Goal: Task Accomplishment & Management: Complete application form

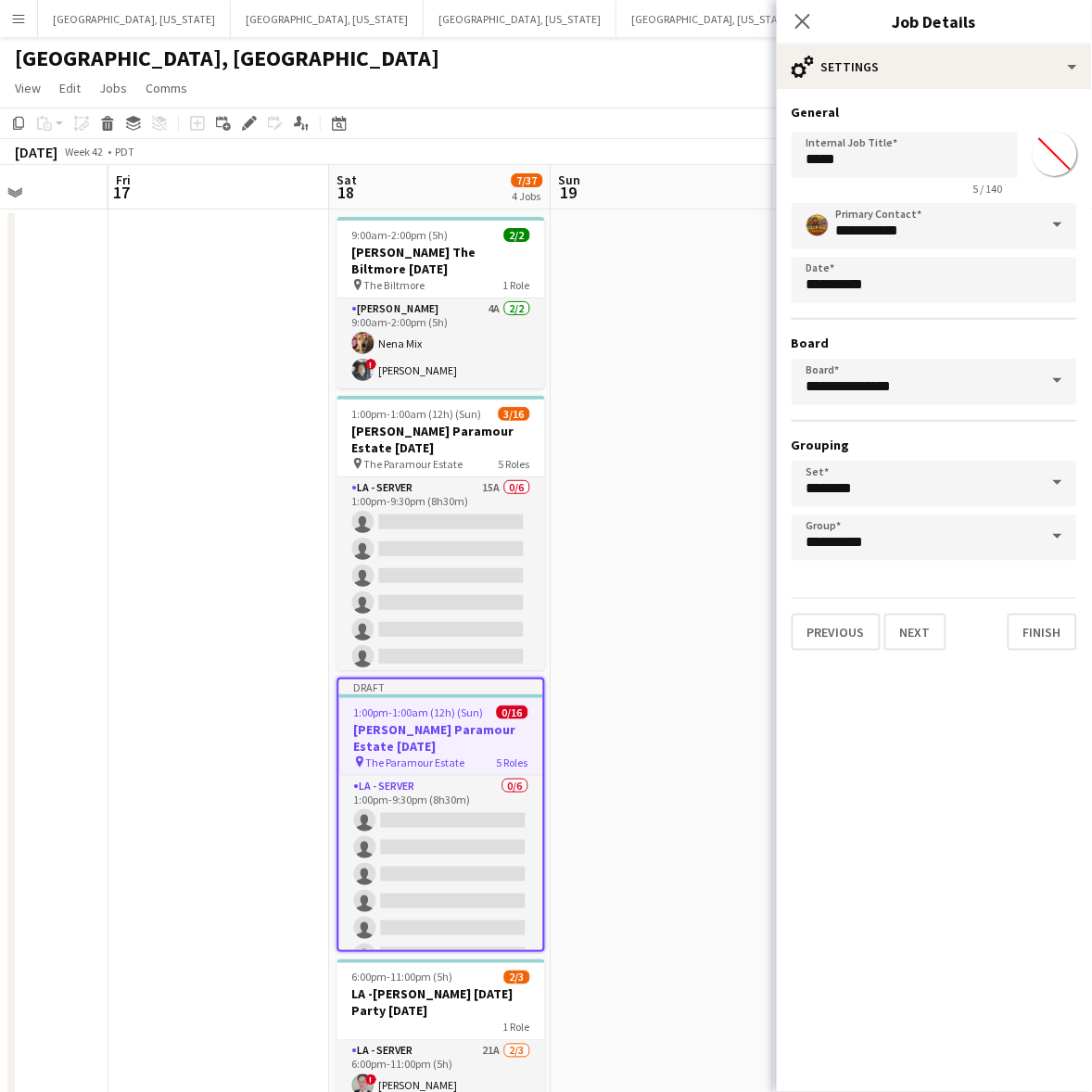
click at [969, 322] on body "Menu Boards Boards Boards All jobs Status Workforce Workforce My Workforce Recr…" at bounding box center [546, 599] width 1092 height 1197
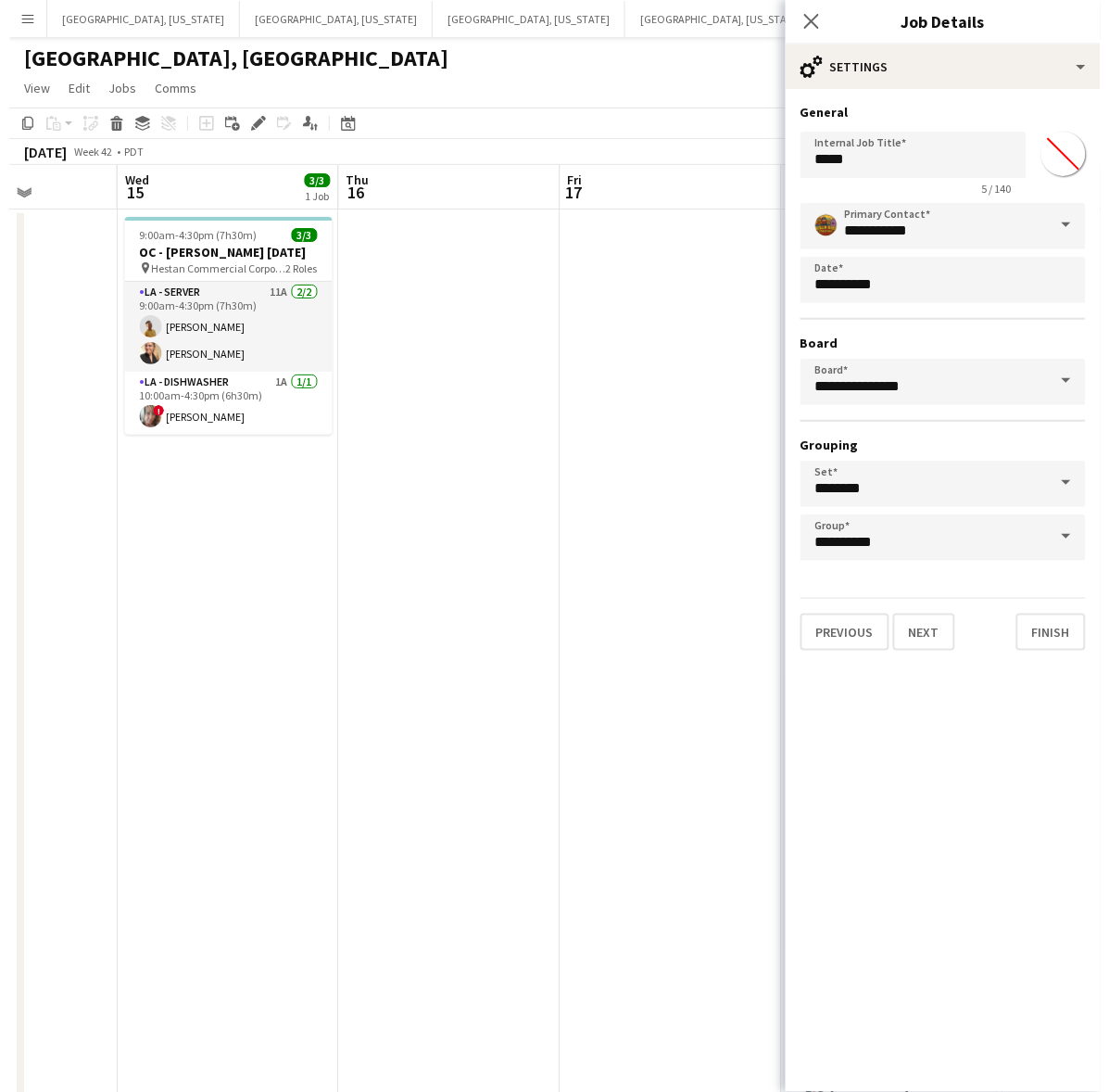
scroll to position [0, 561]
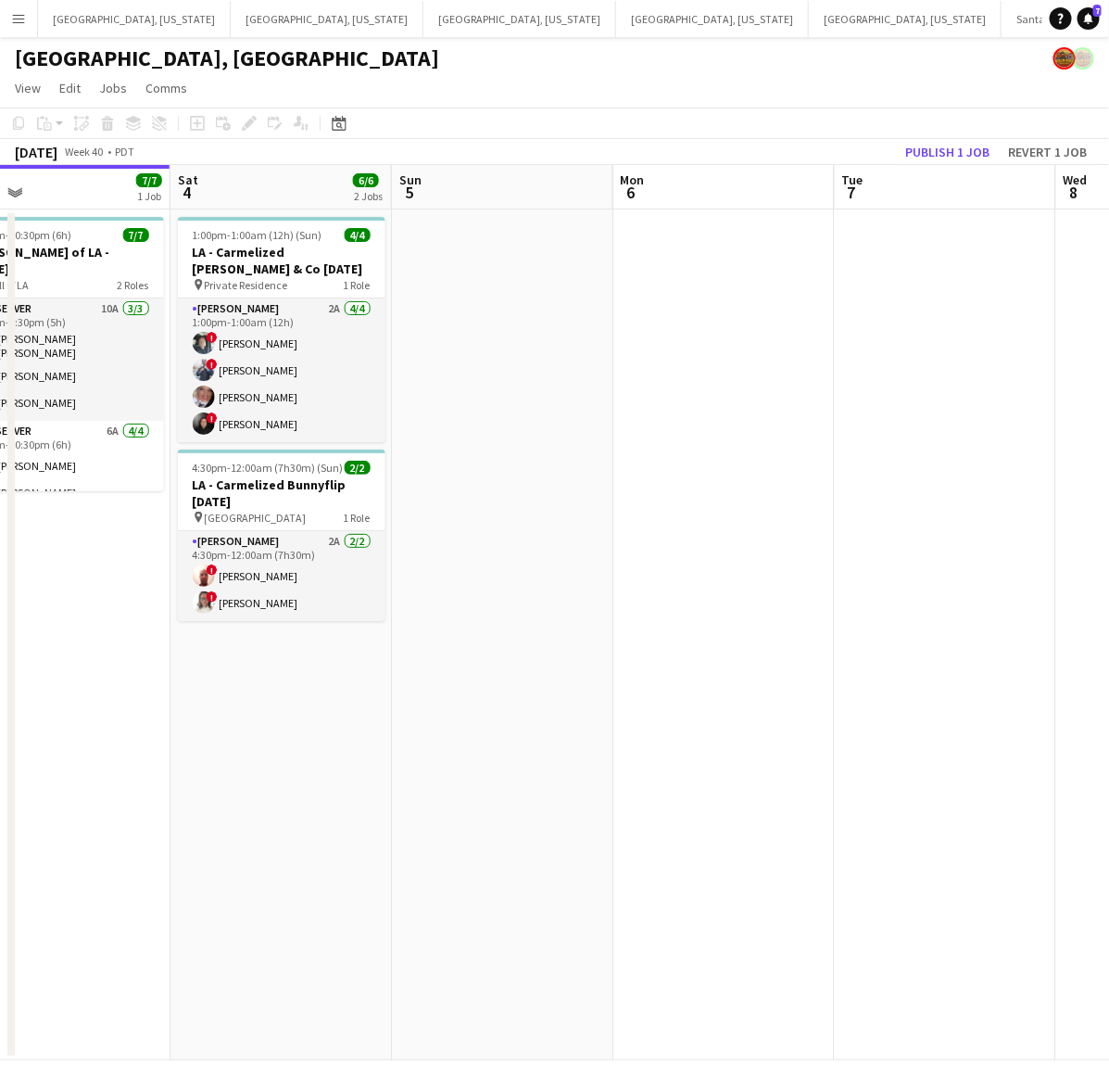
scroll to position [0, 441]
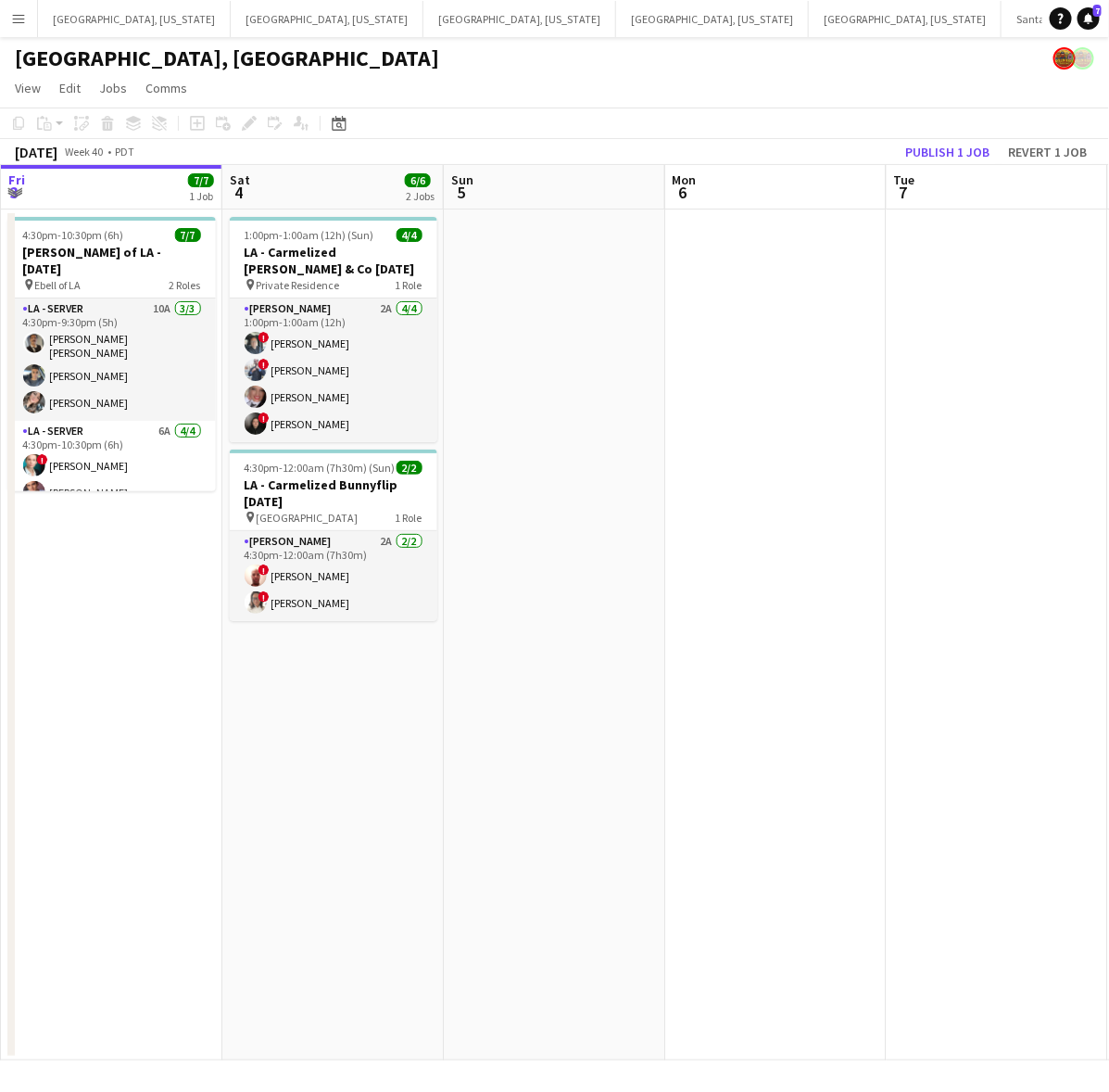
drag, startPoint x: 808, startPoint y: 368, endPoint x: 622, endPoint y: 449, distance: 202.9
click at [622, 449] on app-calendar-viewport "Wed 1 Thu 2 4/4 1 Job Fri 3 7/7 1 Job Sat 4 6/6 2 Jobs Sun 5 Mon 6 Tue 7 Wed 8 …" at bounding box center [554, 612] width 1109 height 896
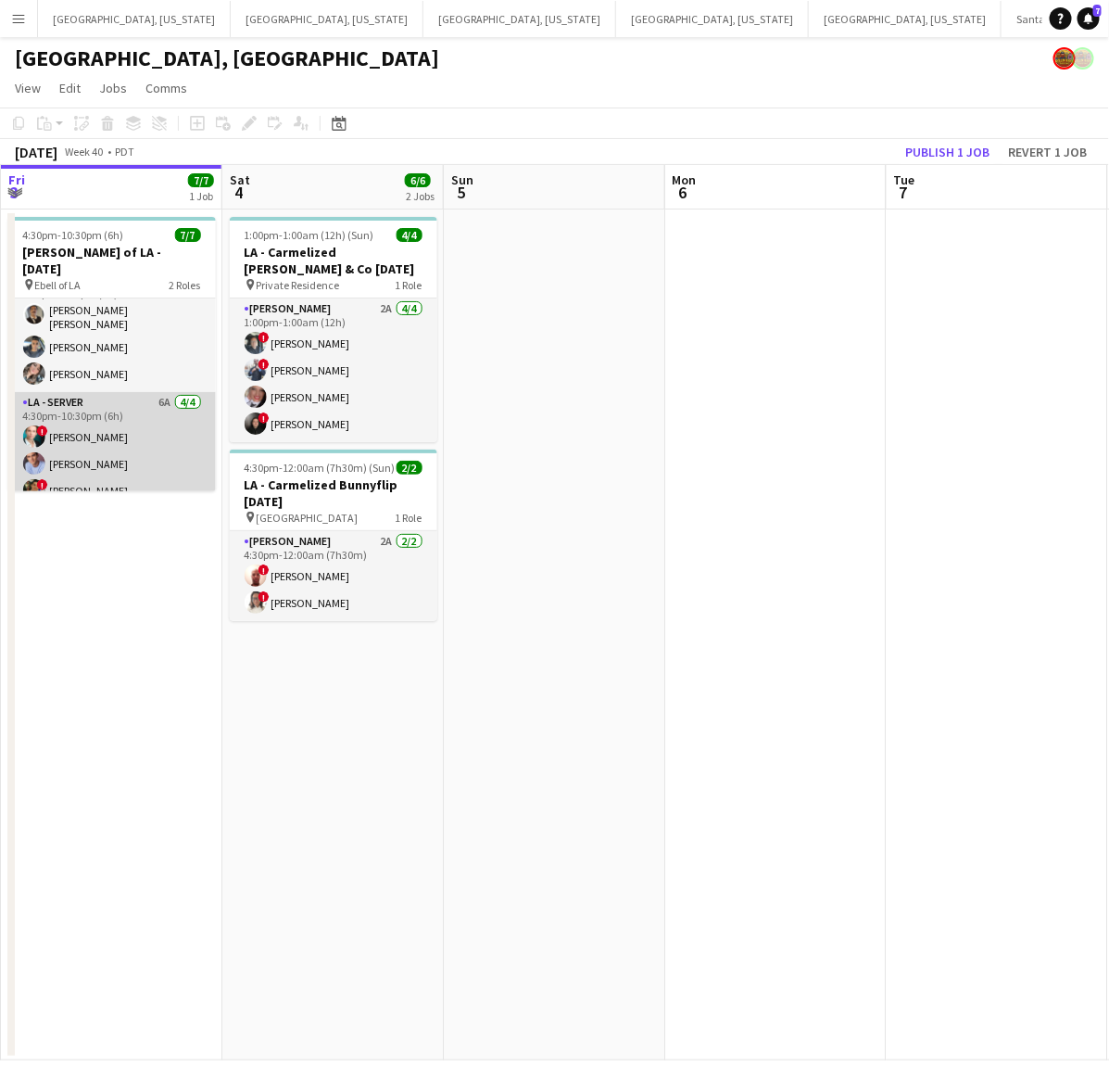
scroll to position [51, 0]
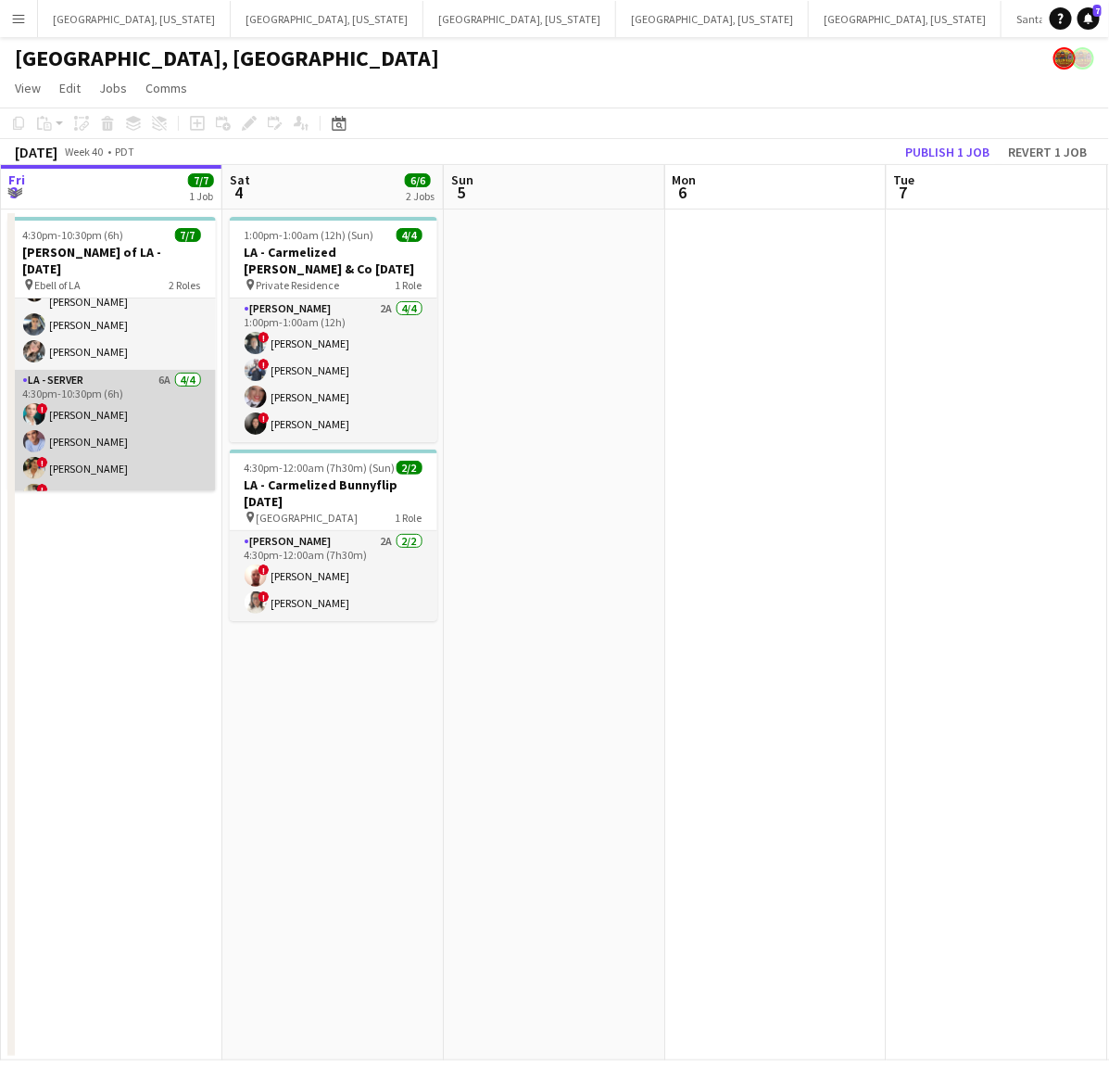
drag, startPoint x: 109, startPoint y: 462, endPoint x: 190, endPoint y: 447, distance: 82.4
click at [109, 462] on app-card-role "LA - Server 6A [DATE] 4:30pm-10:30pm (6h) ! [PERSON_NAME] [PERSON_NAME] ! [PERS…" at bounding box center [112, 442] width 208 height 144
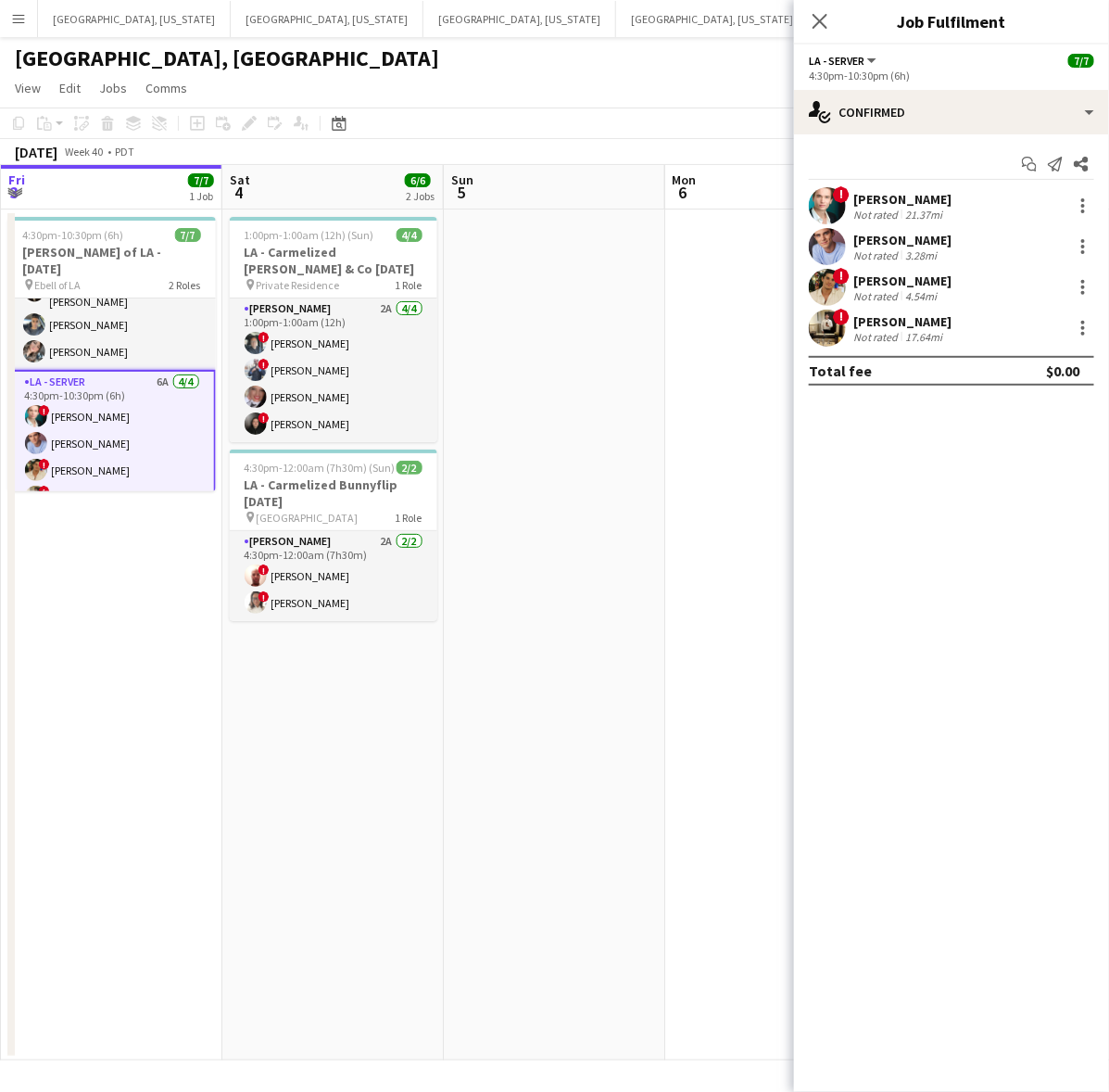
click at [869, 283] on div "[PERSON_NAME]" at bounding box center [902, 280] width 99 height 16
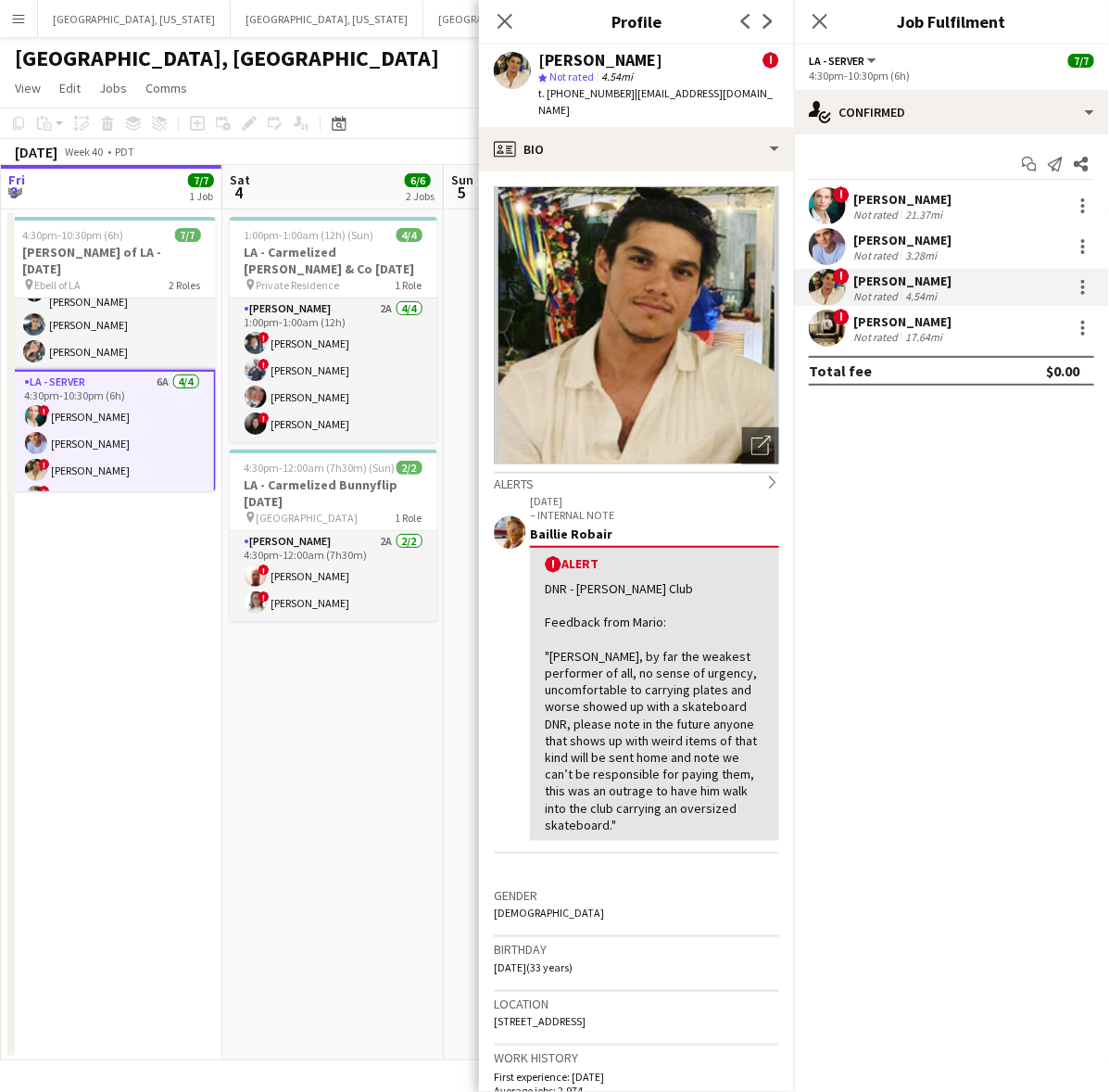
click at [582, 96] on span "t. [PHONE_NUMBER]" at bounding box center [586, 93] width 97 height 14
copy span "17609602507"
drag, startPoint x: 867, startPoint y: 328, endPoint x: 711, endPoint y: 181, distance: 214.3
click at [867, 323] on div "[PERSON_NAME]" at bounding box center [902, 321] width 99 height 16
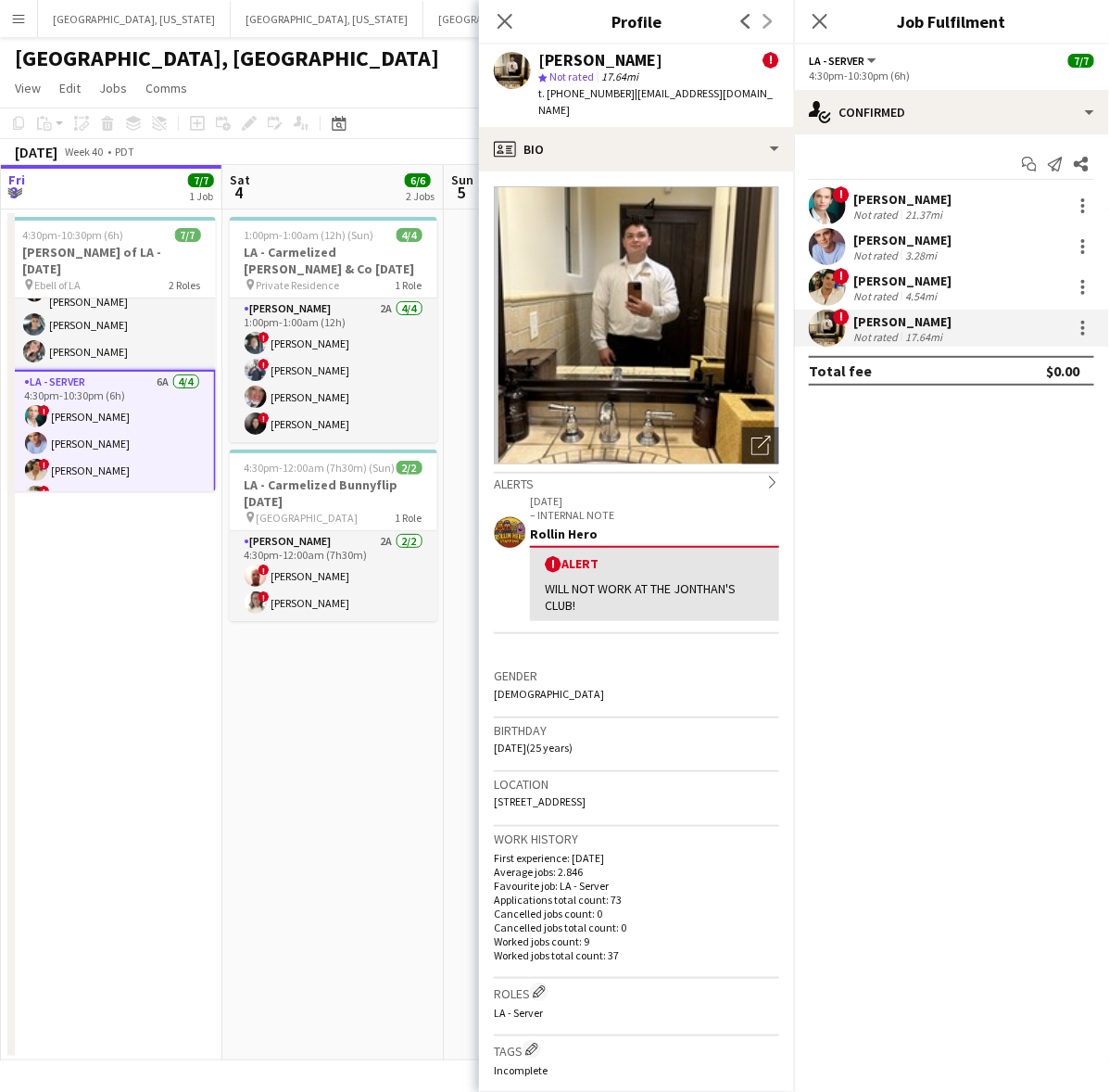
click at [577, 89] on span "t. [PHONE_NUMBER]" at bounding box center [586, 93] width 97 height 14
click at [577, 89] on span "t. [PHONE_NUMBER]" at bounding box center [586, 93] width 97 height 14
copy span "18184039497"
click at [413, 730] on app-date-cell "1:00pm-1:00am (12h) (Sun) 4/4 LA - Carmelized [PERSON_NAME] & Co [DATE] pin Pri…" at bounding box center [332, 635] width 221 height 851
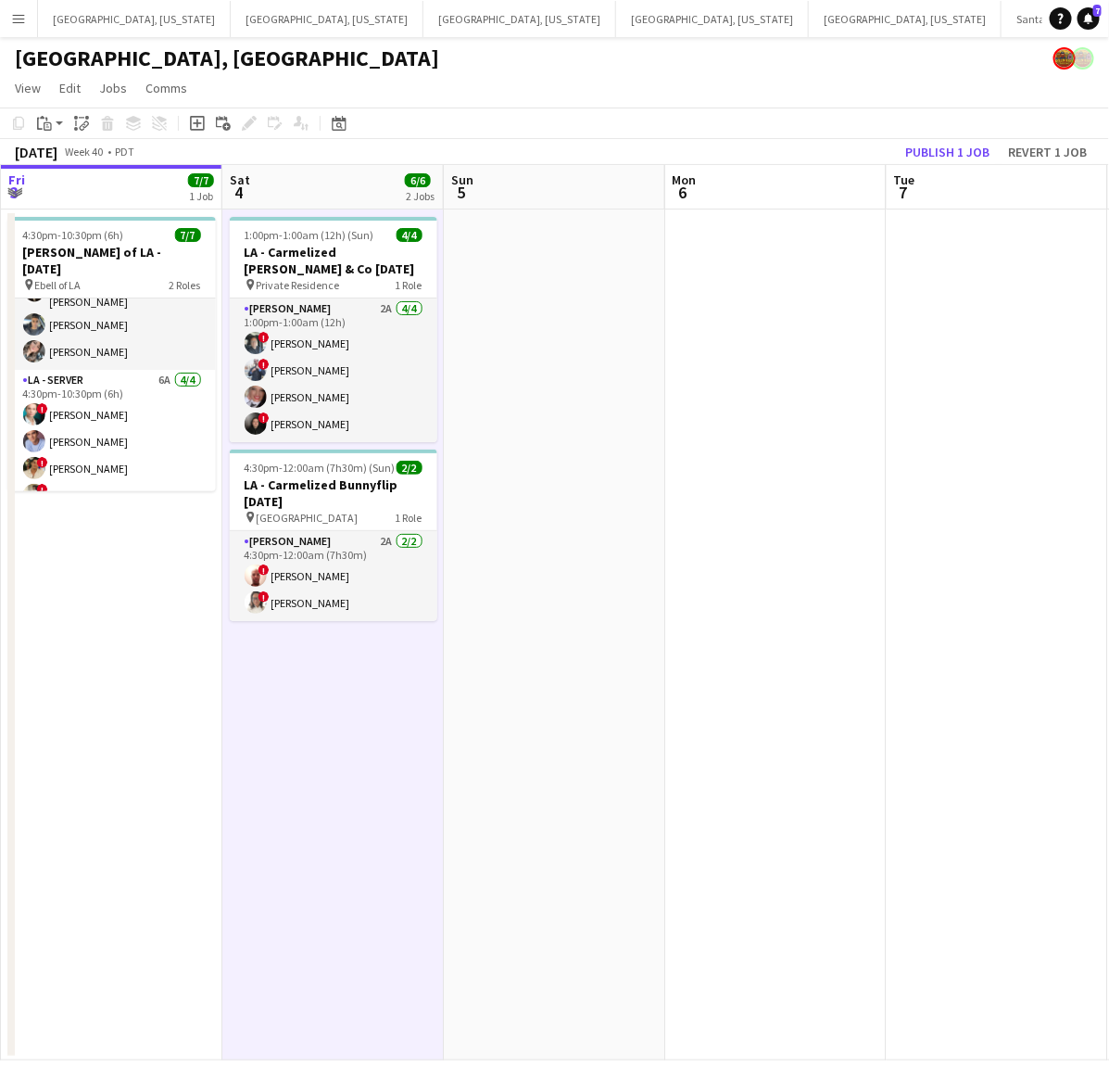
drag, startPoint x: 846, startPoint y: 499, endPoint x: 591, endPoint y: 636, distance: 289.5
click at [215, 645] on app-calendar-viewport "Wed 1 Thu 2 4/4 1 Job Fri 3 7/7 1 Job Sat 4 6/6 2 Jobs Sun 5 Mon 6 Tue 7 Wed 8 …" at bounding box center [554, 612] width 1109 height 896
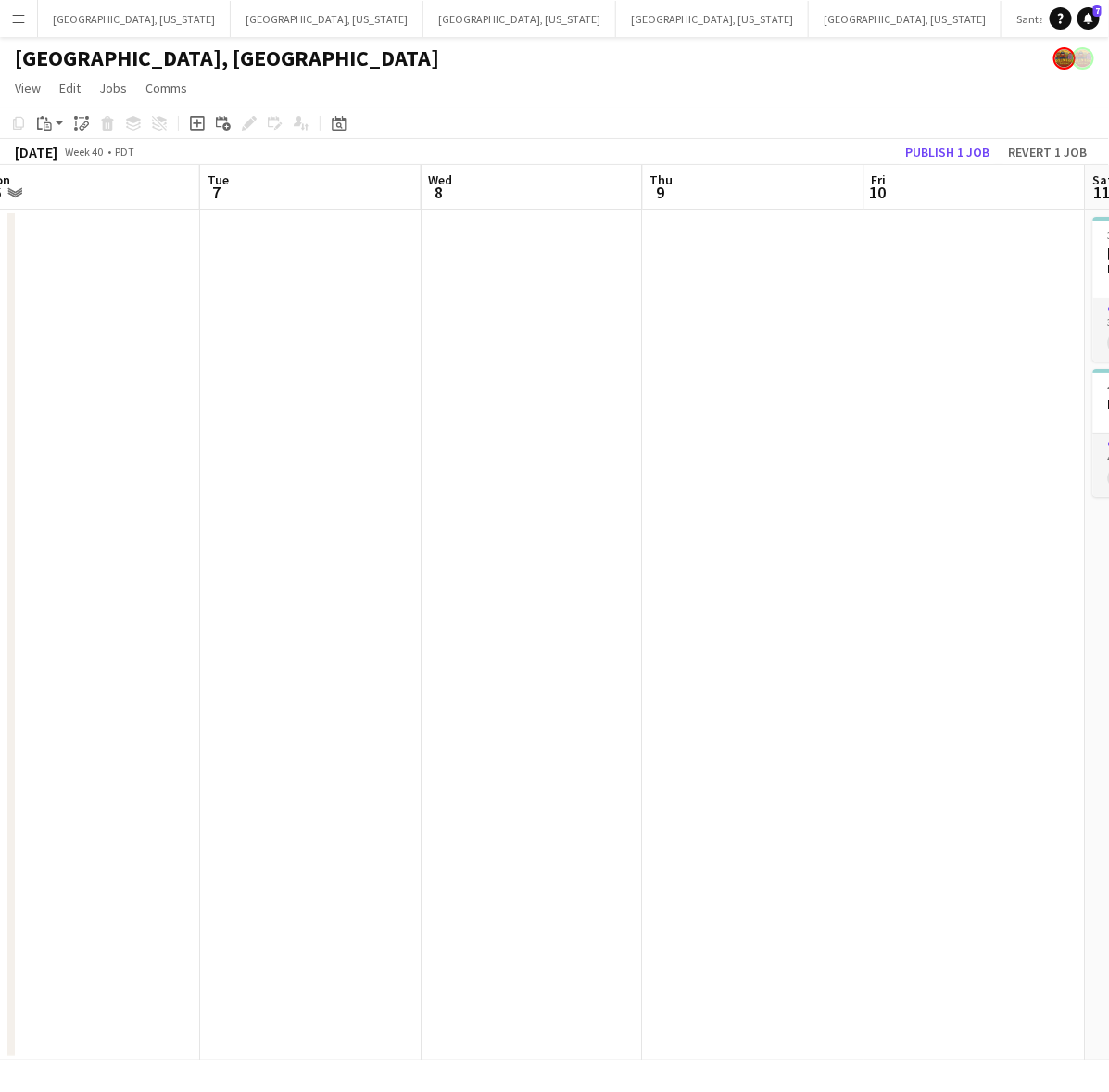
drag, startPoint x: 706, startPoint y: 623, endPoint x: 755, endPoint y: 670, distance: 67.9
click at [330, 684] on app-calendar-viewport "Fri 3 7/7 1 Job Sat 4 6/6 2 Jobs Sun 5 Mon 6 Tue 7 Wed 8 Thu 9 Fri 10 Sat 11 2/…" at bounding box center [554, 612] width 1109 height 896
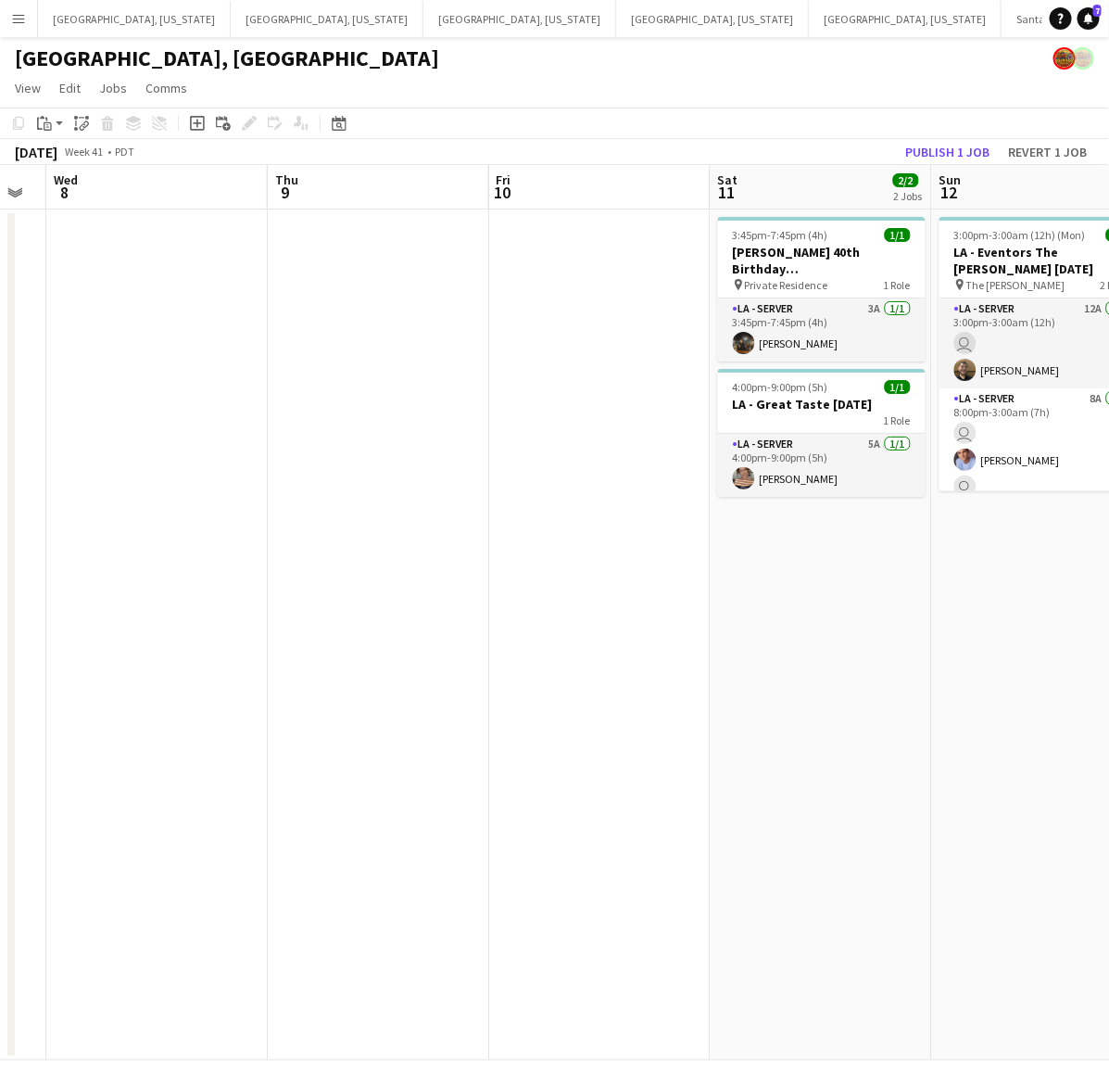
drag, startPoint x: 764, startPoint y: 669, endPoint x: 519, endPoint y: 698, distance: 246.7
click at [515, 697] on app-calendar-viewport "Sun 5 Mon 6 Tue 7 Wed 8 Thu 9 Fri 10 Sat 11 2/2 2 Jobs Sun 12 5/5 1 Job Mon 13 …" at bounding box center [554, 612] width 1109 height 896
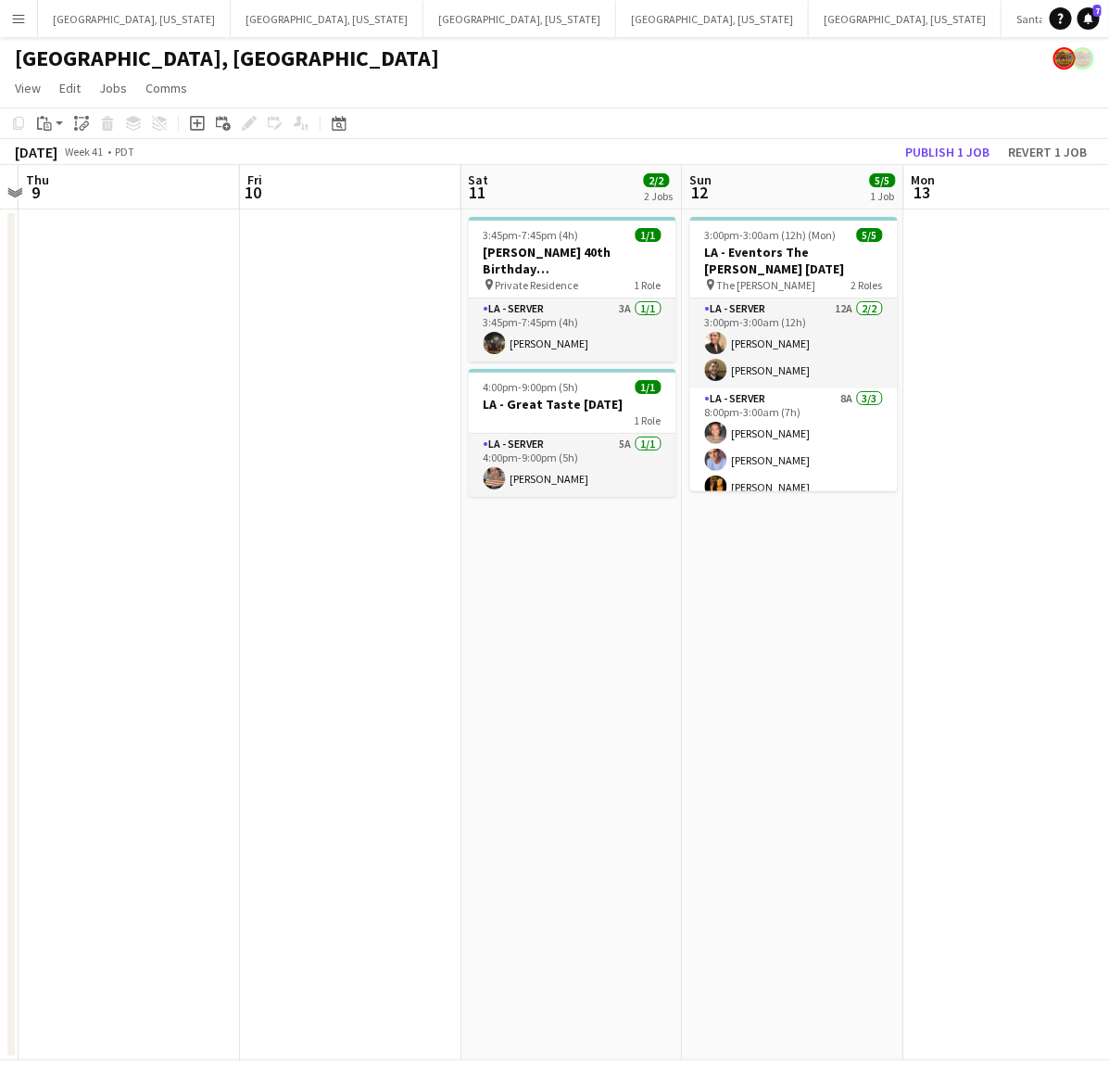
click at [139, 738] on app-calendar-viewport "Mon 6 Tue 7 Wed 8 Thu 9 Fri 10 Sat 11 2/2 2 Jobs Sun 12 5/5 1 Job Mon 13 Tue 14…" at bounding box center [554, 612] width 1109 height 896
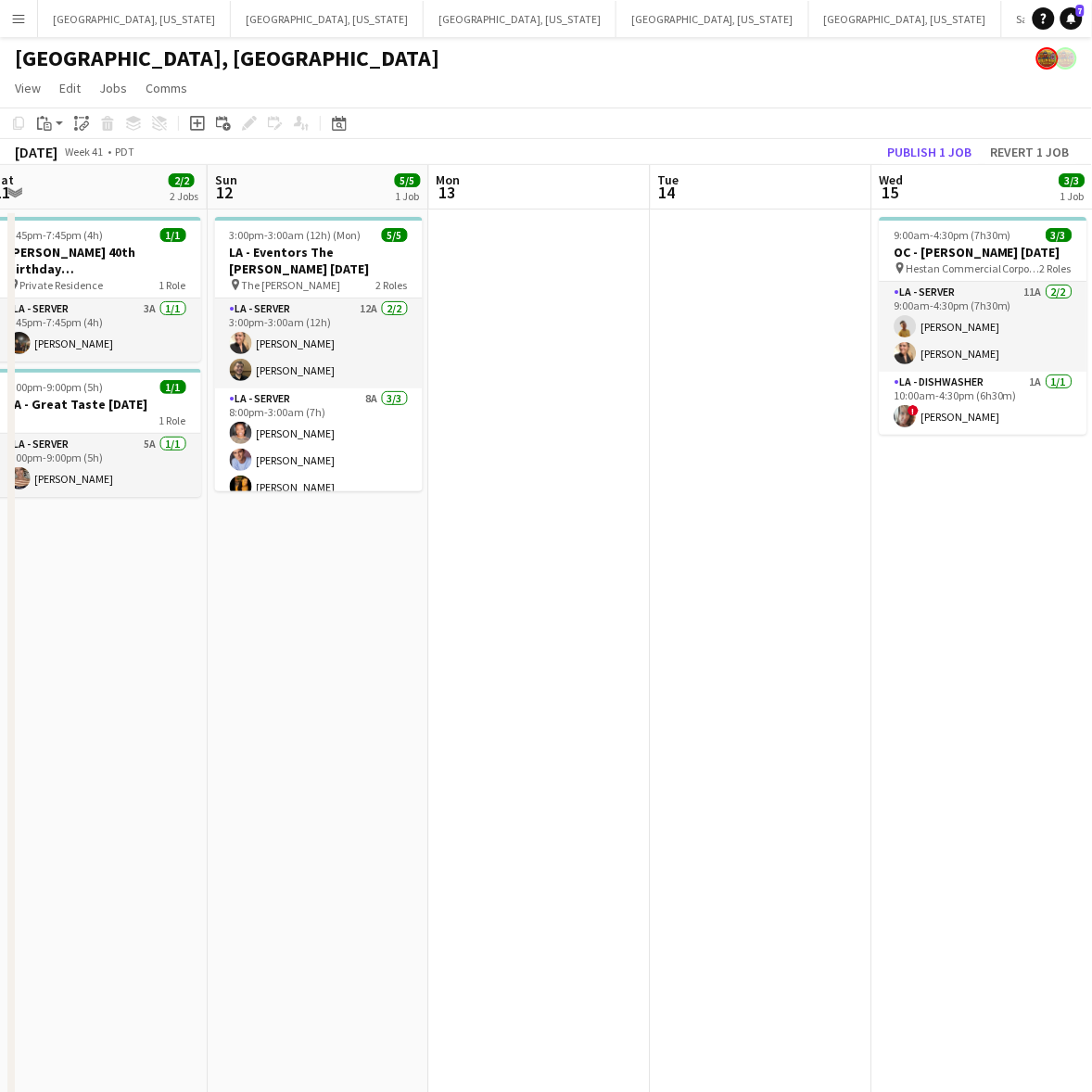
drag, startPoint x: 673, startPoint y: 666, endPoint x: -134, endPoint y: 851, distance: 827.9
click at [0, 851] on html "Menu Boards Boards Boards All jobs Status Workforce Workforce My Workforce Recr…" at bounding box center [546, 599] width 1092 height 1197
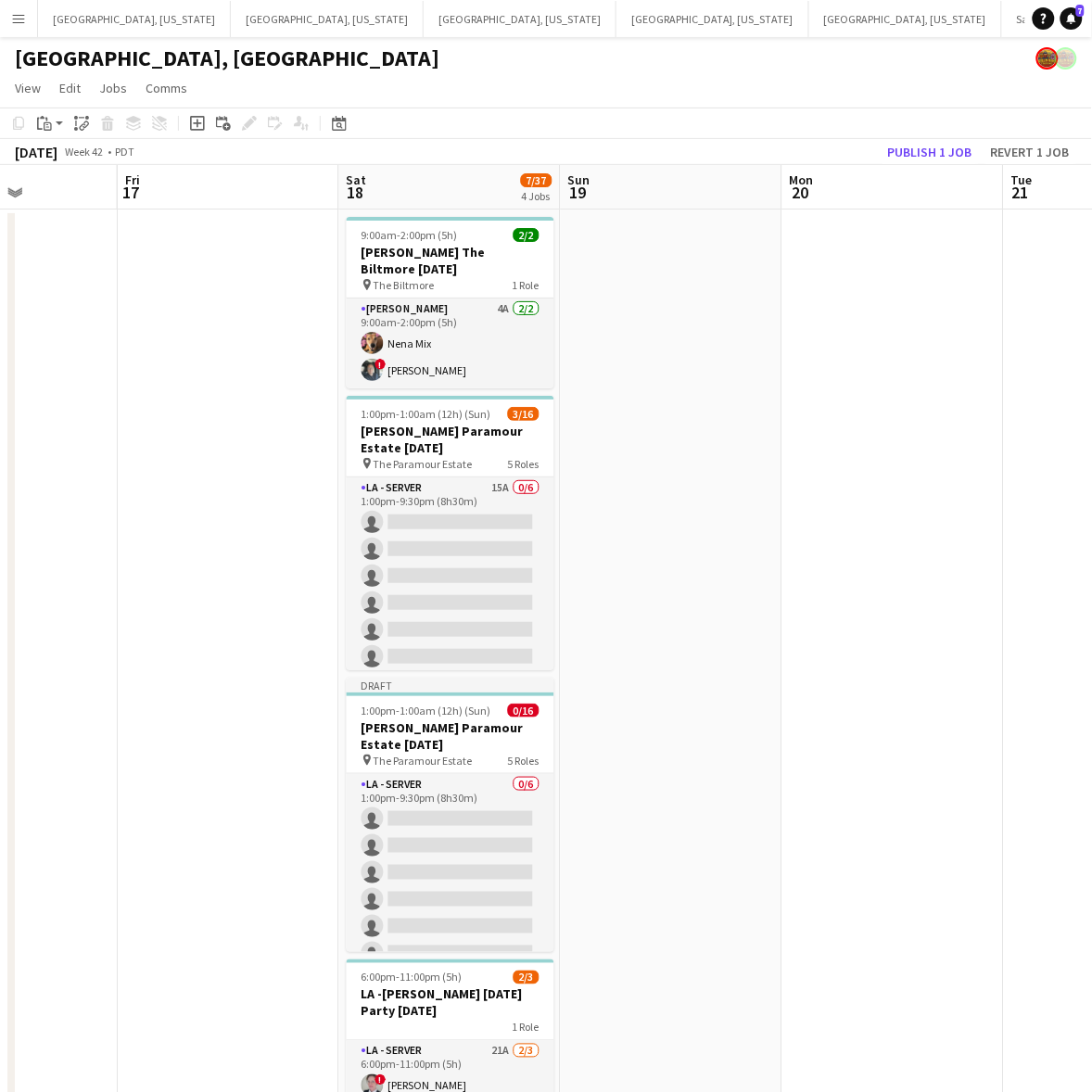
scroll to position [0, 561]
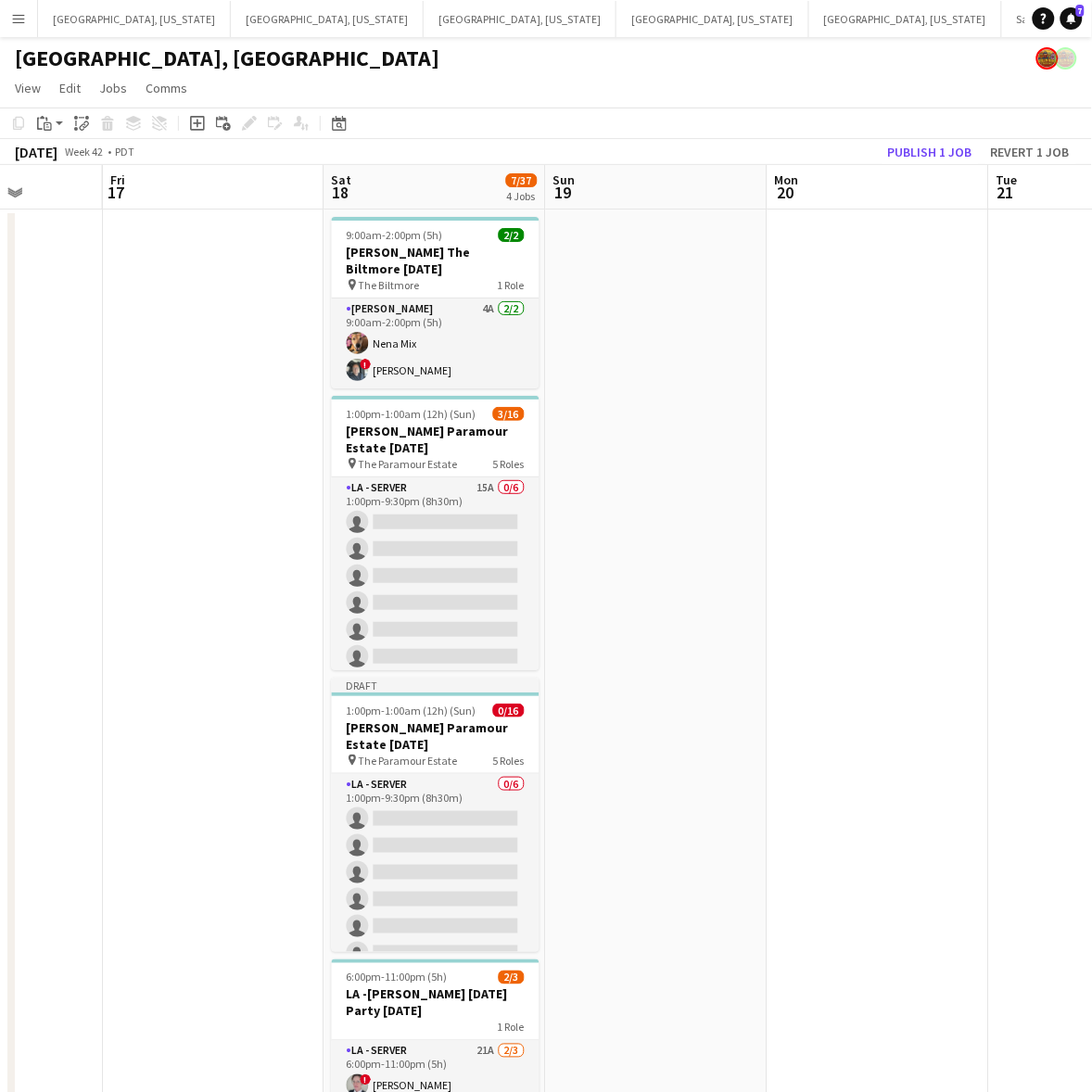
drag, startPoint x: 356, startPoint y: 742, endPoint x: 6, endPoint y: 808, distance: 356.2
click at [6, 808] on app-calendar-viewport "Tue 14 Wed 15 3/3 1 Job Thu 16 Fri 17 Sat 18 7/37 4 Jobs Sun 19 Mon 20 Tue 21 W…" at bounding box center [546, 681] width 1092 height 1033
click at [413, 737] on h3 "[PERSON_NAME] Paramour Estate [DATE]" at bounding box center [435, 736] width 208 height 34
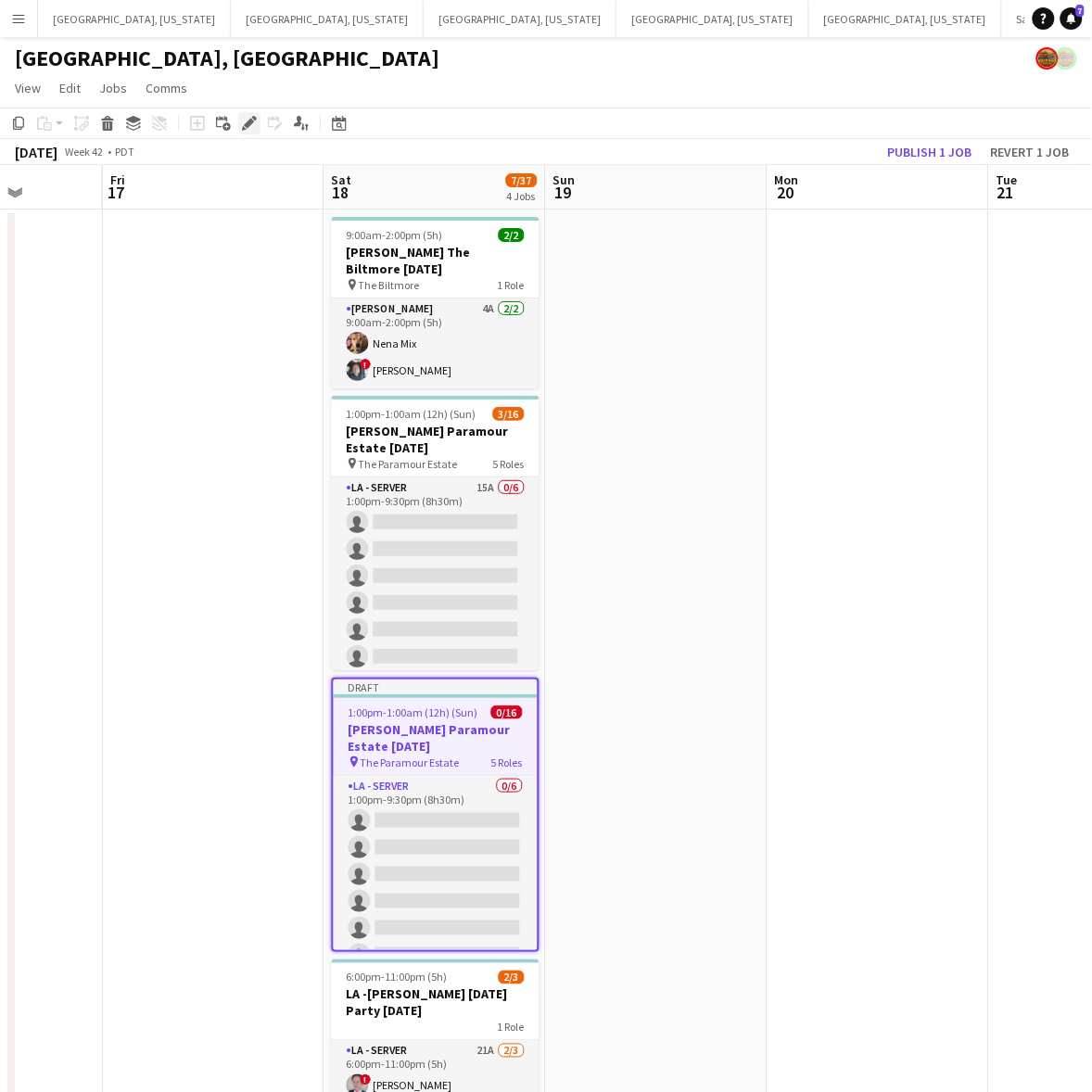
click at [246, 121] on icon "Edit" at bounding box center [249, 123] width 14 height 14
type input "*******"
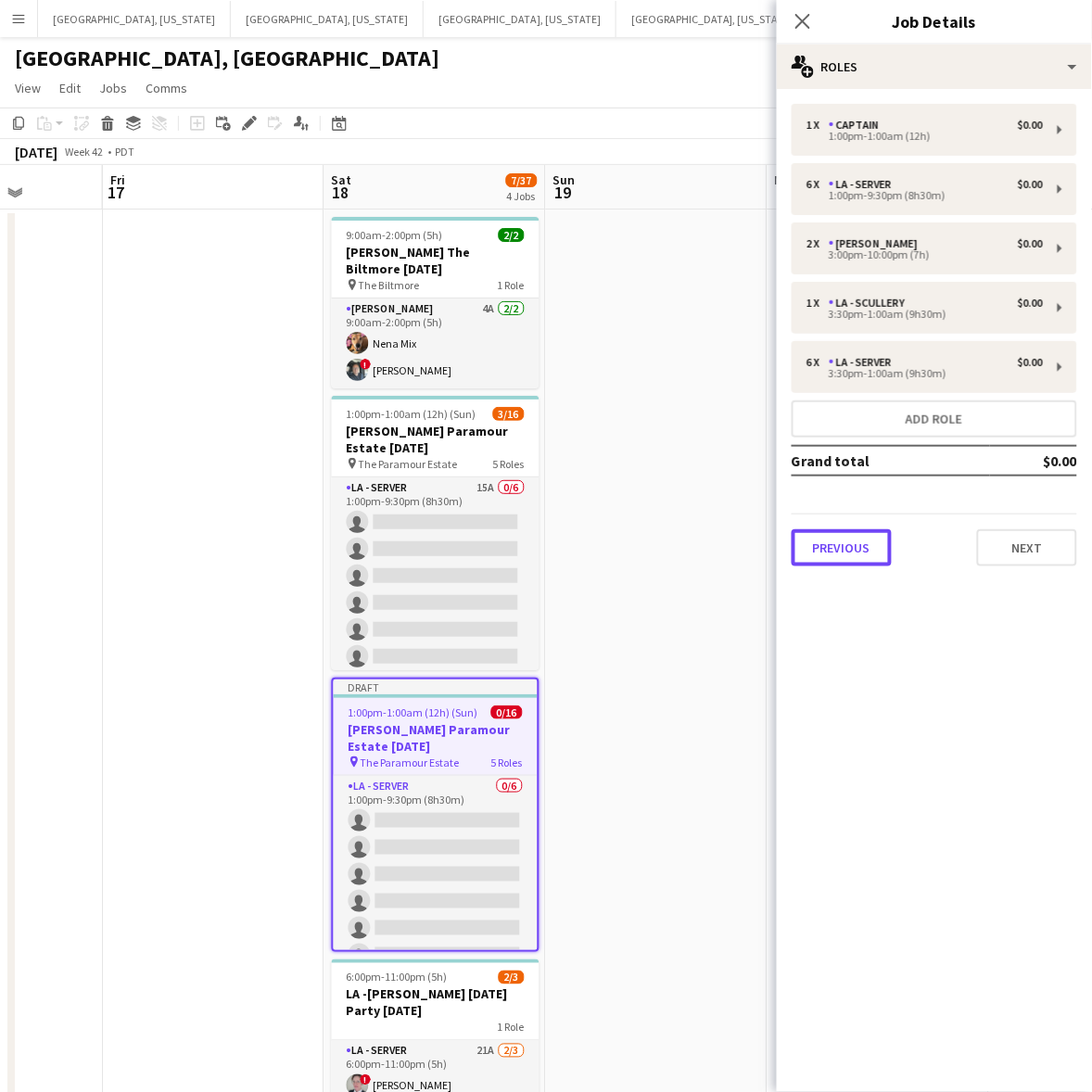
click at [865, 552] on button "Previous" at bounding box center [841, 547] width 100 height 37
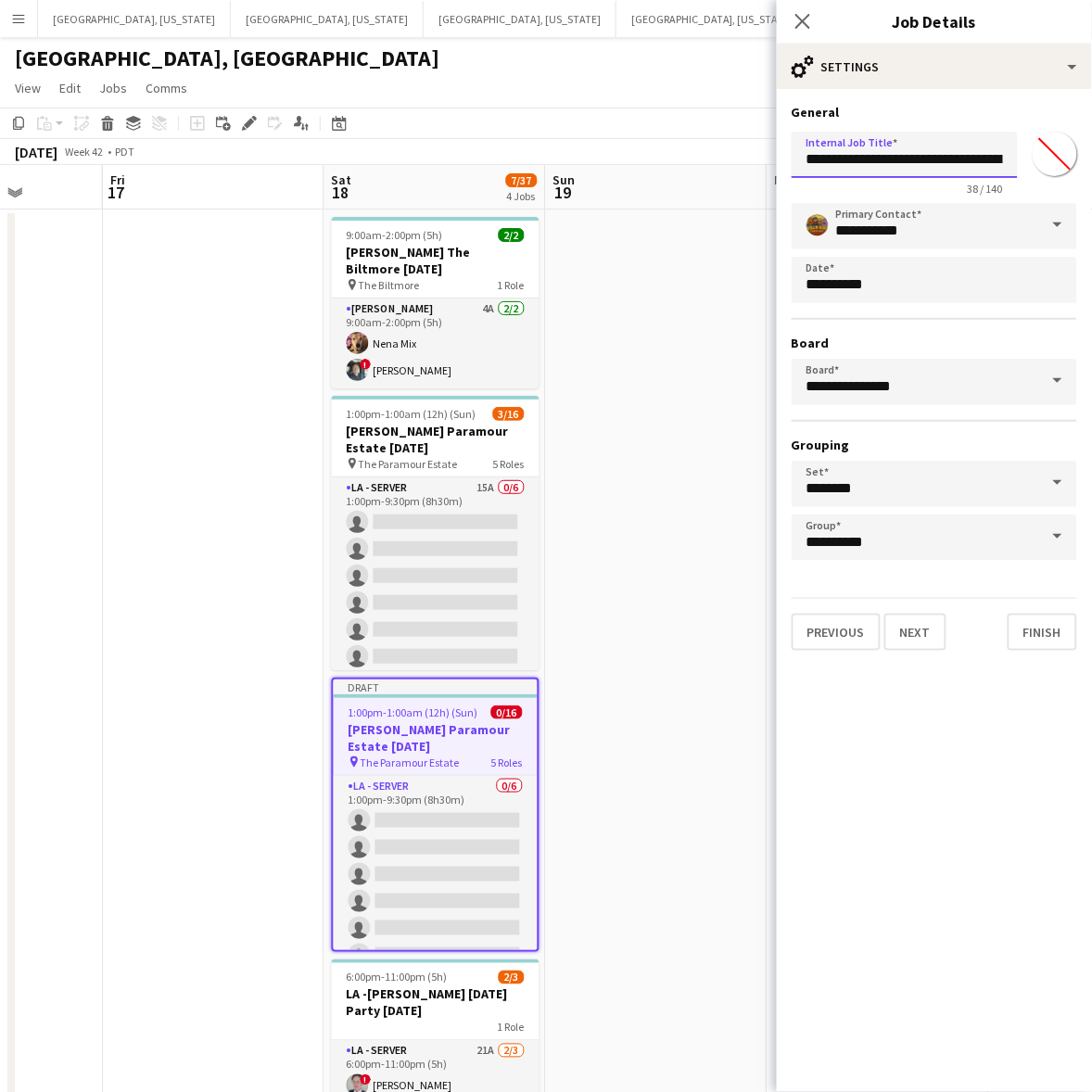
scroll to position [0, 46]
drag, startPoint x: 835, startPoint y: 155, endPoint x: 1082, endPoint y: 190, distance: 249.5
click at [1082, 190] on form "**********" at bounding box center [934, 376] width 315 height 546
drag, startPoint x: 990, startPoint y: 156, endPoint x: 1022, endPoint y: 148, distance: 33.0
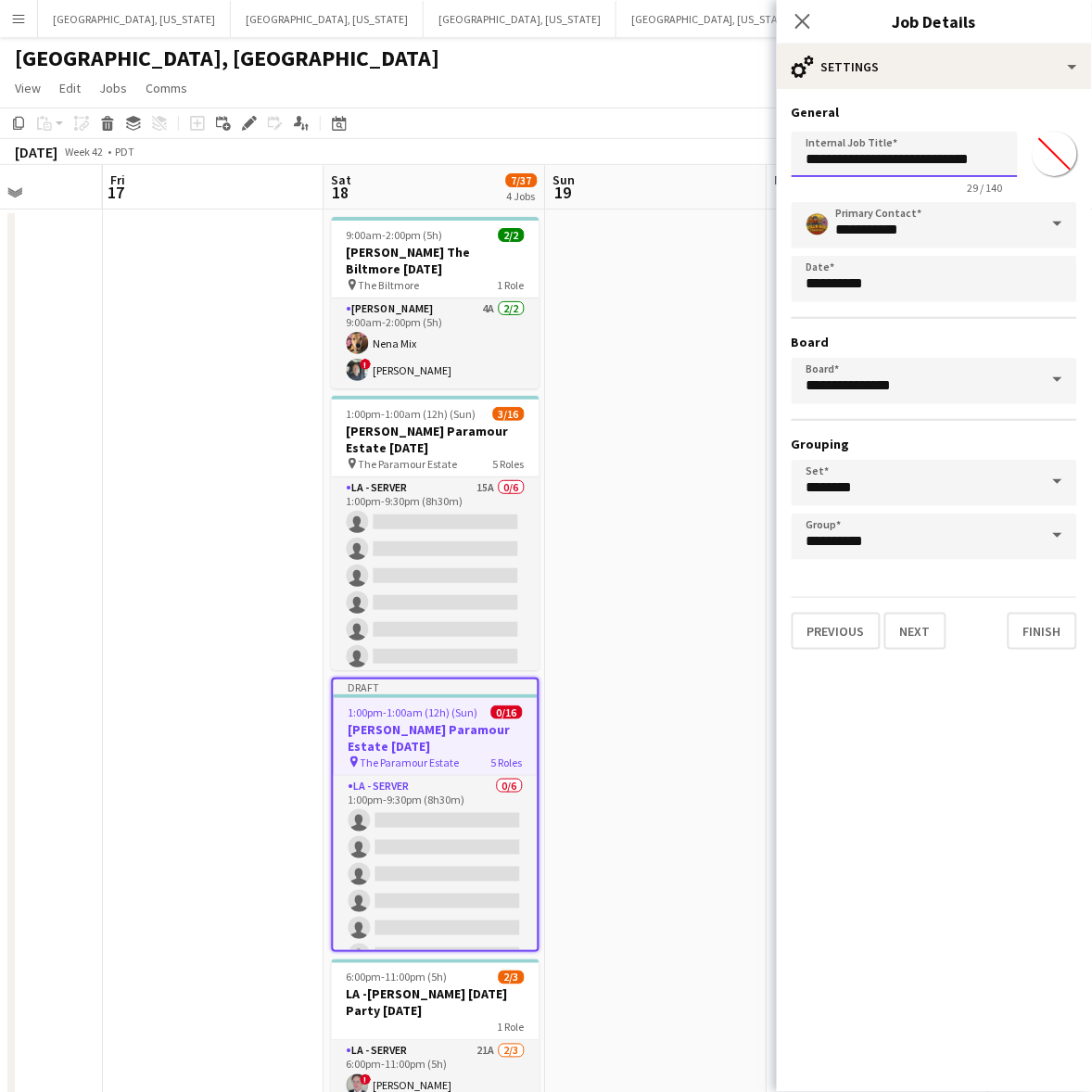
click at [991, 155] on input "**********" at bounding box center [904, 153] width 226 height 45
type input "**********"
click at [926, 621] on button "Next" at bounding box center [915, 631] width 62 height 37
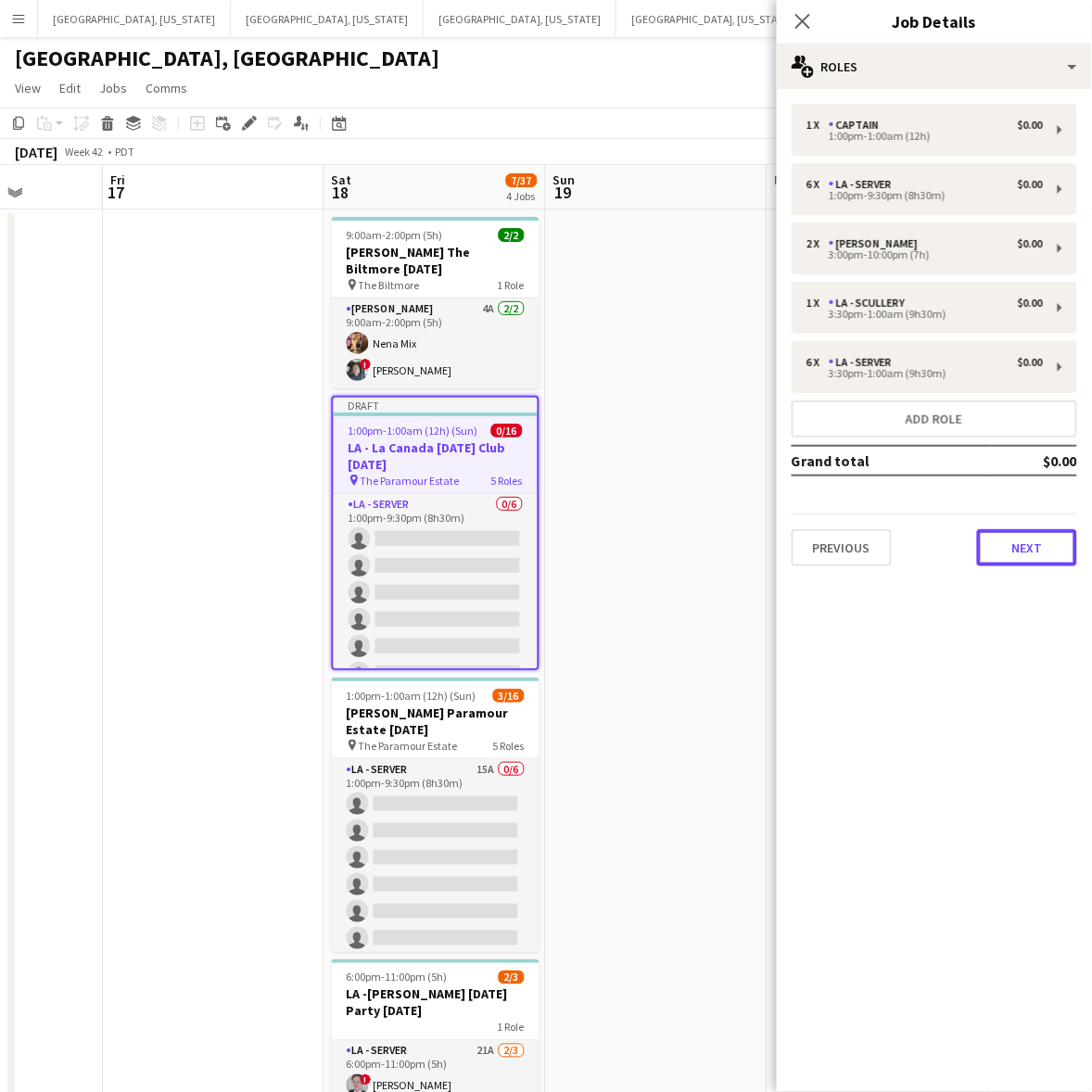
click at [1016, 526] on div "Previous Next" at bounding box center [934, 539] width 285 height 53
click at [1026, 561] on button "Next" at bounding box center [1027, 547] width 100 height 37
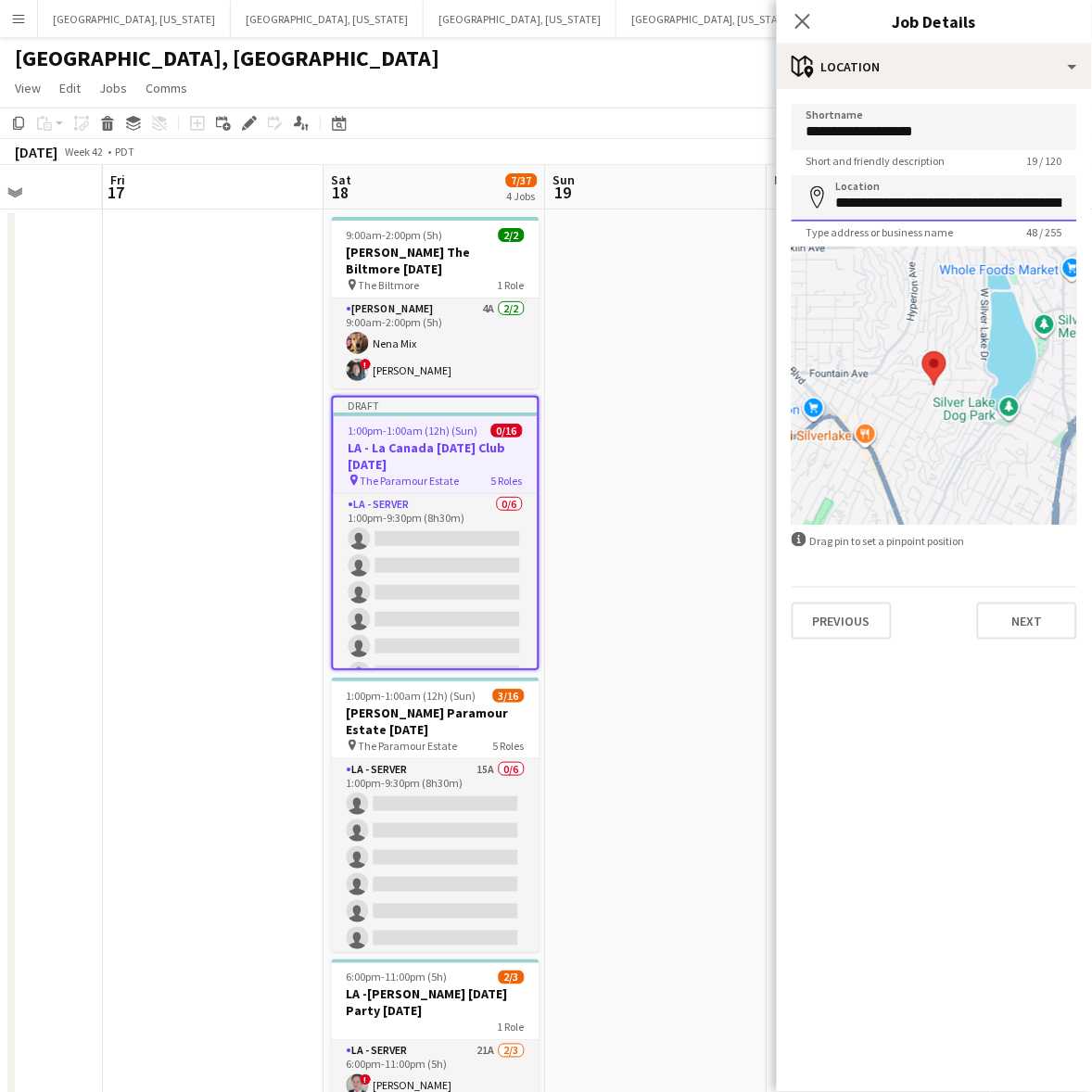
click at [914, 211] on input "**********" at bounding box center [934, 198] width 285 height 46
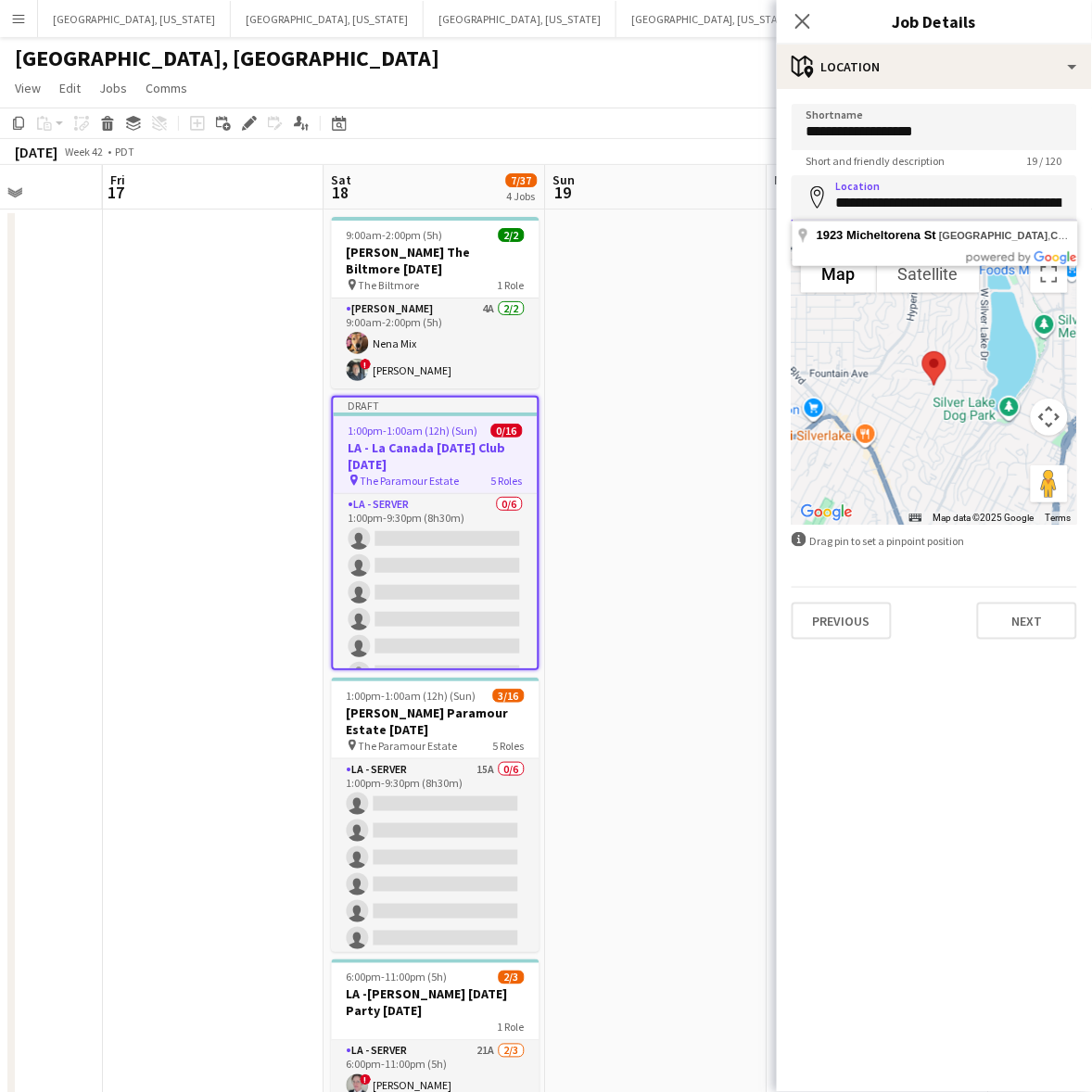
click at [914, 211] on input "**********" at bounding box center [934, 198] width 285 height 46
paste input "*"
type input "**********"
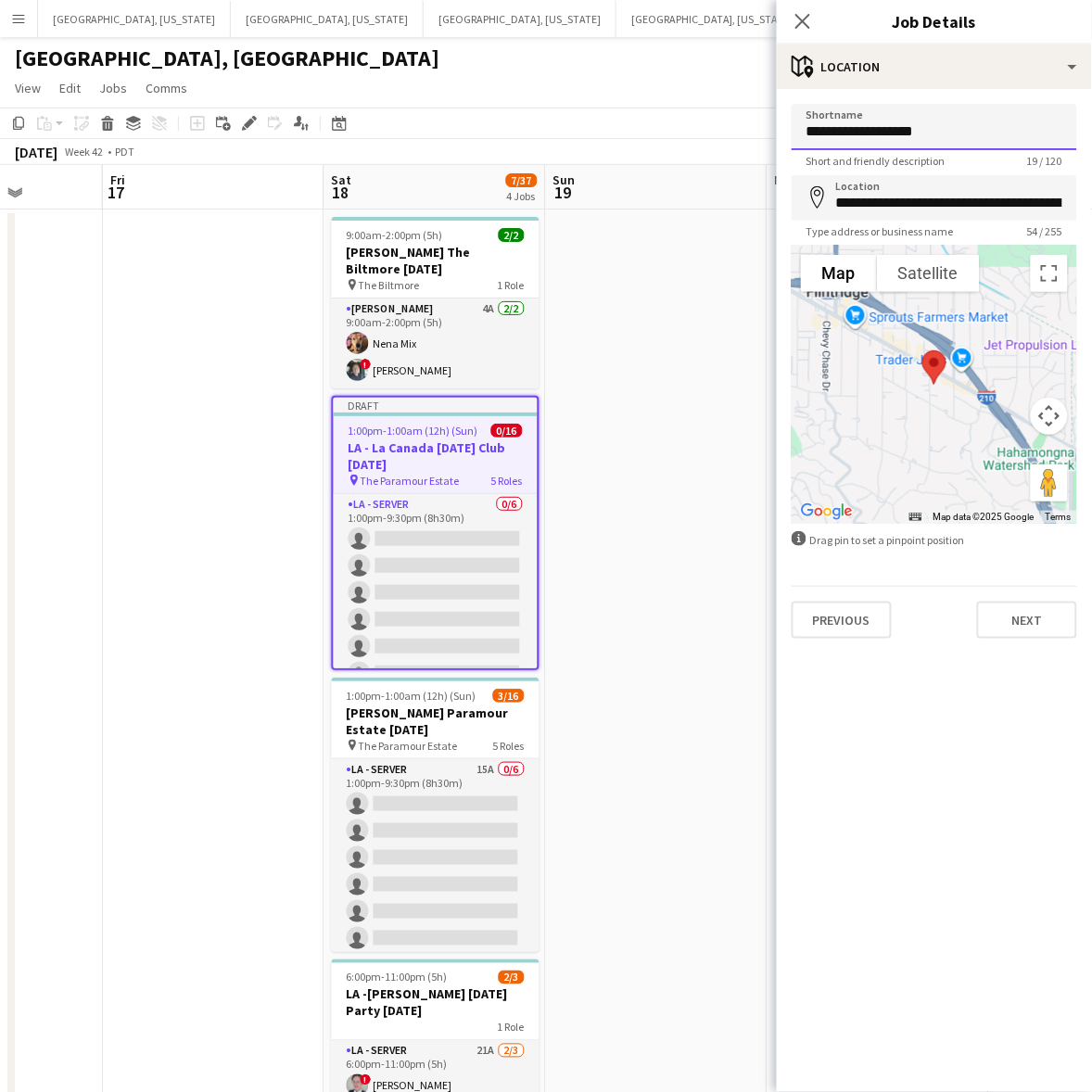
click at [890, 128] on input "**********" at bounding box center [934, 126] width 285 height 46
type input "**********"
click at [860, 616] on button "Previous" at bounding box center [841, 620] width 100 height 37
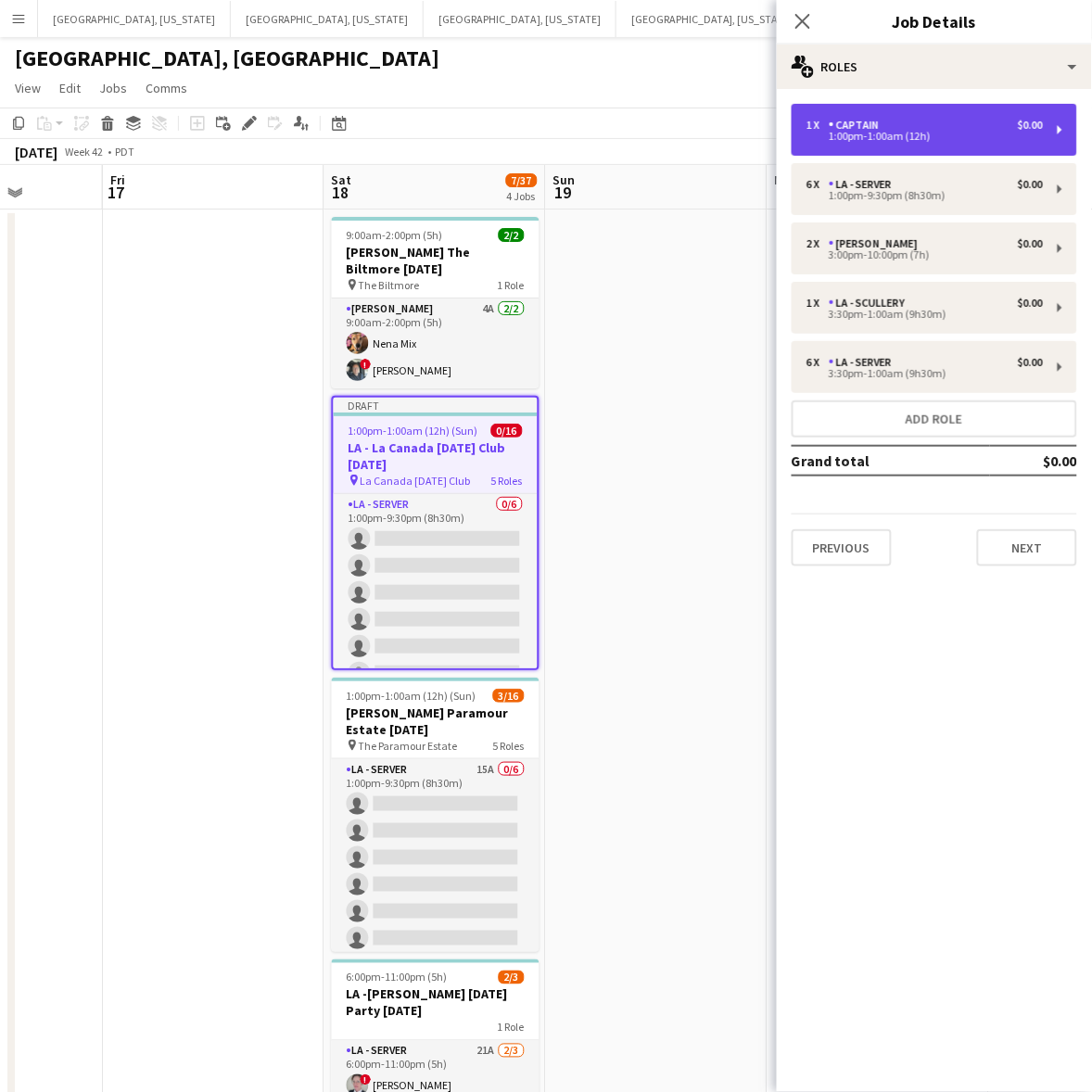
click at [870, 136] on div "1:00pm-1:00am (12h)" at bounding box center [924, 136] width 237 height 10
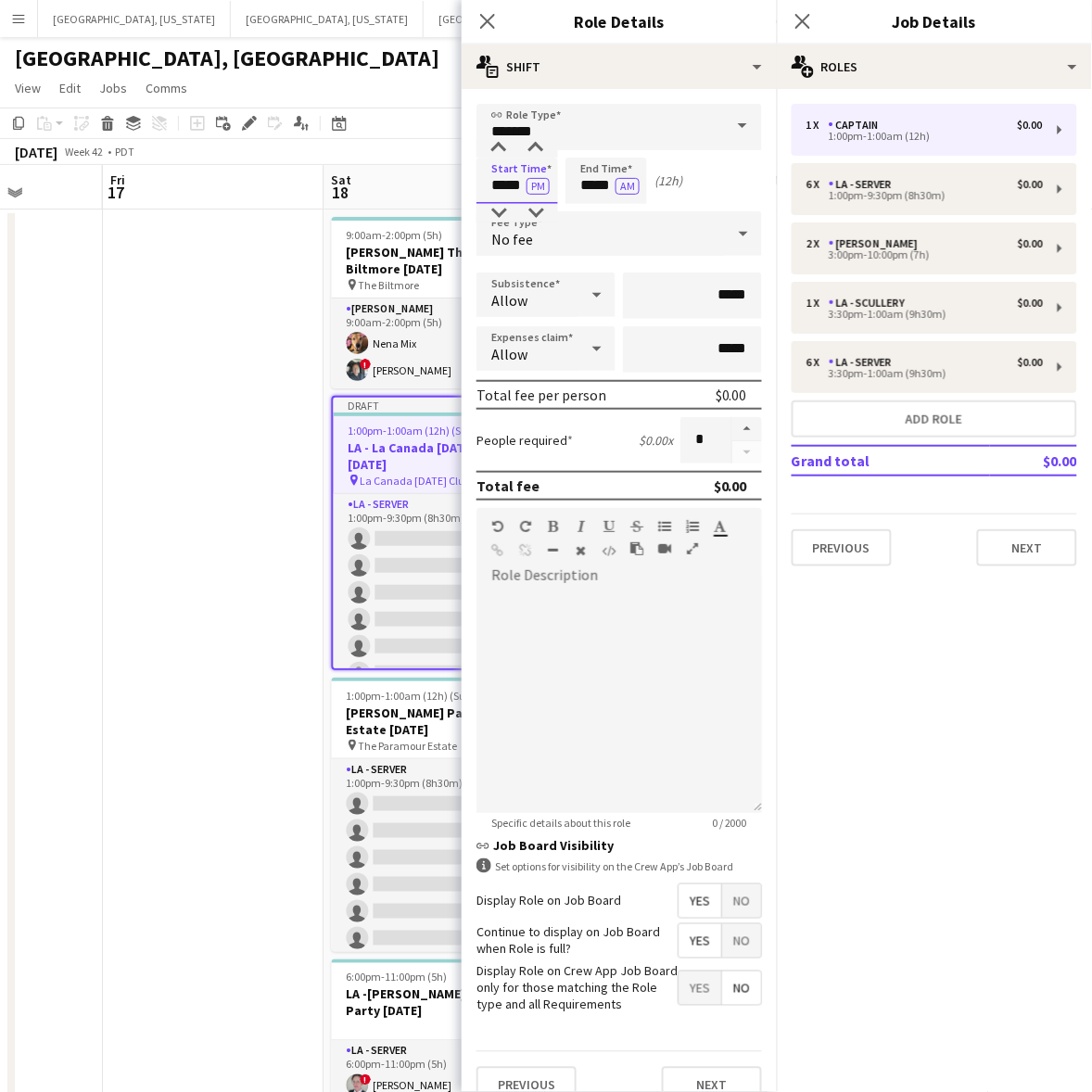
drag, startPoint x: 489, startPoint y: 182, endPoint x: 584, endPoint y: 181, distance: 95.0
click at [582, 181] on div "Start Time ***** PM End Time ***** AM (12h)" at bounding box center [619, 180] width 285 height 46
type input "*****"
click at [632, 182] on button "AM" at bounding box center [626, 186] width 24 height 16
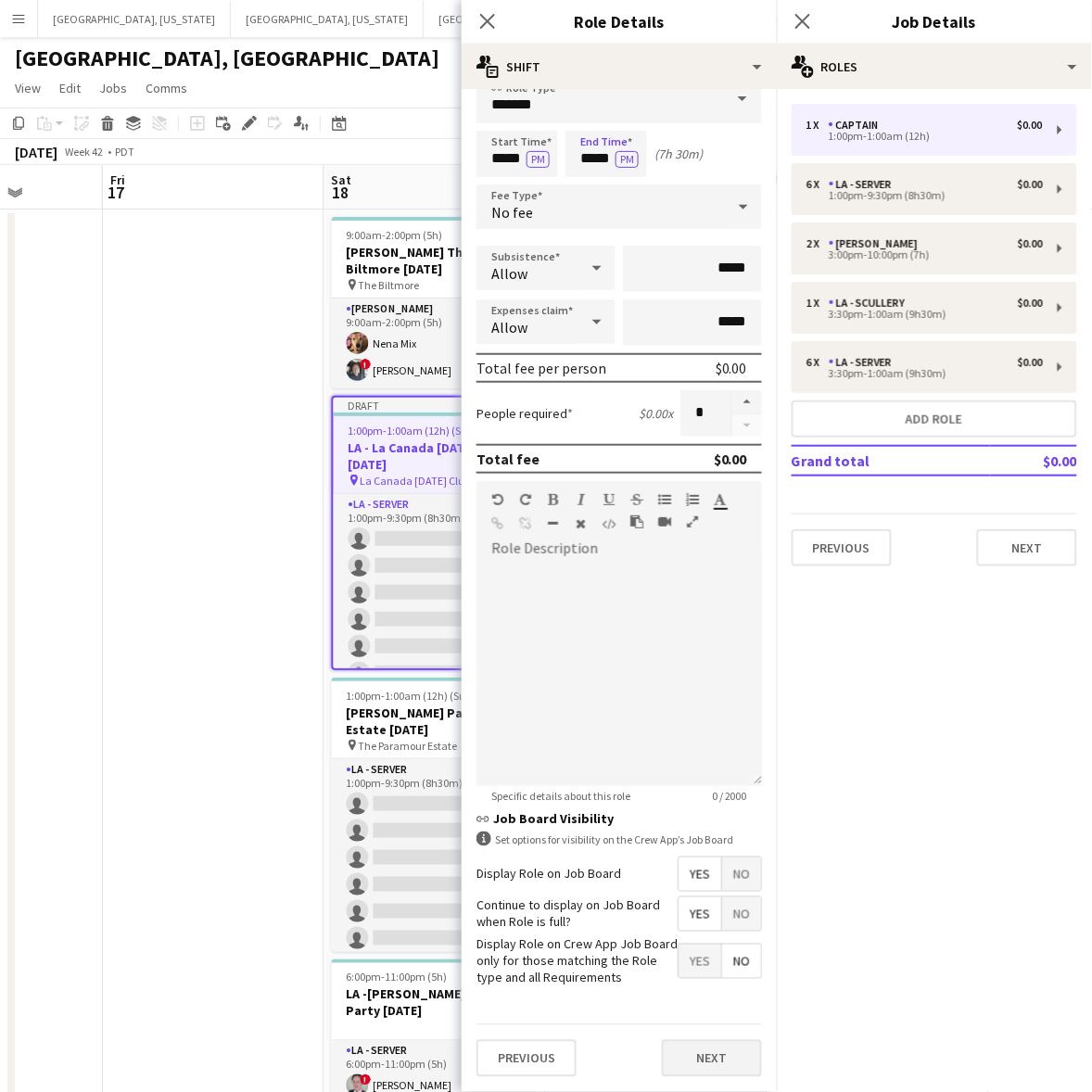
scroll to position [39, 0]
click at [670, 1064] on button "Next" at bounding box center [712, 1058] width 100 height 37
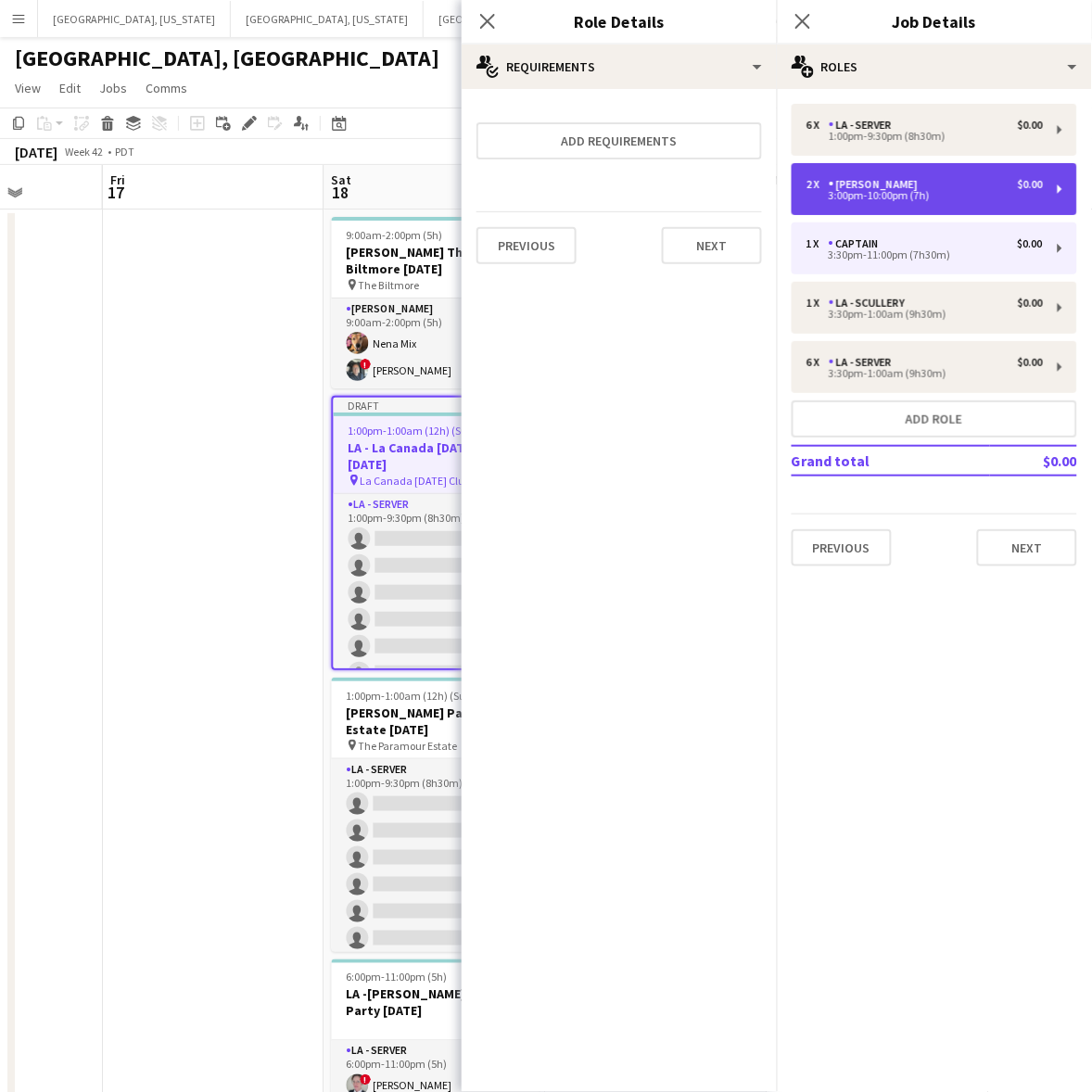
click at [888, 200] on div "3:00pm-10:00pm (7h)" at bounding box center [924, 195] width 237 height 10
type input "*********"
type input "*****"
type input "*"
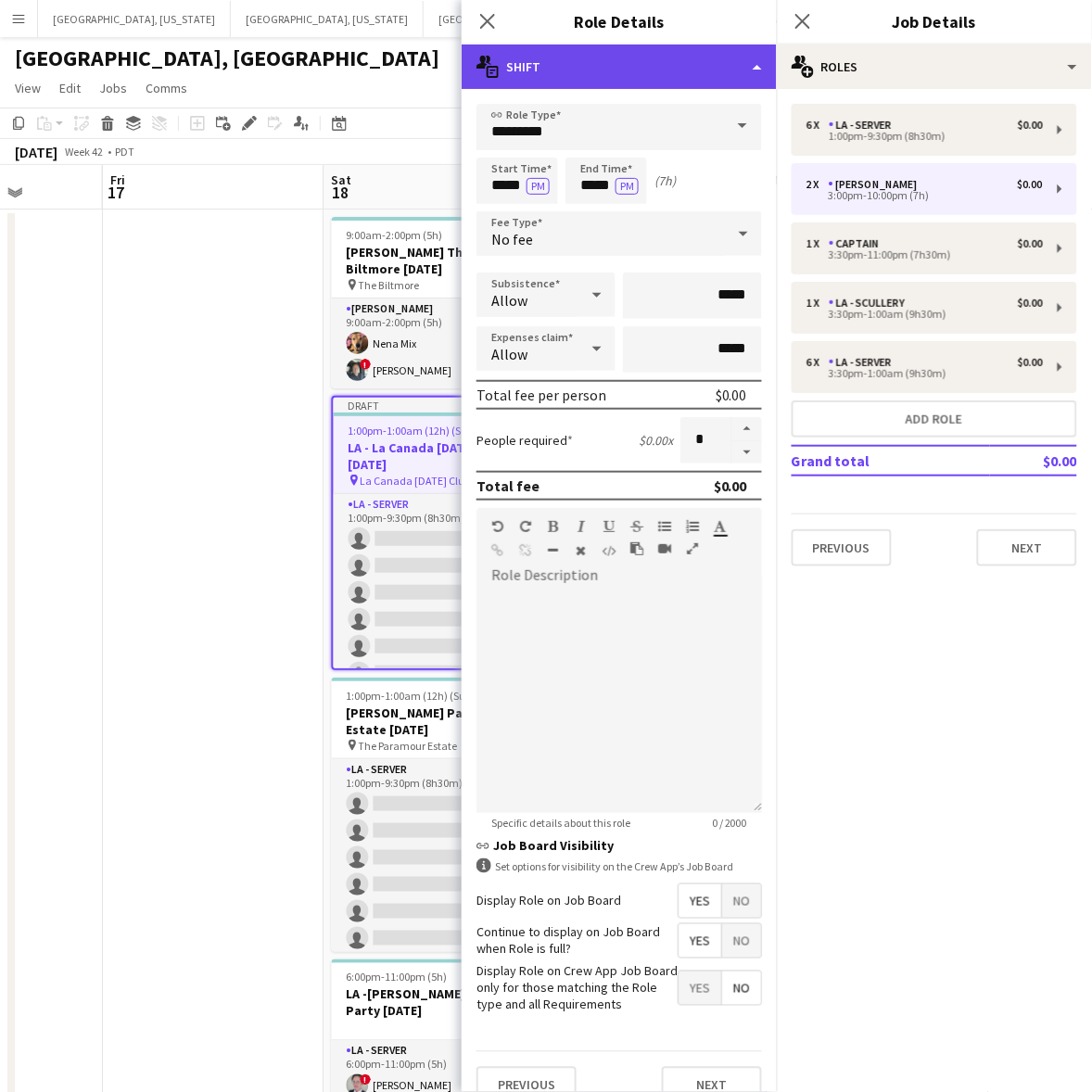
drag, startPoint x: 578, startPoint y: 67, endPoint x: 638, endPoint y: 191, distance: 137.8
click at [580, 67] on div "multiple-actions-text Shift" at bounding box center [619, 66] width 315 height 44
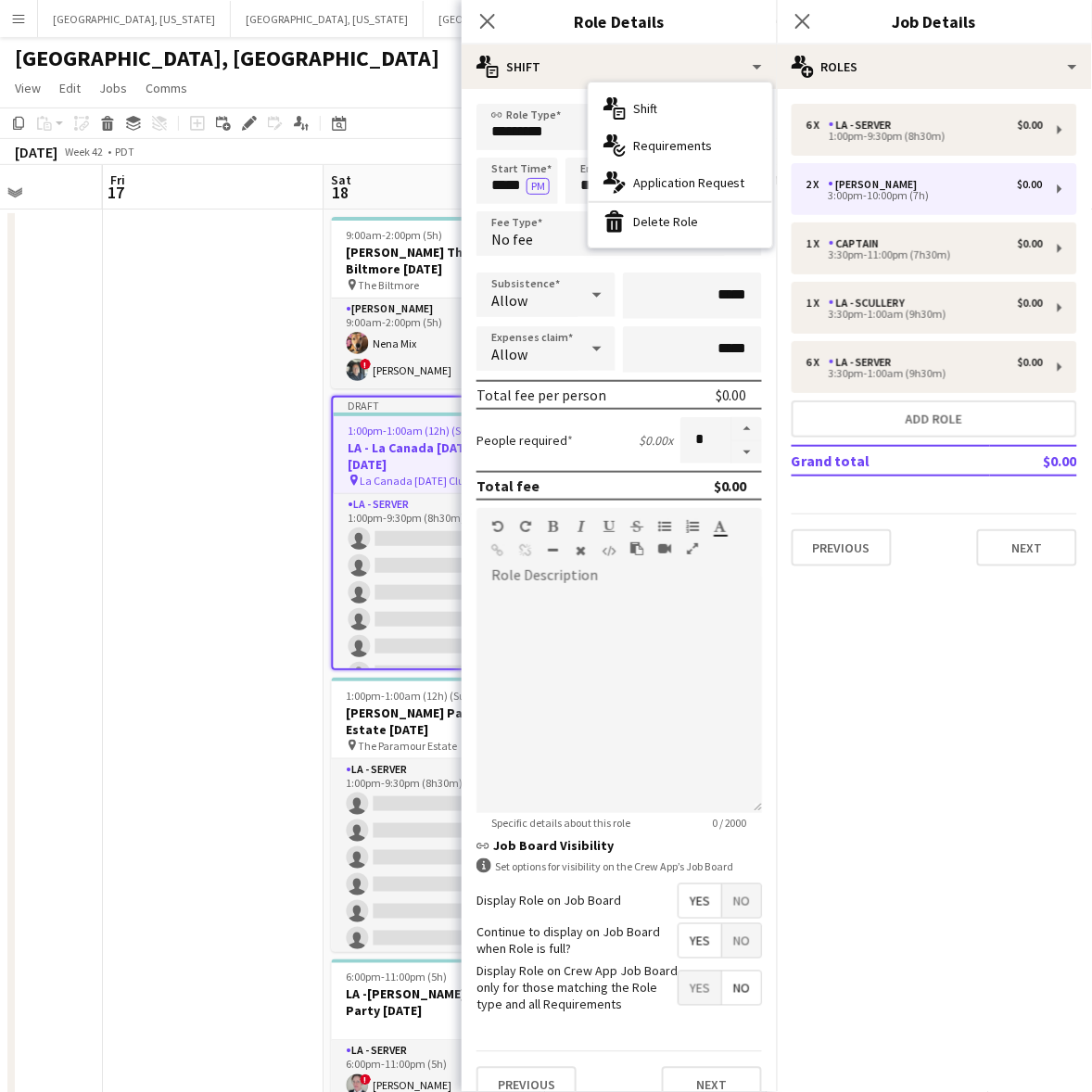
click at [650, 217] on div "bin-2 Delete Role" at bounding box center [680, 221] width 184 height 37
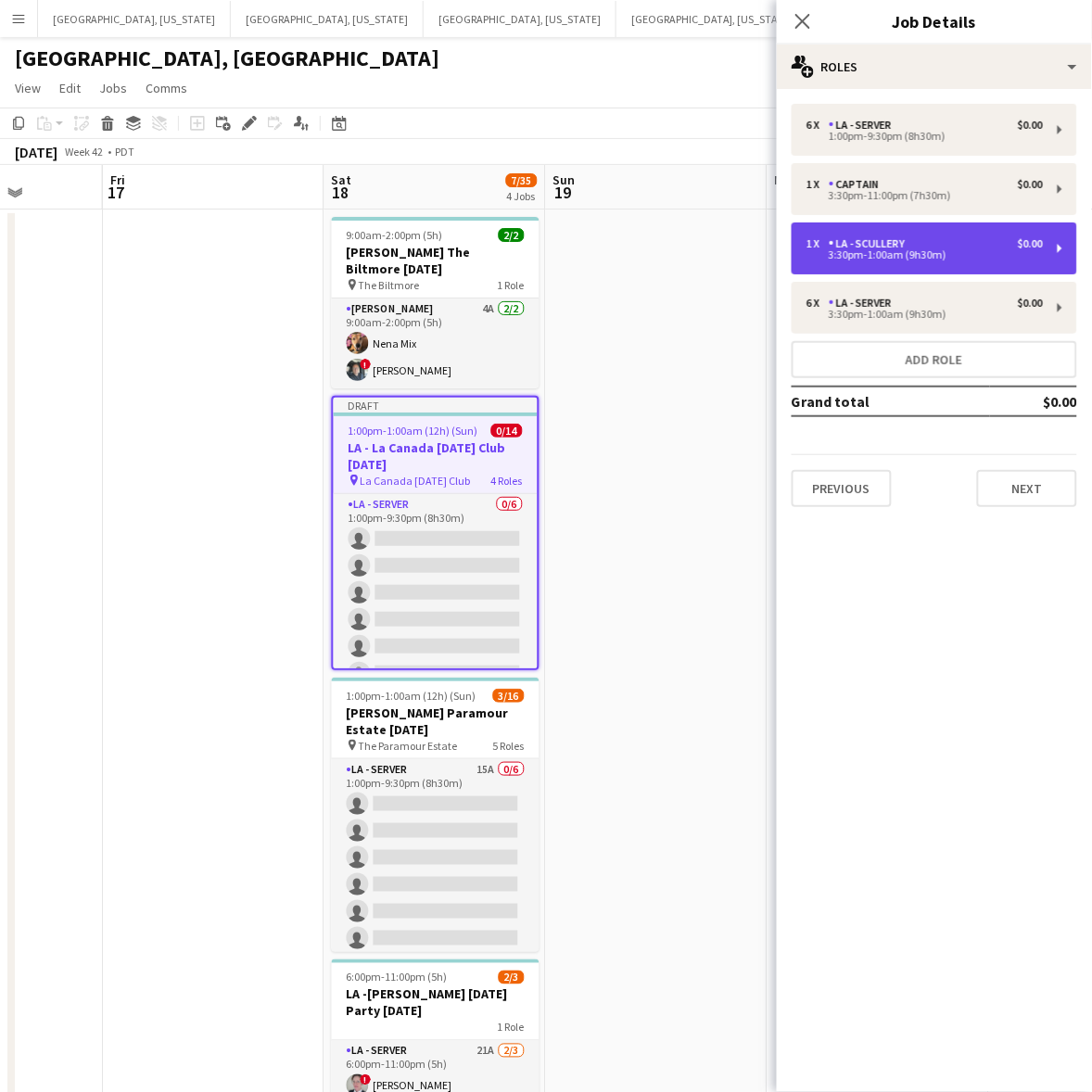
click at [938, 250] on div "3:30pm-1:00am (9h30m)" at bounding box center [924, 255] width 237 height 10
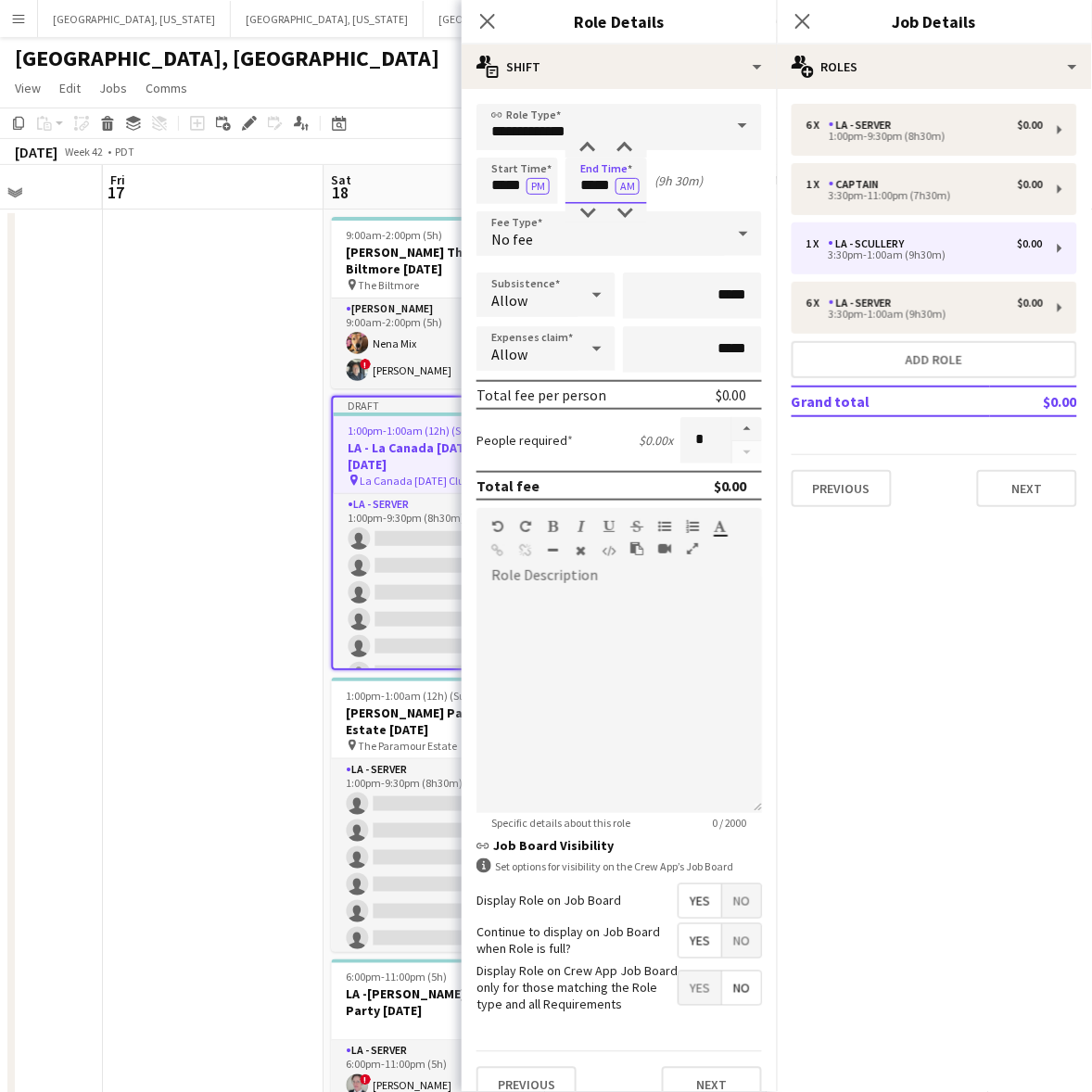
drag, startPoint x: 571, startPoint y: 187, endPoint x: 666, endPoint y: 206, distance: 96.9
click at [666, 206] on form "**********" at bounding box center [619, 610] width 315 height 1014
type input "*****"
click at [622, 183] on button "AM" at bounding box center [626, 186] width 24 height 16
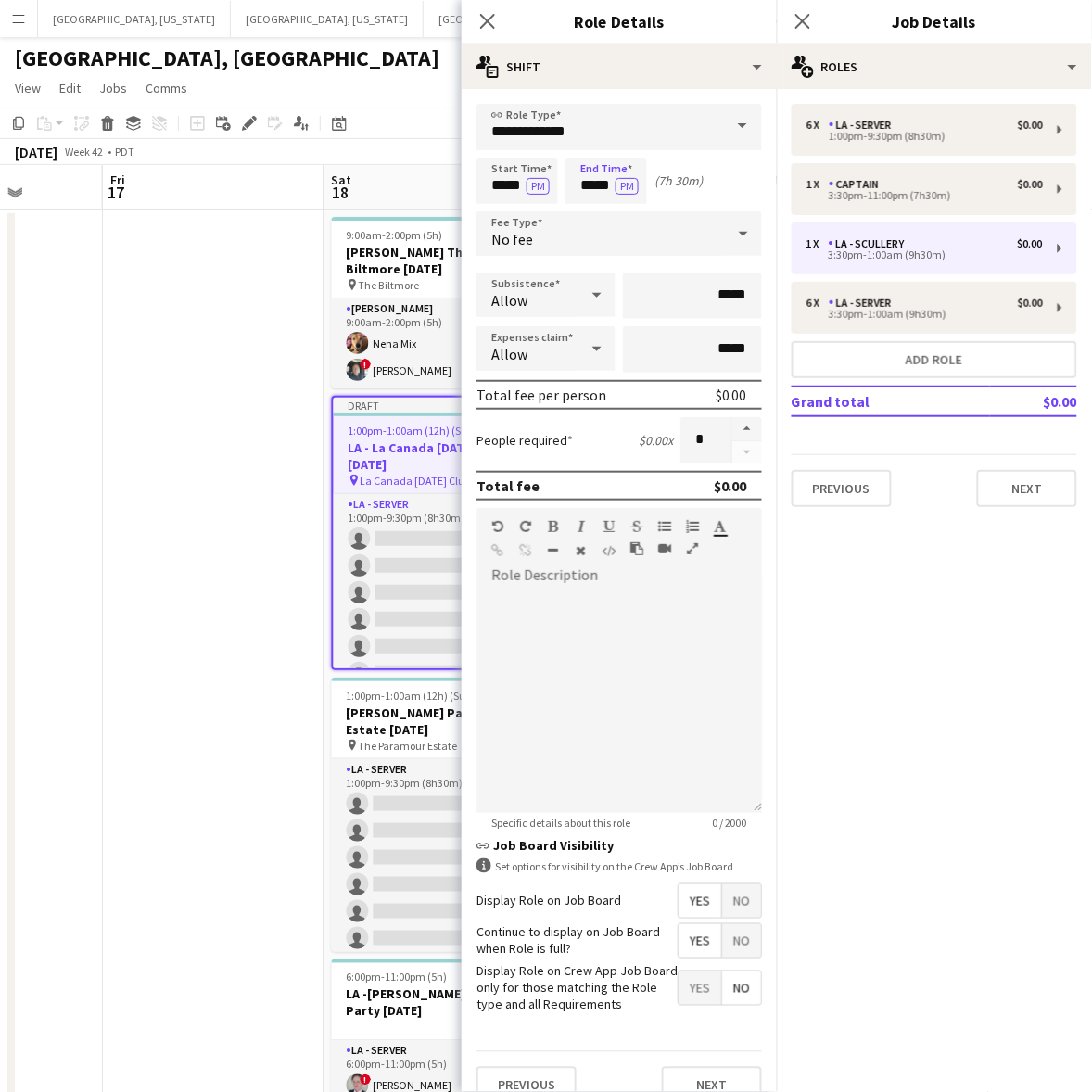
scroll to position [39, 0]
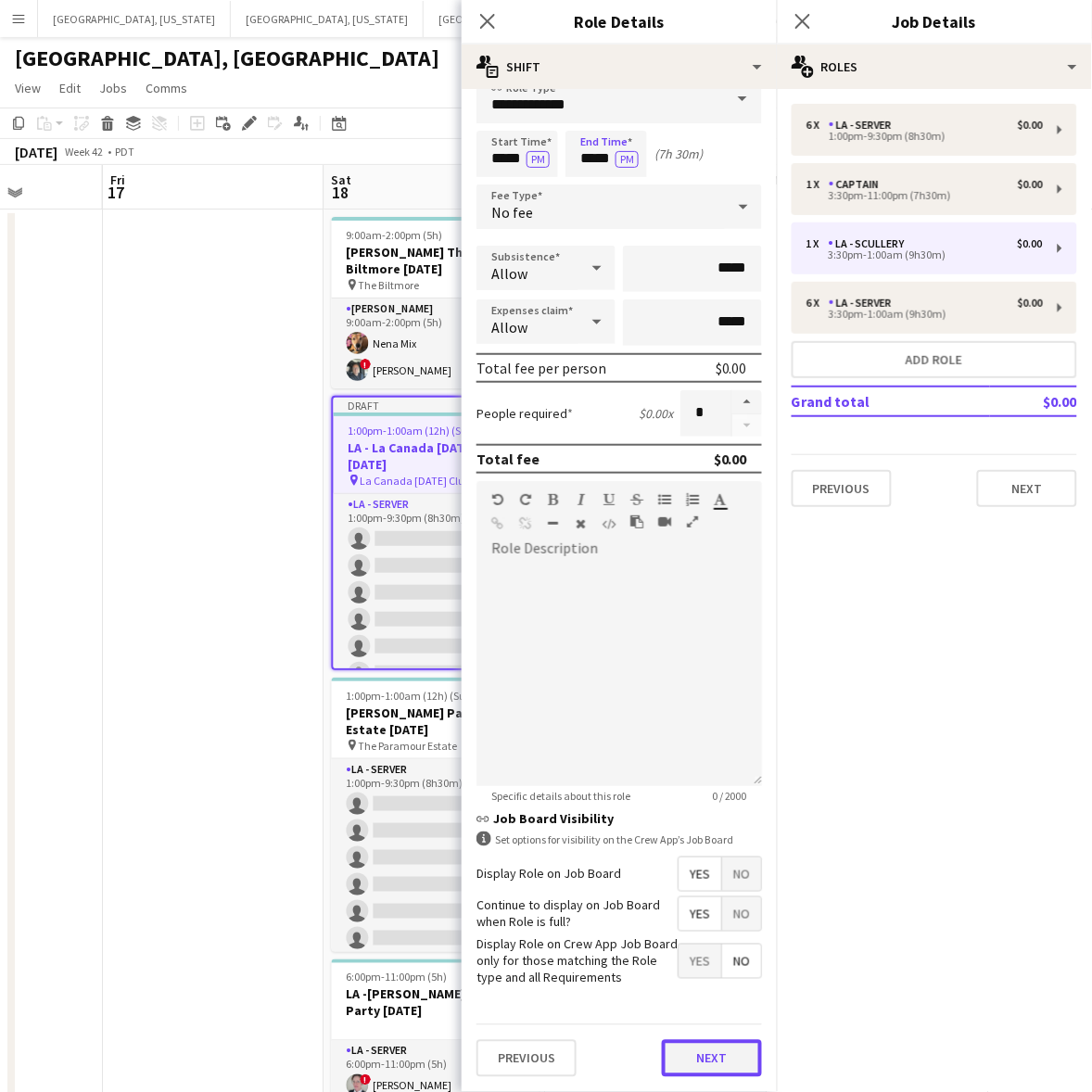
click at [691, 1058] on button "Next" at bounding box center [712, 1058] width 100 height 37
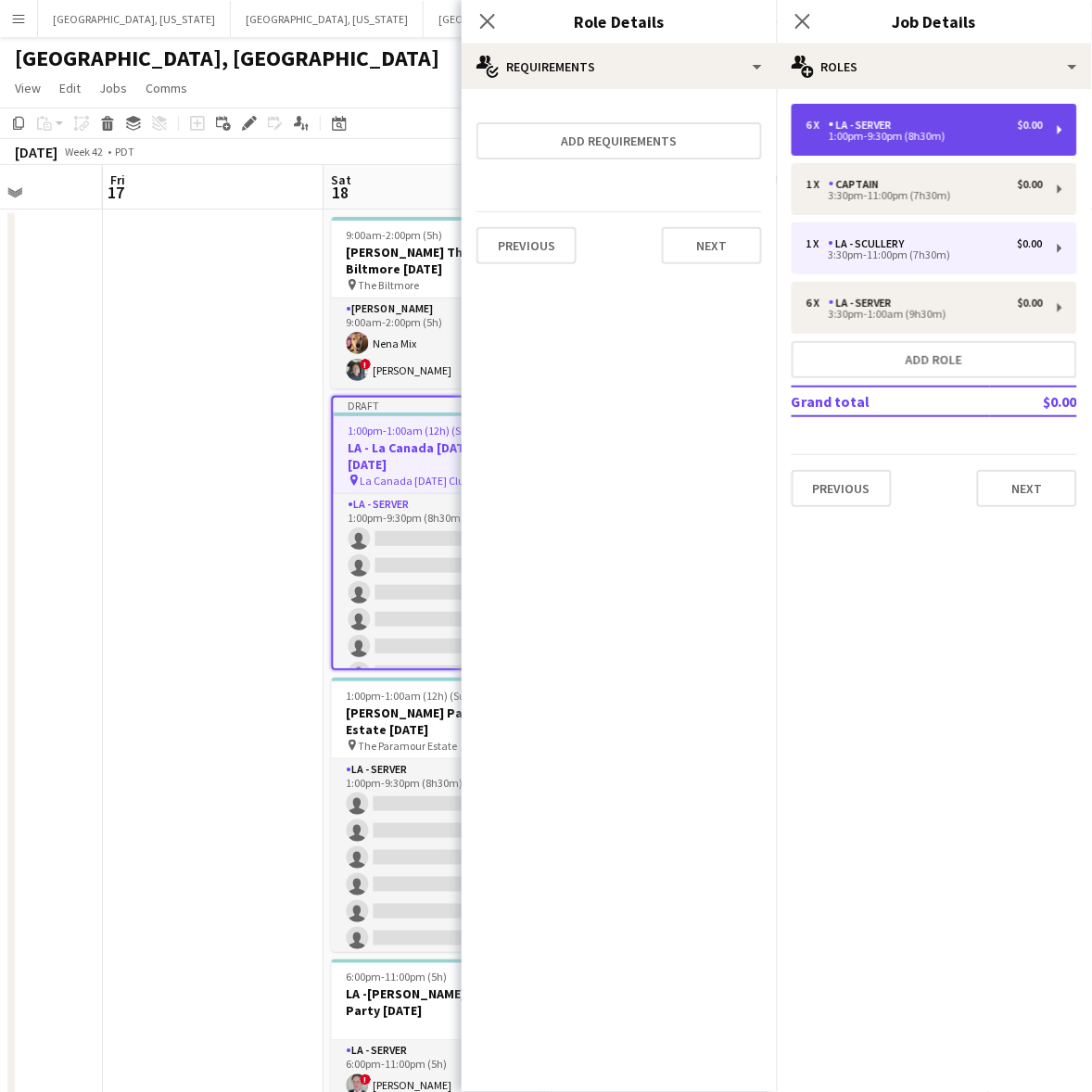
click at [897, 126] on div "LA - Server" at bounding box center [864, 125] width 71 height 13
type input "**********"
type input "*****"
type input "*"
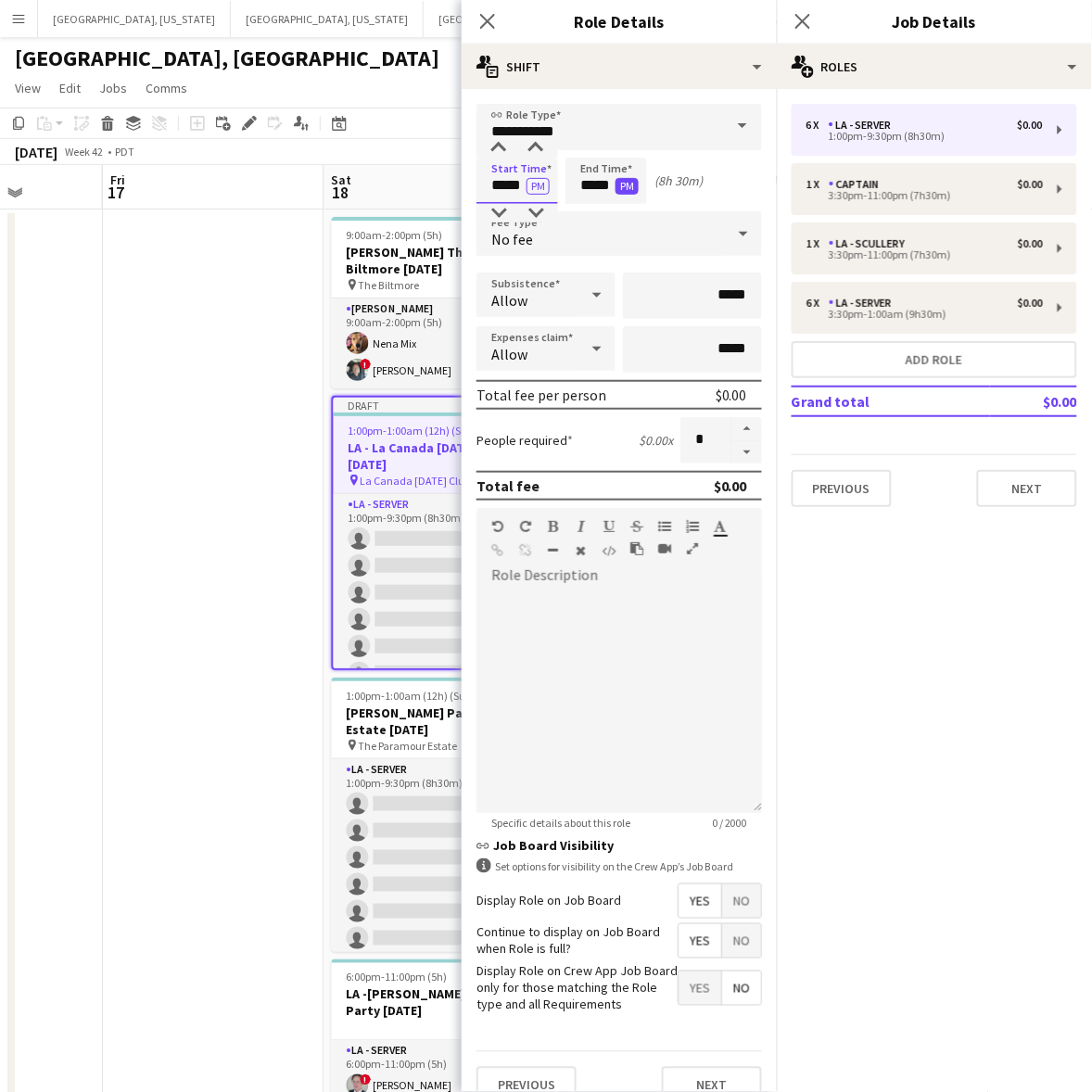
drag, startPoint x: 491, startPoint y: 183, endPoint x: 636, endPoint y: 193, distance: 145.3
click at [636, 192] on div "Start Time ***** PM End Time ***** PM (8h 30m)" at bounding box center [619, 180] width 285 height 46
type input "*****"
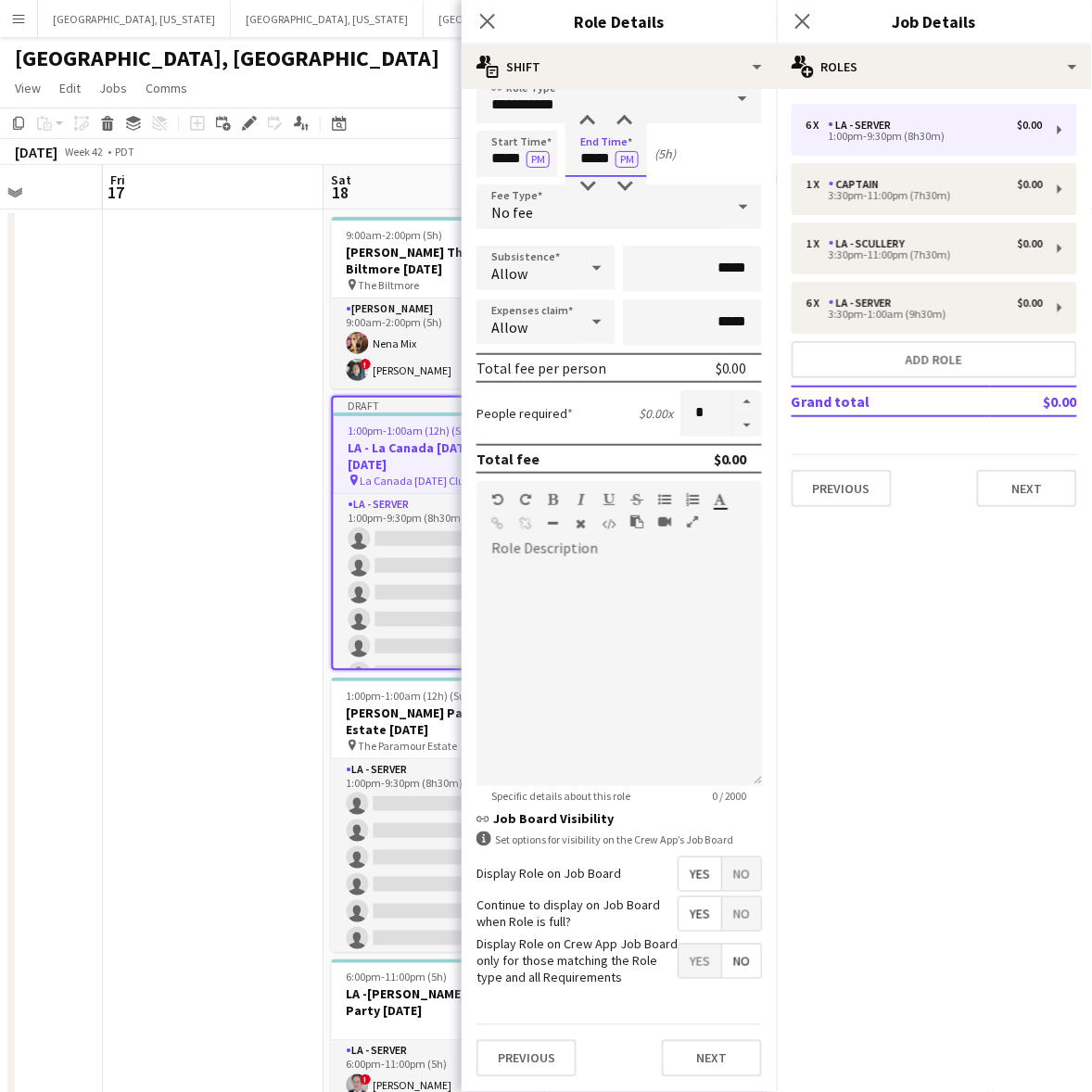
scroll to position [39, 0]
click at [711, 1058] on button "Next" at bounding box center [712, 1058] width 100 height 37
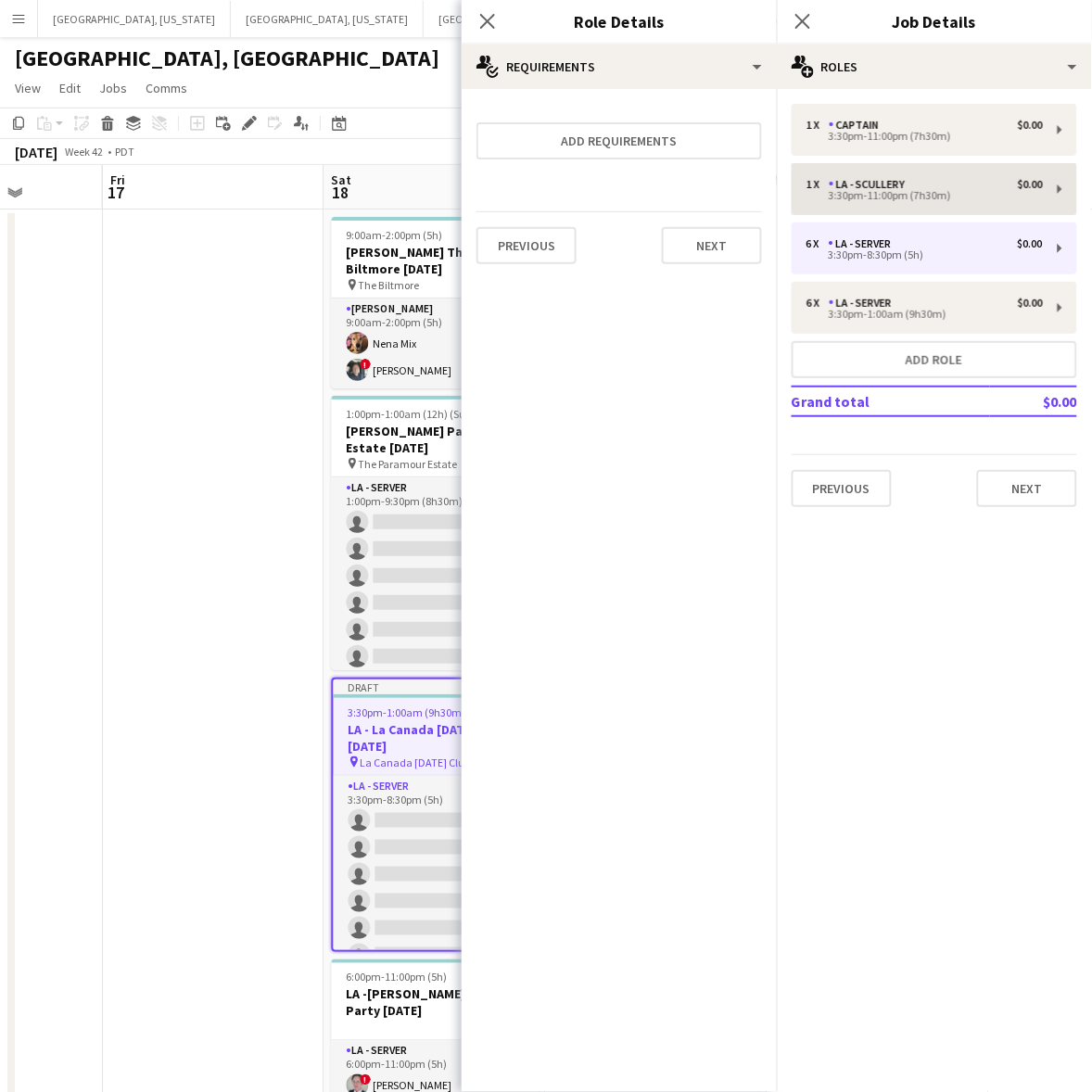
scroll to position [0, 0]
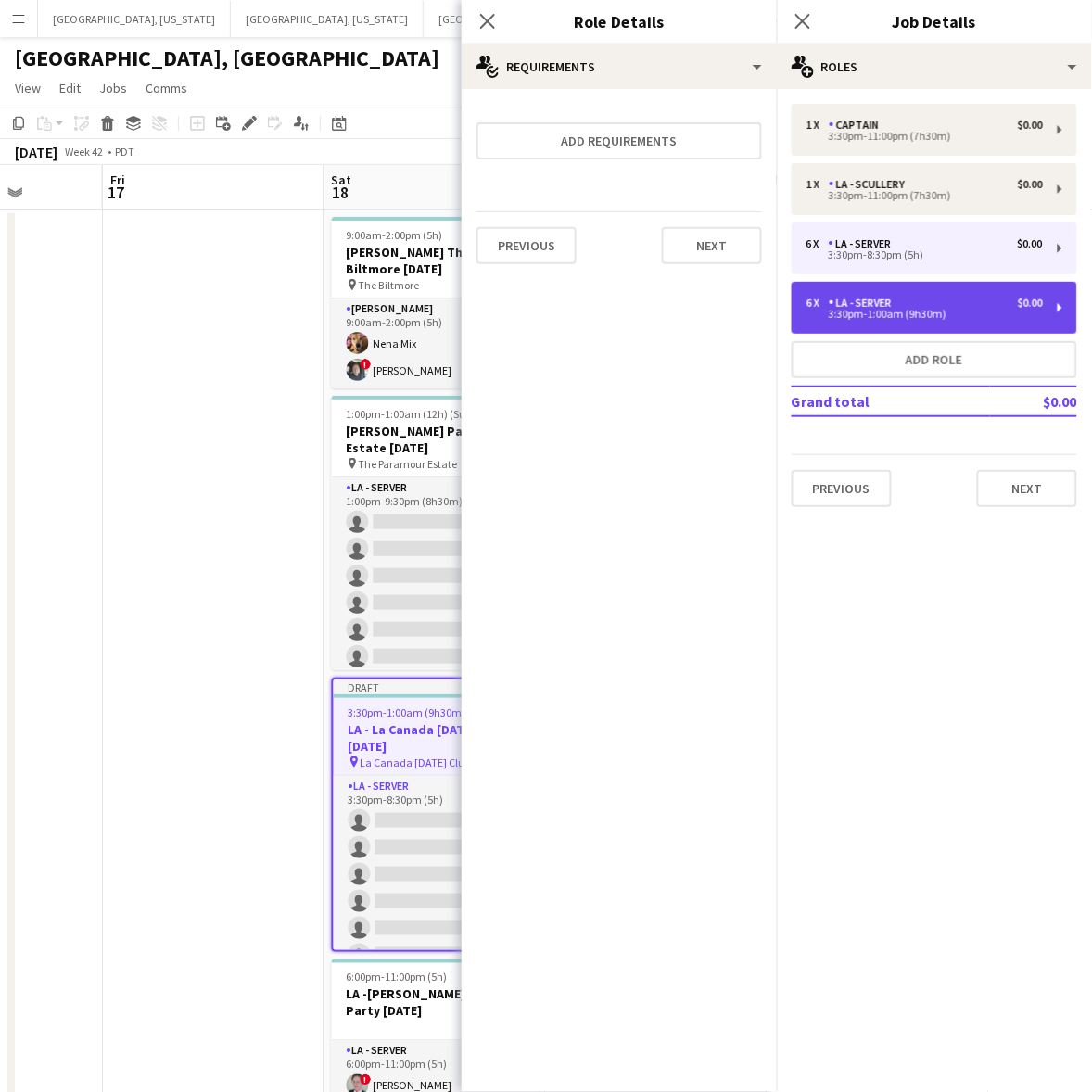
click at [868, 316] on div "3:30pm-1:00am (9h30m)" at bounding box center [924, 314] width 237 height 10
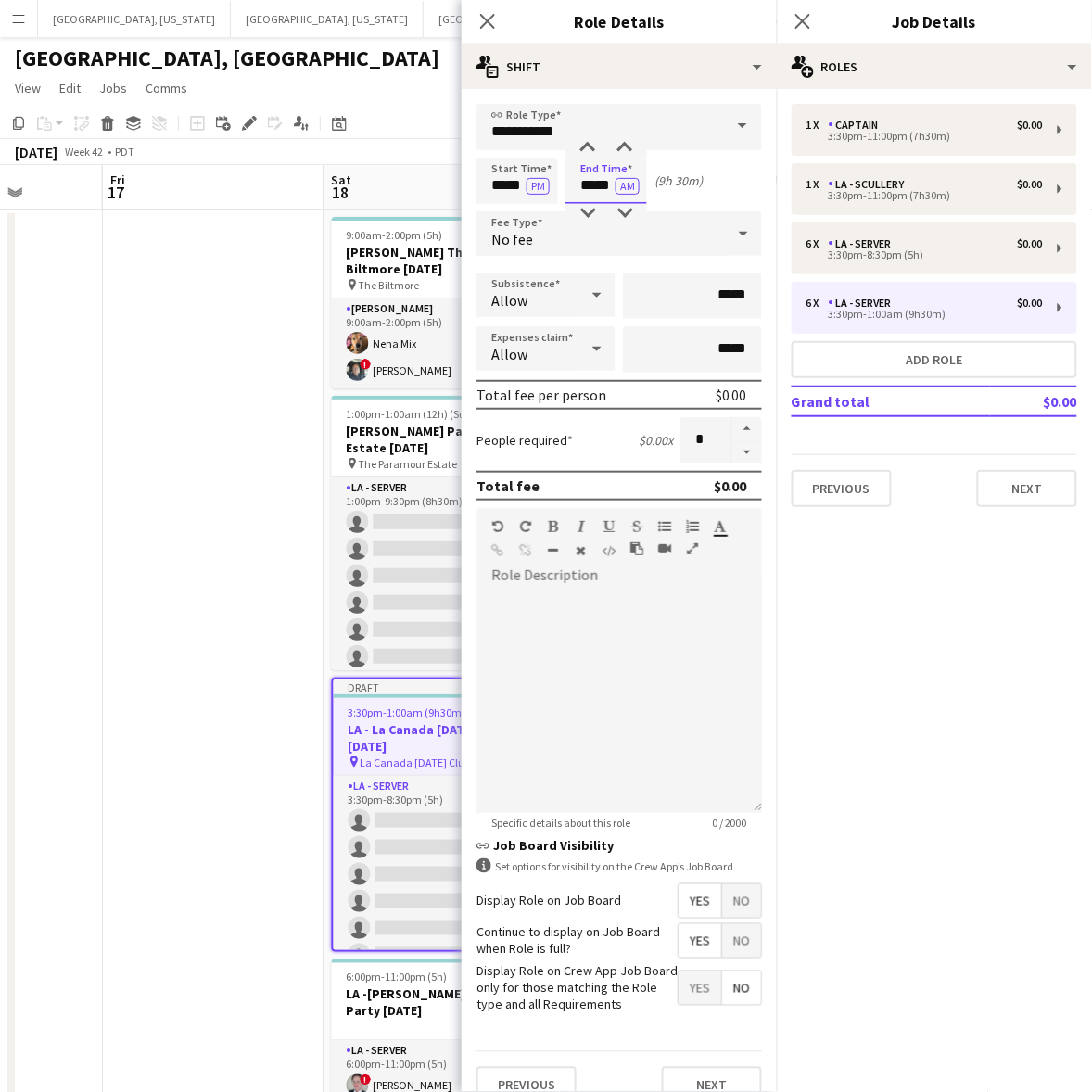
drag, startPoint x: 585, startPoint y: 182, endPoint x: 696, endPoint y: 179, distance: 111.0
click at [695, 179] on div "Start Time ***** PM End Time ***** AM (9h 30m)" at bounding box center [619, 180] width 285 height 46
type input "*****"
click at [630, 184] on button "AM" at bounding box center [626, 186] width 24 height 16
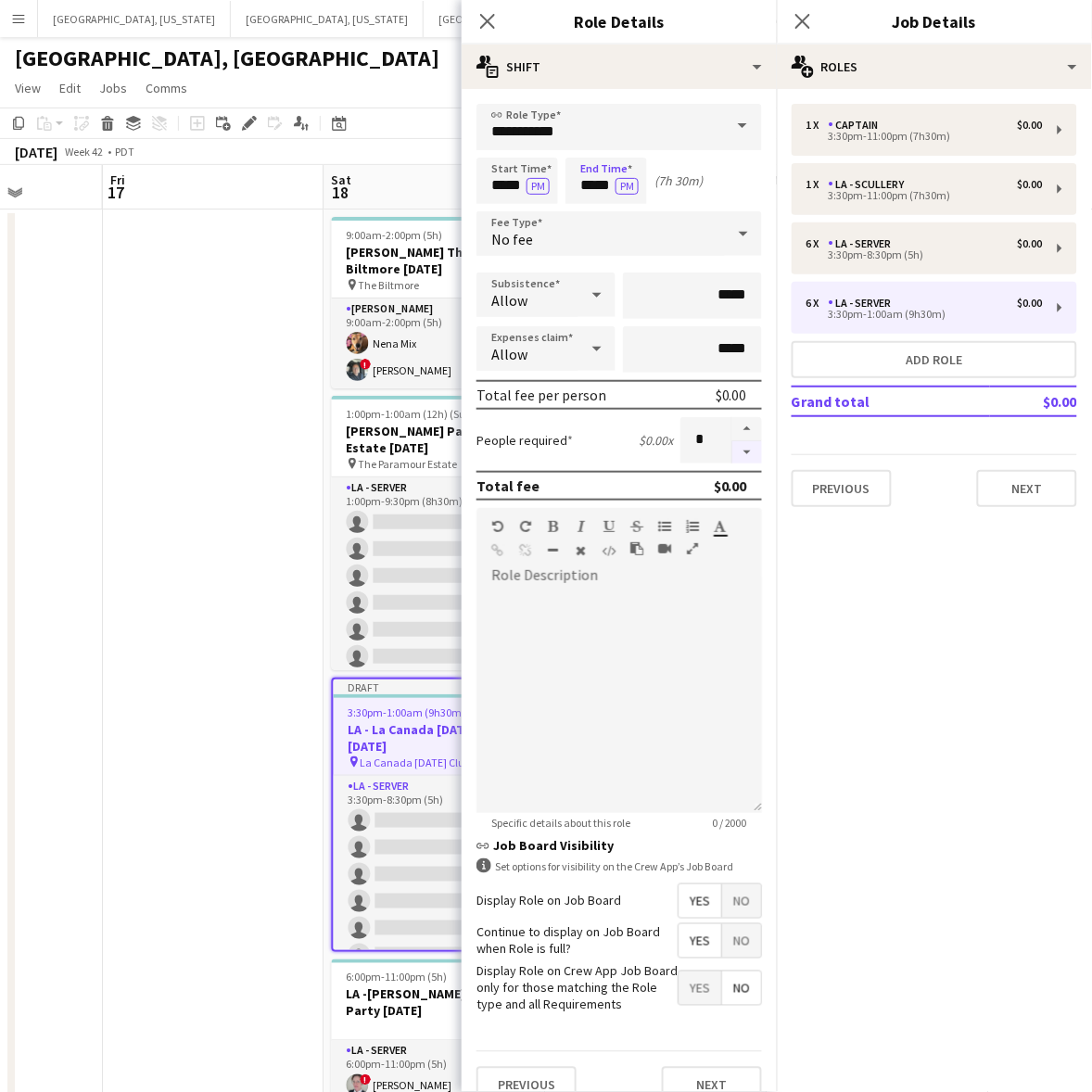
click at [732, 446] on button "button" at bounding box center [746, 453] width 30 height 23
click at [734, 451] on button "button" at bounding box center [746, 453] width 30 height 23
click at [732, 452] on button "button" at bounding box center [746, 453] width 30 height 23
type input "*"
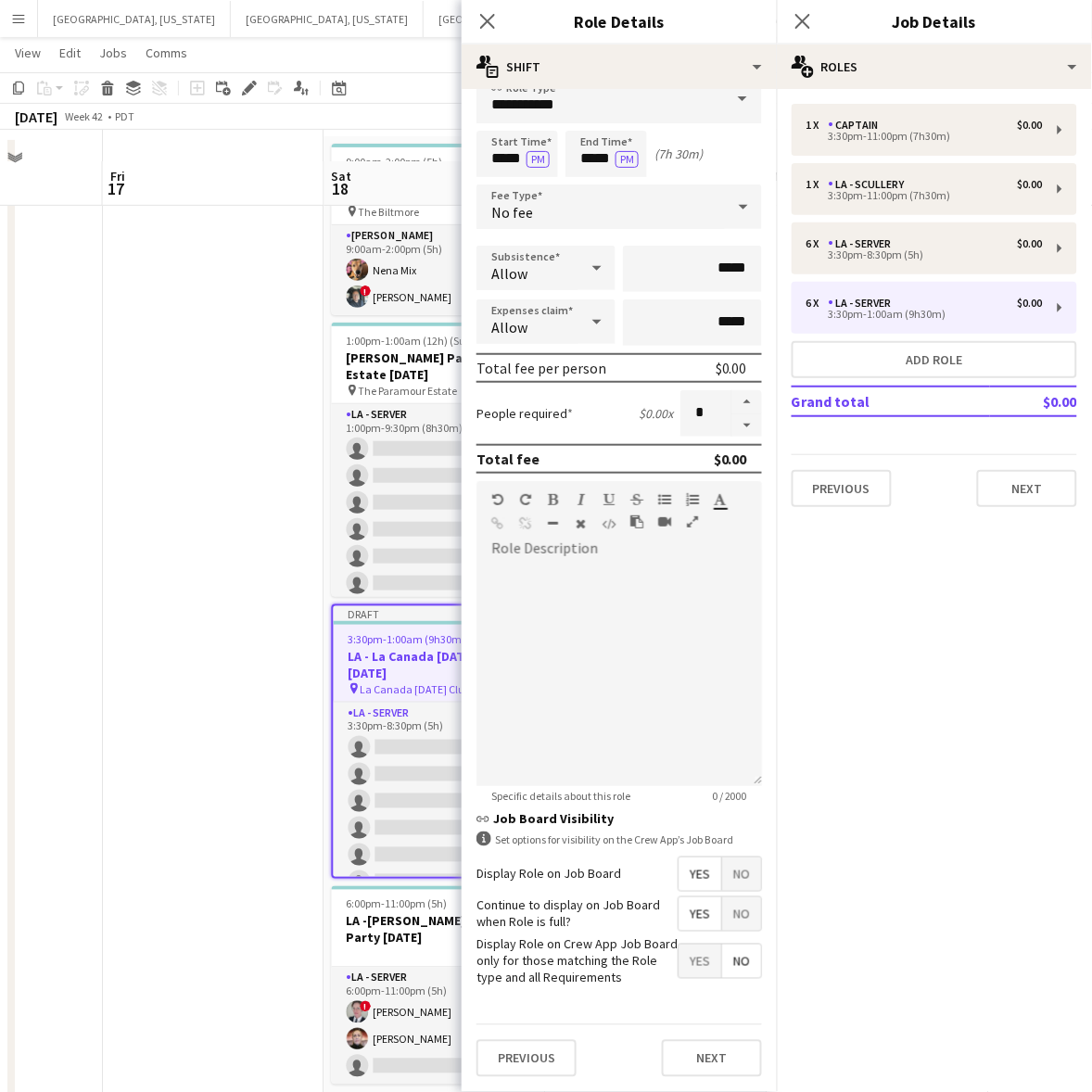
scroll to position [102, 0]
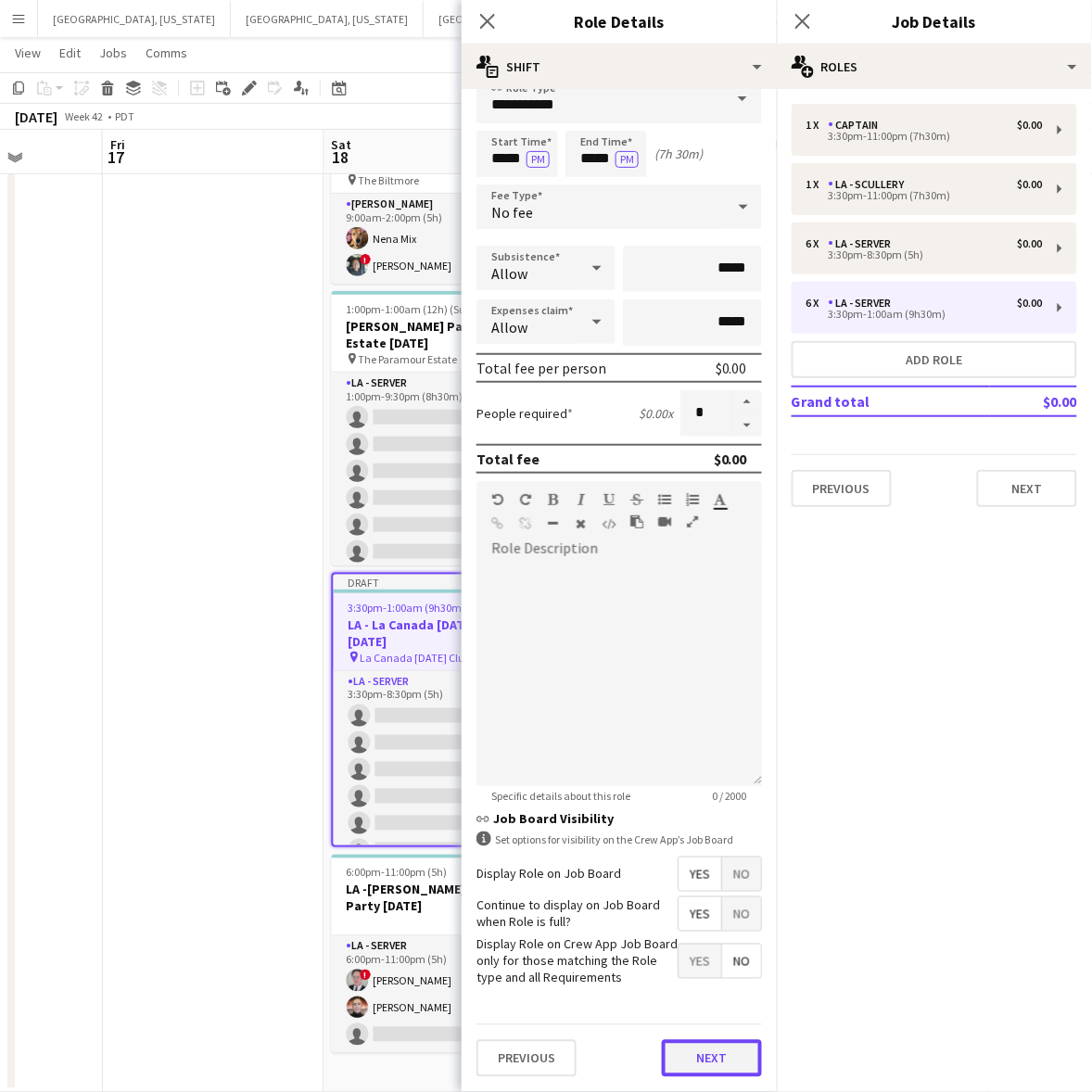
click at [711, 1061] on button "Next" at bounding box center [712, 1058] width 100 height 37
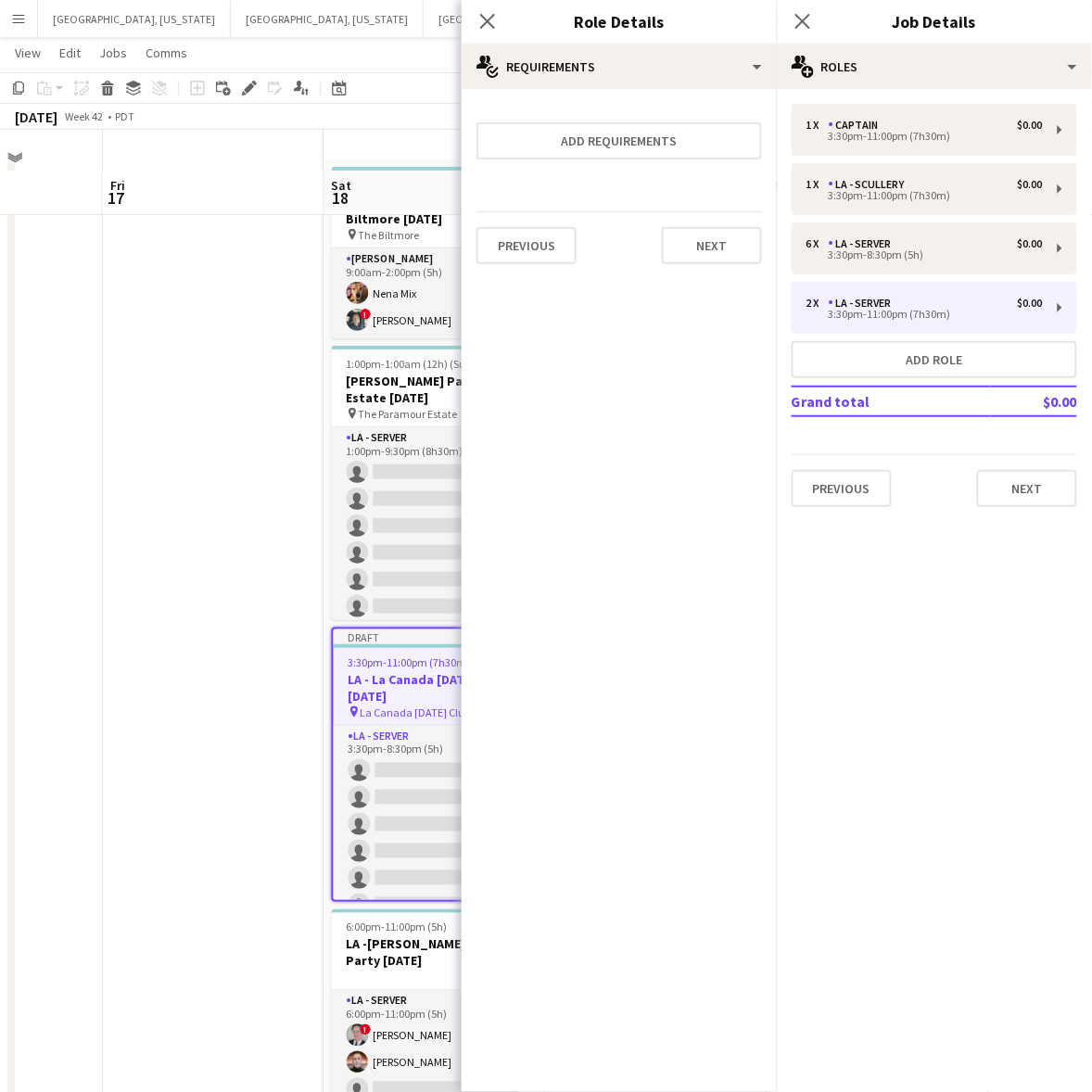
scroll to position [0, 0]
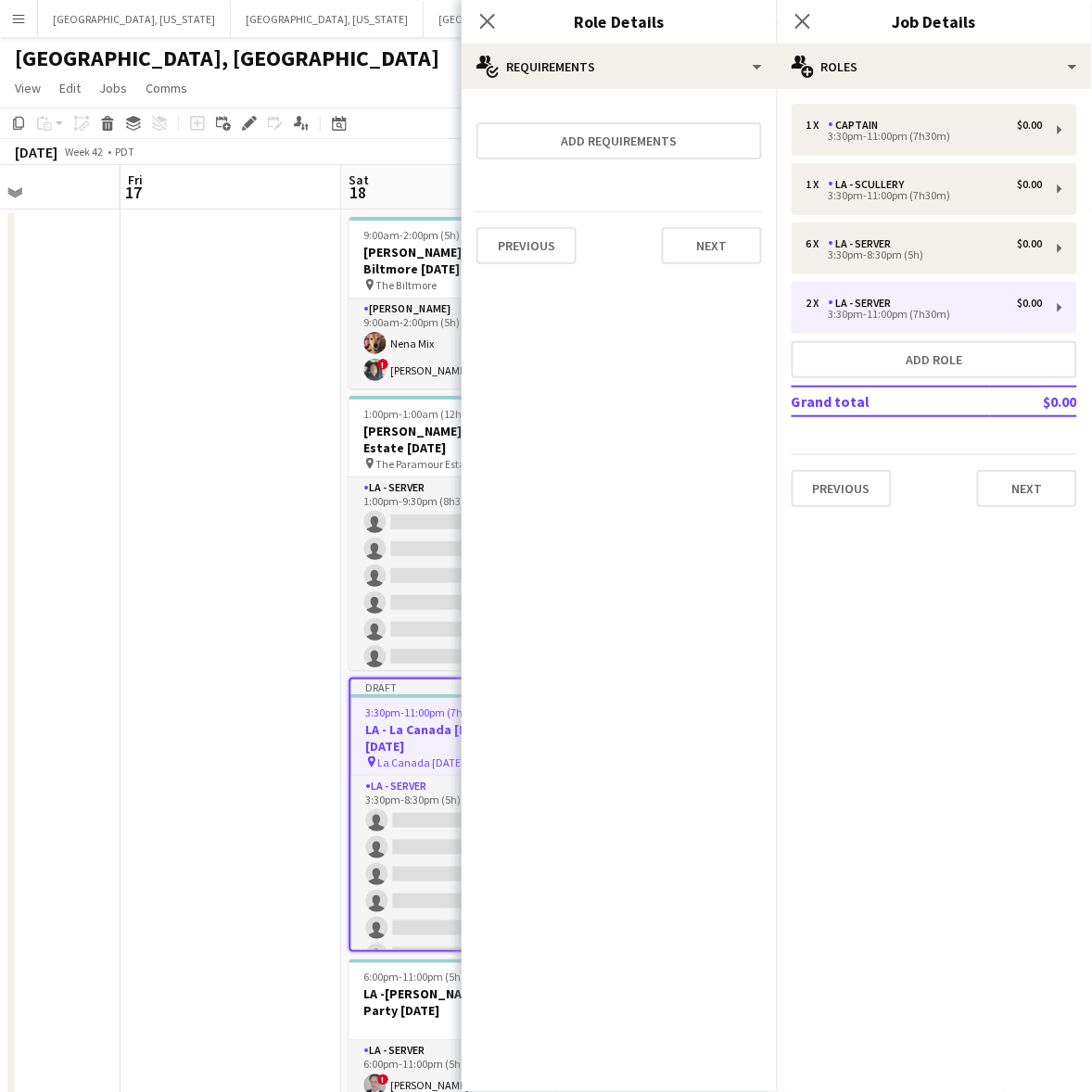
drag, startPoint x: 400, startPoint y: 656, endPoint x: 679, endPoint y: 585, distance: 287.9
click at [694, 589] on body "Menu Boards Boards Boards All jobs Status Workforce Workforce My Workforce Recr…" at bounding box center [546, 599] width 1092 height 1197
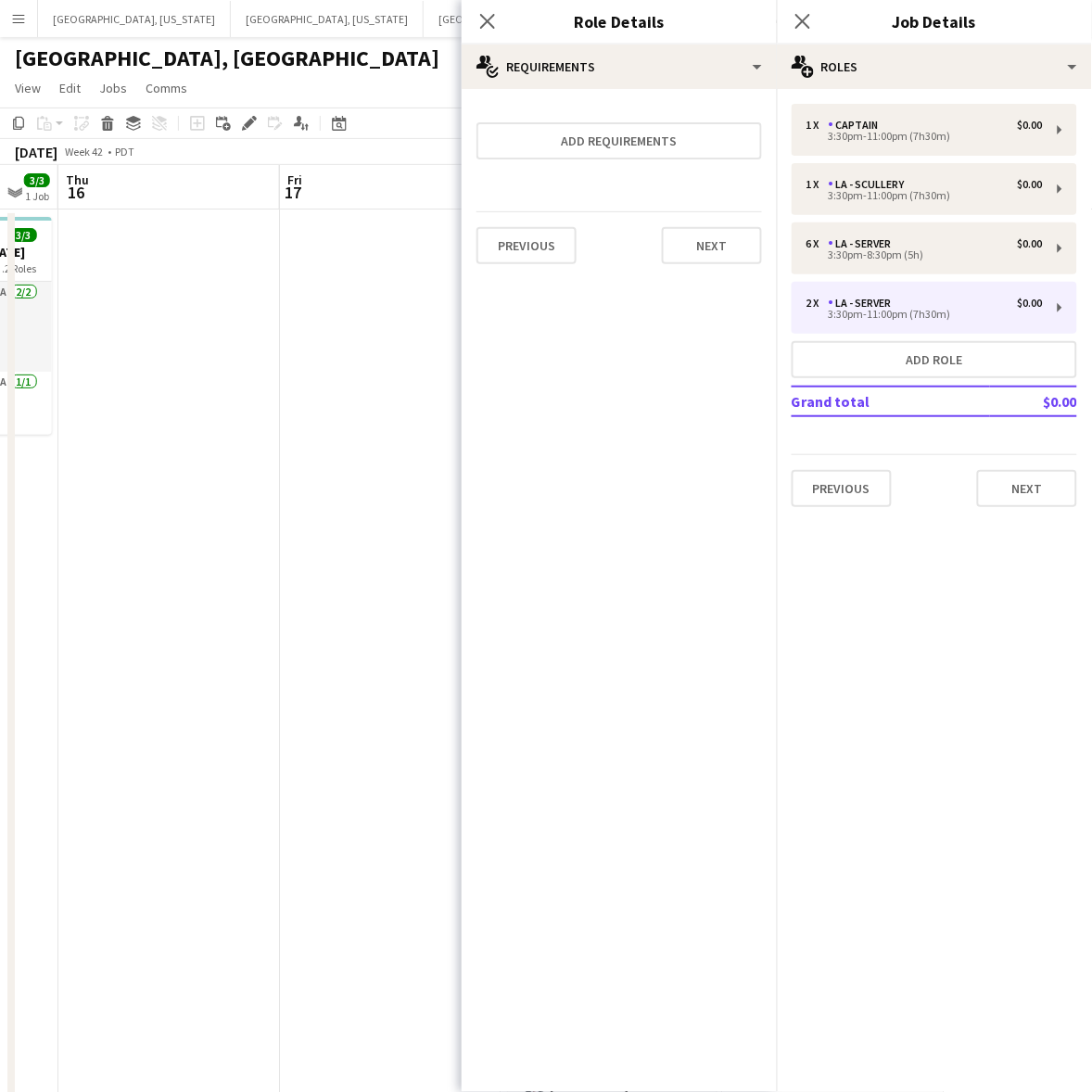
drag, startPoint x: 262, startPoint y: 642, endPoint x: 512, endPoint y: 563, distance: 262.2
click at [512, 563] on body "Menu Boards Boards Boards All jobs Status Workforce Workforce My Workforce Recr…" at bounding box center [546, 599] width 1092 height 1197
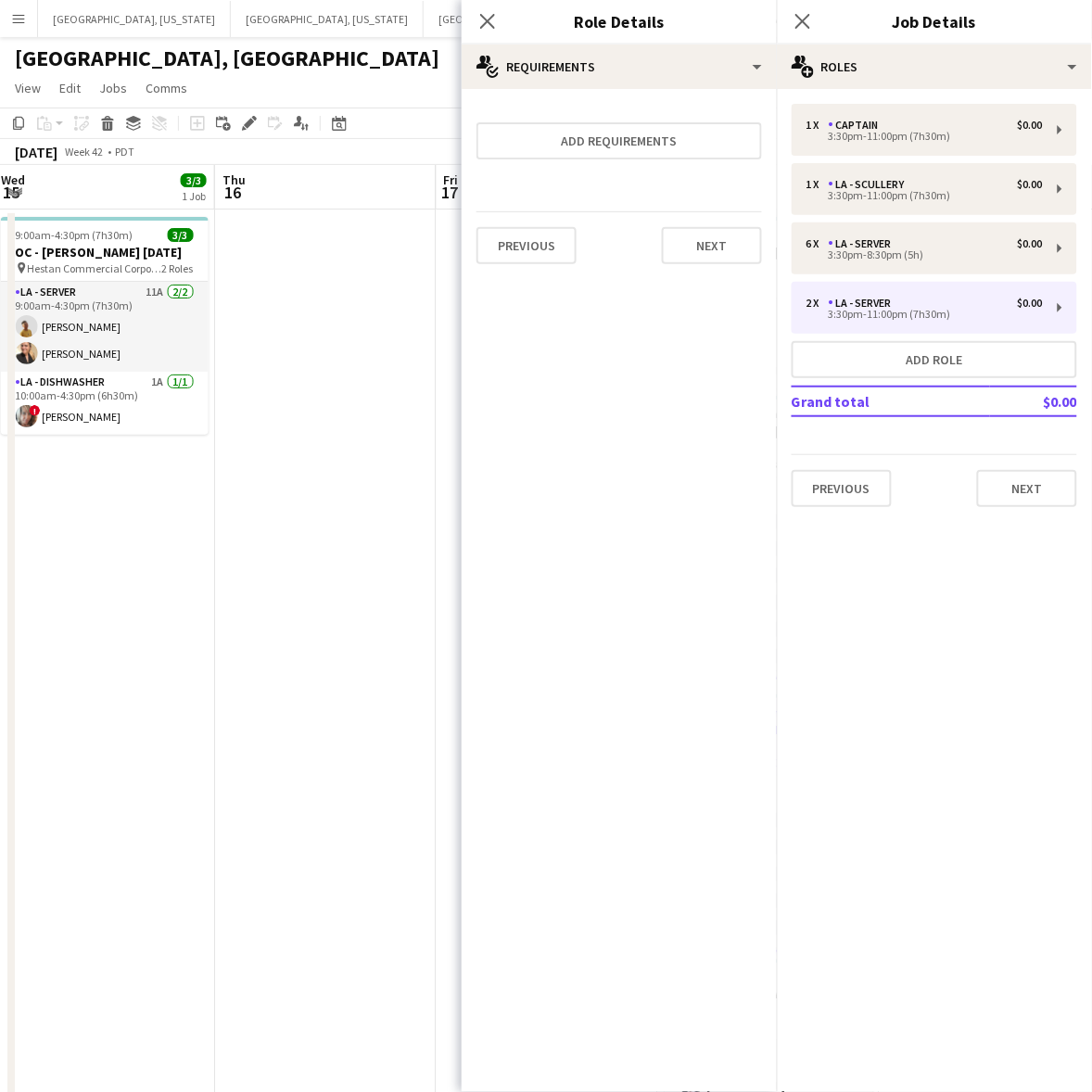
drag, startPoint x: 158, startPoint y: 666, endPoint x: 338, endPoint y: 637, distance: 182.3
click at [338, 637] on app-calendar-viewport "Mon 13 Tue 14 Wed 15 3/3 1 Job Thu 16 Fri 17 Sat 18 7/31 4 Jobs Sun 19 Mon 20 T…" at bounding box center [546, 681] width 1092 height 1033
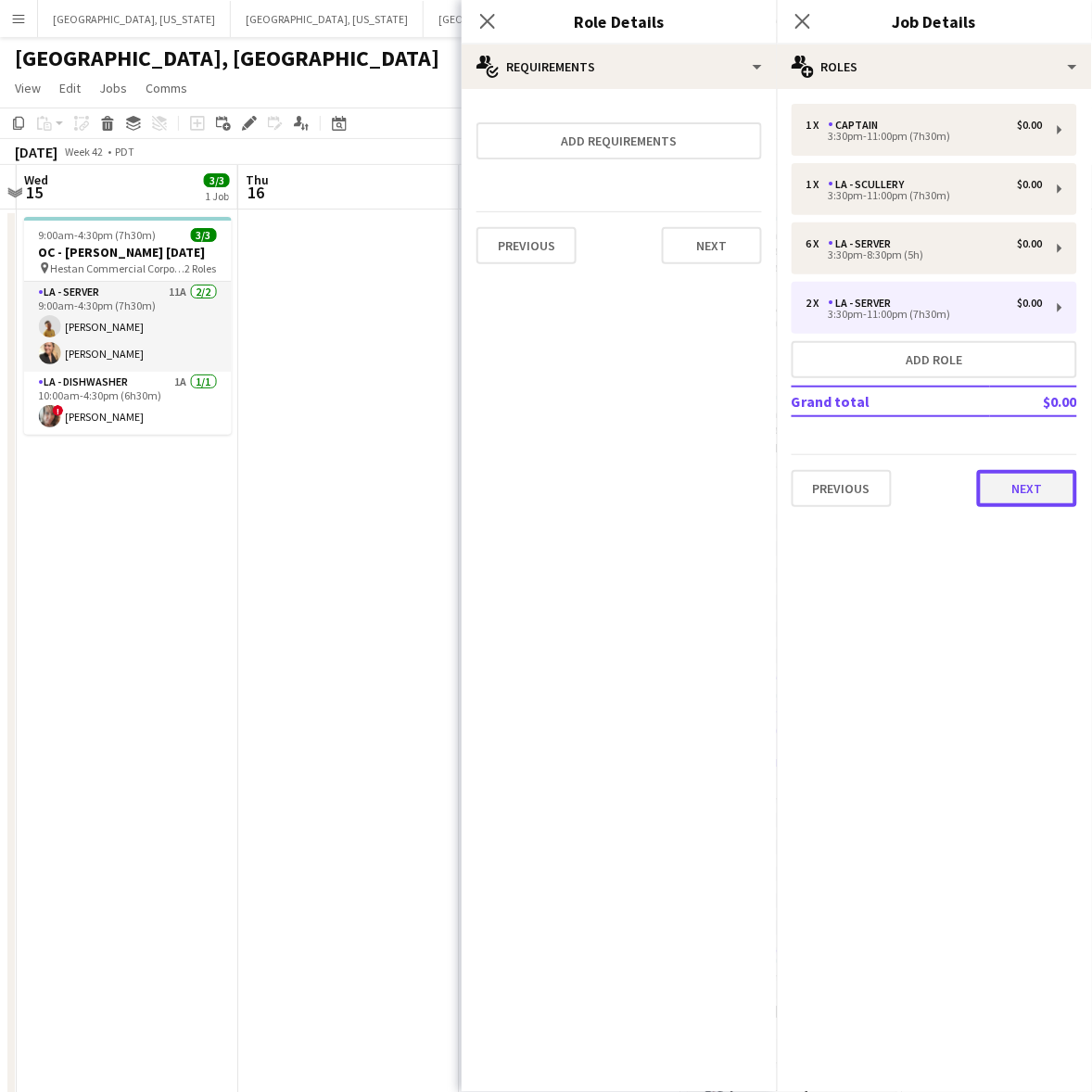
click at [999, 480] on button "Next" at bounding box center [1027, 489] width 100 height 37
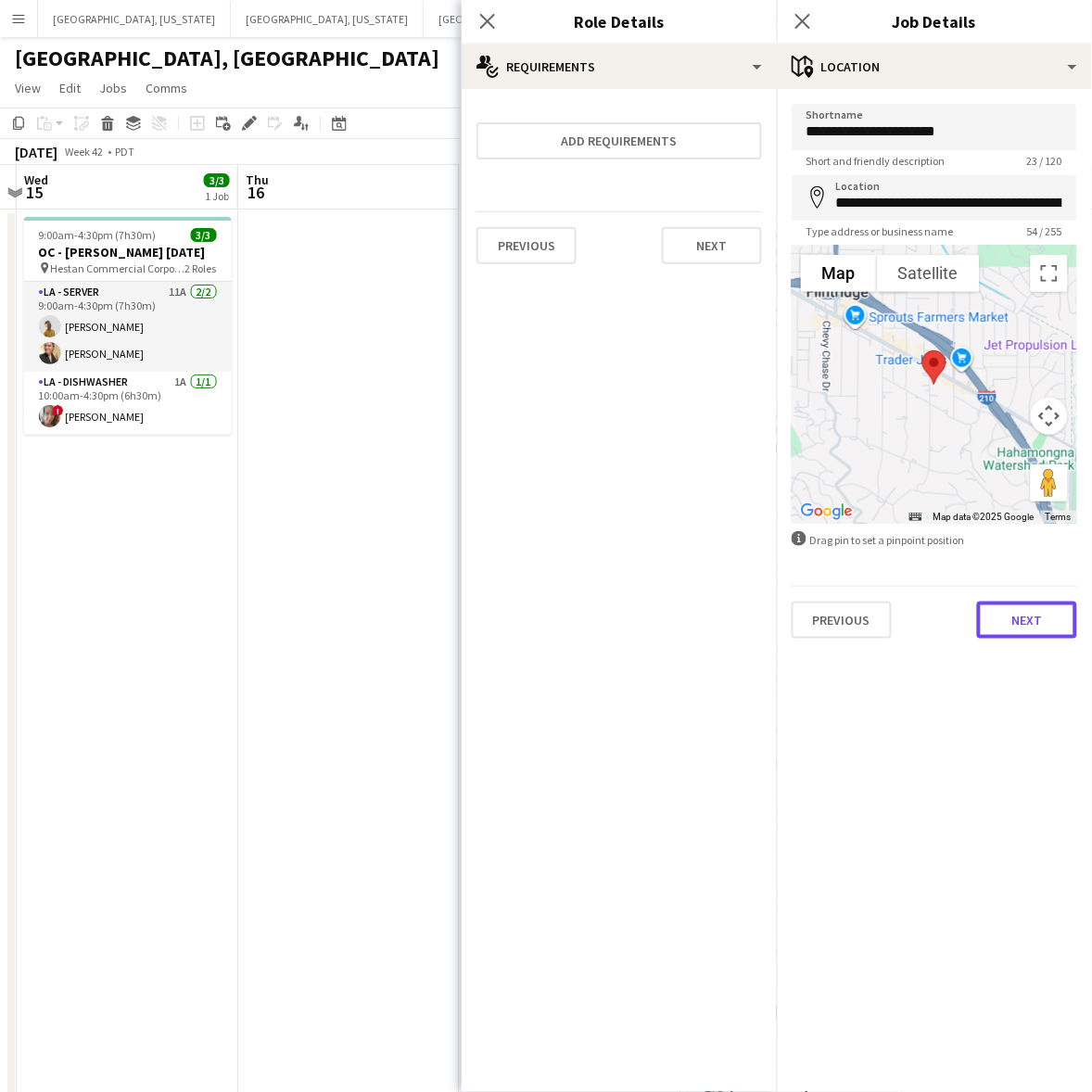
click at [1044, 608] on button "Next" at bounding box center [1027, 620] width 100 height 37
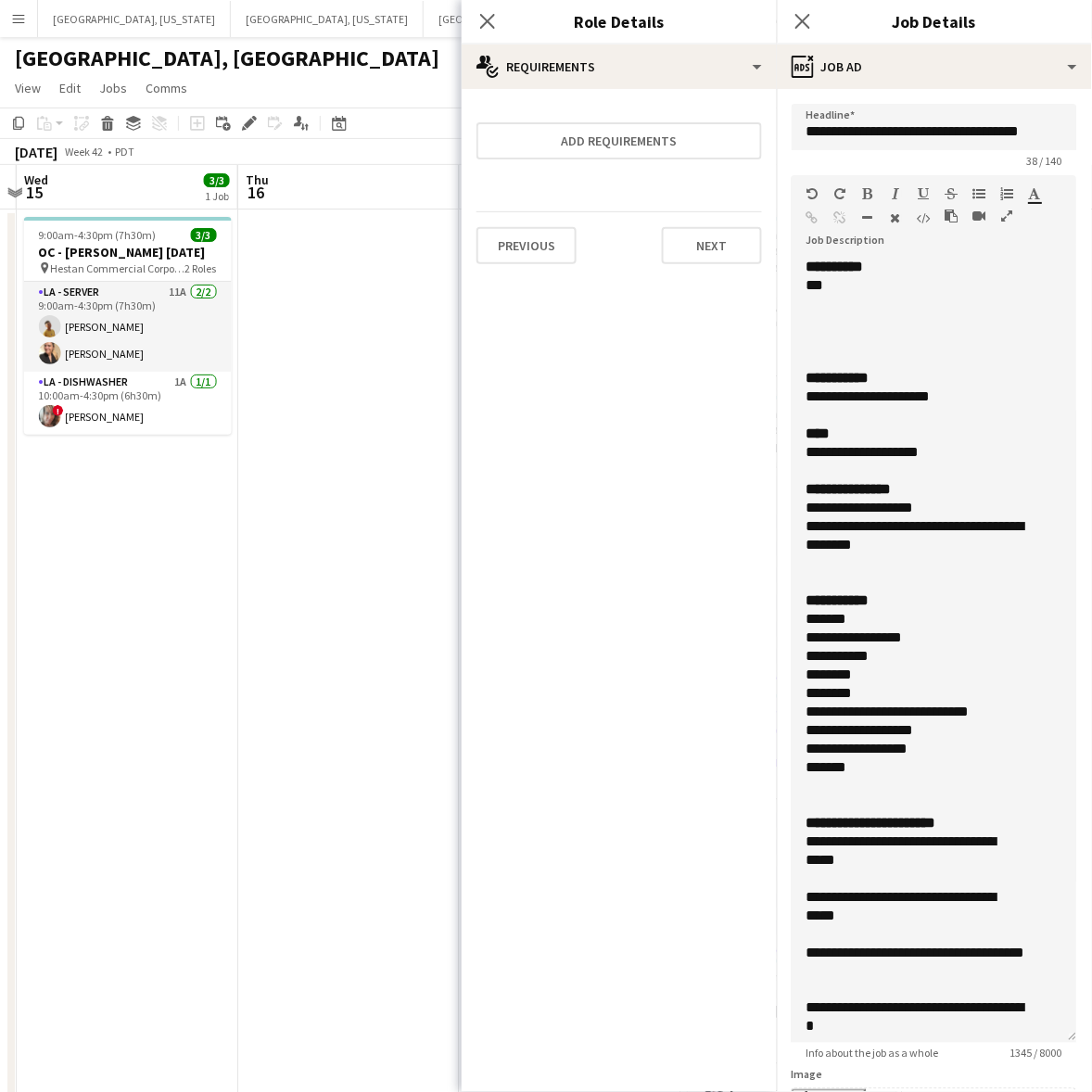
drag, startPoint x: 1068, startPoint y: 354, endPoint x: 918, endPoint y: 739, distance: 413.2
click at [1067, 1027] on form "**********" at bounding box center [934, 839] width 315 height 1471
click at [491, 15] on icon "Close pop-in" at bounding box center [487, 21] width 17 height 17
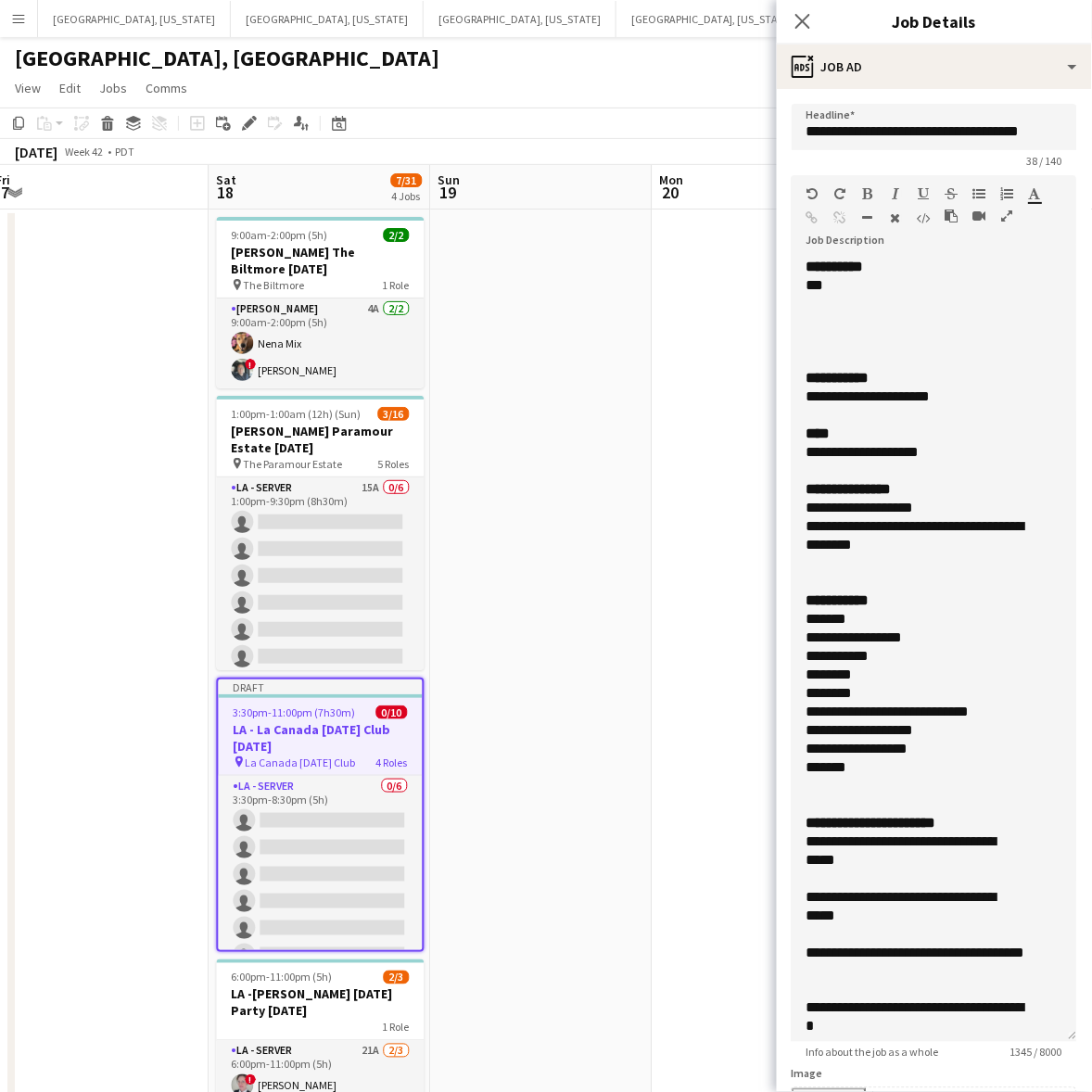
scroll to position [0, 608]
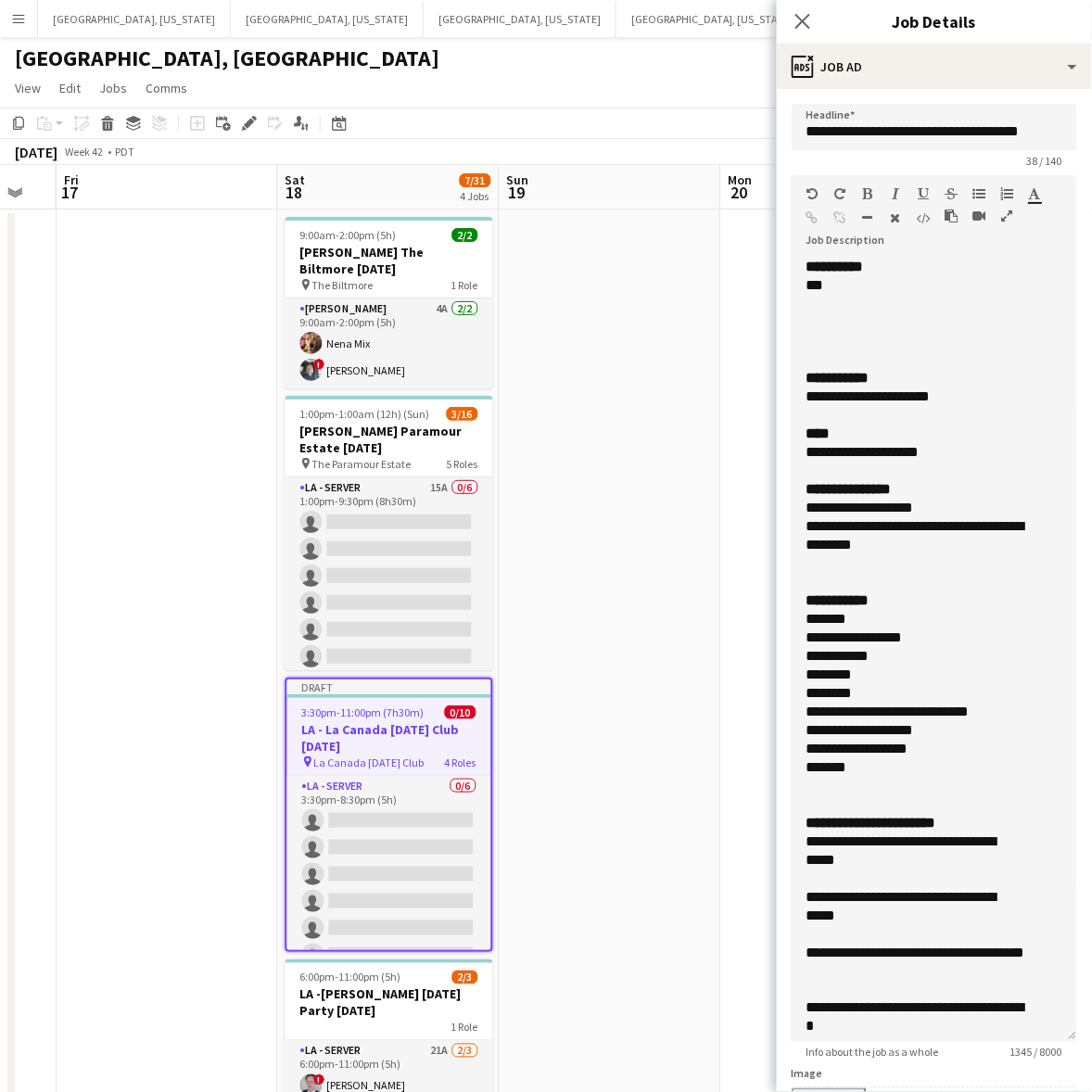
drag, startPoint x: 267, startPoint y: 512, endPoint x: 200, endPoint y: 548, distance: 76.1
click at [200, 548] on app-calendar-viewport "Tue 14 Wed 15 3/3 1 Job Thu 16 Fri 17 Sat 18 7/31 4 Jobs Sun 19 Mon 20 Tue 21 W…" at bounding box center [546, 681] width 1092 height 1033
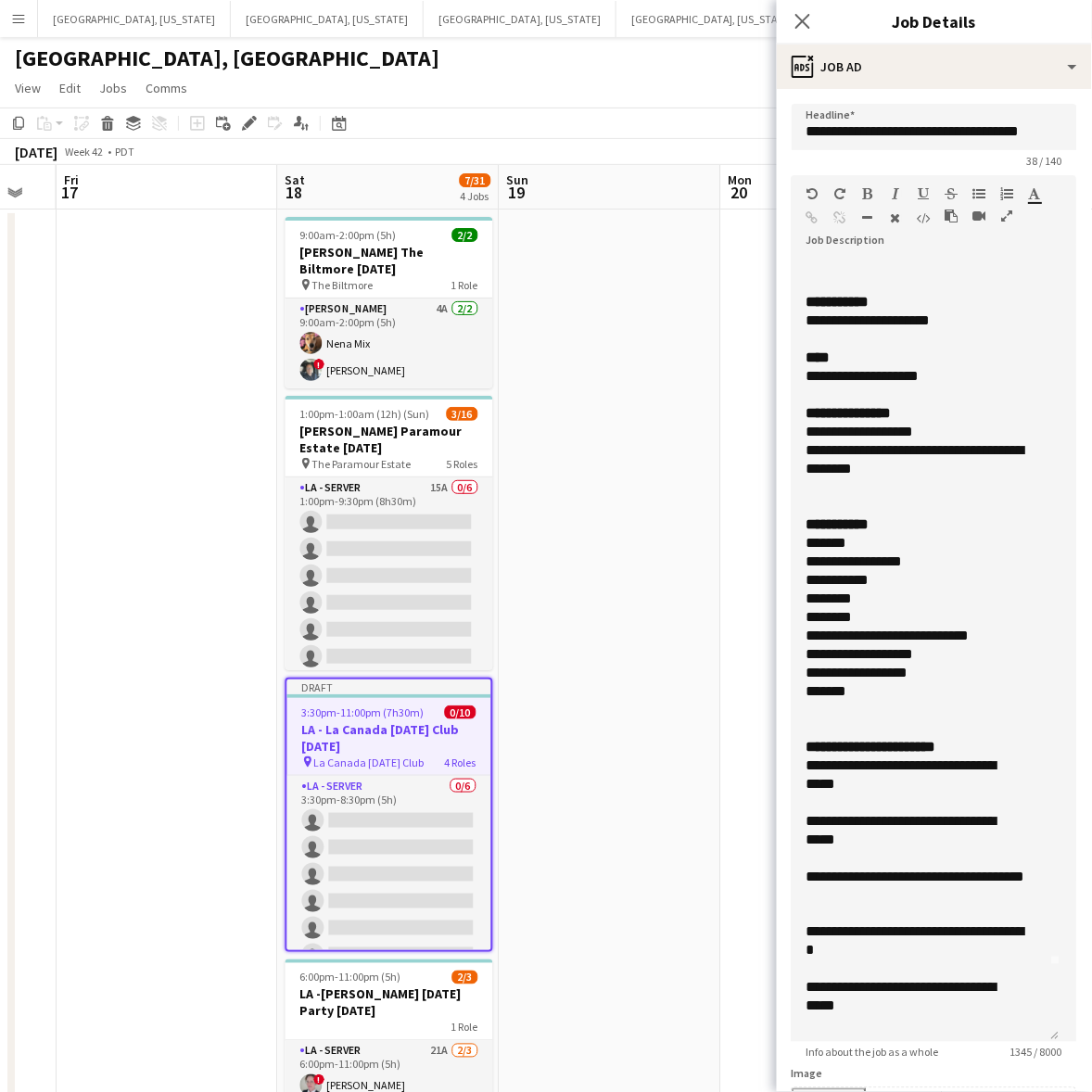
scroll to position [116, 0]
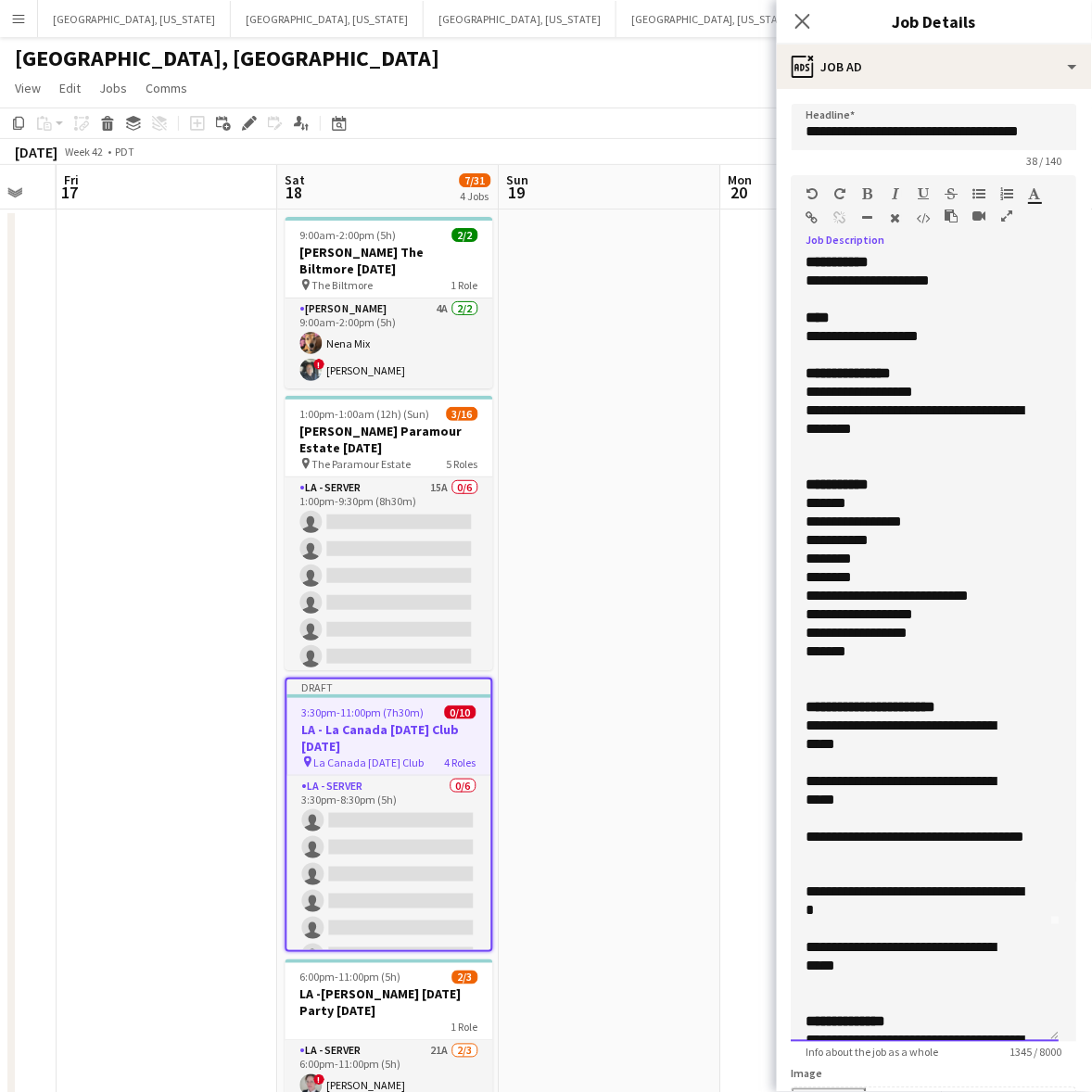
drag, startPoint x: 867, startPoint y: 644, endPoint x: 788, endPoint y: 503, distance: 161.6
click at [788, 503] on form "**********" at bounding box center [934, 838] width 315 height 1470
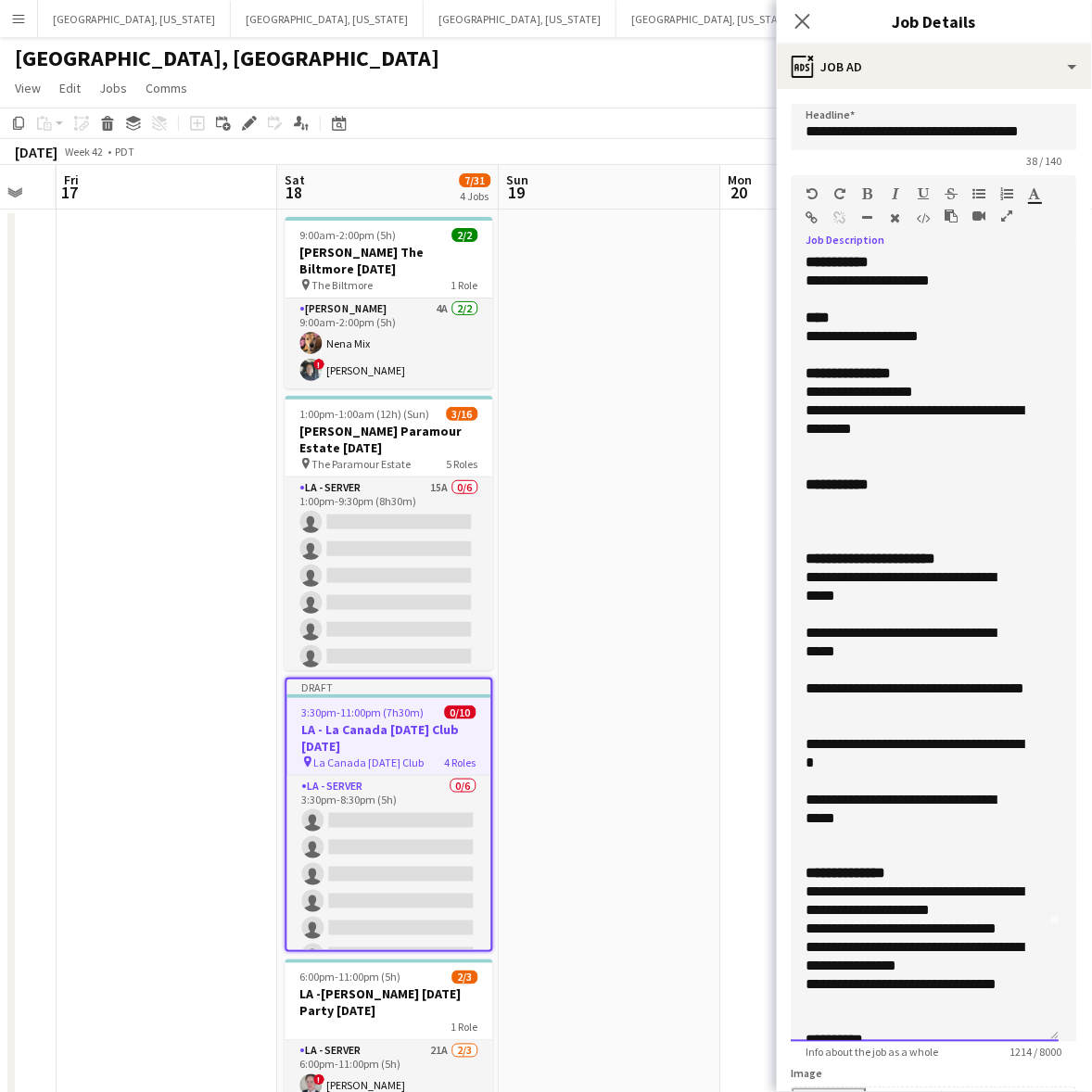
drag, startPoint x: 872, startPoint y: 817, endPoint x: 777, endPoint y: 575, distance: 260.0
click at [777, 575] on form "**********" at bounding box center [934, 838] width 315 height 1470
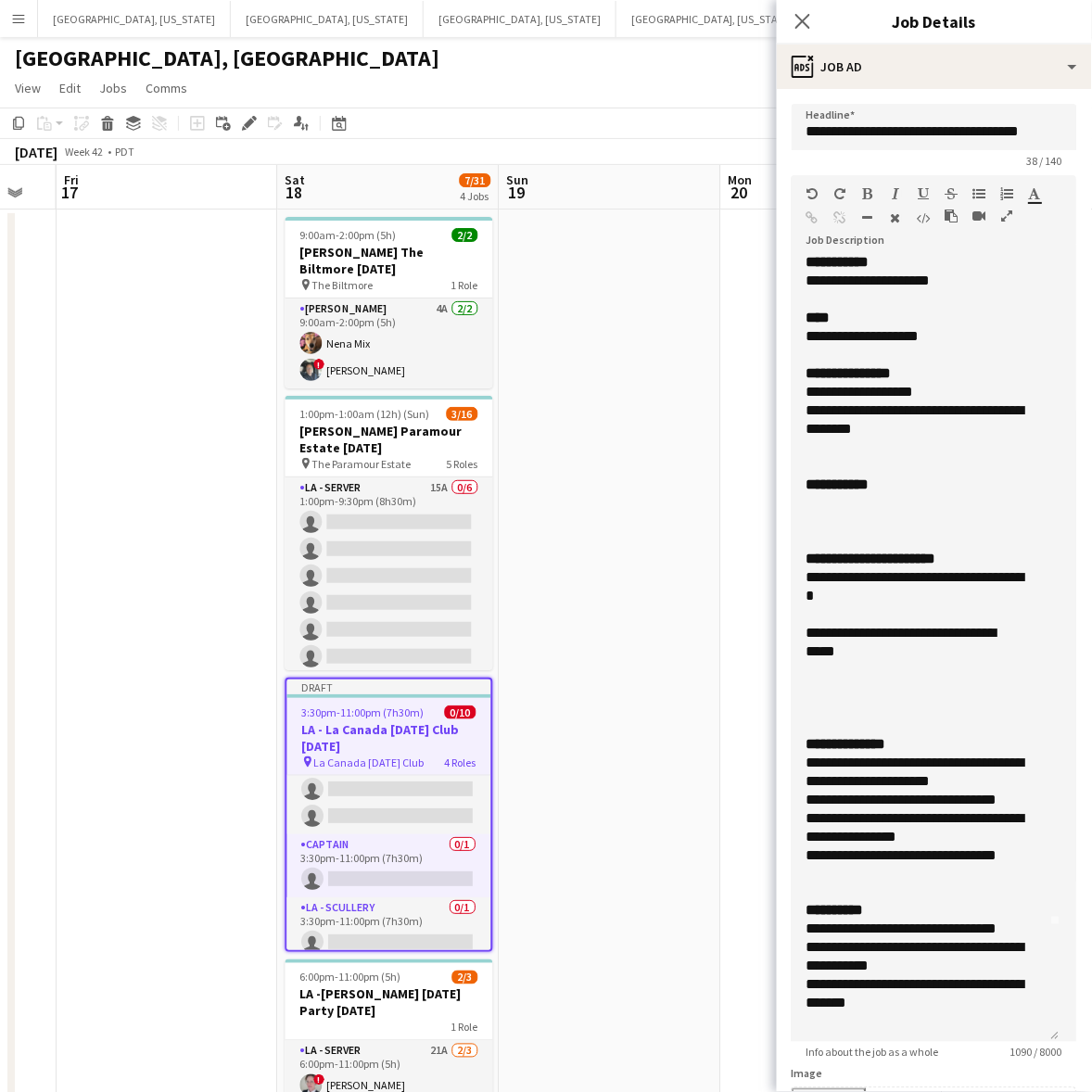
scroll to position [185, 0]
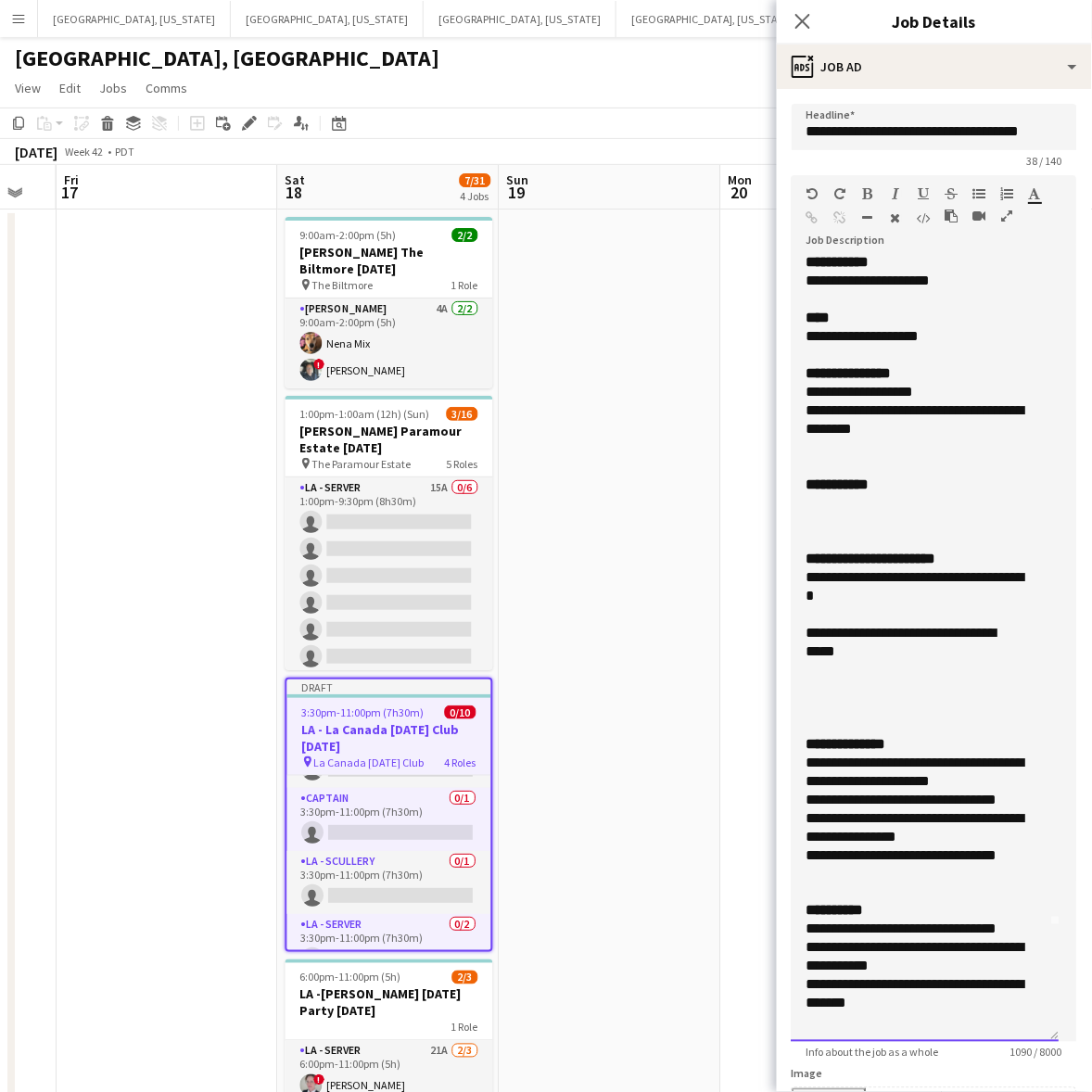
click at [832, 682] on div at bounding box center [925, 688] width 239 height 18
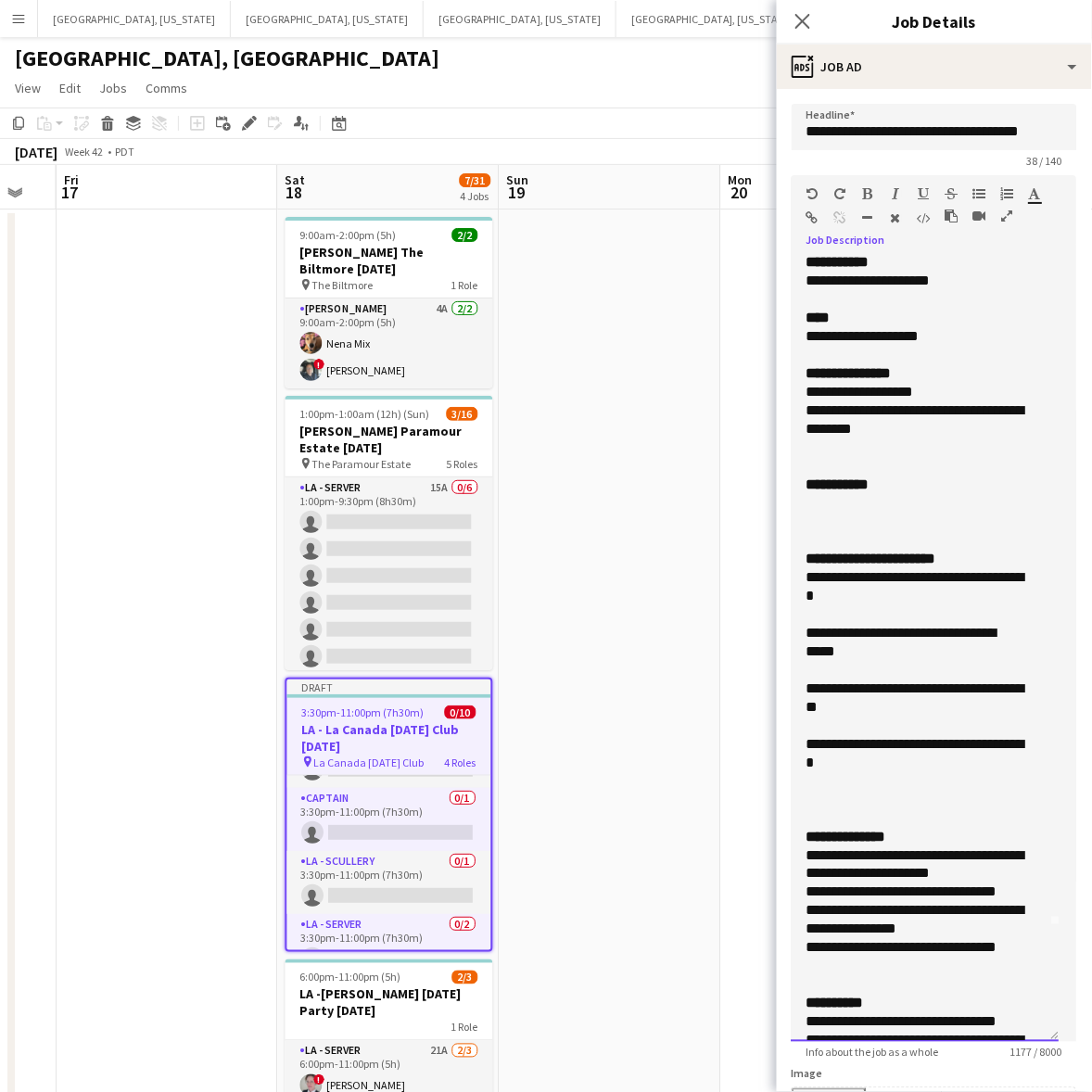
drag, startPoint x: 916, startPoint y: 437, endPoint x: 787, endPoint y: 386, distance: 138.7
click at [787, 386] on form "**********" at bounding box center [934, 838] width 315 height 1470
click at [971, 386] on div "**********" at bounding box center [917, 411] width 221 height 56
click at [971, 386] on div "**********" at bounding box center [917, 392] width 221 height 18
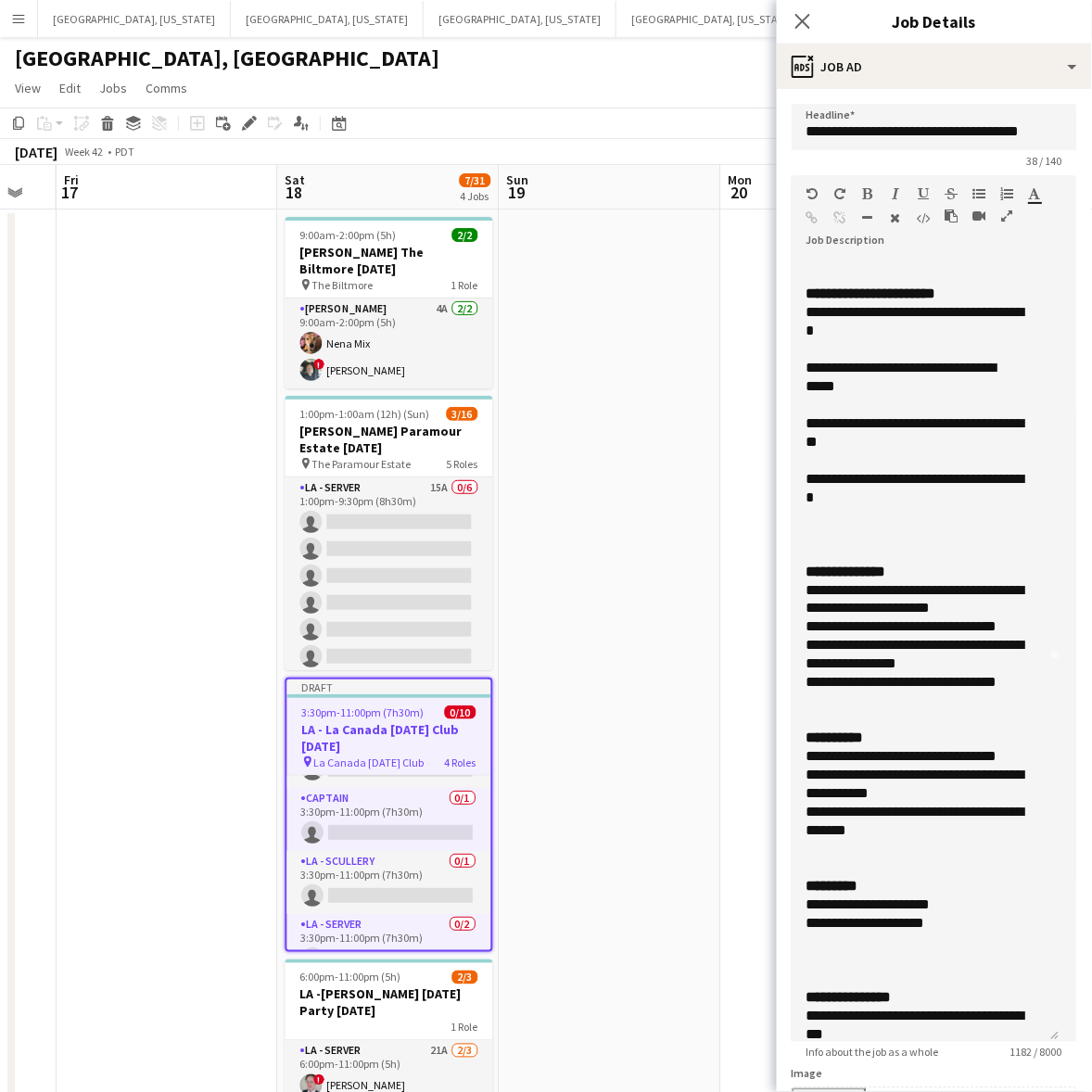
scroll to position [501, 0]
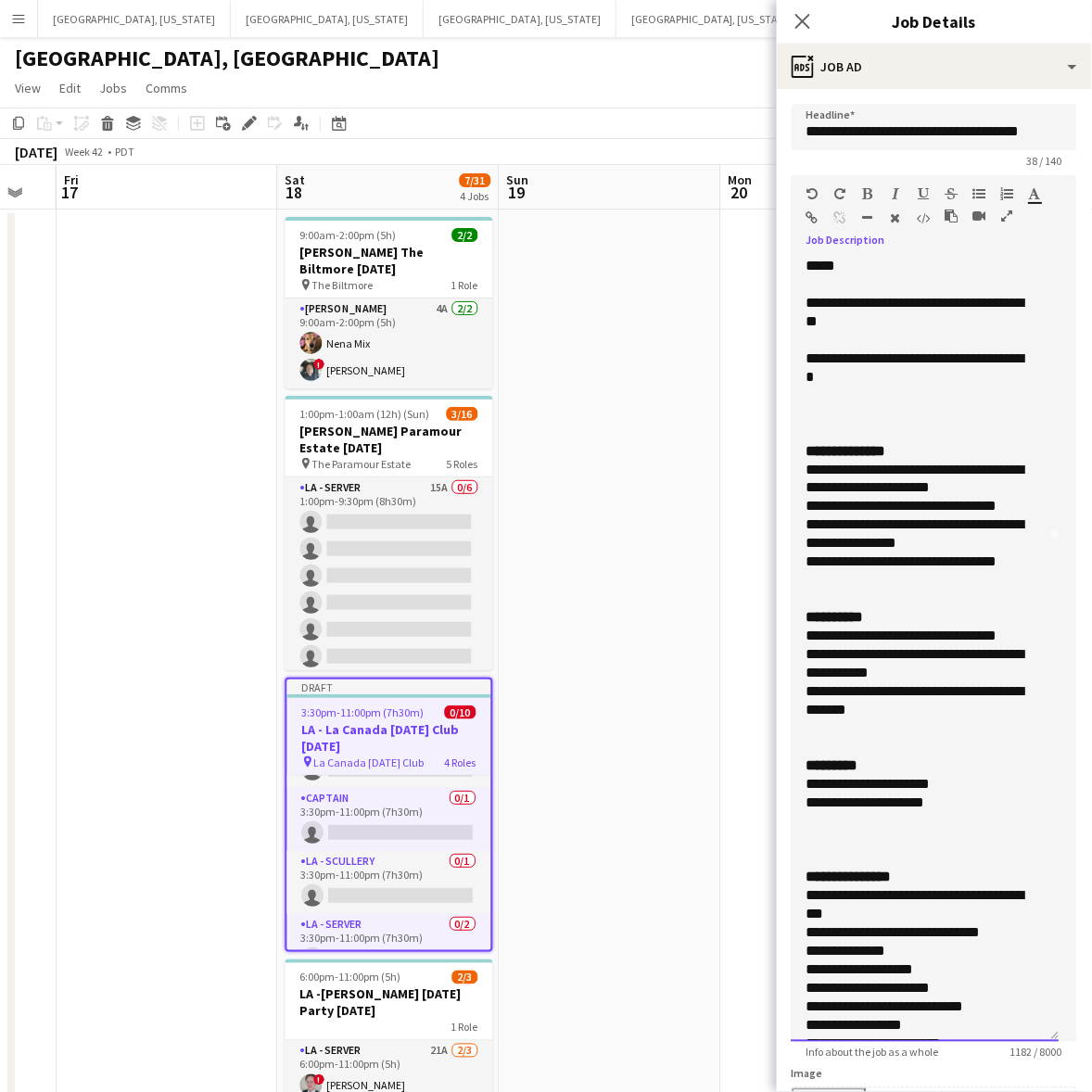
drag, startPoint x: 921, startPoint y: 714, endPoint x: 804, endPoint y: 449, distance: 289.7
click at [804, 449] on div "**********" at bounding box center [925, 649] width 268 height 784
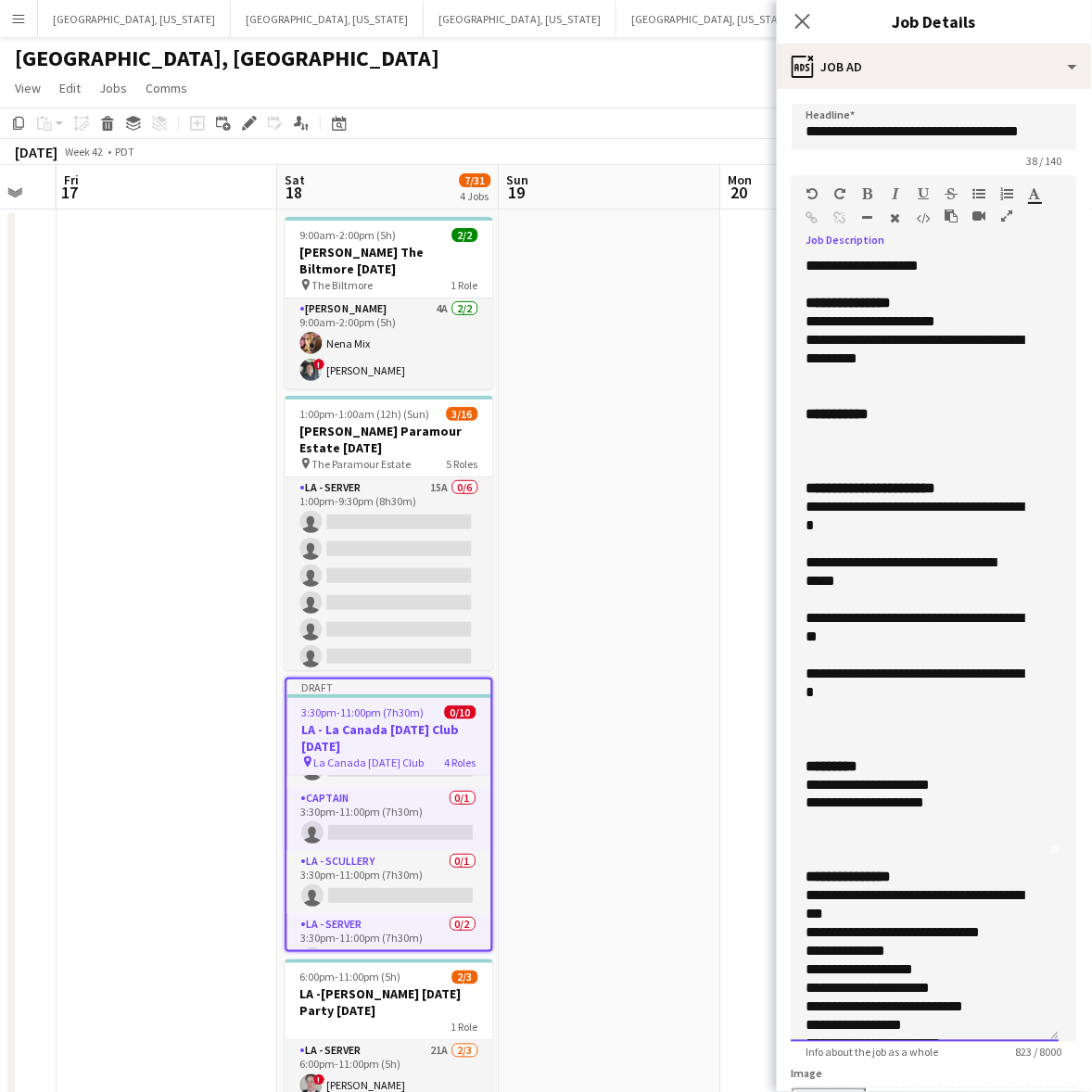
scroll to position [0, 0]
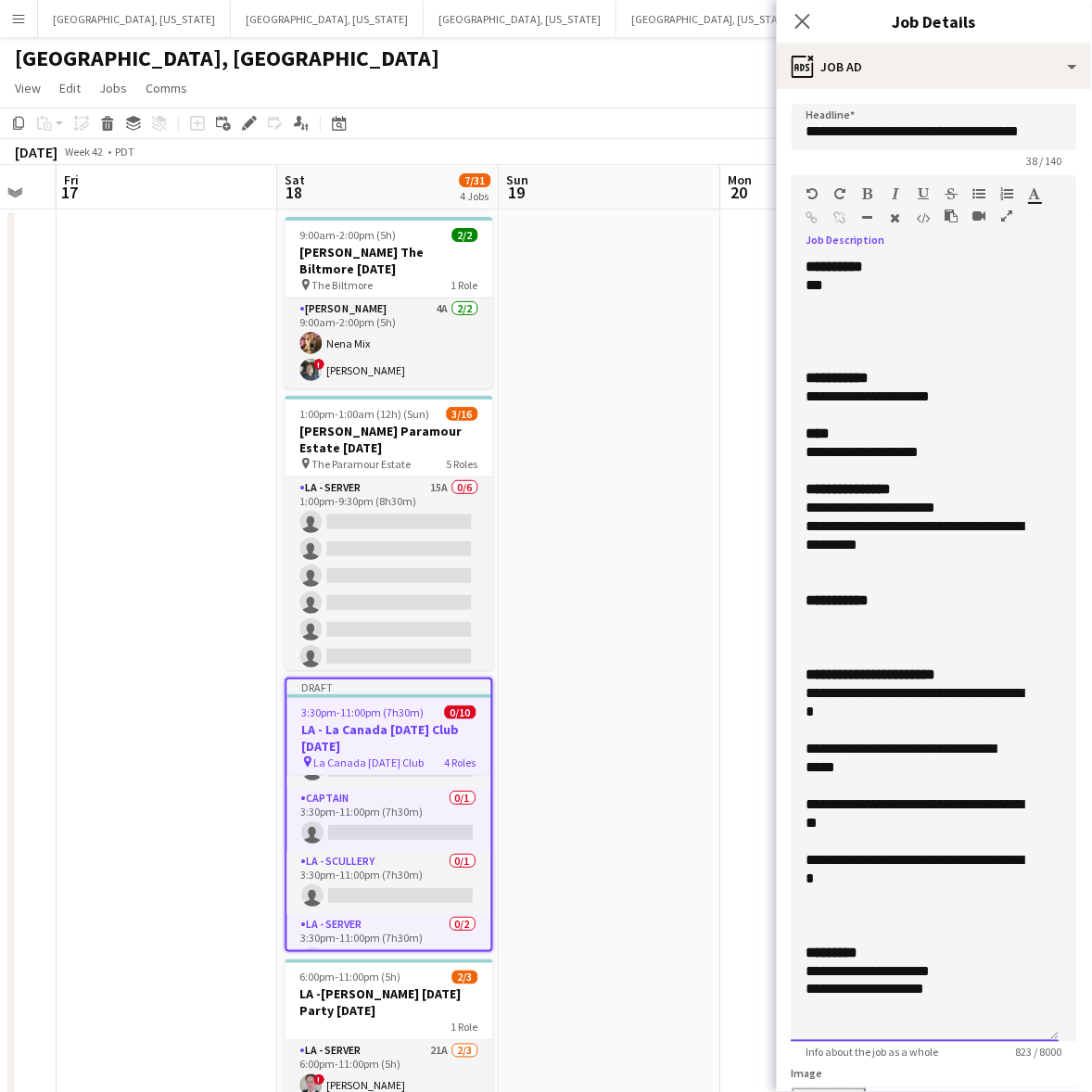
click at [843, 621] on div at bounding box center [917, 619] width 221 height 18
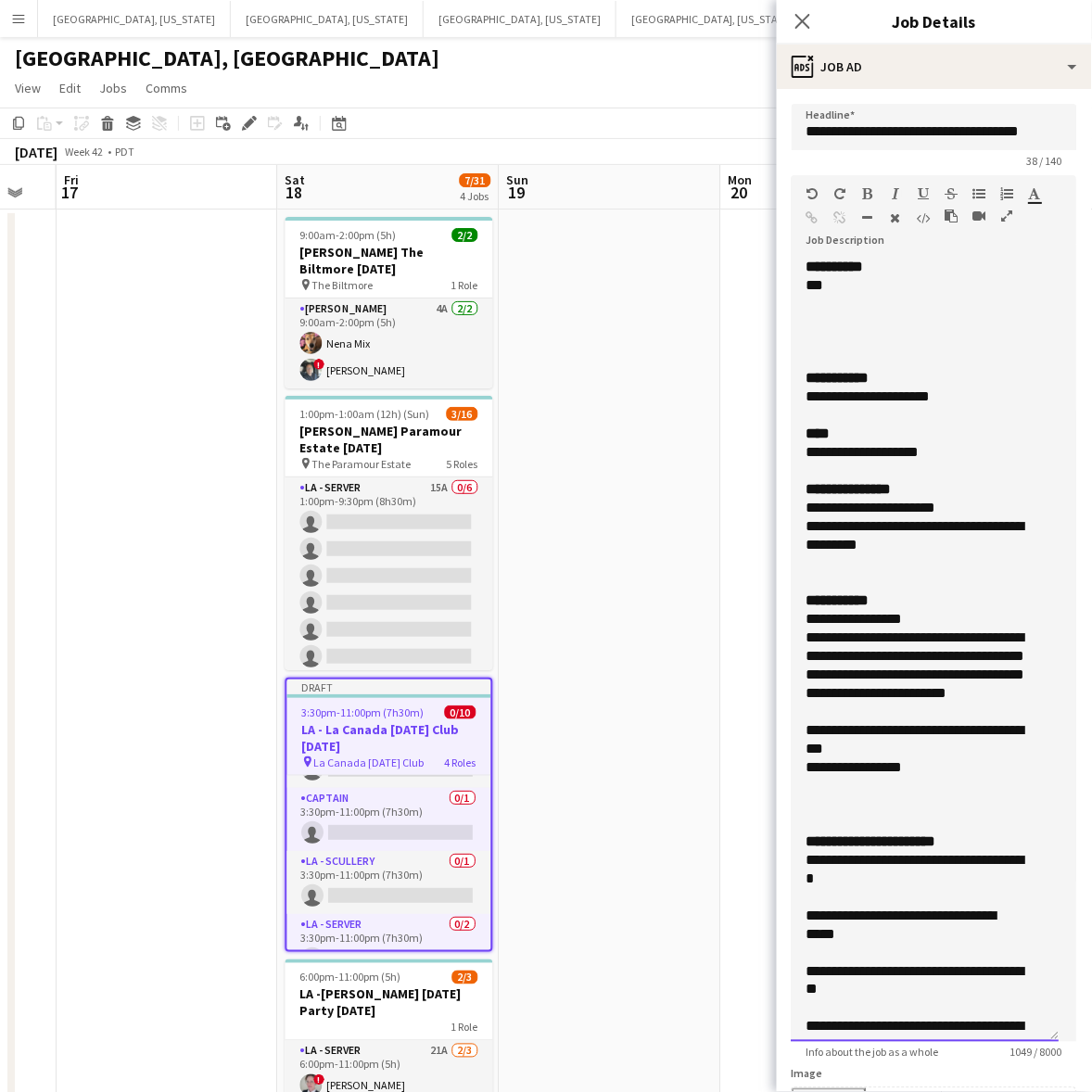
click at [899, 787] on div at bounding box center [925, 785] width 239 height 18
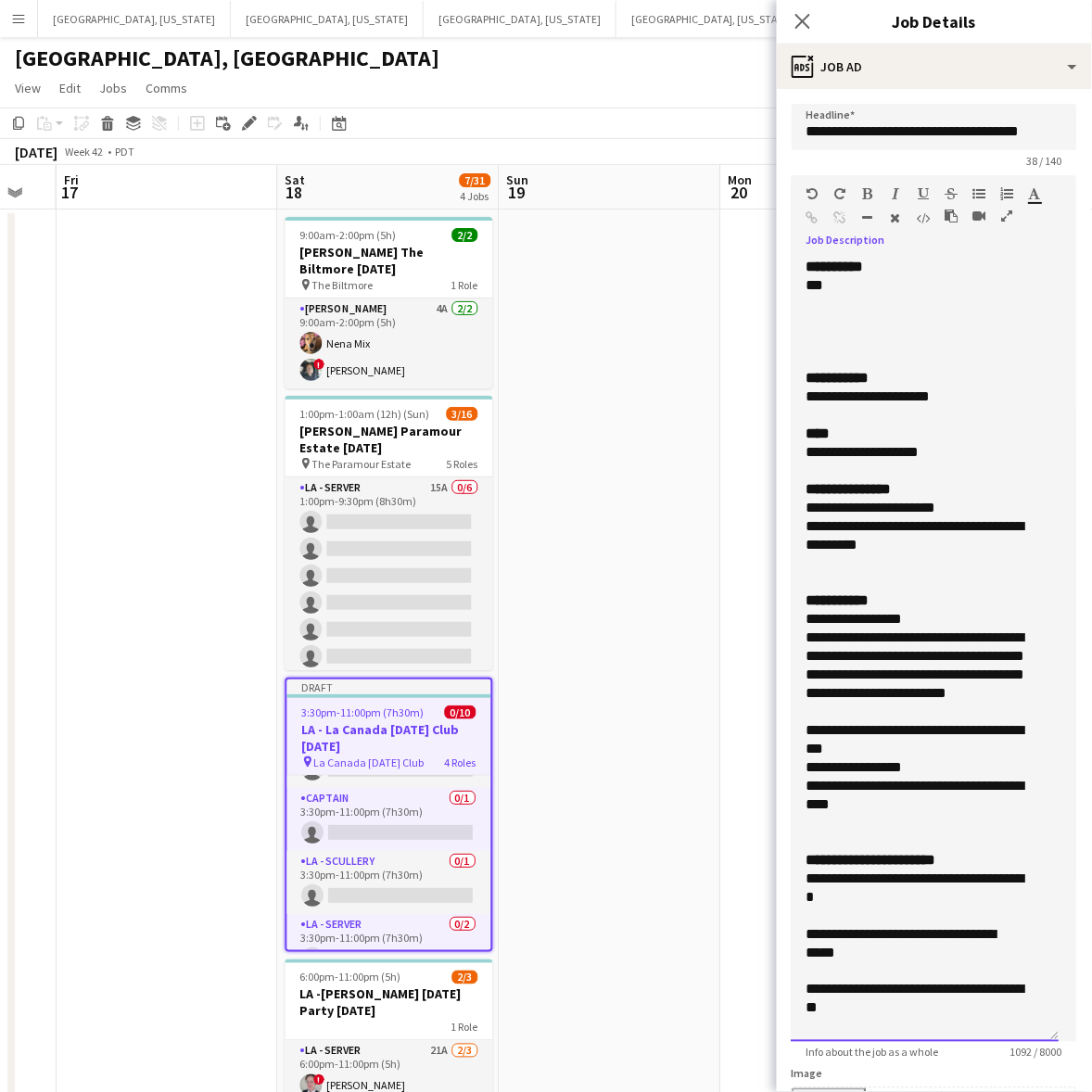
click at [839, 788] on div "**********" at bounding box center [917, 795] width 221 height 37
click at [870, 802] on div "**********" at bounding box center [917, 795] width 221 height 37
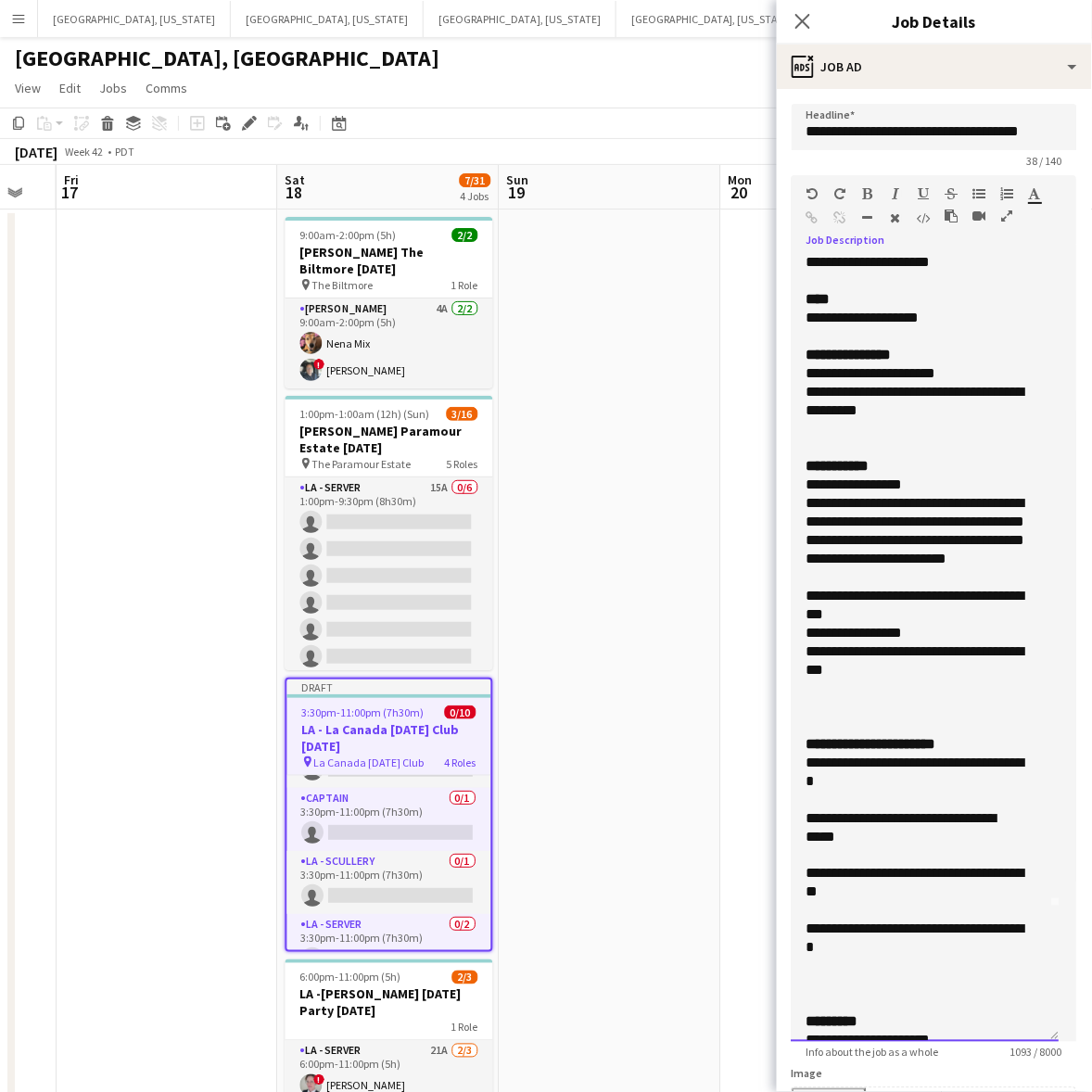
scroll to position [348, 0]
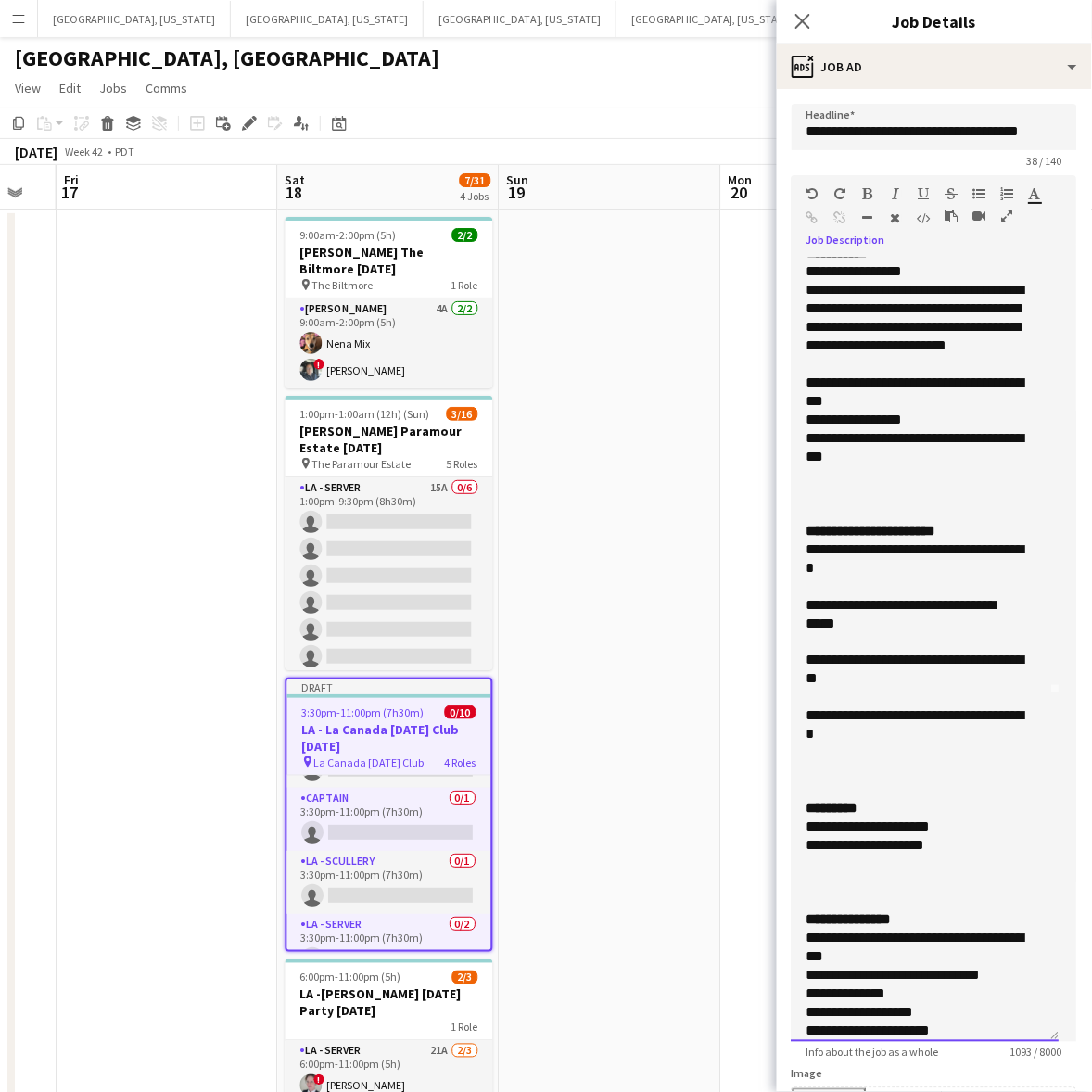
click at [943, 276] on div "**********" at bounding box center [917, 271] width 221 height 18
click at [877, 757] on div at bounding box center [925, 753] width 239 height 18
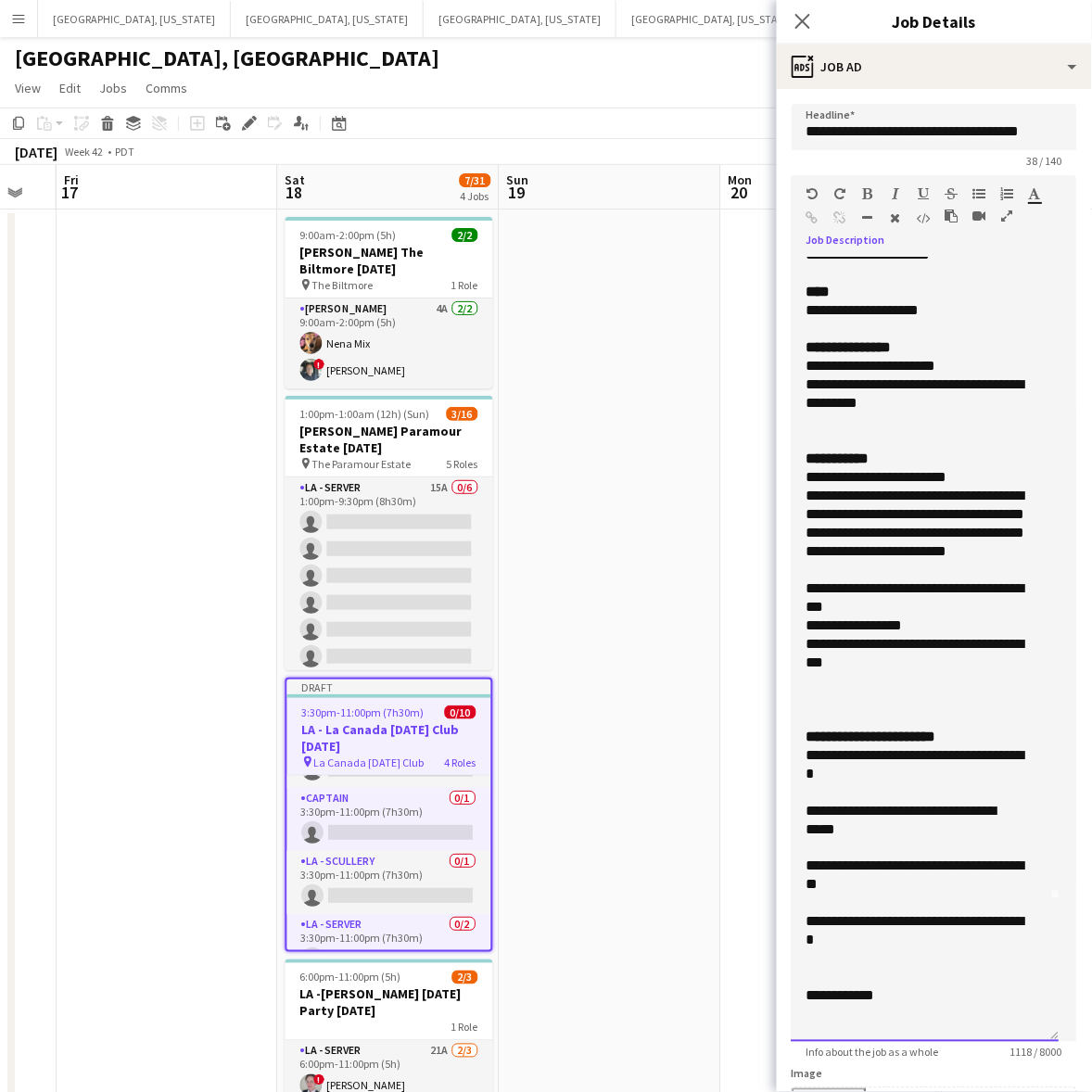
scroll to position [116, 0]
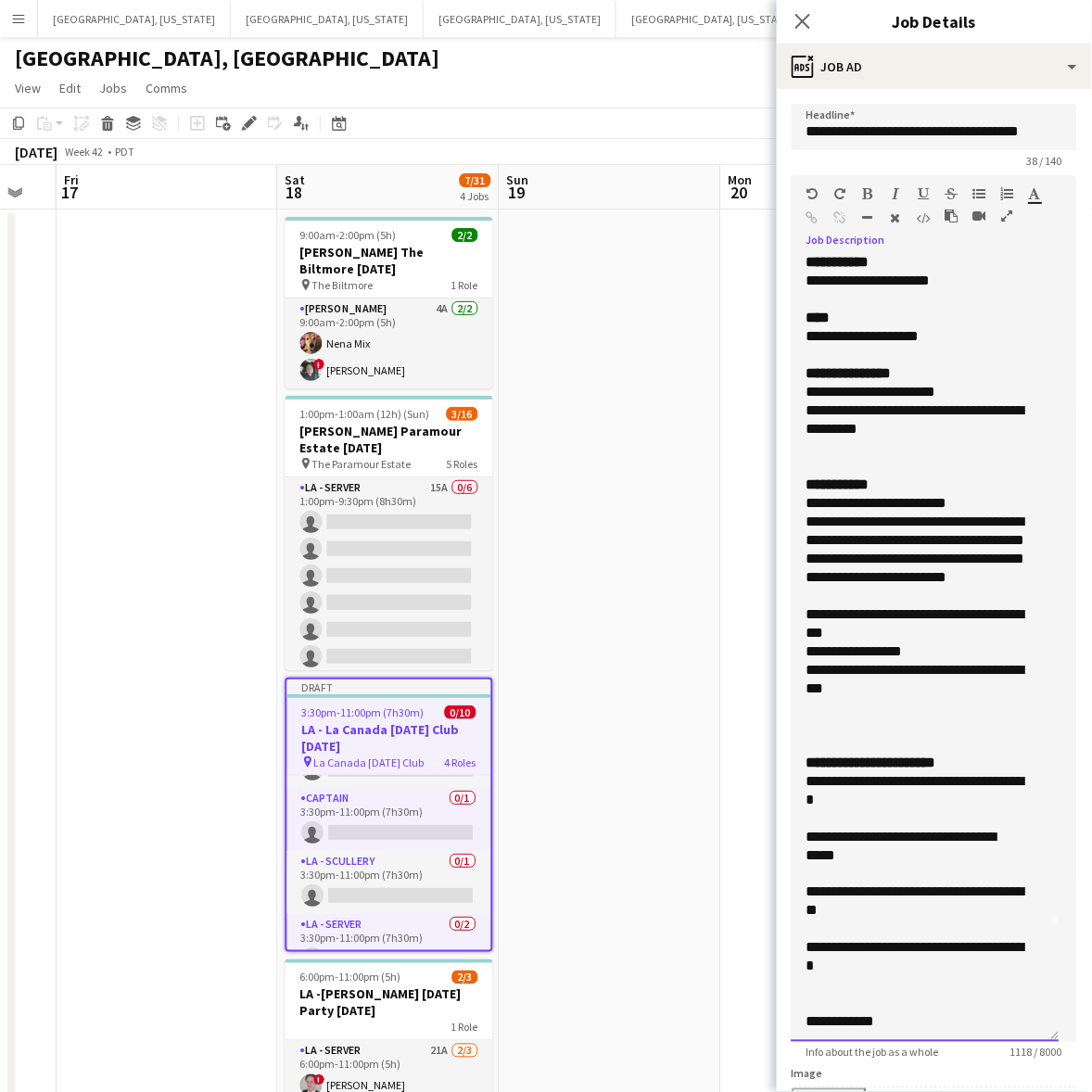
click at [877, 626] on div "**********" at bounding box center [917, 624] width 221 height 37
drag, startPoint x: 913, startPoint y: 596, endPoint x: 792, endPoint y: 521, distance: 142.4
click at [792, 521] on div "**********" at bounding box center [925, 649] width 268 height 784
copy div "**********"
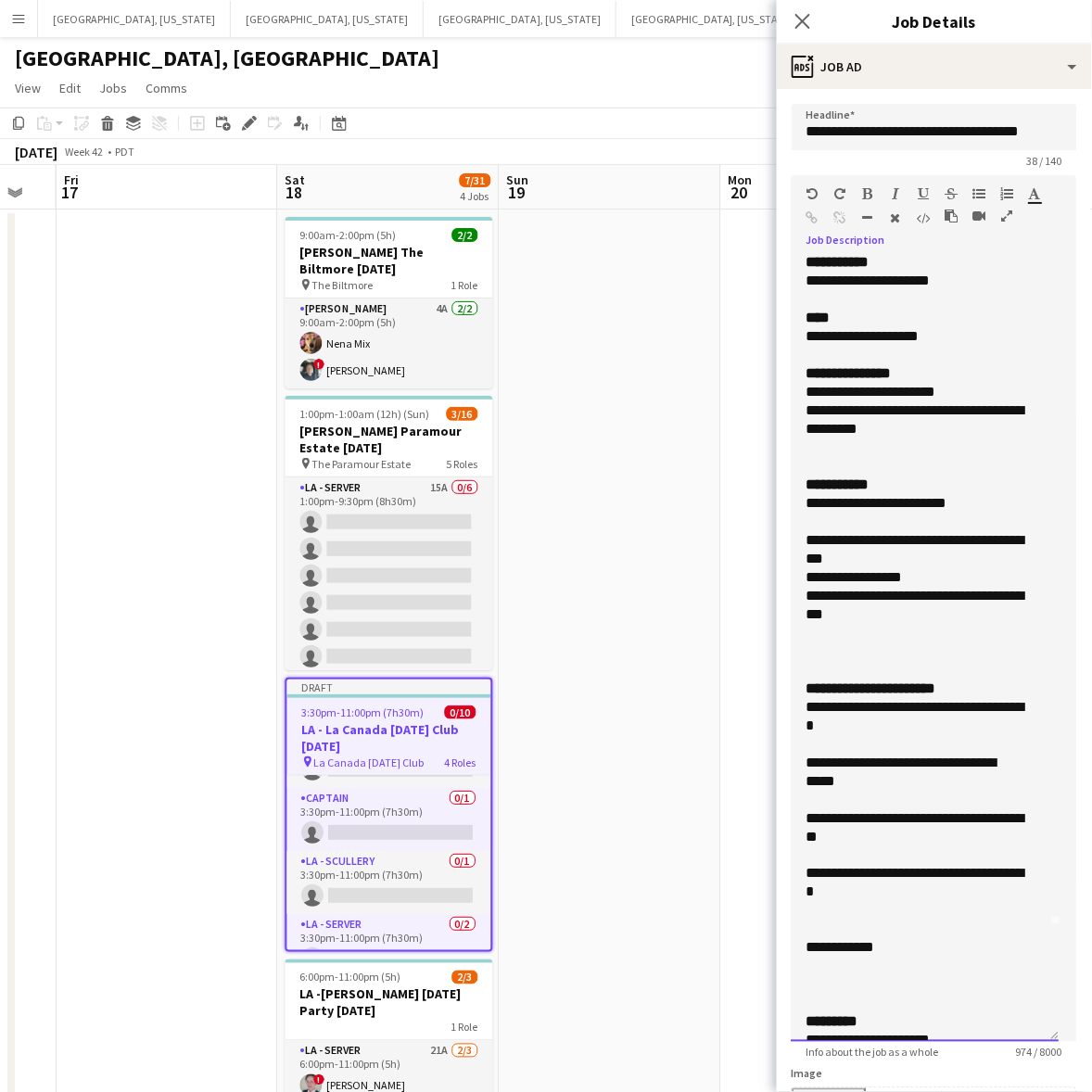
click at [823, 966] on div at bounding box center [925, 966] width 239 height 18
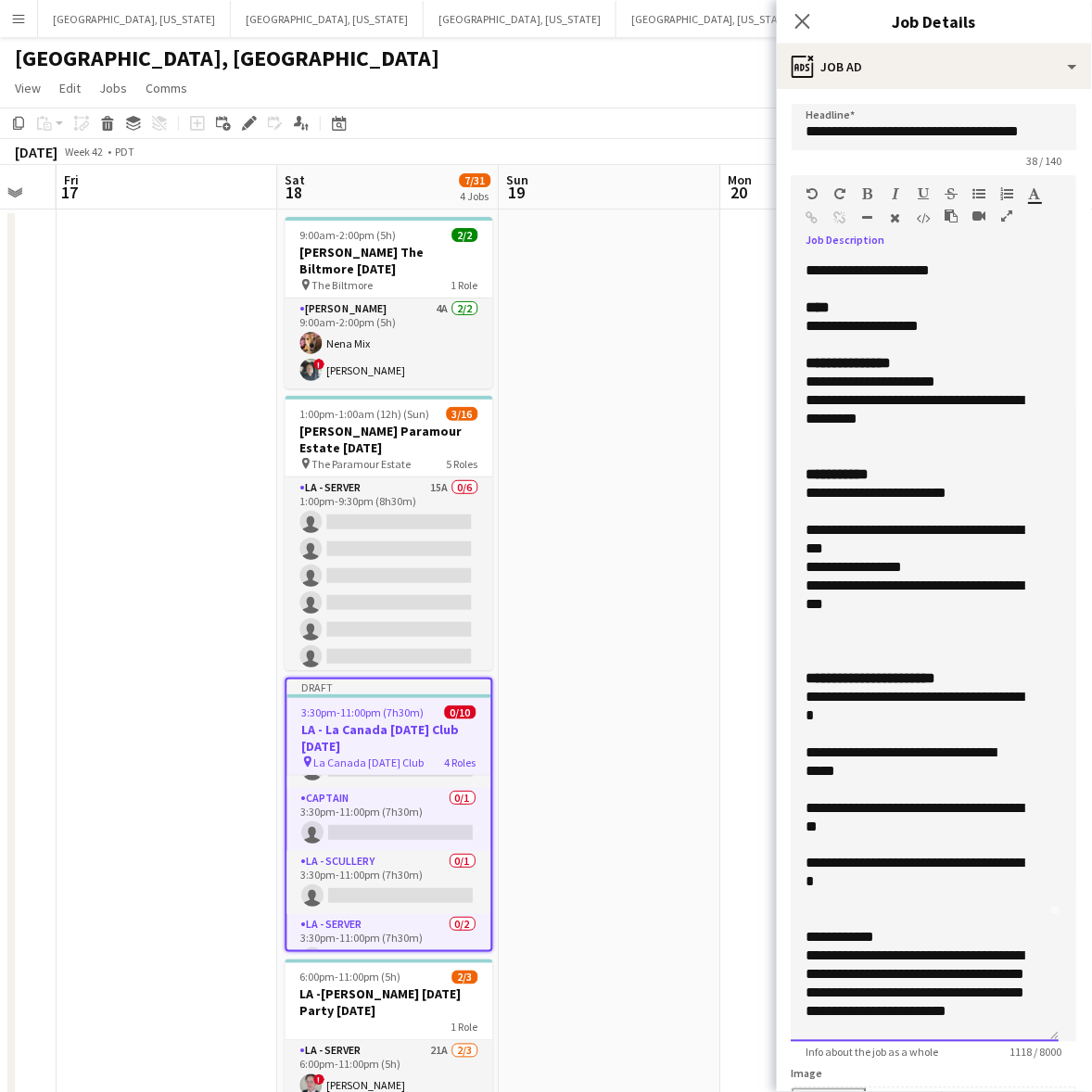
click at [816, 511] on div at bounding box center [917, 511] width 221 height 18
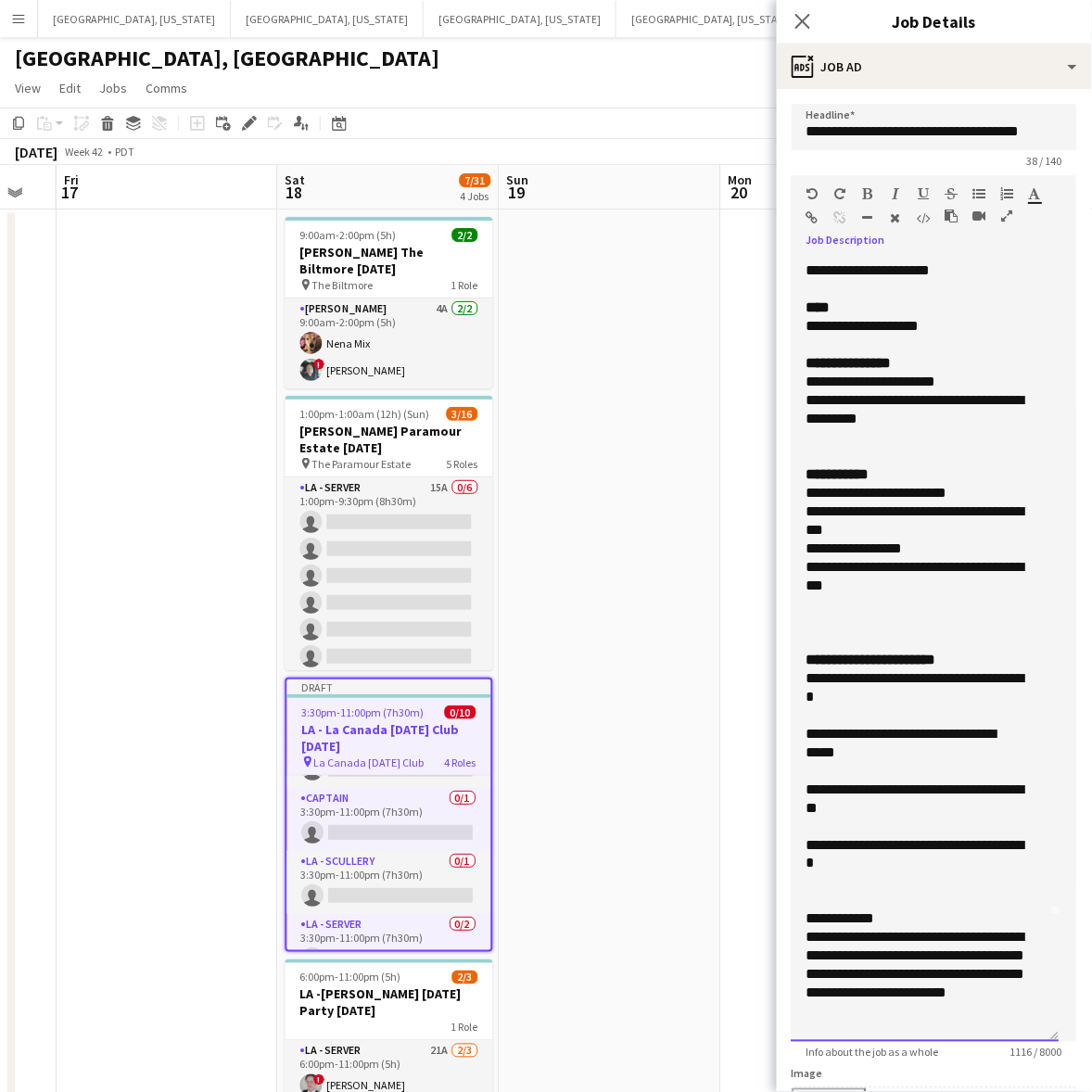
drag, startPoint x: 878, startPoint y: 530, endPoint x: 792, endPoint y: 515, distance: 87.3
click at [792, 515] on div "**********" at bounding box center [925, 649] width 268 height 784
copy div "**********"
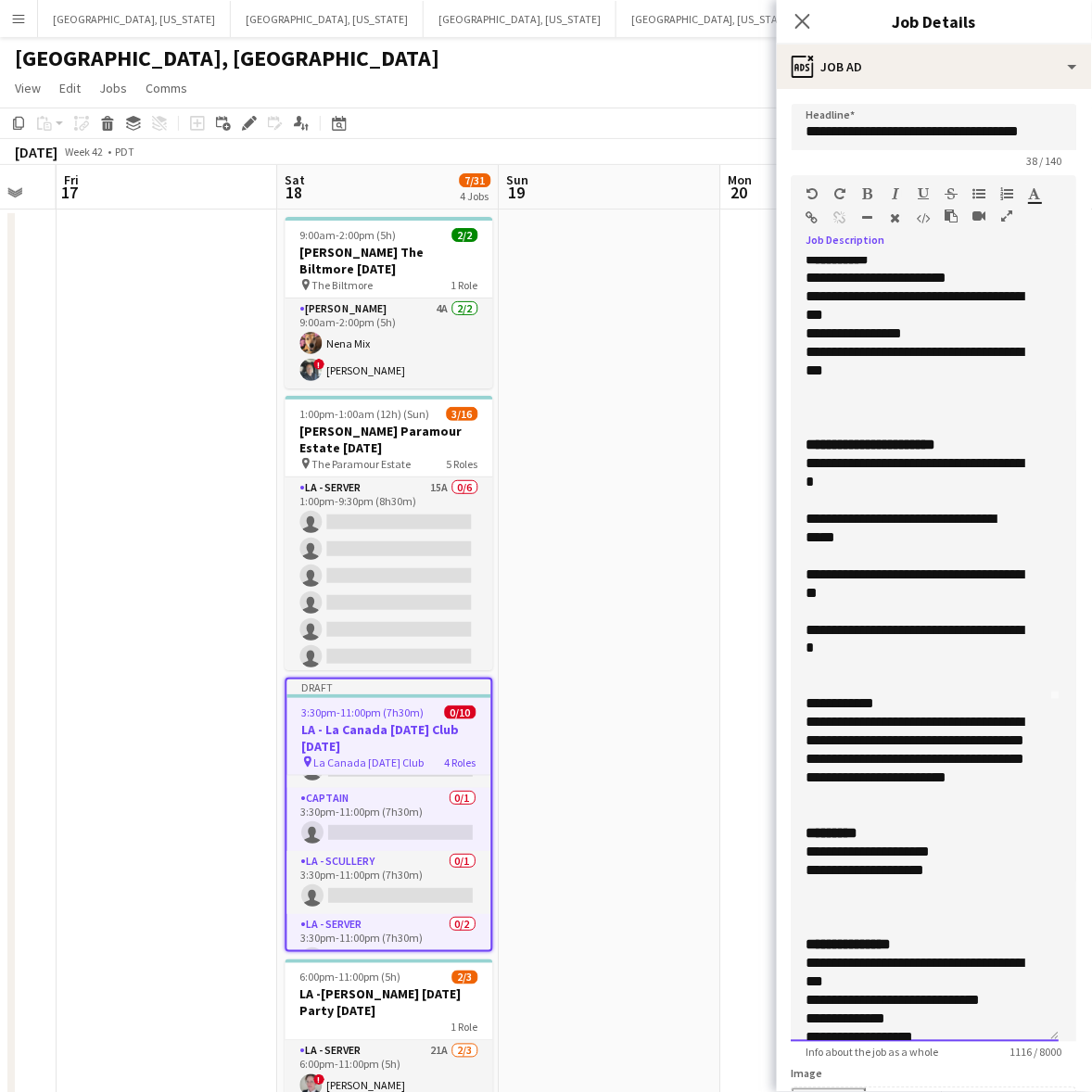
scroll to position [357, 0]
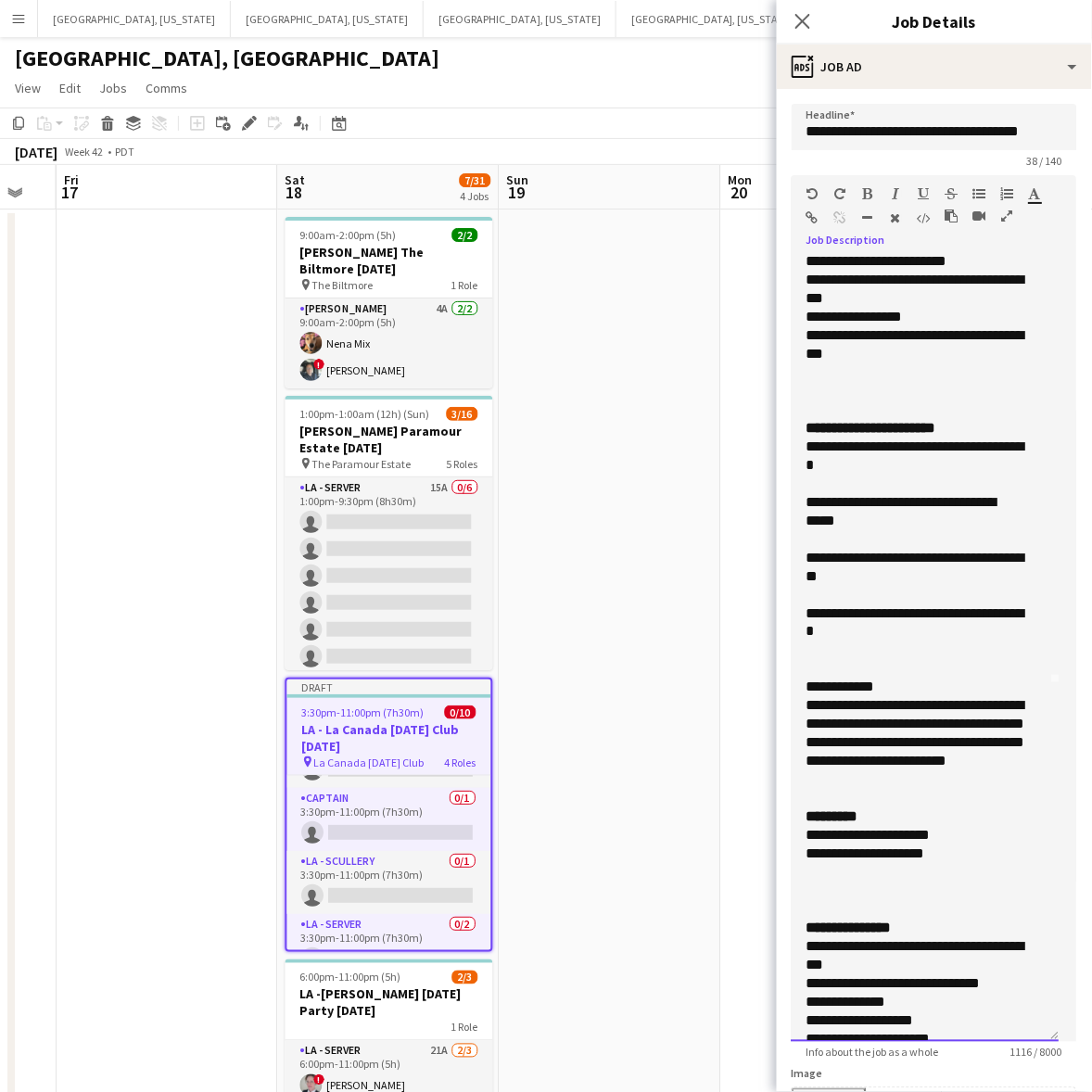
click at [809, 789] on div at bounding box center [925, 780] width 239 height 18
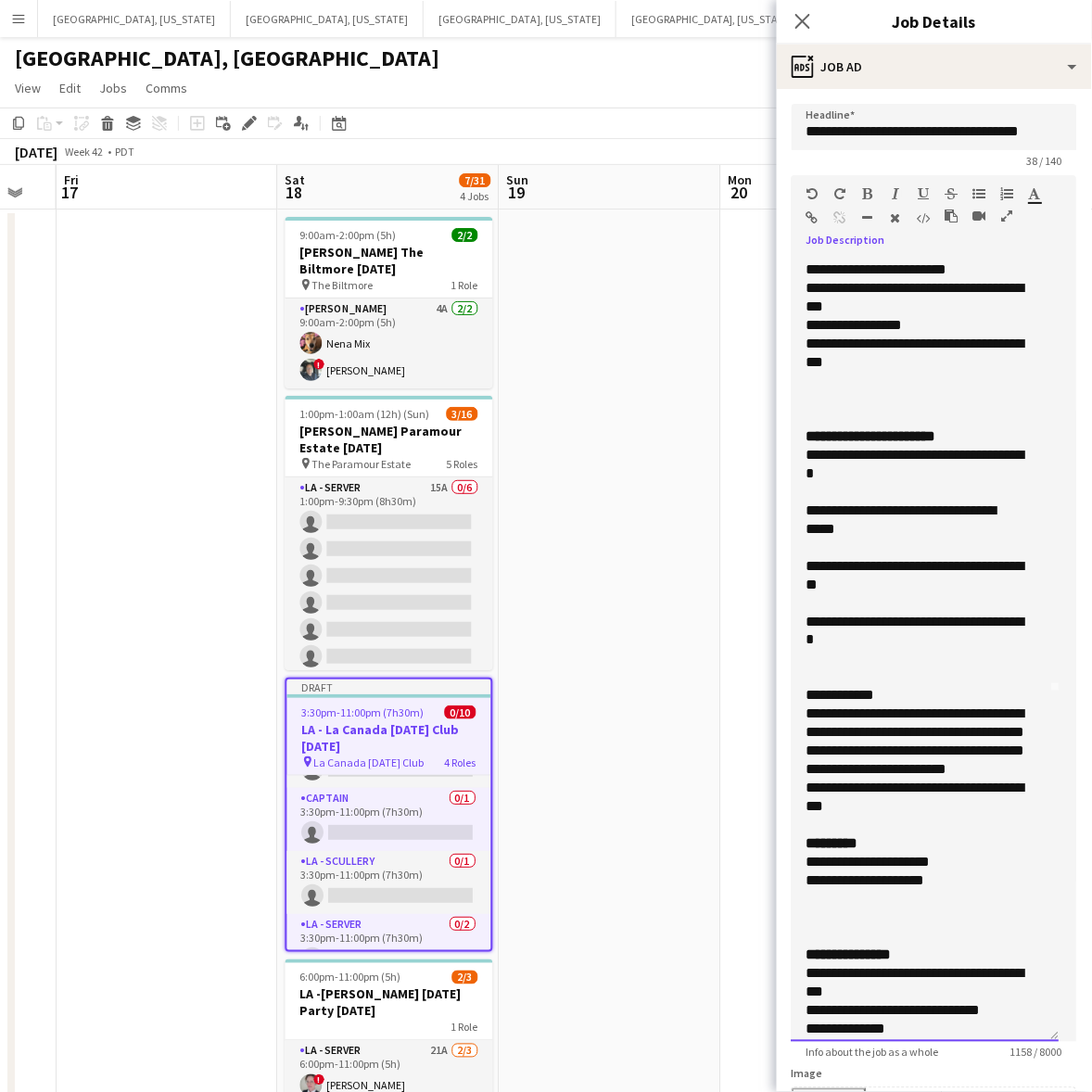
drag, startPoint x: 874, startPoint y: 295, endPoint x: 777, endPoint y: 279, distance: 98.3
click at [777, 279] on form "**********" at bounding box center [934, 838] width 315 height 1470
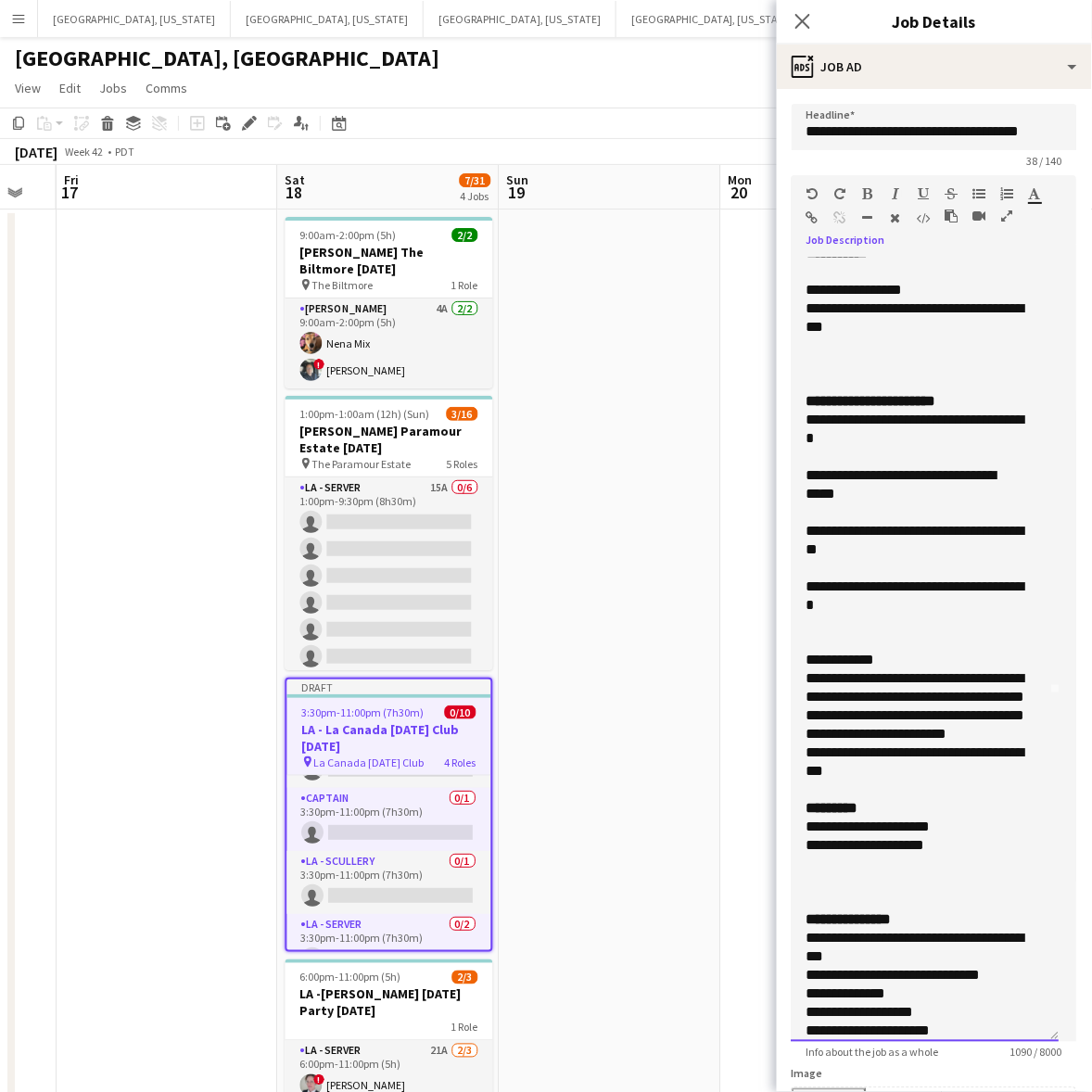
scroll to position [333, 0]
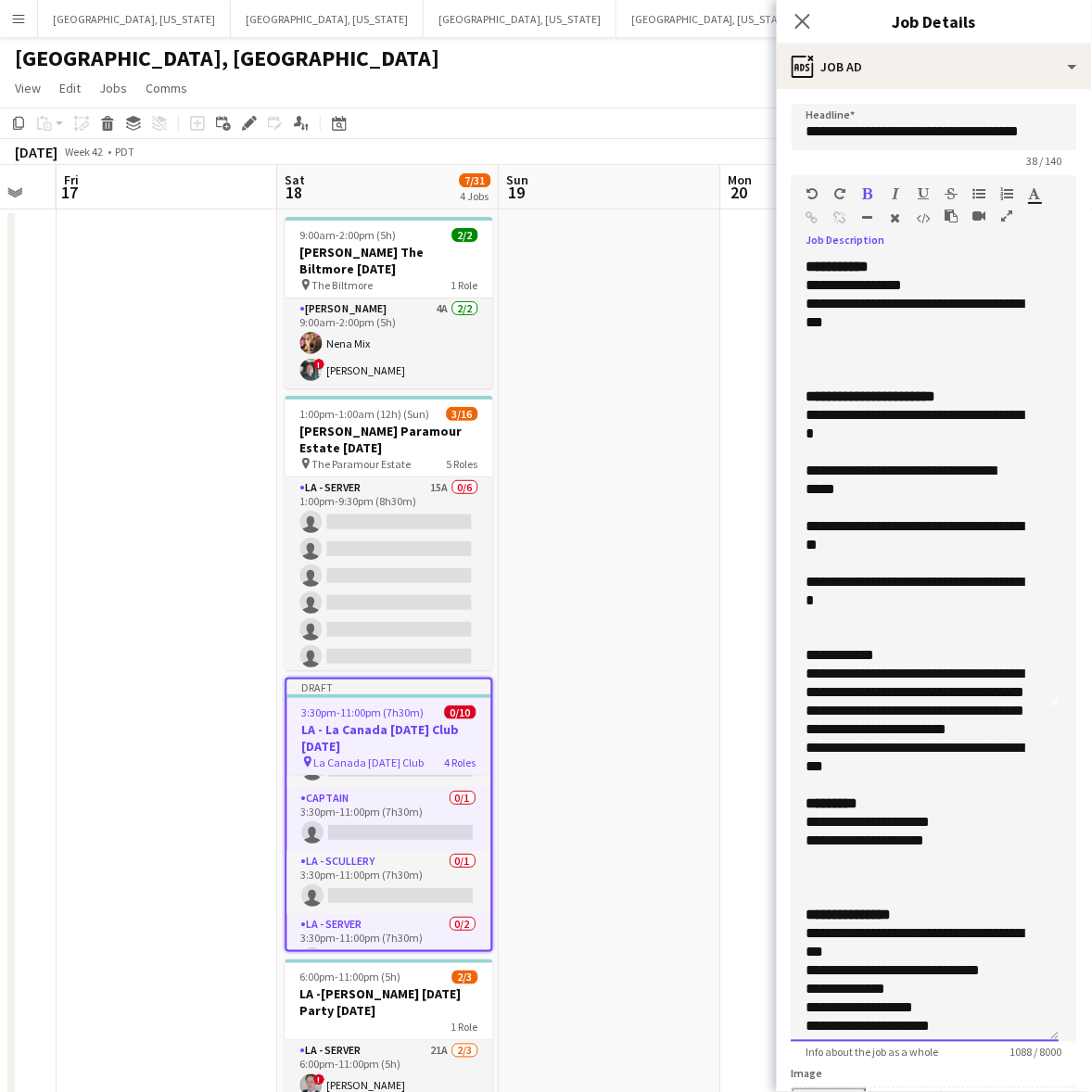
click at [805, 284] on div "**********" at bounding box center [925, 649] width 268 height 784
click at [811, 187] on icon "button" at bounding box center [813, 193] width 11 height 13
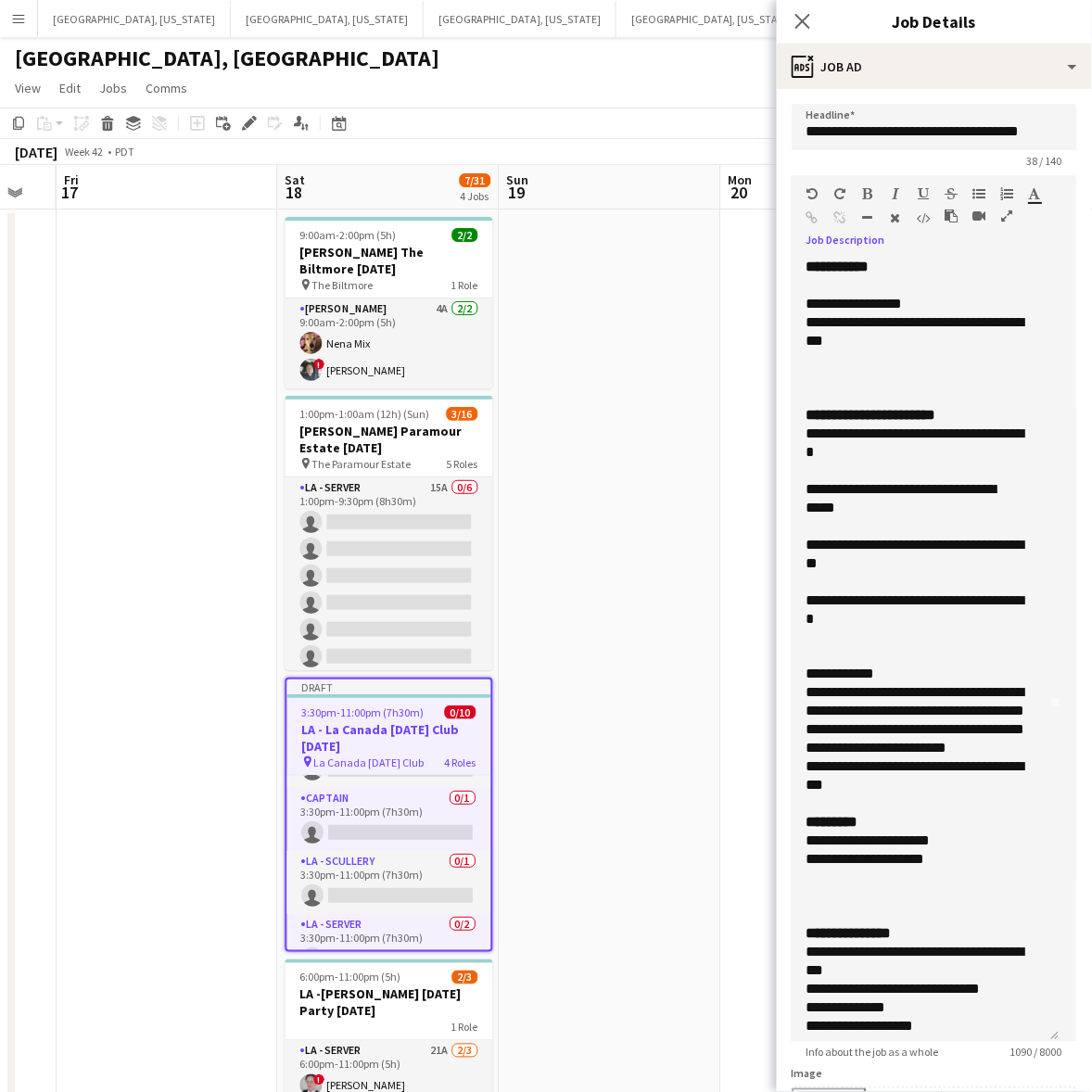
click at [811, 187] on icon "button" at bounding box center [813, 193] width 11 height 13
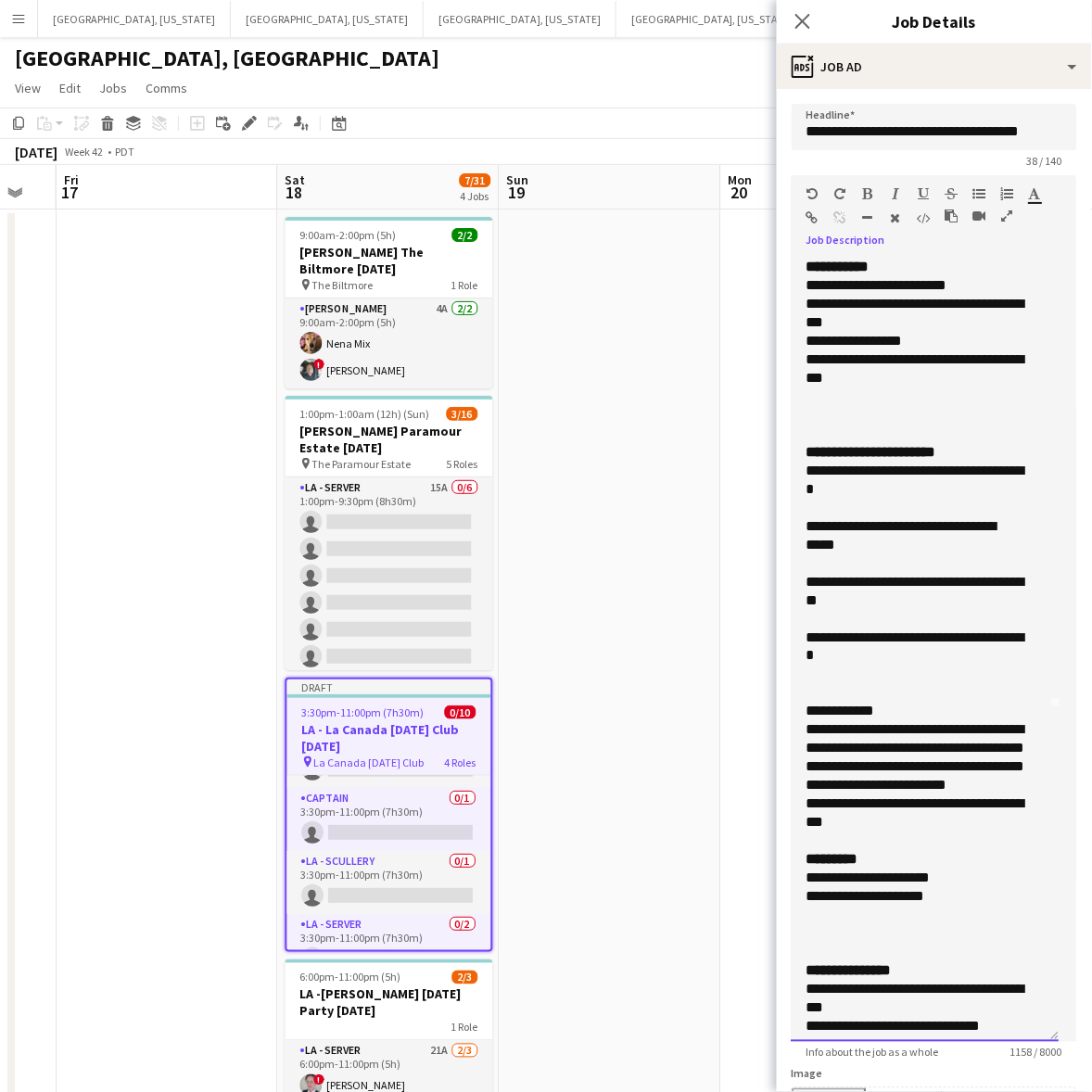
click at [880, 336] on div "**********" at bounding box center [917, 340] width 221 height 18
drag, startPoint x: 851, startPoint y: 317, endPoint x: 790, endPoint y: 306, distance: 62.0
click at [791, 306] on div "**********" at bounding box center [925, 649] width 268 height 784
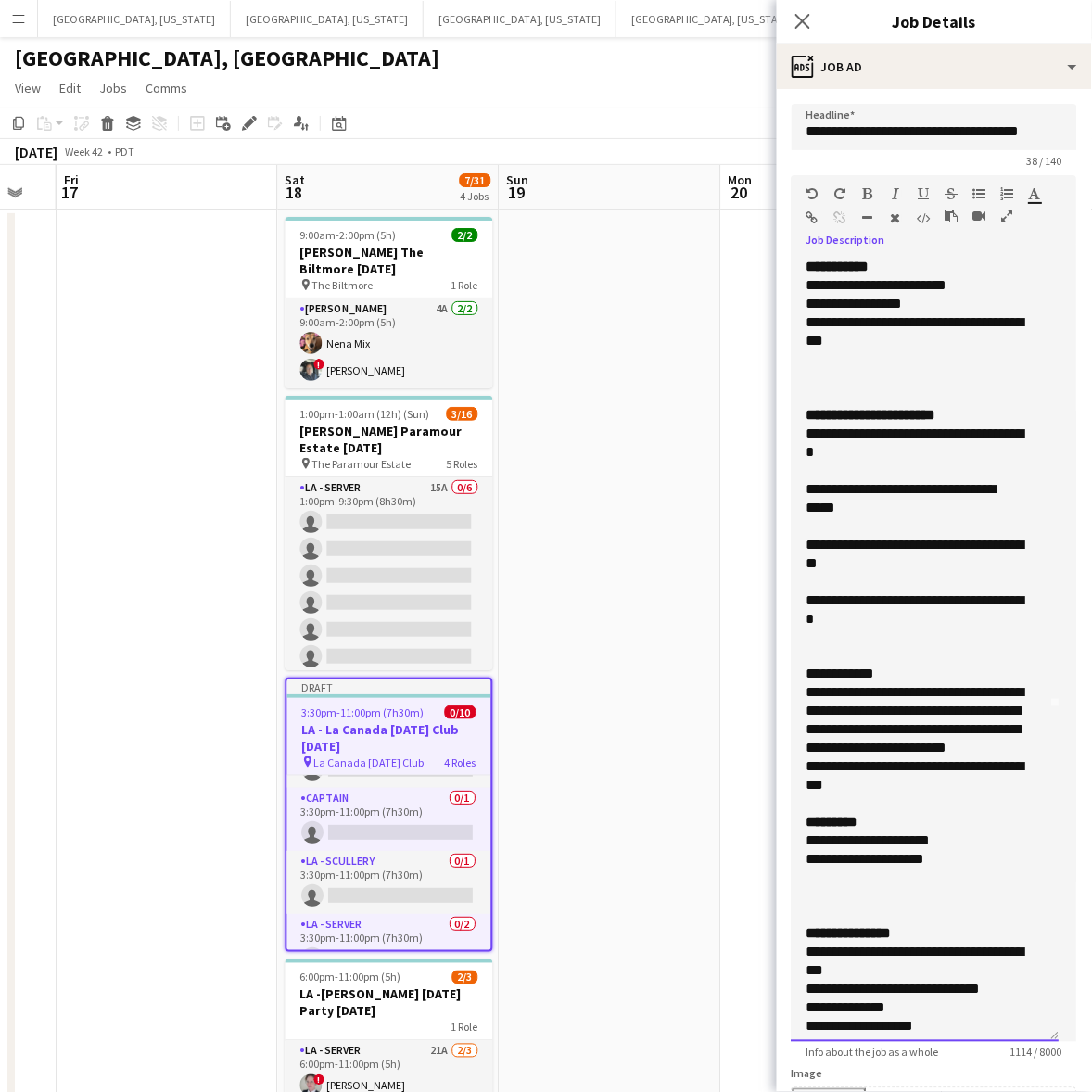
drag, startPoint x: 860, startPoint y: 341, endPoint x: 797, endPoint y: 328, distance: 64.3
click at [797, 328] on div "**********" at bounding box center [925, 649] width 268 height 784
copy div "**********"
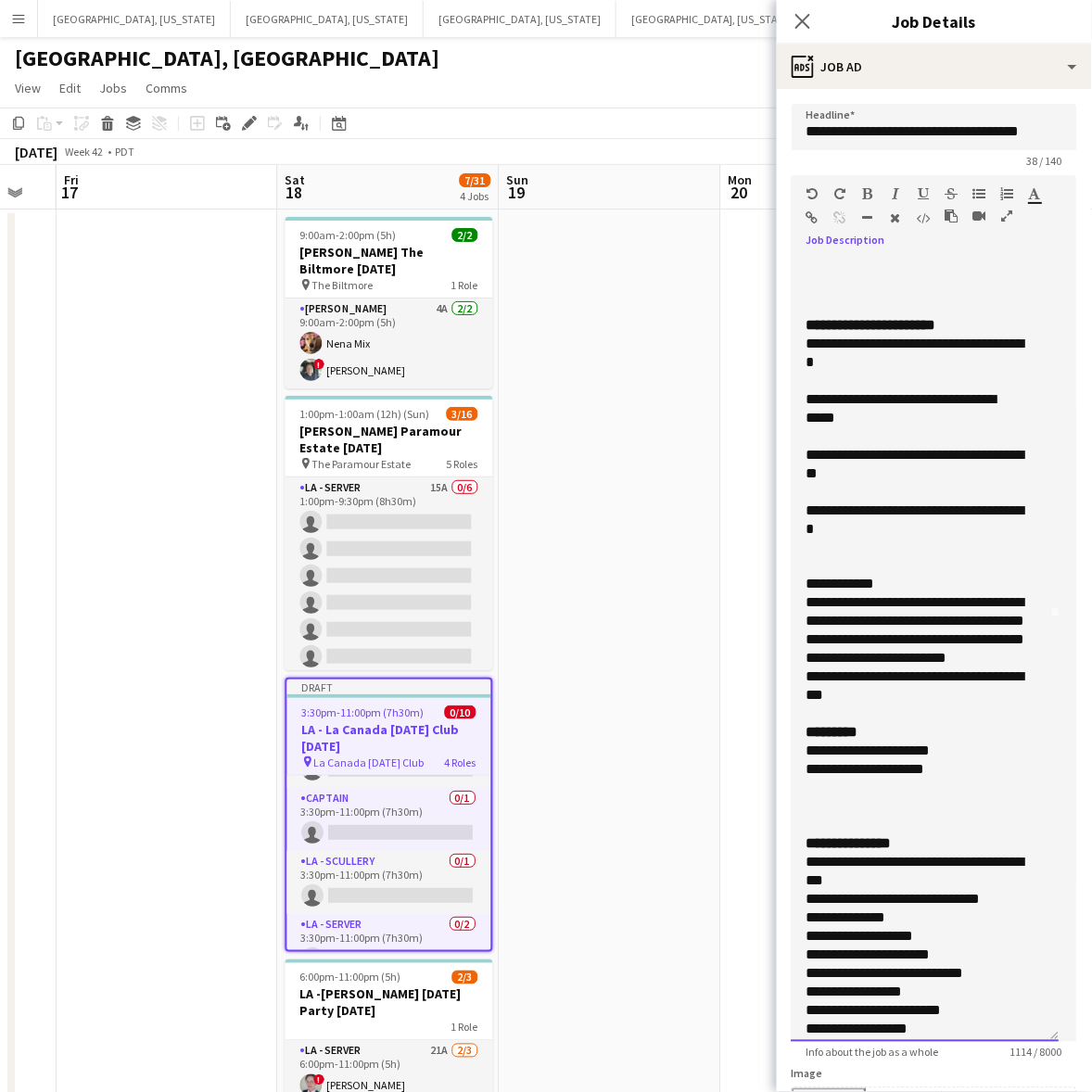
scroll to position [565, 0]
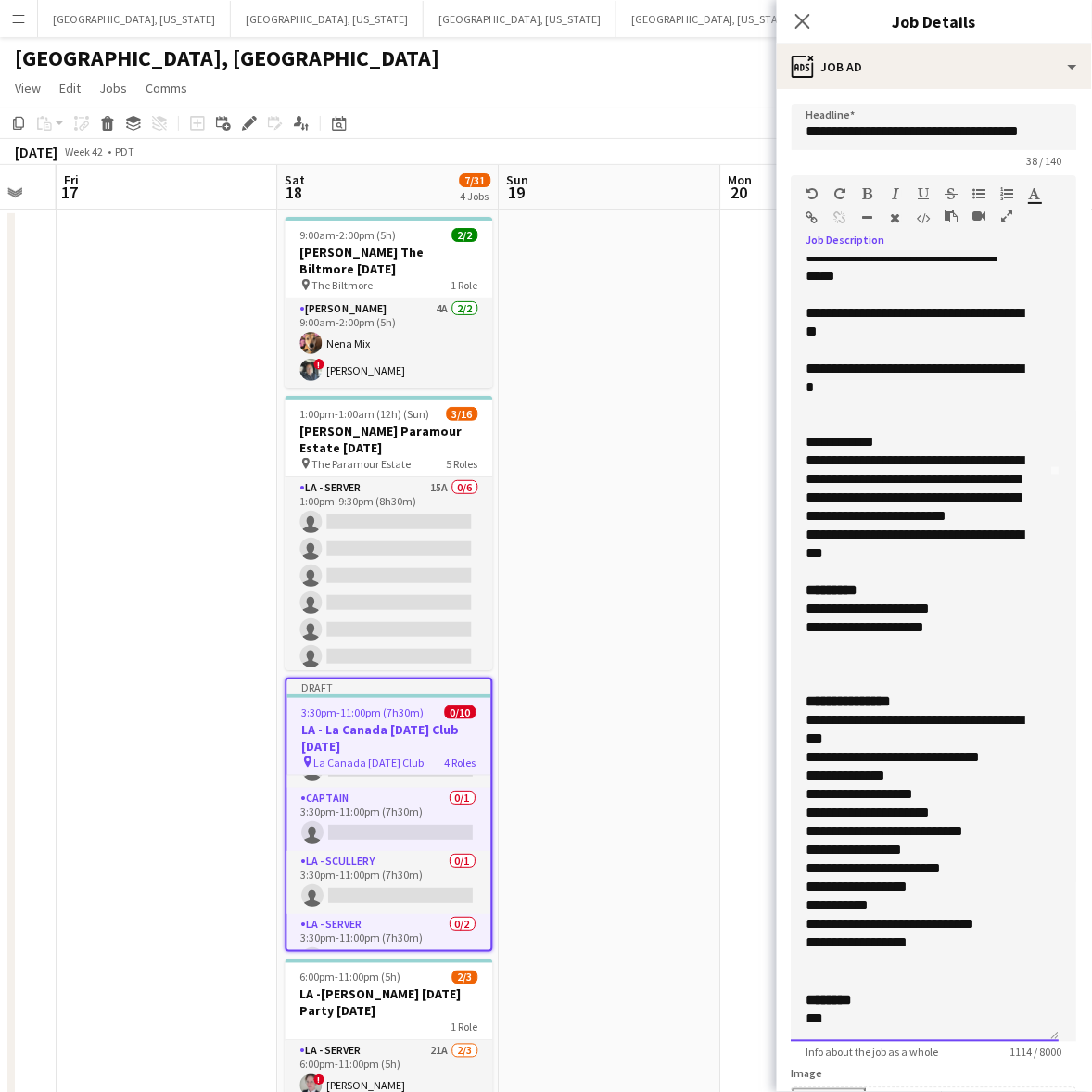
click at [892, 563] on div "**********" at bounding box center [925, 545] width 239 height 37
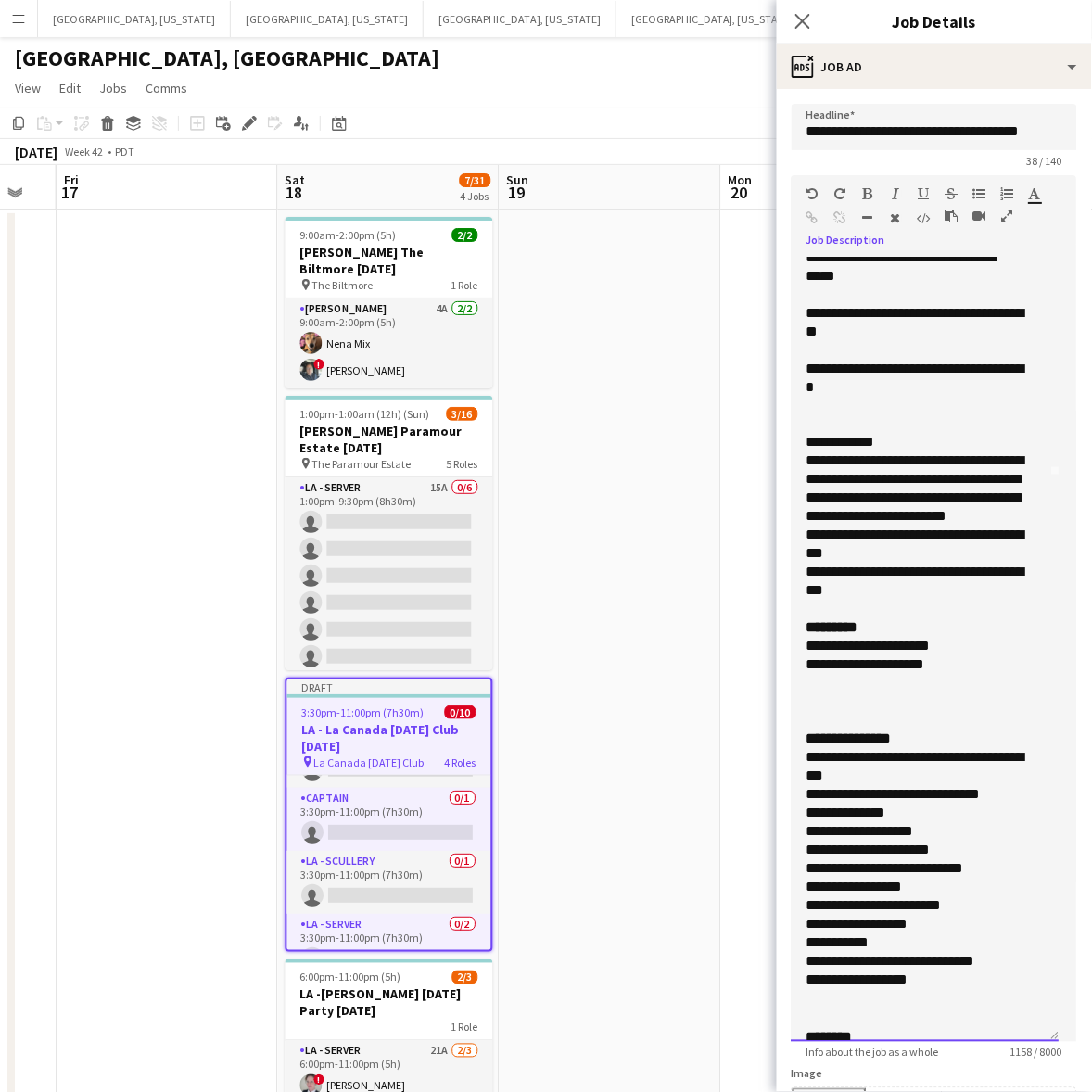
scroll to position [333, 0]
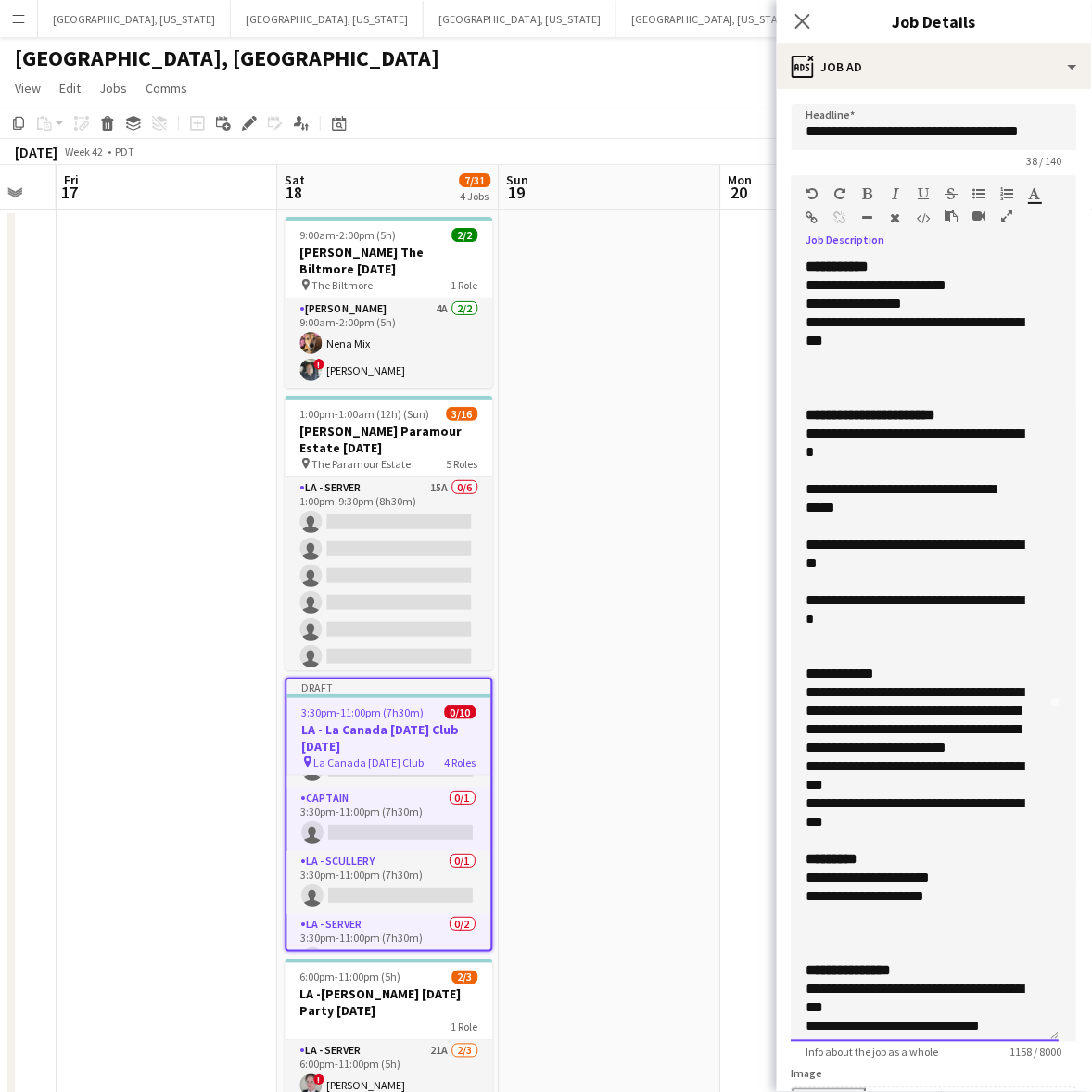
drag, startPoint x: 855, startPoint y: 338, endPoint x: 802, endPoint y: 326, distance: 54.3
click at [802, 326] on div "**********" at bounding box center [925, 649] width 268 height 784
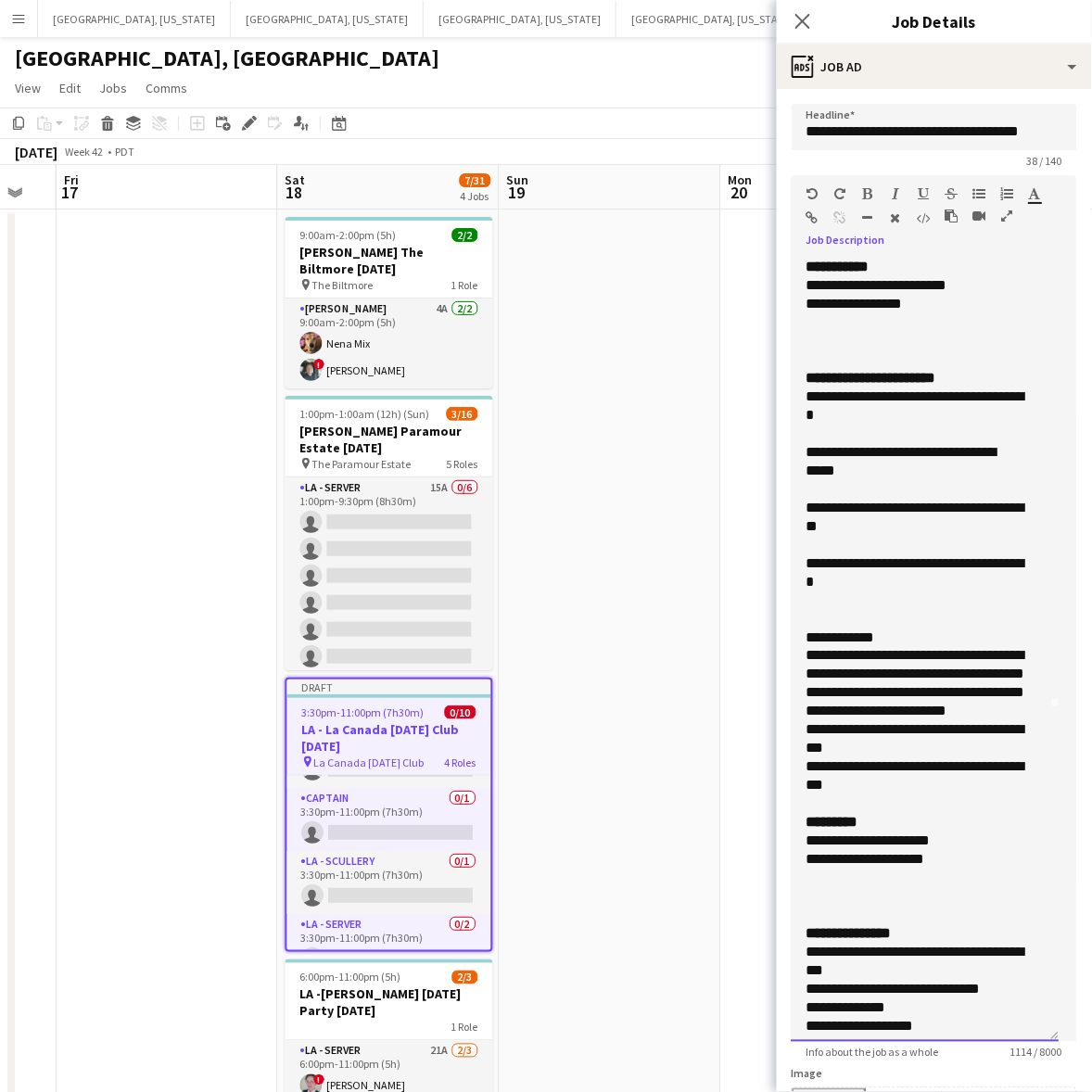
drag, startPoint x: 906, startPoint y: 633, endPoint x: 771, endPoint y: 632, distance: 135.0
click at [774, 636] on body "Menu Boards Boards Boards All jobs Status Workforce Workforce My Workforce Recr…" at bounding box center [546, 599] width 1092 height 1197
click at [896, 795] on div "**********" at bounding box center [925, 776] width 239 height 37
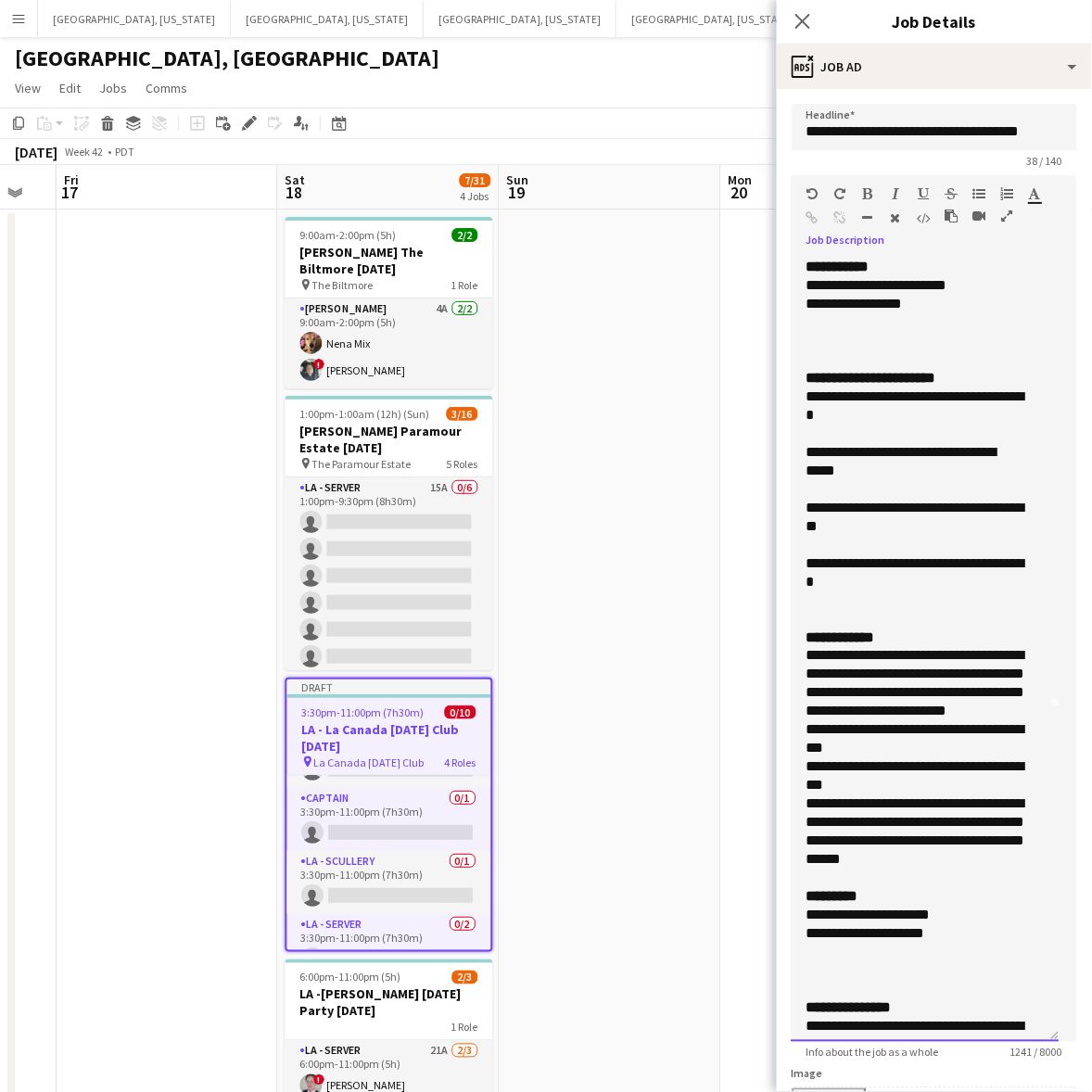
click at [921, 321] on div at bounding box center [925, 322] width 239 height 18
click at [959, 888] on div at bounding box center [925, 878] width 239 height 18
click at [953, 870] on div "**********" at bounding box center [925, 831] width 239 height 74
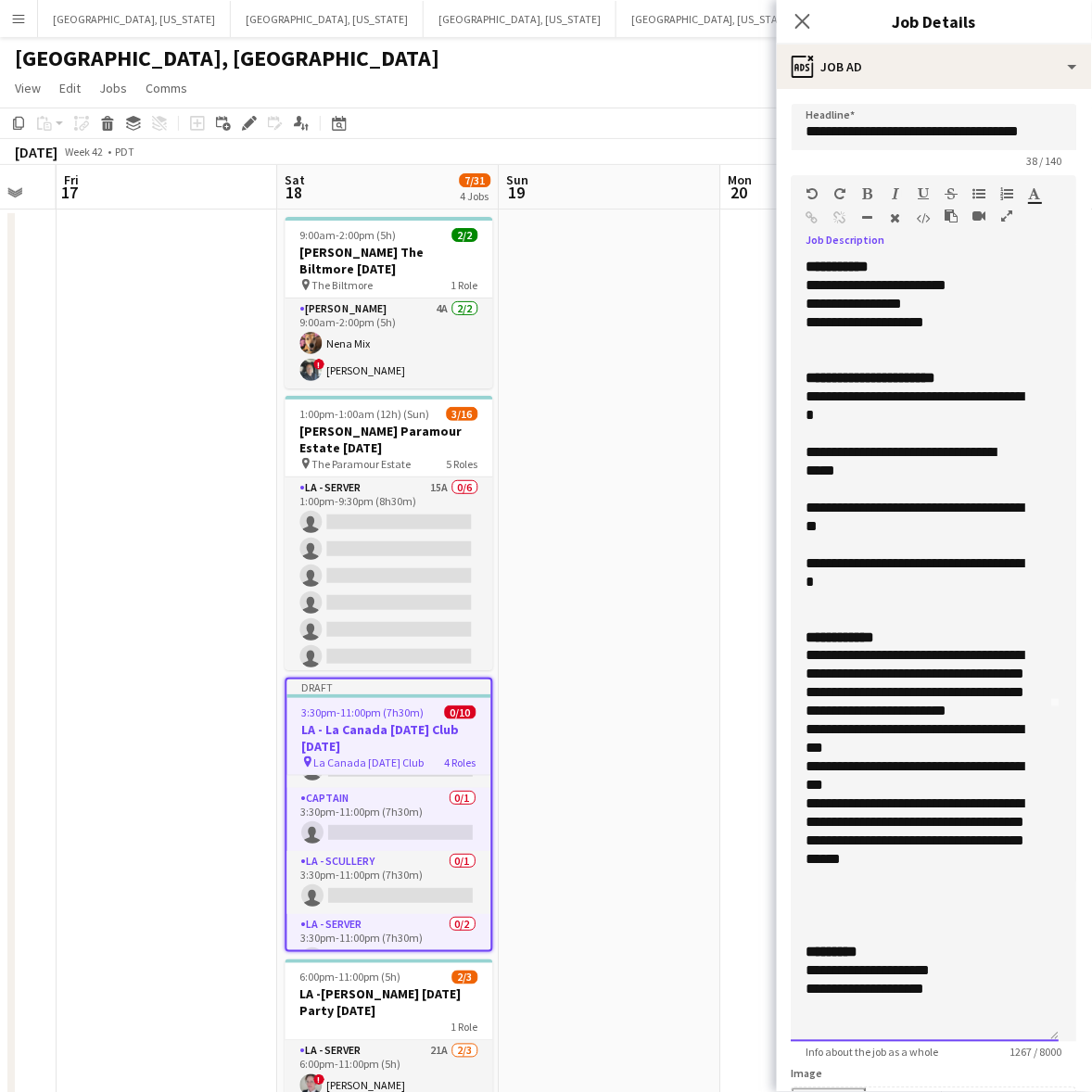
click at [929, 888] on div at bounding box center [925, 878] width 239 height 18
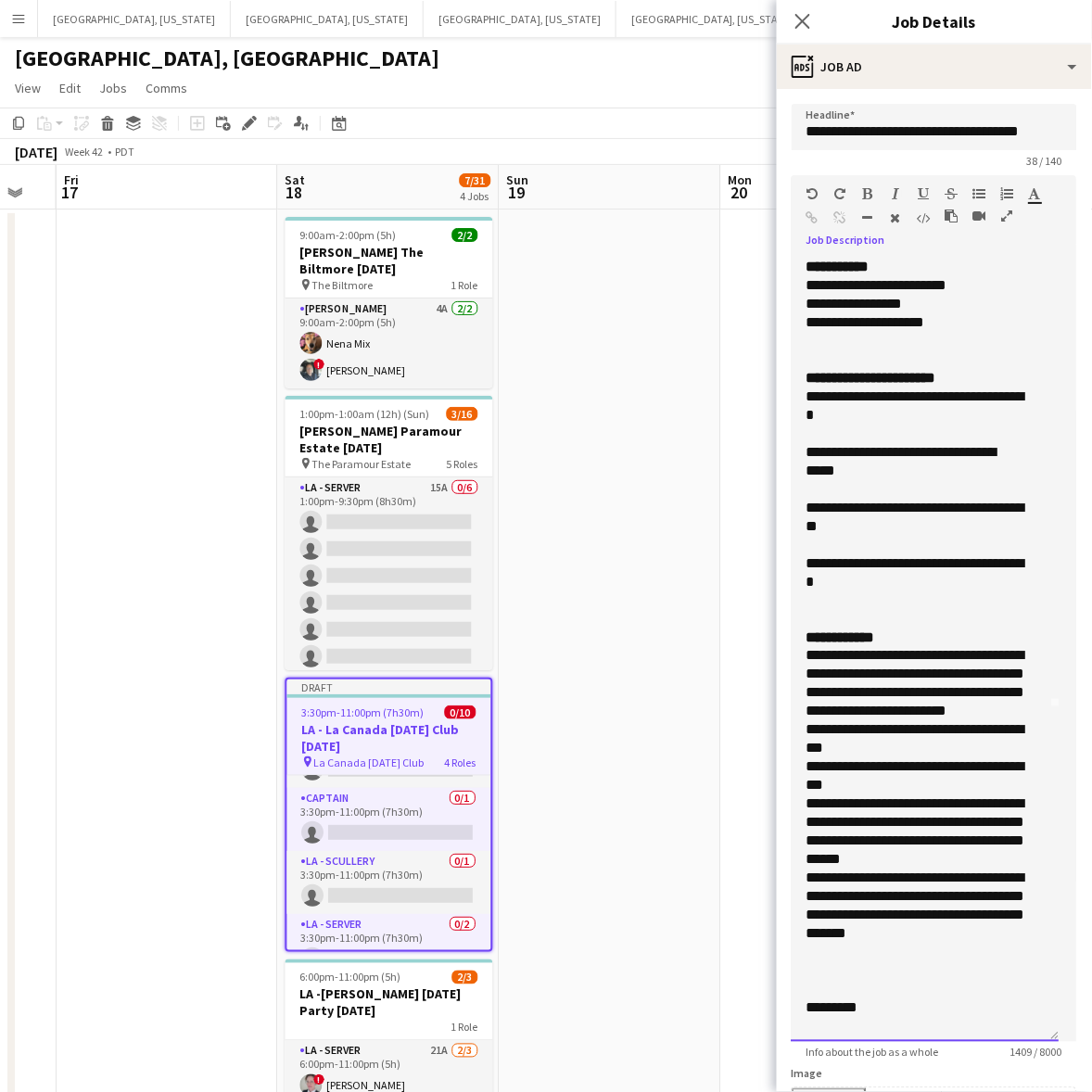
scroll to position [349, 0]
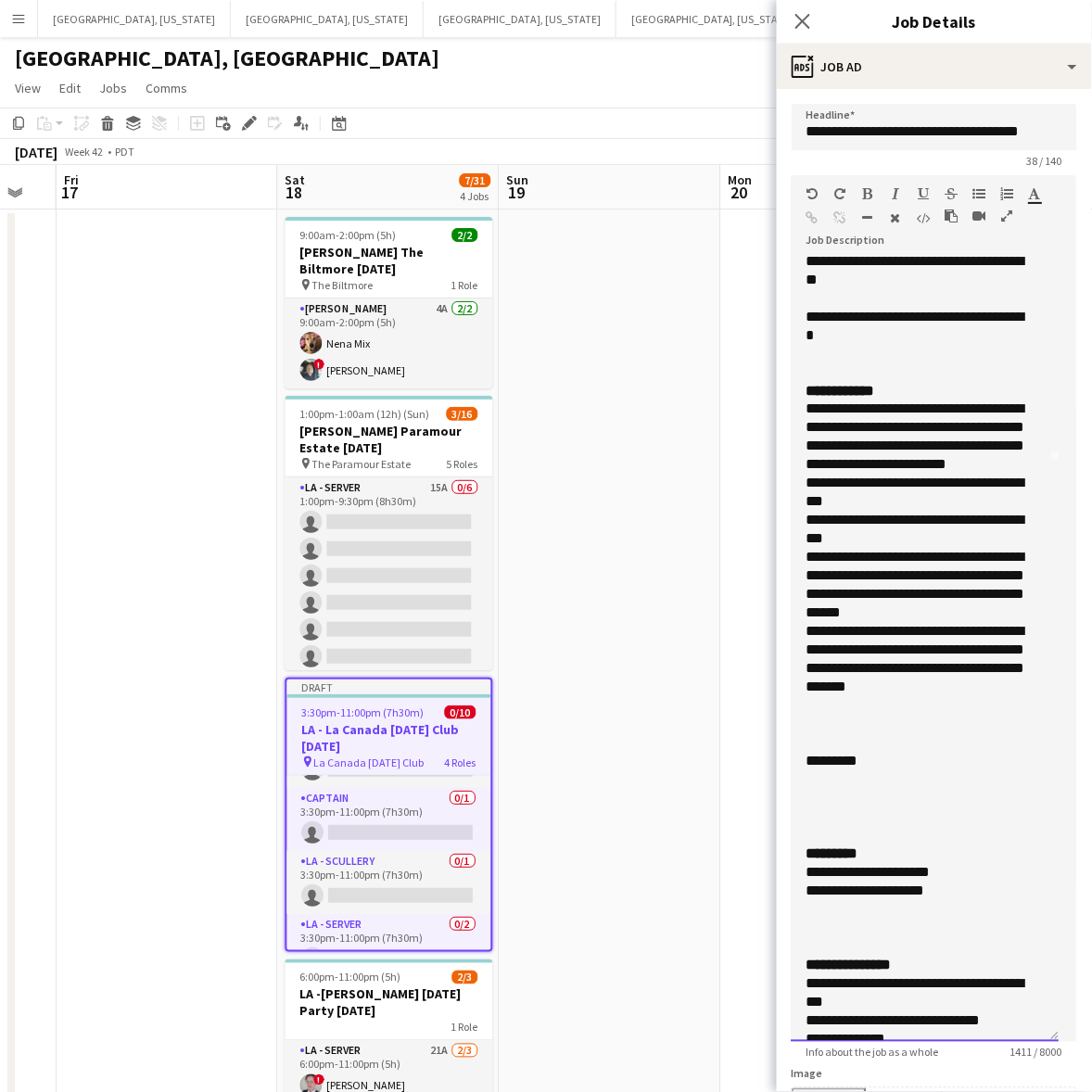
click at [837, 789] on div at bounding box center [925, 780] width 239 height 18
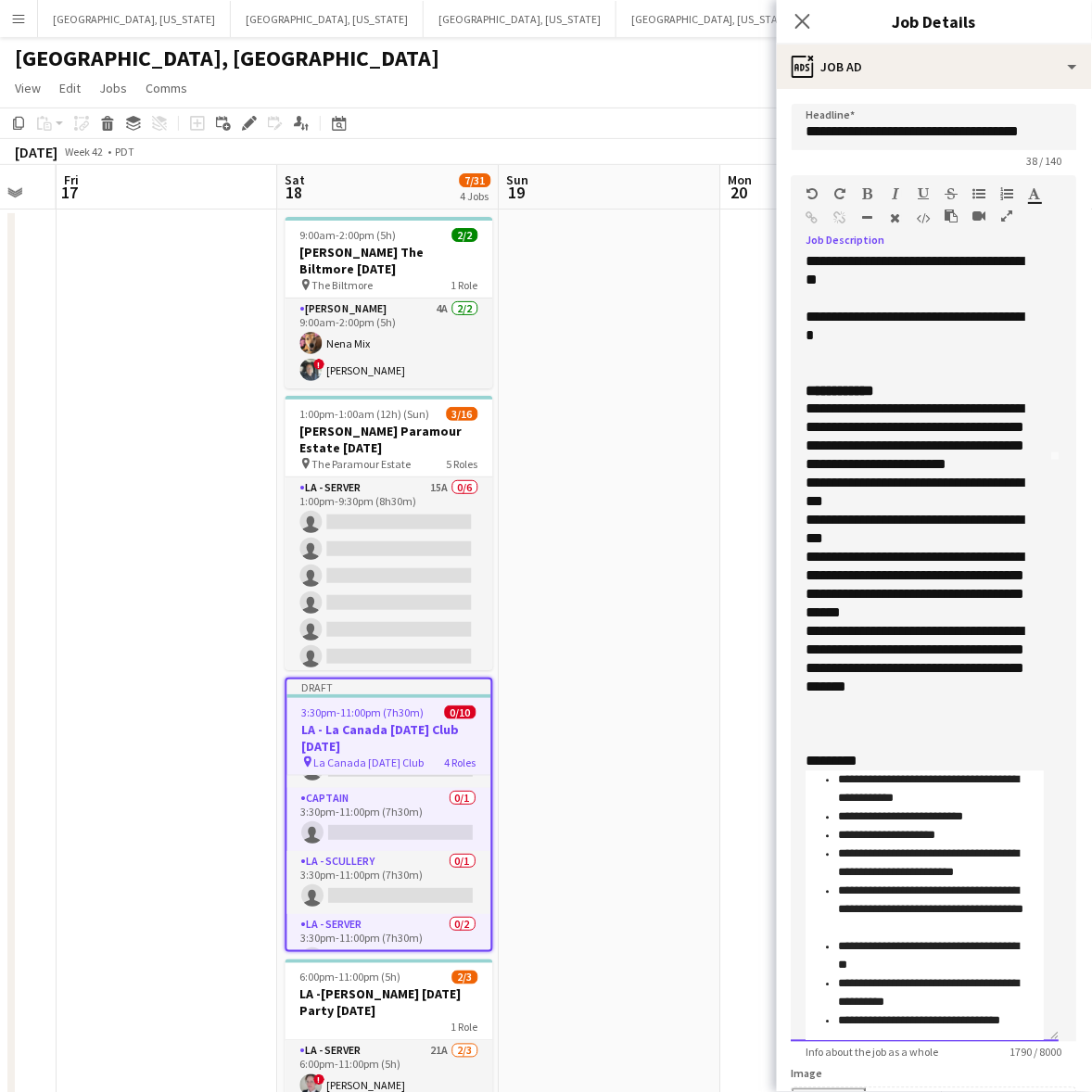
scroll to position [604, 0]
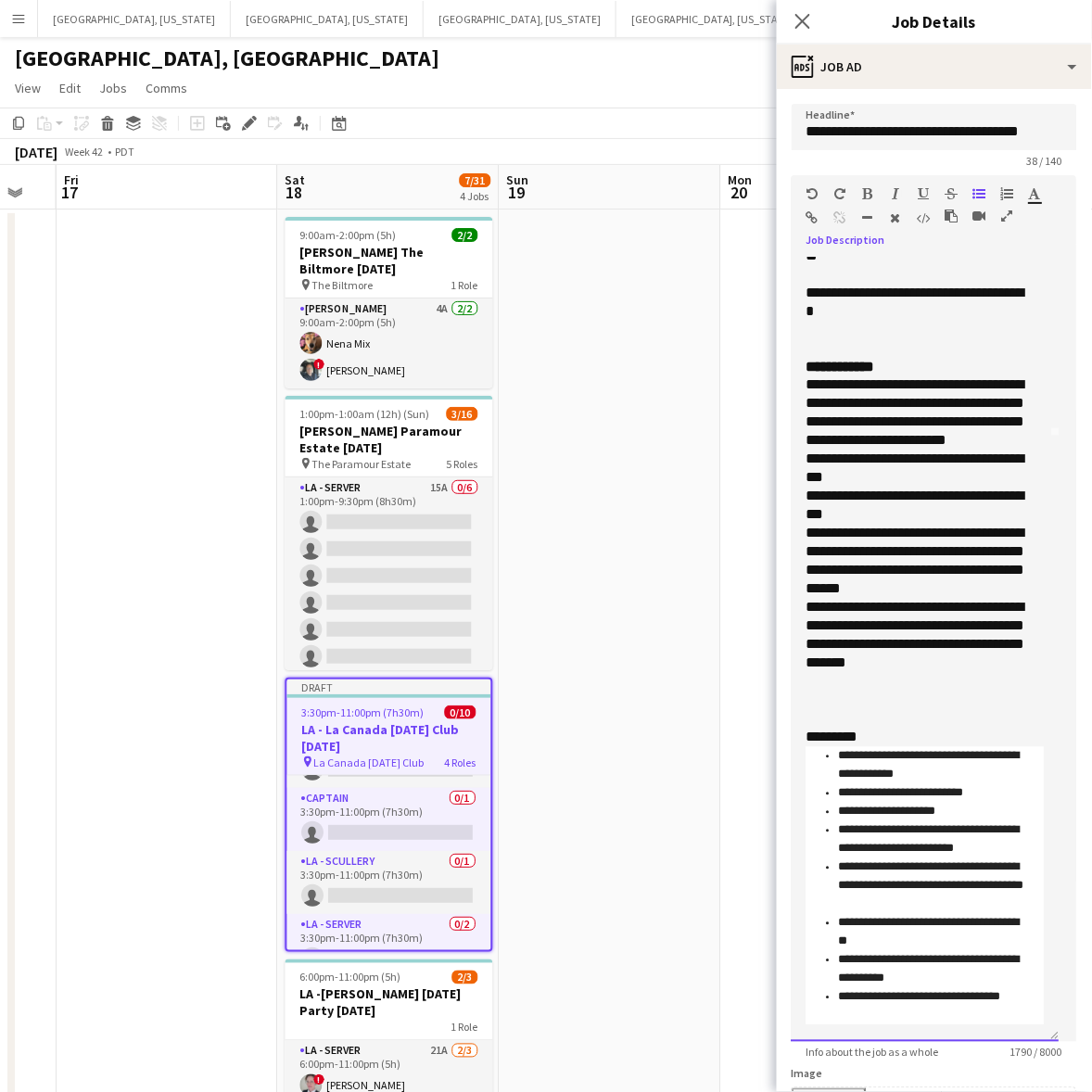
drag, startPoint x: 876, startPoint y: 754, endPoint x: 787, endPoint y: 754, distance: 89.0
click at [787, 754] on form "**********" at bounding box center [934, 838] width 315 height 1470
drag, startPoint x: 923, startPoint y: 457, endPoint x: 804, endPoint y: 466, distance: 119.3
click at [804, 466] on div "**********" at bounding box center [925, 649] width 268 height 784
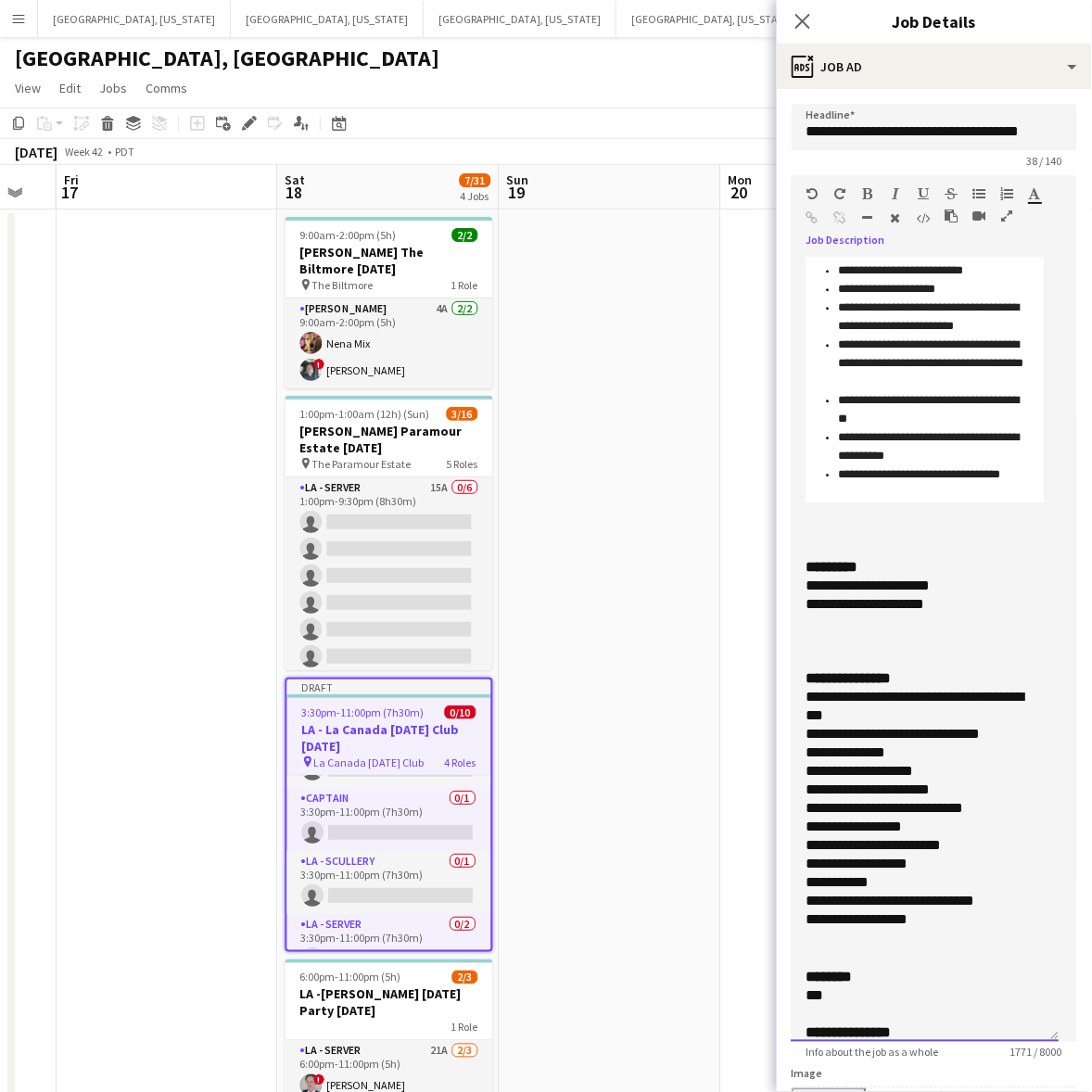
scroll to position [1159, 0]
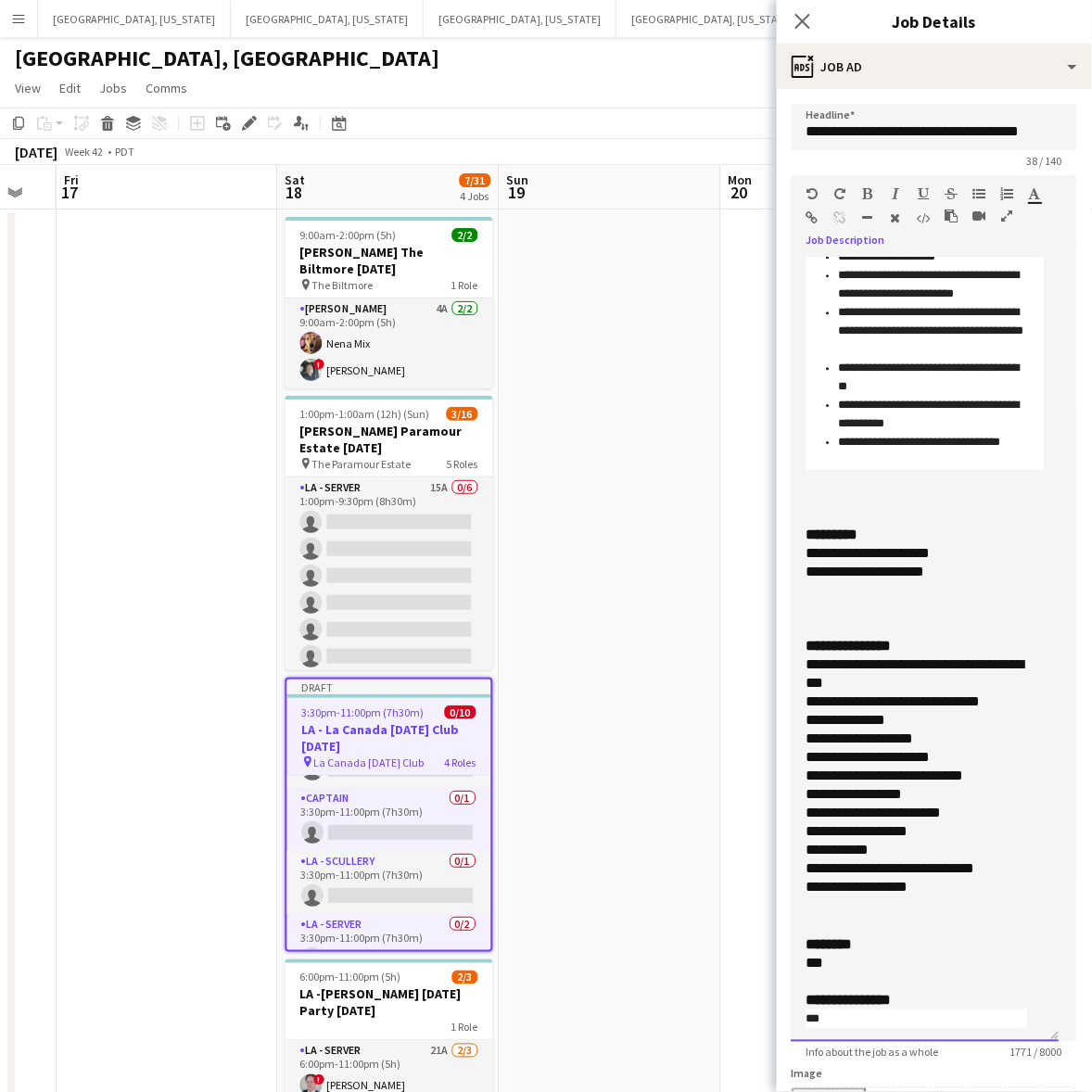
drag, startPoint x: 966, startPoint y: 575, endPoint x: 777, endPoint y: 525, distance: 195.5
click at [777, 525] on form "**********" at bounding box center [934, 838] width 315 height 1470
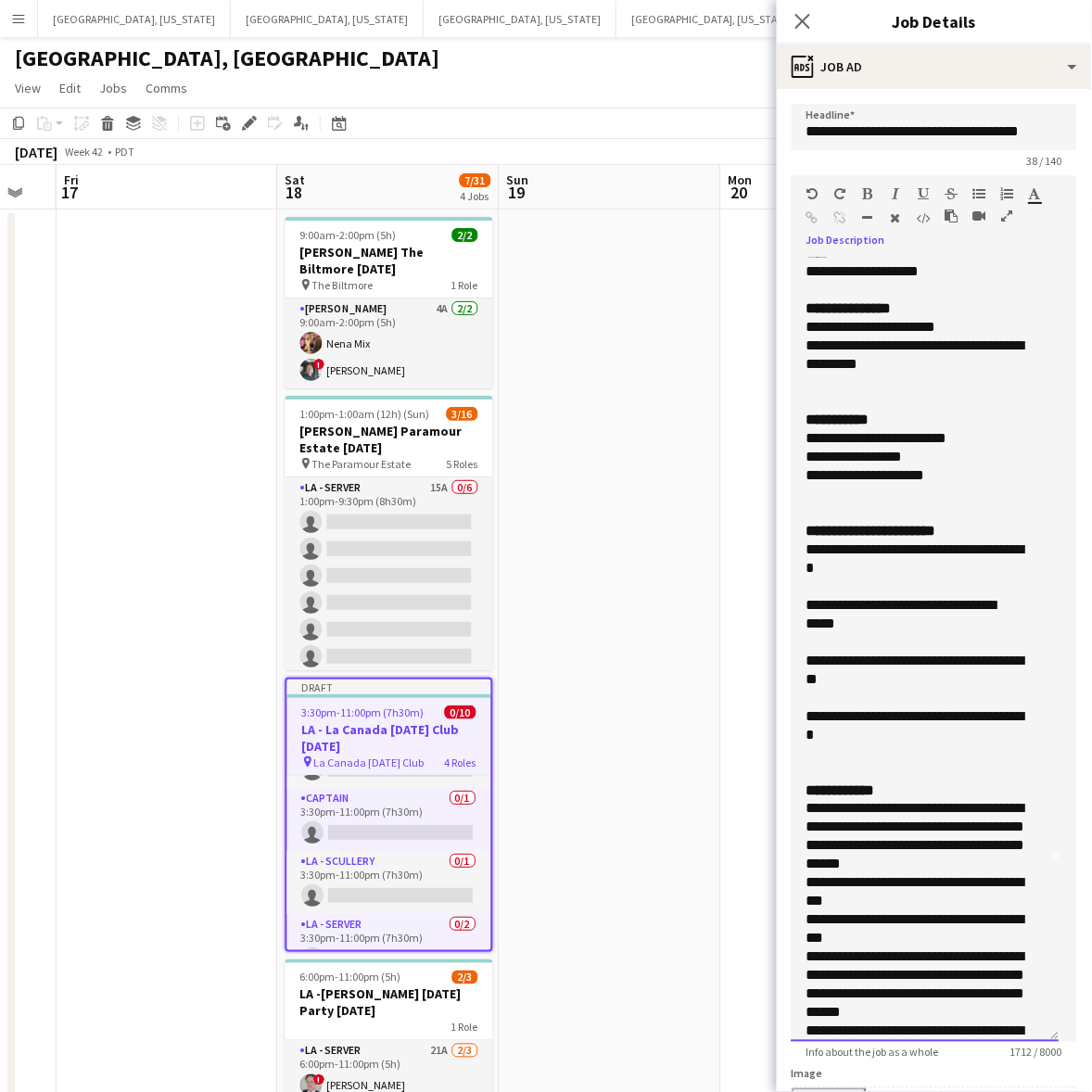
scroll to position [140, 0]
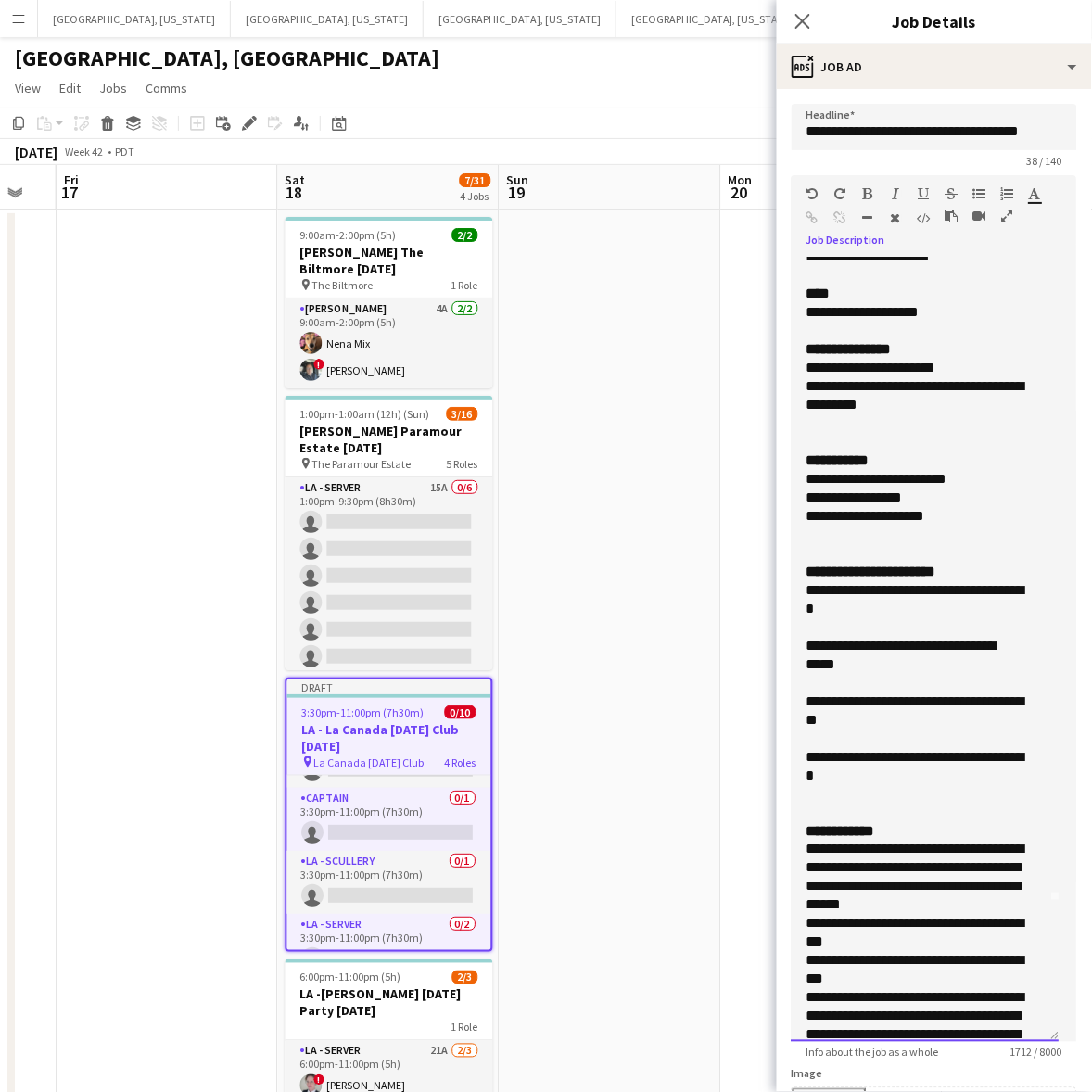
click at [891, 809] on div at bounding box center [925, 812] width 239 height 18
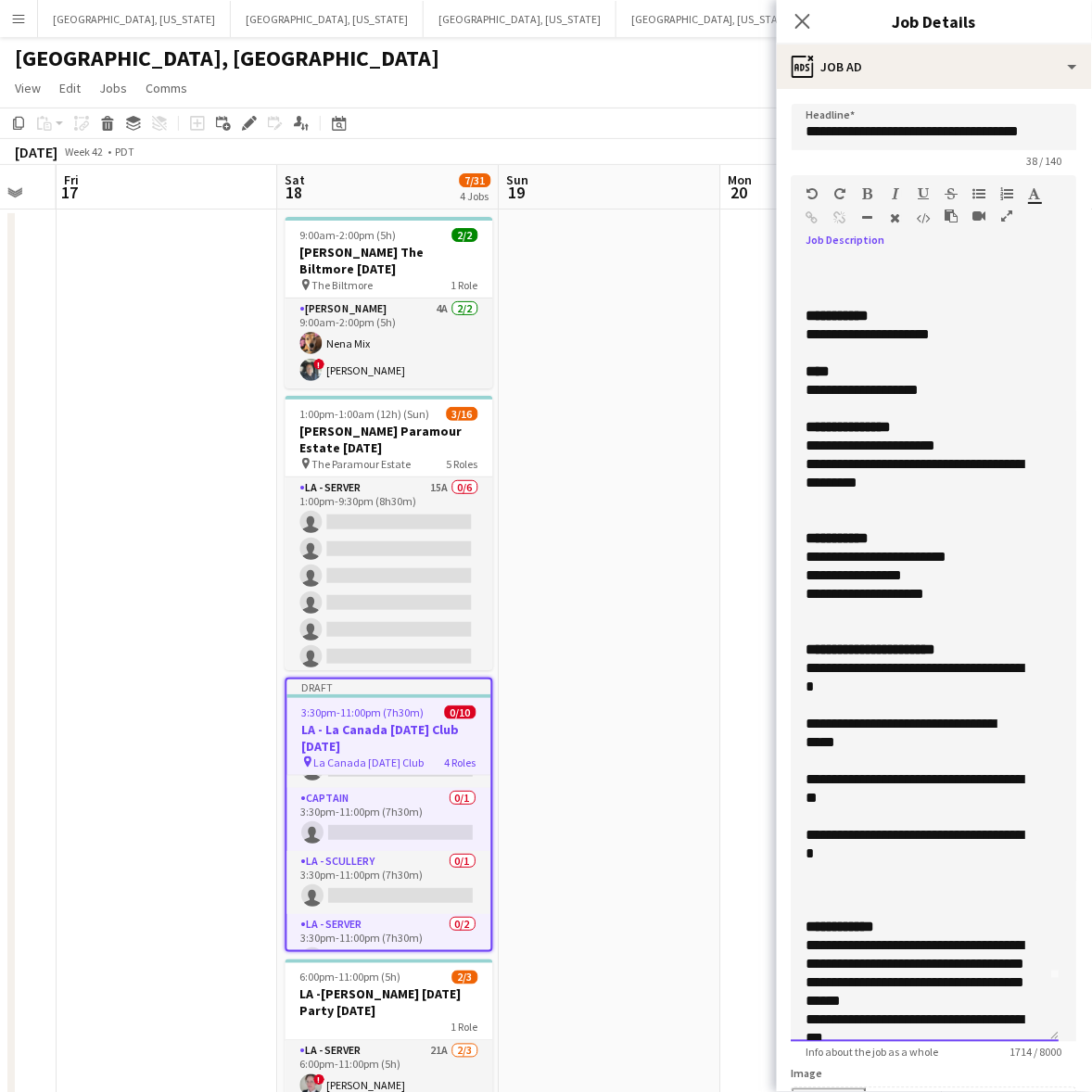
scroll to position [0, 0]
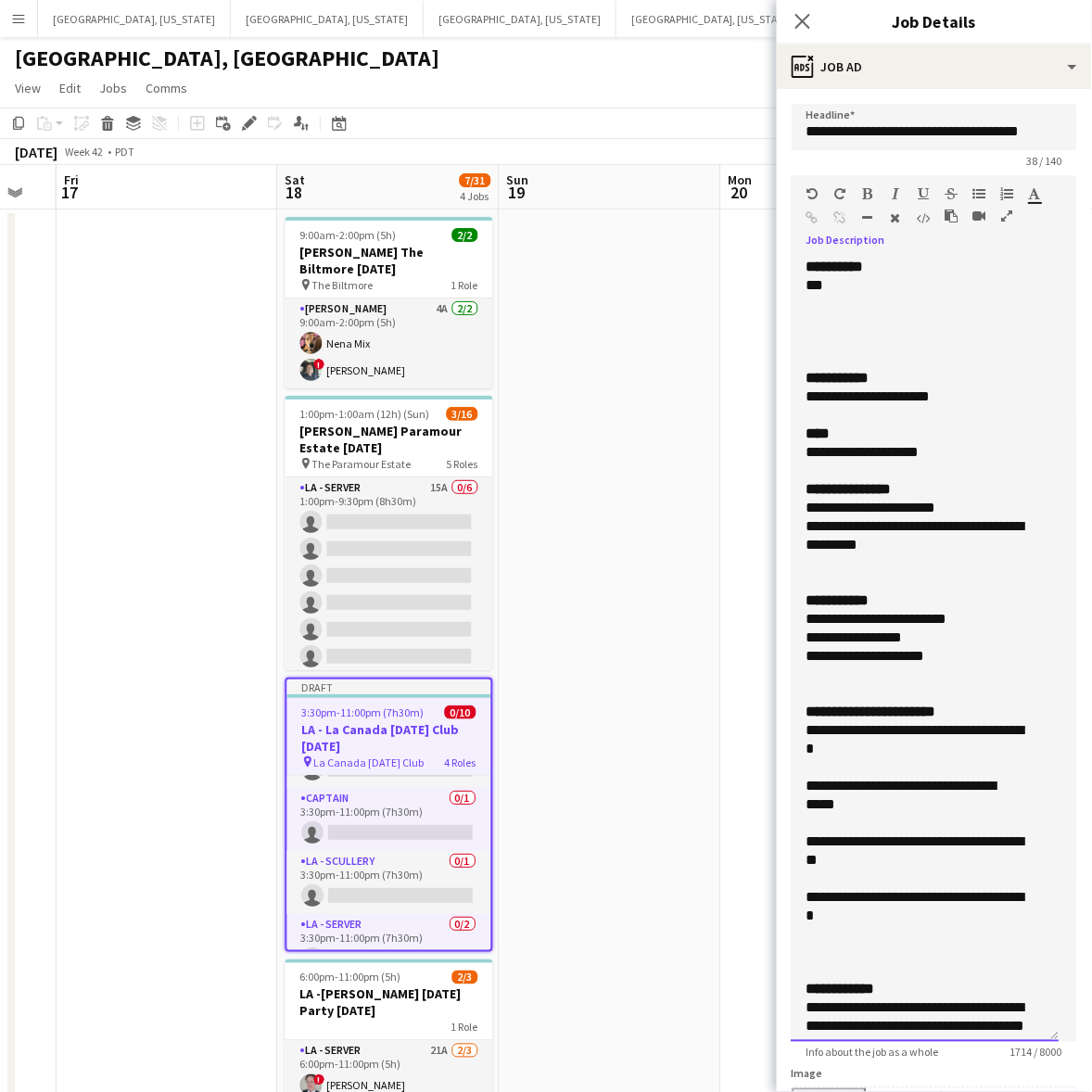
click at [837, 580] on div at bounding box center [925, 581] width 239 height 18
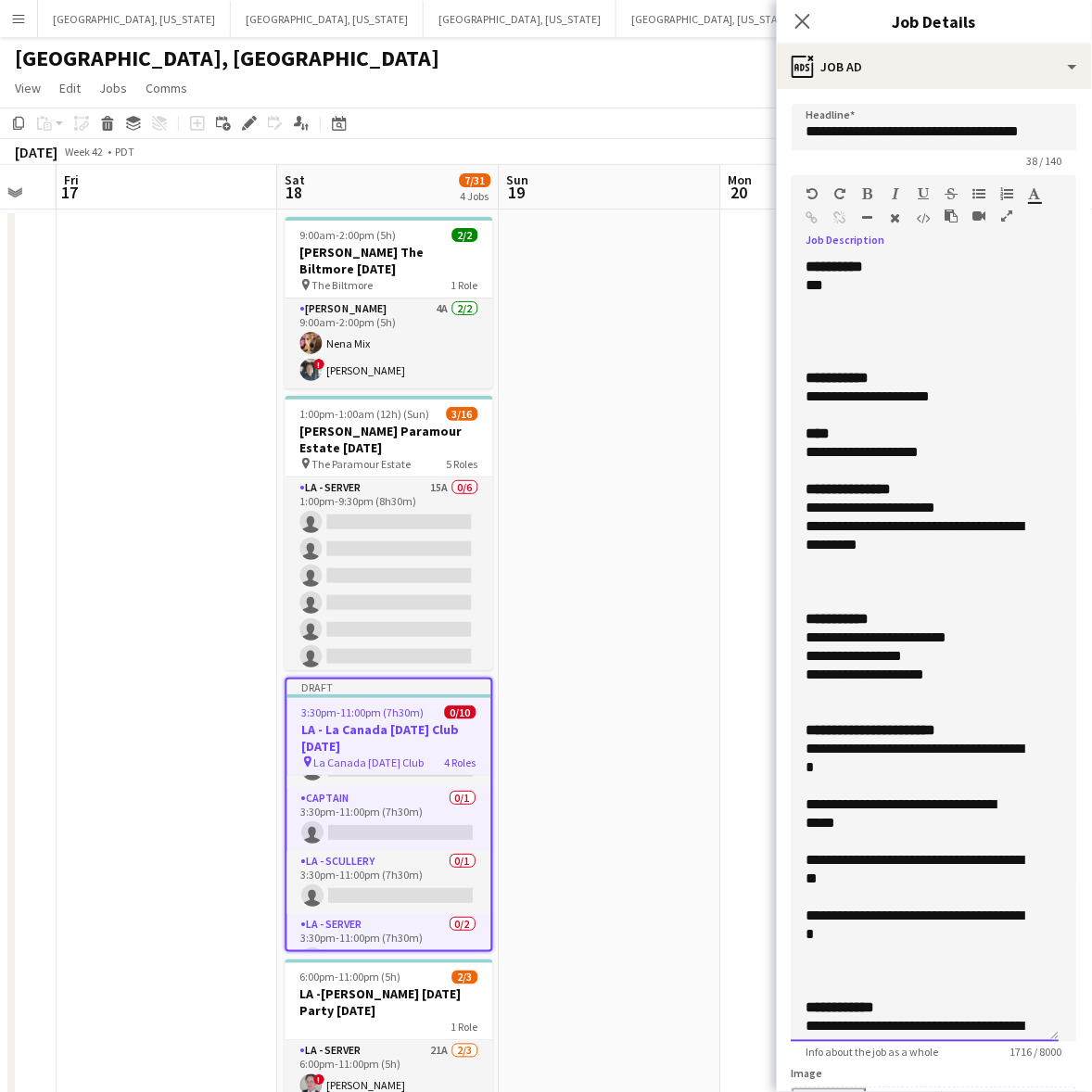
click at [828, 687] on div at bounding box center [925, 693] width 239 height 18
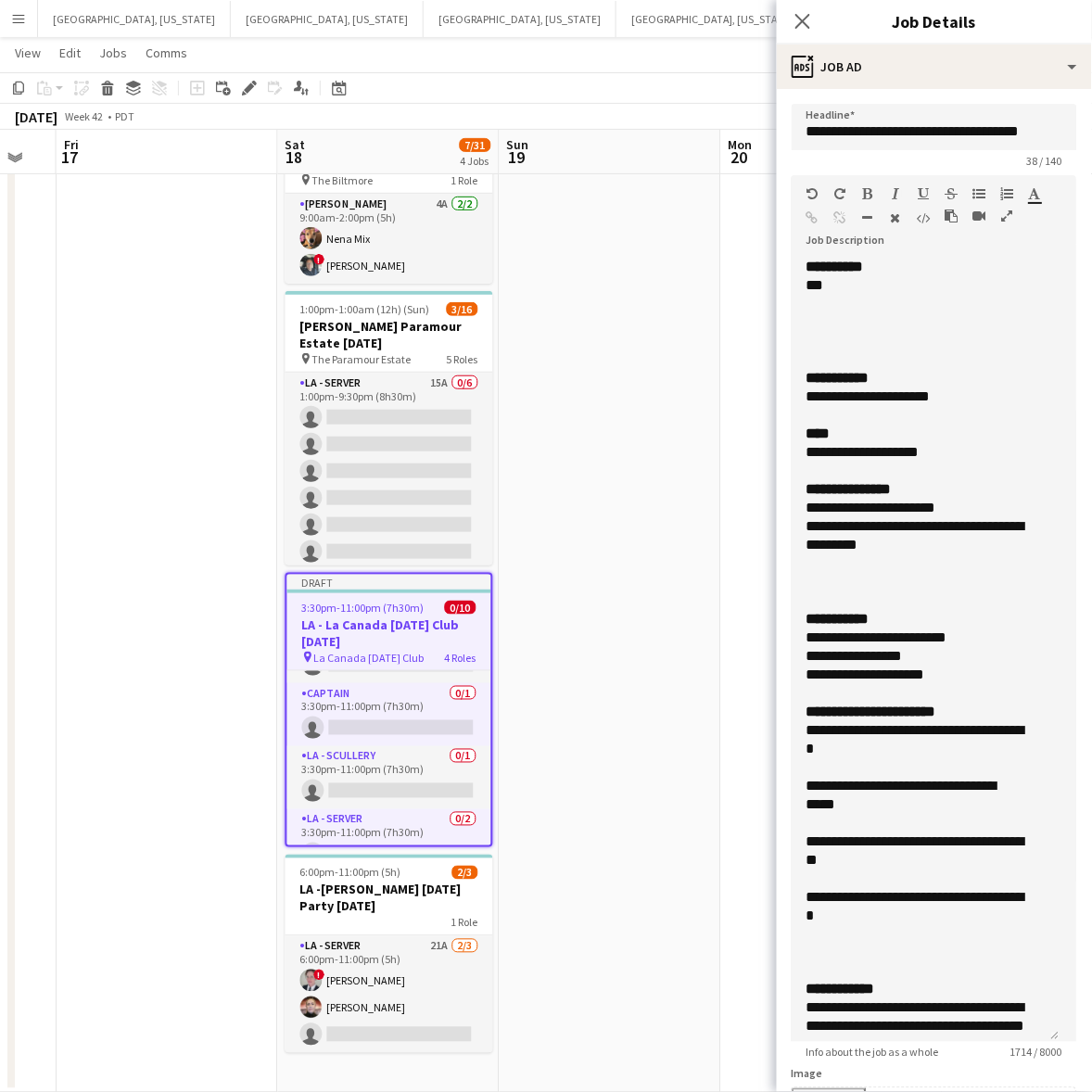
drag, startPoint x: 711, startPoint y: 262, endPoint x: 744, endPoint y: 238, distance: 40.8
click at [717, 267] on app-calendar-viewport "Tue 14 Wed 15 3/3 1 Job Thu 16 Fri 17 Sat 18 7/31 4 Jobs Sun 19 Mon 20 Tue 21 W…" at bounding box center [546, 531] width 1092 height 1124
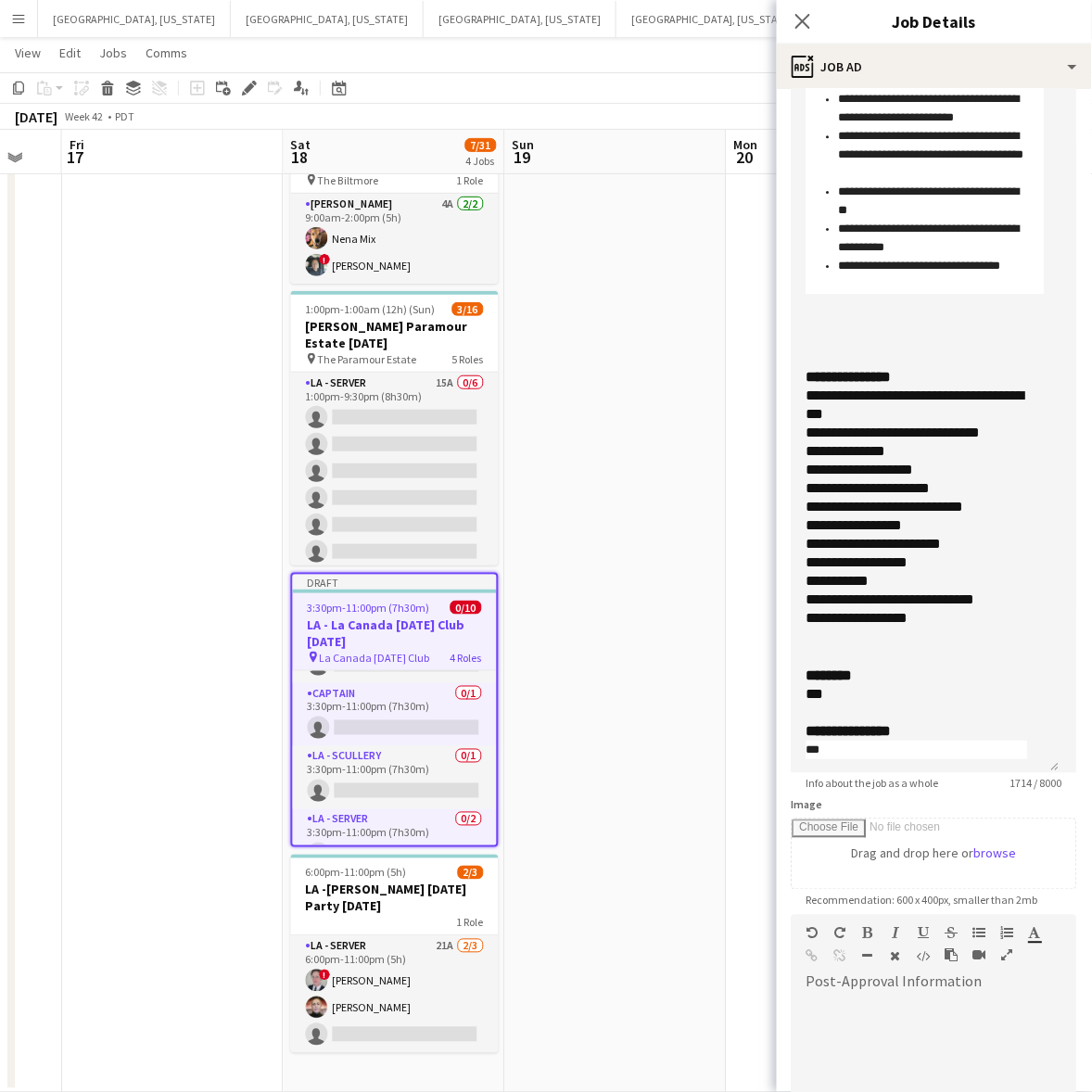
scroll to position [494, 0]
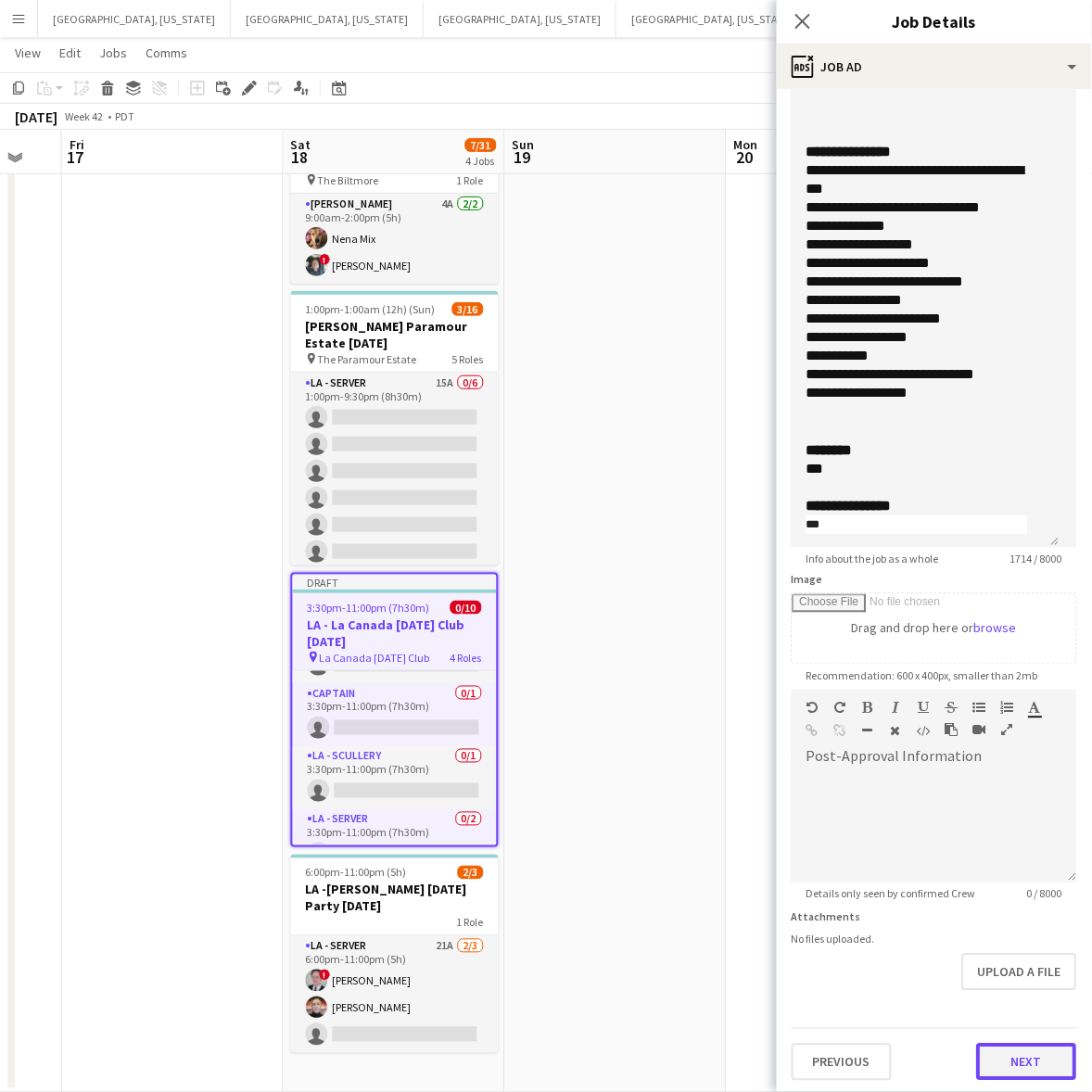
click at [1009, 1049] on button "Next" at bounding box center [1027, 1061] width 100 height 37
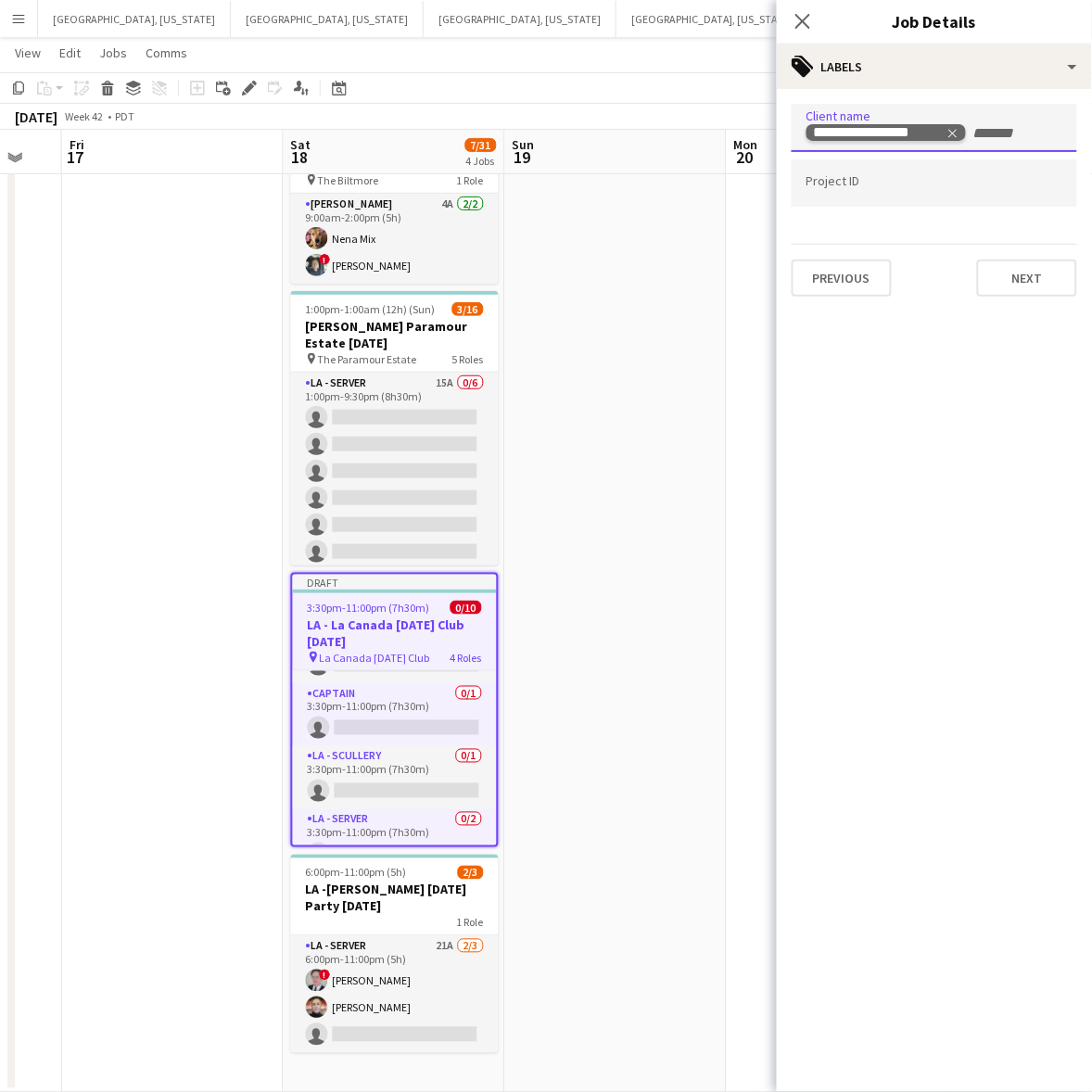
click at [953, 127] on span "Remove tag" at bounding box center [953, 132] width 13 height 18
type input "*****"
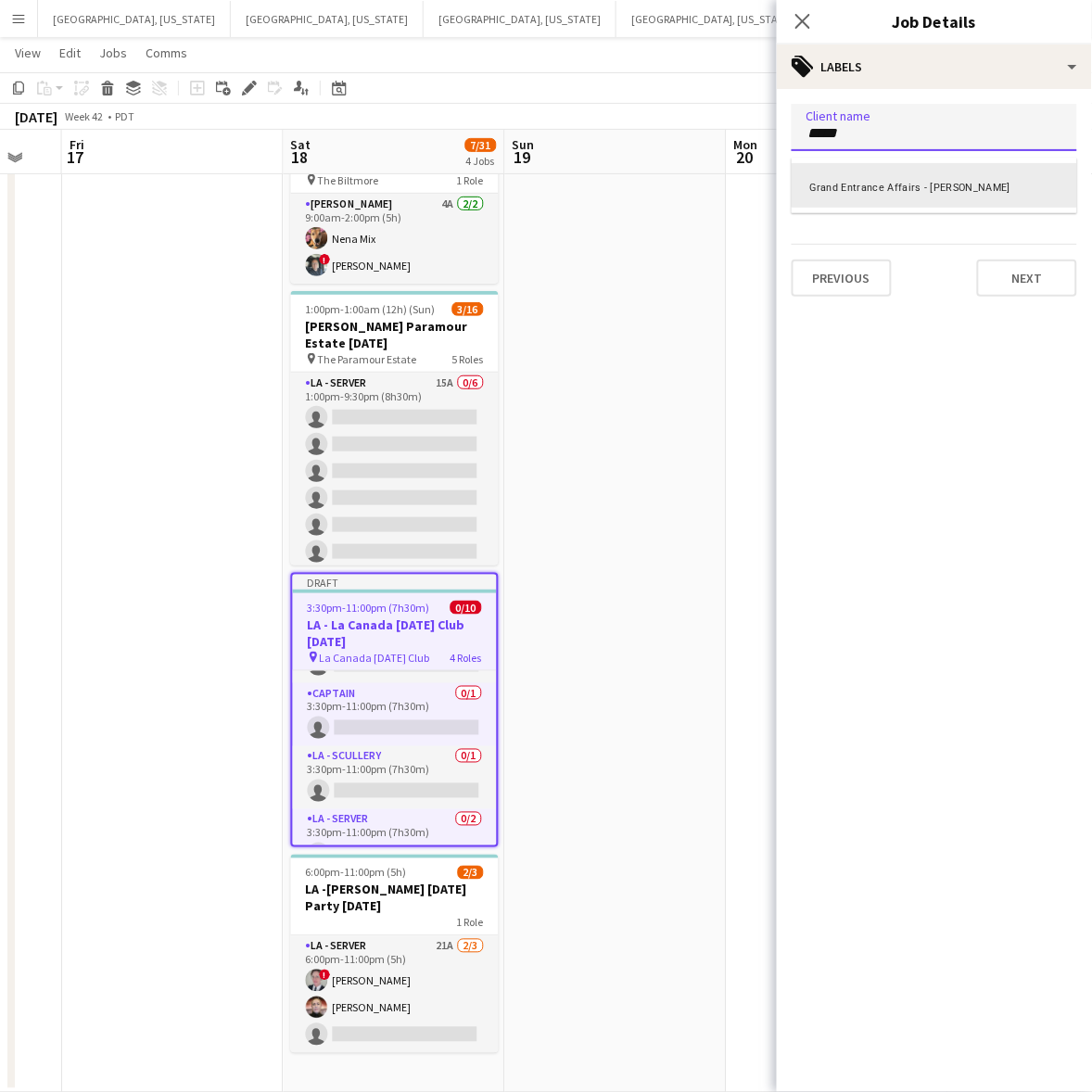
click at [929, 187] on div "Grand Entrance Affairs - [PERSON_NAME]" at bounding box center [934, 185] width 285 height 44
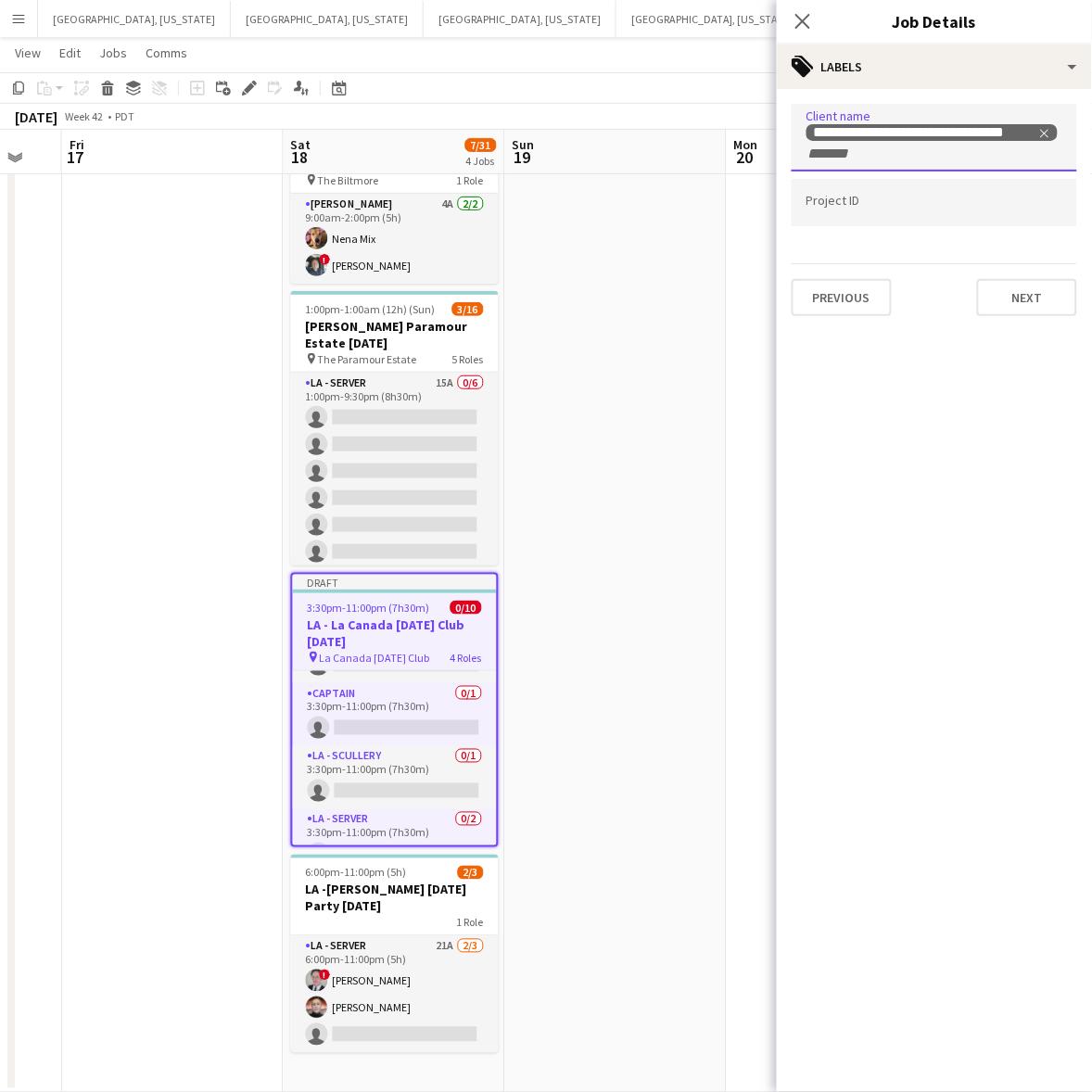
click at [1043, 316] on div "**********" at bounding box center [934, 210] width 315 height 242
click at [1034, 299] on button "Next" at bounding box center [1027, 297] width 100 height 37
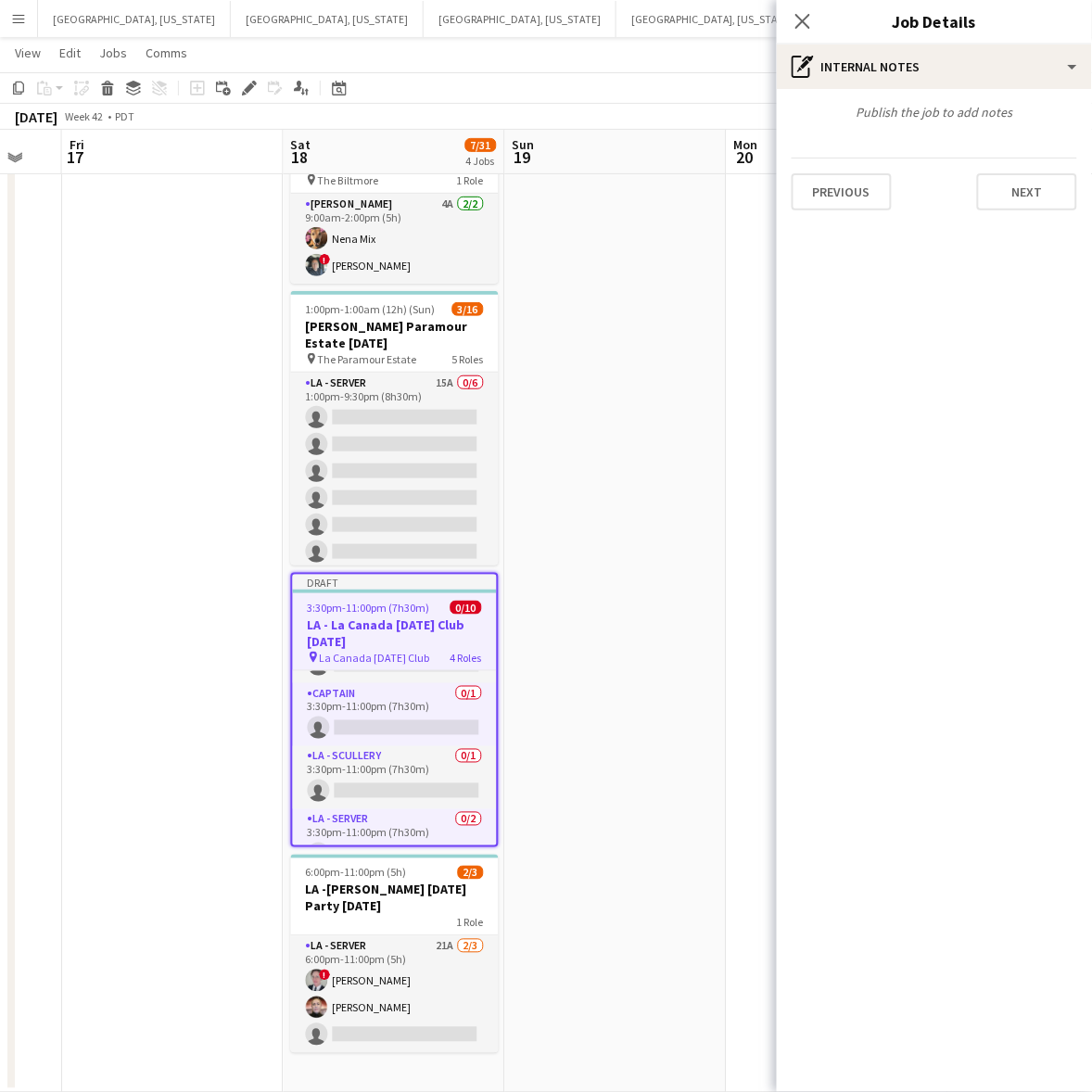
click at [805, 7] on div "Close pop-in" at bounding box center [803, 21] width 52 height 43
click at [803, 20] on icon at bounding box center [802, 21] width 17 height 17
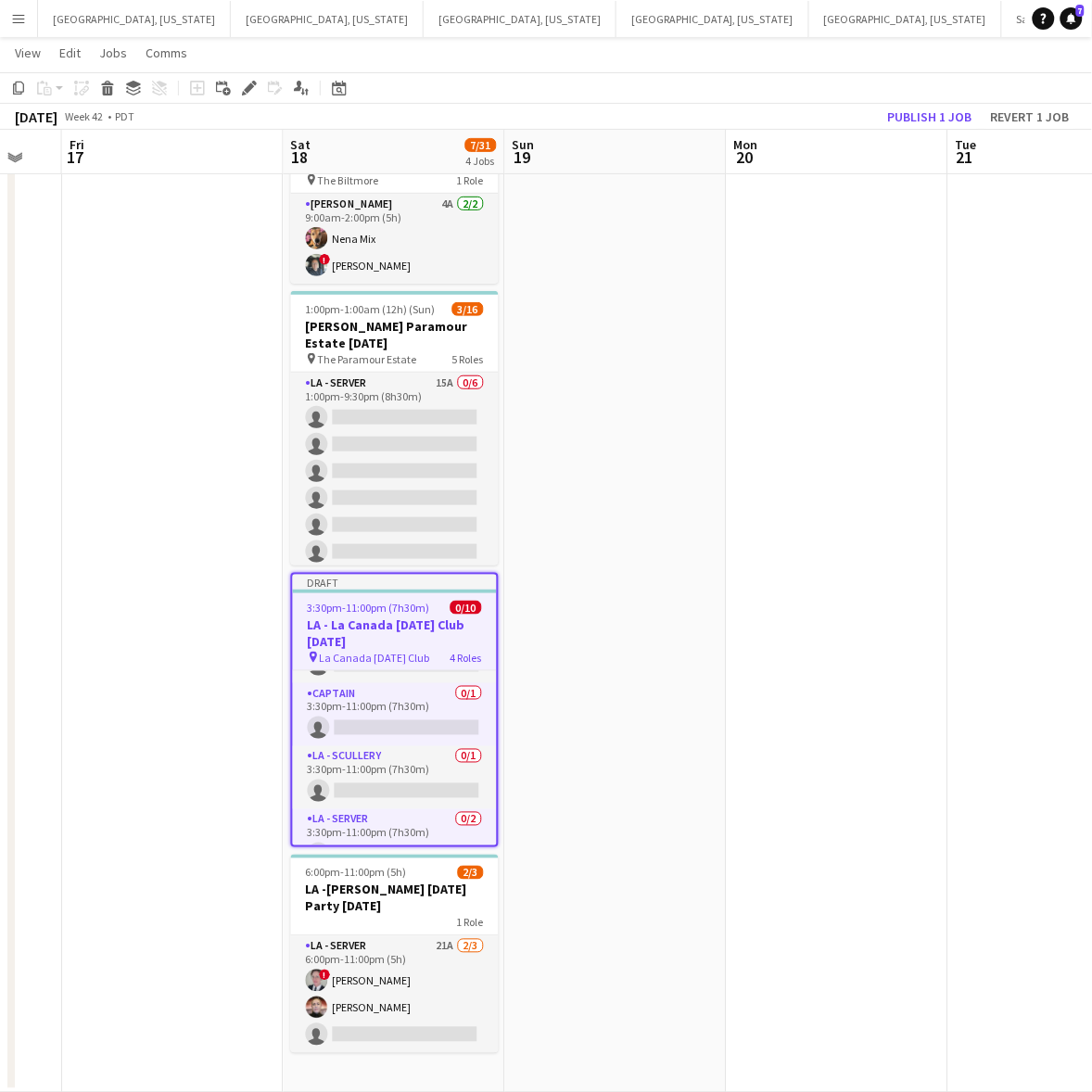
click at [400, 650] on span "La Canada [DATE] Club" at bounding box center [375, 657] width 110 height 14
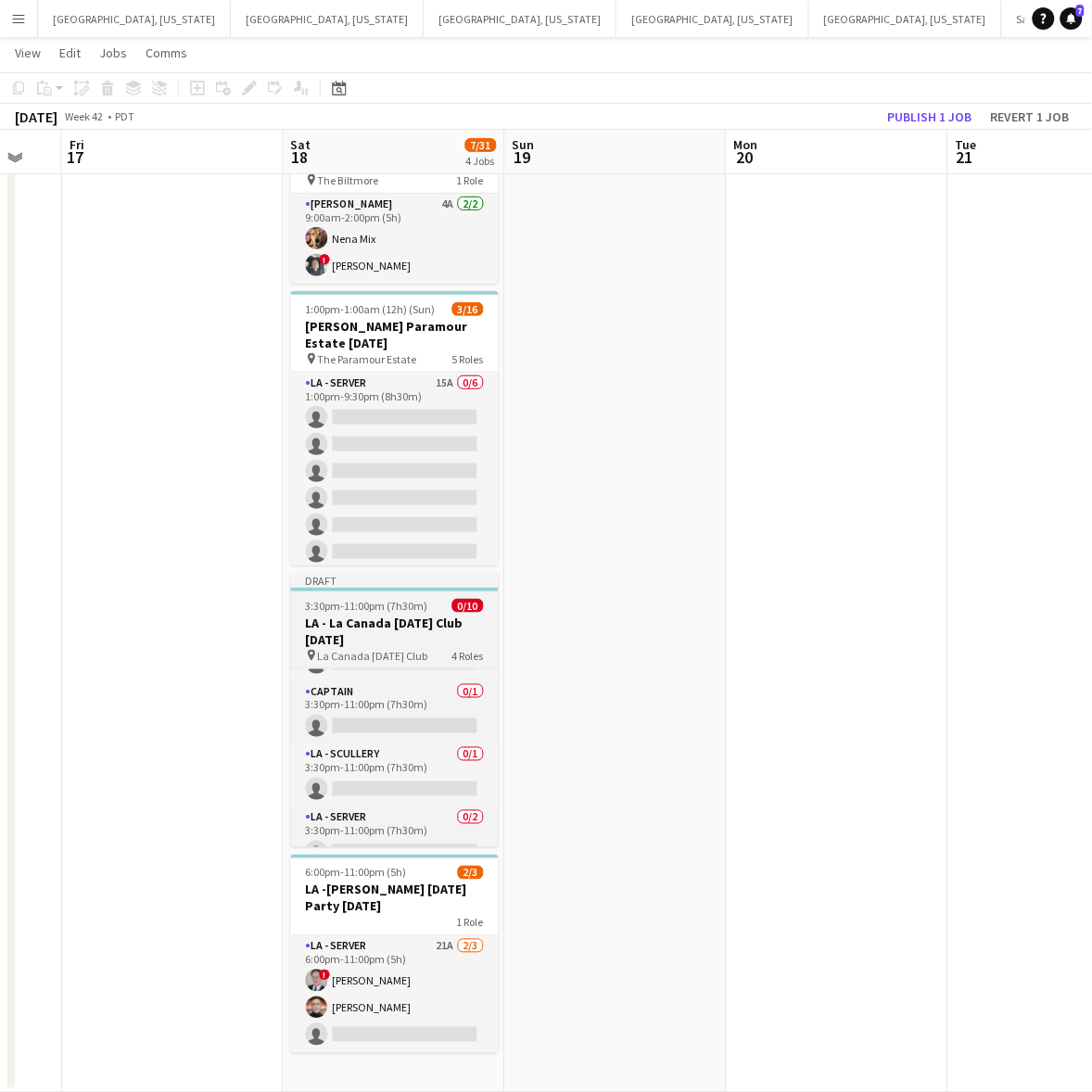
click at [395, 626] on h3 "LA - La Canada [DATE] Club [DATE]" at bounding box center [395, 630] width 208 height 34
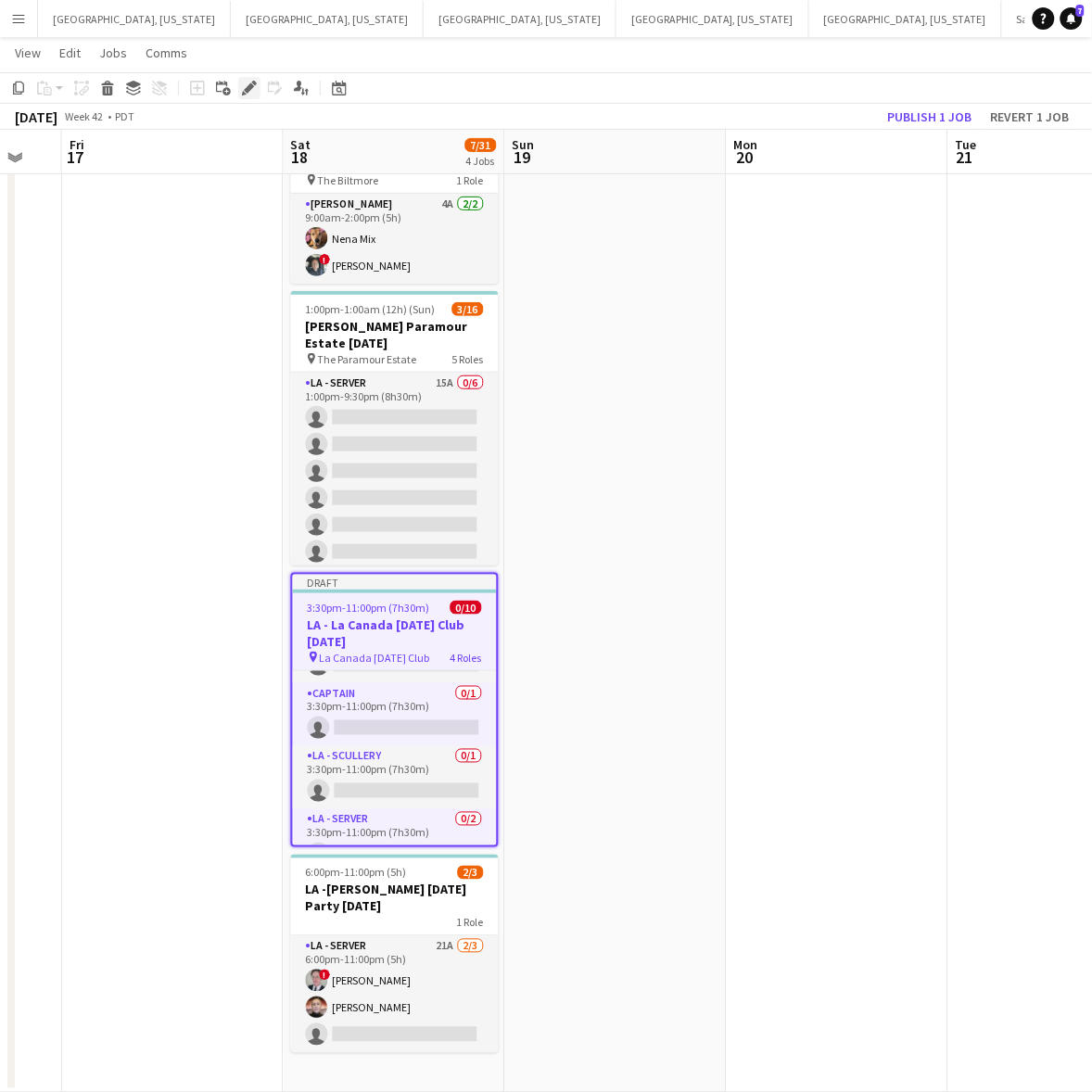
click at [251, 86] on icon at bounding box center [248, 88] width 11 height 11
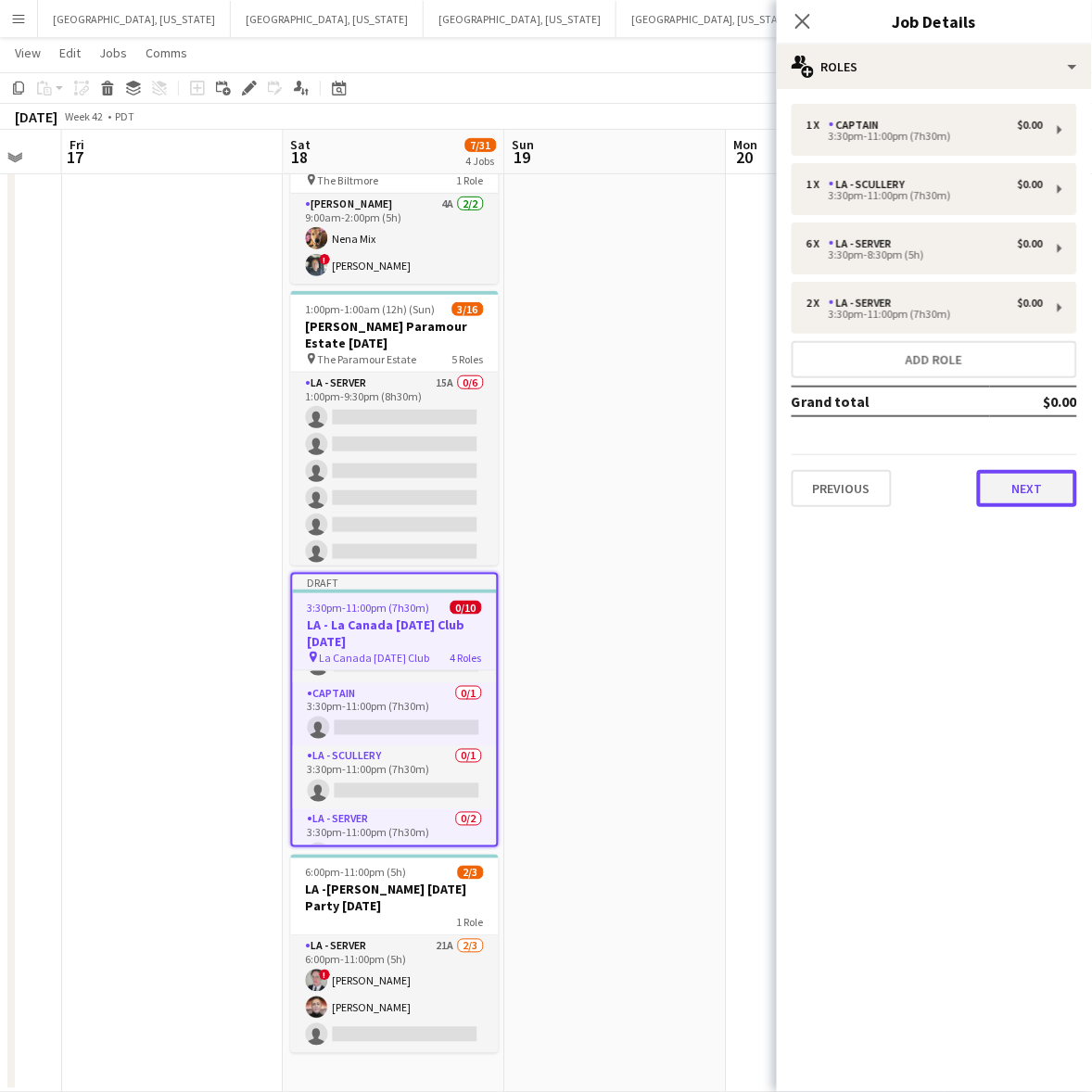
click at [1032, 489] on button "Next" at bounding box center [1027, 489] width 100 height 37
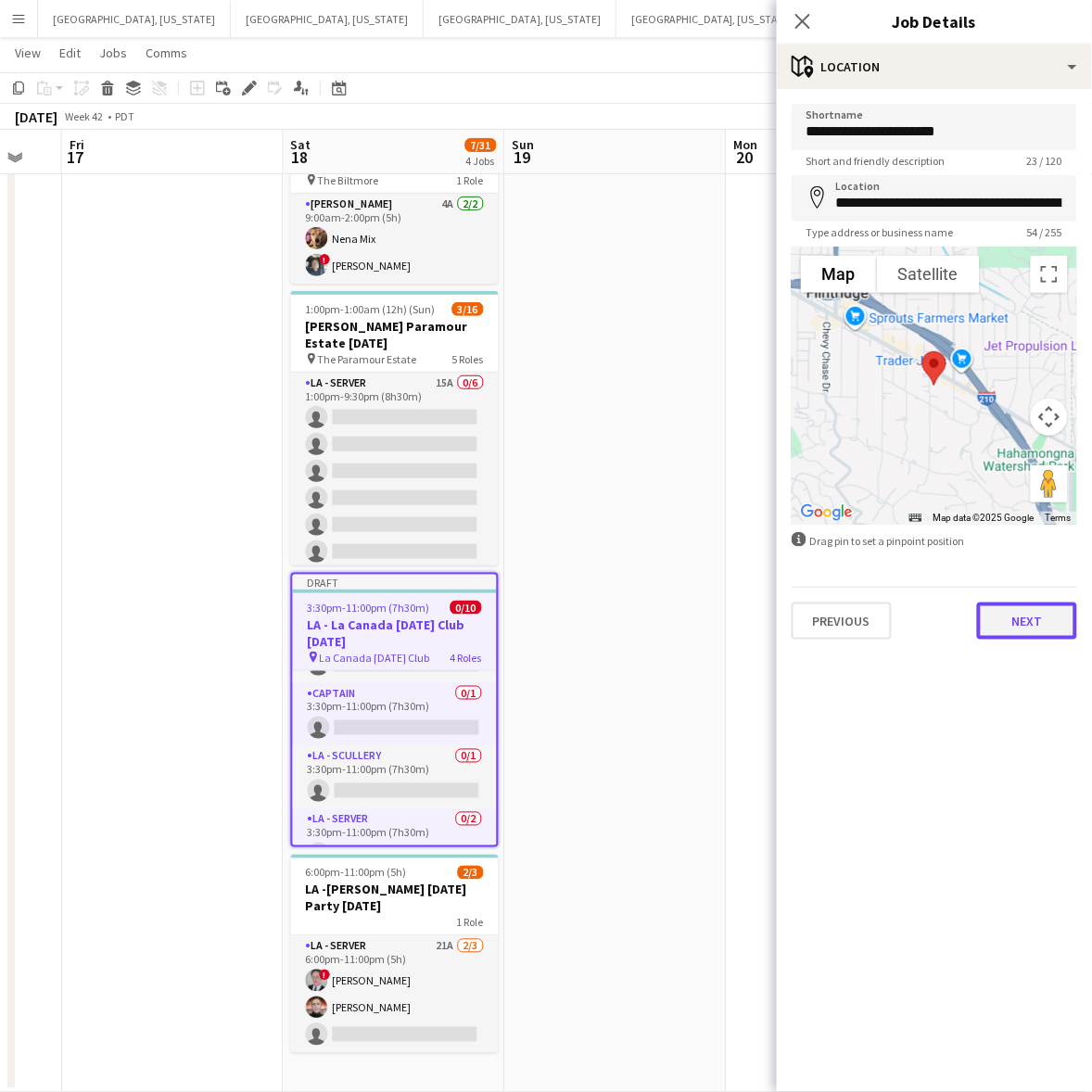
click at [1036, 605] on button "Next" at bounding box center [1027, 621] width 100 height 37
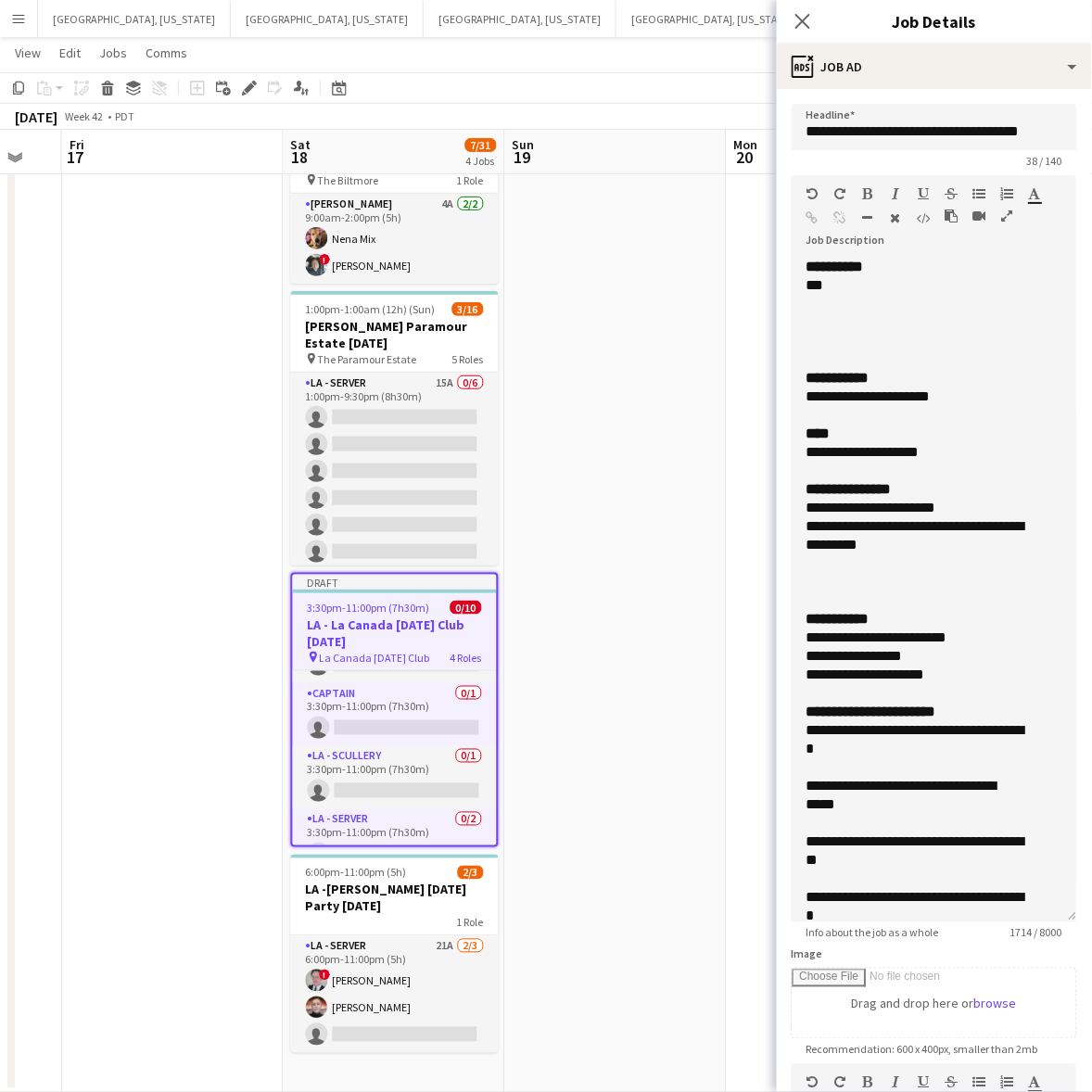
drag, startPoint x: 1072, startPoint y: 354, endPoint x: 1012, endPoint y: 918, distance: 567.2
click at [1012, 918] on div "**********" at bounding box center [934, 590] width 285 height 665
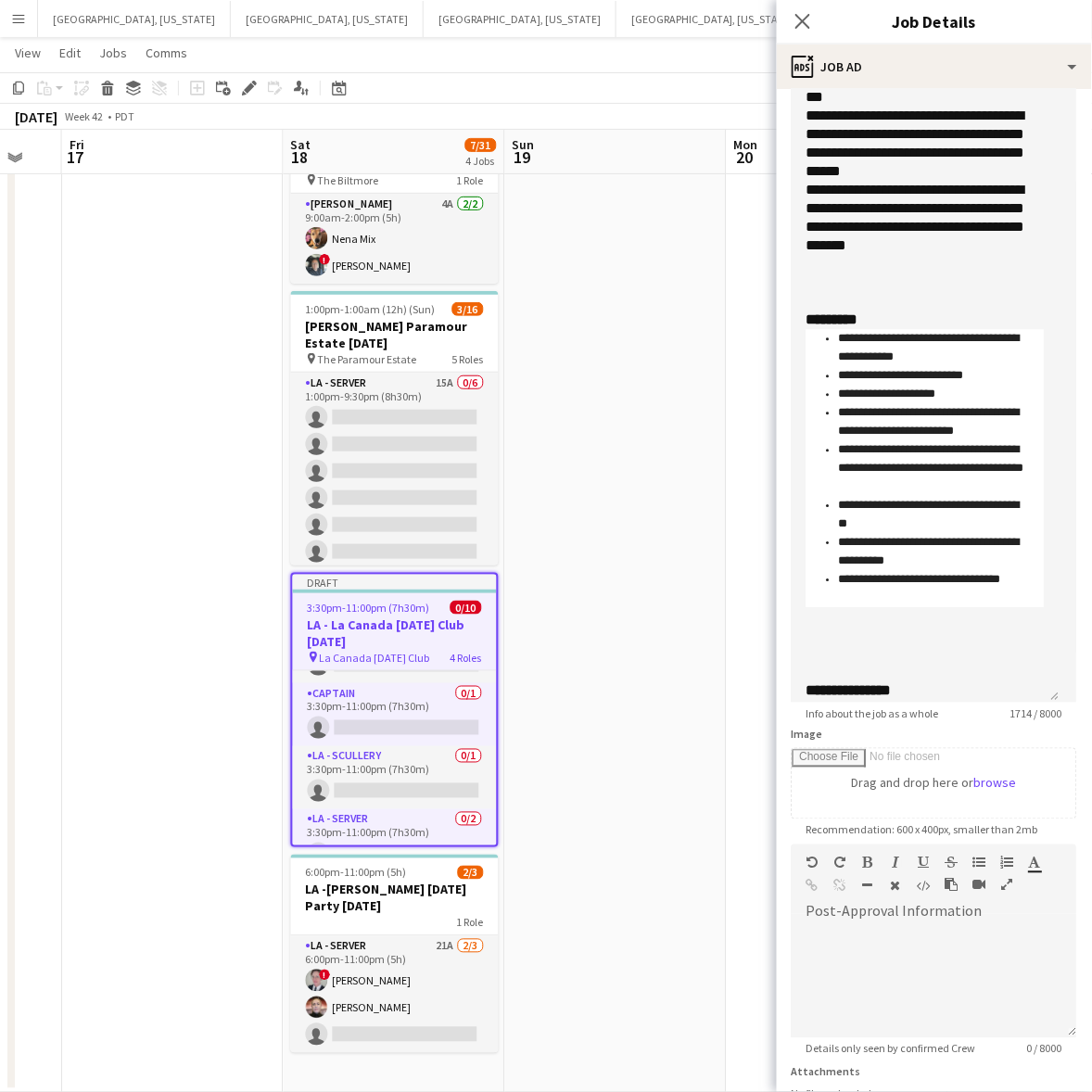
scroll to position [385, 0]
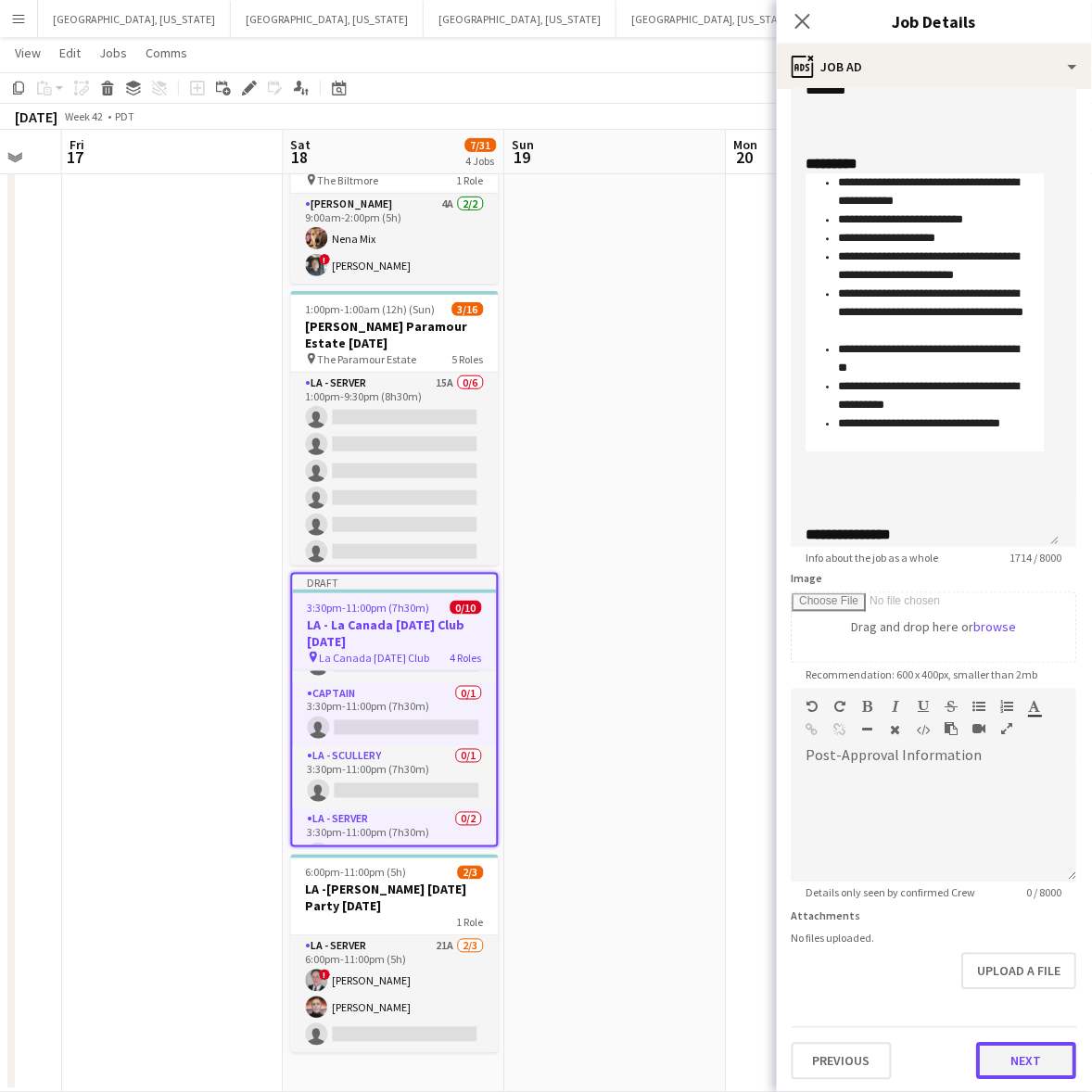
click at [999, 1044] on button "Next" at bounding box center [1027, 1060] width 100 height 37
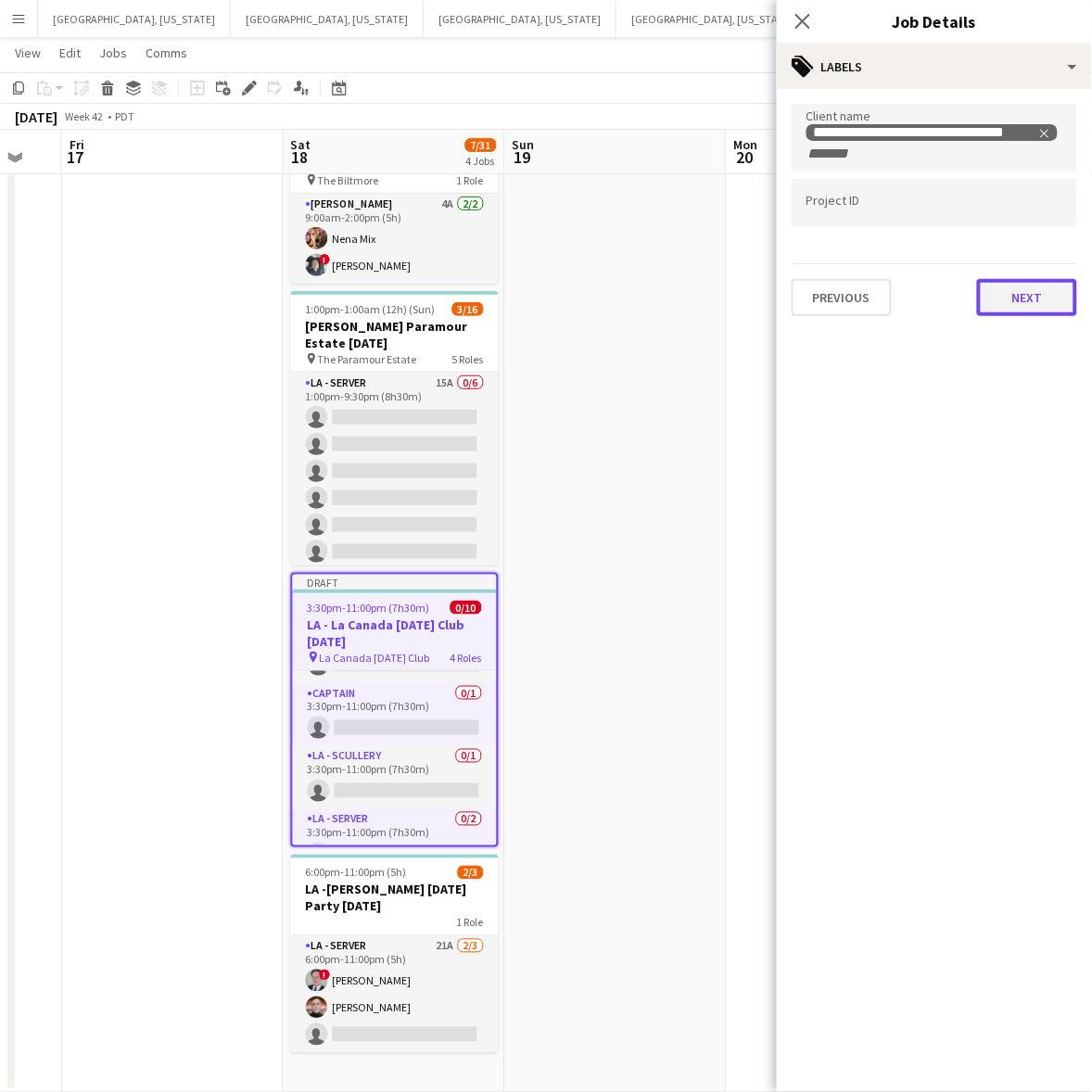
click at [1058, 295] on button "Next" at bounding box center [1027, 297] width 100 height 37
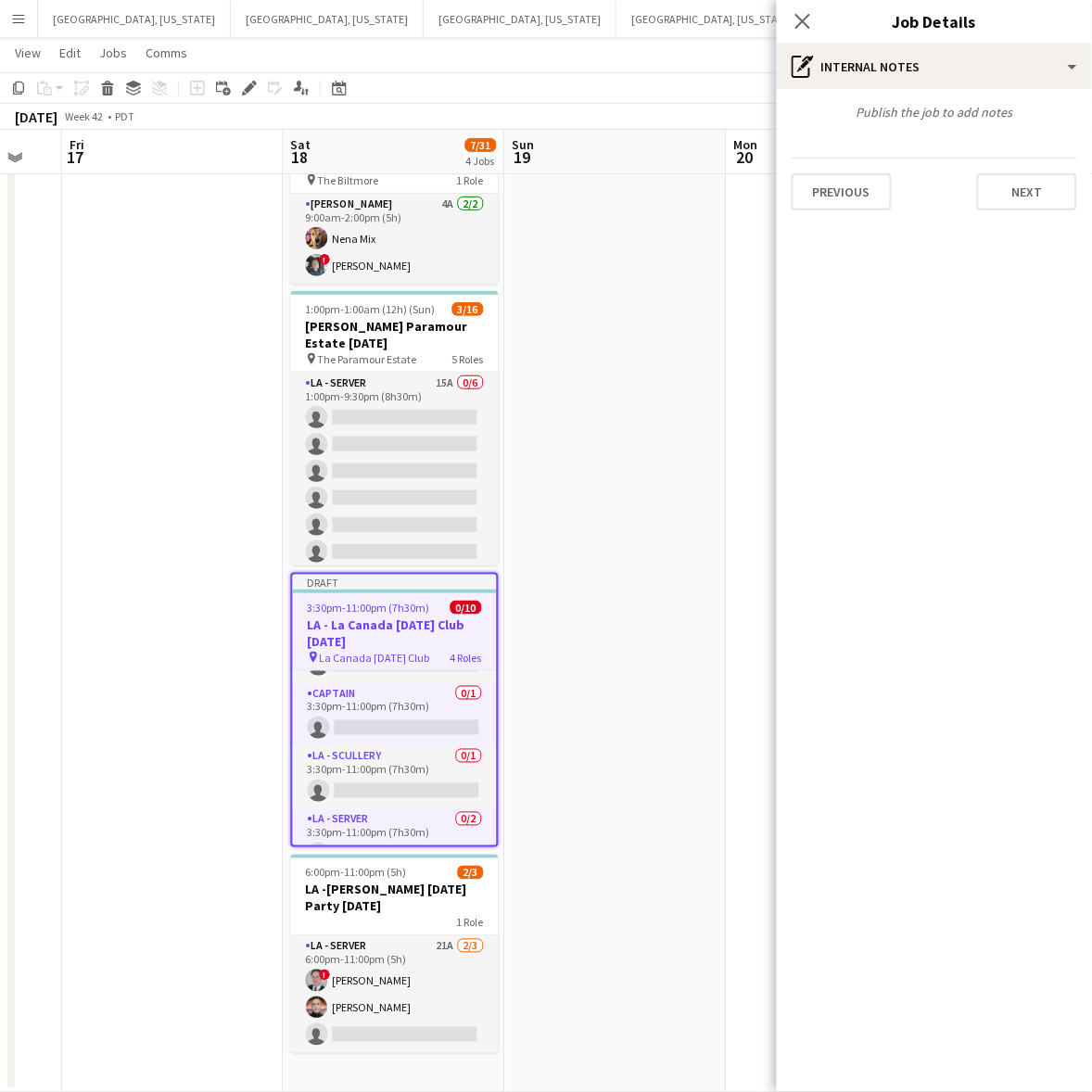
click at [1014, 170] on div "Previous Next" at bounding box center [934, 183] width 285 height 53
click at [1014, 182] on button "Next" at bounding box center [1027, 192] width 100 height 37
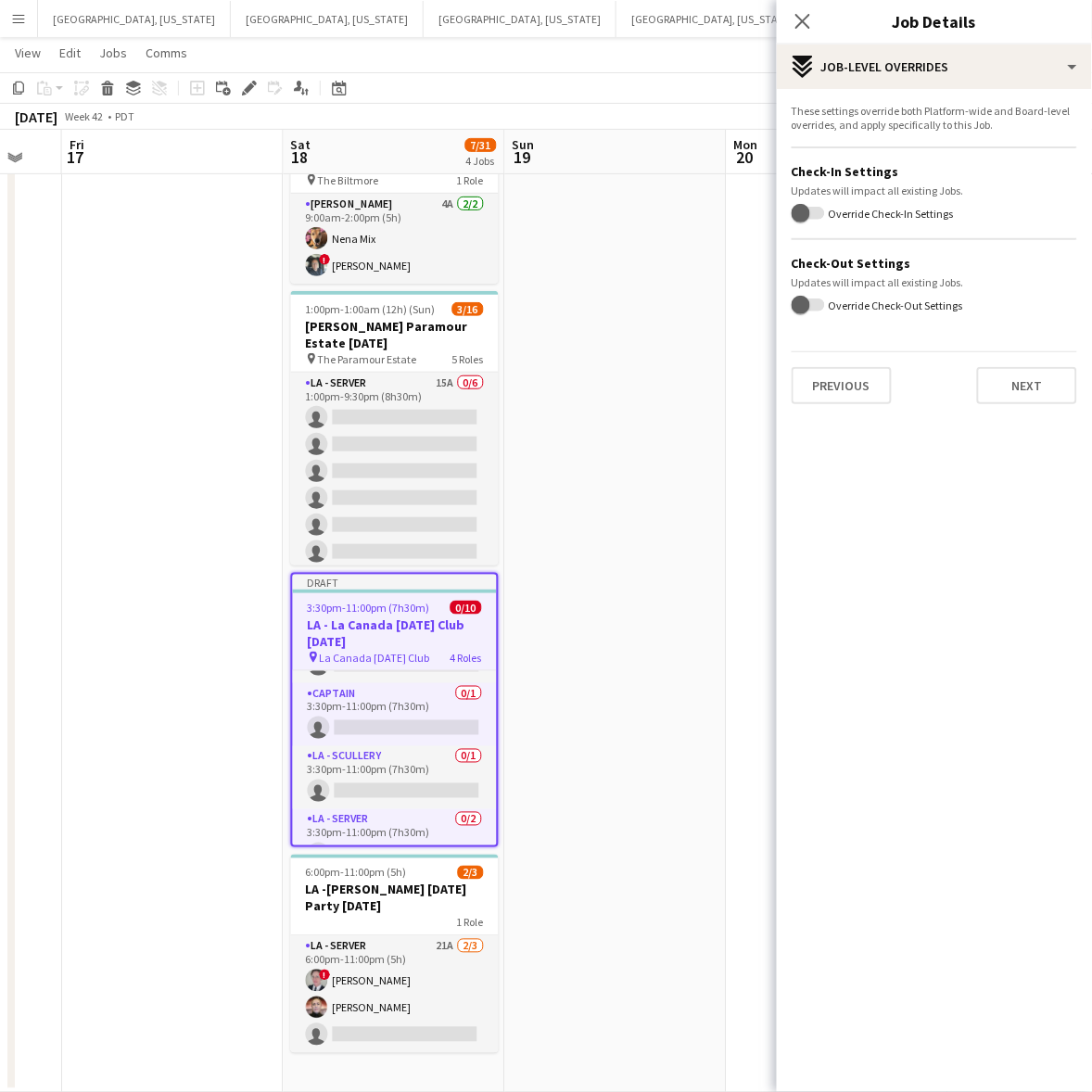
click at [1012, 406] on div "These settings override both Platform-wide and Board-level overrides, and apply…" at bounding box center [934, 254] width 315 height 330
click at [1020, 387] on button "Next" at bounding box center [1027, 385] width 100 height 37
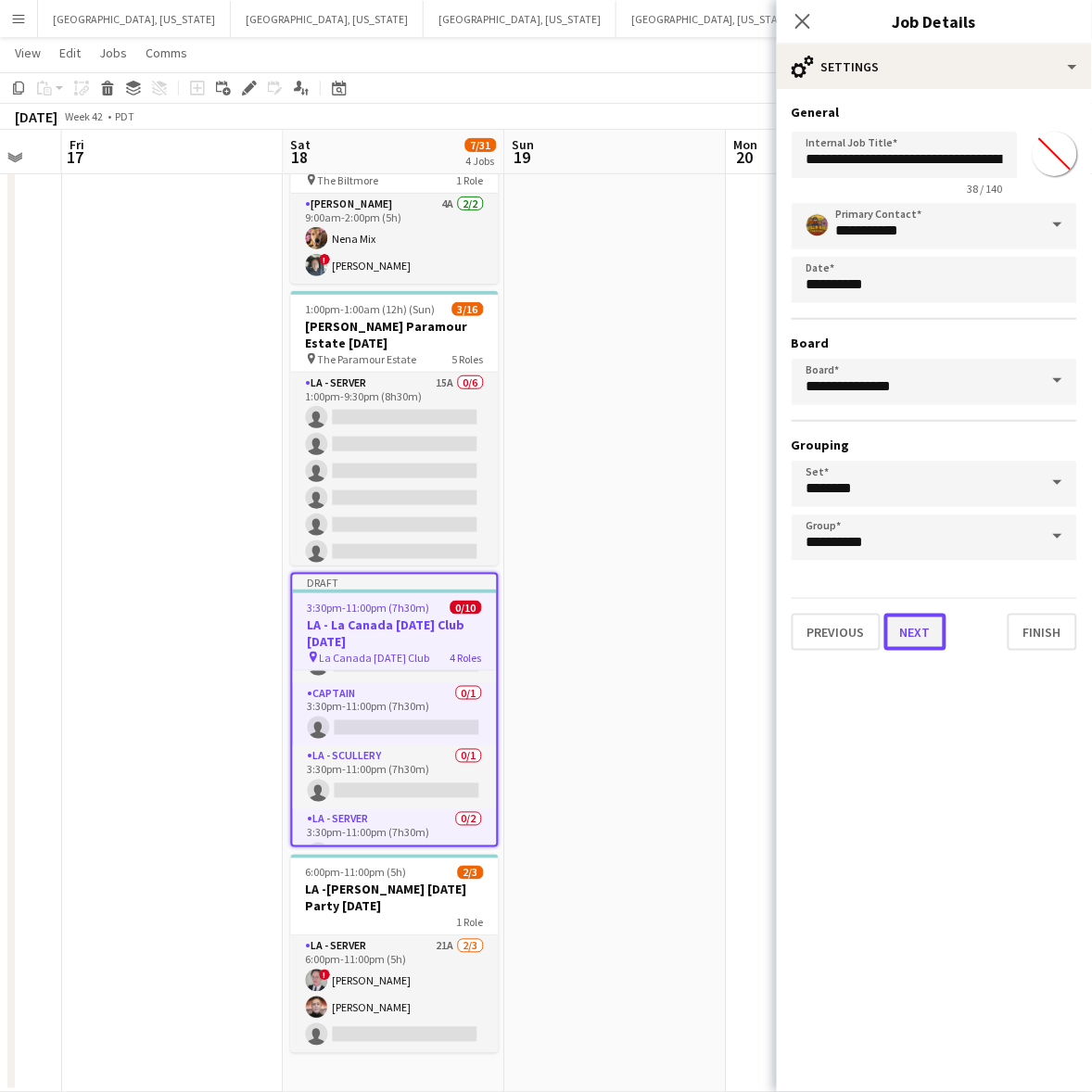
click at [897, 627] on button "Next" at bounding box center [915, 631] width 62 height 37
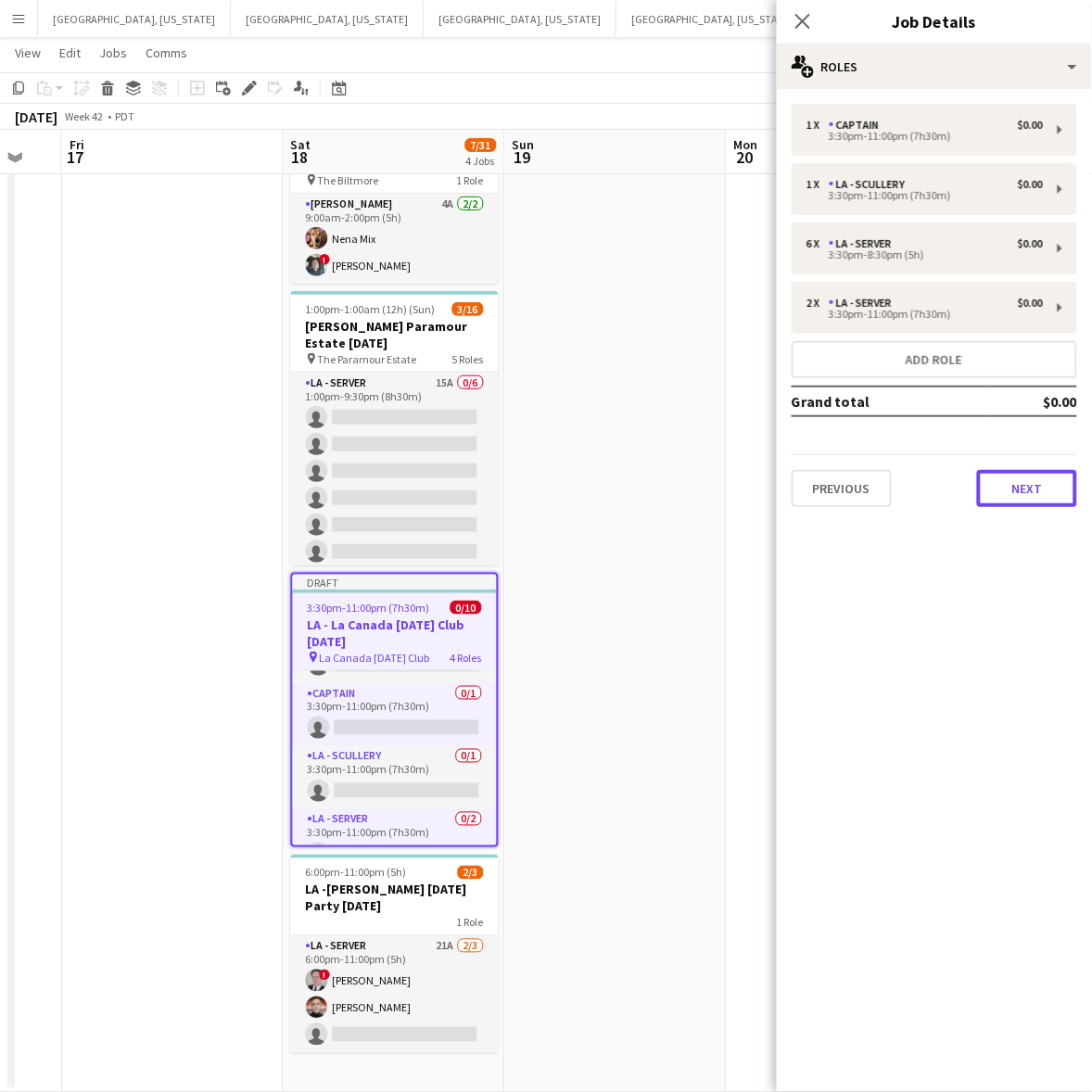
click at [1026, 501] on button "Next" at bounding box center [1027, 489] width 100 height 37
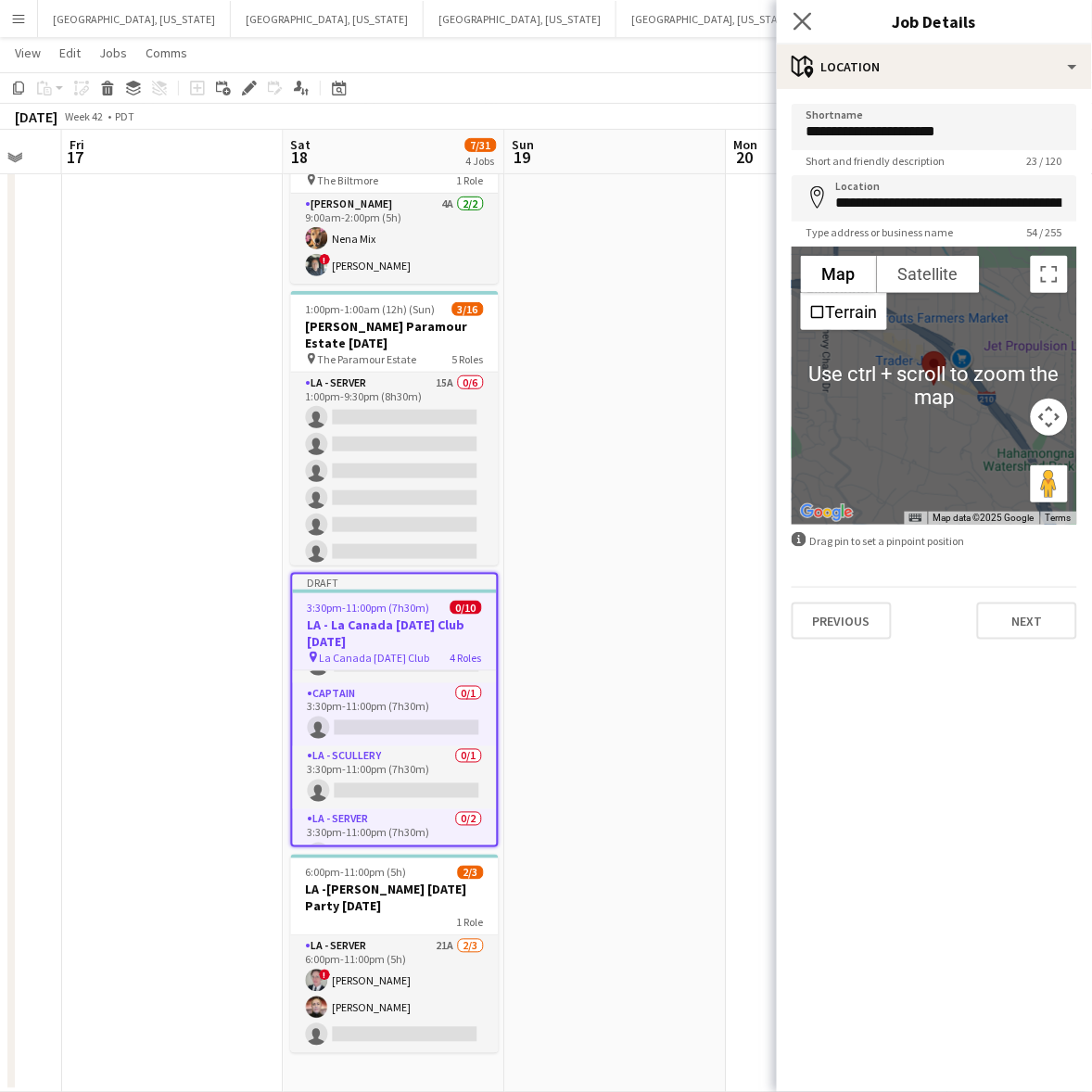
click at [805, 10] on app-icon "Close pop-in" at bounding box center [803, 22] width 27 height 27
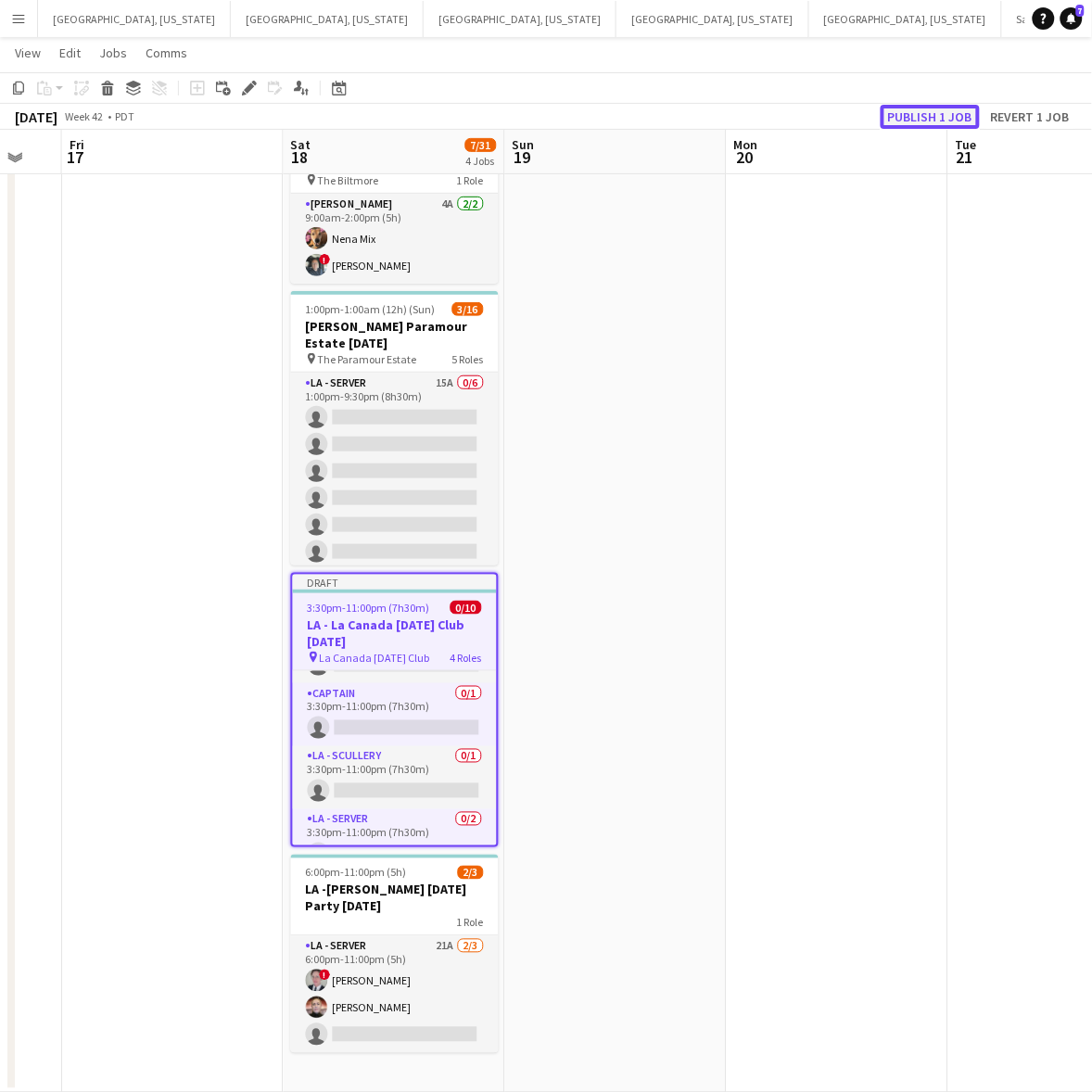
click at [923, 108] on button "Publish 1 job" at bounding box center [930, 116] width 100 height 24
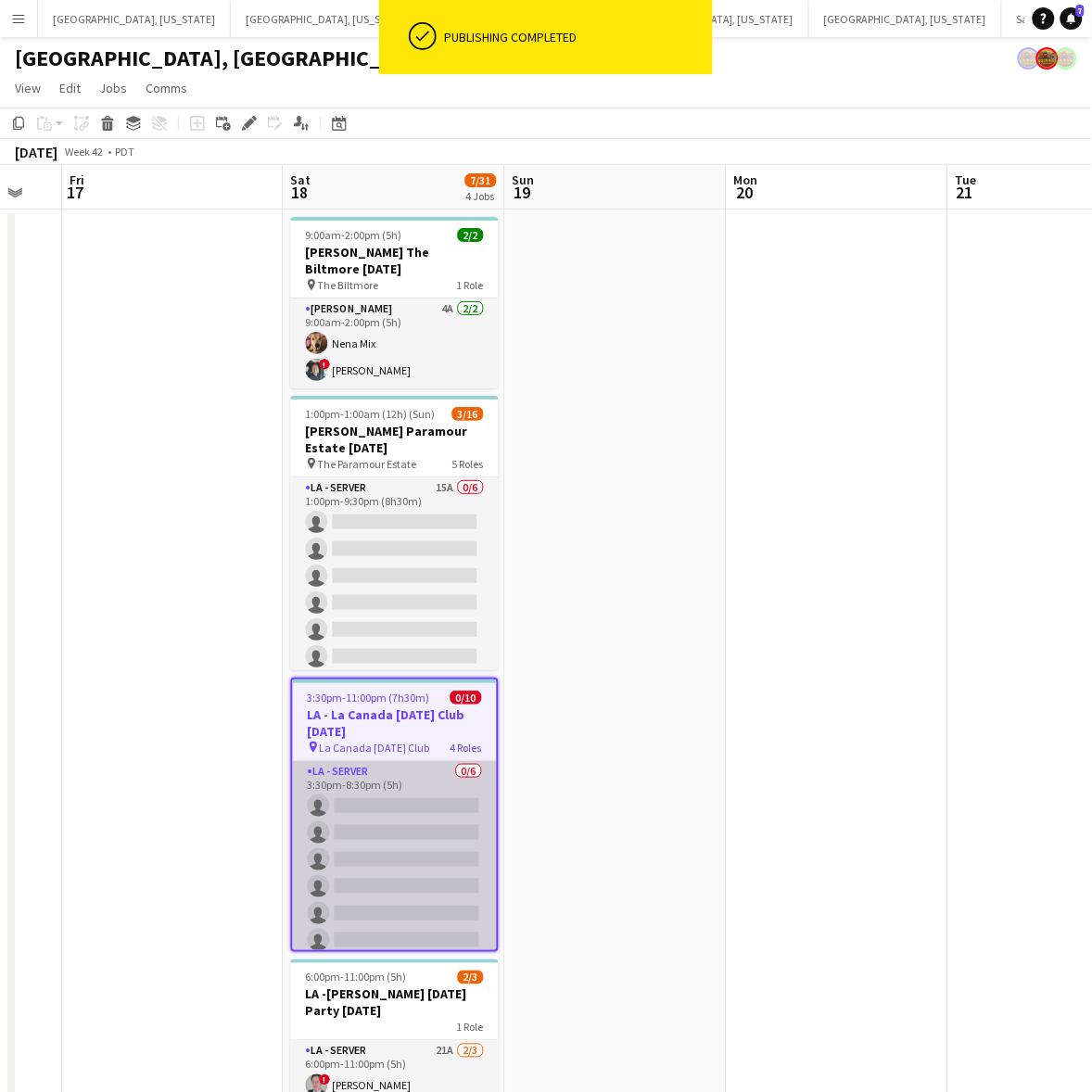
click at [432, 804] on app-card-role "LA - Server 0/6 3:30pm-8:30pm (5h) single-neutral-actions single-neutral-action…" at bounding box center [395, 859] width 204 height 197
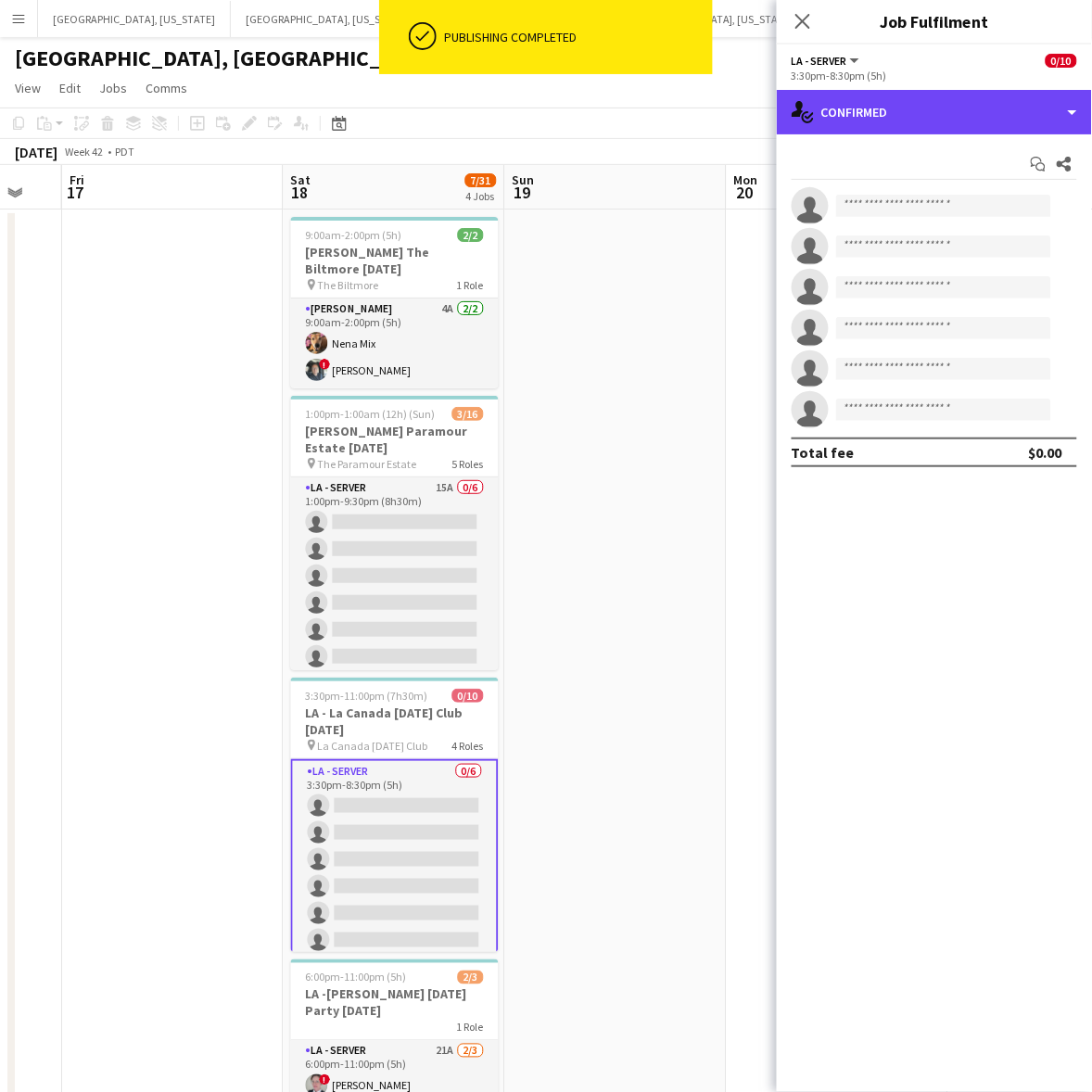
click at [924, 112] on div "single-neutral-actions-check-2 Confirmed" at bounding box center [934, 112] width 315 height 44
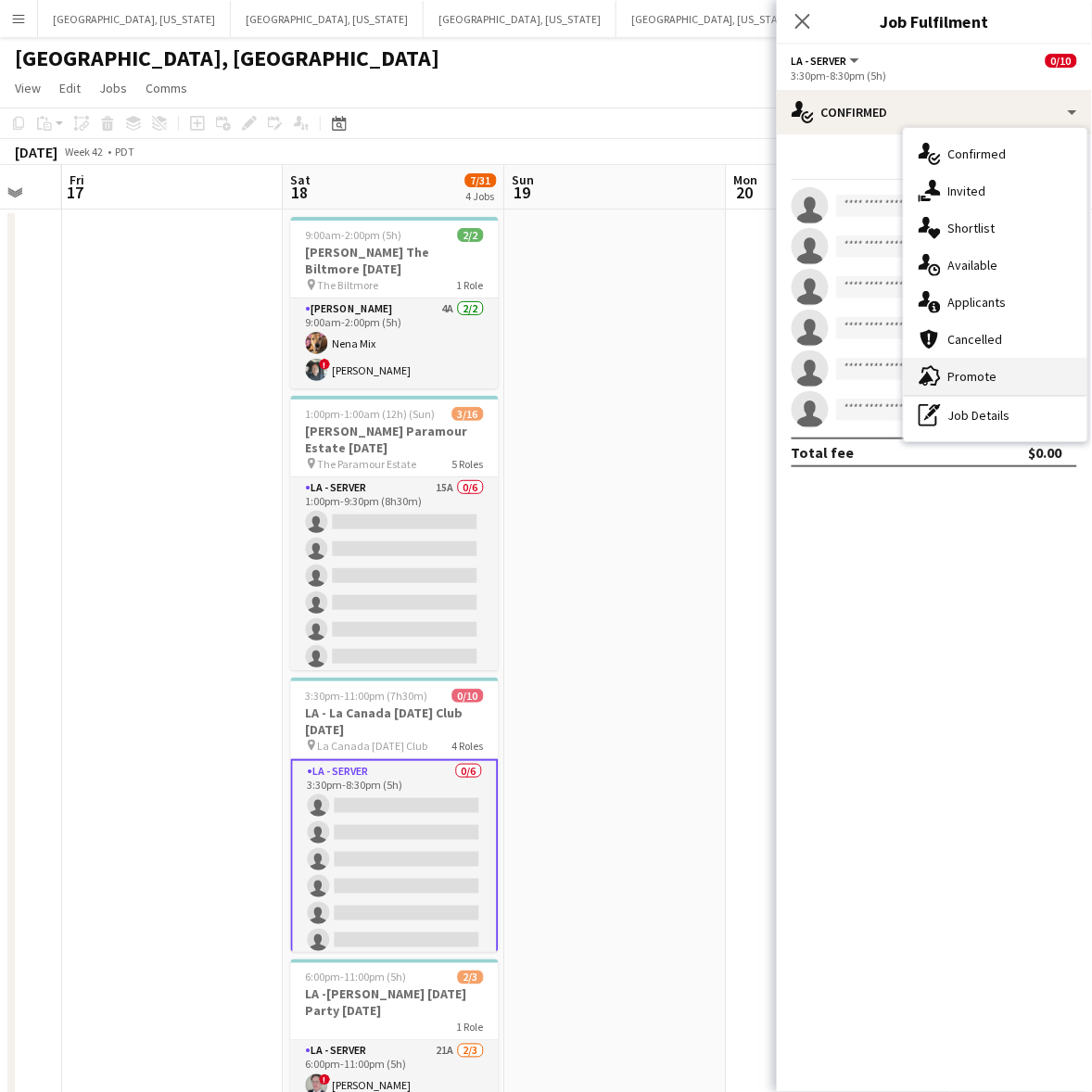
click at [952, 366] on div "advertising-megaphone Promote" at bounding box center [995, 375] width 184 height 37
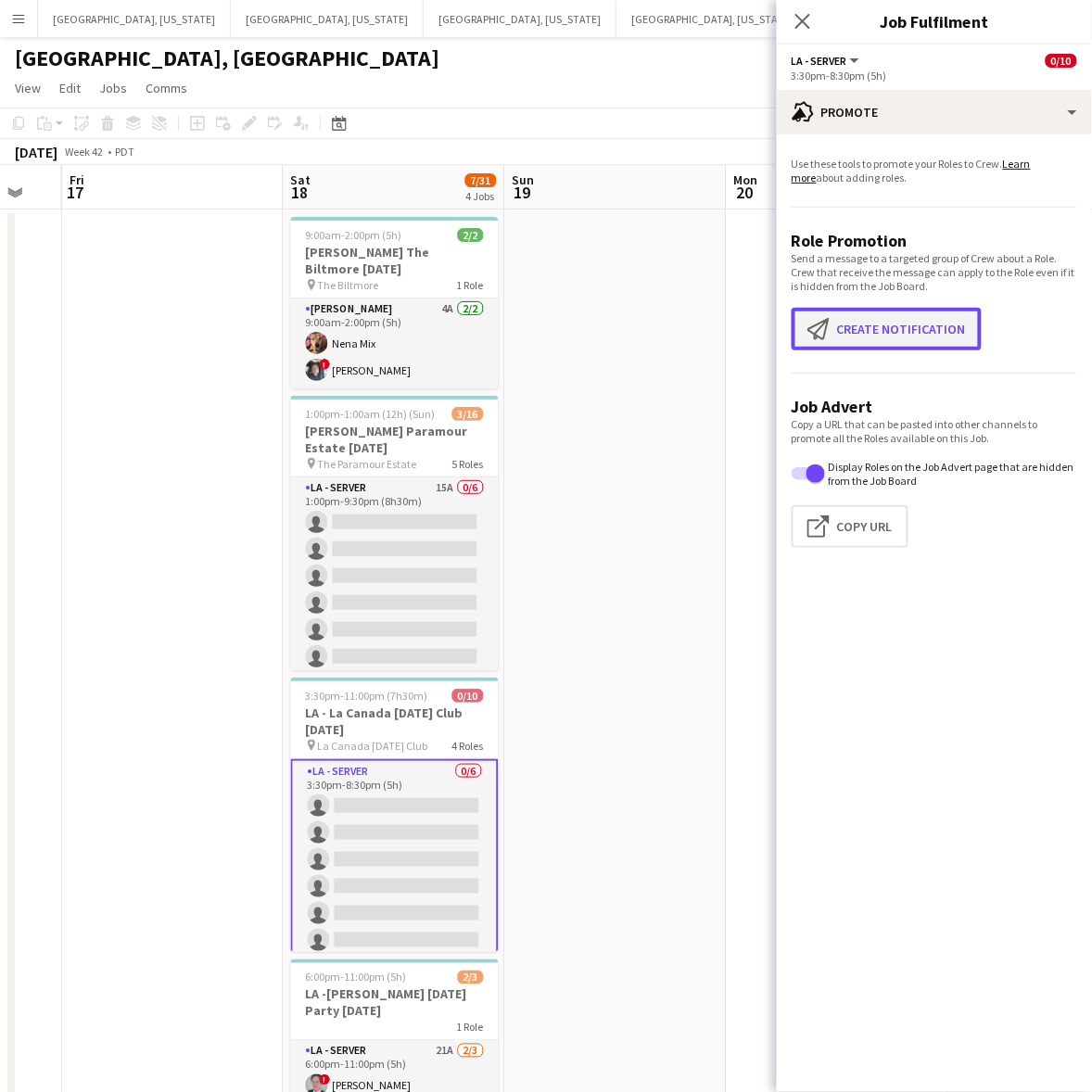
click at [931, 326] on button "Create notification Create notification" at bounding box center [886, 329] width 190 height 43
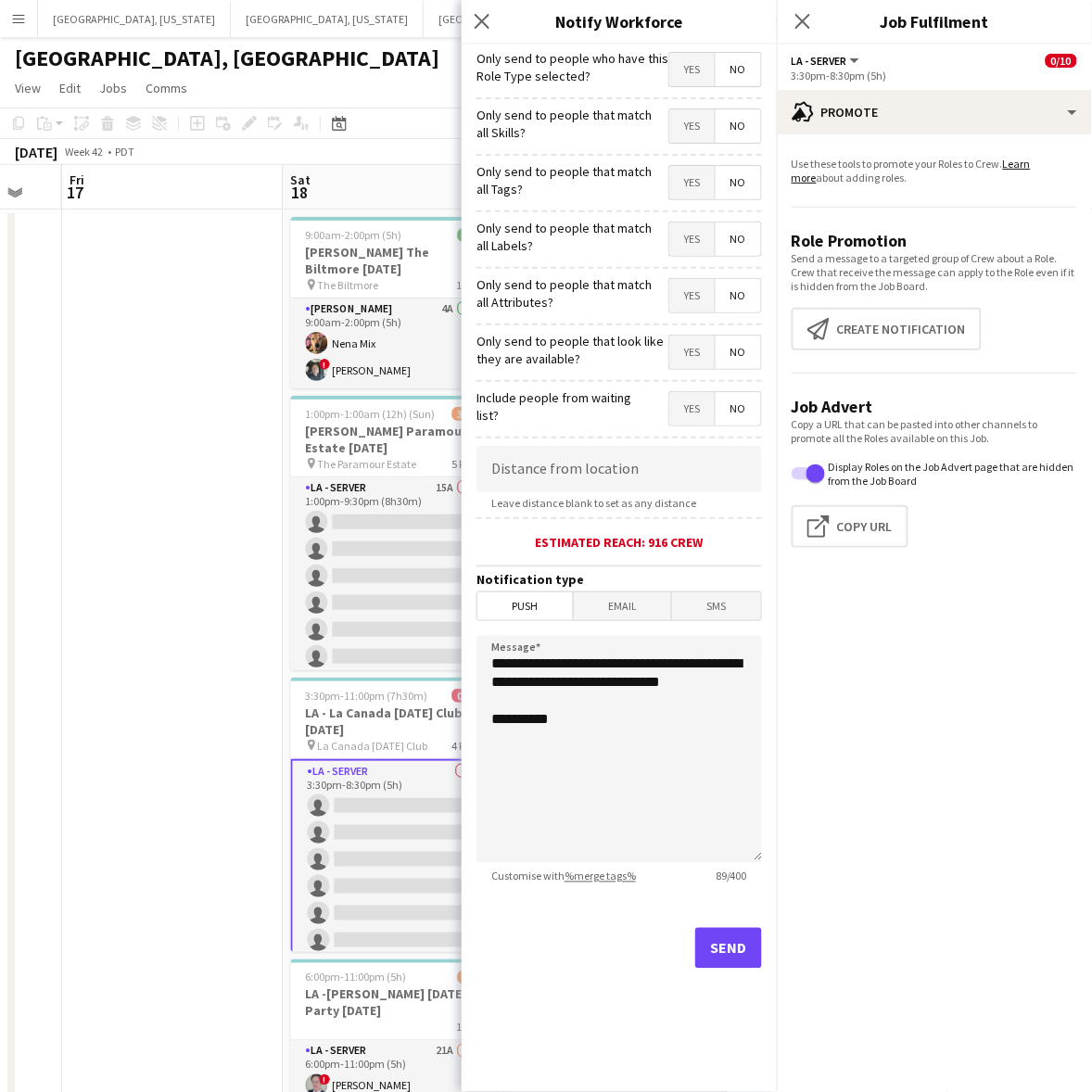
click at [699, 51] on div "Only send to people who have this Role Type selected? Yes No" at bounding box center [619, 66] width 285 height 45
click at [688, 71] on span "Yes" at bounding box center [692, 69] width 45 height 34
click at [732, 950] on button "Send" at bounding box center [729, 947] width 67 height 41
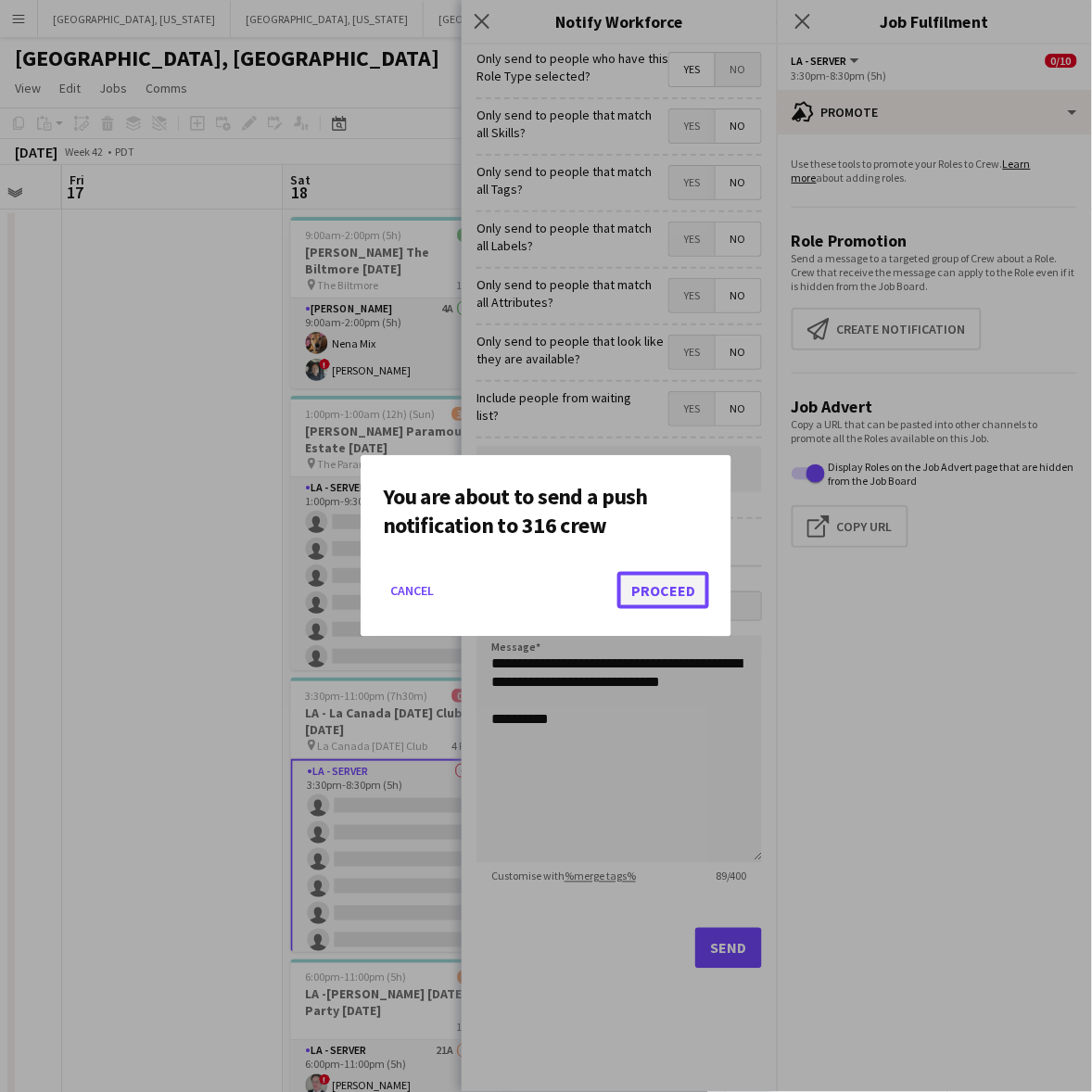
click at [698, 575] on button "Proceed" at bounding box center [663, 590] width 92 height 37
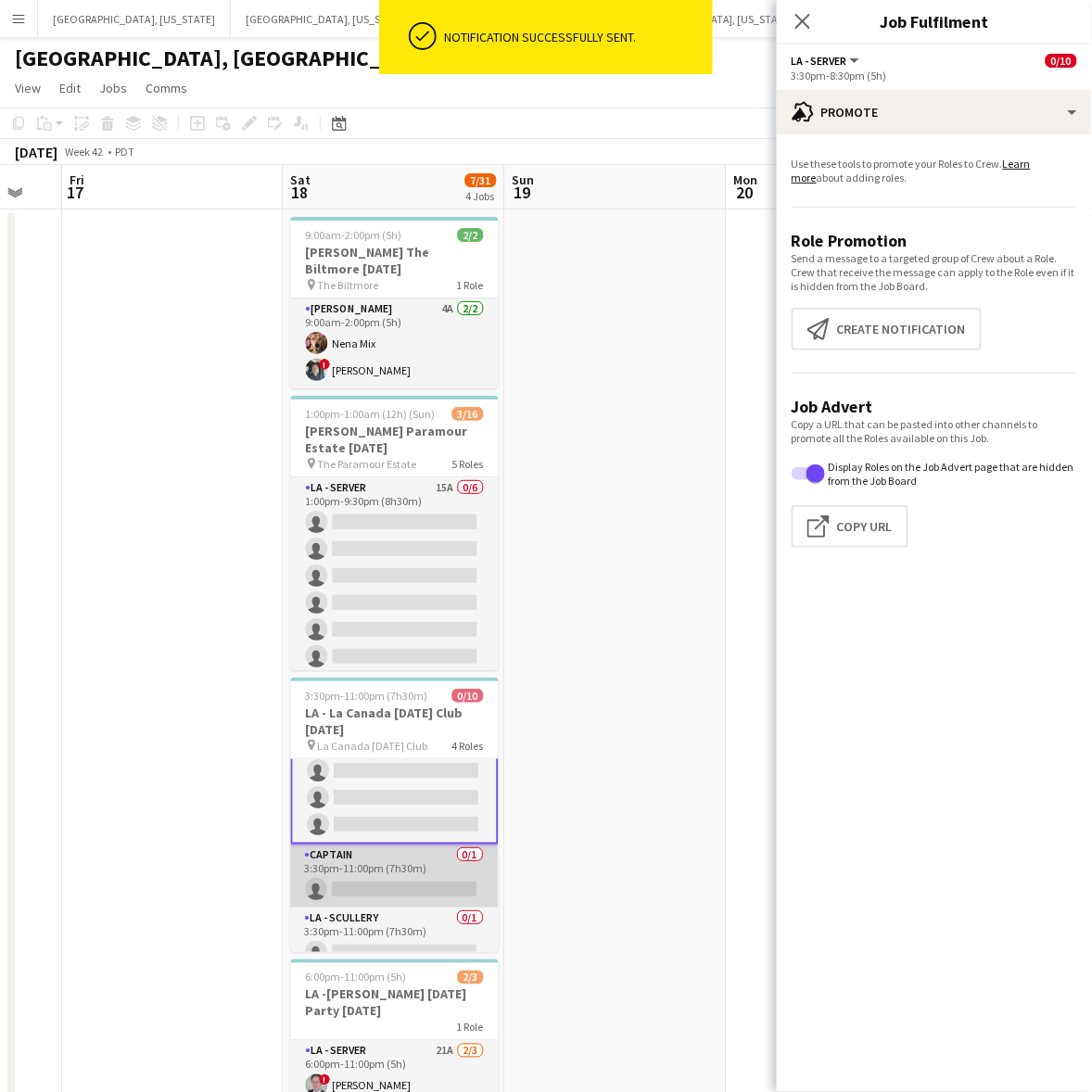
click at [367, 883] on app-card-role "Captain 0/1 3:30pm-11:00pm (7h30m) single-neutral-actions" at bounding box center [395, 876] width 208 height 63
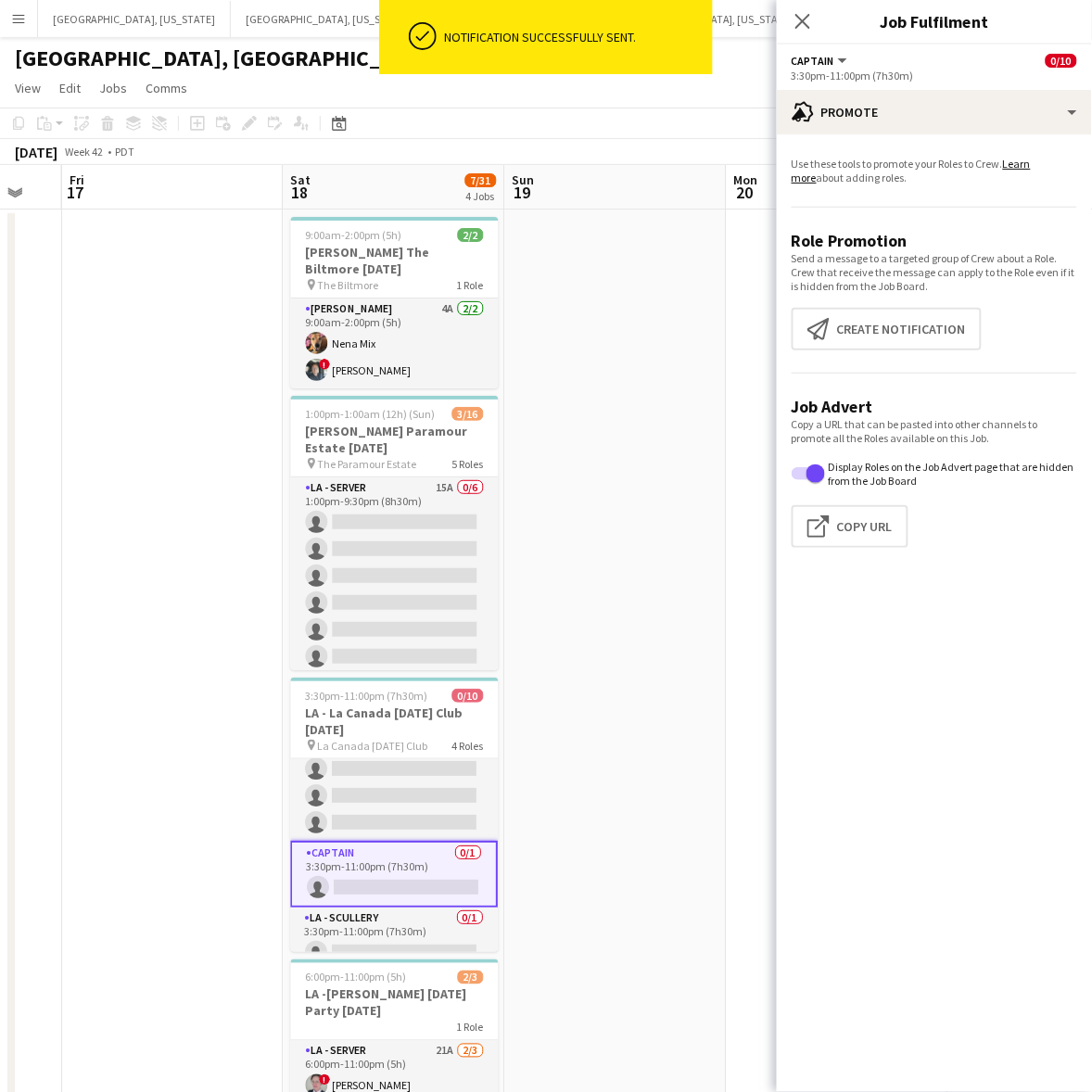
scroll to position [114, 0]
click at [383, 921] on app-card-role "LA - Scullery 0/1 3:30pm-11:00pm (7h30m) single-neutral-actions" at bounding box center [395, 941] width 208 height 63
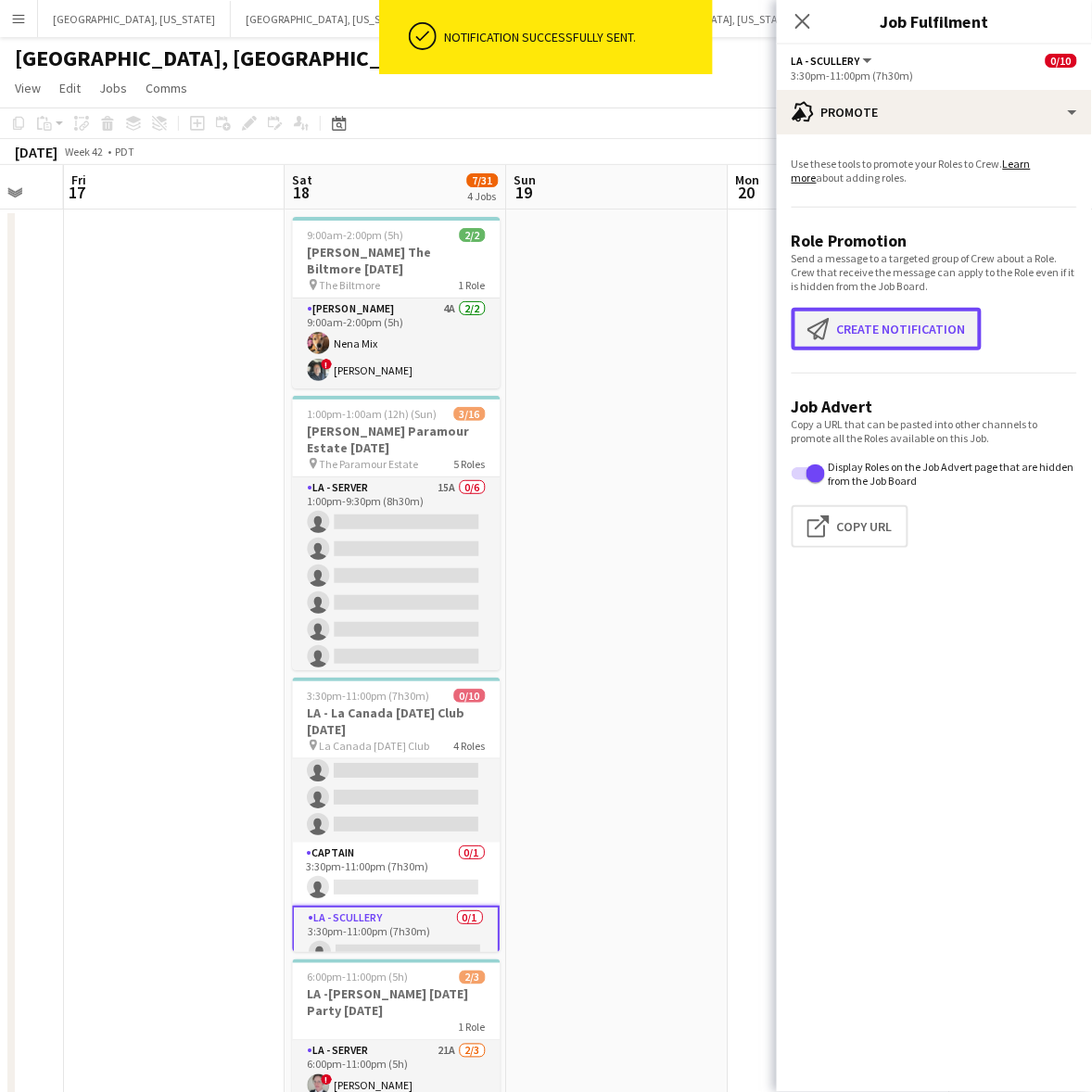
click at [877, 326] on button "Create notification Create notification" at bounding box center [886, 329] width 190 height 43
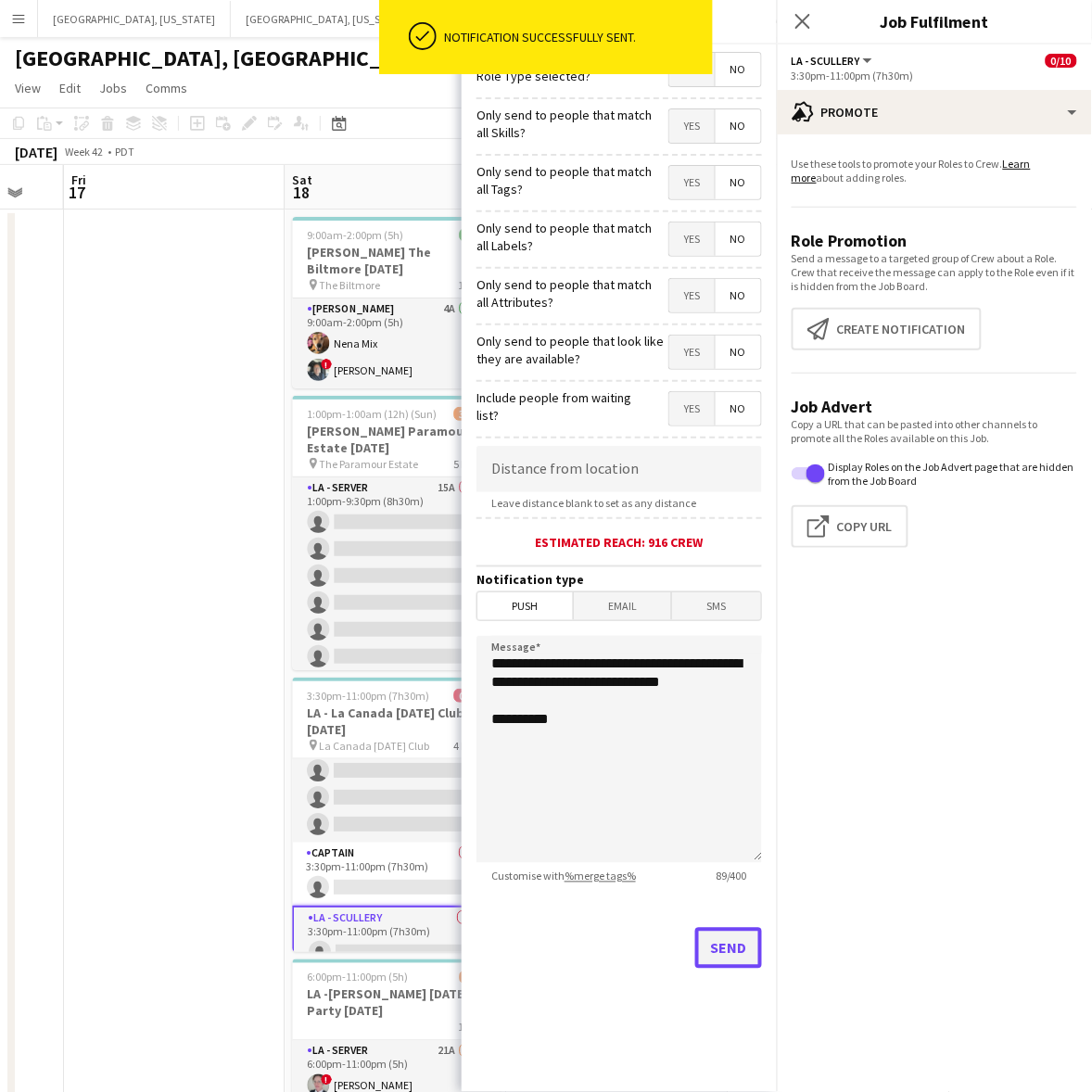
click at [721, 942] on button "Send" at bounding box center [729, 947] width 67 height 41
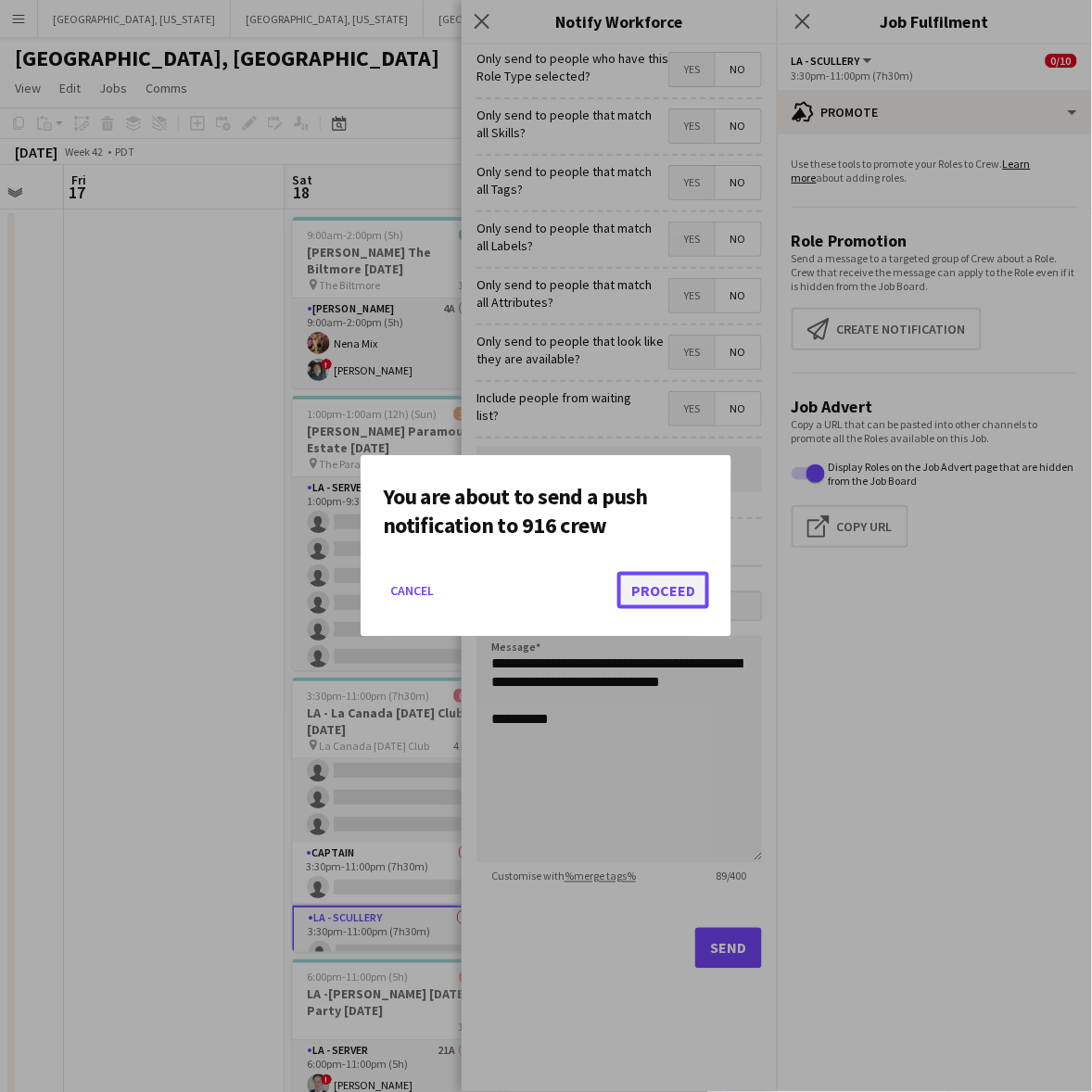
click at [678, 584] on button "Proceed" at bounding box center [663, 590] width 92 height 37
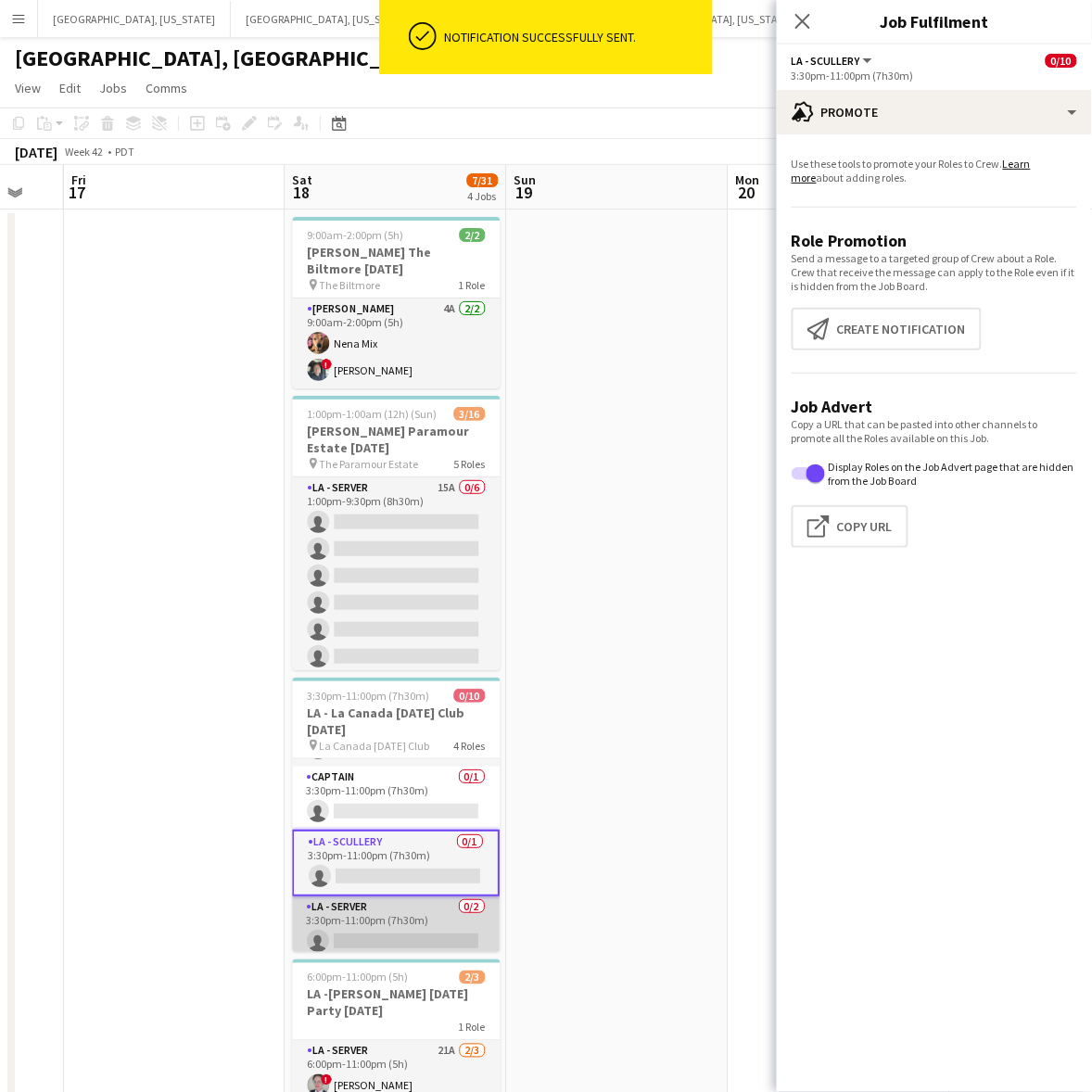
scroll to position [224, 0]
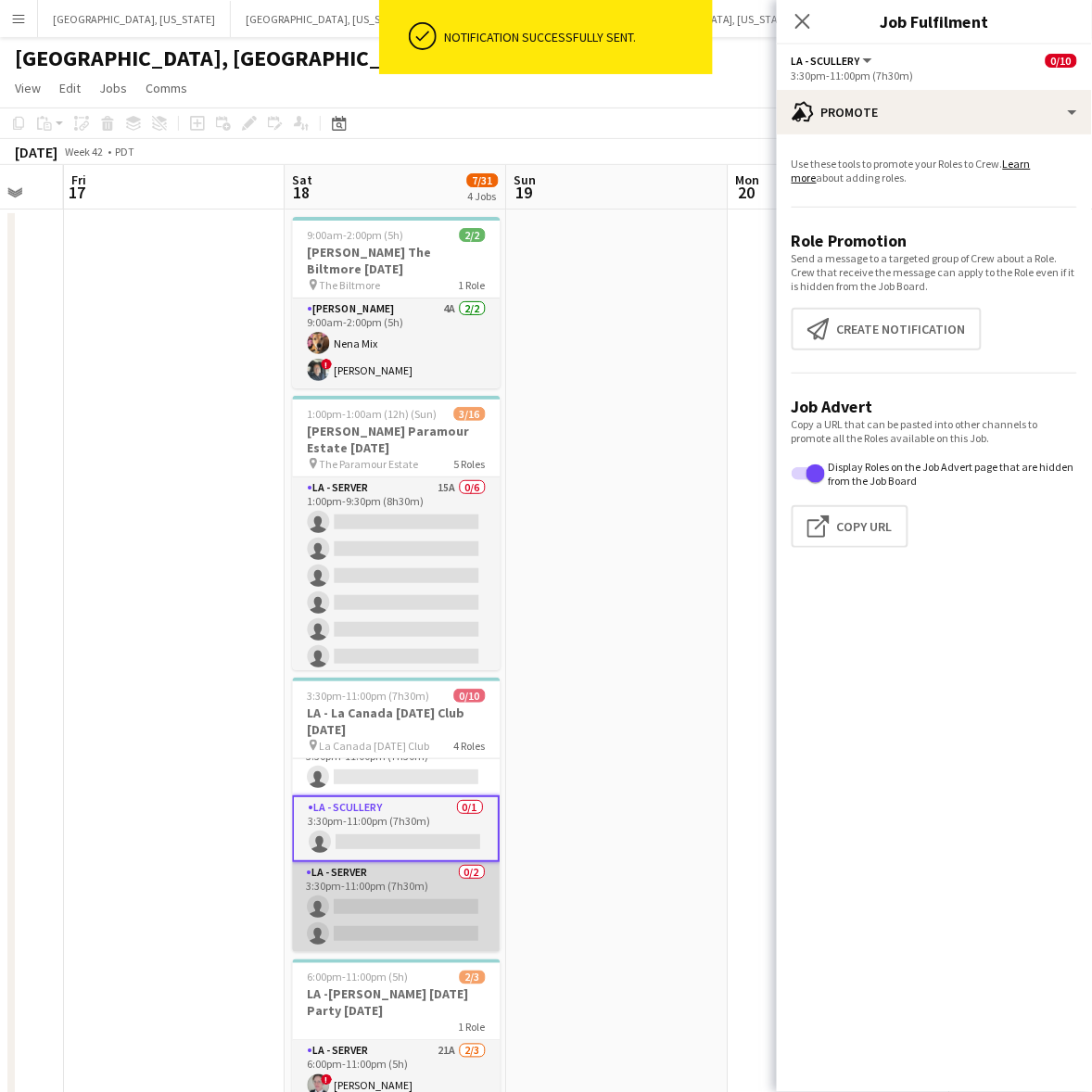
click at [397, 880] on app-card-role "LA - Server 0/2 3:30pm-11:00pm (7h30m) single-neutral-actions single-neutral-ac…" at bounding box center [397, 907] width 208 height 90
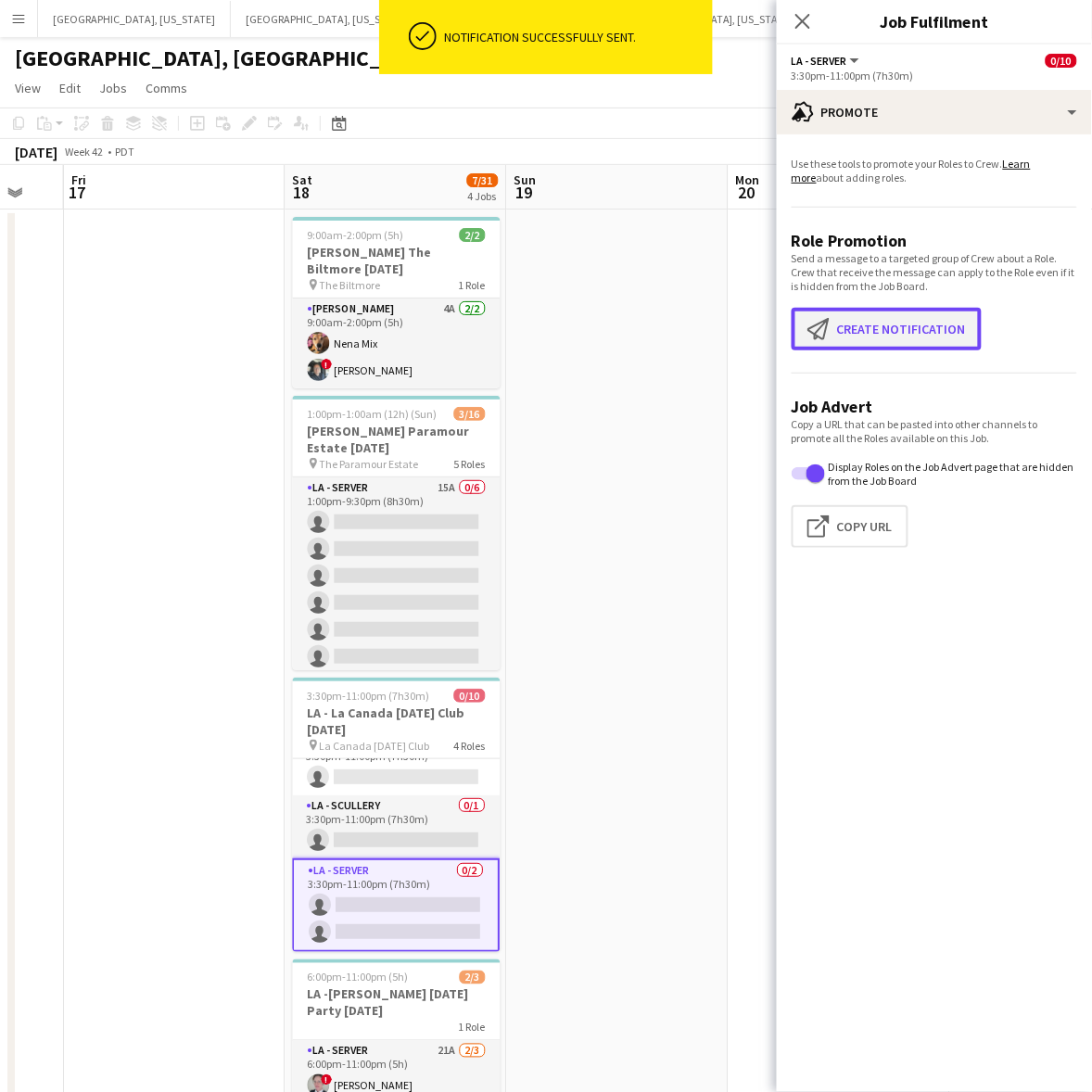
click at [843, 325] on button "Create notification Create notification" at bounding box center [886, 329] width 190 height 43
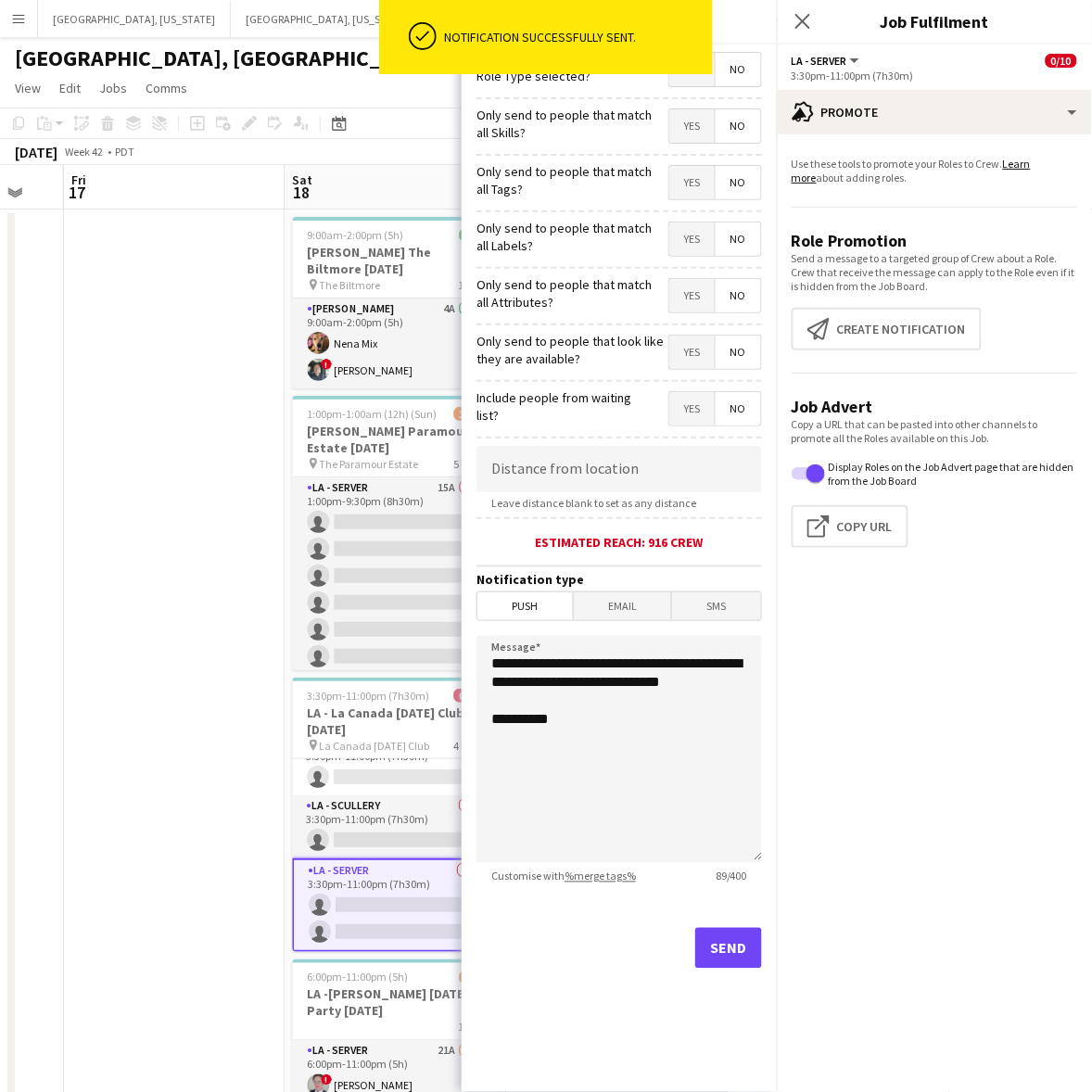
click at [694, 81] on div "ok-circled Notification successfully sent." at bounding box center [546, 41] width 333 height 83
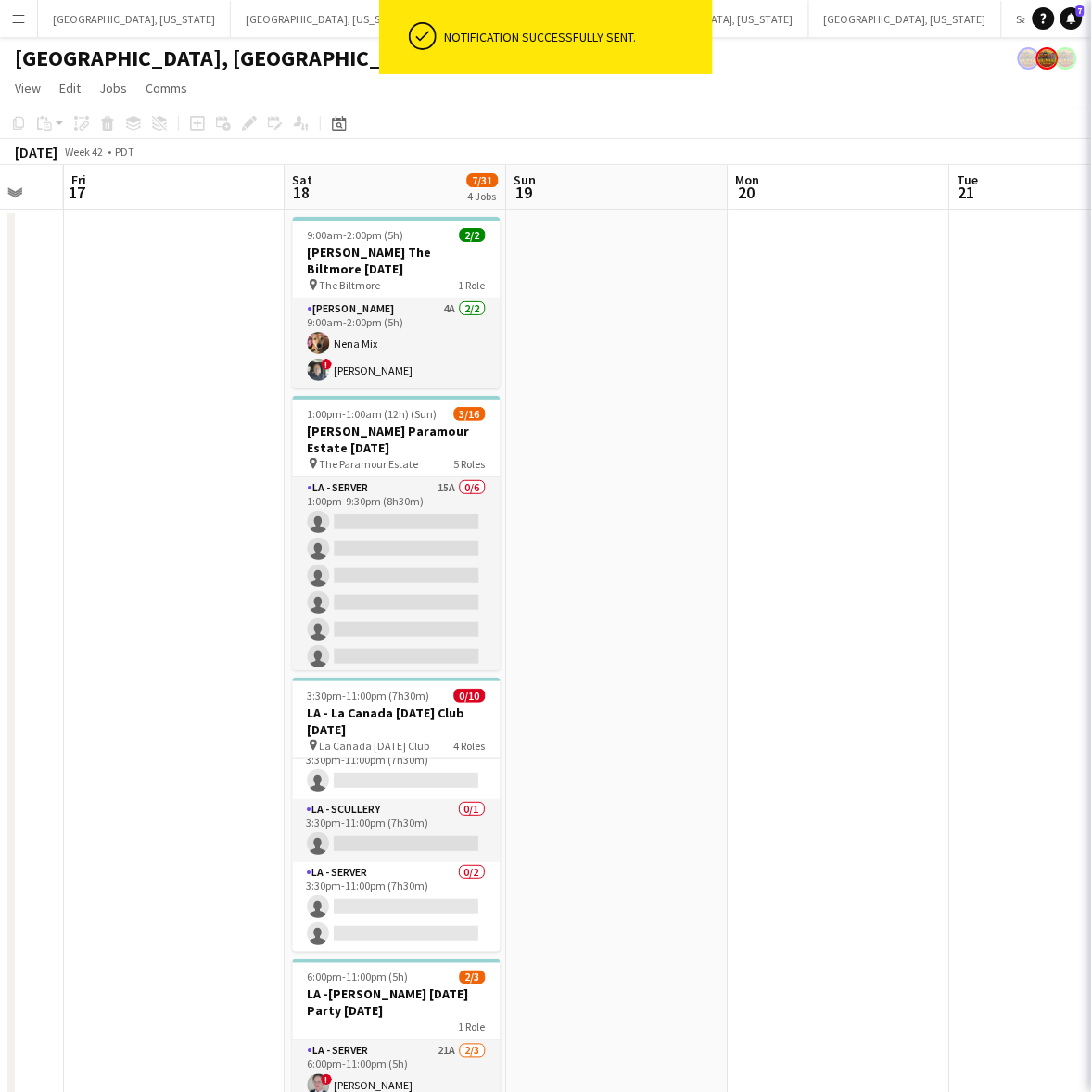
scroll to position [222, 0]
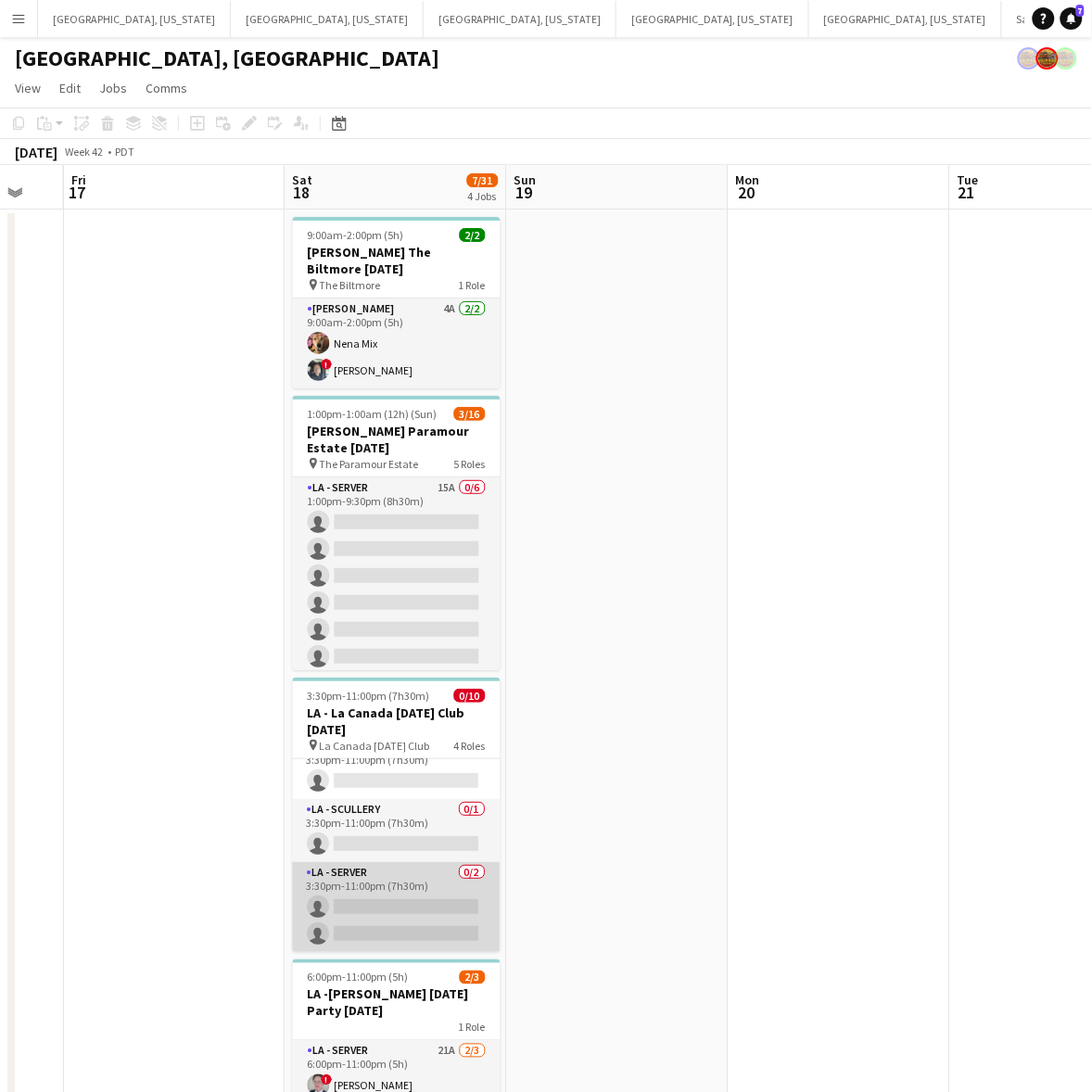
click at [441, 905] on app-card-role "LA - Server 0/2 3:30pm-11:00pm (7h30m) single-neutral-actions single-neutral-ac…" at bounding box center [397, 907] width 208 height 90
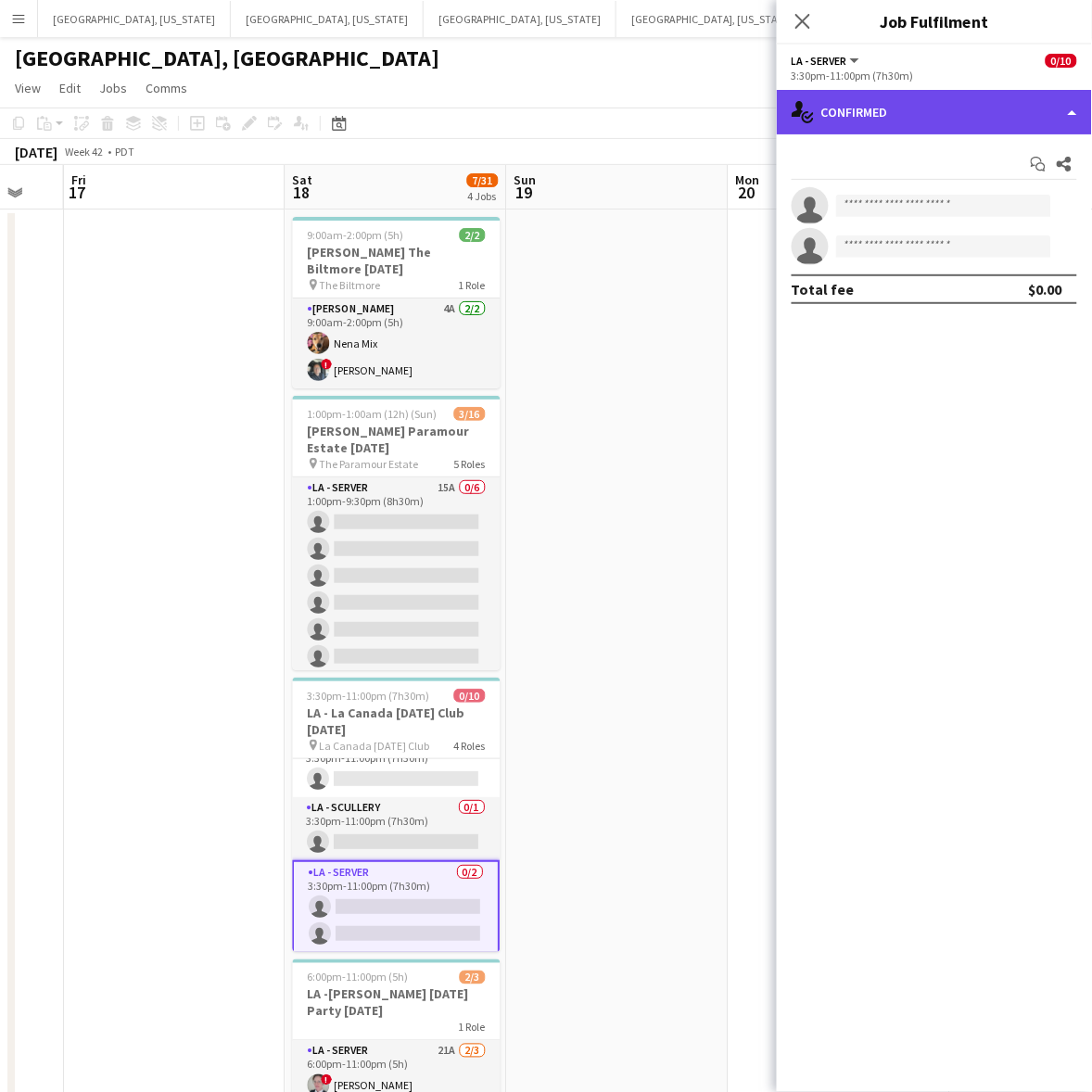
click at [900, 124] on div "single-neutral-actions-check-2 Confirmed" at bounding box center [934, 112] width 315 height 44
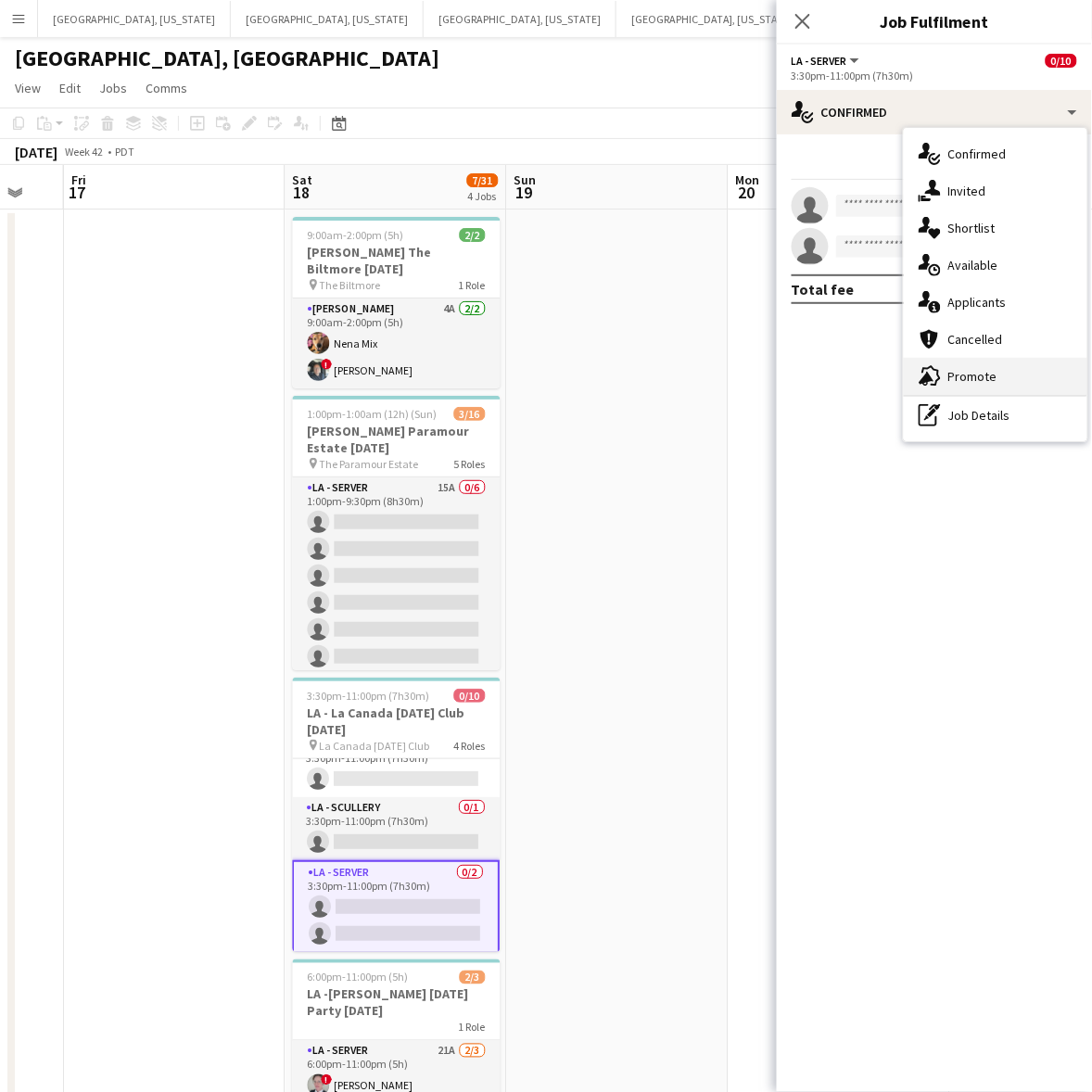
click at [956, 378] on span "Promote" at bounding box center [972, 375] width 49 height 16
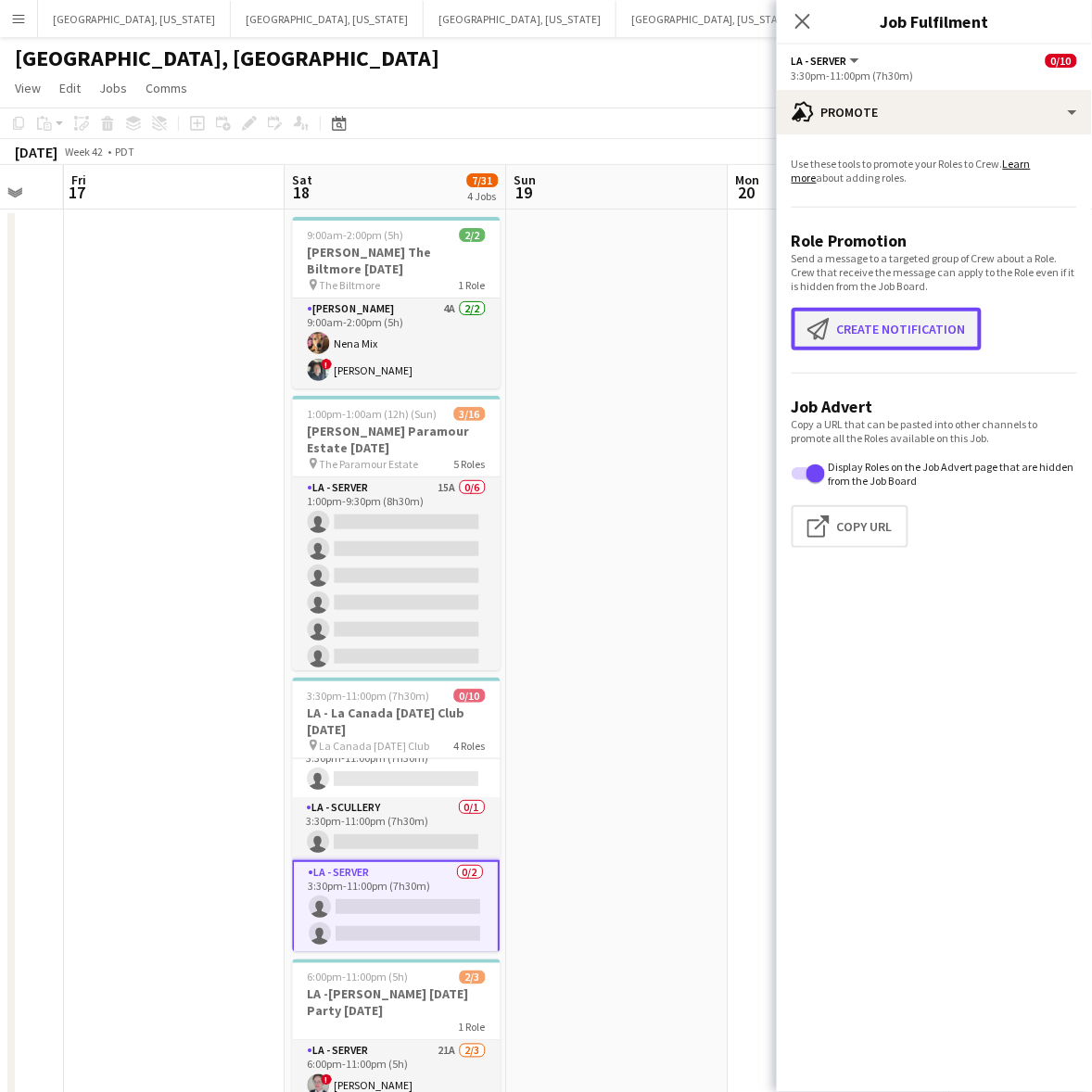
click at [914, 345] on button "Create notification Create notification" at bounding box center [886, 329] width 190 height 43
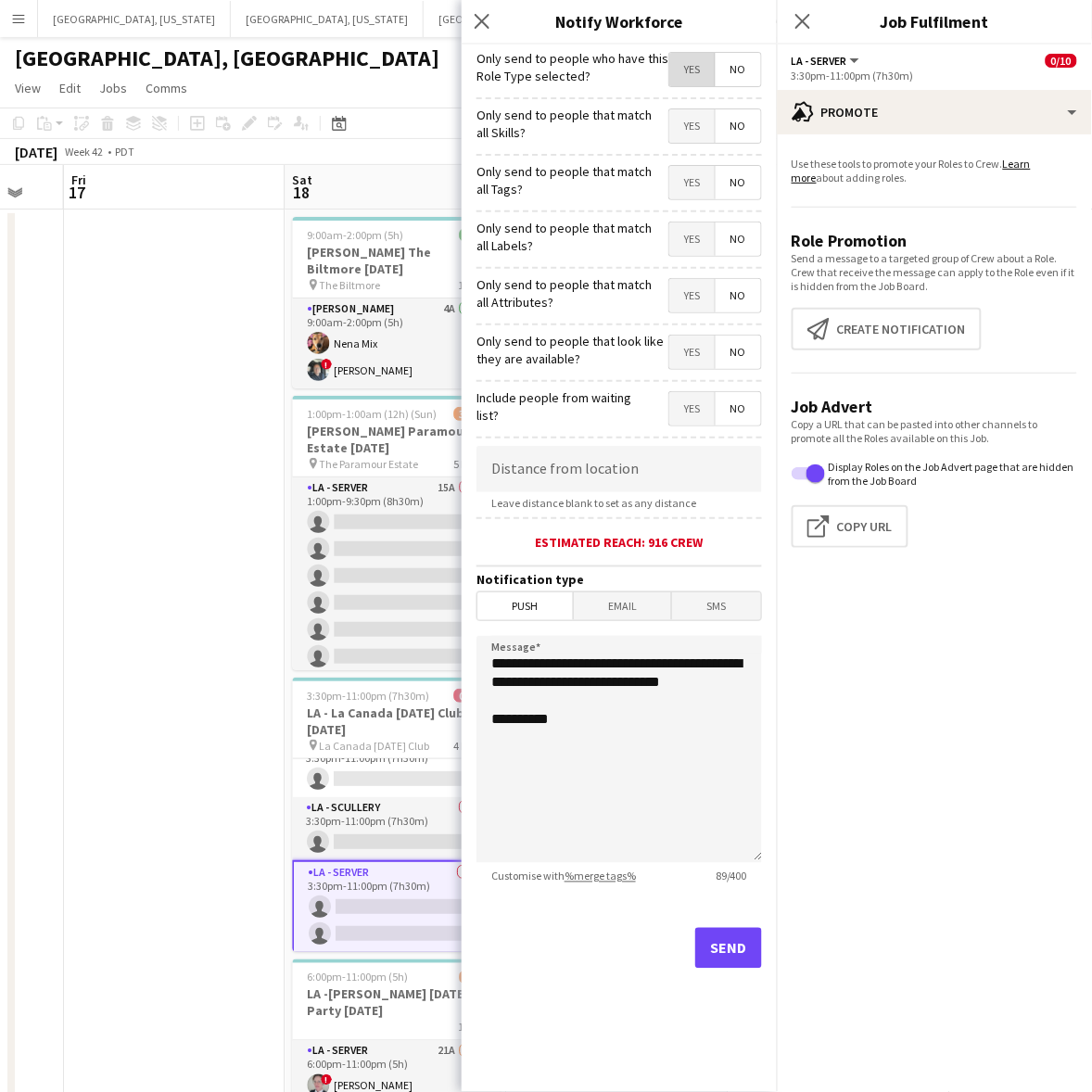
click at [697, 76] on span "Yes" at bounding box center [692, 69] width 45 height 34
click at [723, 944] on button "Send" at bounding box center [729, 947] width 67 height 41
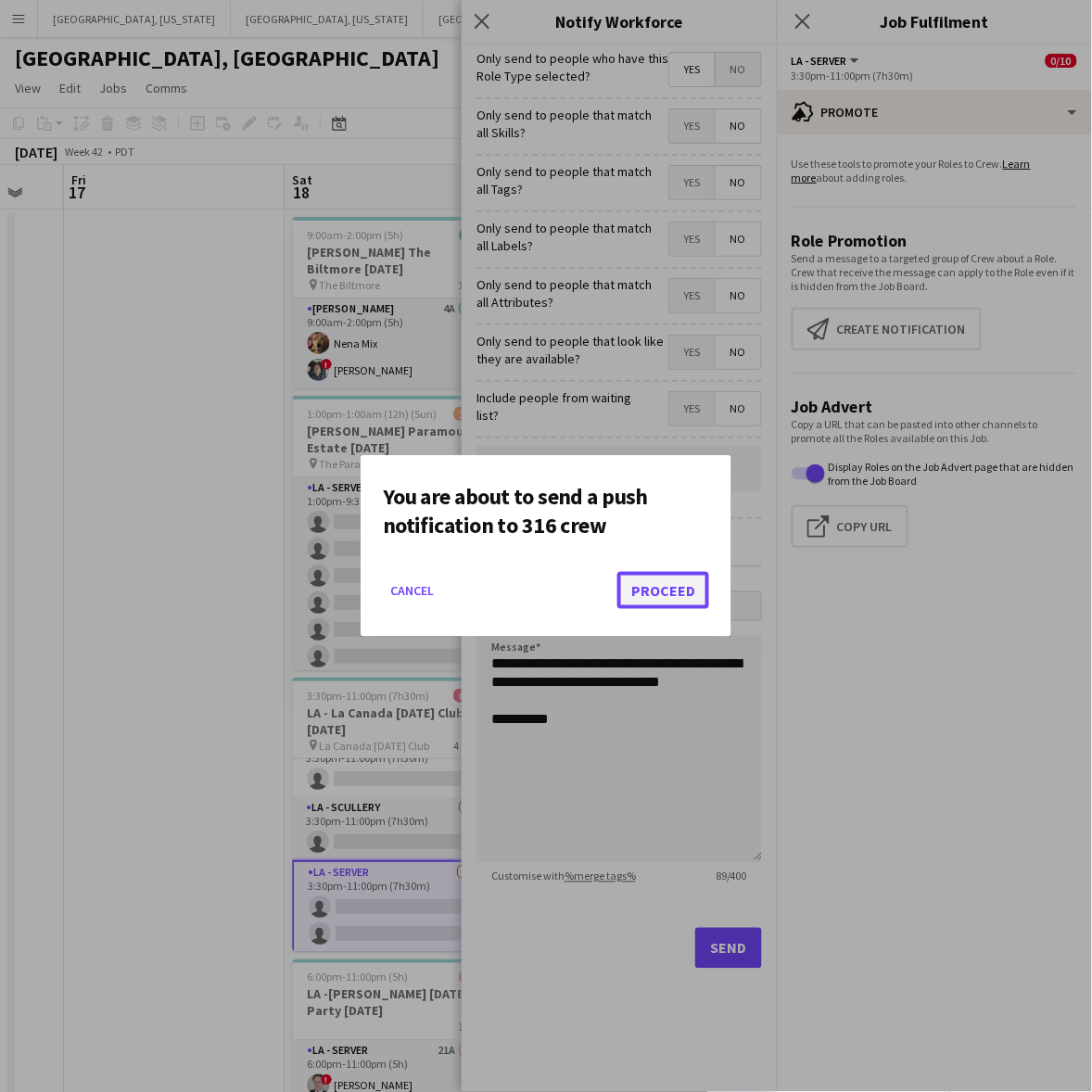
click at [677, 586] on button "Proceed" at bounding box center [663, 590] width 92 height 37
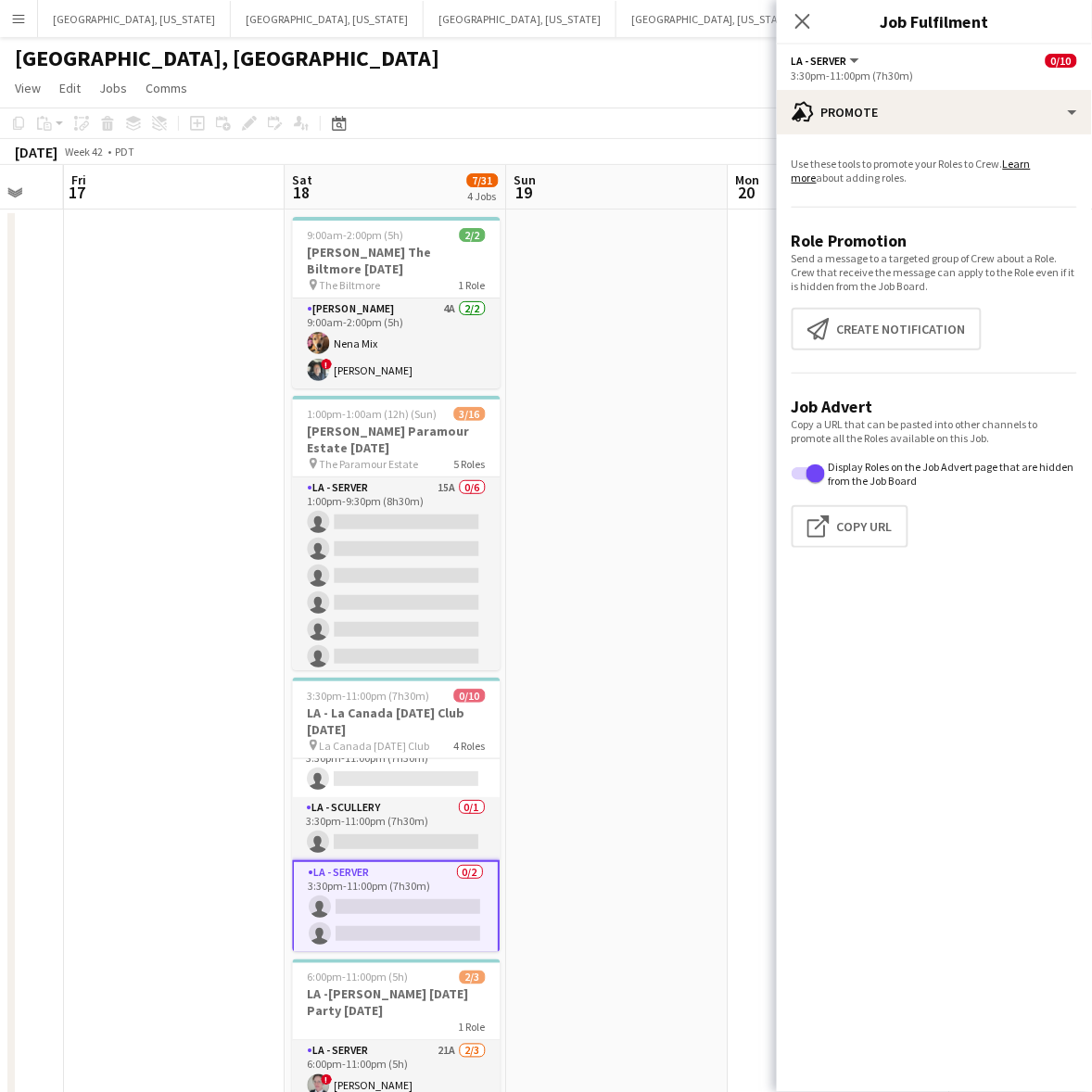
click at [641, 308] on app-date-cell at bounding box center [617, 703] width 221 height 988
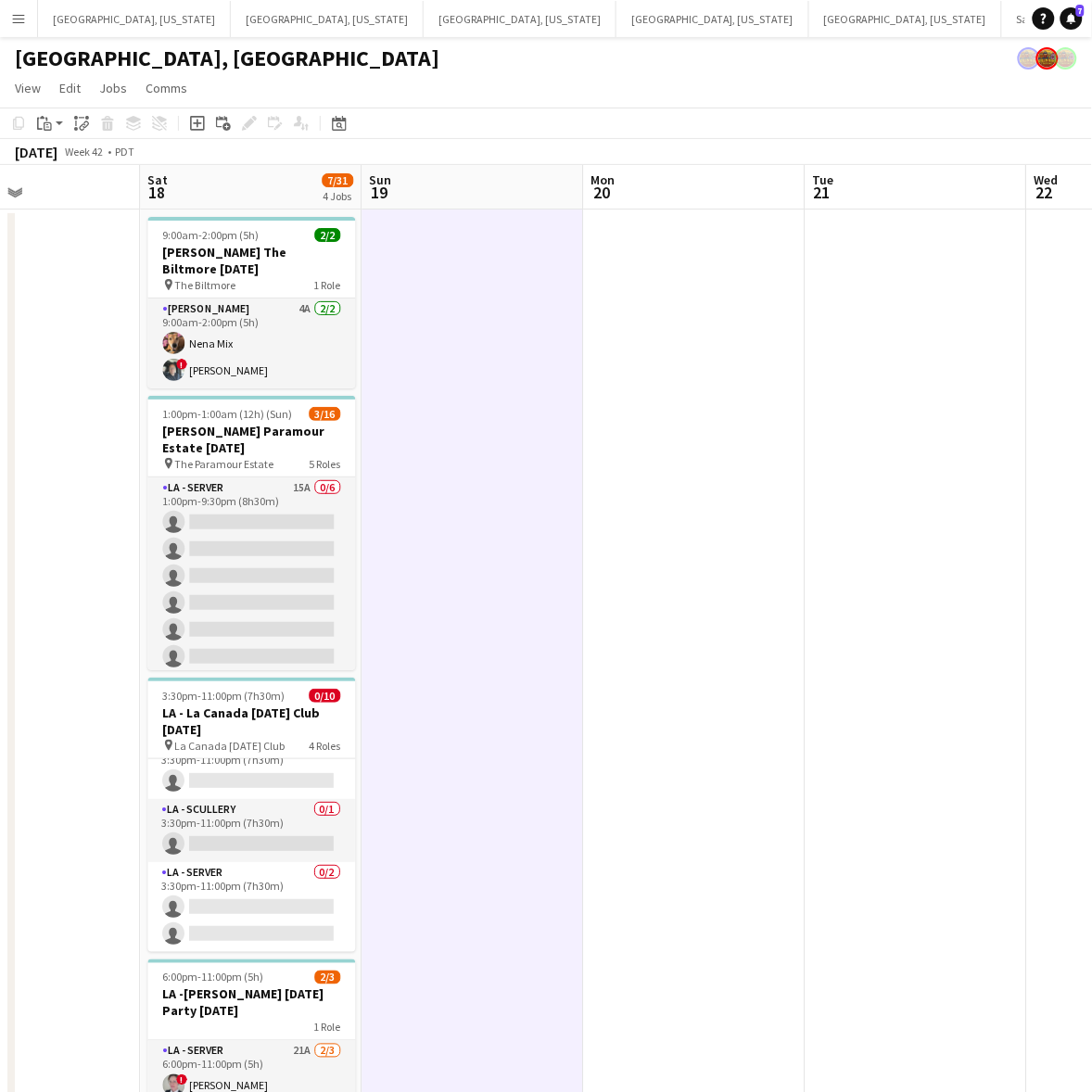
drag, startPoint x: 909, startPoint y: 390, endPoint x: 336, endPoint y: 578, distance: 603.1
click at [333, 578] on app-calendar-viewport "Tue 14 Wed 15 3/3 1 Job Thu 16 Fri 17 Sat 18 7/31 4 Jobs Sun 19 Mon 20 Tue 21 W…" at bounding box center [546, 681] width 1092 height 1033
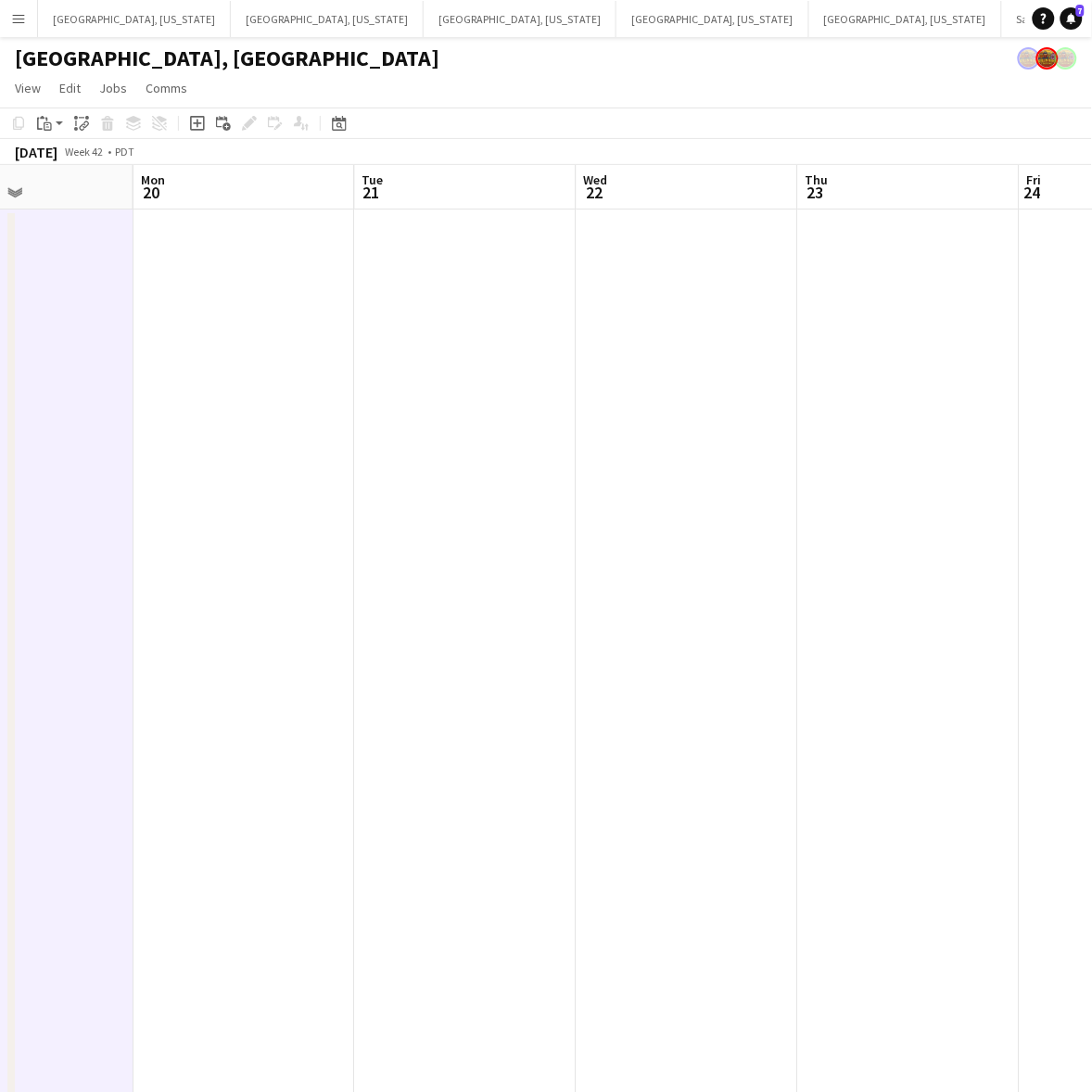
drag, startPoint x: 753, startPoint y: 516, endPoint x: 408, endPoint y: 590, distance: 352.8
click at [339, 586] on app-calendar-viewport "Fri 17 Sat 18 7/31 4 Jobs Sun 19 Mon 20 Tue 21 Wed 22 Thu 23 Fri 24 Sat 25 1/8 …" at bounding box center [546, 681] width 1092 height 1033
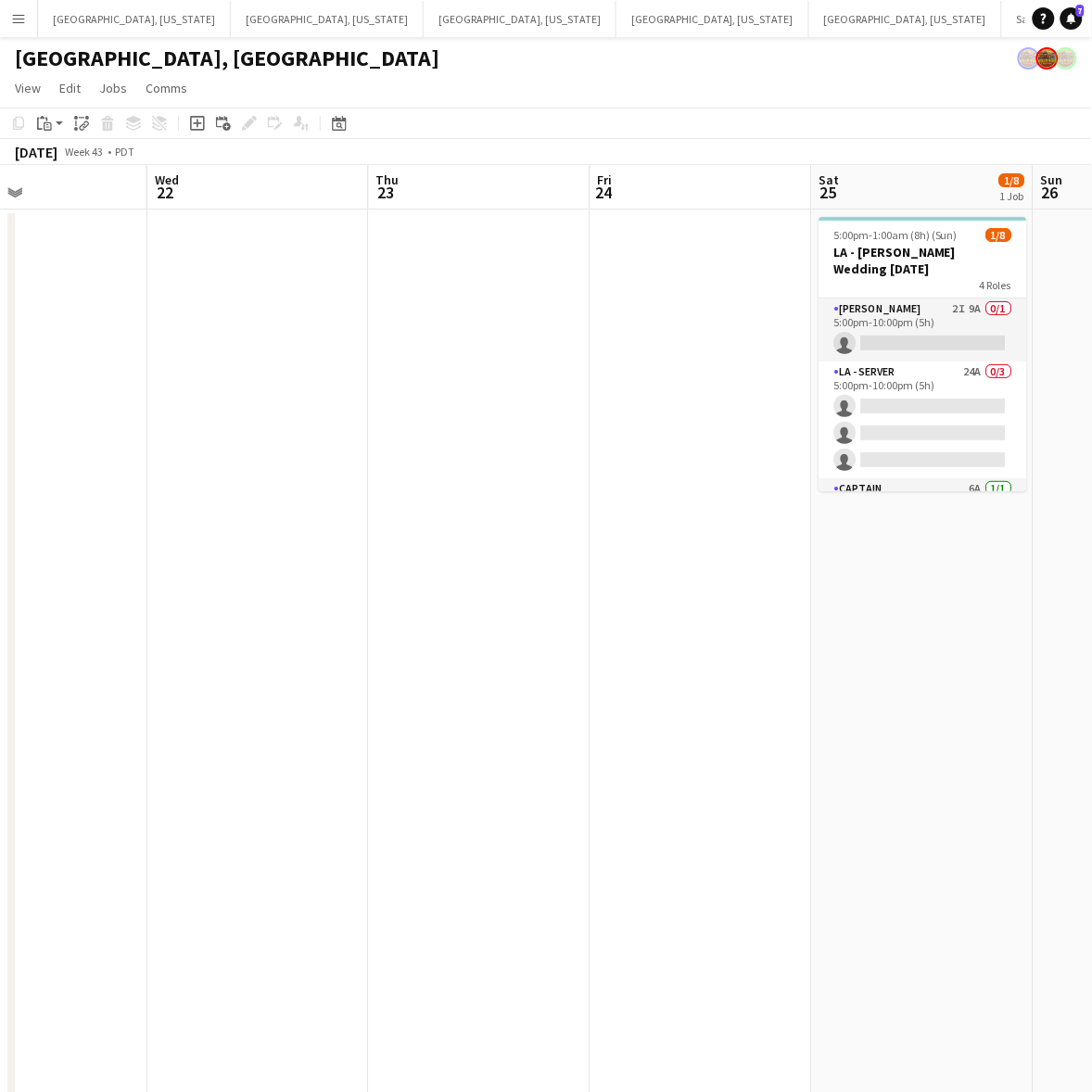
scroll to position [0, 514]
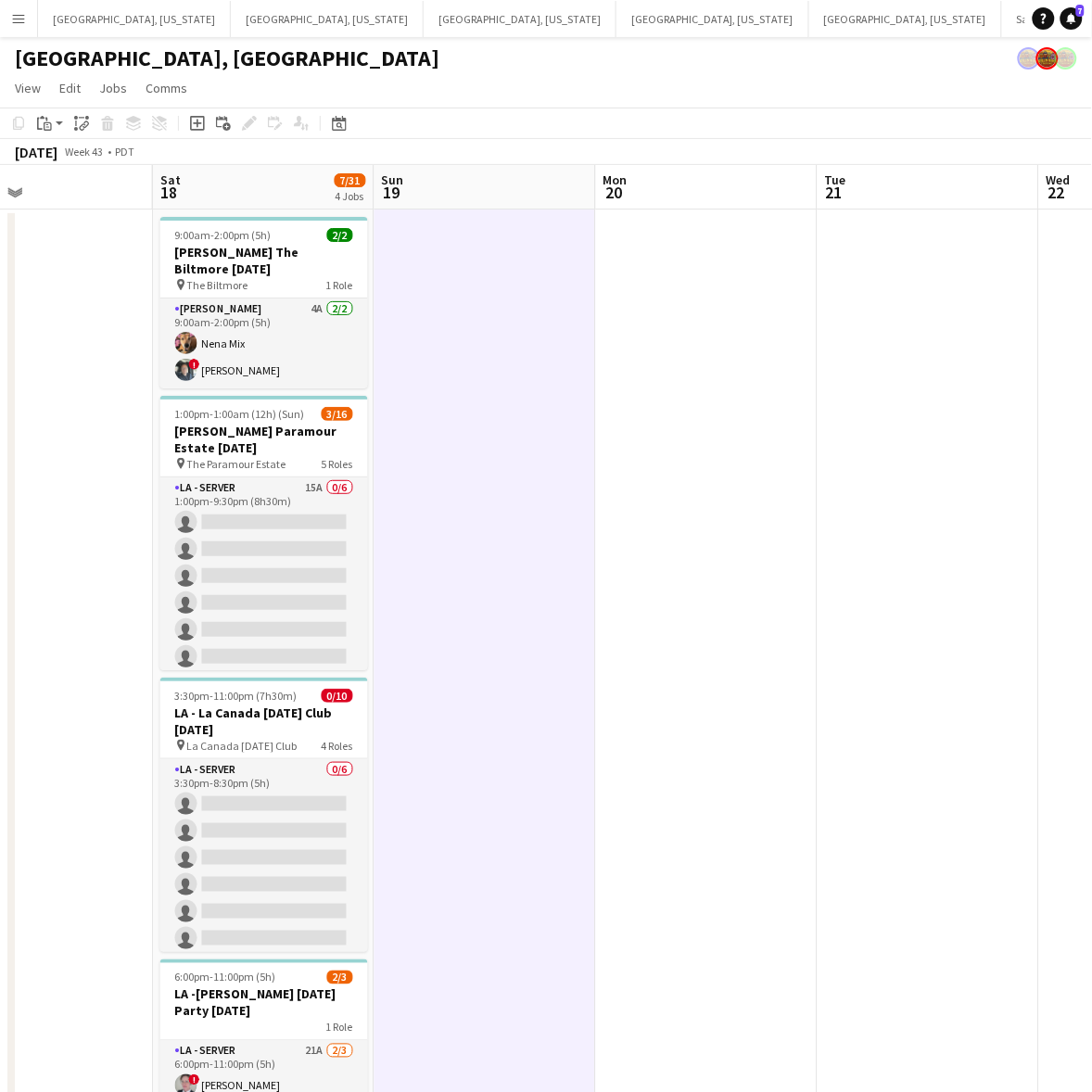
drag, startPoint x: 159, startPoint y: 677, endPoint x: 1069, endPoint y: 520, distance: 923.4
click at [1069, 520] on app-calendar-viewport "Wed 15 3/3 1 Job Thu 16 Fri 17 Sat 18 7/31 4 Jobs Sun 19 Mon 20 Tue 21 Wed 22 T…" at bounding box center [546, 681] width 1092 height 1033
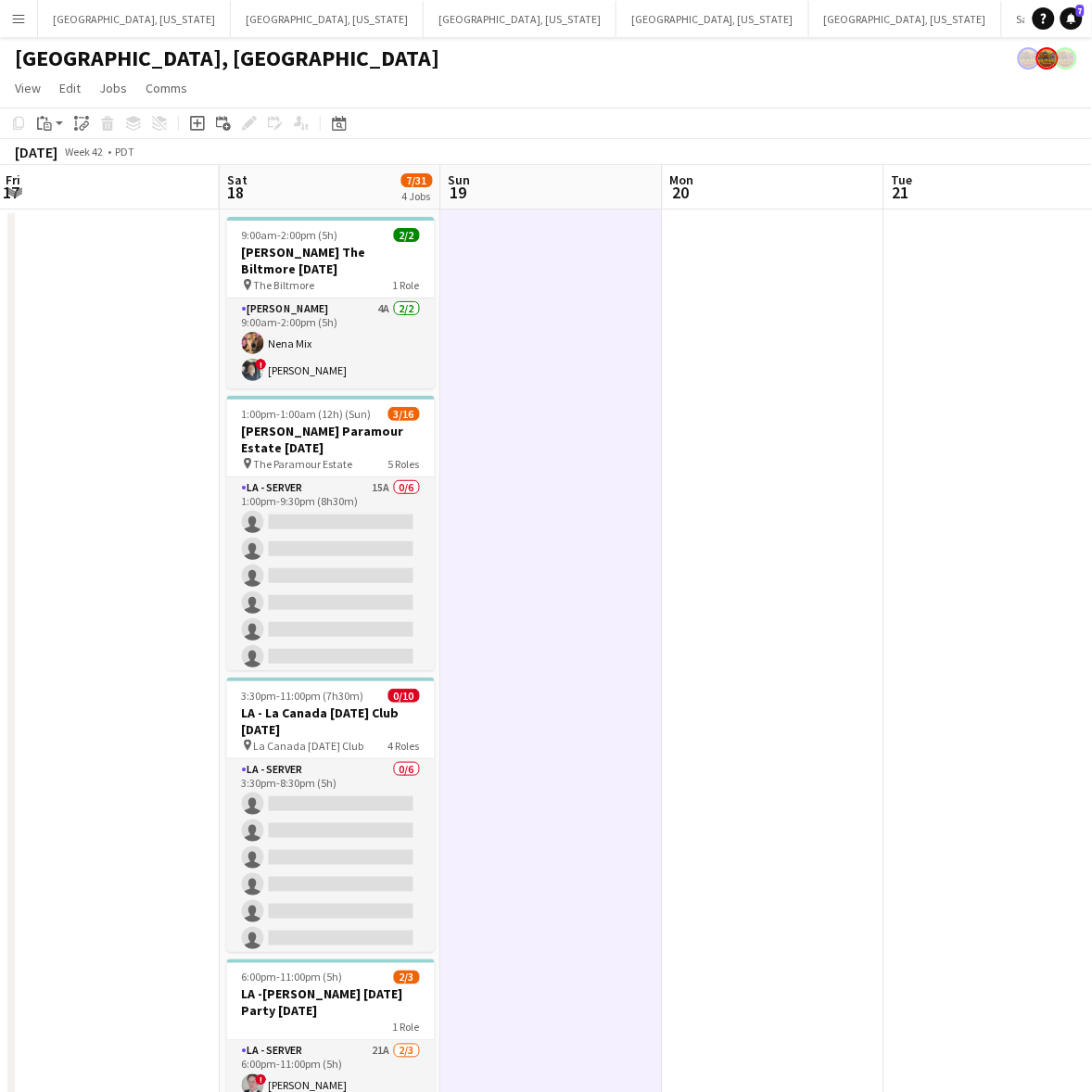
scroll to position [0, 443]
drag, startPoint x: 539, startPoint y: 539, endPoint x: 608, endPoint y: 527, distance: 70.0
click at [608, 527] on app-calendar-viewport "Wed 15 3/3 1 Job Thu 16 Fri 17 Sat 18 7/31 4 Jobs Sun 19 Mon 20 Tue 21 Wed 22 T…" at bounding box center [546, 681] width 1092 height 1033
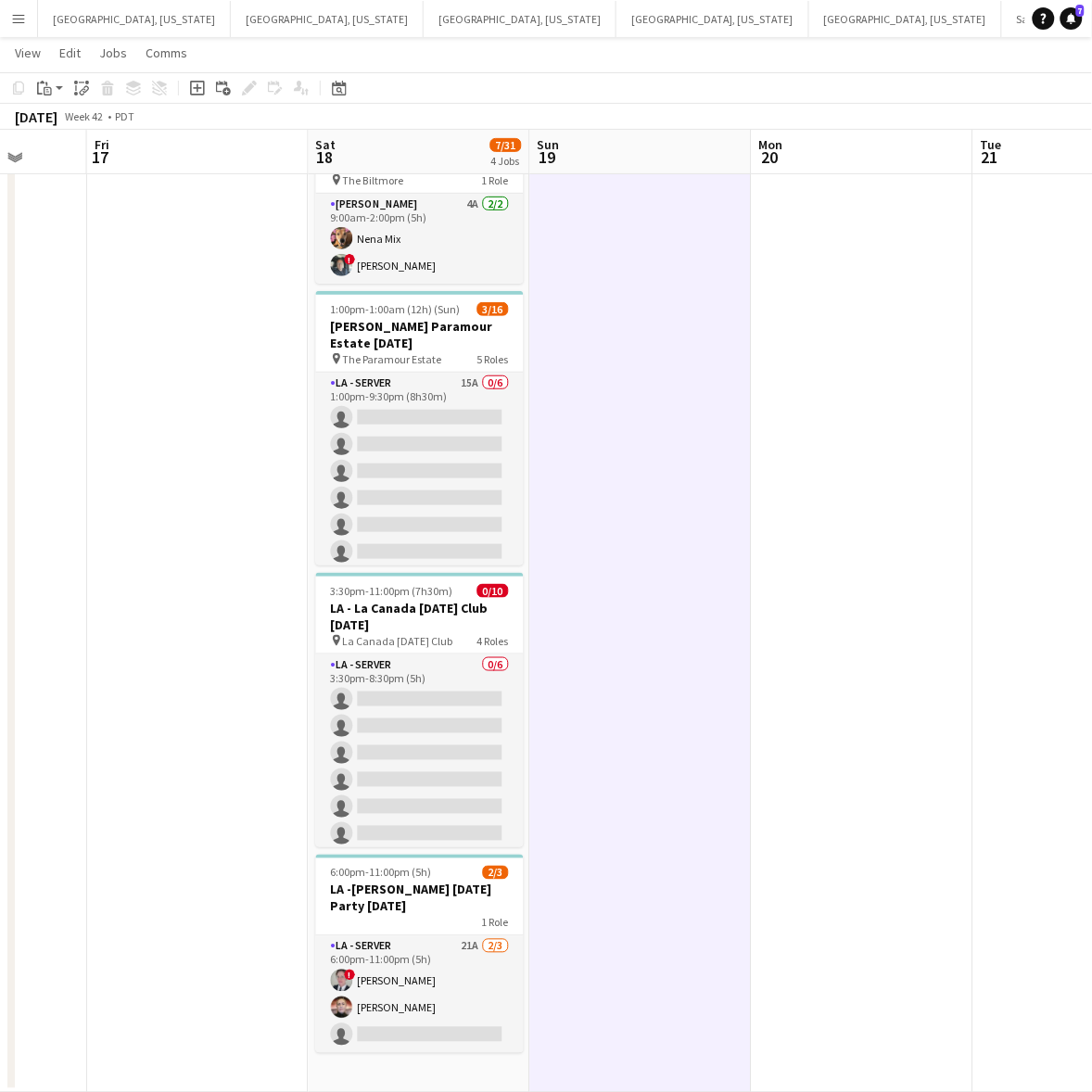
scroll to position [0, 561]
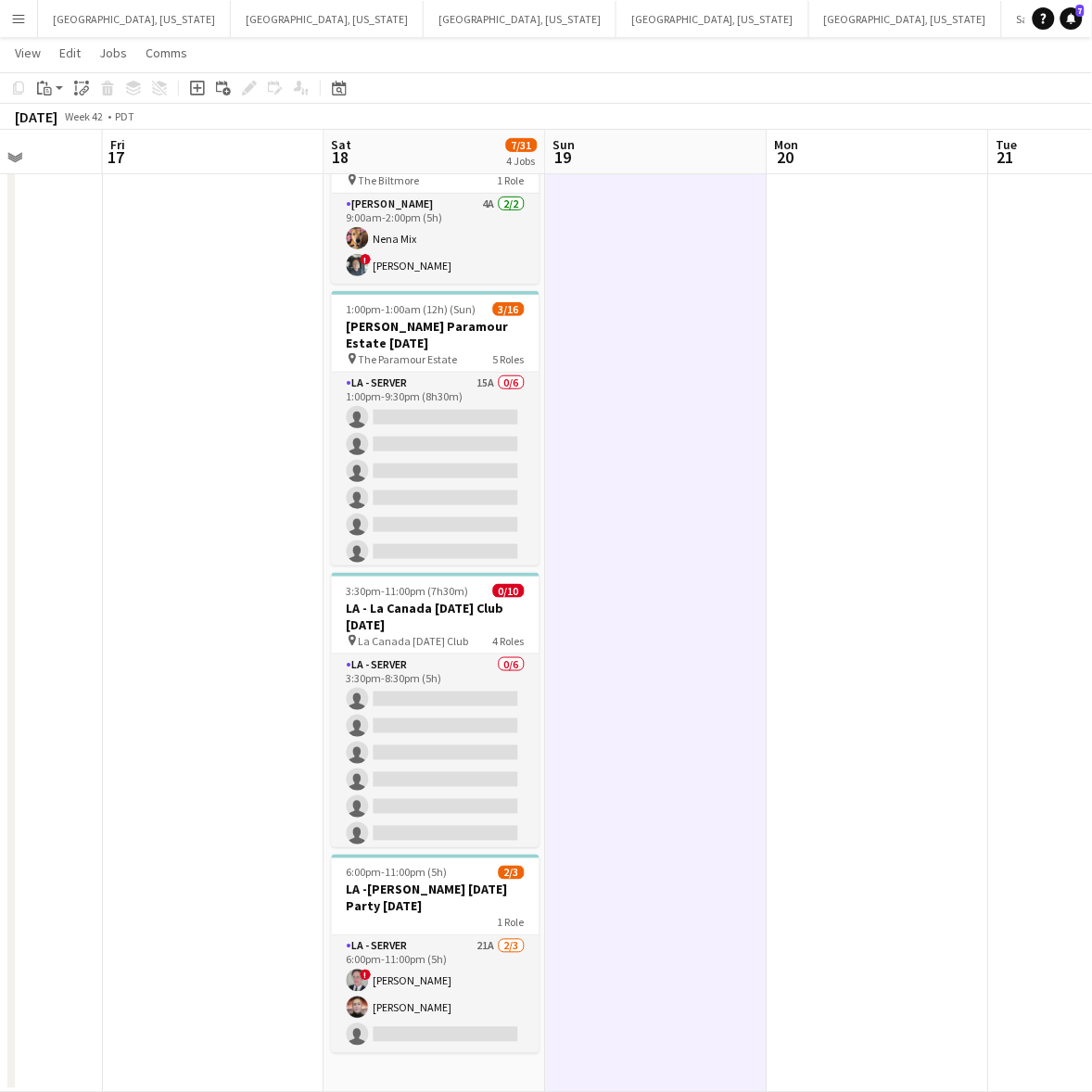
drag, startPoint x: 113, startPoint y: 689, endPoint x: 216, endPoint y: 651, distance: 109.8
click at [216, 651] on app-calendar-viewport "Tue 14 Wed 15 3/3 1 Job Thu 16 Fri 17 Sat 18 7/31 4 Jobs Sun 19 Mon 20 Tue 21 W…" at bounding box center [546, 531] width 1092 height 1124
drag, startPoint x: 789, startPoint y: 349, endPoint x: 270, endPoint y: 461, distance: 530.9
click at [387, 437] on app-calendar-viewport "Tue 14 Wed 15 3/3 1 Job Thu 16 Fri 17 Sat 18 7/31 4 Jobs Sun 19 Mon 20 Tue 21 W…" at bounding box center [546, 531] width 1092 height 1124
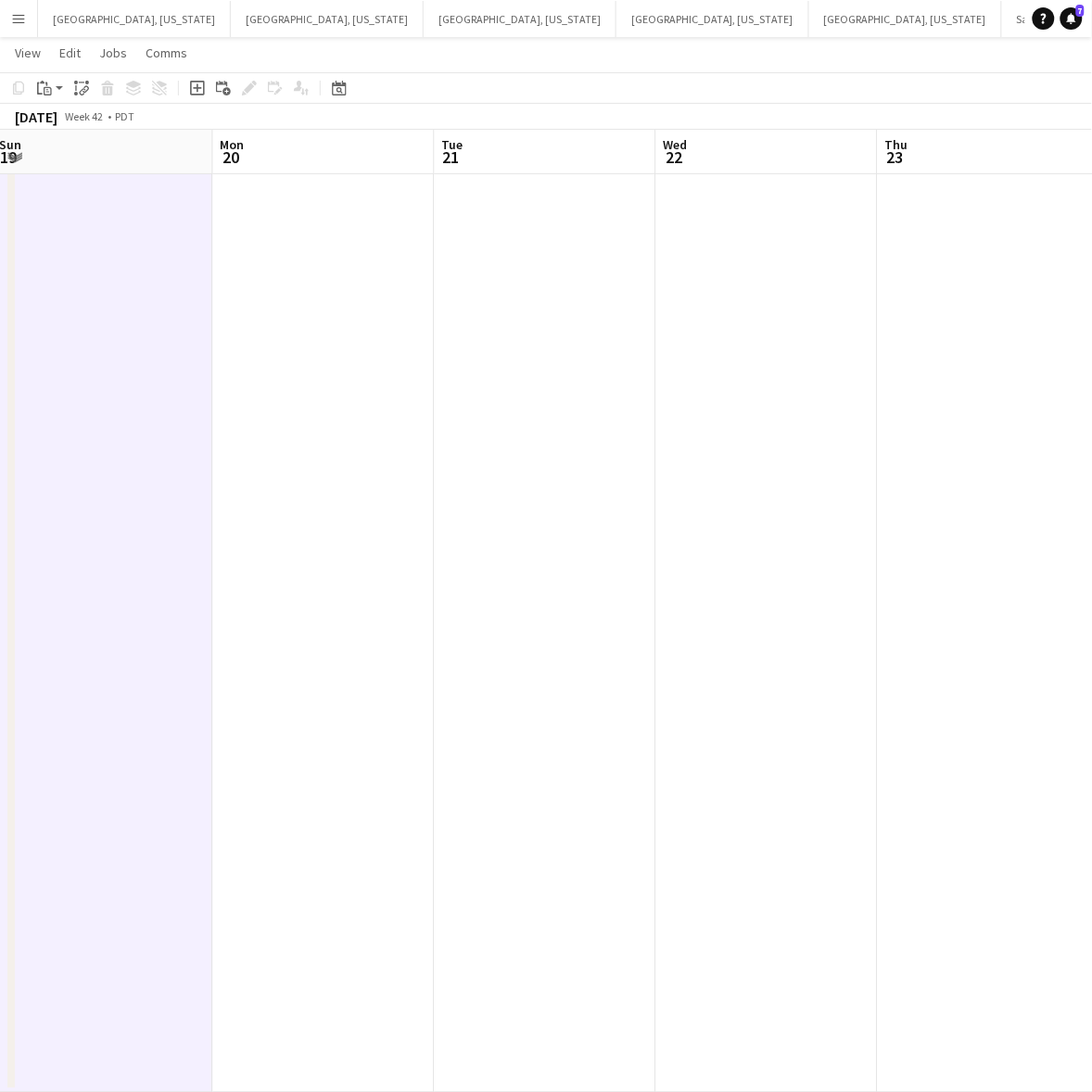
drag, startPoint x: 673, startPoint y: 401, endPoint x: 225, endPoint y: 470, distance: 453.3
click at [222, 468] on app-calendar-viewport "Thu 16 Fri 17 Sat 18 7/31 4 Jobs Sun 19 Mon 20 Tue 21 Wed 22 Thu 23 Fri 24 Sat …" at bounding box center [546, 531] width 1092 height 1124
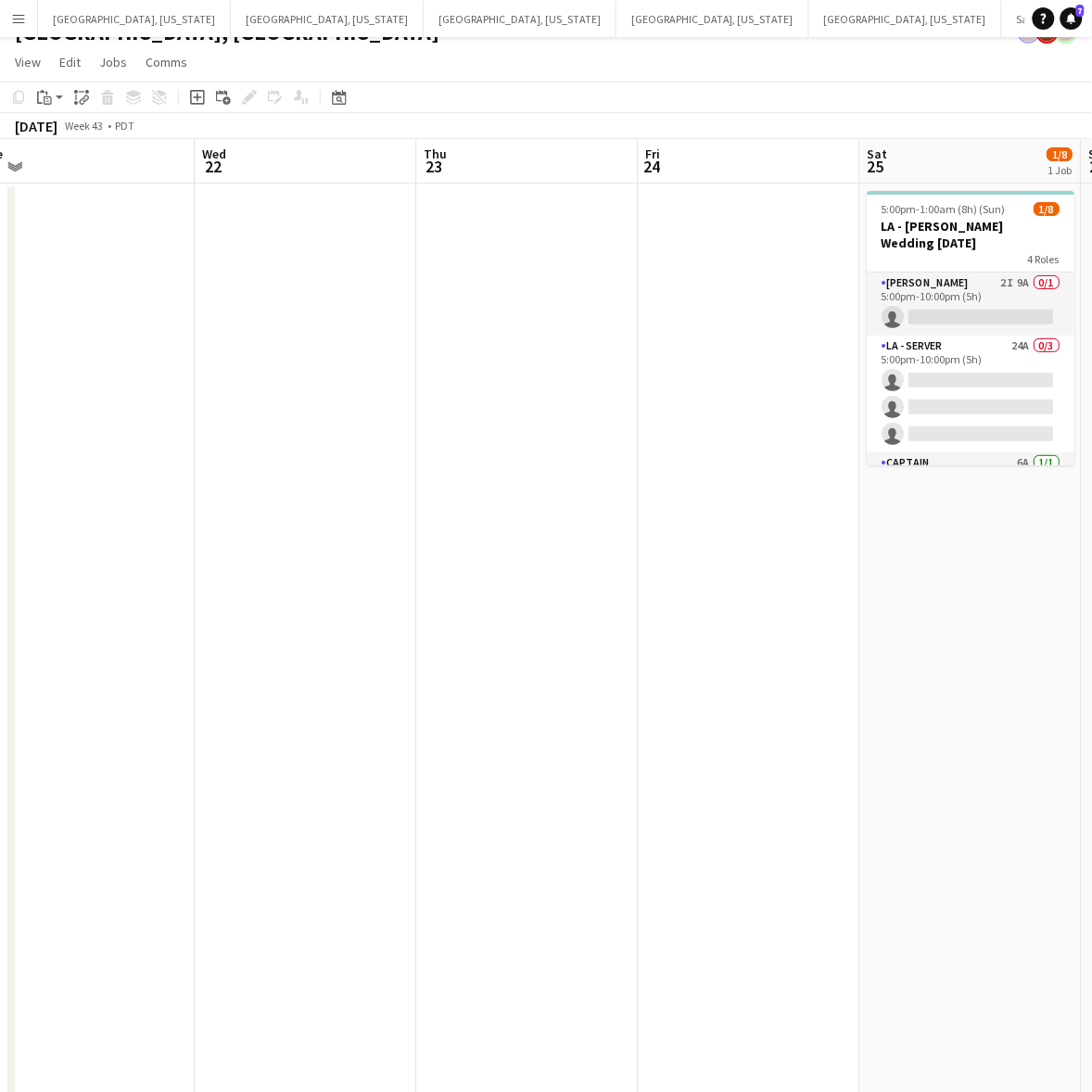
scroll to position [0, 0]
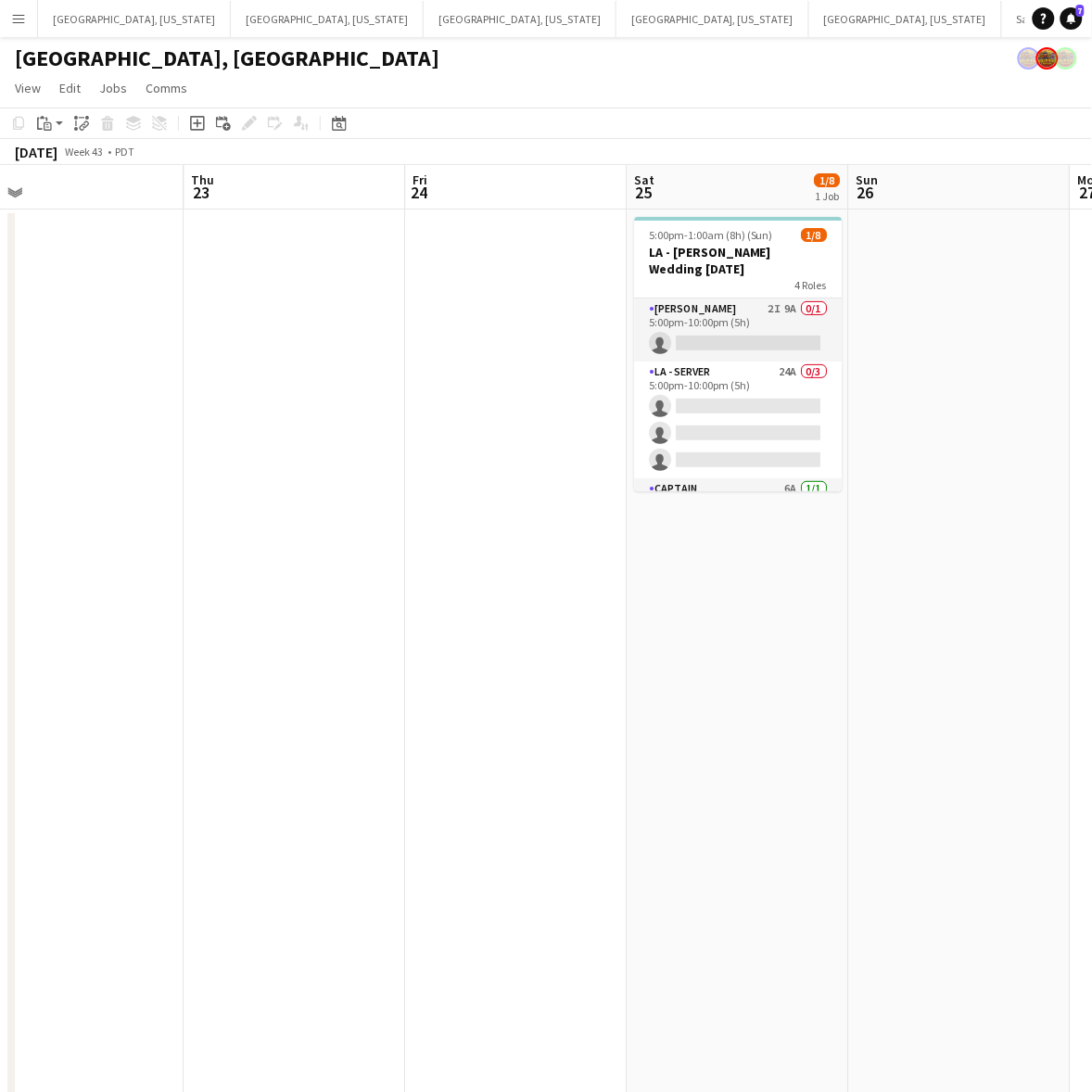
drag, startPoint x: 813, startPoint y: 373, endPoint x: 475, endPoint y: 446, distance: 345.8
click at [475, 446] on app-calendar-viewport "Sun 19 Mon 20 Tue 21 Wed 22 Thu 23 Fri 24 Sat 25 1/8 1 Job Sun 26 Mon 27 Tue 28…" at bounding box center [546, 681] width 1092 height 1033
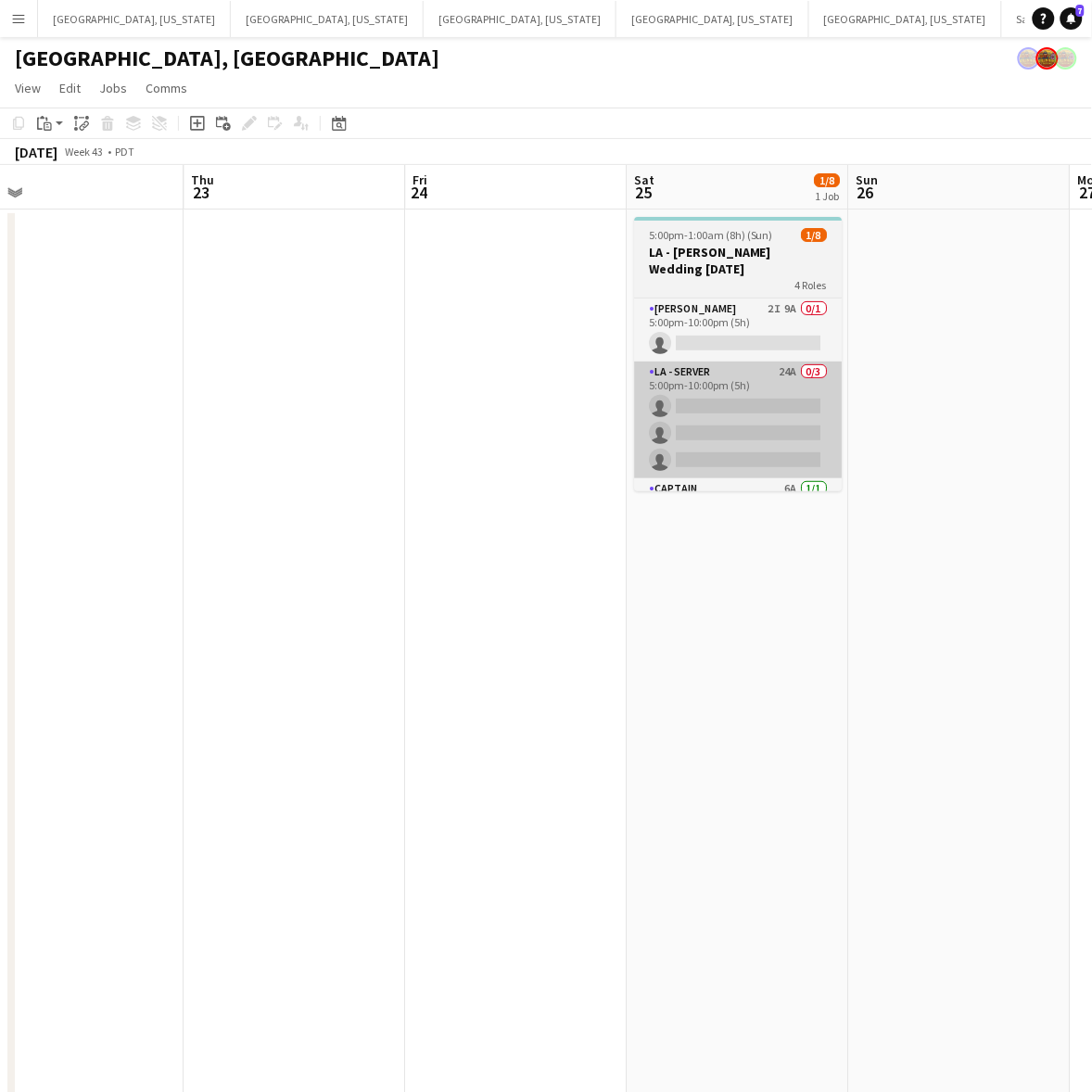
scroll to position [0, 705]
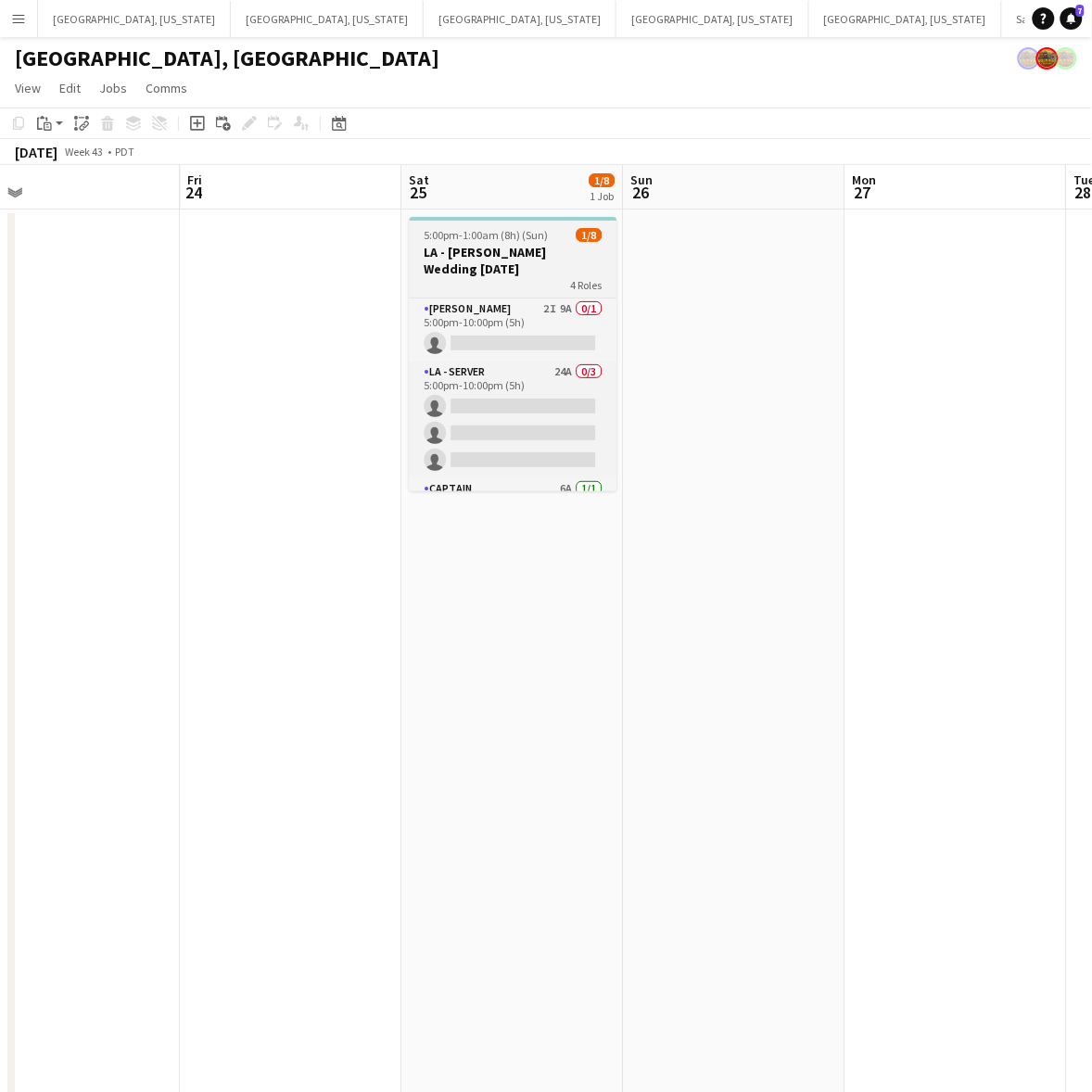
click at [537, 262] on h3 "LA - [PERSON_NAME] Wedding [DATE]" at bounding box center [513, 260] width 208 height 34
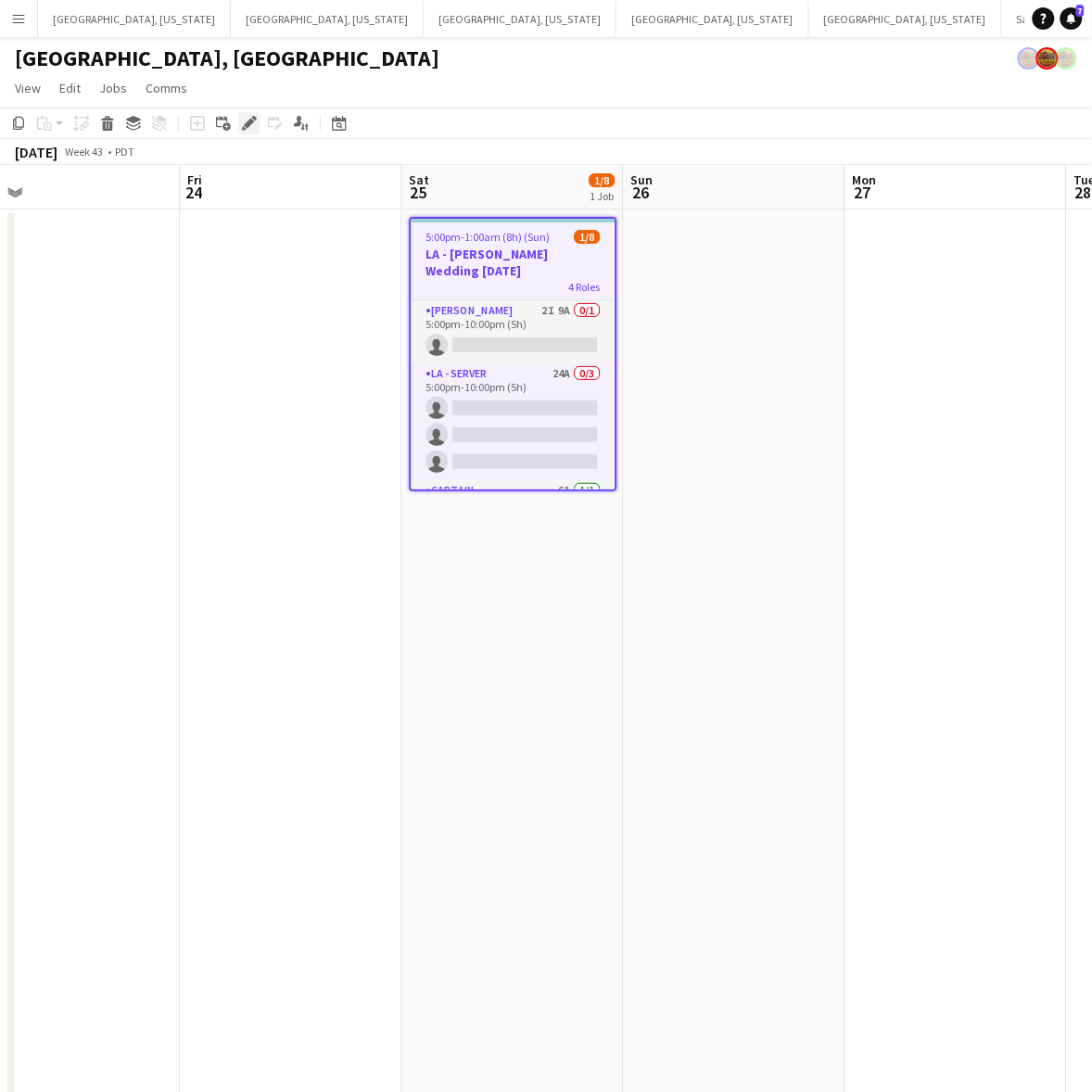
click at [256, 119] on div "Edit" at bounding box center [249, 123] width 22 height 22
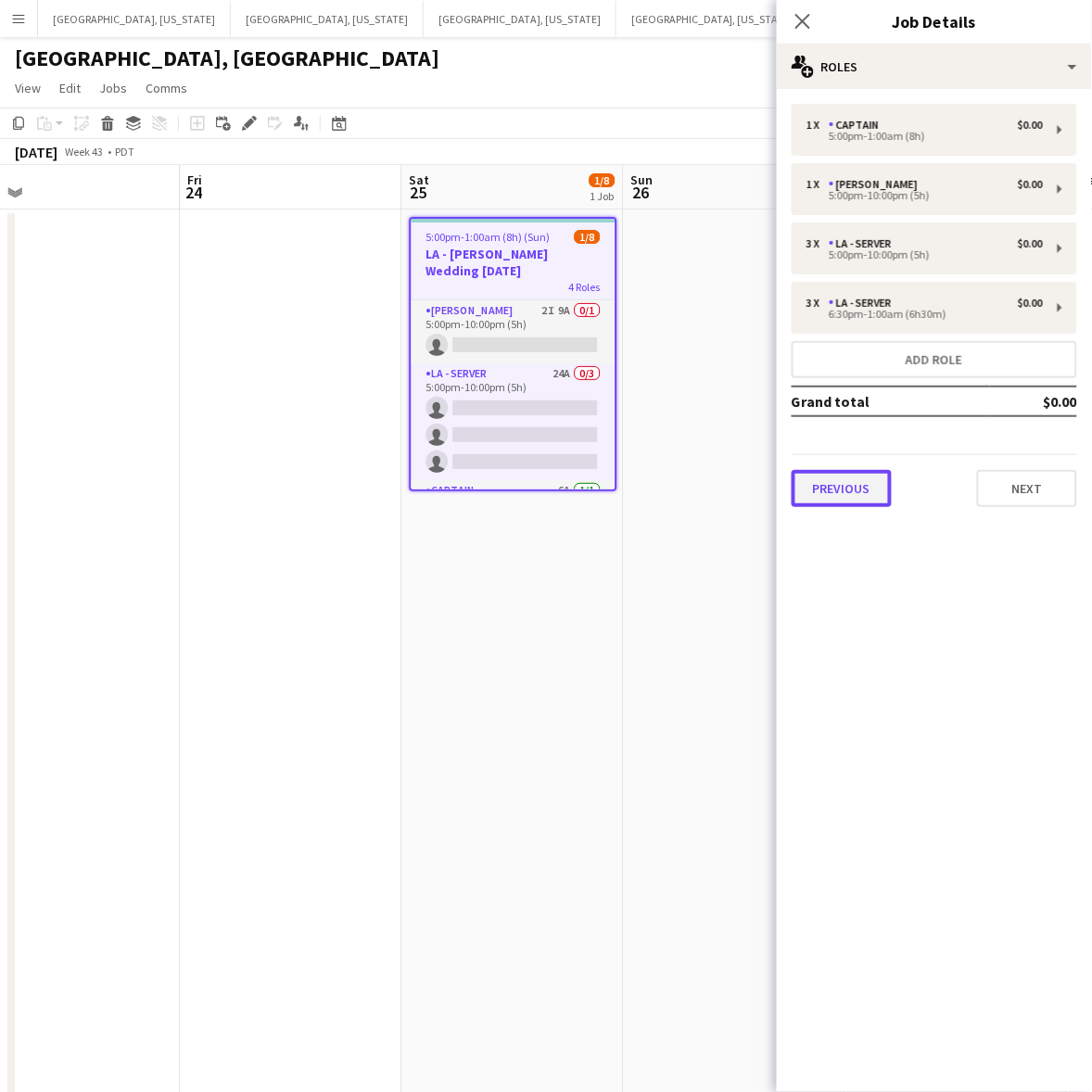
click at [823, 489] on button "Previous" at bounding box center [841, 489] width 100 height 37
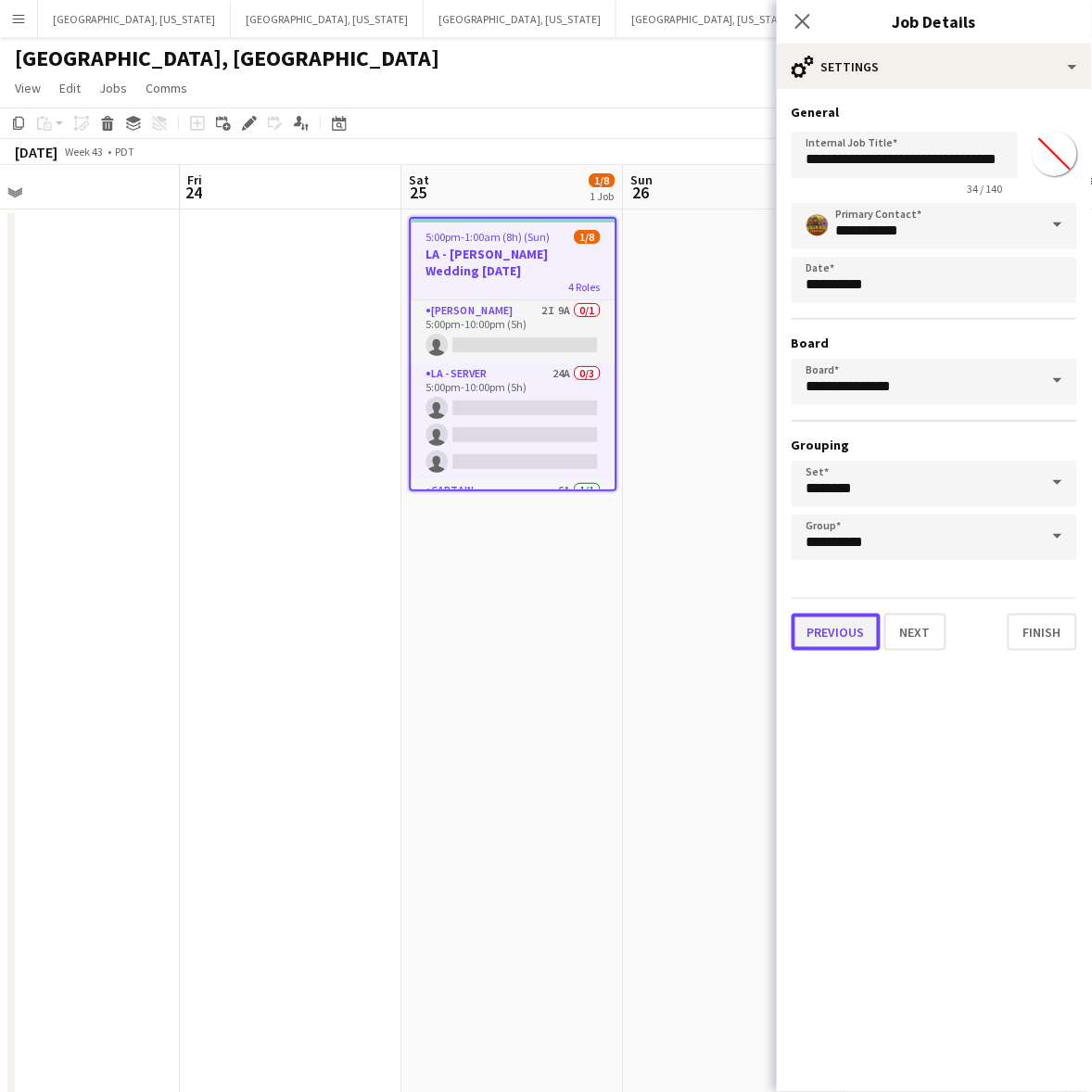
click at [855, 631] on button "Previous" at bounding box center [835, 631] width 89 height 37
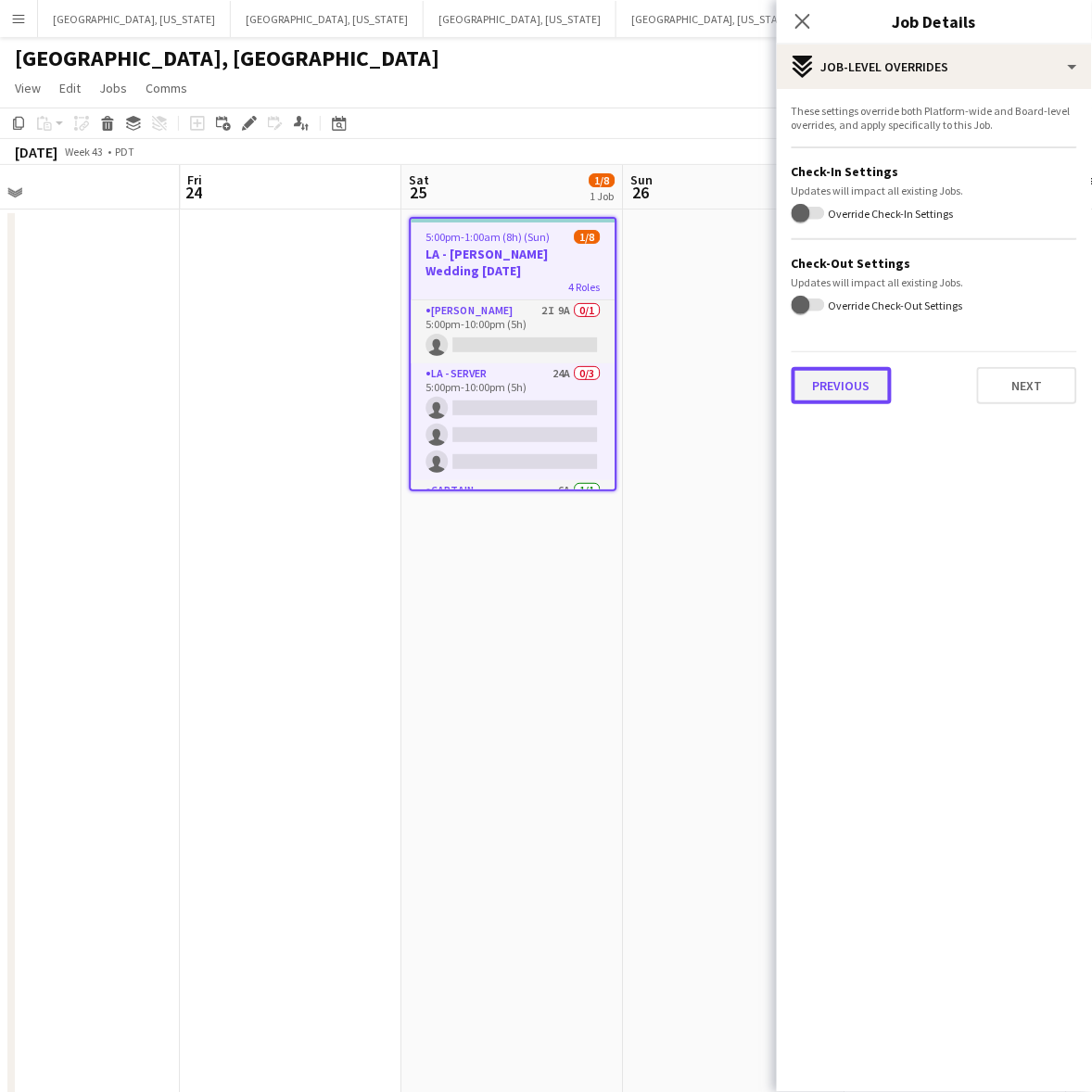
click at [834, 395] on button "Previous" at bounding box center [841, 385] width 100 height 37
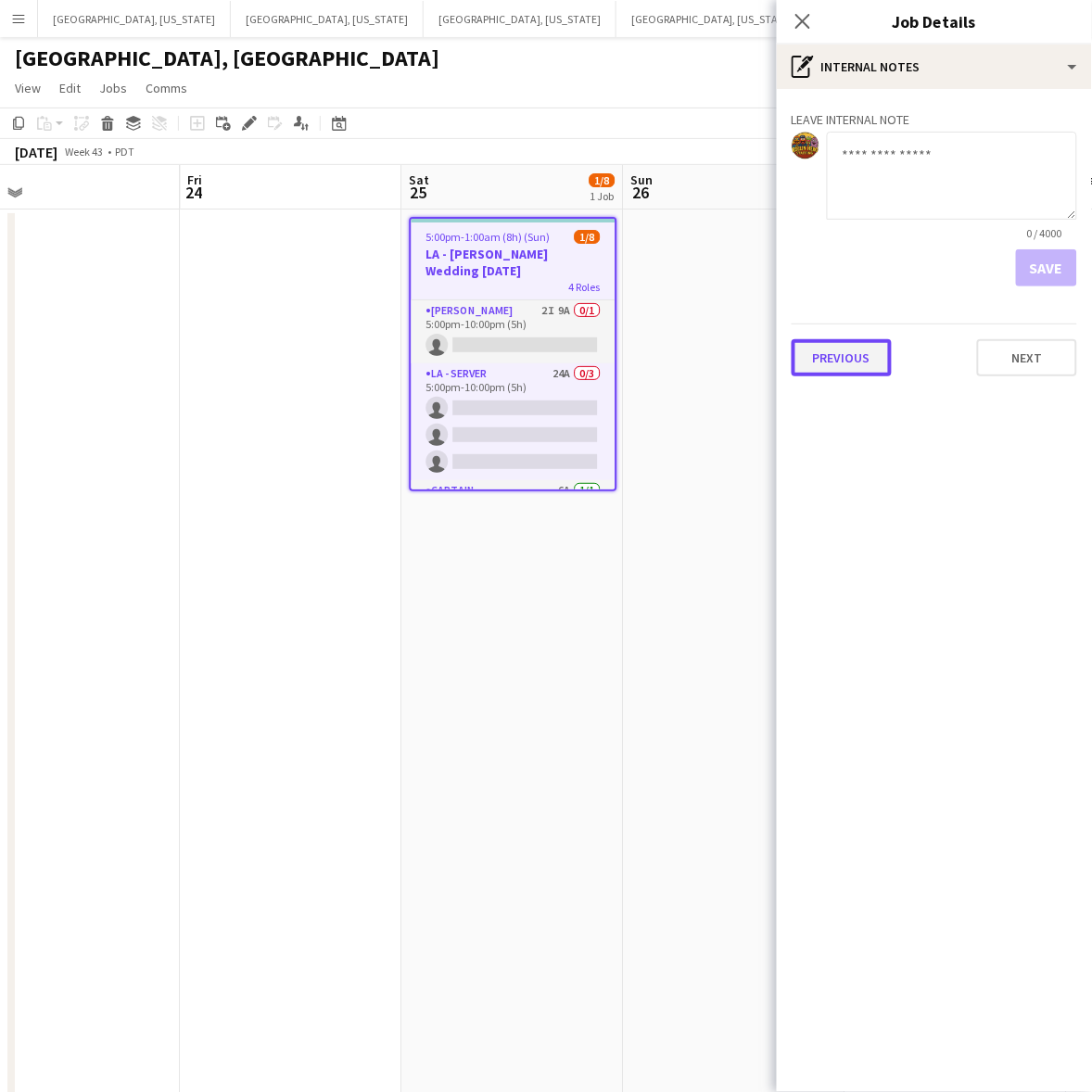
click at [839, 353] on button "Previous" at bounding box center [841, 357] width 100 height 37
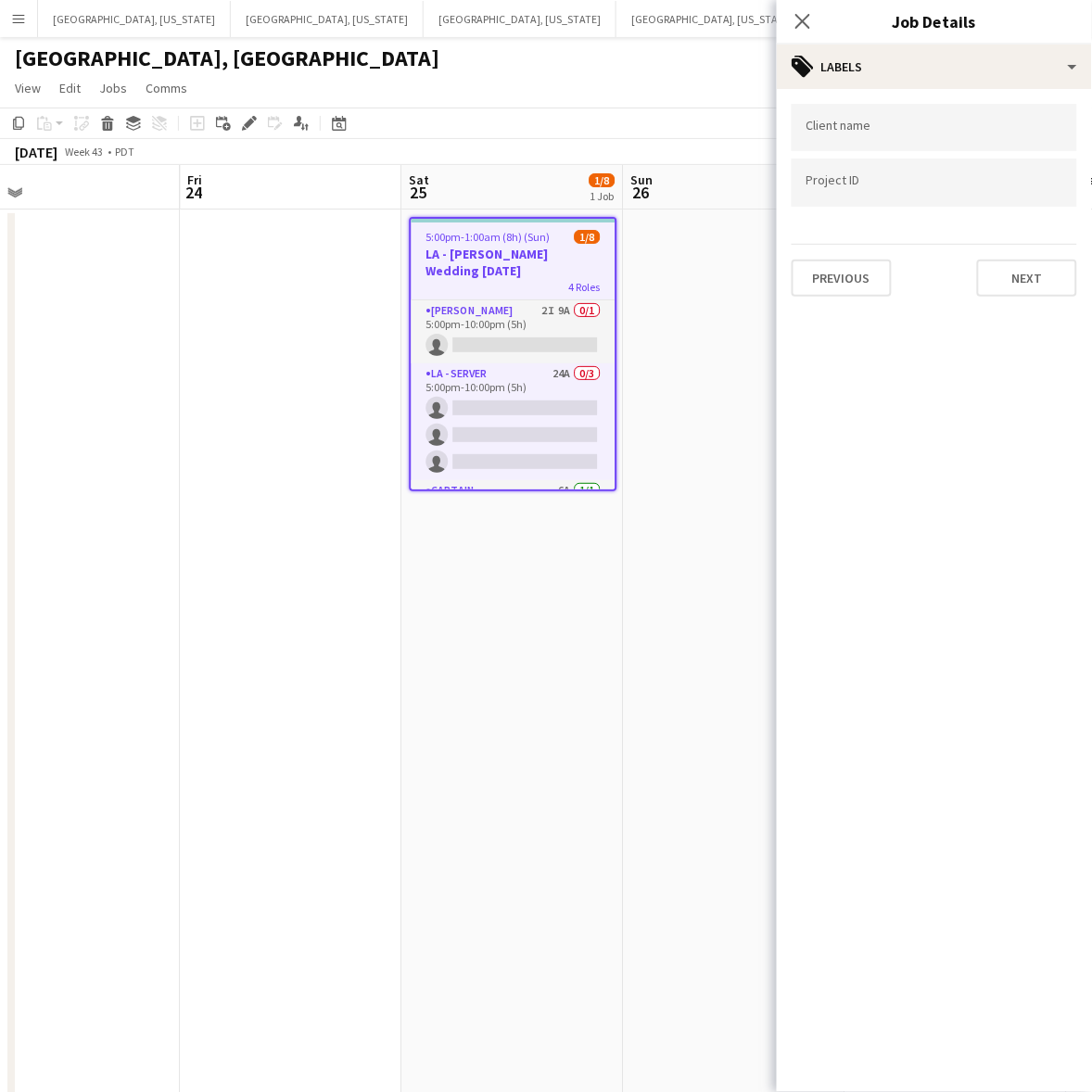
click at [882, 126] on input "Type to search client labels..." at bounding box center [934, 127] width 256 height 16
type input "**********"
click at [848, 271] on button "Previous" at bounding box center [841, 278] width 100 height 37
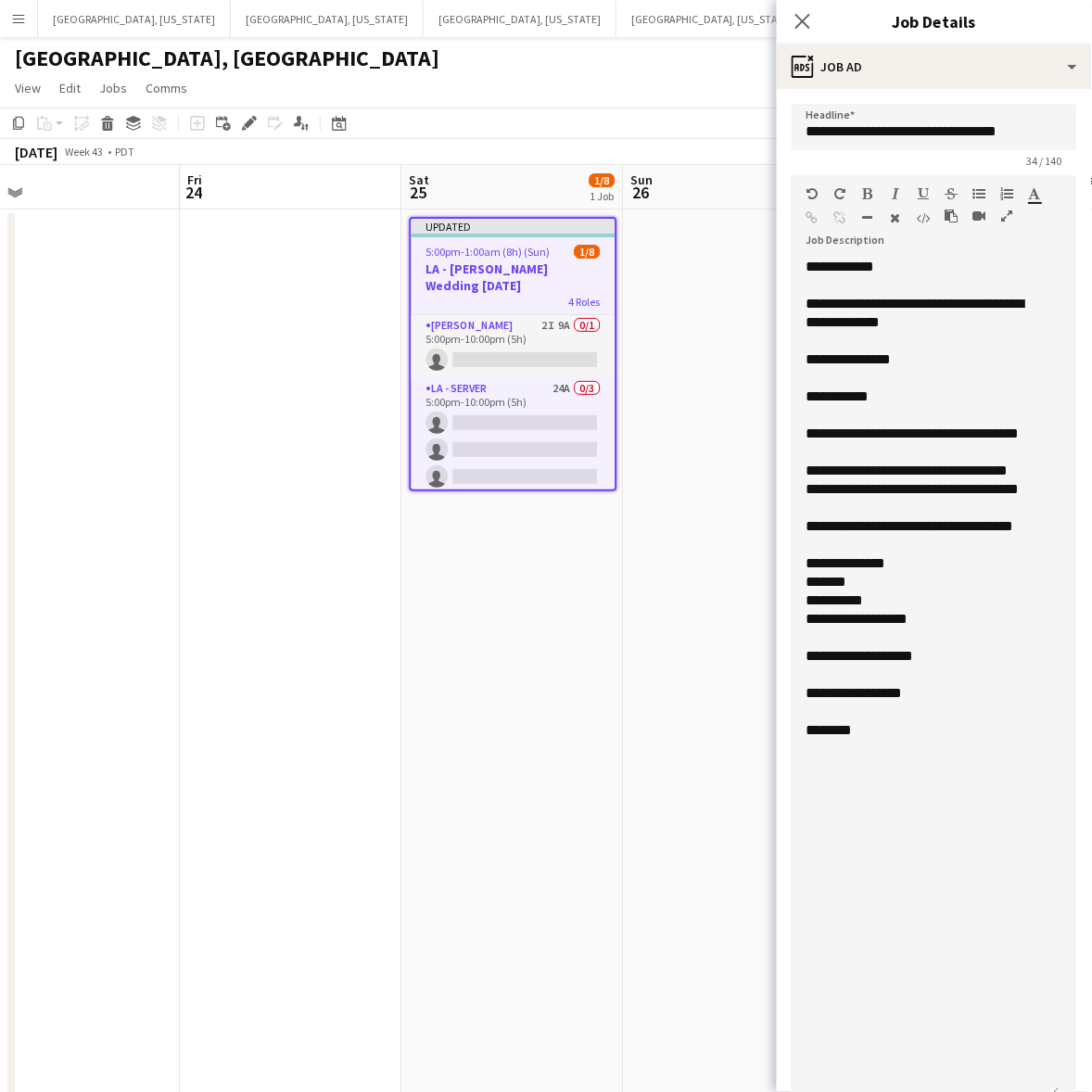
drag, startPoint x: 1070, startPoint y: 361, endPoint x: 908, endPoint y: 918, distance: 580.1
click at [968, 1087] on div "**********" at bounding box center [925, 678] width 268 height 841
click at [896, 869] on div "**********" at bounding box center [925, 676] width 268 height 837
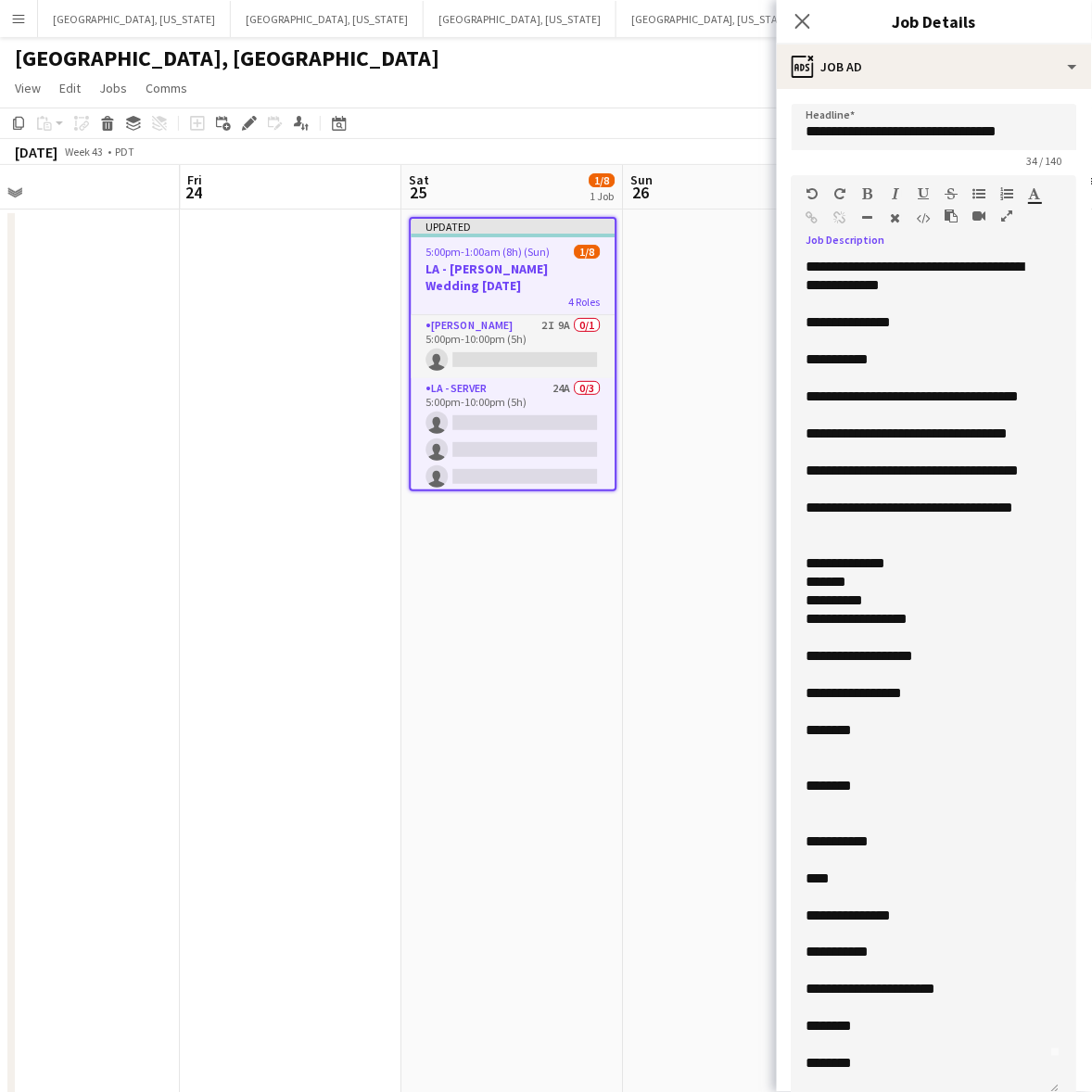
scroll to position [56, 0]
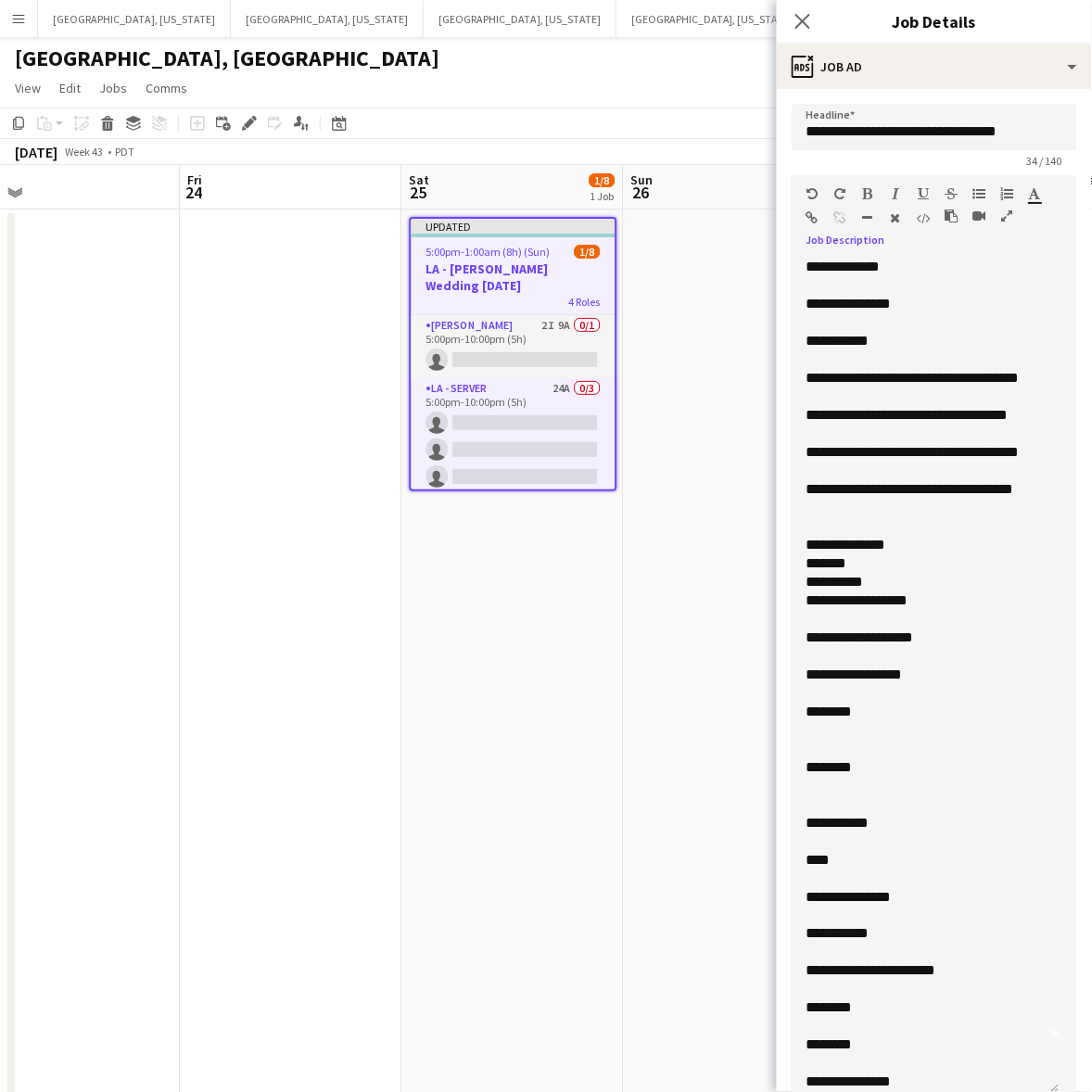
drag, startPoint x: 881, startPoint y: 715, endPoint x: 790, endPoint y: 632, distance: 123.2
click at [791, 632] on div "**********" at bounding box center [925, 676] width 268 height 837
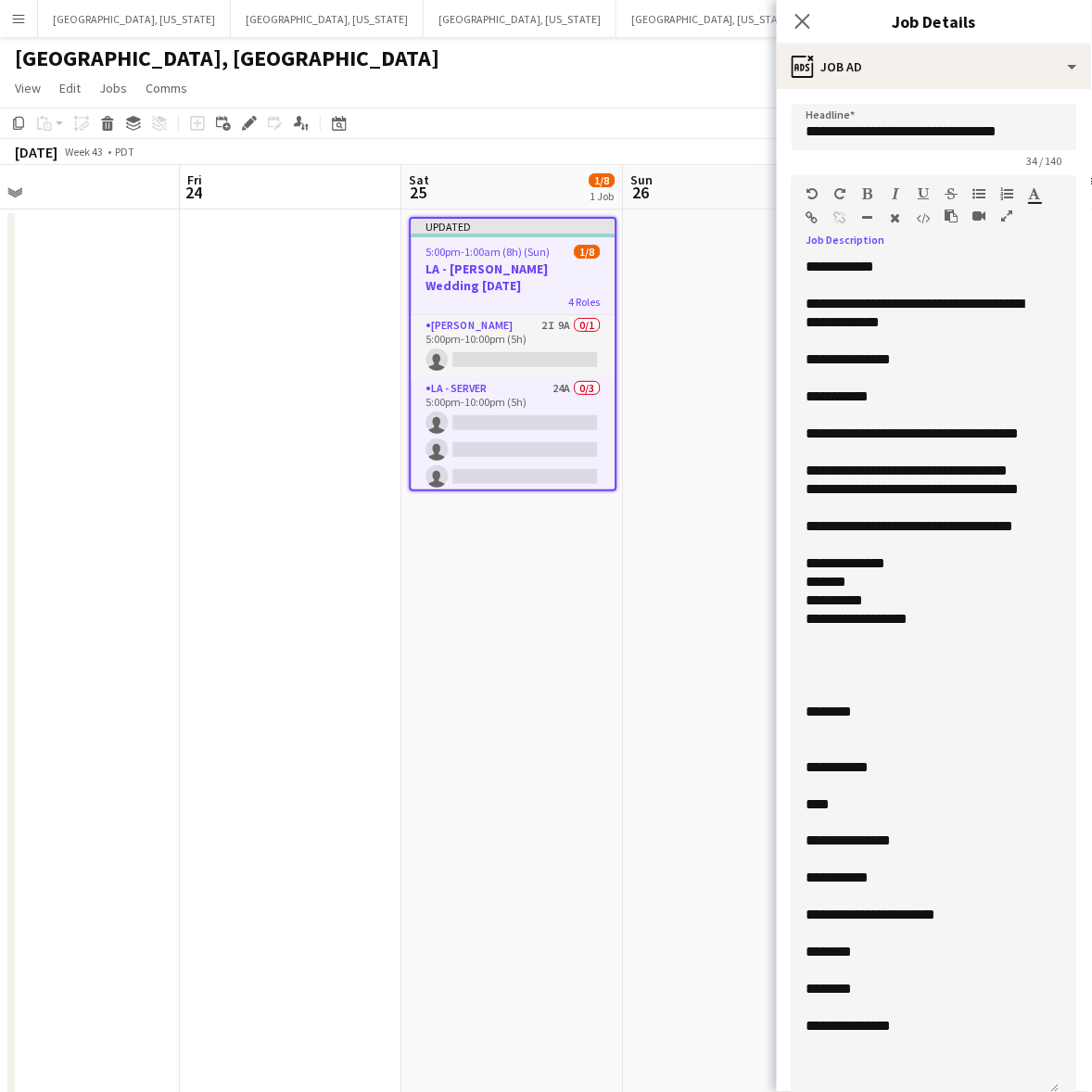
drag, startPoint x: 929, startPoint y: 619, endPoint x: 793, endPoint y: 589, distance: 139.3
click at [793, 589] on div "**********" at bounding box center [925, 676] width 268 height 837
copy div "**********"
click at [871, 896] on div at bounding box center [925, 897] width 239 height 18
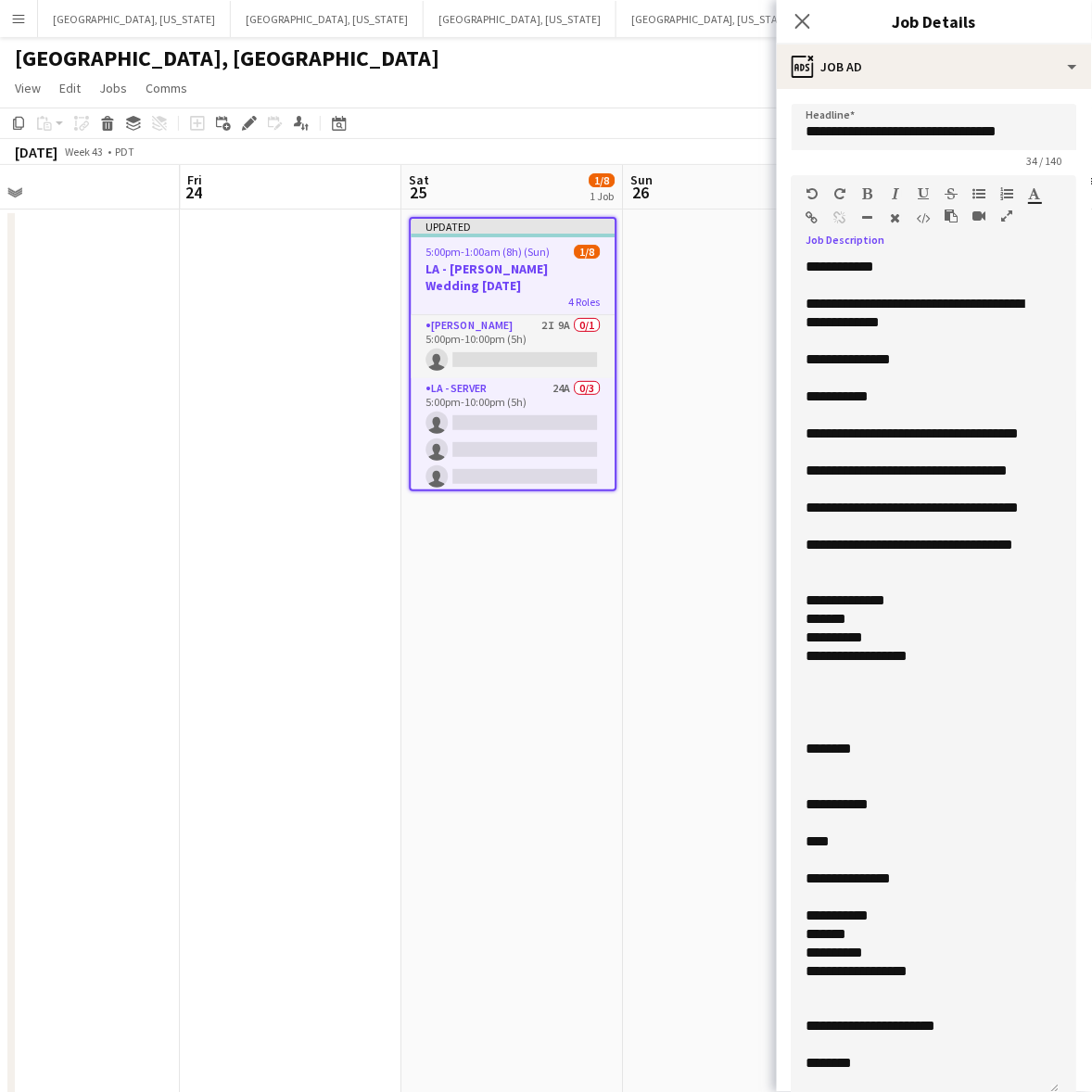
drag, startPoint x: 853, startPoint y: 666, endPoint x: 793, endPoint y: 604, distance: 86.3
click at [793, 604] on div "**********" at bounding box center [925, 676] width 268 height 837
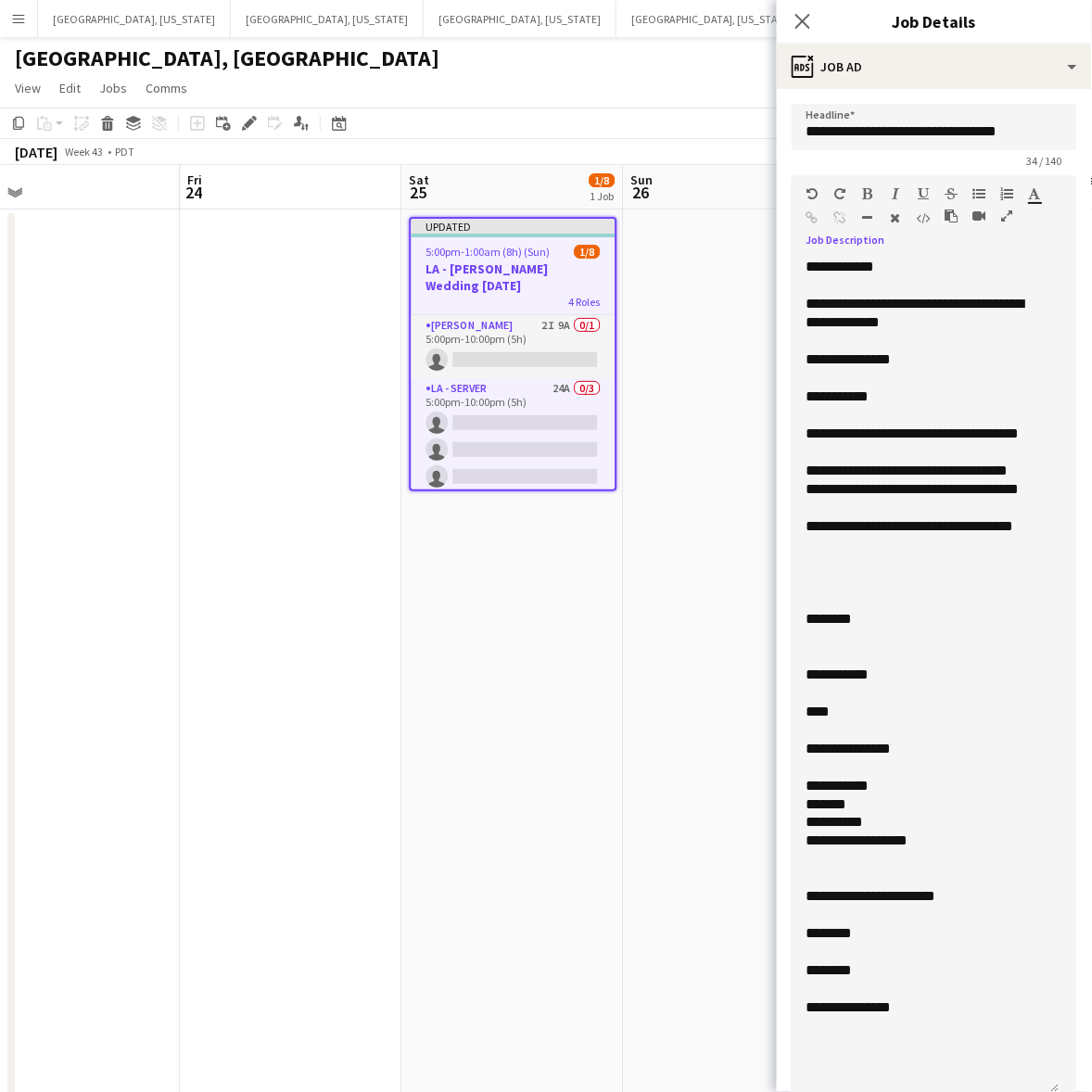
click at [855, 989] on div at bounding box center [925, 990] width 239 height 18
drag, startPoint x: 872, startPoint y: 969, endPoint x: 803, endPoint y: 970, distance: 69.0
click at [803, 970] on div "**********" at bounding box center [925, 676] width 268 height 837
click at [901, 1043] on div "**********" at bounding box center [925, 676] width 268 height 837
click at [901, 1044] on div "**********" at bounding box center [925, 676] width 268 height 837
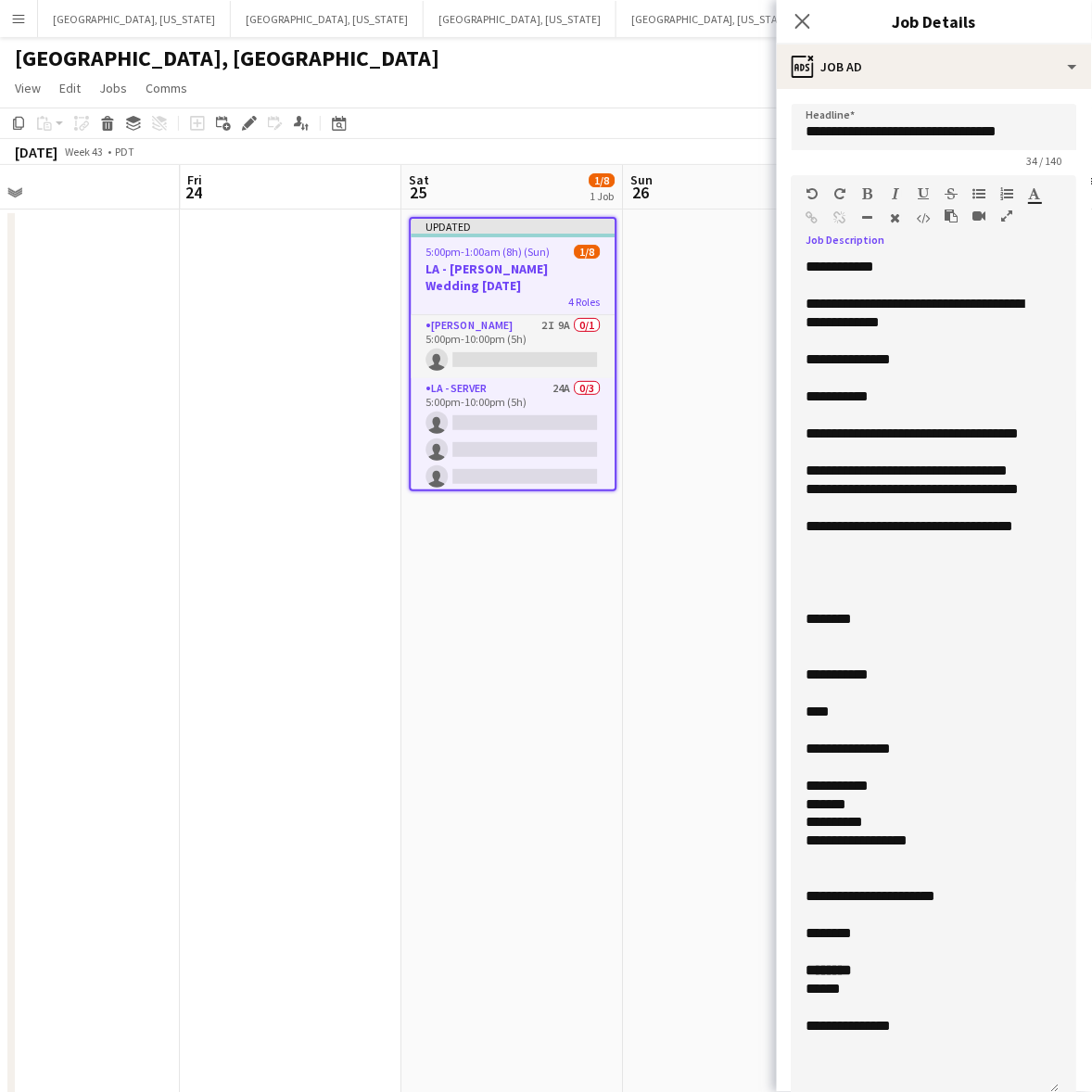
click at [924, 1024] on div "**********" at bounding box center [925, 1026] width 239 height 18
drag, startPoint x: 926, startPoint y: 1030, endPoint x: 767, endPoint y: 1031, distance: 159.0
click at [767, 1031] on body "Menu Boards Boards Boards All jobs Status Workforce Workforce My Workforce Recr…" at bounding box center [546, 599] width 1092 height 1197
click at [840, 953] on div at bounding box center [925, 952] width 239 height 18
drag, startPoint x: 872, startPoint y: 936, endPoint x: 797, endPoint y: 933, distance: 75.1
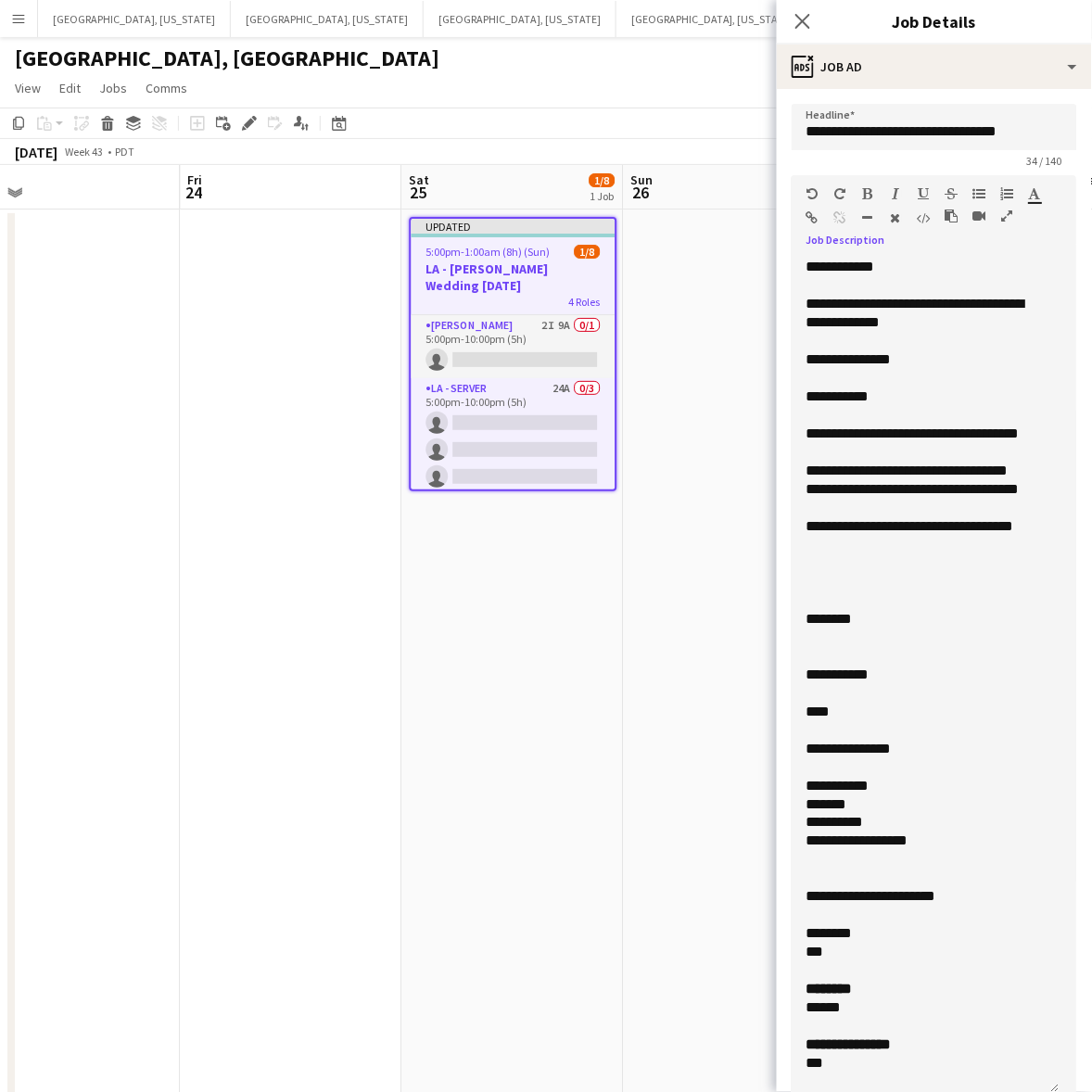
click at [797, 933] on div "**********" at bounding box center [925, 676] width 268 height 837
click at [832, 906] on div at bounding box center [925, 915] width 239 height 18
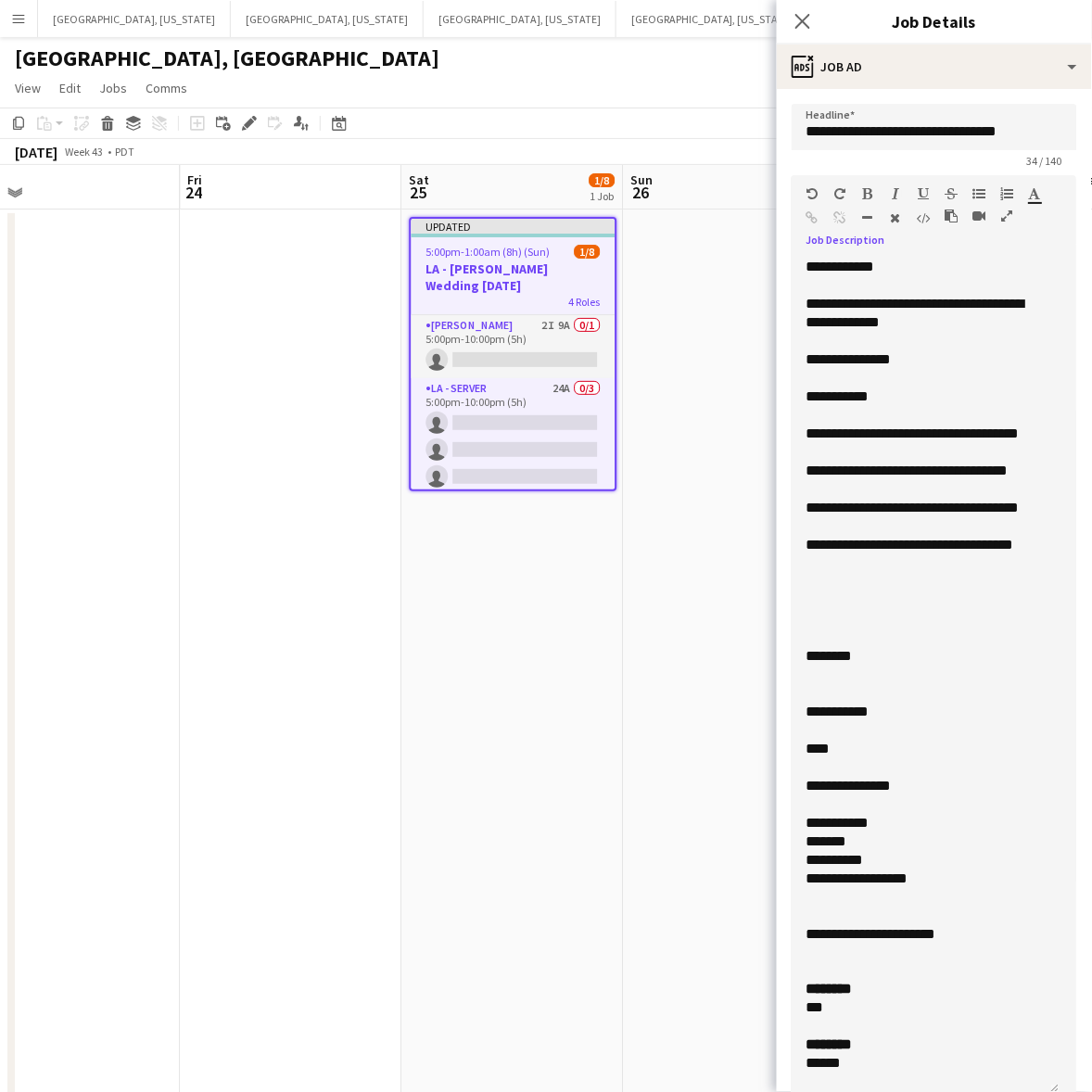
drag, startPoint x: 948, startPoint y: 320, endPoint x: 868, endPoint y: 306, distance: 81.2
click at [868, 306] on div "**********" at bounding box center [917, 313] width 221 height 37
copy div "**********"
click at [859, 798] on div at bounding box center [925, 804] width 239 height 18
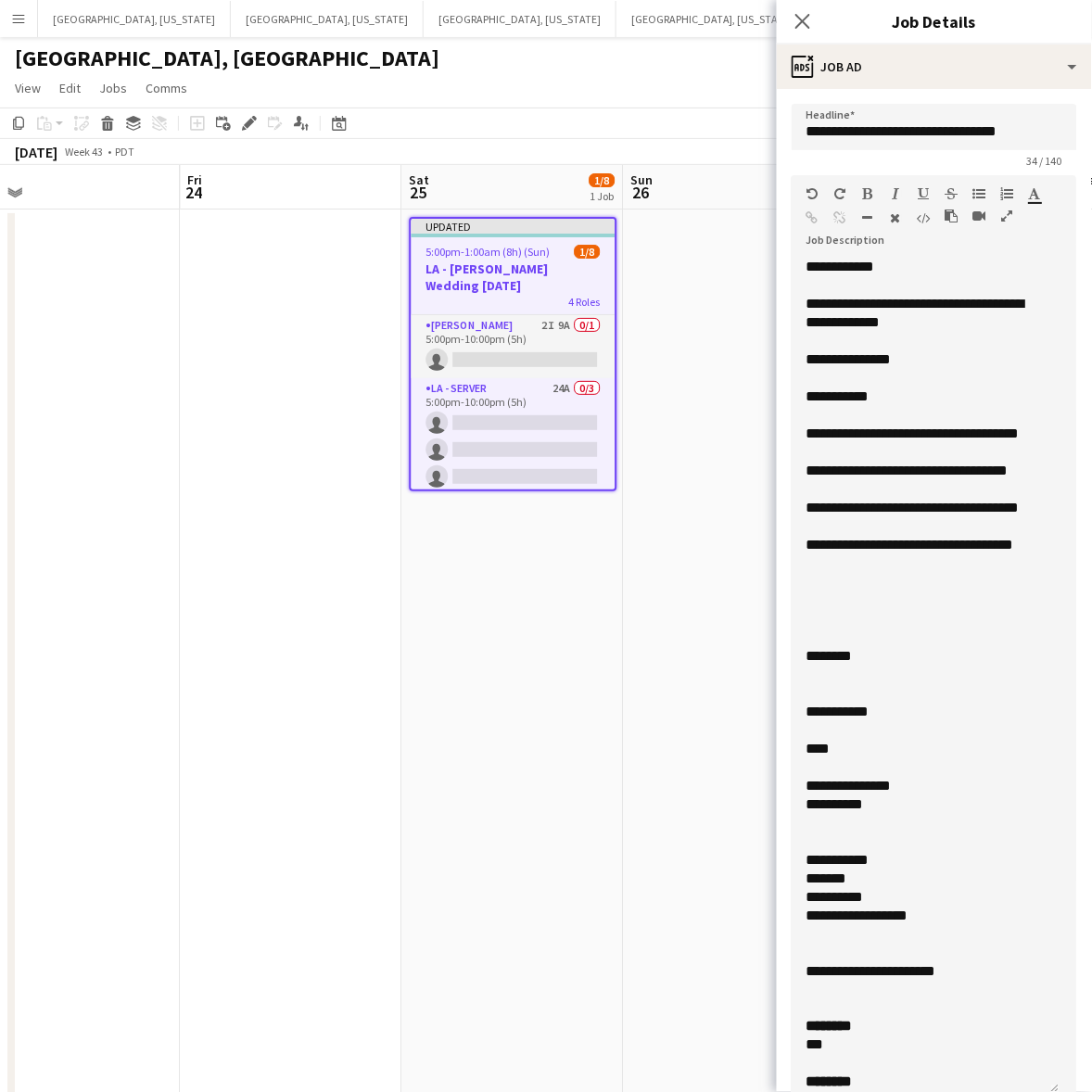
click at [910, 808] on div "**********" at bounding box center [917, 804] width 221 height 18
click at [862, 823] on div at bounding box center [925, 822] width 239 height 18
click at [985, 808] on div "**********" at bounding box center [917, 804] width 221 height 18
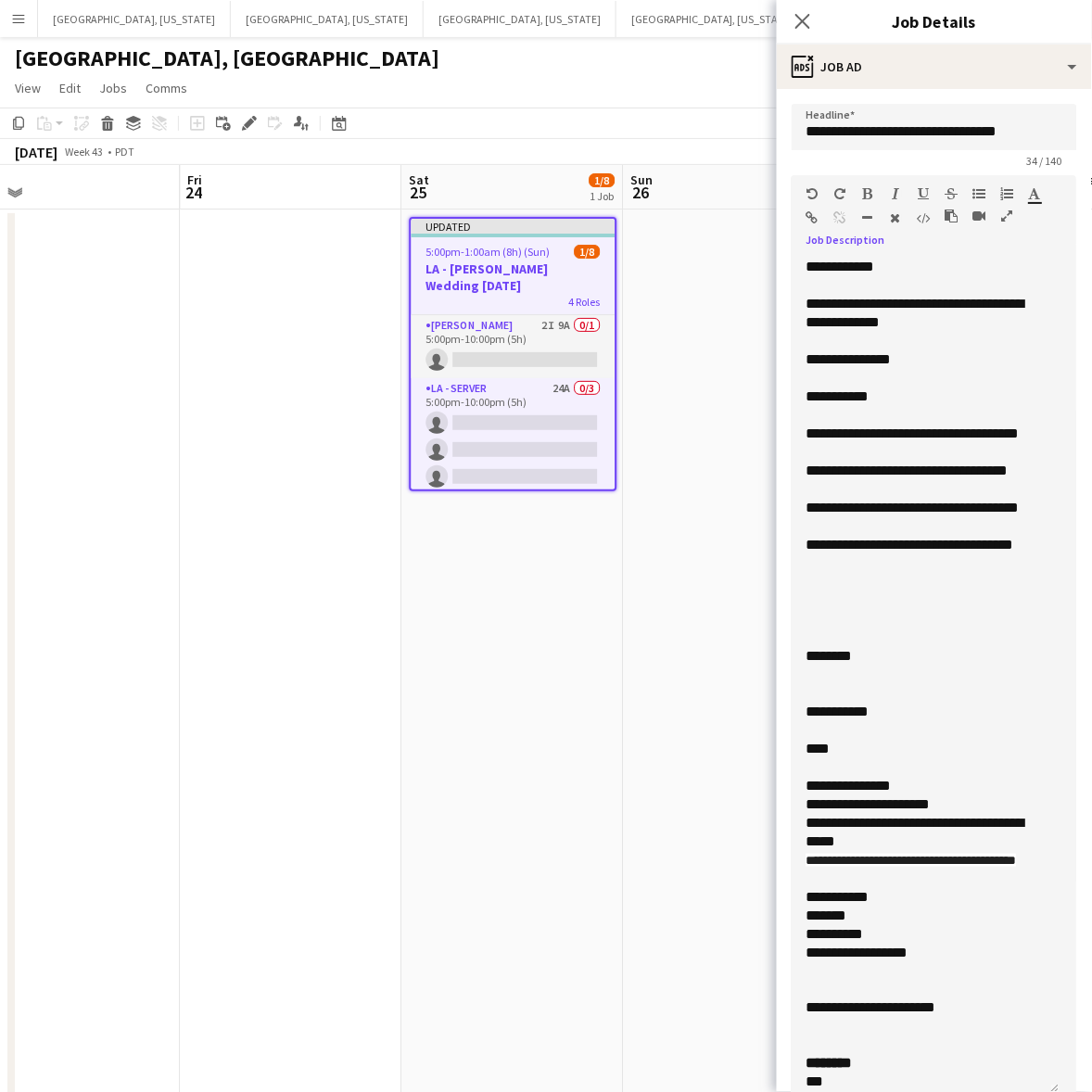
drag, startPoint x: 876, startPoint y: 885, endPoint x: 790, endPoint y: 860, distance: 89.6
click at [791, 860] on div "**********" at bounding box center [925, 676] width 268 height 837
drag, startPoint x: 924, startPoint y: 782, endPoint x: 802, endPoint y: 790, distance: 122.3
click at [802, 790] on div "**********" at bounding box center [925, 676] width 268 height 837
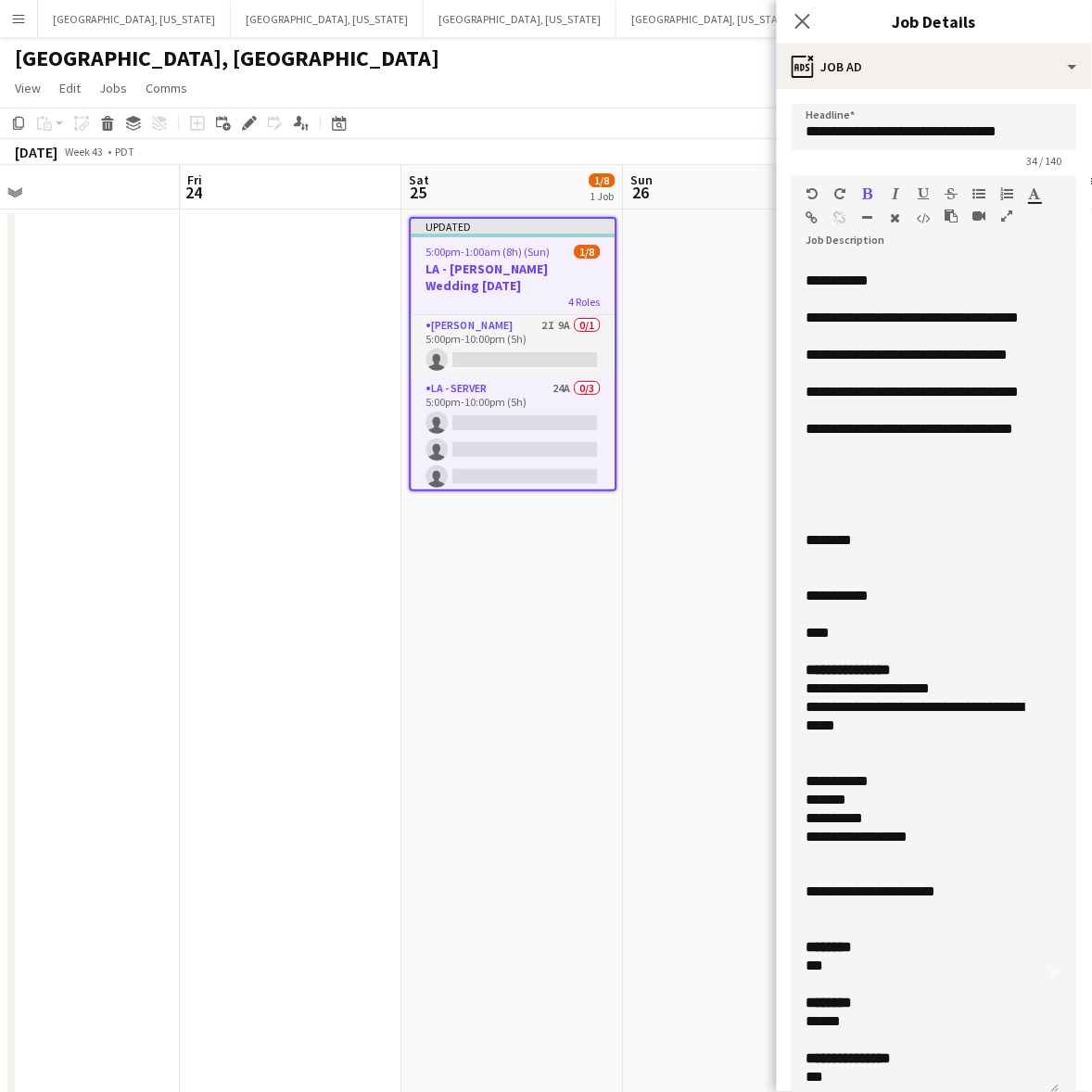
click at [812, 802] on div "*******" at bounding box center [917, 799] width 221 height 18
click at [812, 815] on div "**********" at bounding box center [917, 818] width 221 height 18
click at [809, 835] on div "**********" at bounding box center [917, 836] width 221 height 18
drag, startPoint x: 891, startPoint y: 780, endPoint x: 795, endPoint y: 781, distance: 96.0
click at [797, 781] on div "**********" at bounding box center [925, 676] width 268 height 837
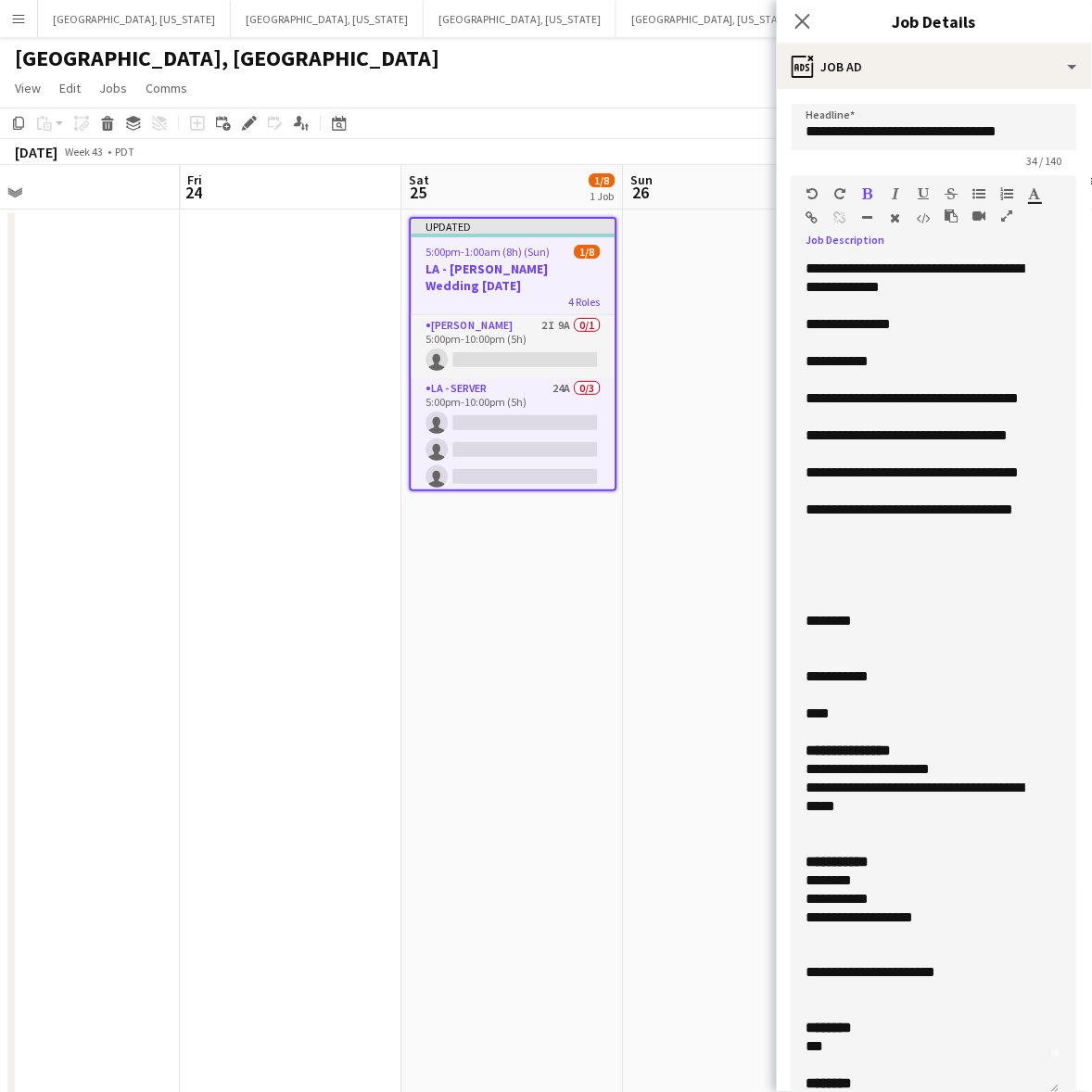
scroll to position [0, 0]
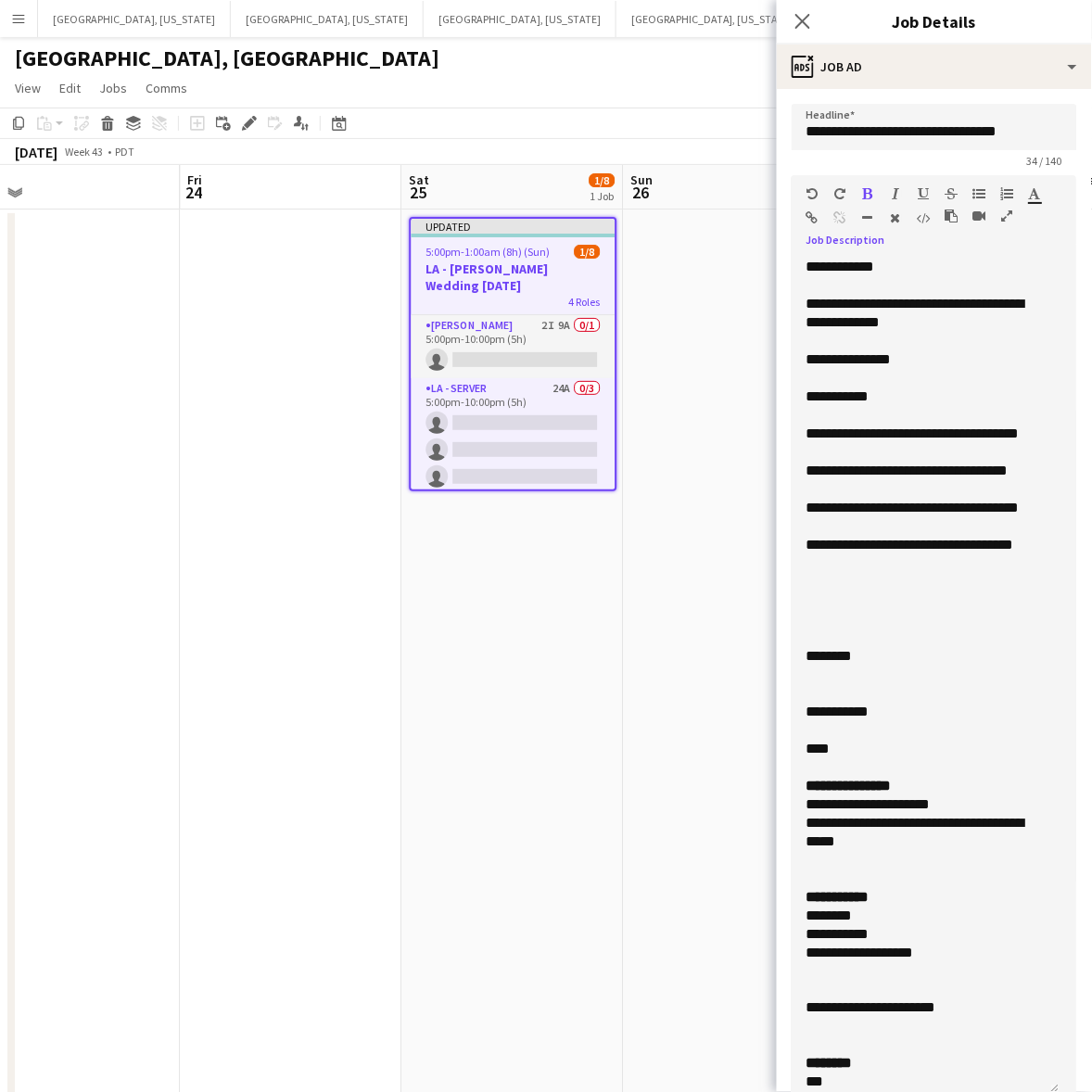
drag, startPoint x: 892, startPoint y: 390, endPoint x: 790, endPoint y: 255, distance: 169.2
click at [791, 255] on div "**********" at bounding box center [934, 669] width 285 height 850
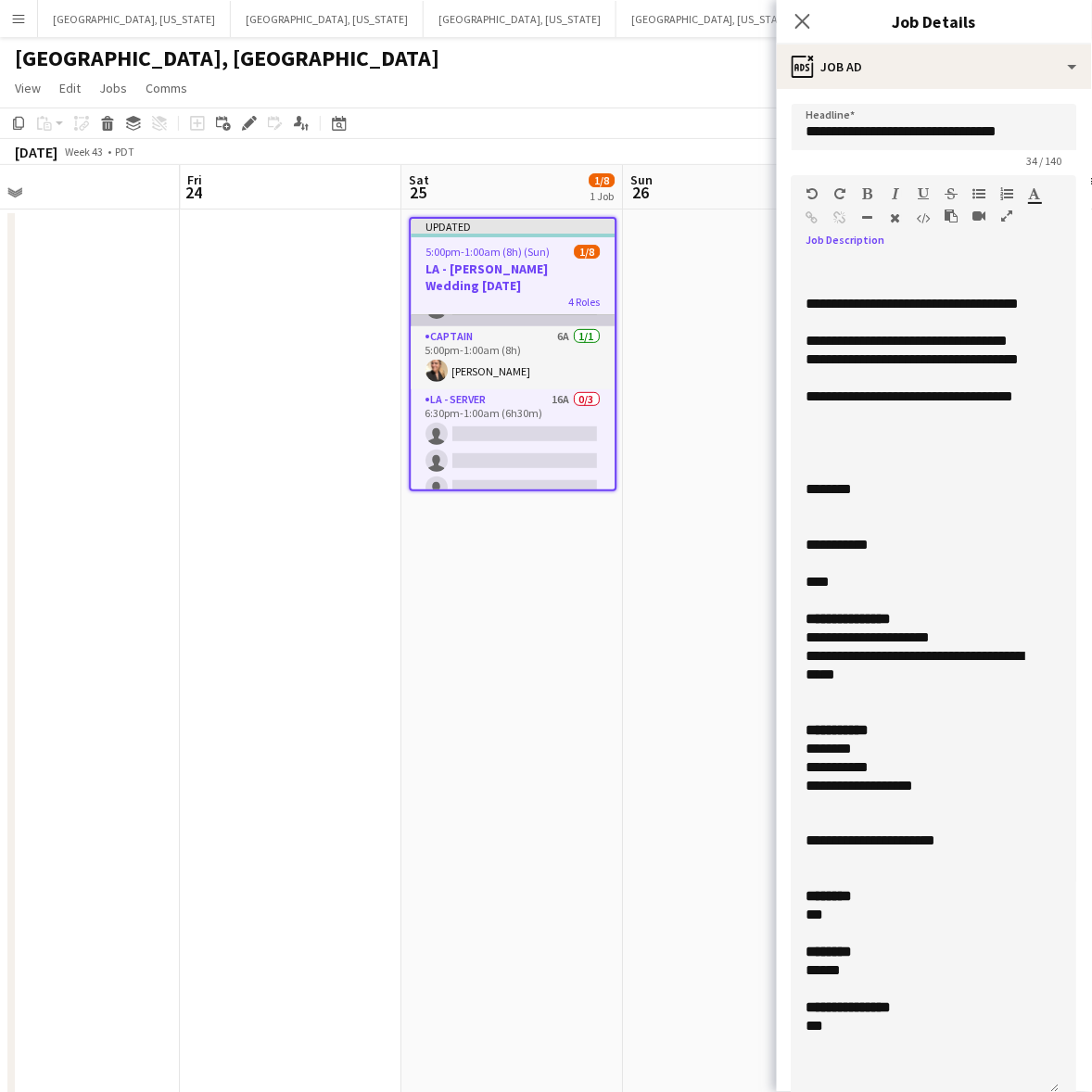
scroll to position [185, 0]
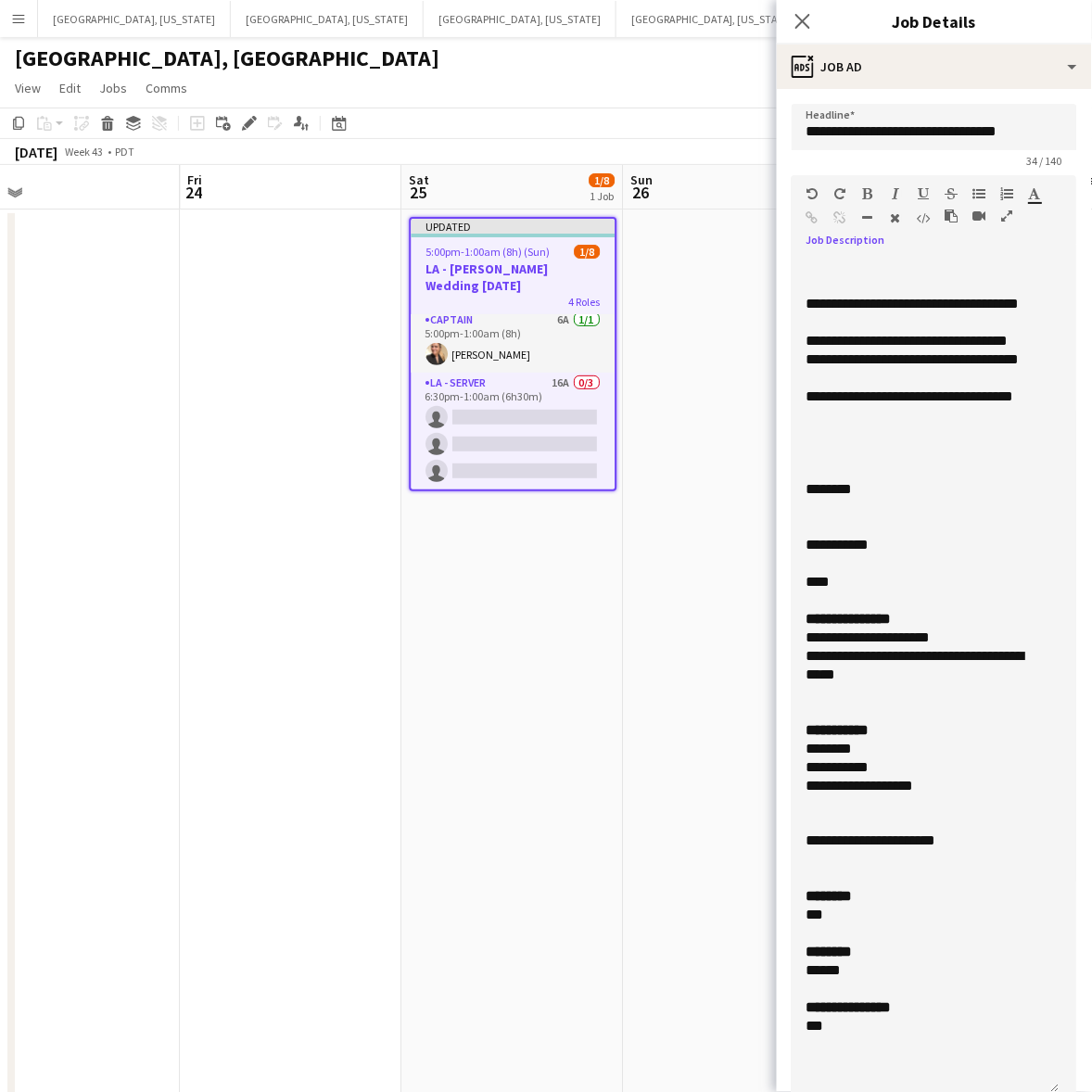
click at [808, 512] on div at bounding box center [925, 508] width 239 height 18
drag, startPoint x: 871, startPoint y: 484, endPoint x: 781, endPoint y: 488, distance: 90.1
click at [782, 488] on form "**********" at bounding box center [934, 865] width 315 height 1524
click at [804, 748] on div "**********" at bounding box center [925, 676] width 268 height 837
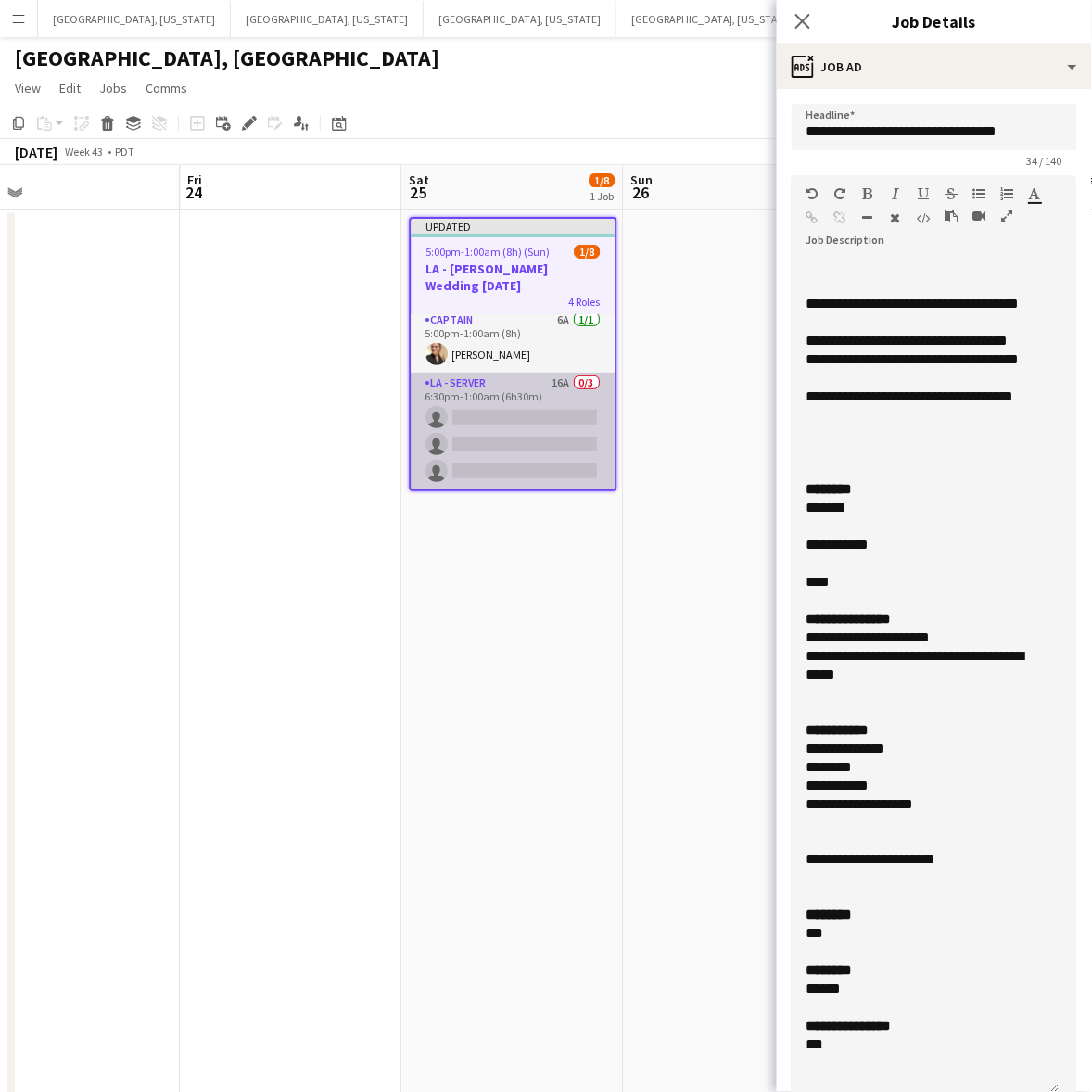
scroll to position [0, 0]
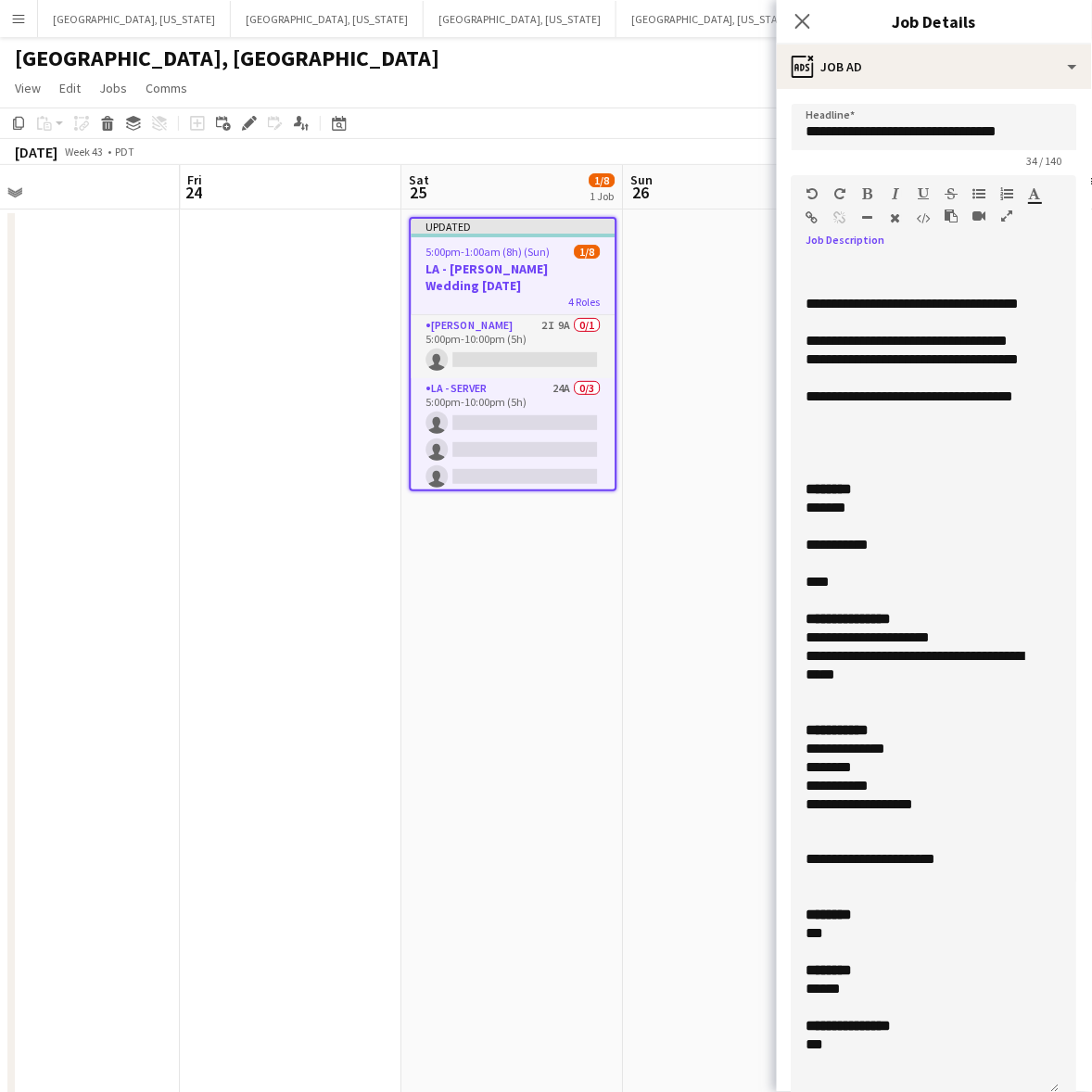
drag, startPoint x: 839, startPoint y: 586, endPoint x: 785, endPoint y: 578, distance: 54.6
click at [785, 578] on form "**********" at bounding box center [934, 865] width 315 height 1524
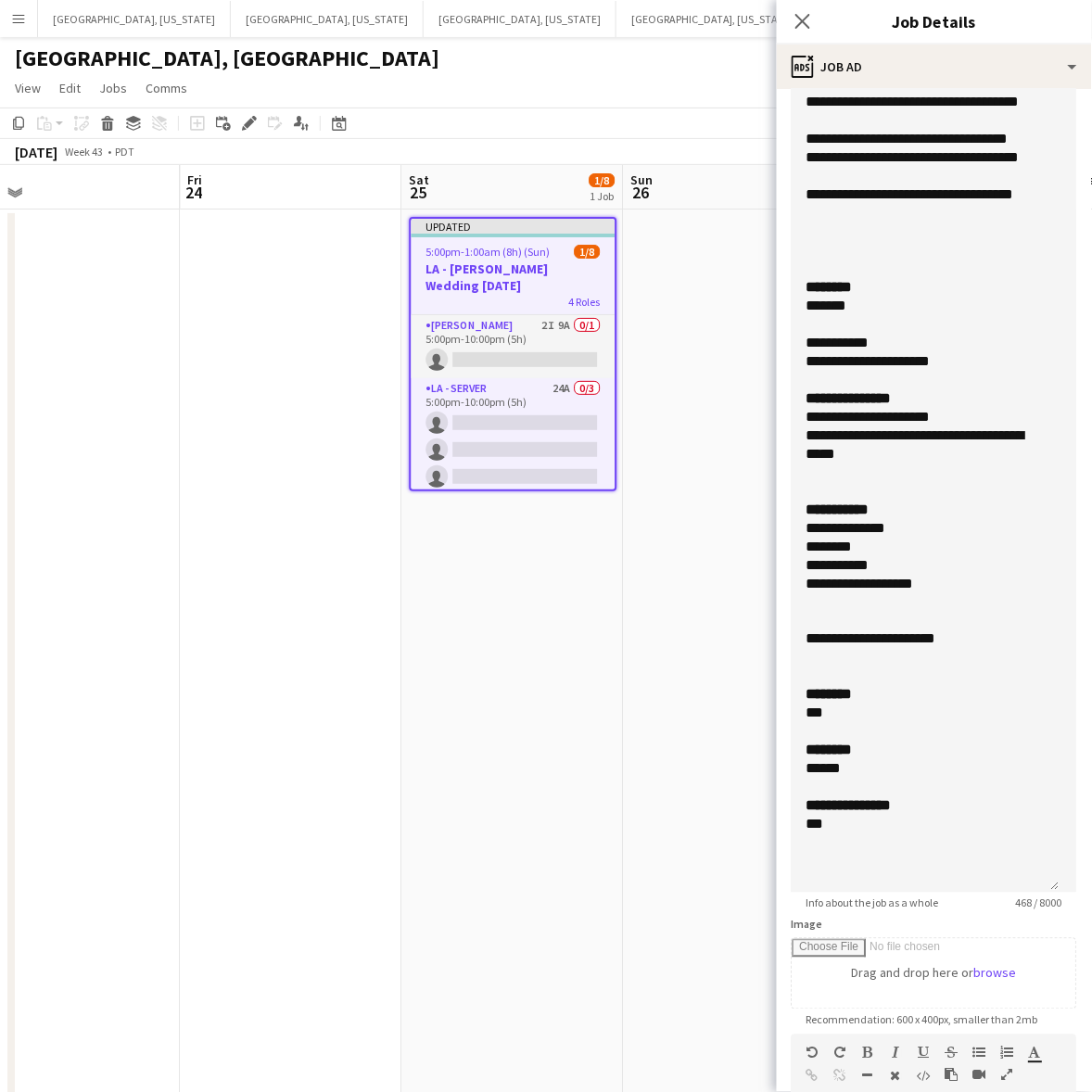
scroll to position [548, 0]
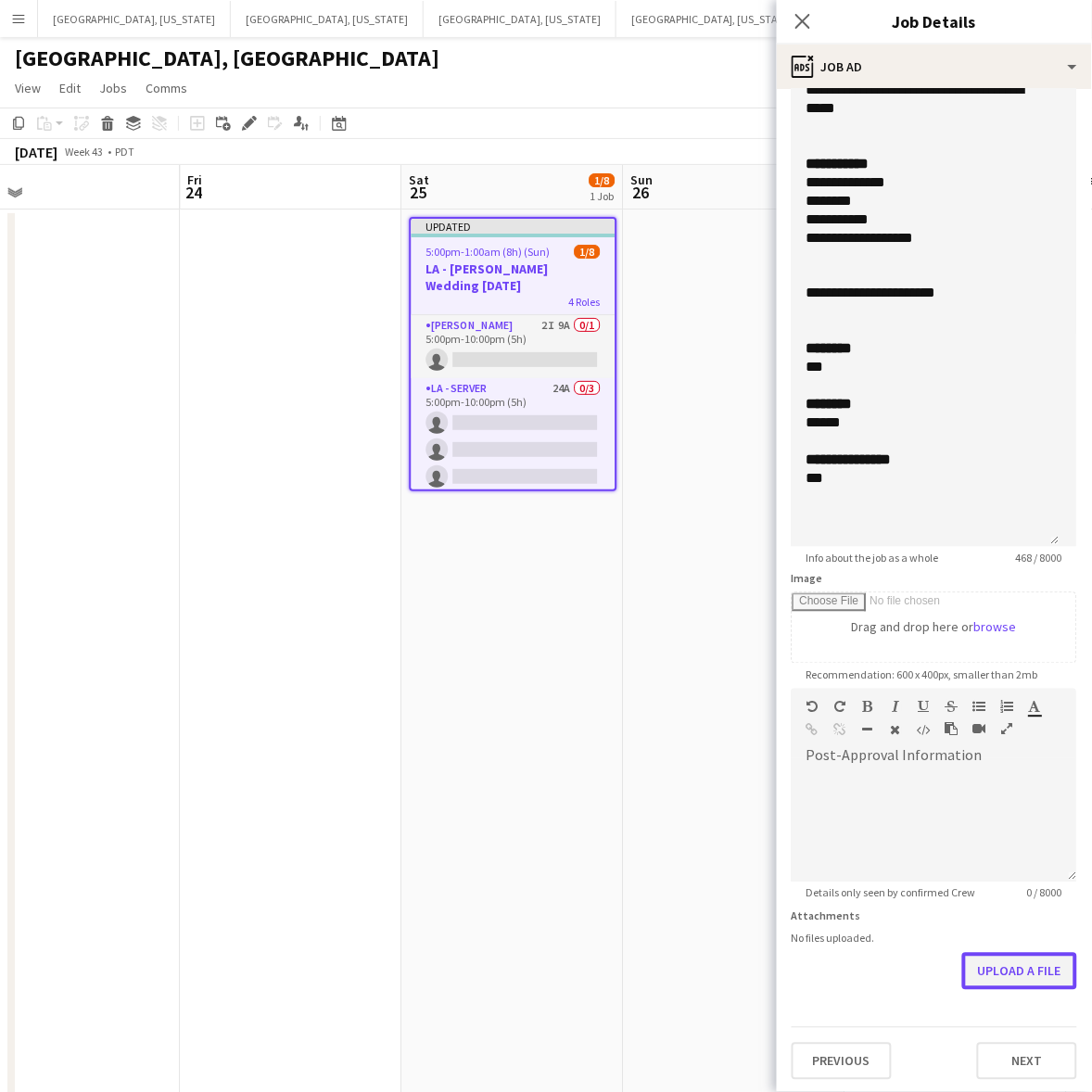
click at [1040, 966] on button "Upload a file" at bounding box center [1019, 971] width 115 height 37
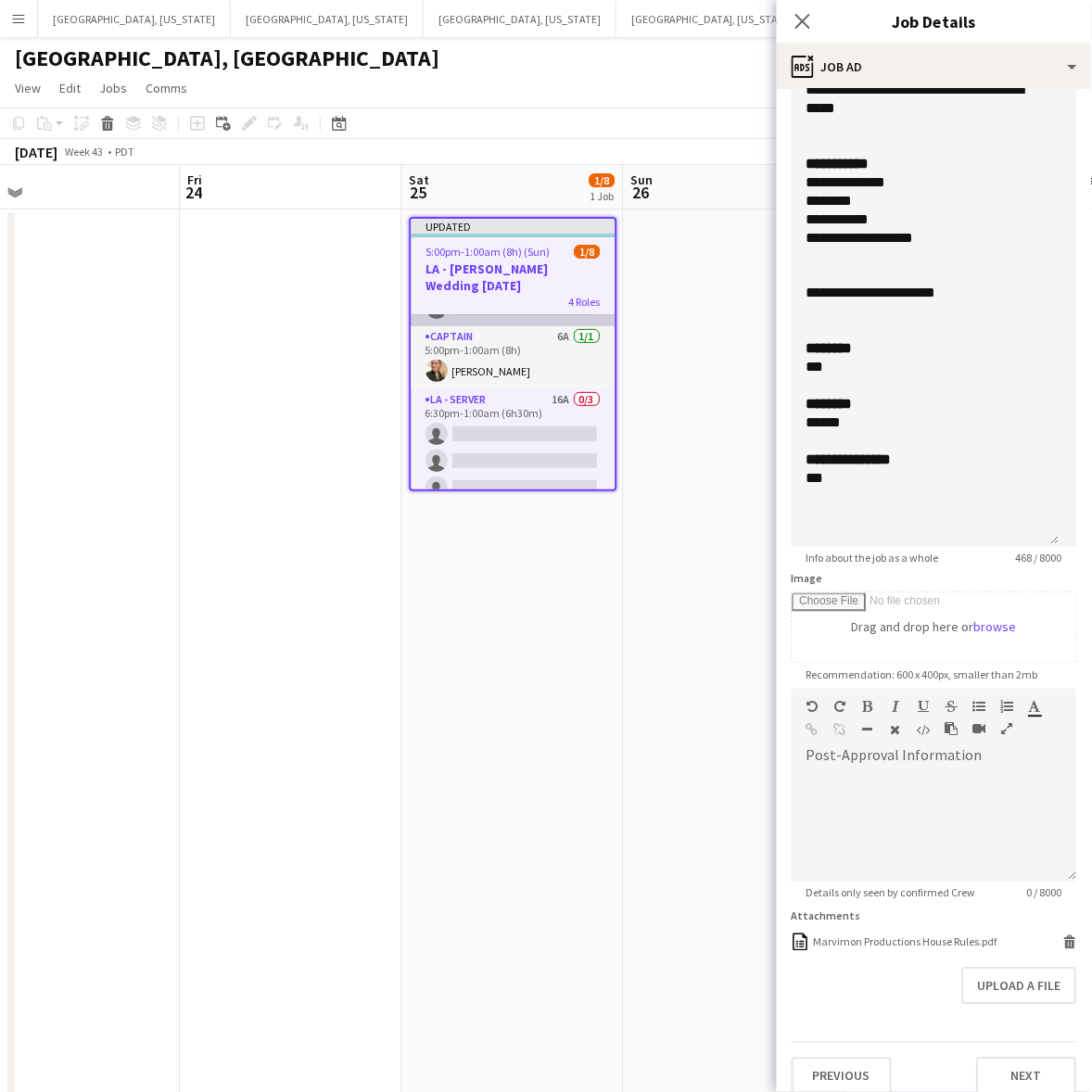
scroll to position [185, 0]
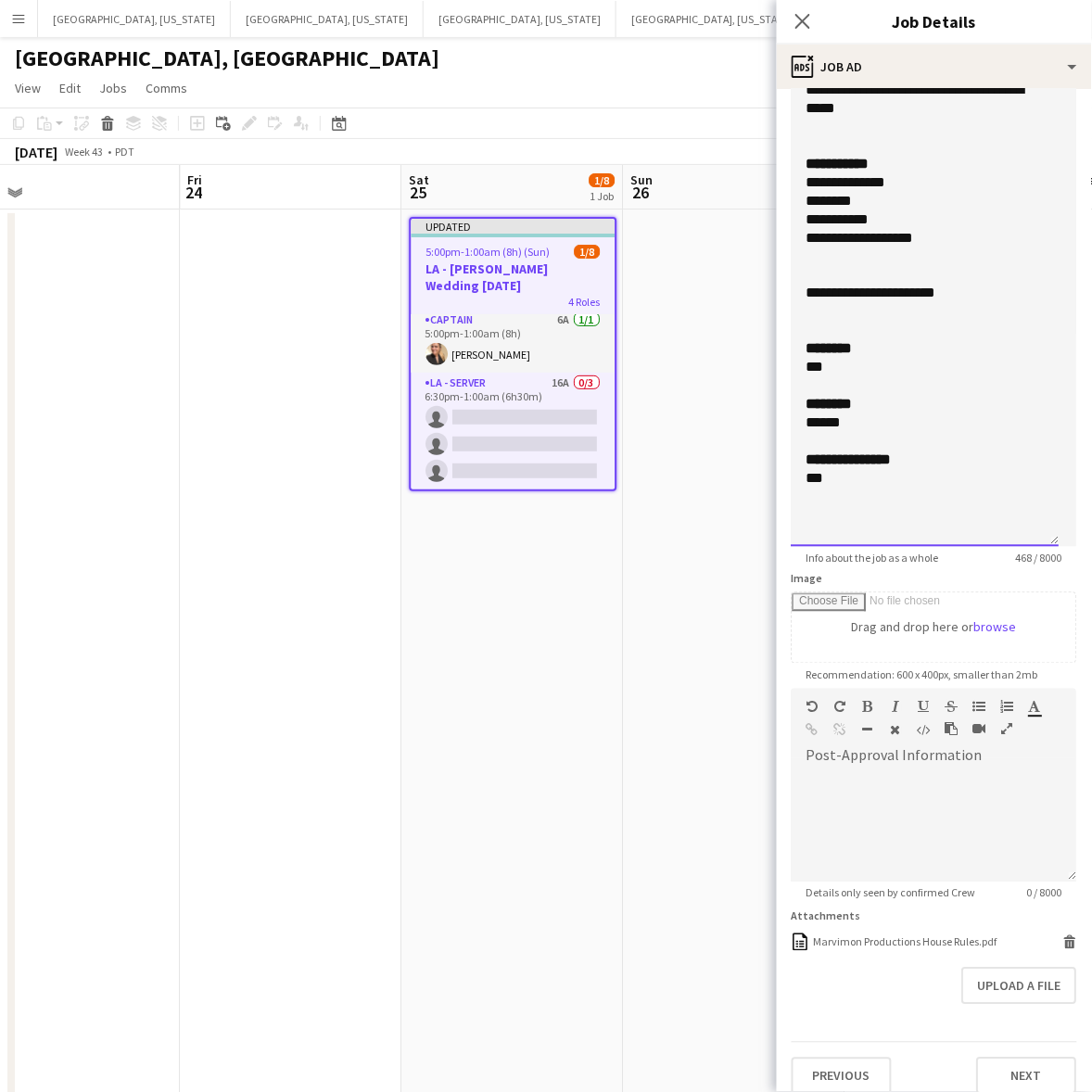
click at [872, 317] on div at bounding box center [925, 311] width 239 height 18
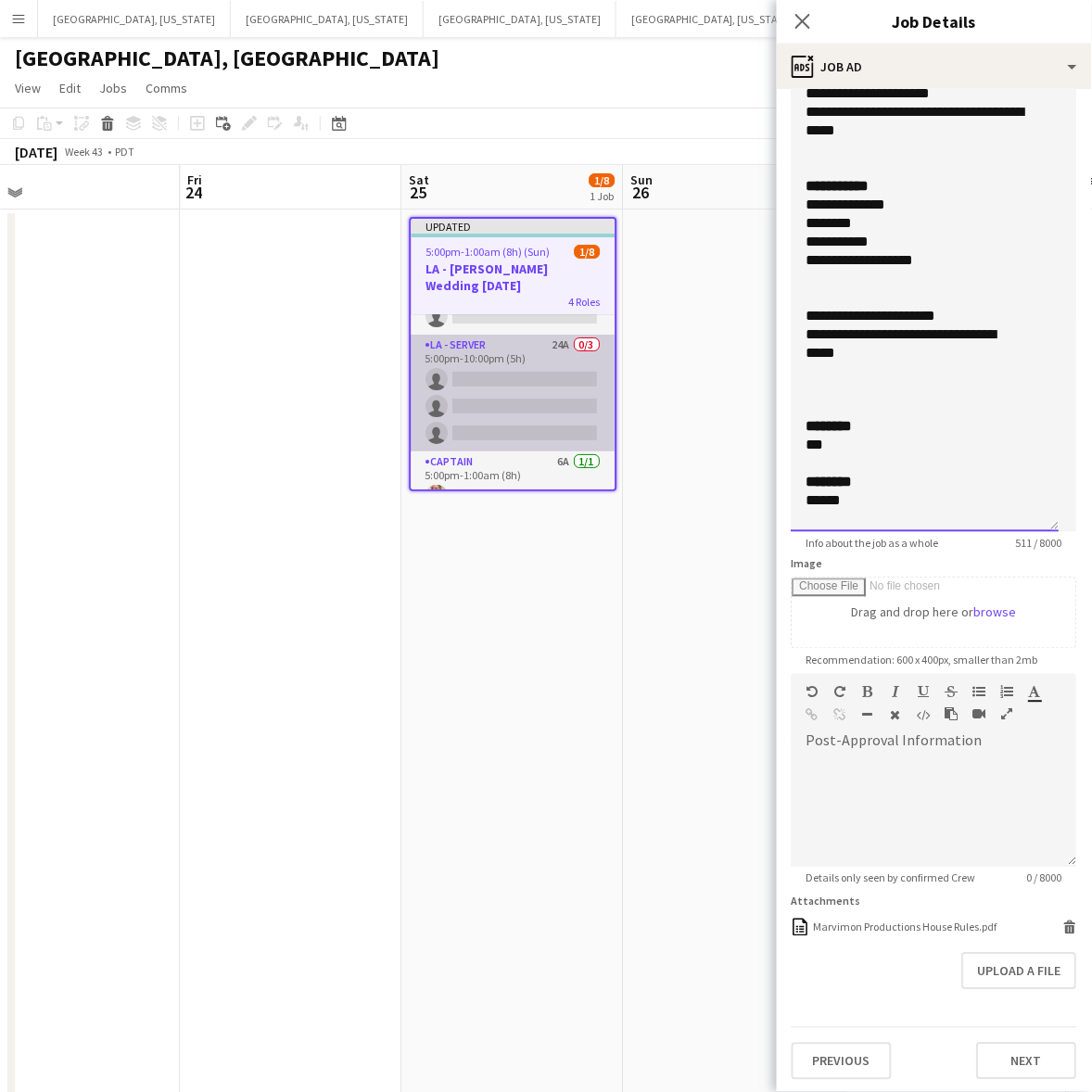
scroll to position [0, 0]
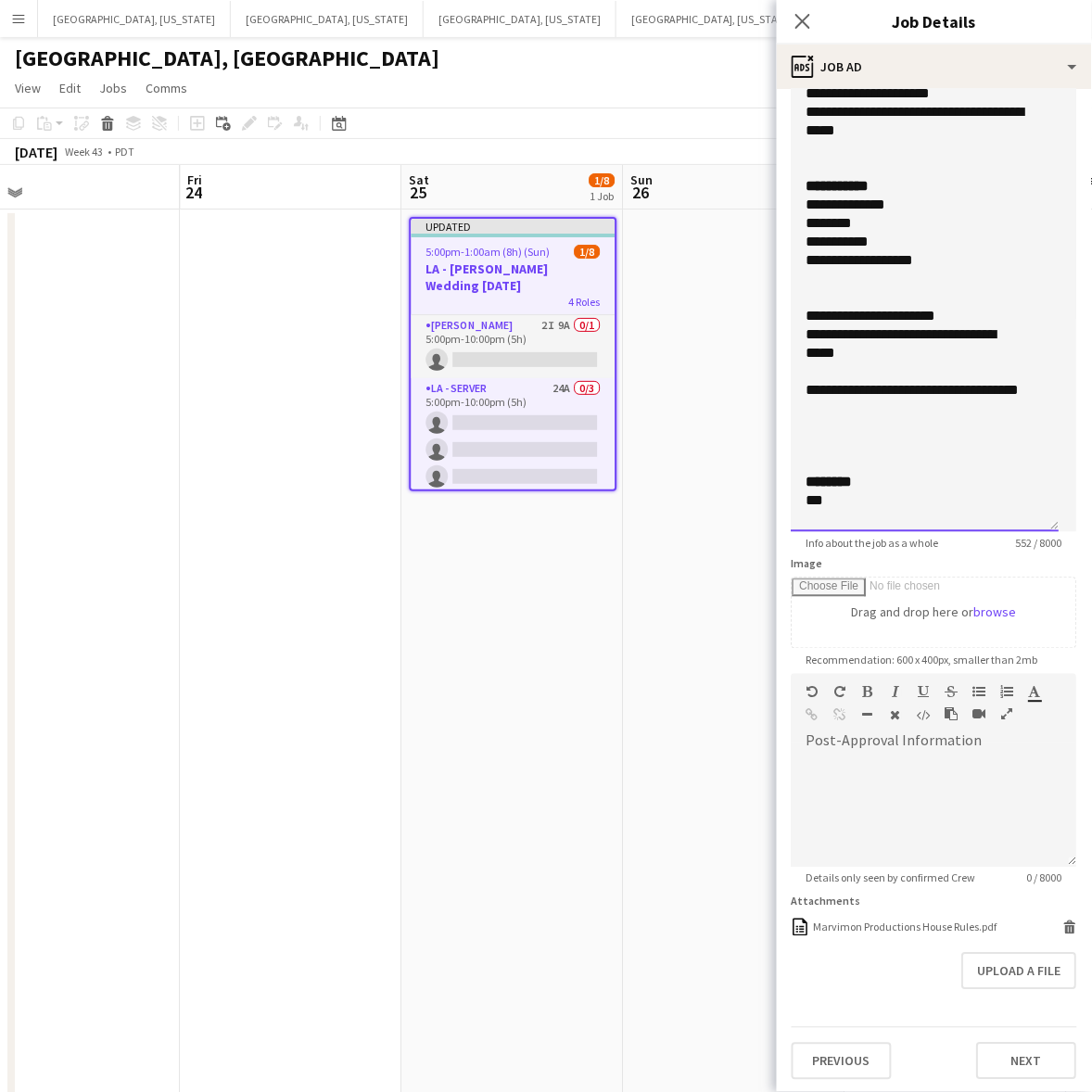
click at [859, 442] on div at bounding box center [925, 445] width 239 height 18
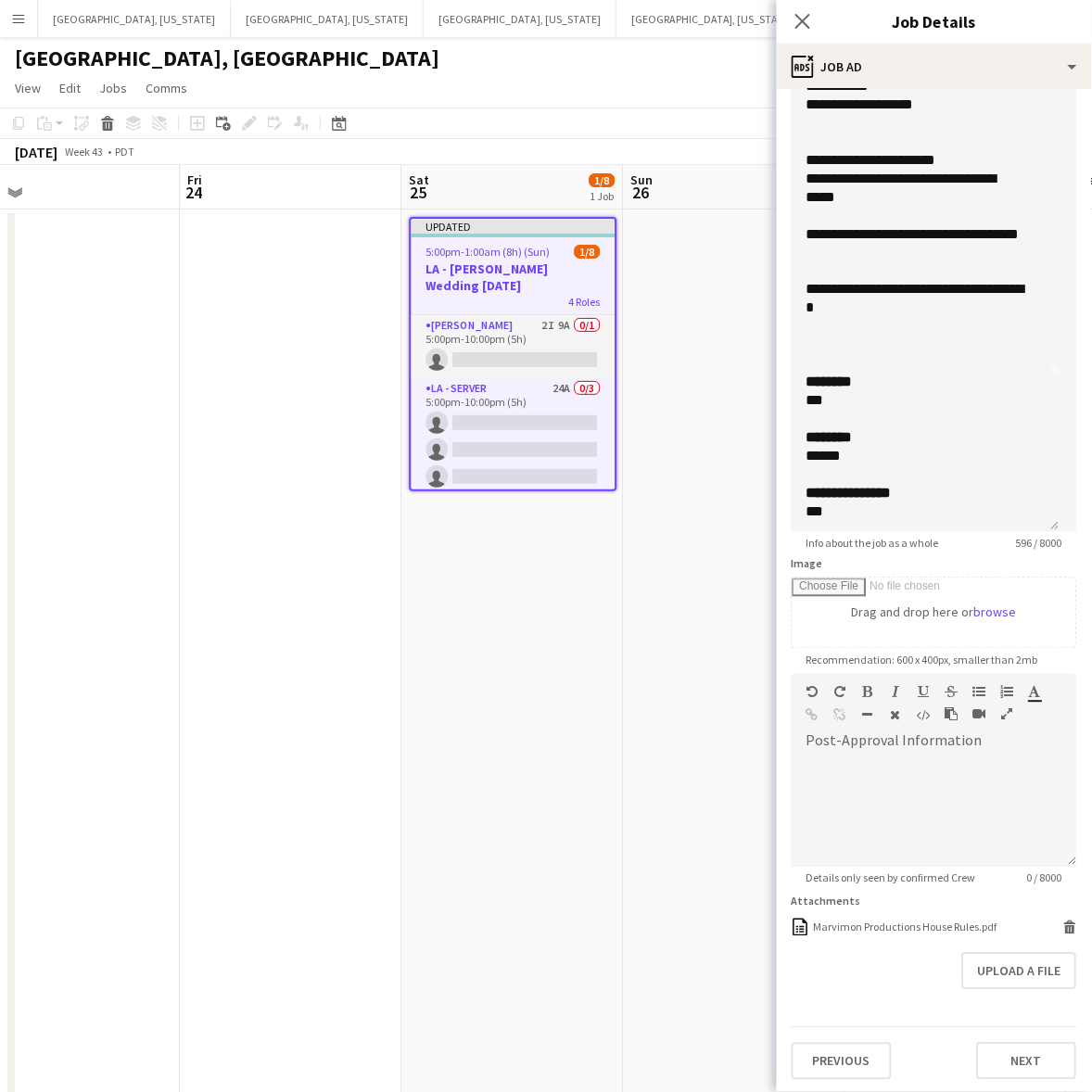
scroll to position [159, 0]
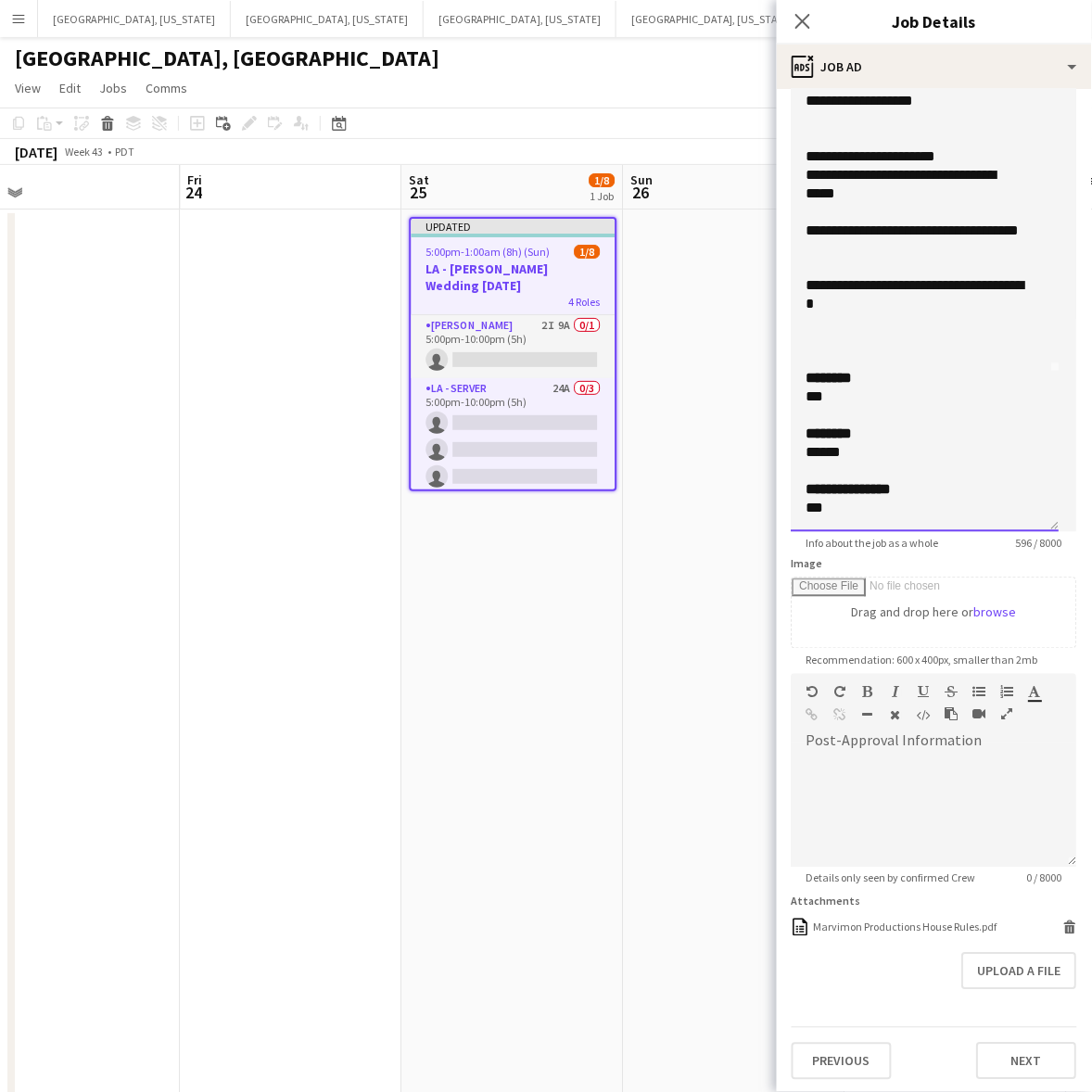
click at [857, 329] on div at bounding box center [925, 323] width 239 height 18
click at [850, 352] on div at bounding box center [925, 360] width 239 height 18
click at [837, 335] on div at bounding box center [925, 341] width 239 height 18
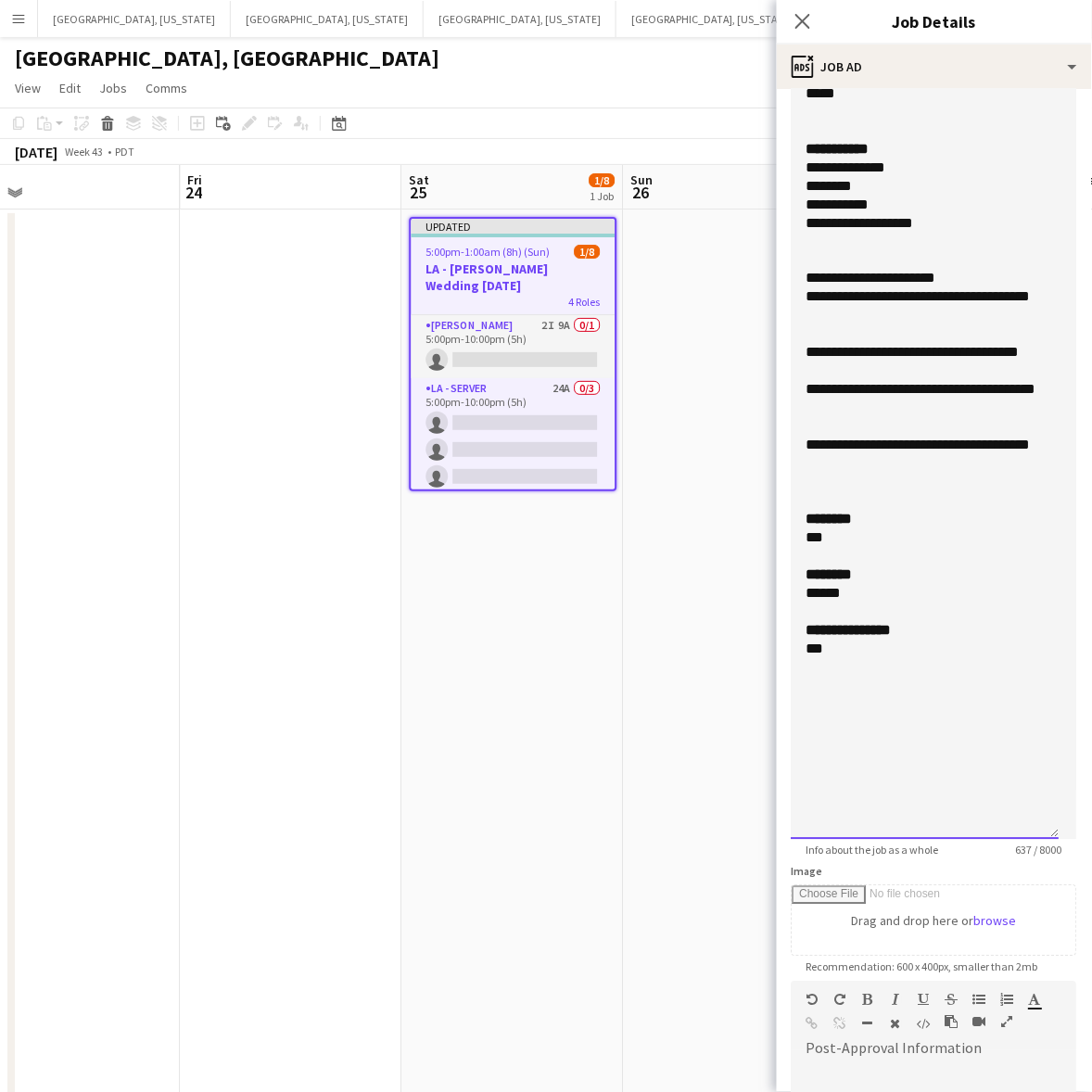
drag, startPoint x: 1047, startPoint y: 521, endPoint x: 1024, endPoint y: 899, distance: 378.7
click at [1025, 840] on div "**********" at bounding box center [925, 267] width 268 height 1145
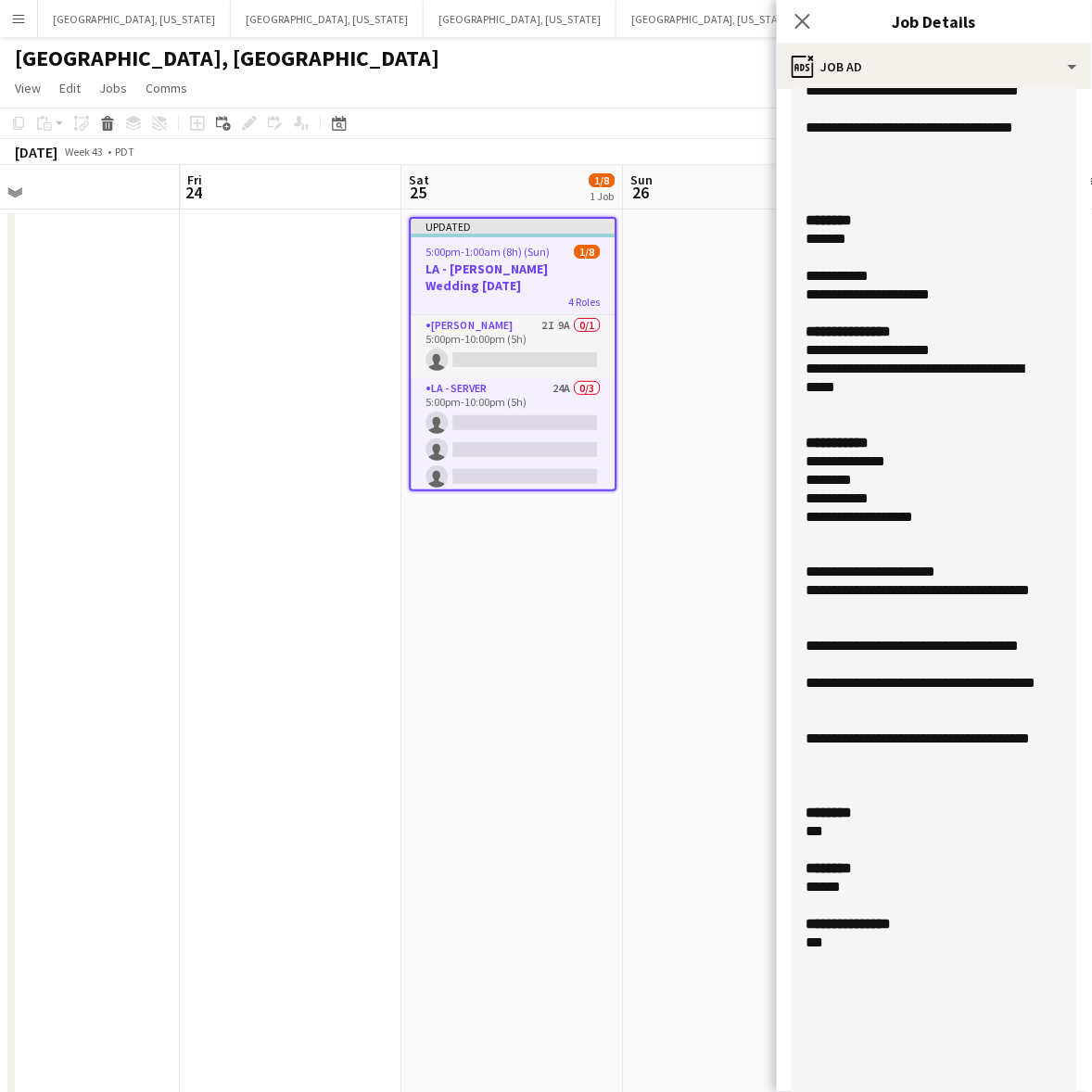
scroll to position [348, 0]
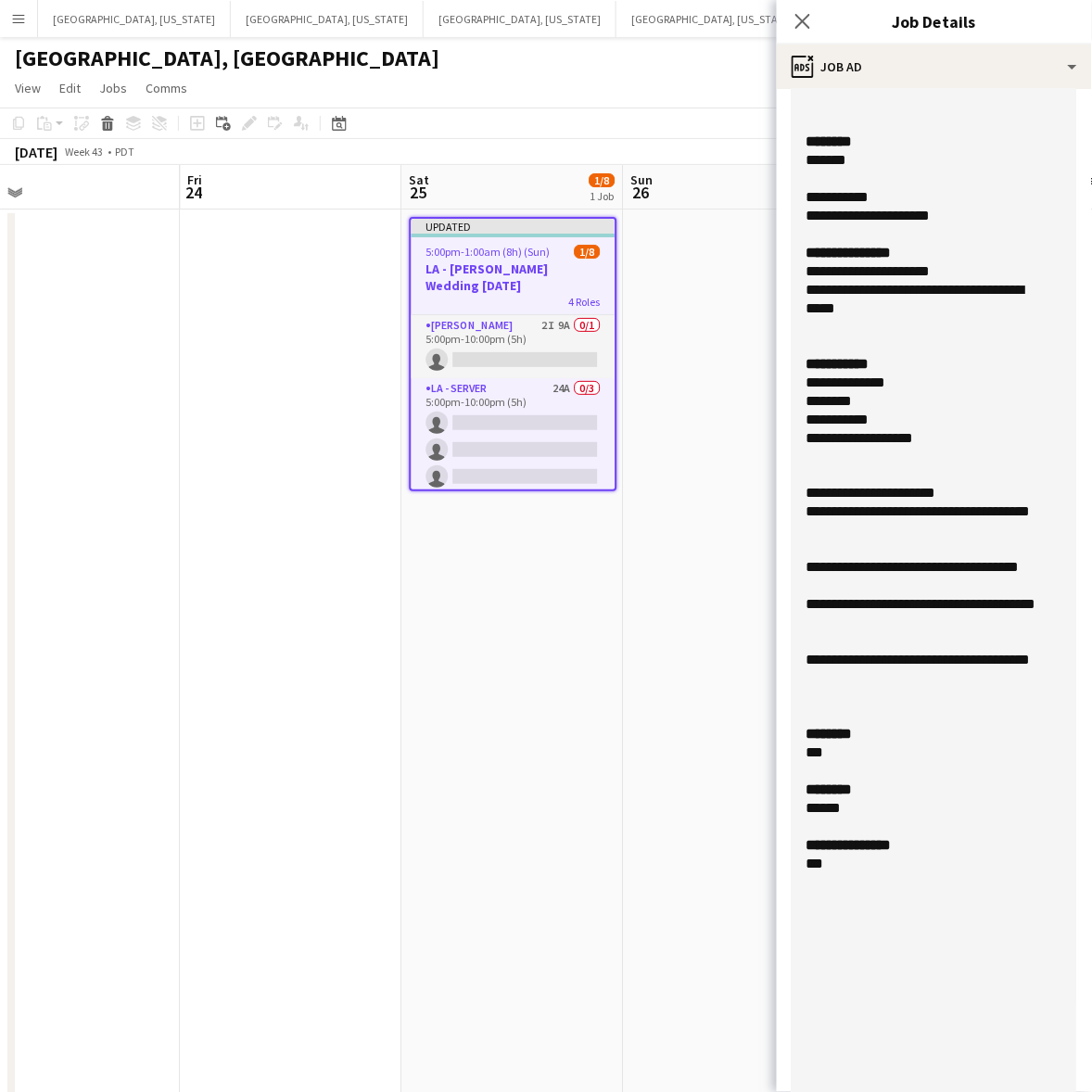
drag, startPoint x: 848, startPoint y: 812, endPoint x: 794, endPoint y: 815, distance: 54.1
click at [794, 815] on div "**********" at bounding box center [925, 517] width 268 height 1215
drag, startPoint x: 970, startPoint y: 493, endPoint x: 798, endPoint y: 498, distance: 172.1
click at [798, 498] on div "**********" at bounding box center [925, 517] width 268 height 1215
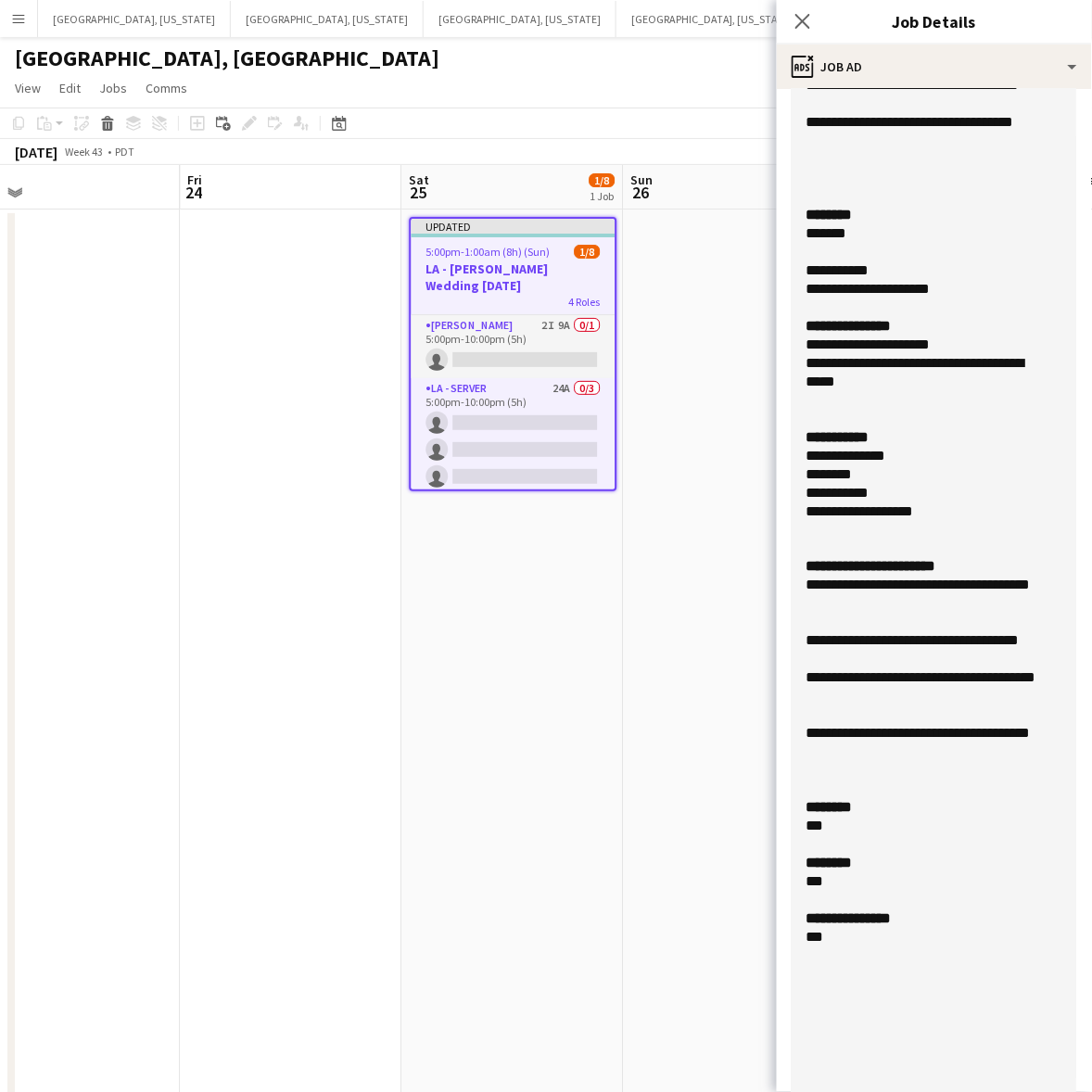
scroll to position [0, 0]
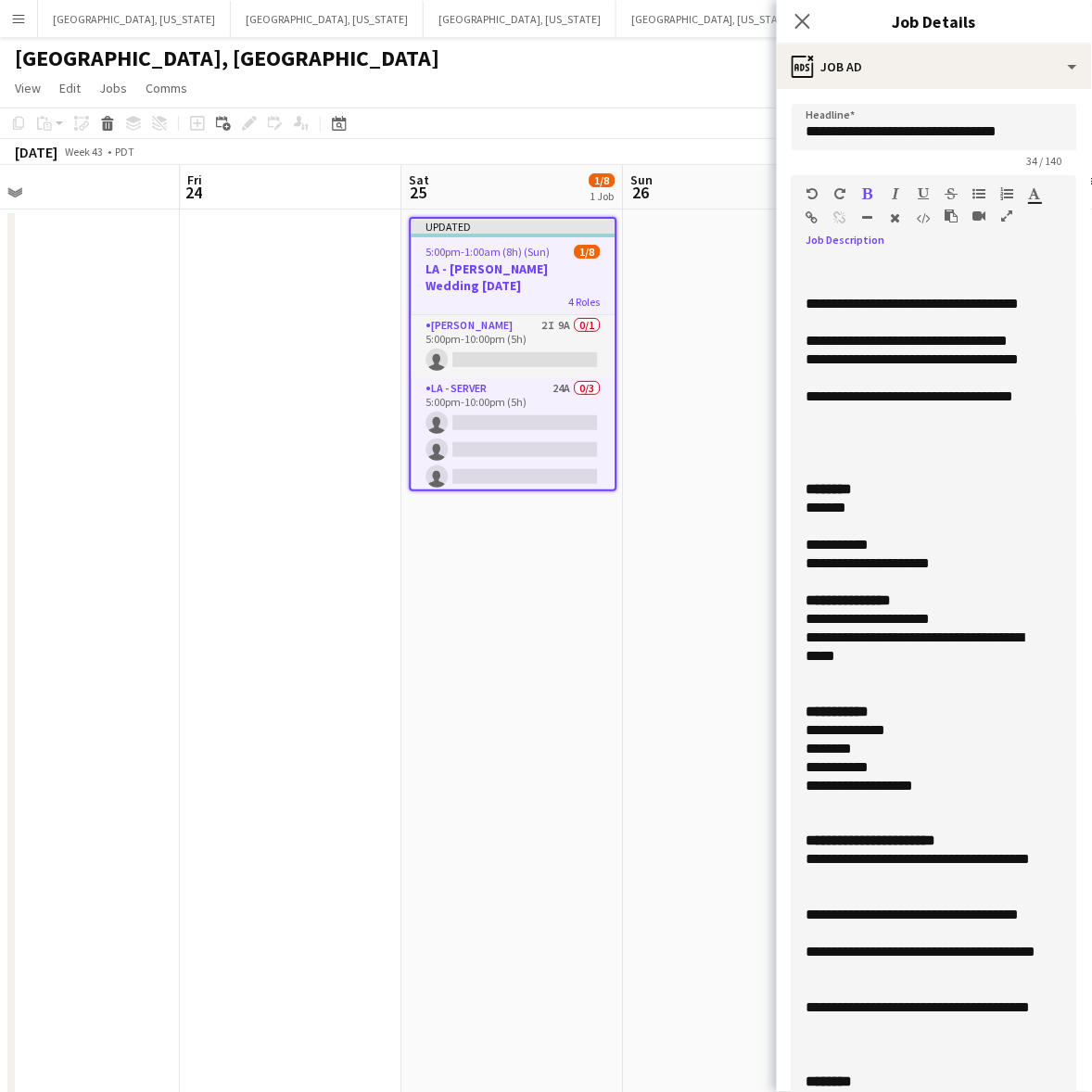
click at [868, 399] on div "**********" at bounding box center [925, 396] width 239 height 18
click at [880, 362] on div "**********" at bounding box center [925, 369] width 239 height 37
drag, startPoint x: 804, startPoint y: 489, endPoint x: 784, endPoint y: 246, distance: 243.8
click at [784, 246] on form "**********" at bounding box center [934, 1061] width 315 height 1917
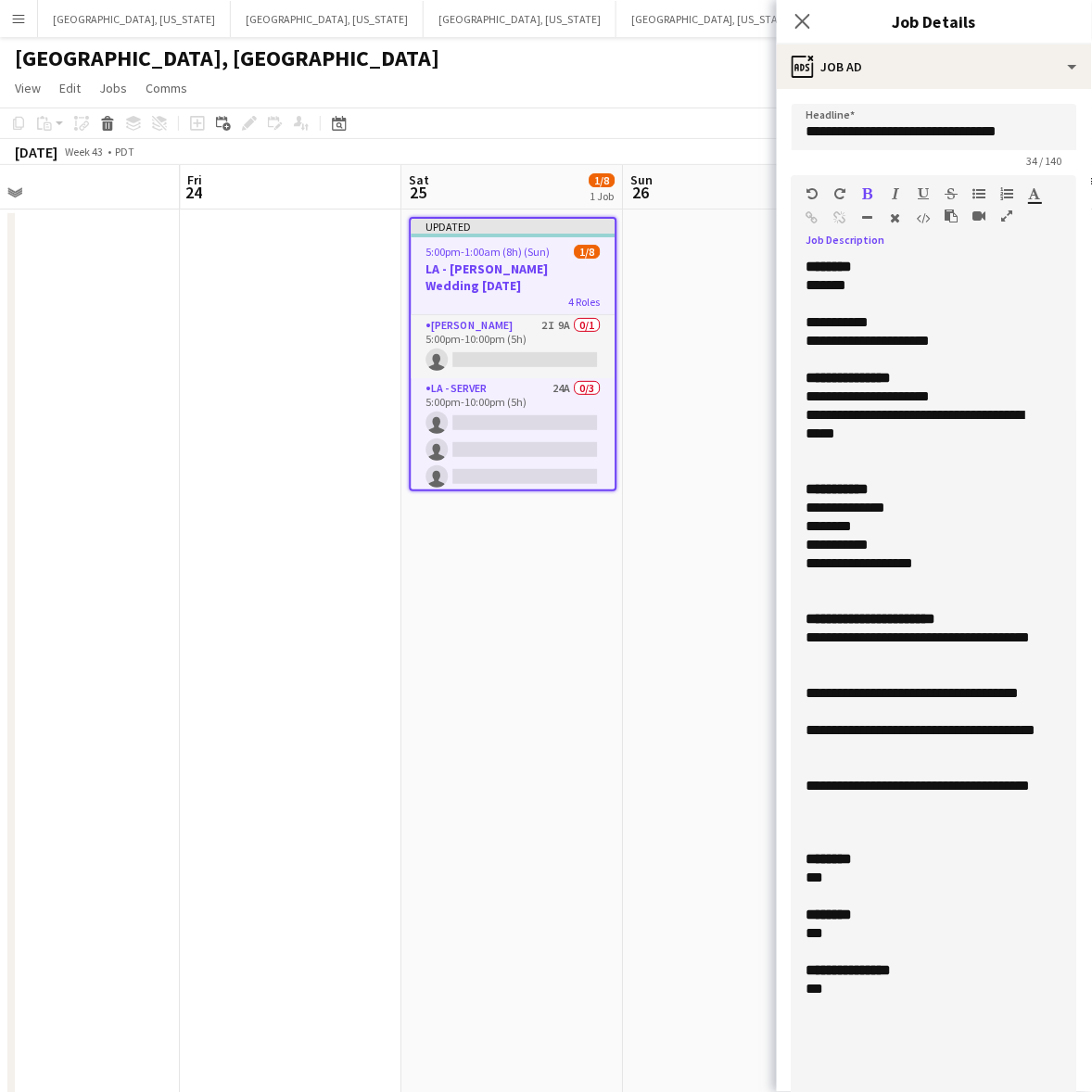
click at [853, 301] on div at bounding box center [925, 304] width 239 height 18
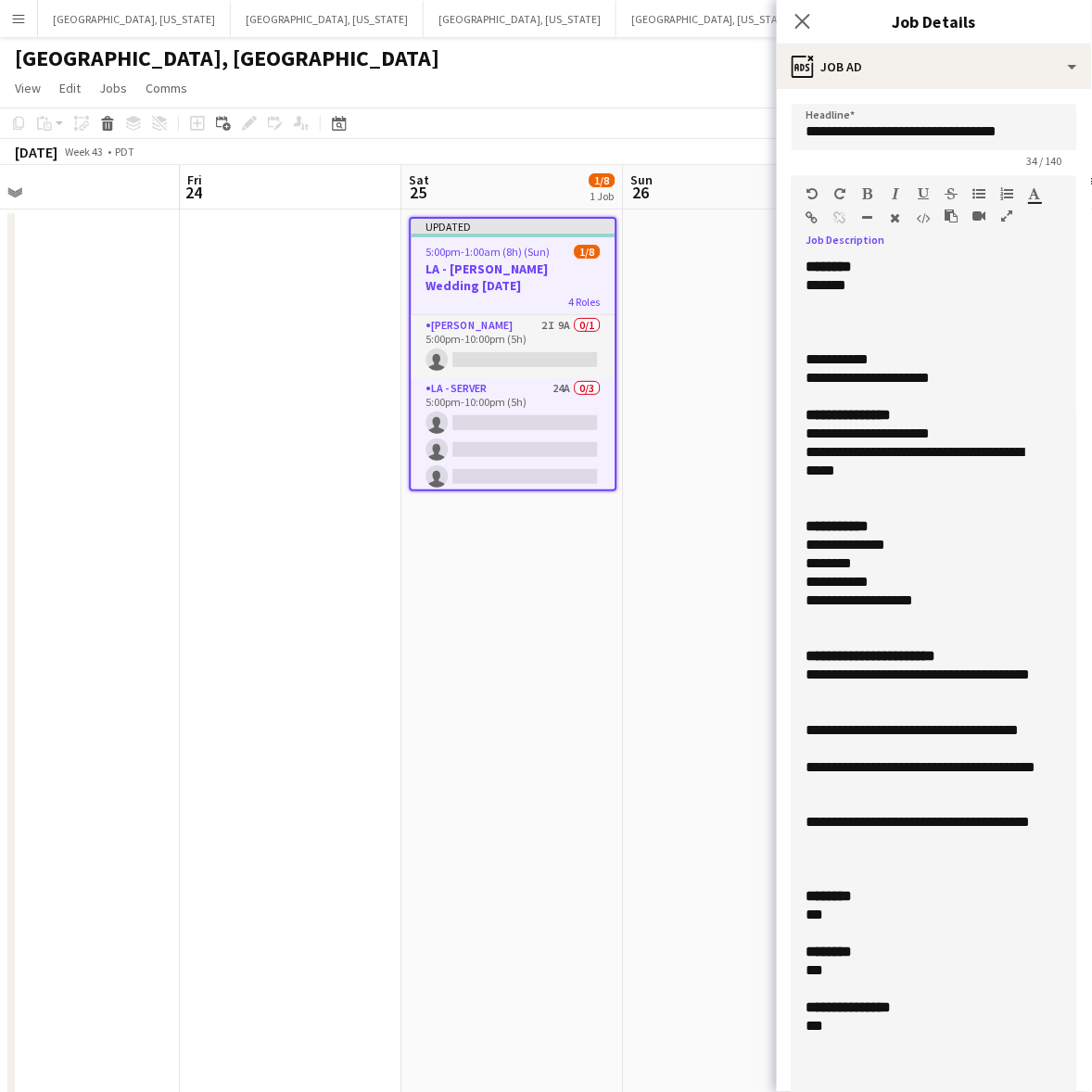
drag, startPoint x: 893, startPoint y: 361, endPoint x: 788, endPoint y: 356, distance: 105.1
click at [788, 356] on form "**********" at bounding box center [934, 1061] width 315 height 1917
click at [876, 447] on div "**********" at bounding box center [925, 461] width 239 height 37
click at [844, 505] on div at bounding box center [925, 508] width 239 height 18
click at [840, 626] on div at bounding box center [925, 619] width 239 height 18
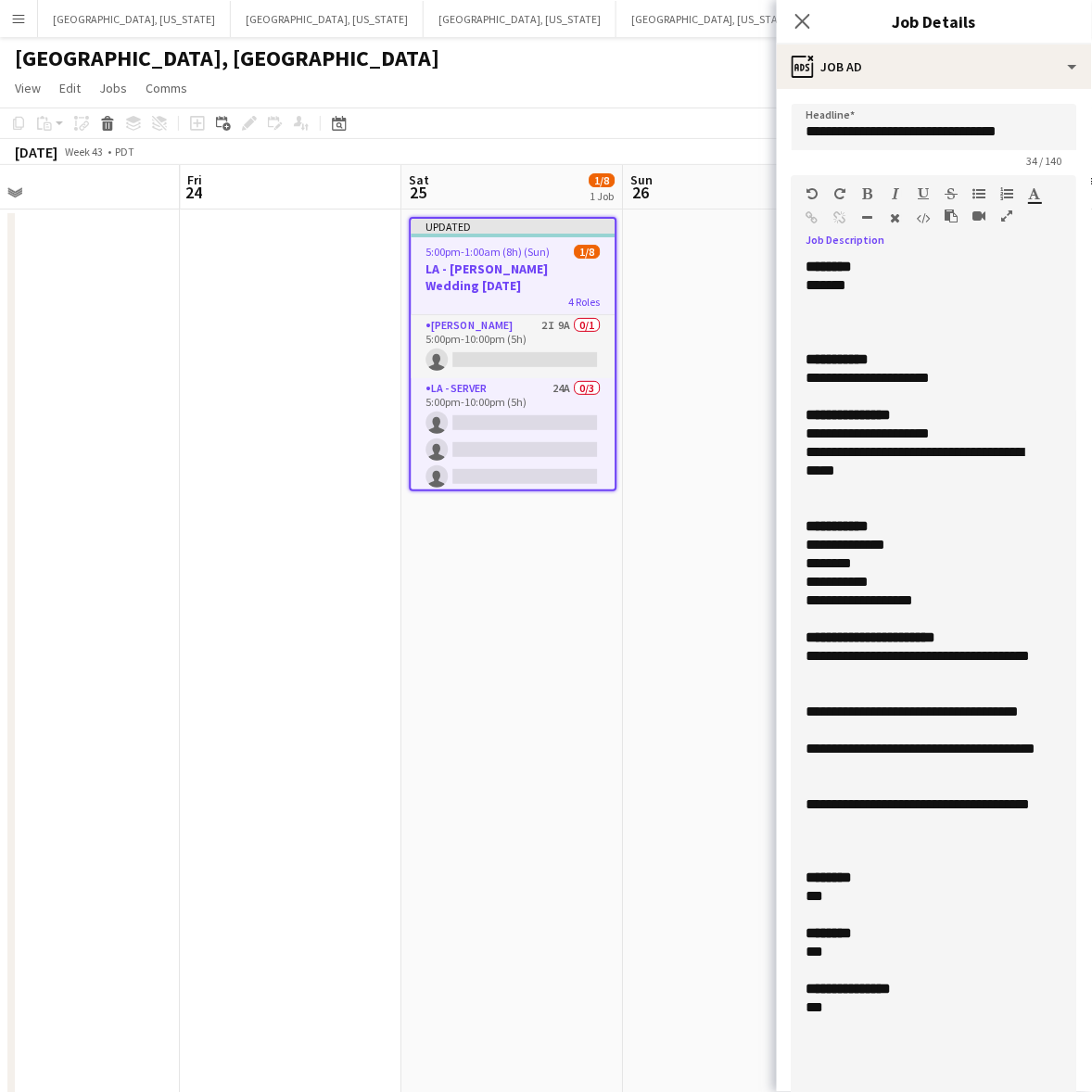
click at [848, 871] on b "********" at bounding box center [830, 877] width 46 height 14
click at [859, 913] on div at bounding box center [925, 915] width 239 height 18
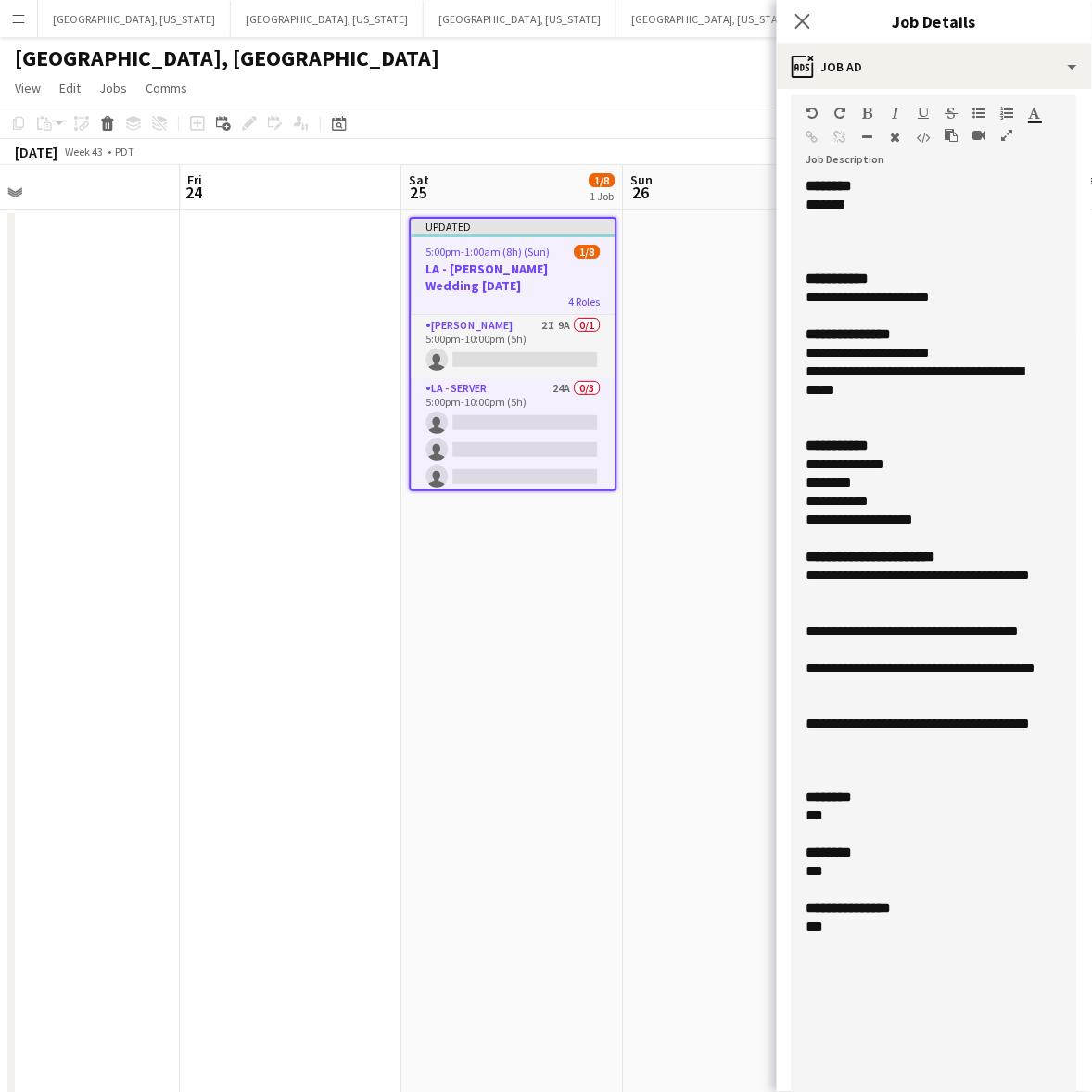
scroll to position [116, 0]
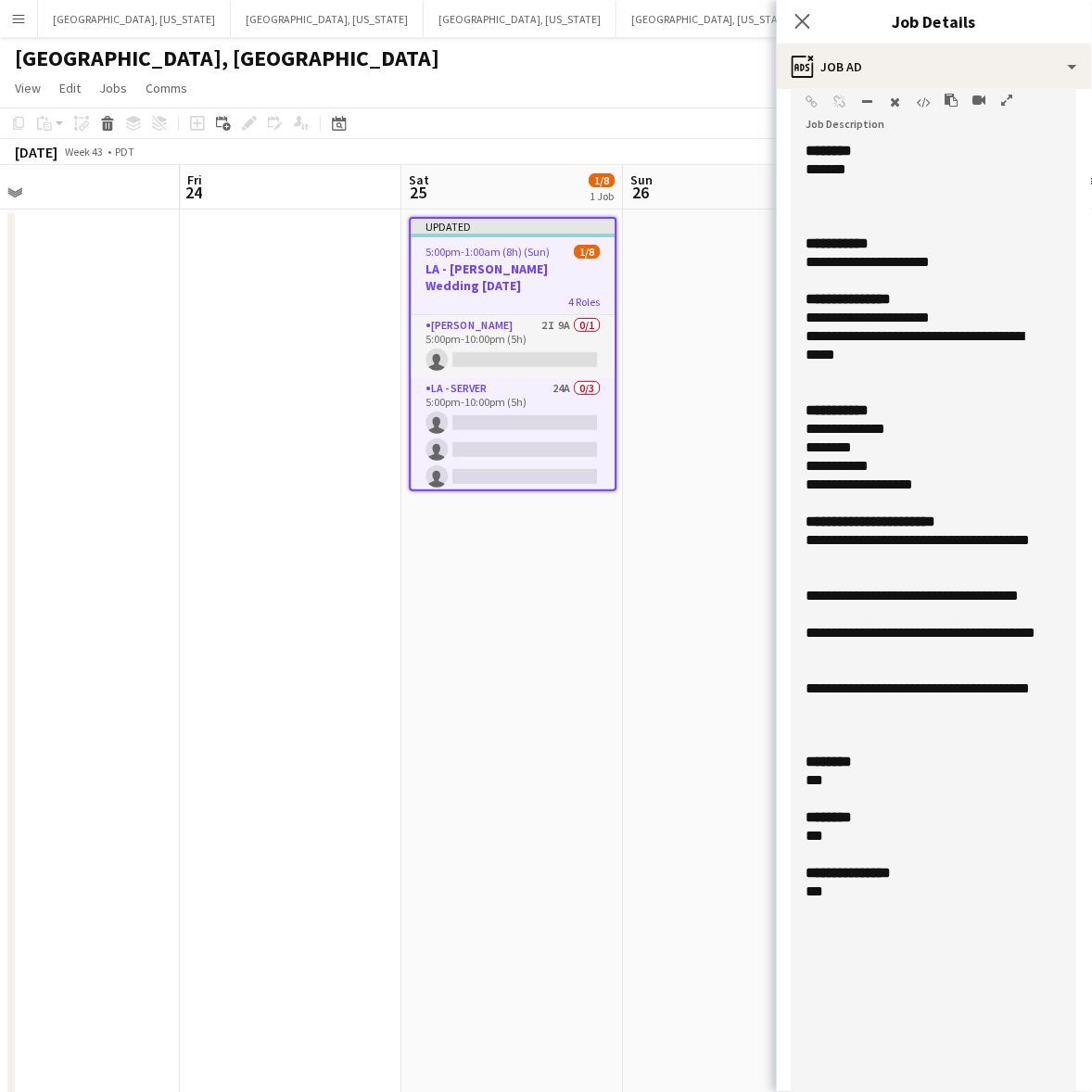
click at [860, 749] on div at bounding box center [925, 743] width 239 height 18
click at [877, 506] on div at bounding box center [925, 503] width 239 height 18
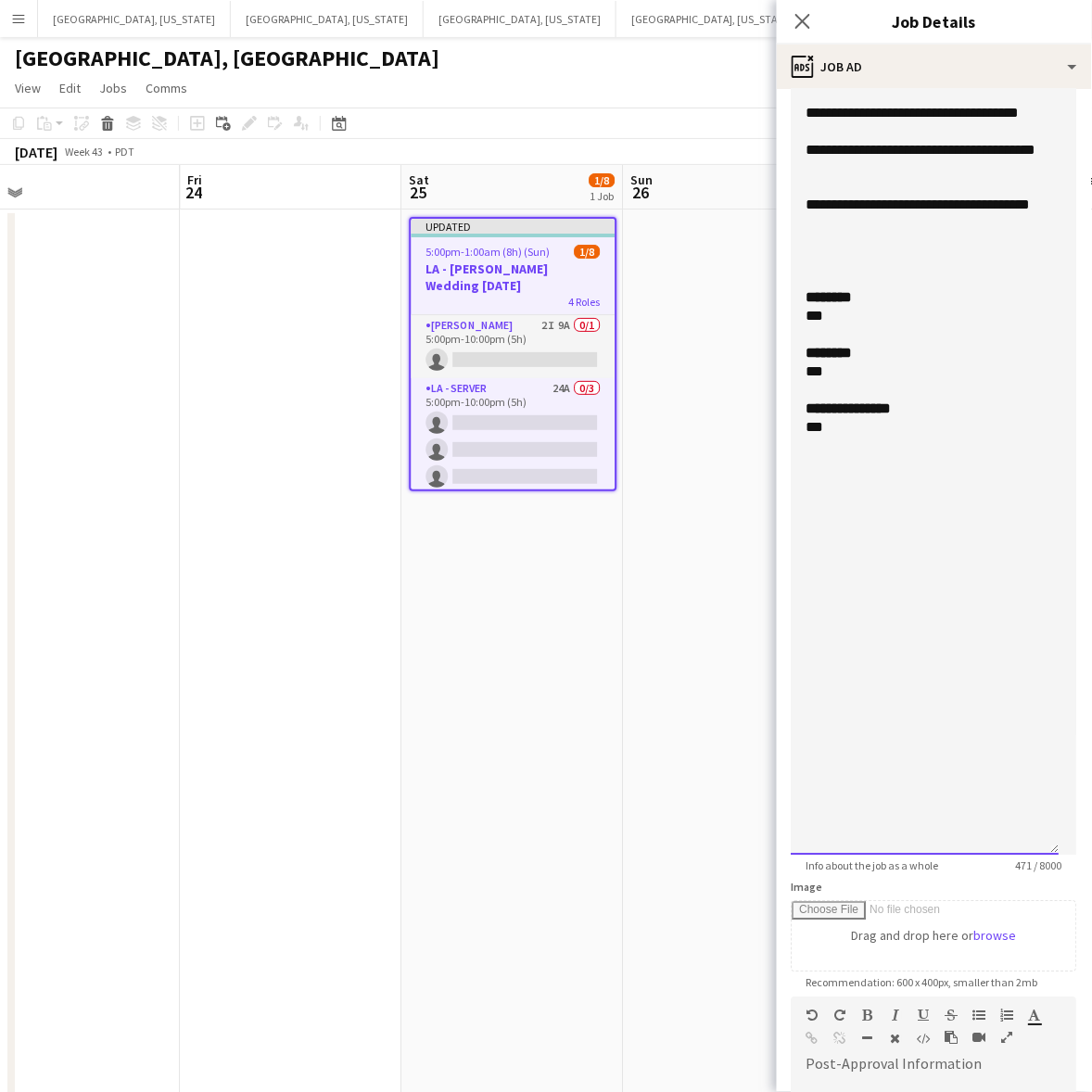
scroll to position [926, 0]
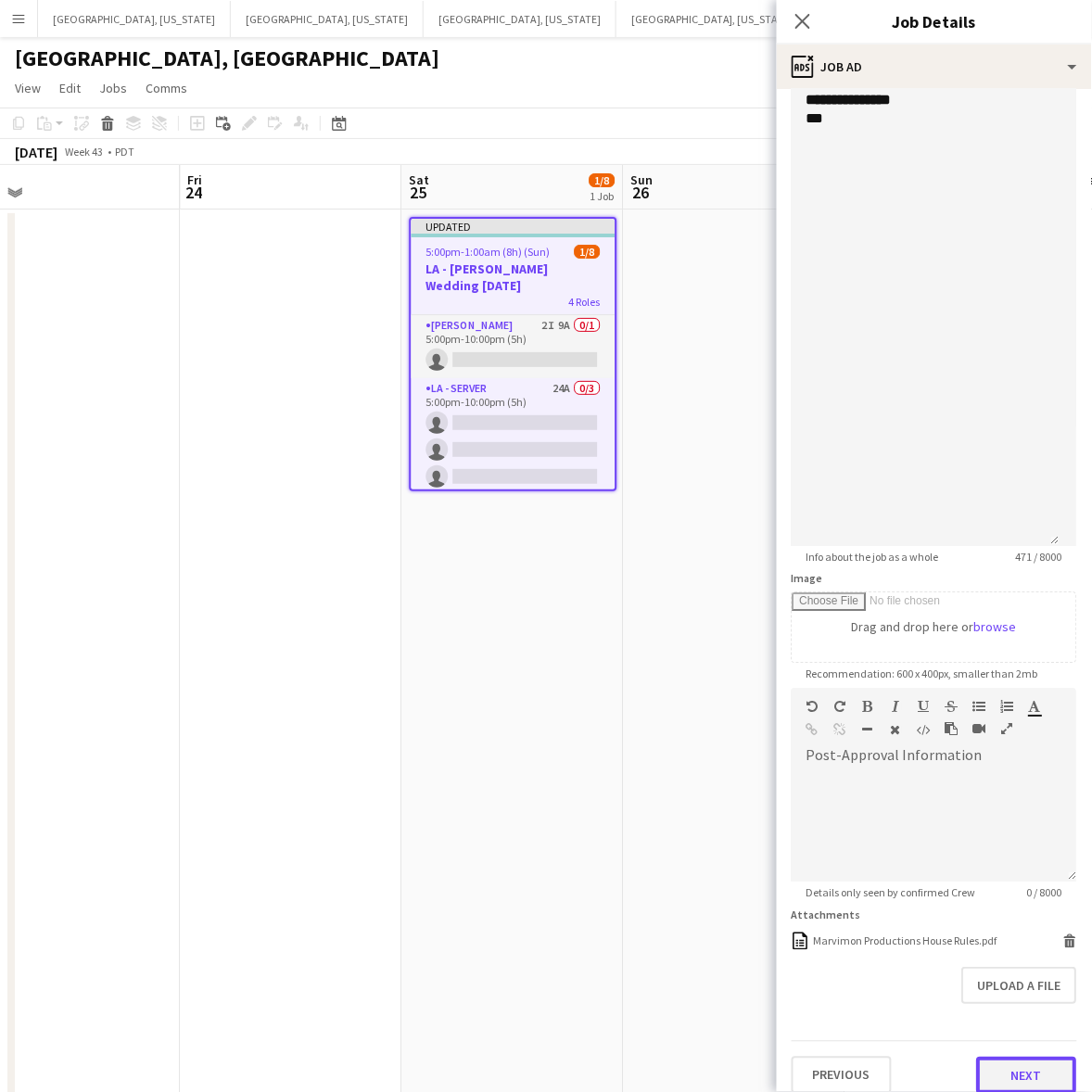
click at [1004, 1069] on button "Next" at bounding box center [1027, 1075] width 100 height 37
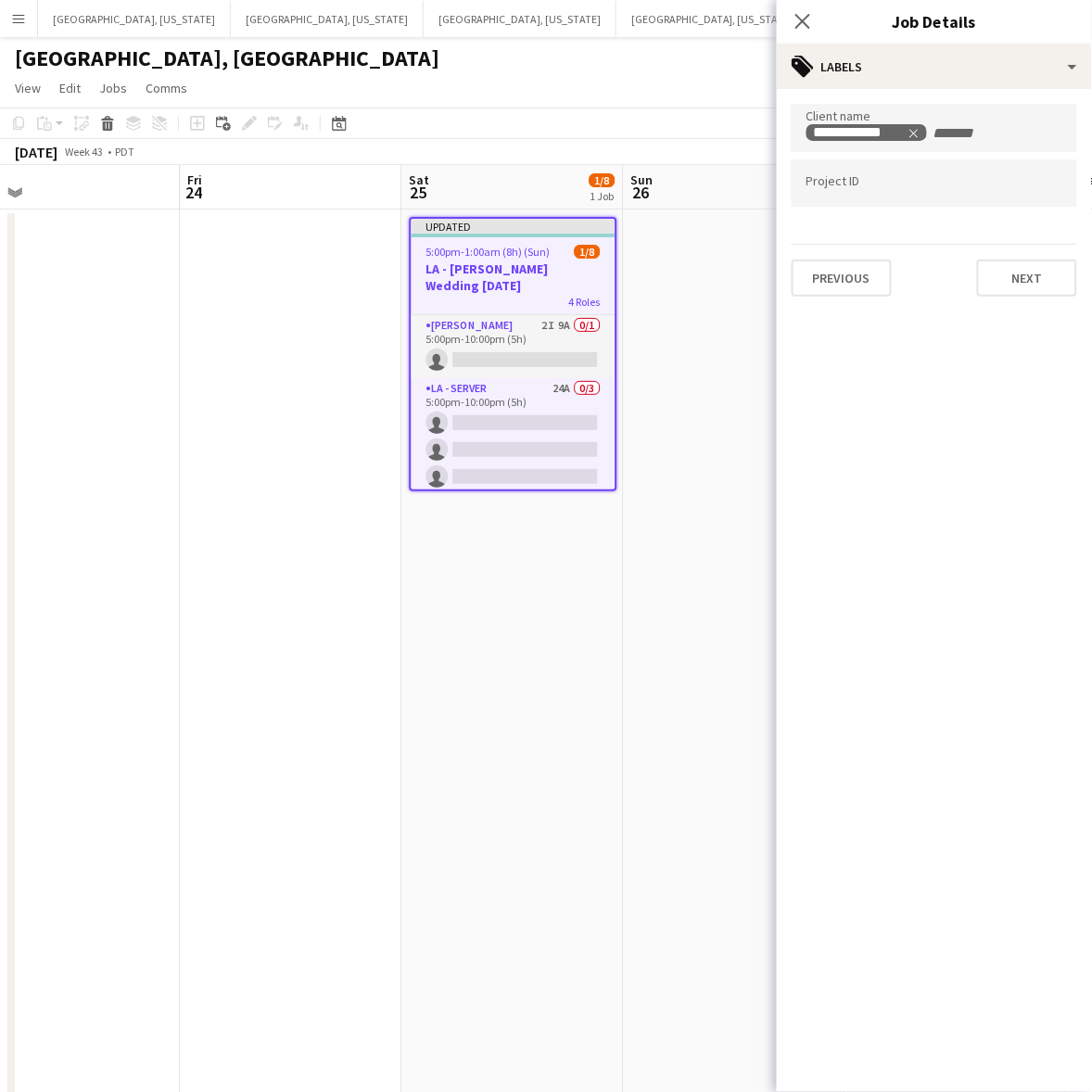
scroll to position [0, 0]
click at [1004, 288] on button "Next" at bounding box center [1027, 278] width 100 height 37
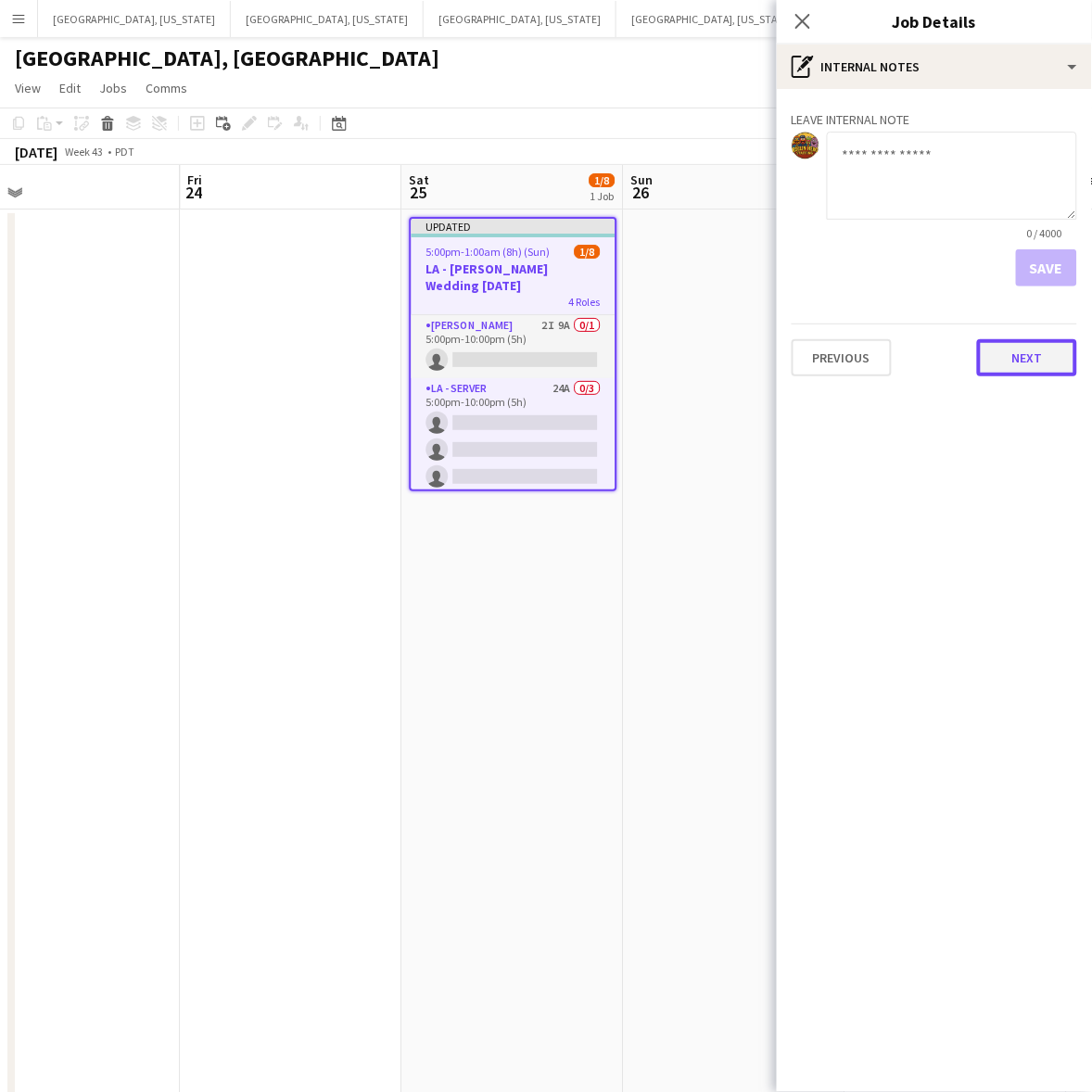
click at [1020, 375] on button "Next" at bounding box center [1027, 357] width 100 height 37
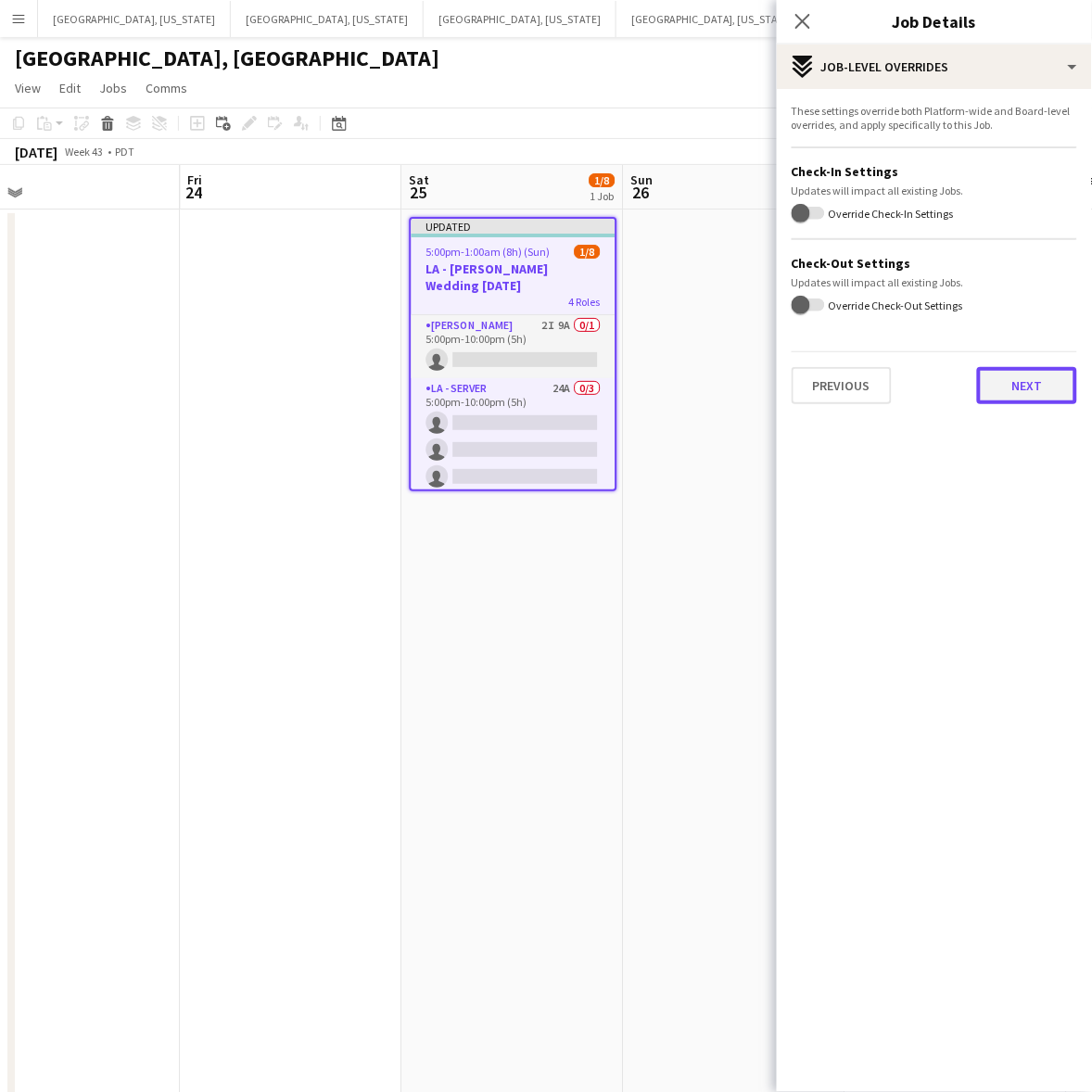
click at [1020, 385] on button "Next" at bounding box center [1027, 385] width 100 height 37
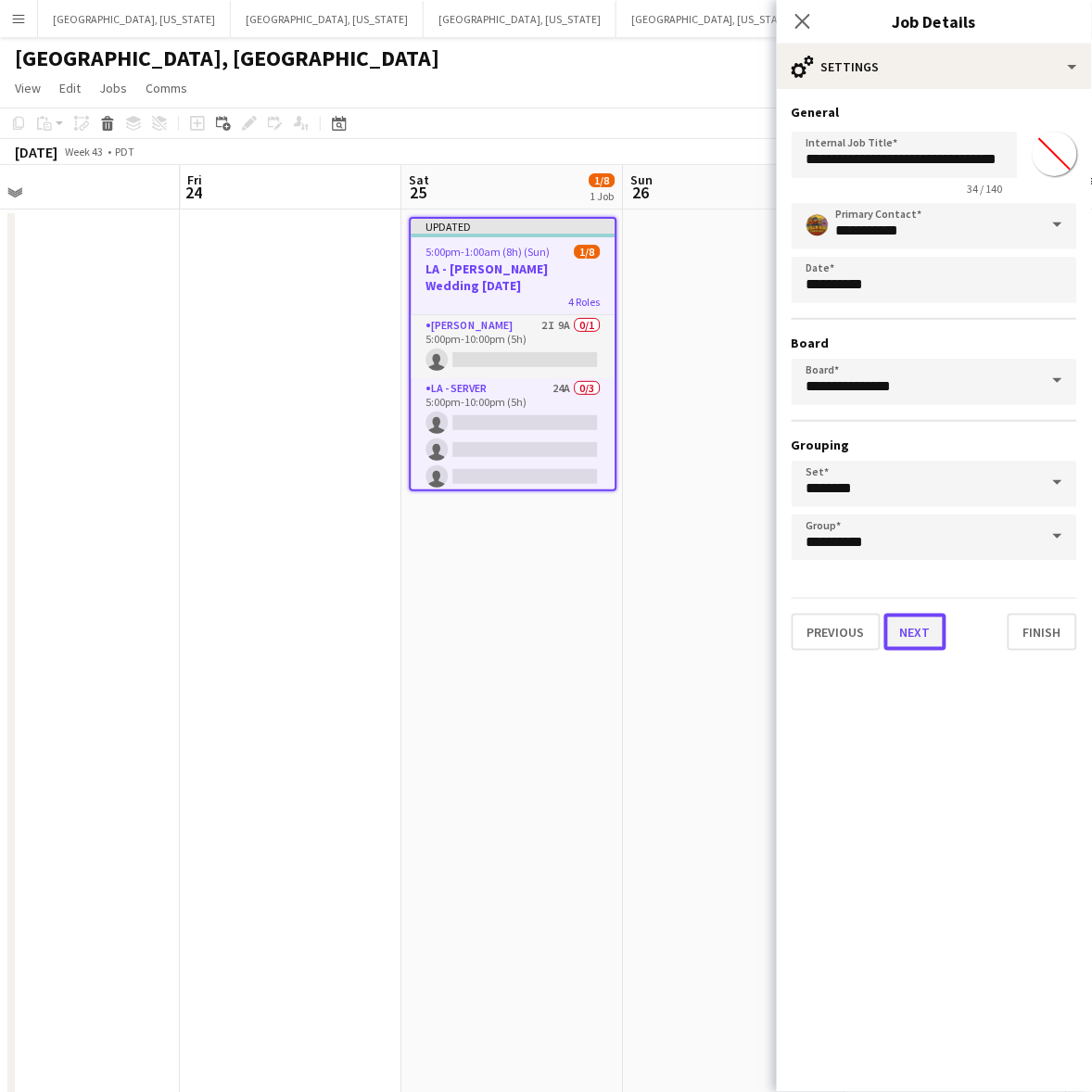
click at [919, 622] on button "Next" at bounding box center [915, 631] width 62 height 37
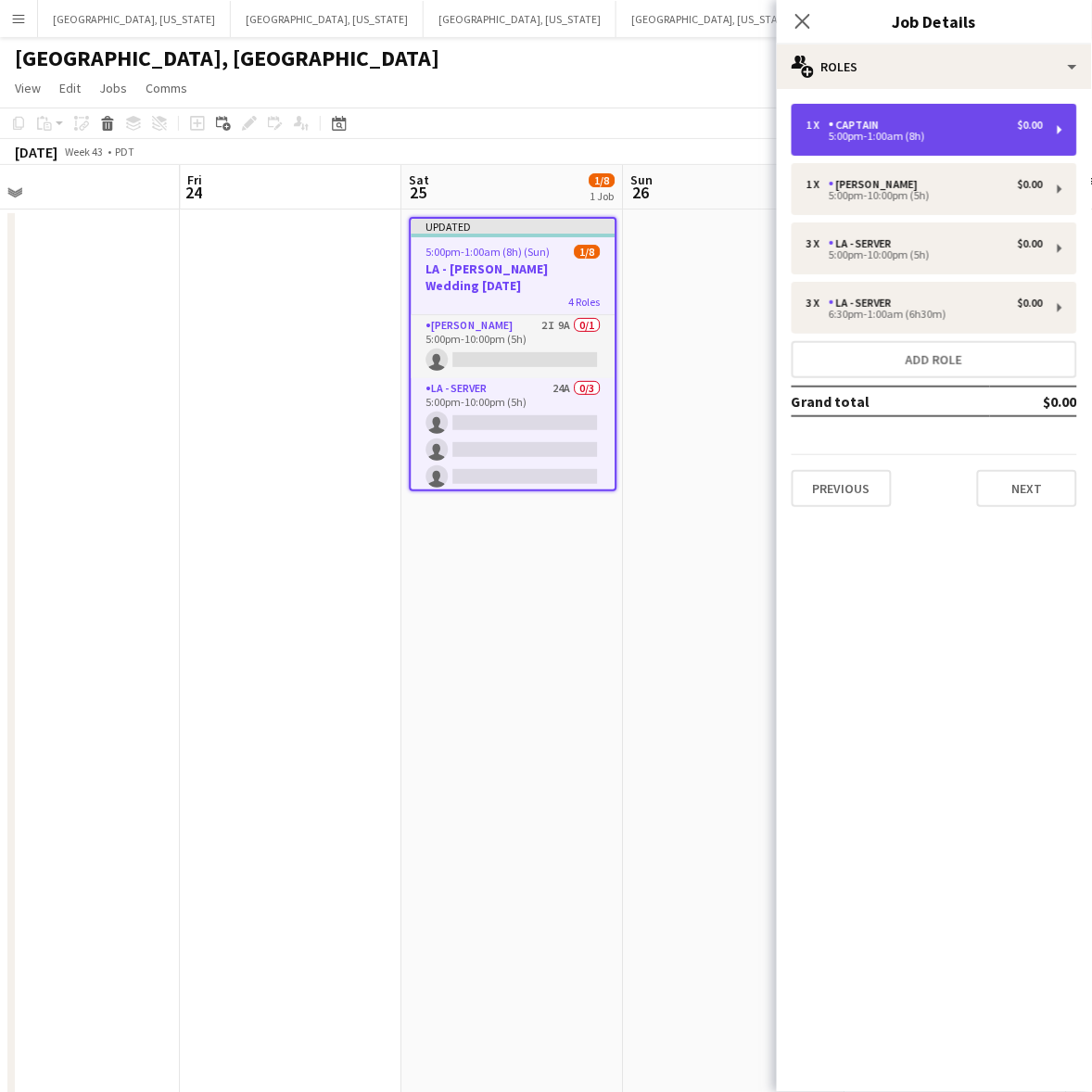
click at [865, 134] on div "5:00pm-1:00am (8h)" at bounding box center [924, 136] width 237 height 10
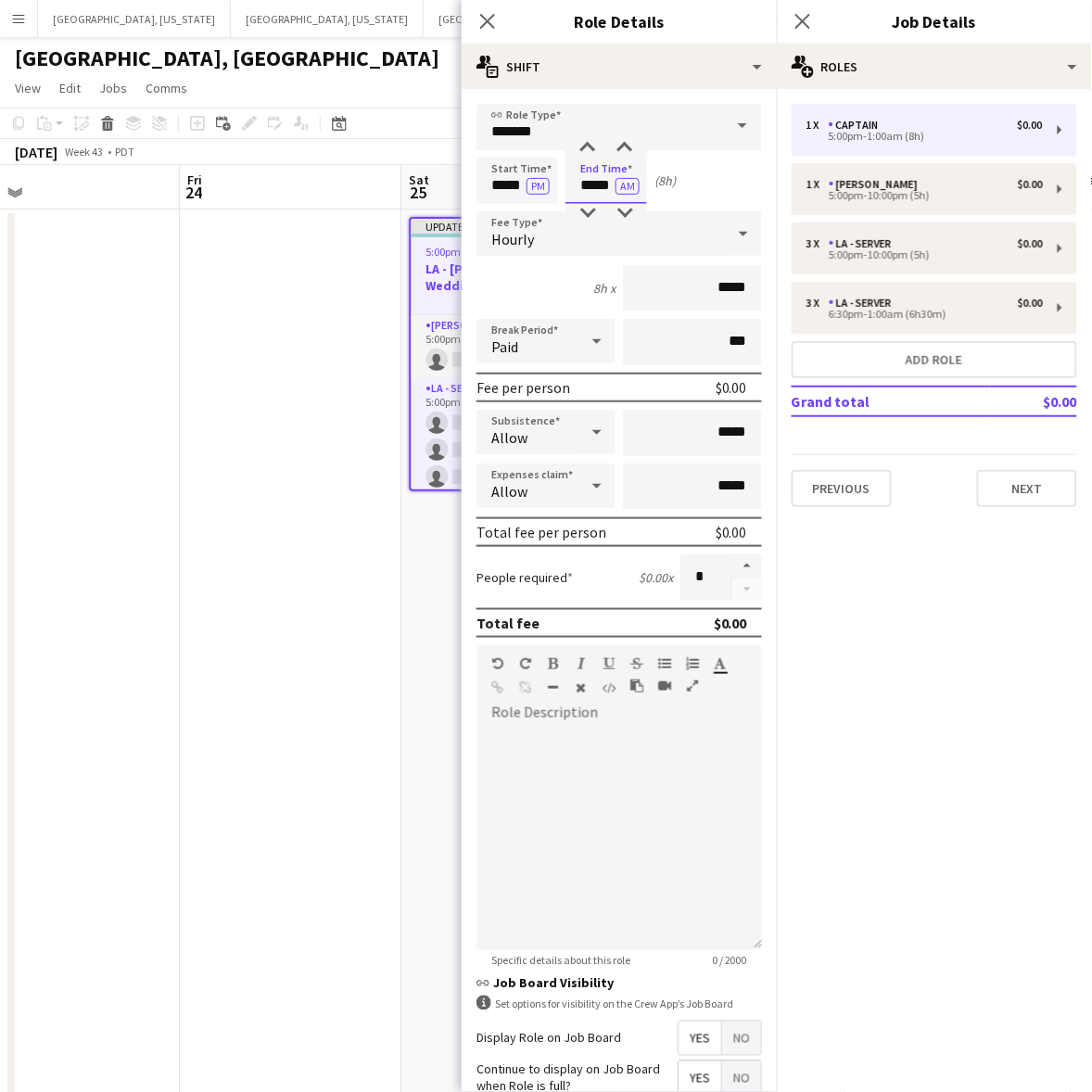
drag, startPoint x: 580, startPoint y: 181, endPoint x: 744, endPoint y: 199, distance: 165.0
click at [744, 197] on div "Start Time ***** PM End Time ***** AM (8h)" at bounding box center [619, 180] width 285 height 46
type input "*****"
click at [732, 228] on icon at bounding box center [742, 233] width 22 height 37
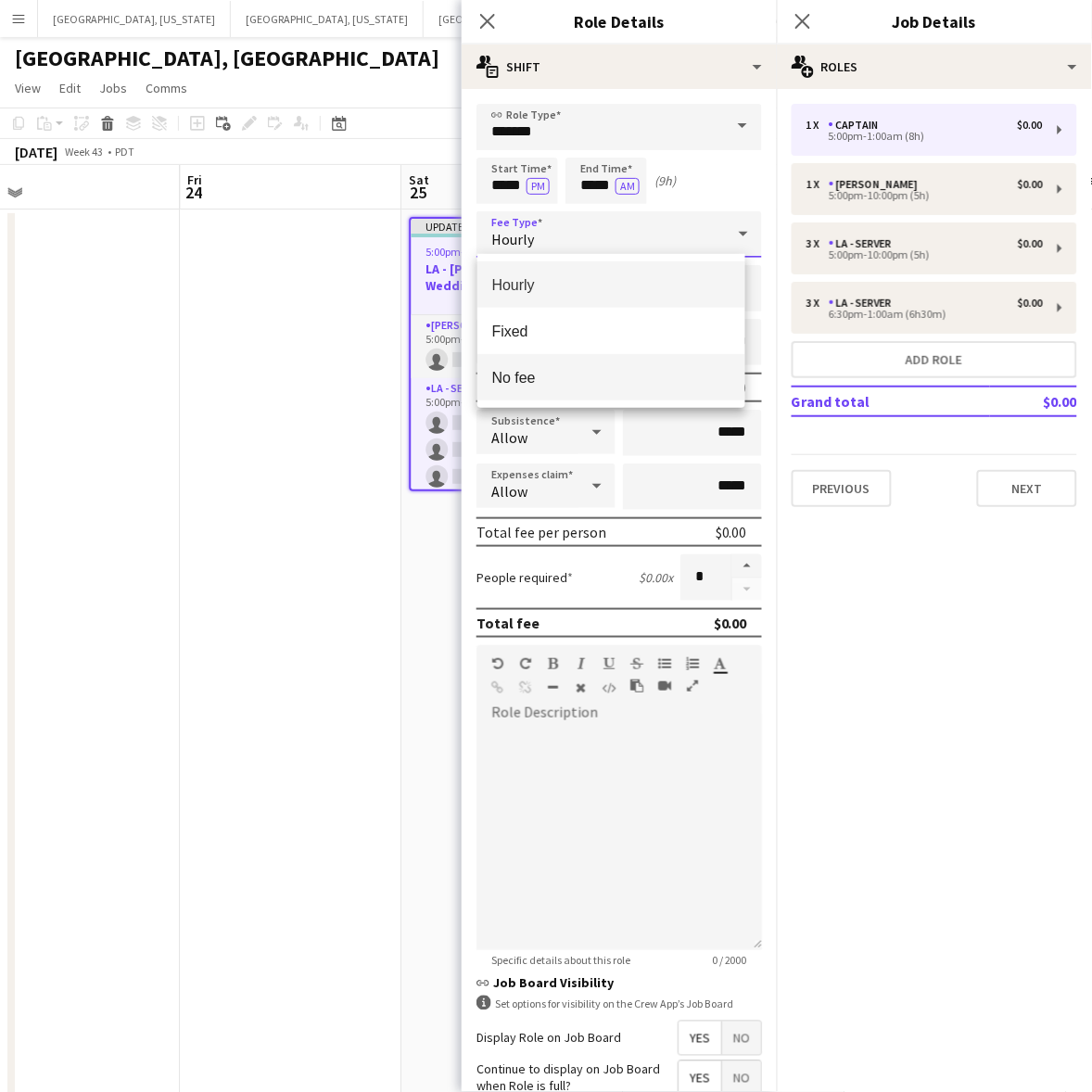
click at [603, 375] on span "No fee" at bounding box center [611, 377] width 239 height 17
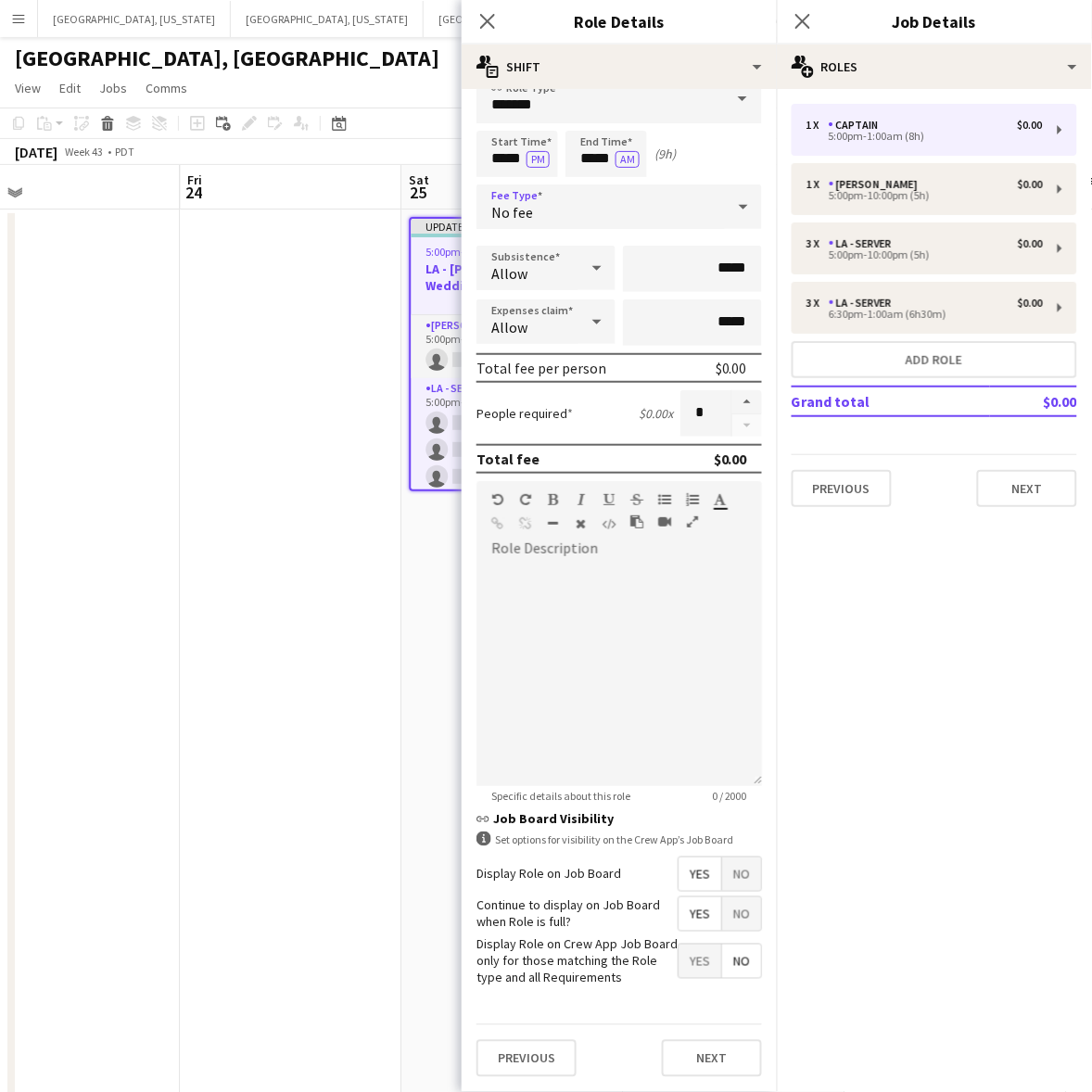
scroll to position [39, 0]
click at [701, 1052] on button "Next" at bounding box center [712, 1058] width 100 height 37
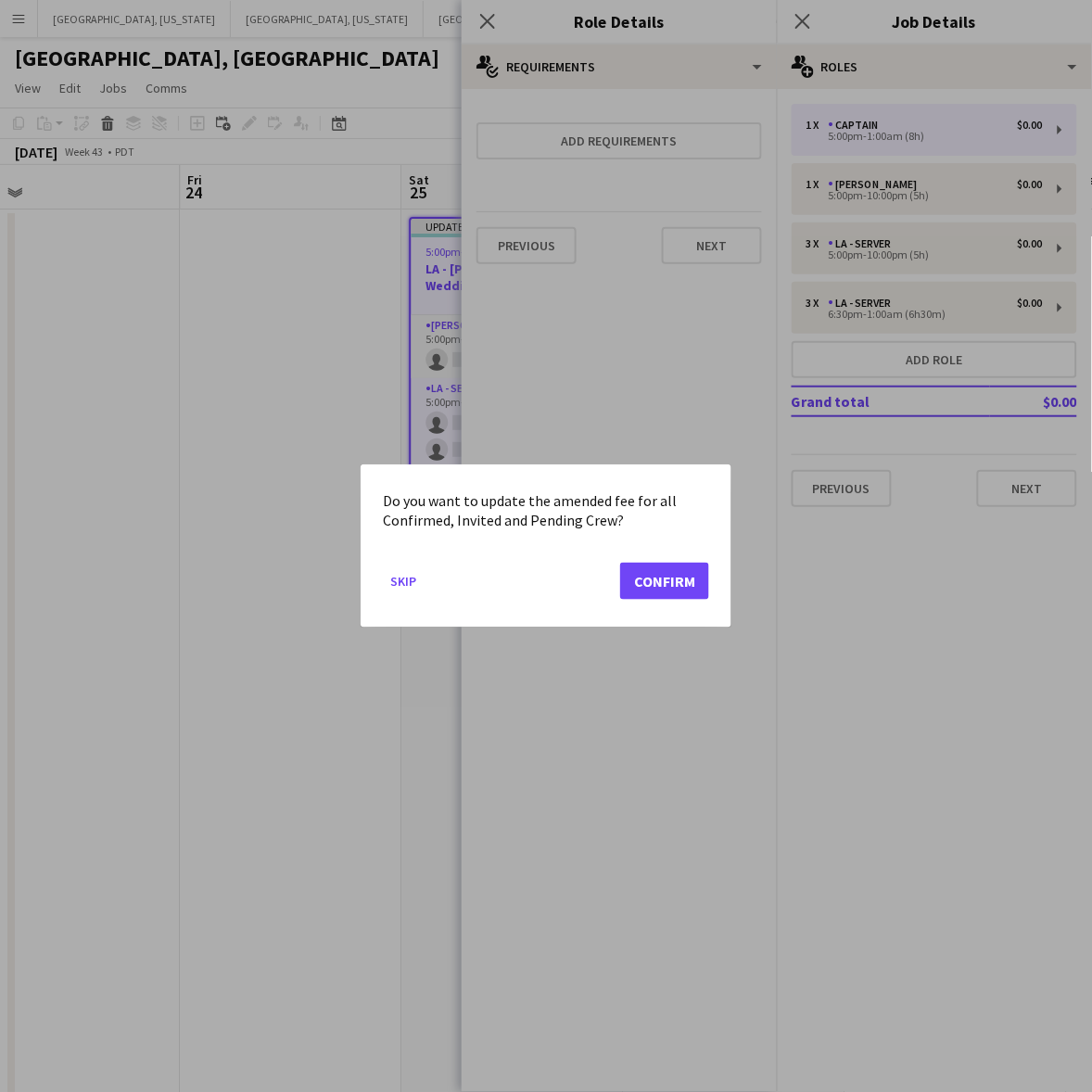
scroll to position [0, 0]
click at [674, 584] on button "Confirm" at bounding box center [664, 580] width 89 height 37
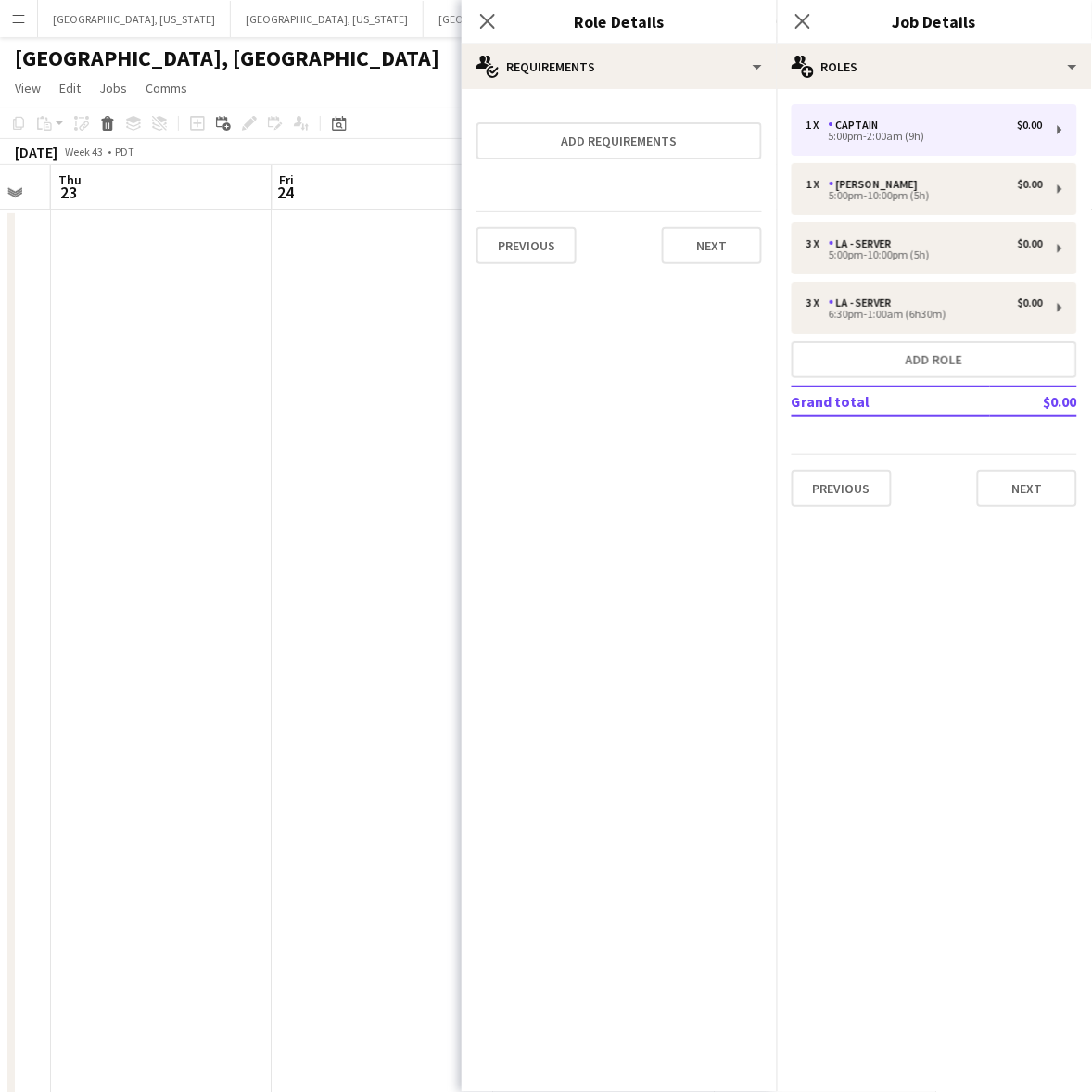
scroll to position [0, 726]
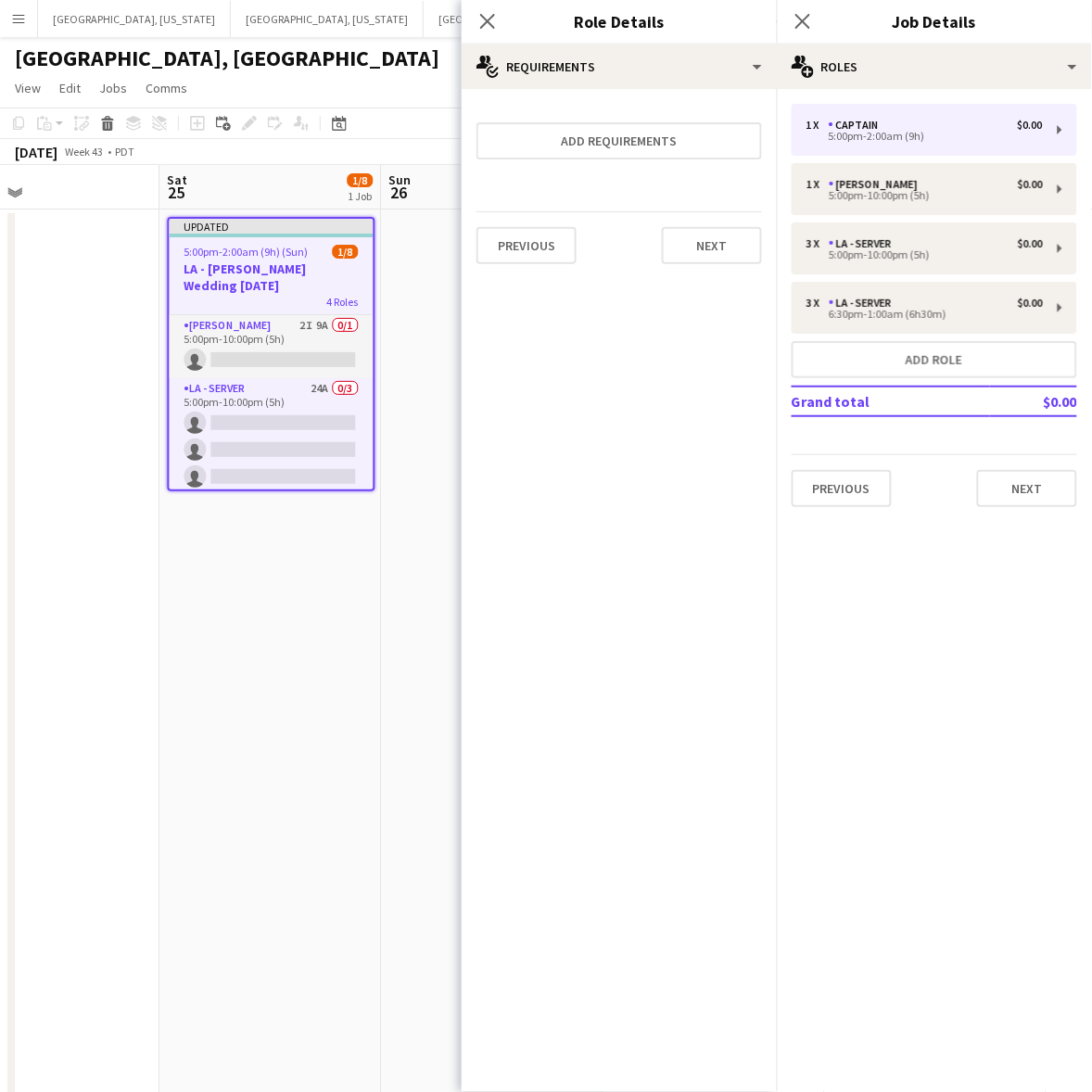
drag, startPoint x: 349, startPoint y: 557, endPoint x: 123, endPoint y: 566, distance: 226.2
click at [123, 566] on app-calendar-viewport "Tue 21 Wed 22 Thu 23 Fri 24 Sat 25 1/8 1 Job Sun 26 Mon 27 Tue 28 Wed 29 Thu 30…" at bounding box center [546, 681] width 1092 height 1033
click at [494, 19] on icon "Close pop-in" at bounding box center [487, 21] width 17 height 17
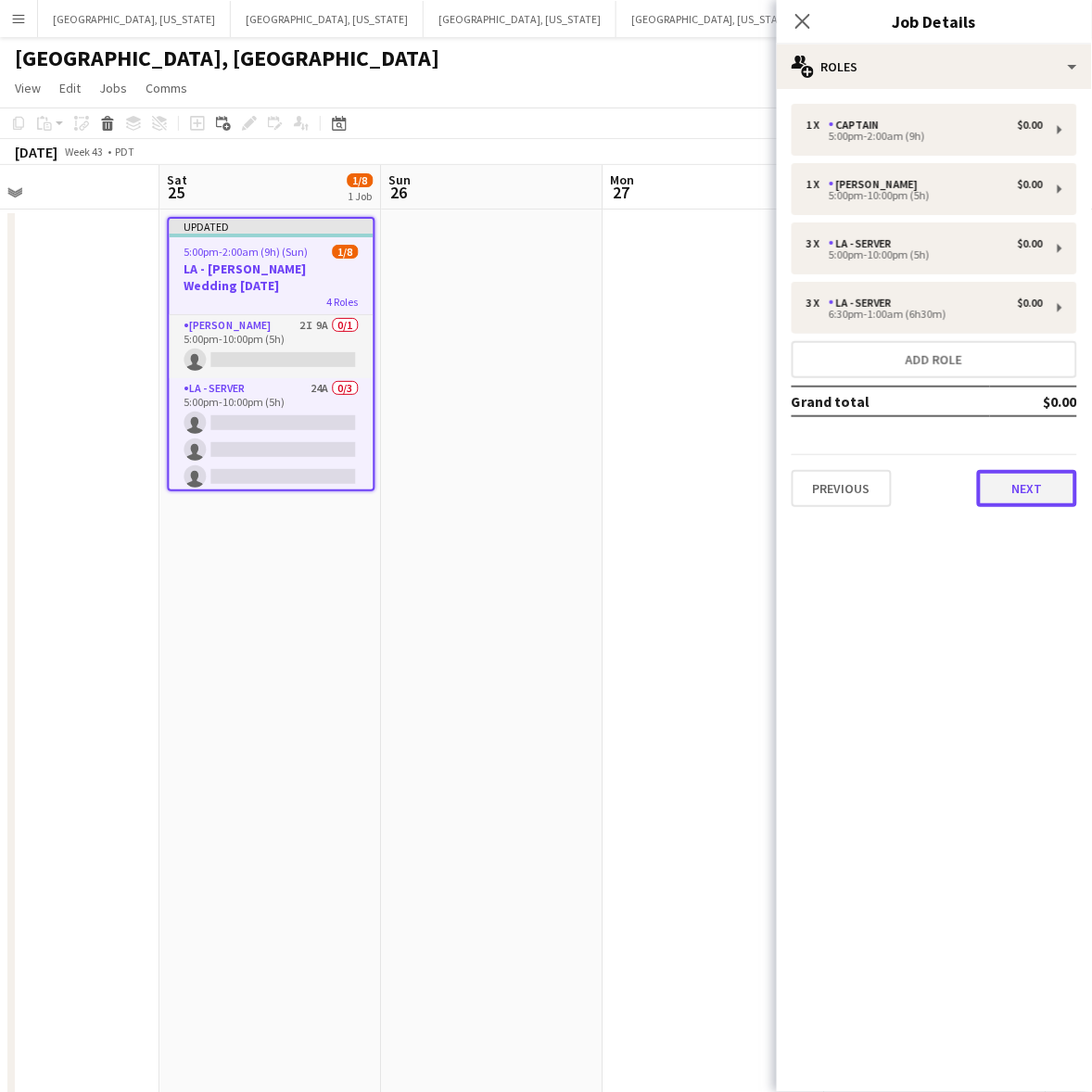
click at [1012, 497] on button "Next" at bounding box center [1027, 489] width 100 height 37
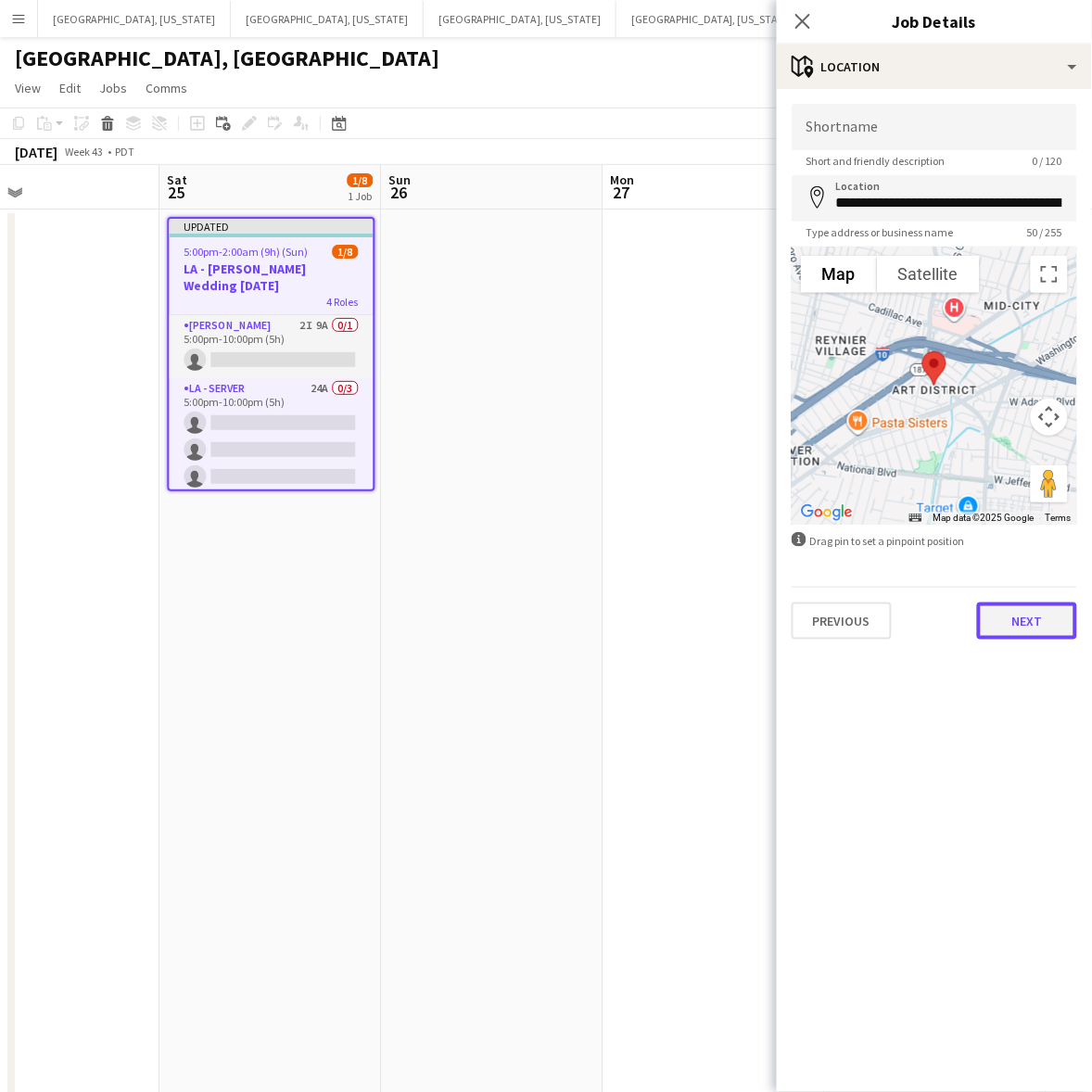
click at [1059, 618] on button "Next" at bounding box center [1027, 621] width 100 height 37
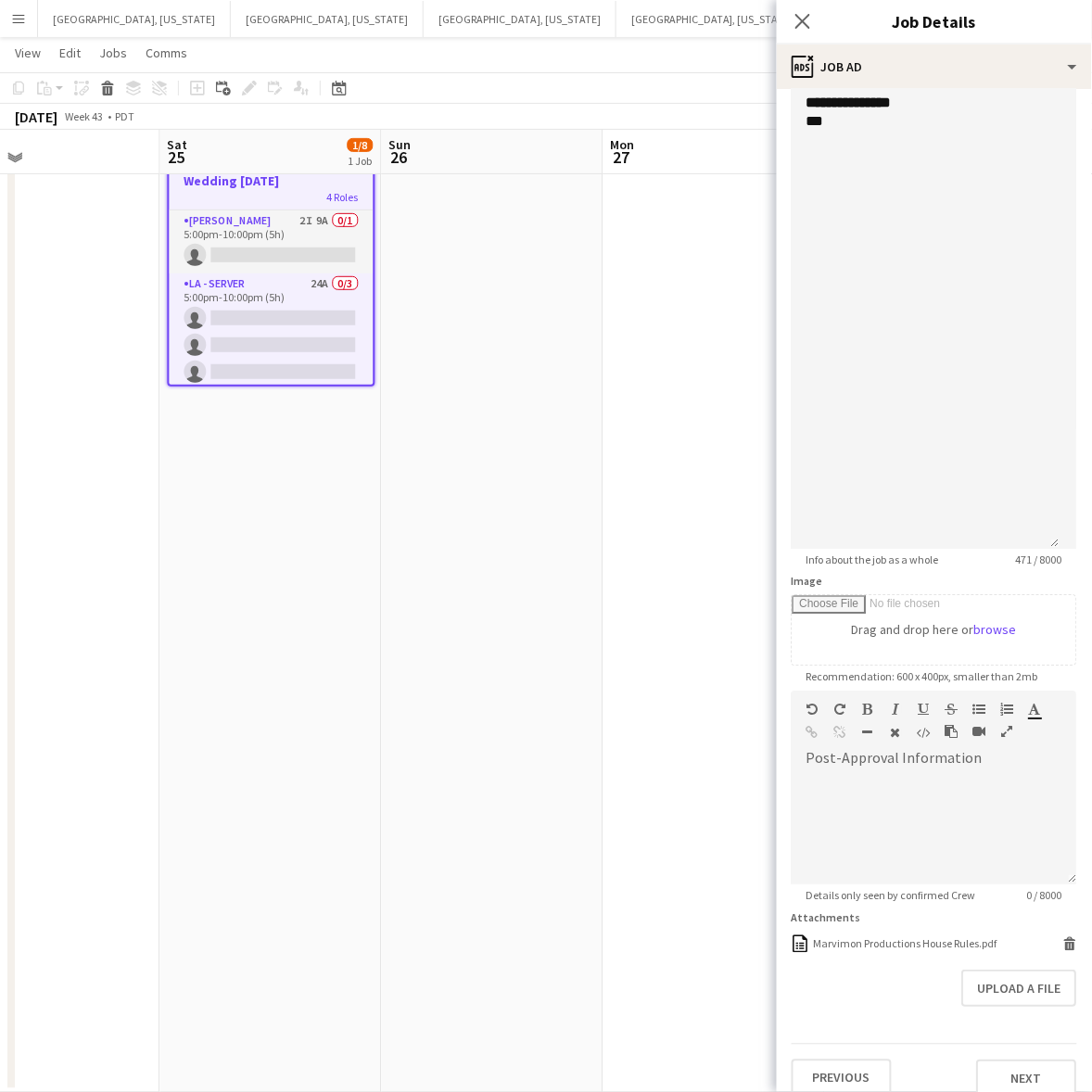
scroll to position [926, 0]
click at [841, 1059] on button "Previous" at bounding box center [841, 1075] width 100 height 37
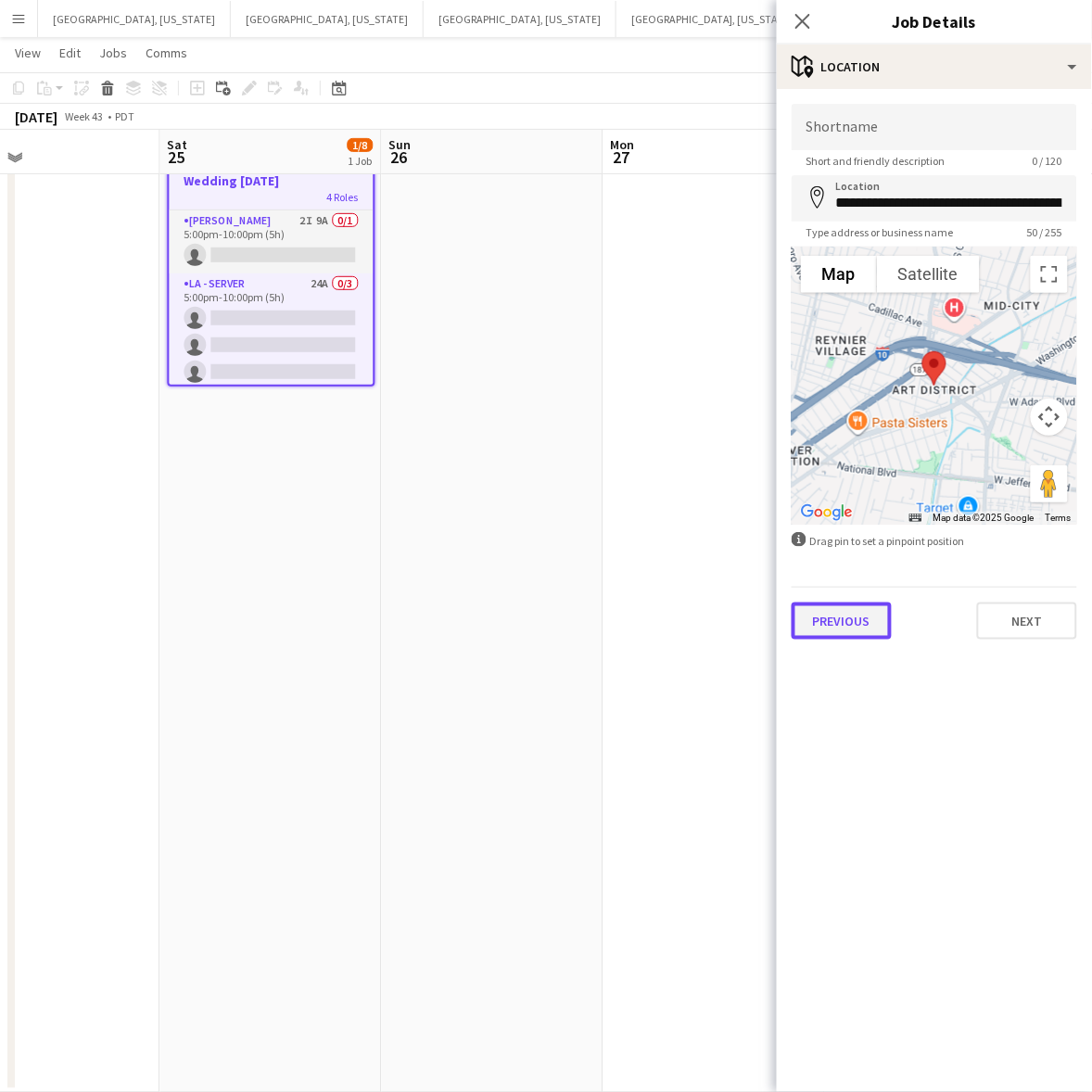
click at [850, 622] on button "Previous" at bounding box center [841, 621] width 100 height 37
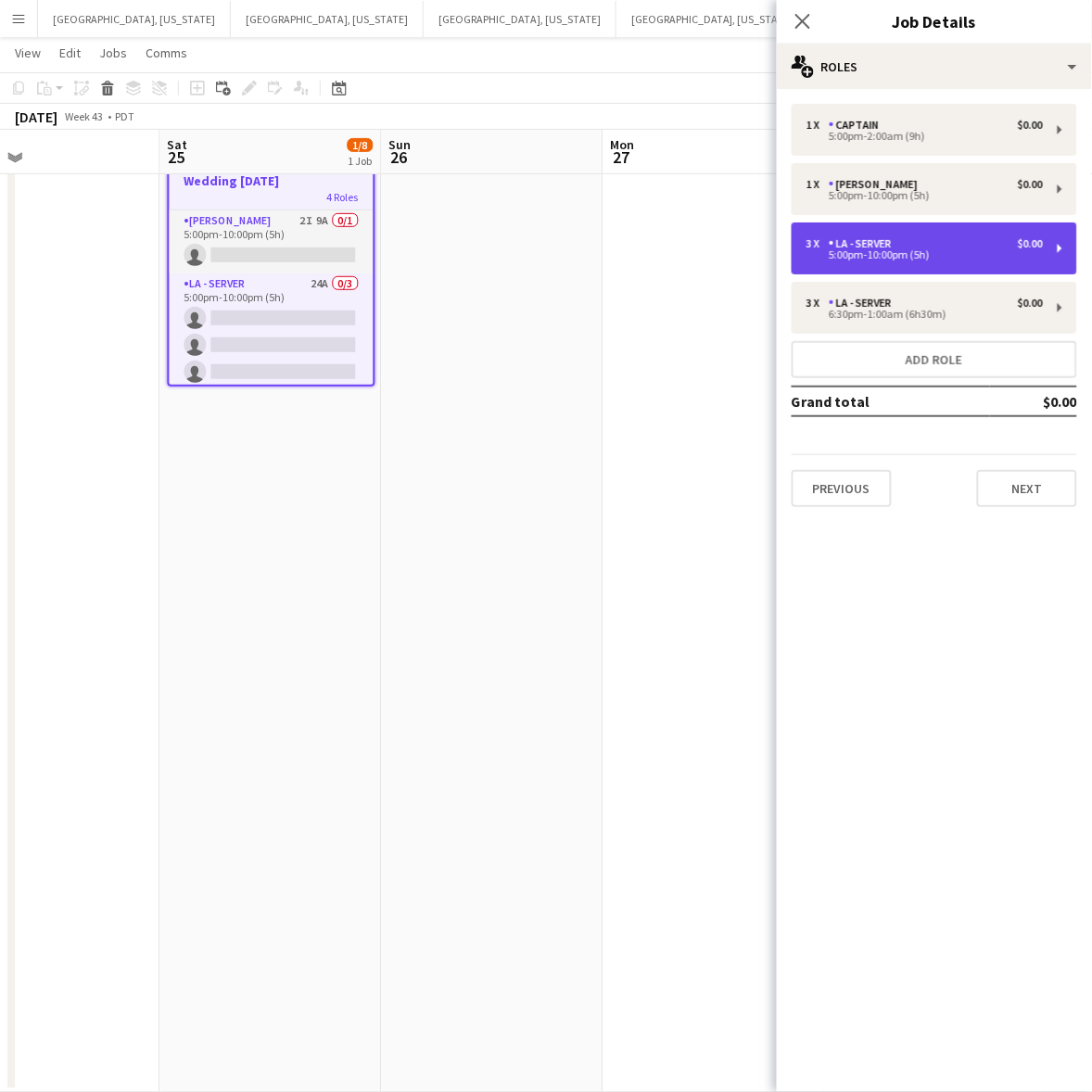
click at [934, 239] on div "3 x LA - Server $0.00" at bounding box center [924, 244] width 237 height 13
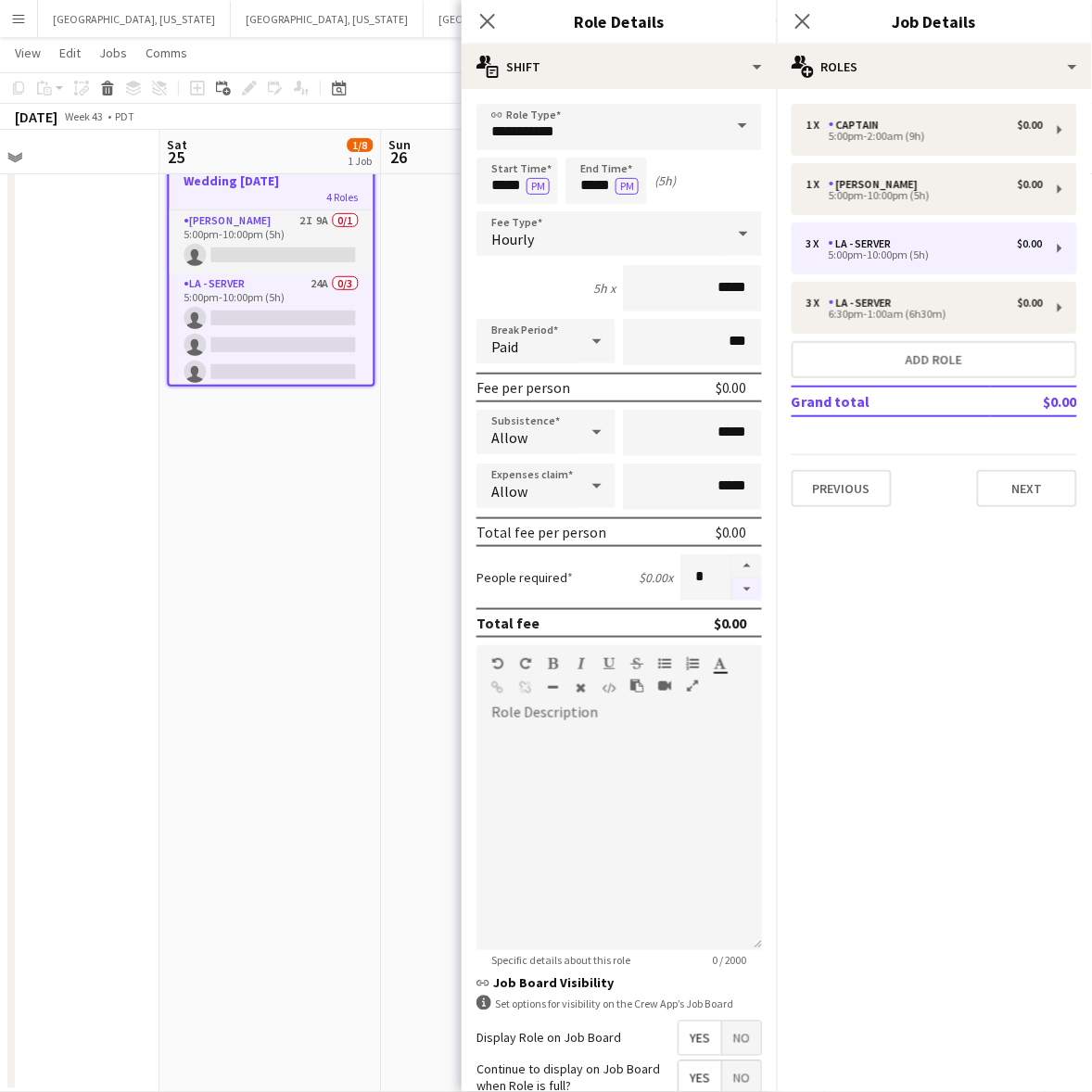
drag, startPoint x: 732, startPoint y: 591, endPoint x: 687, endPoint y: 524, distance: 80.7
click at [732, 589] on button "button" at bounding box center [746, 590] width 30 height 23
type input "*"
click at [566, 232] on div "Hourly" at bounding box center [600, 234] width 248 height 44
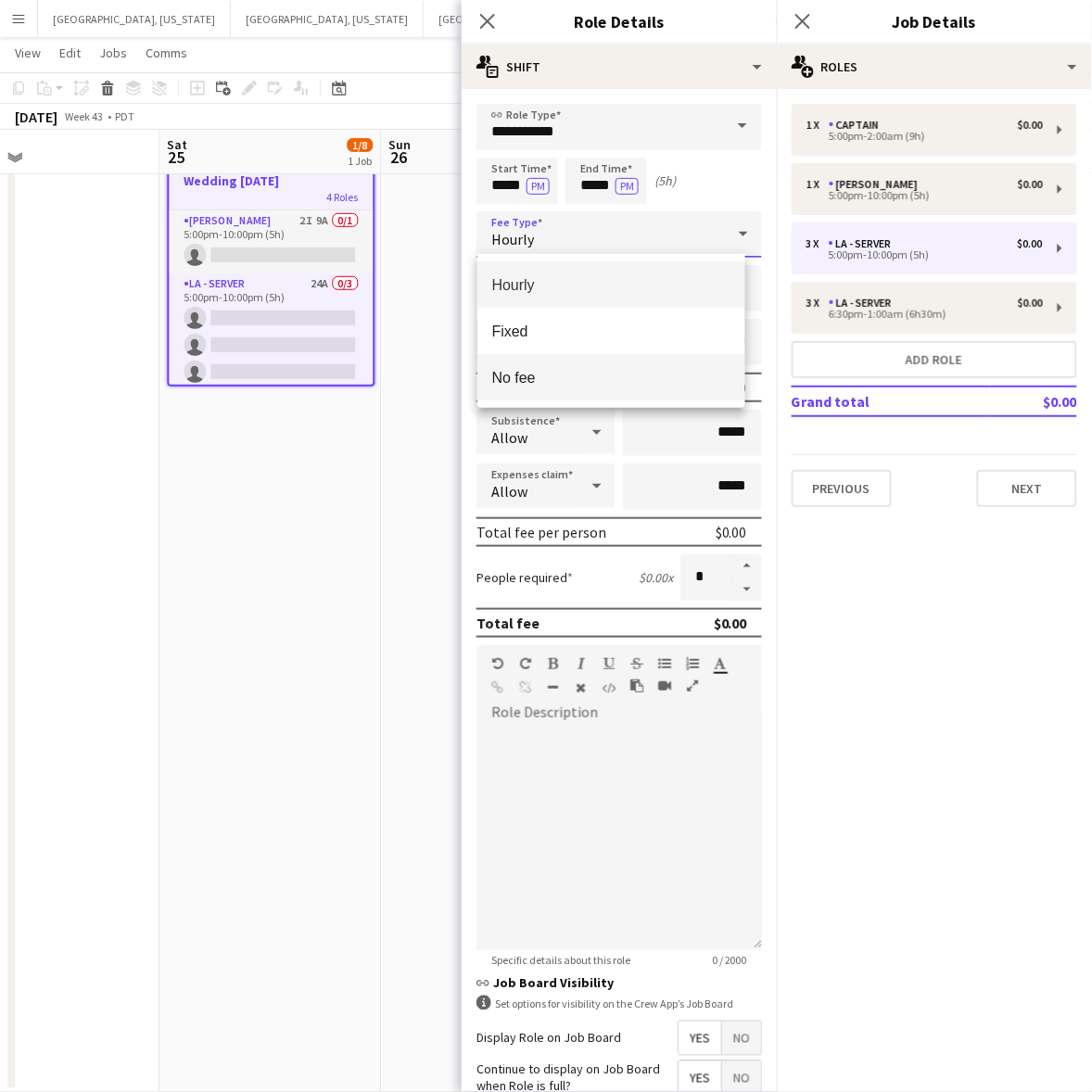
click at [560, 376] on span "No fee" at bounding box center [611, 377] width 239 height 17
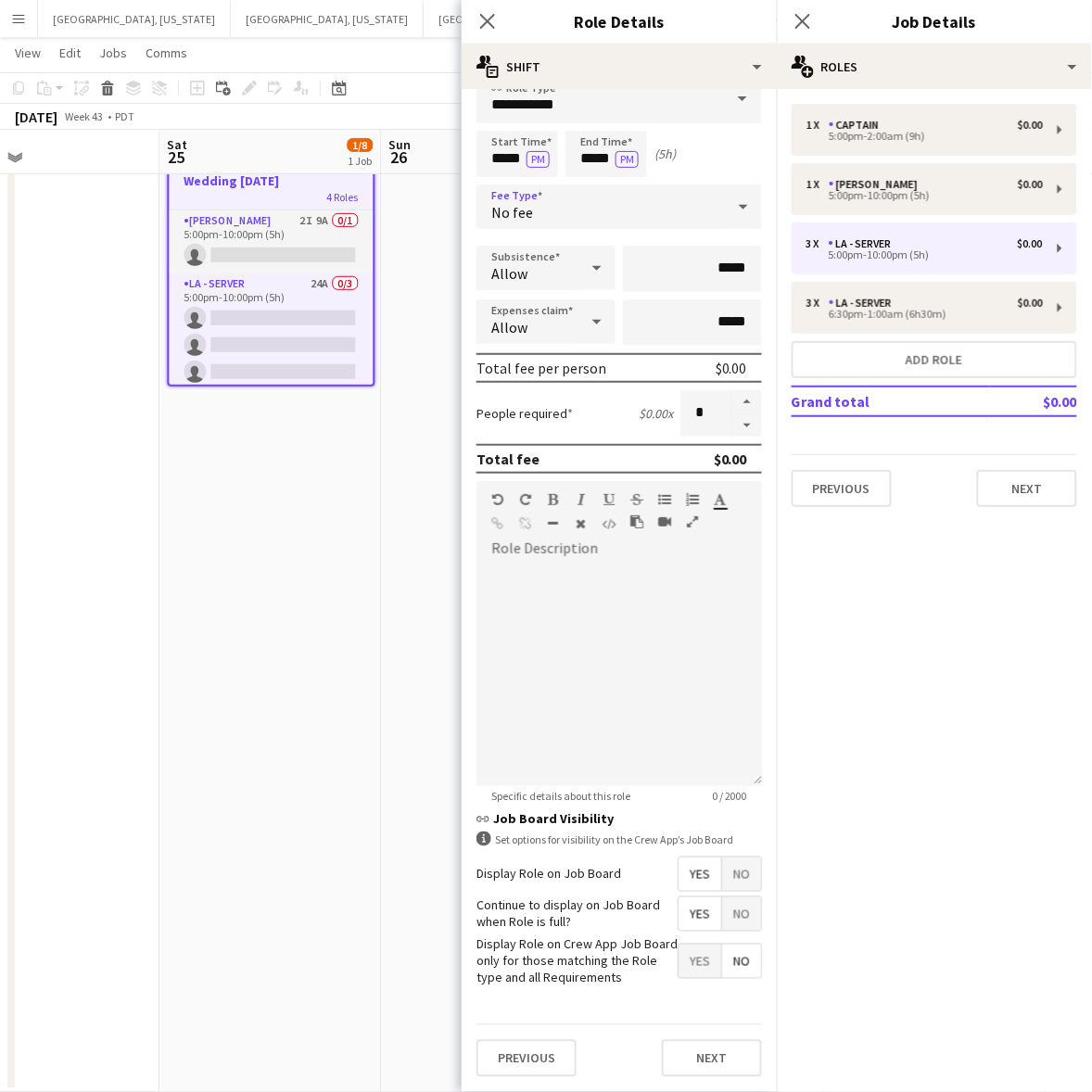
scroll to position [39, 0]
click at [677, 1053] on button "Next" at bounding box center [712, 1058] width 100 height 37
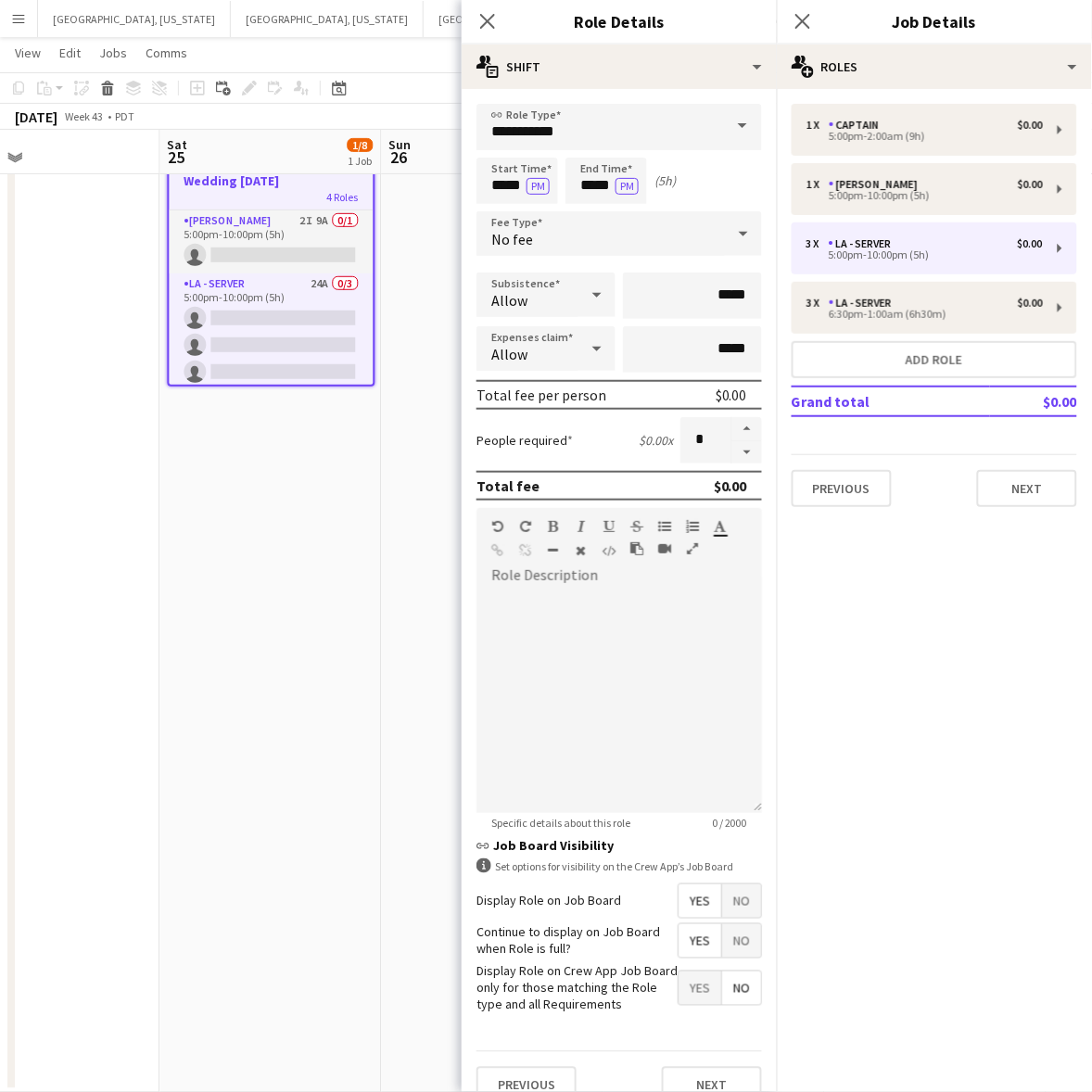
scroll to position [0, 0]
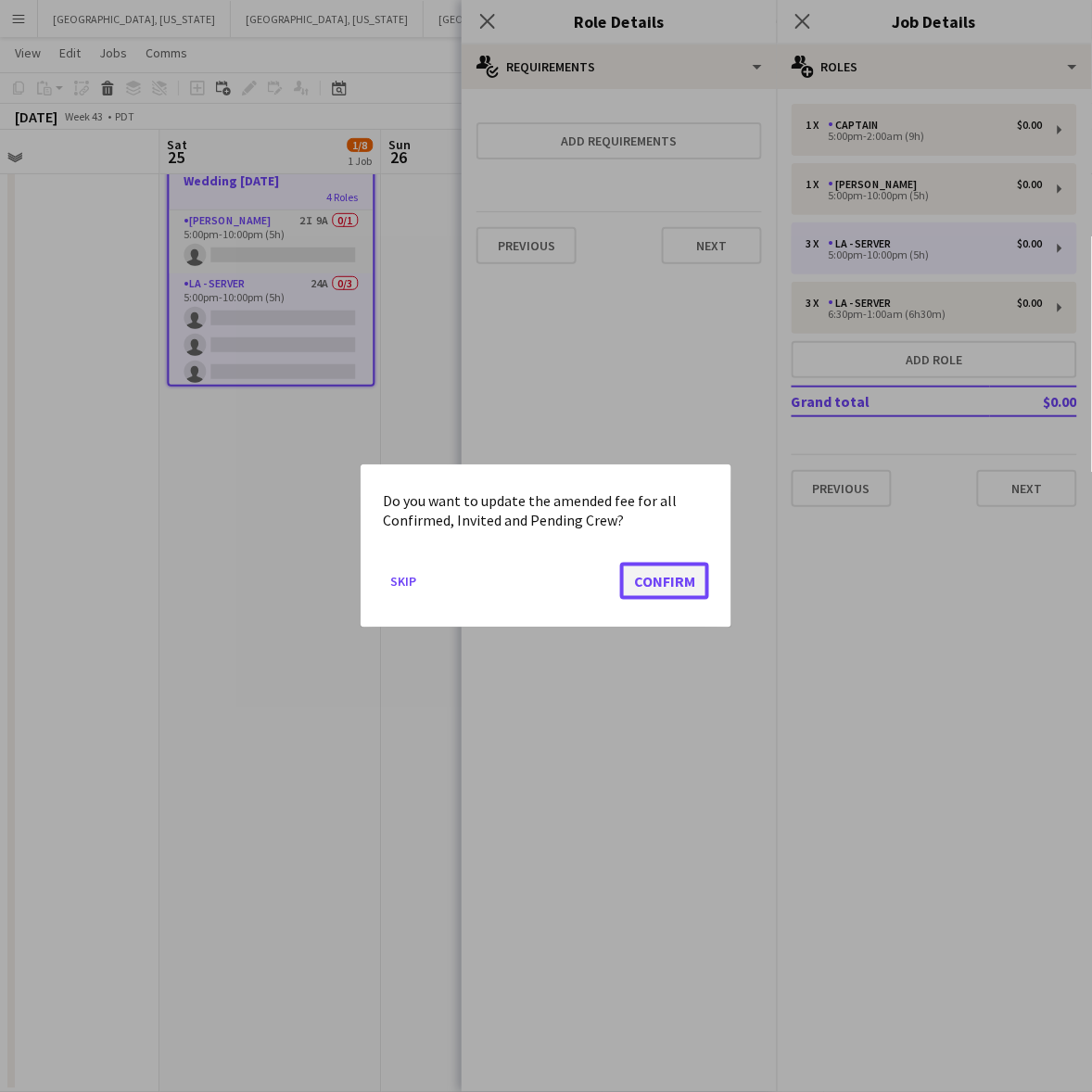
click at [663, 589] on button "Confirm" at bounding box center [664, 580] width 89 height 37
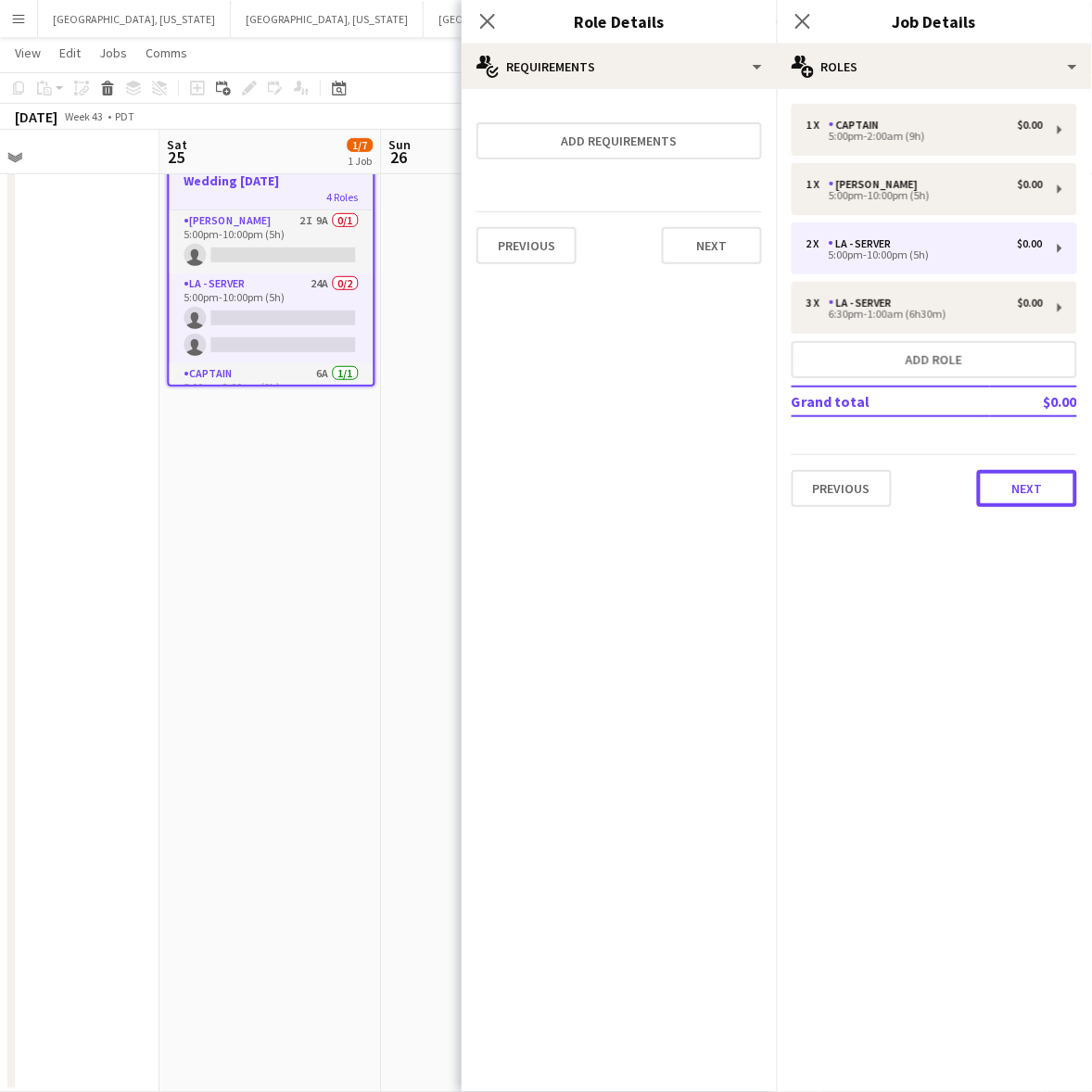
click at [1021, 489] on button "Next" at bounding box center [1027, 489] width 100 height 37
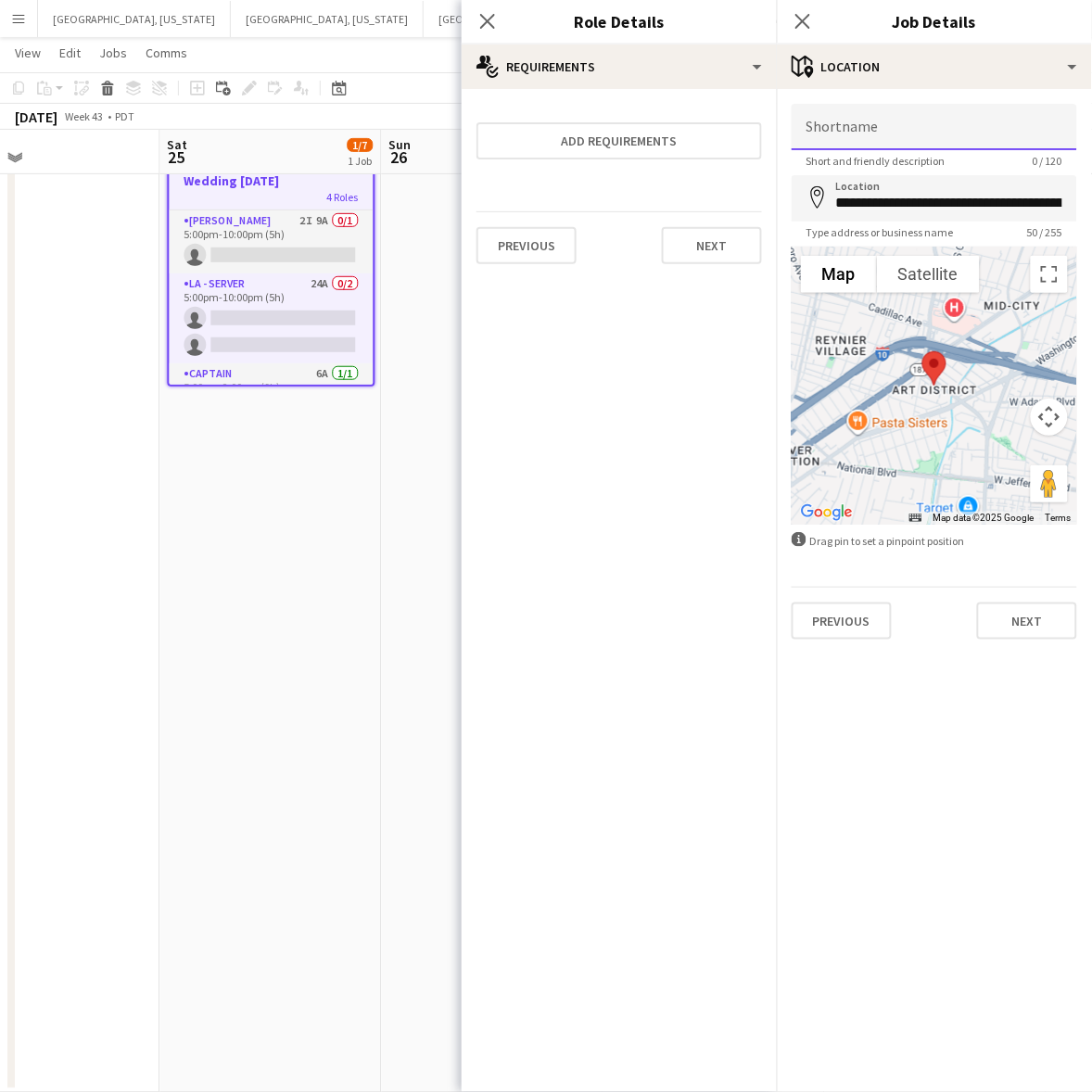
click at [944, 137] on input "Shortname" at bounding box center [934, 126] width 285 height 46
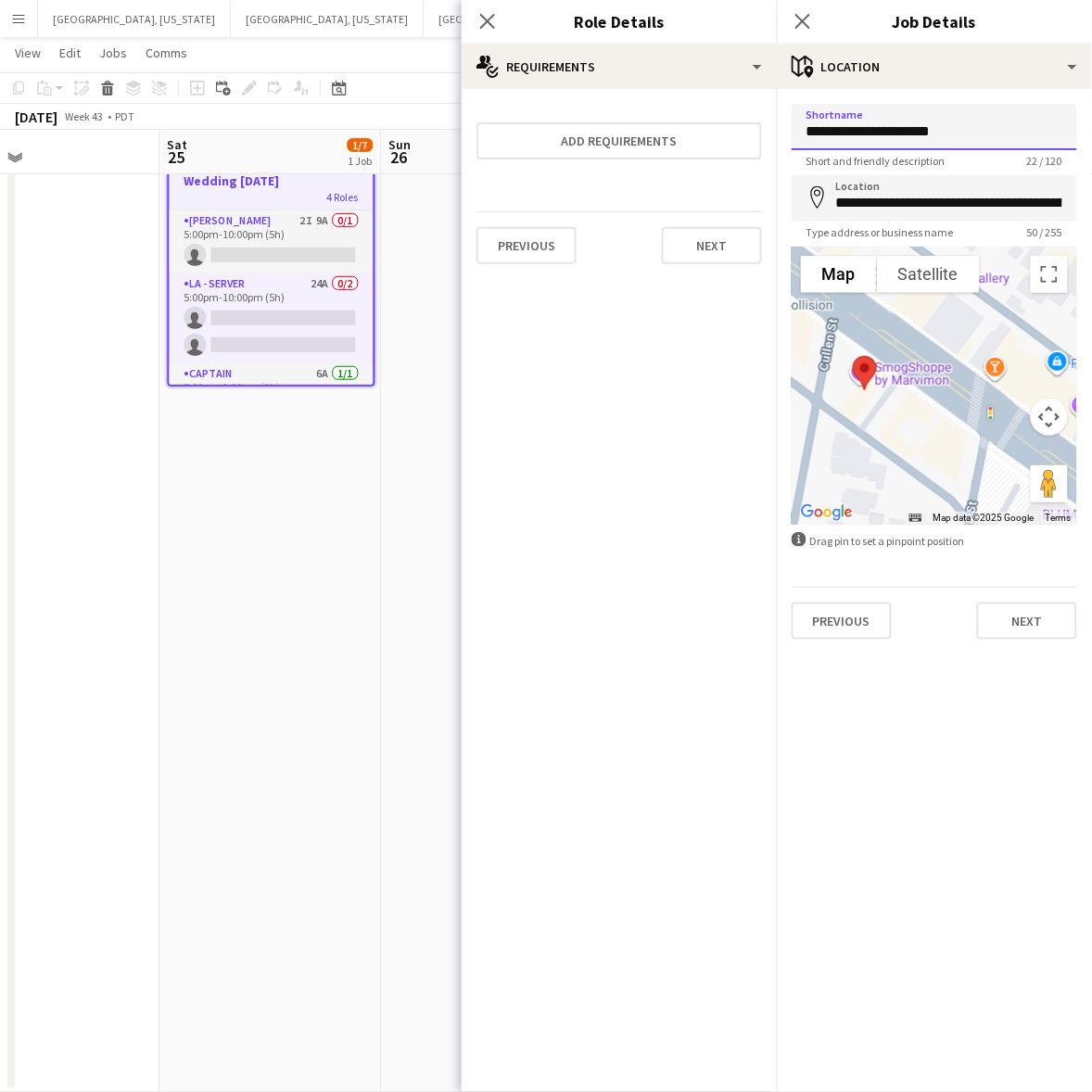
type input "**********"
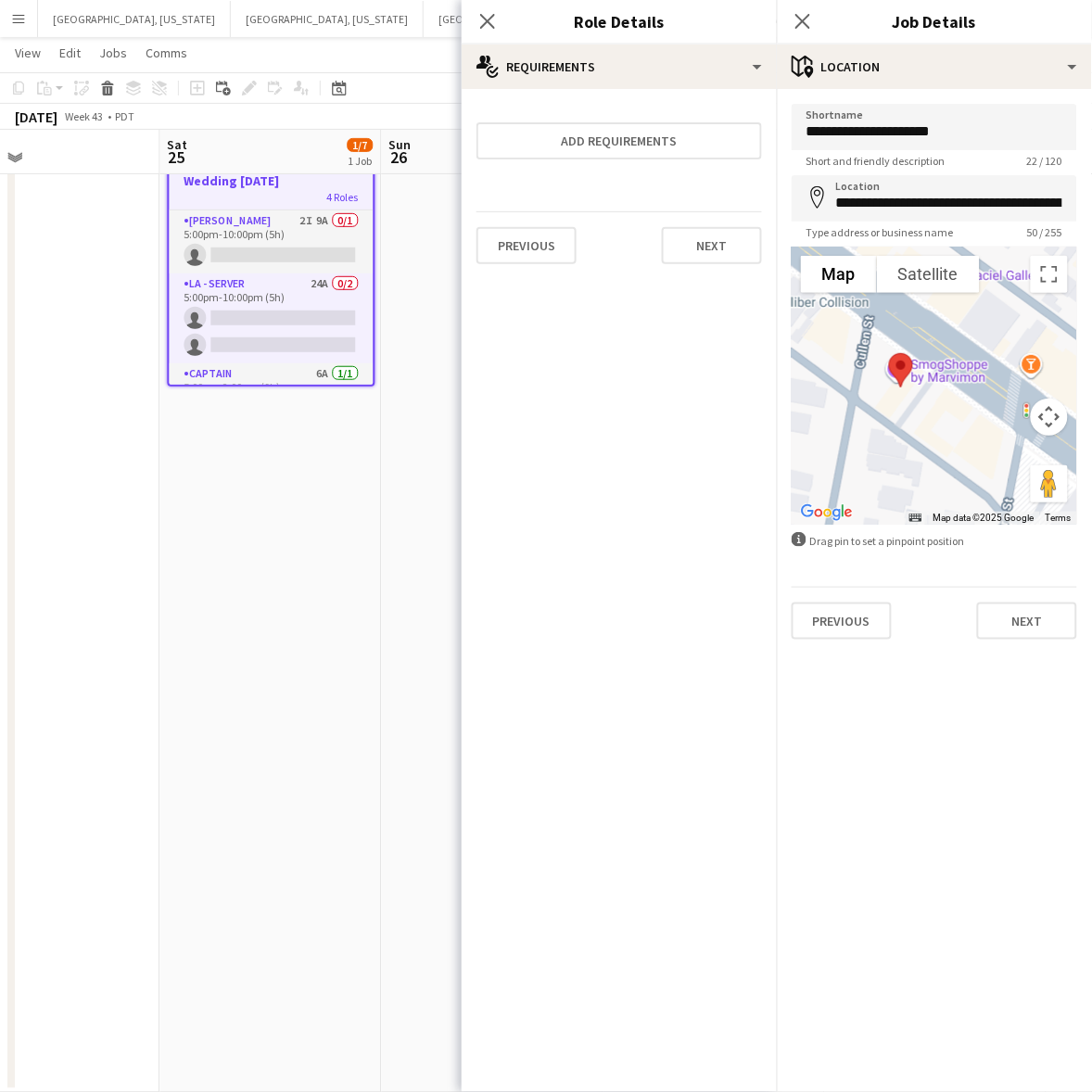
drag, startPoint x: 862, startPoint y: 449, endPoint x: 900, endPoint y: 451, distance: 38.1
click at [900, 451] on div at bounding box center [934, 385] width 285 height 278
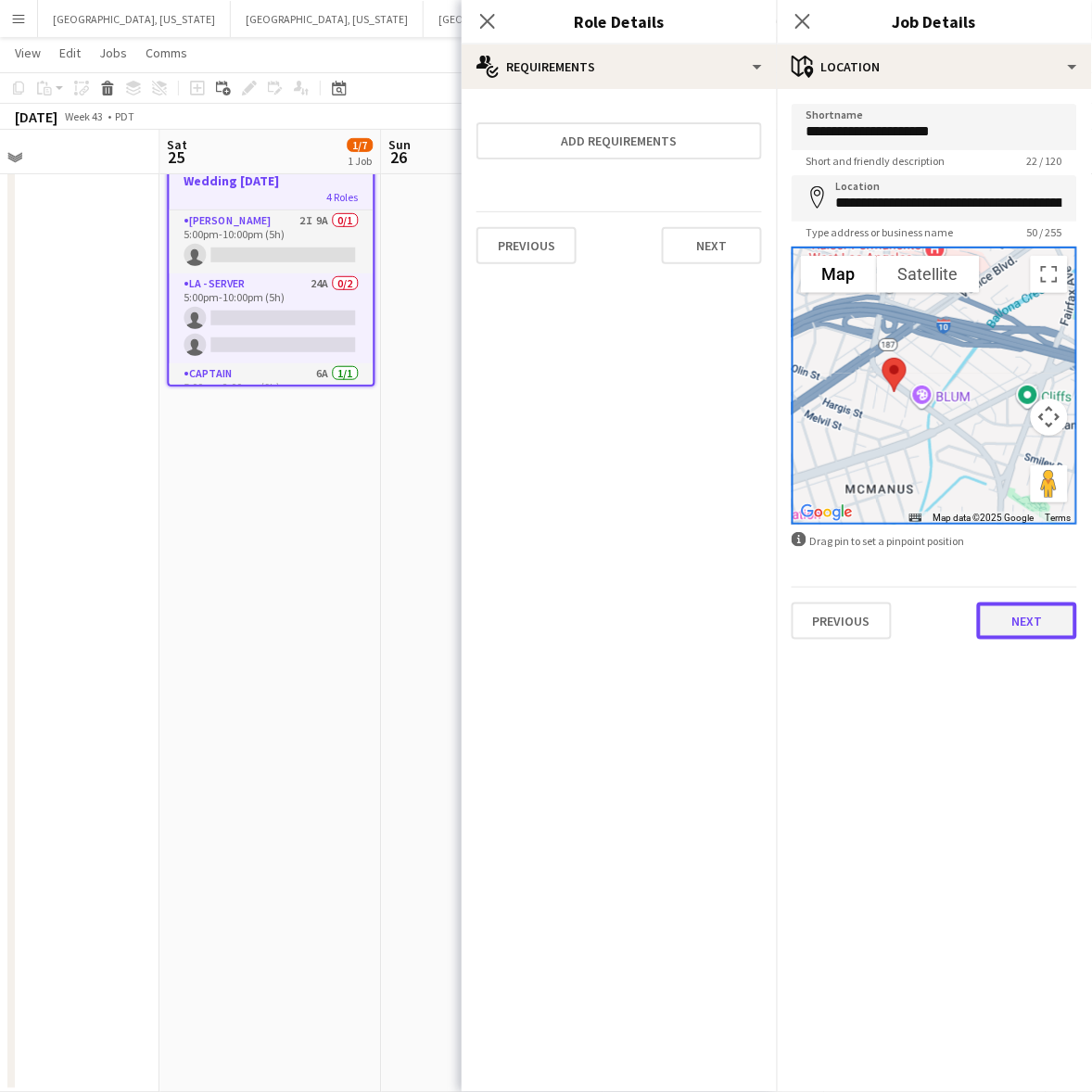
click at [1024, 626] on button "Next" at bounding box center [1027, 621] width 100 height 37
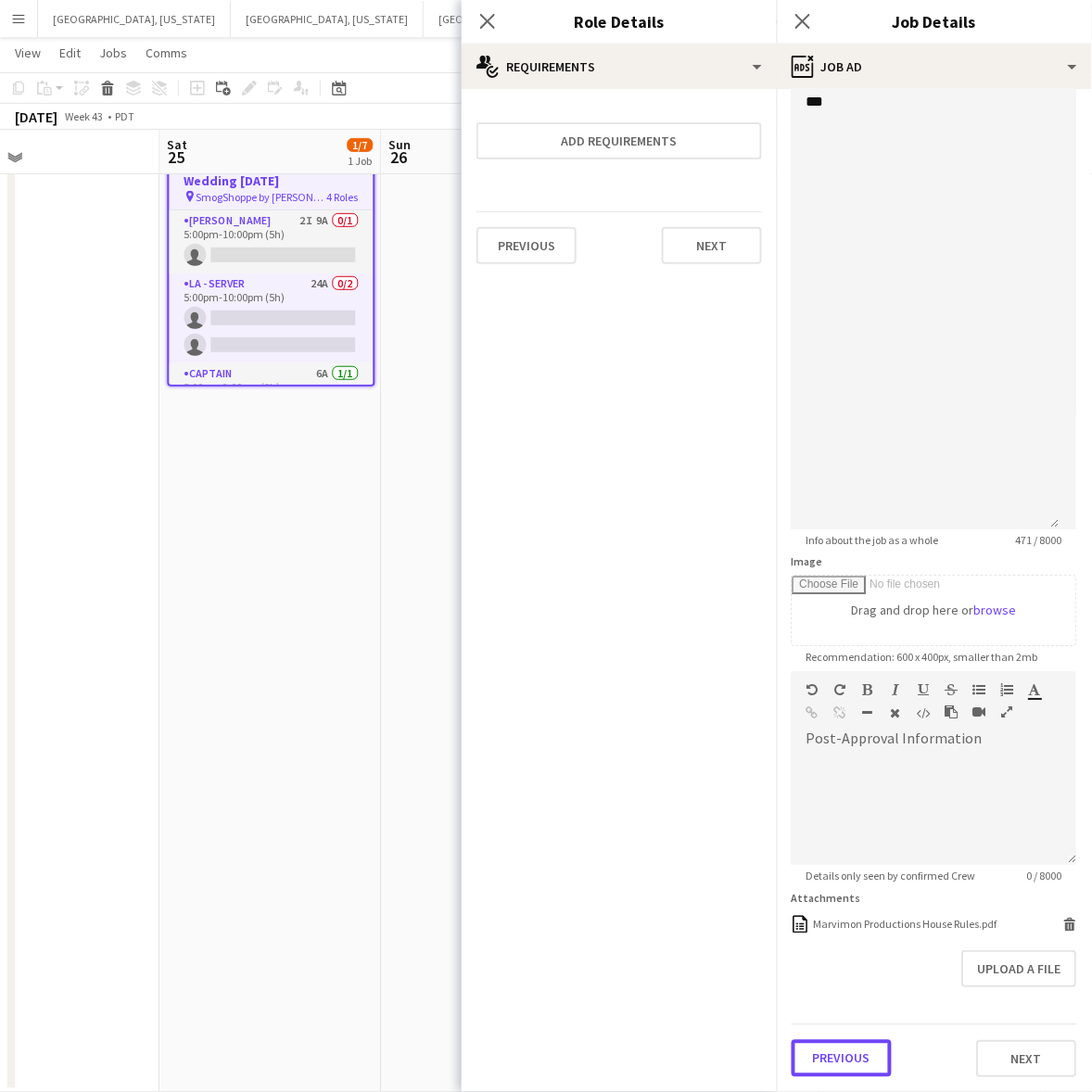
click at [859, 989] on form "**********" at bounding box center [934, 118] width 315 height 1917
click at [483, 20] on icon "Close pop-in" at bounding box center [487, 21] width 17 height 17
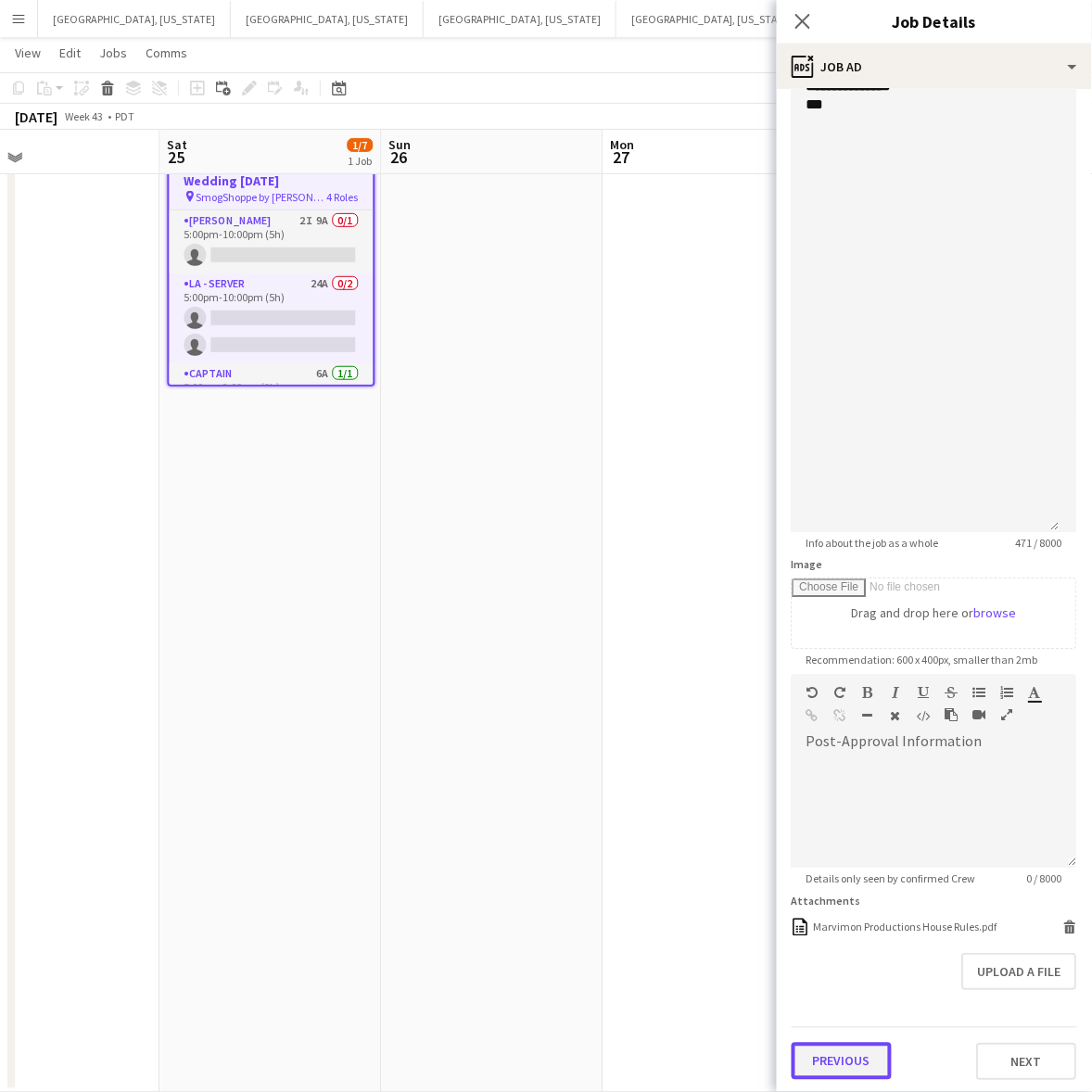
click at [868, 1053] on button "Previous" at bounding box center [841, 1060] width 100 height 37
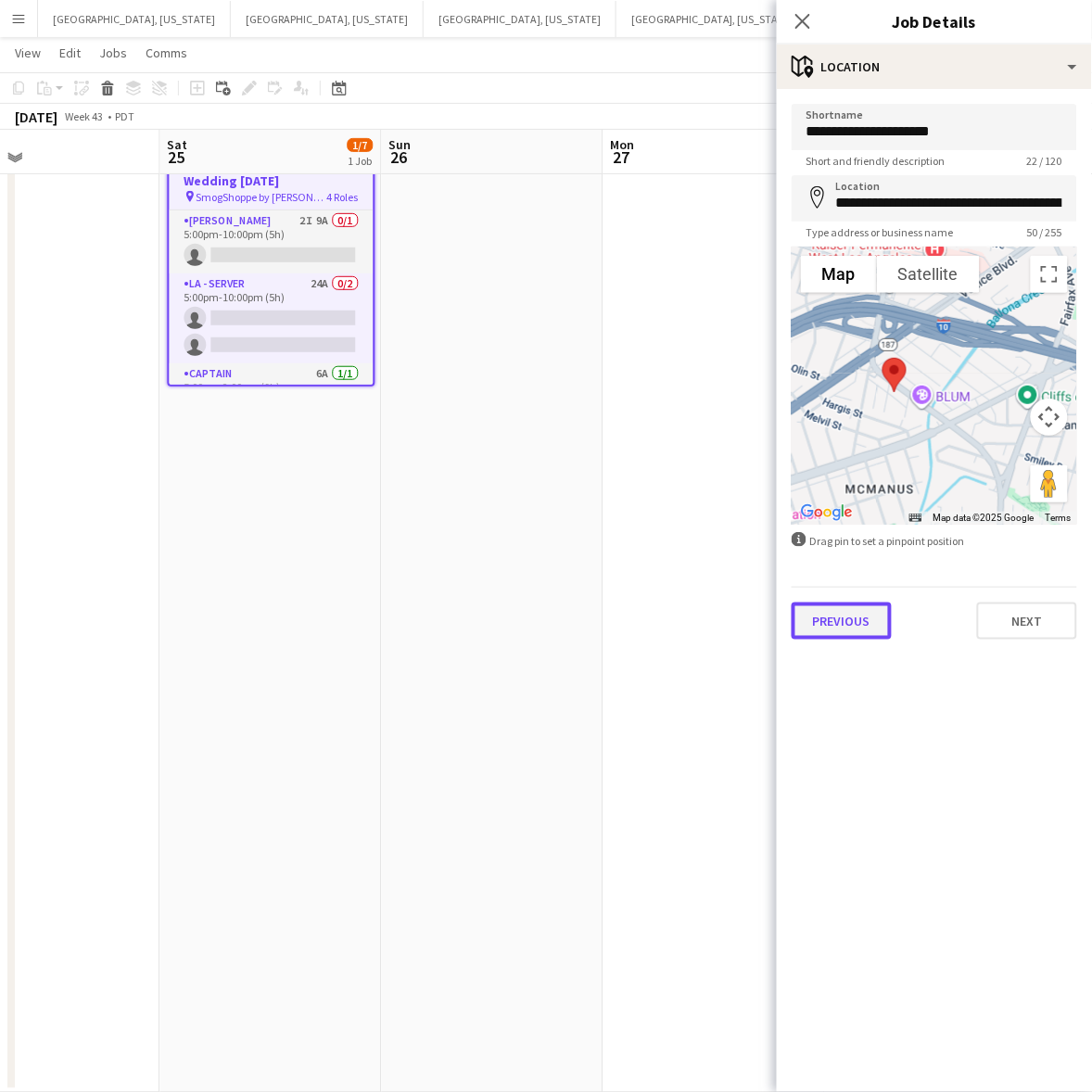
click at [858, 616] on button "Previous" at bounding box center [841, 621] width 100 height 37
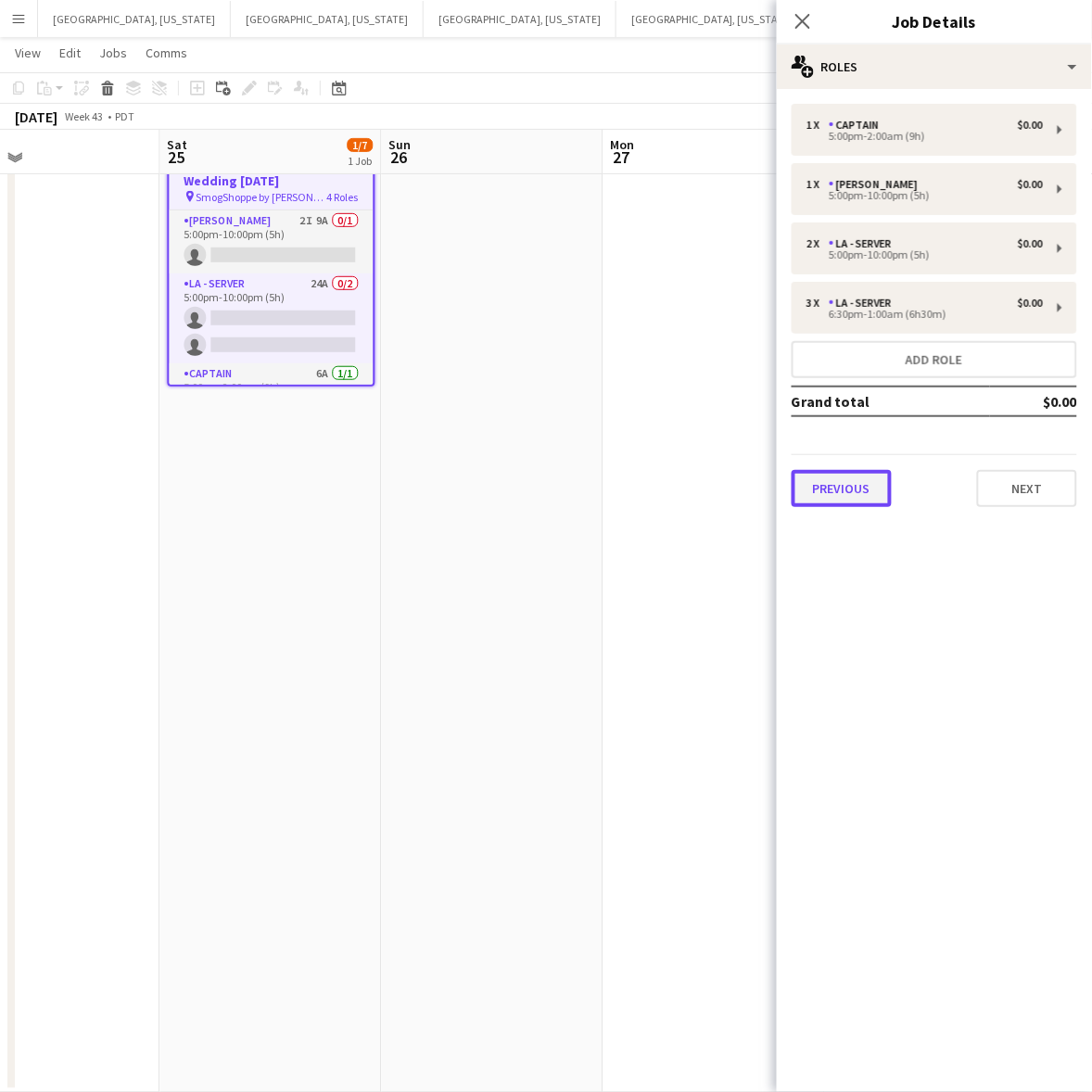
click at [836, 472] on button "Previous" at bounding box center [841, 489] width 100 height 37
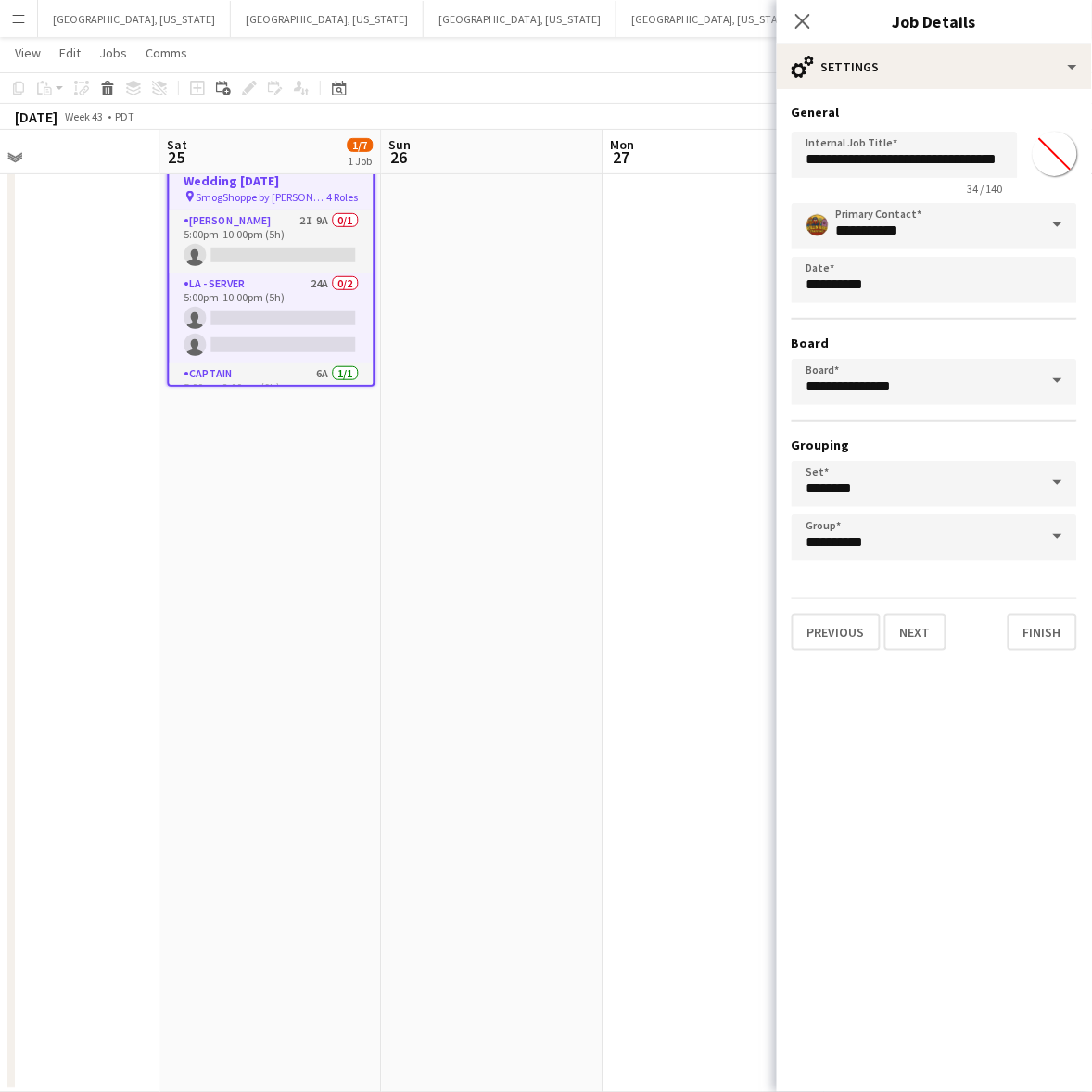
click at [633, 265] on app-date-cell at bounding box center [714, 598] width 221 height 988
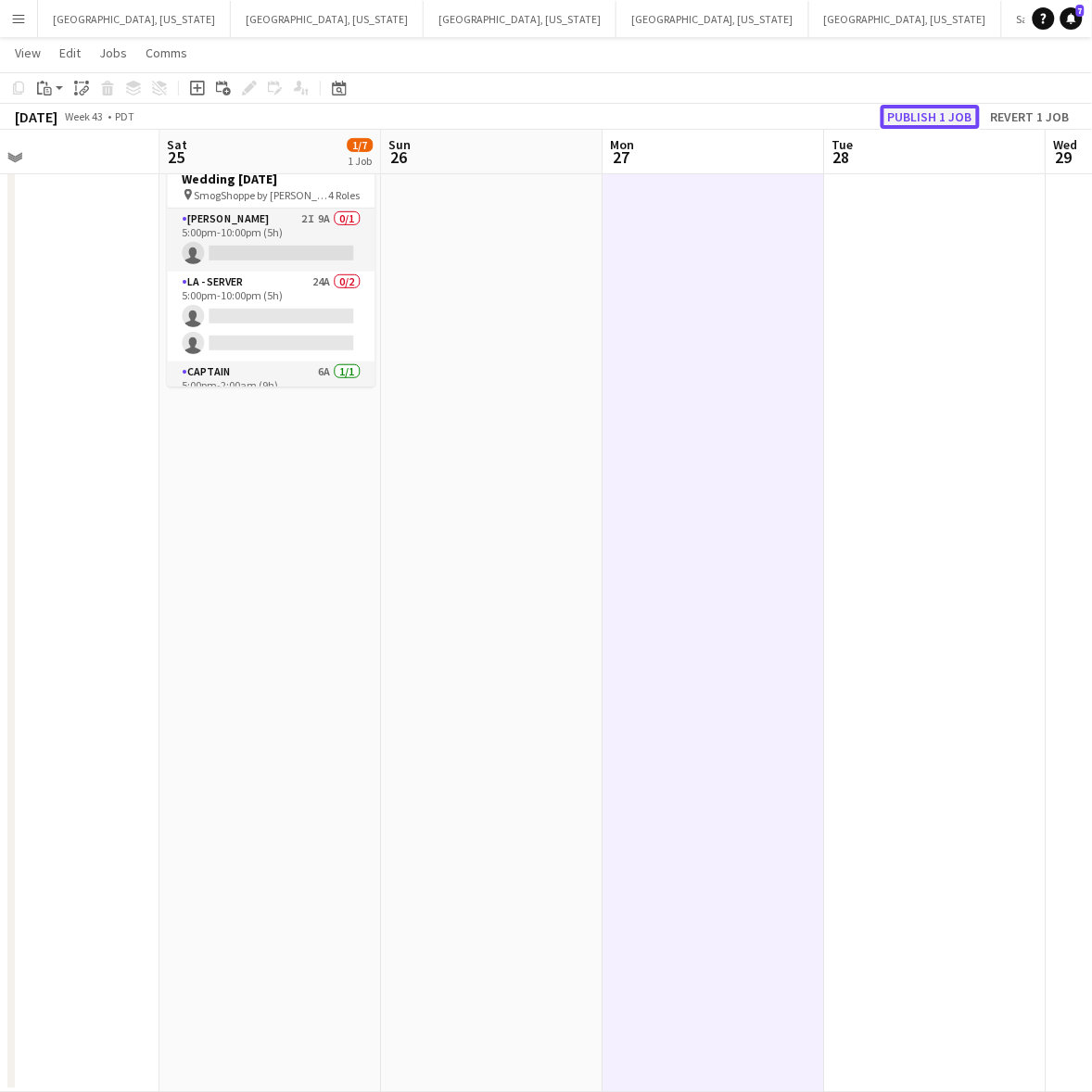
click at [915, 113] on button "Publish 1 job" at bounding box center [930, 116] width 100 height 24
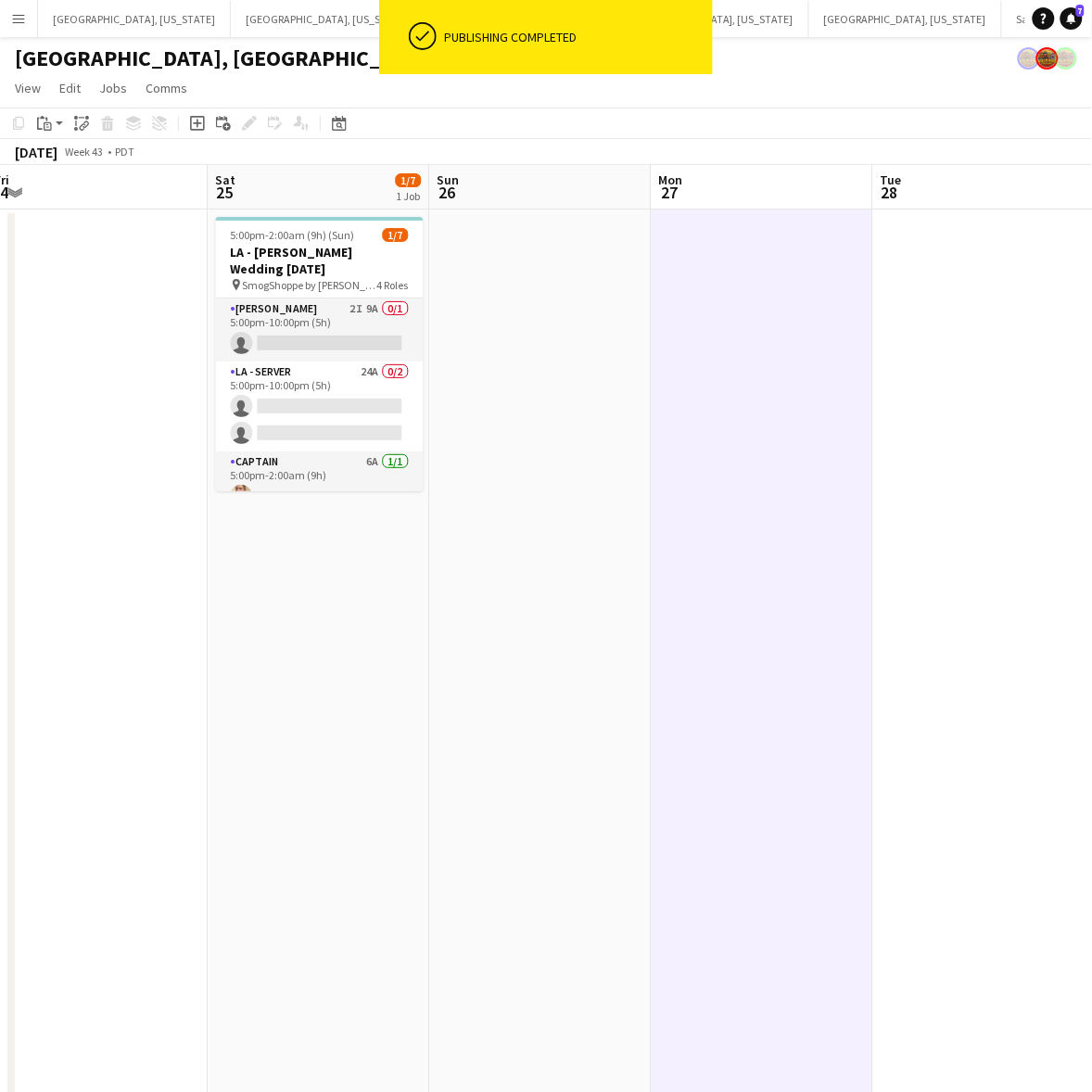
drag, startPoint x: 329, startPoint y: 585, endPoint x: 386, endPoint y: 545, distance: 69.6
click at [381, 573] on app-calendar-viewport "Tue 21 Wed 22 Thu 23 Fri 24 Sat 25 1/7 1 Job Sun 26 Mon 27 Tue 28 Wed 29 Thu 30…" at bounding box center [546, 681] width 1092 height 1033
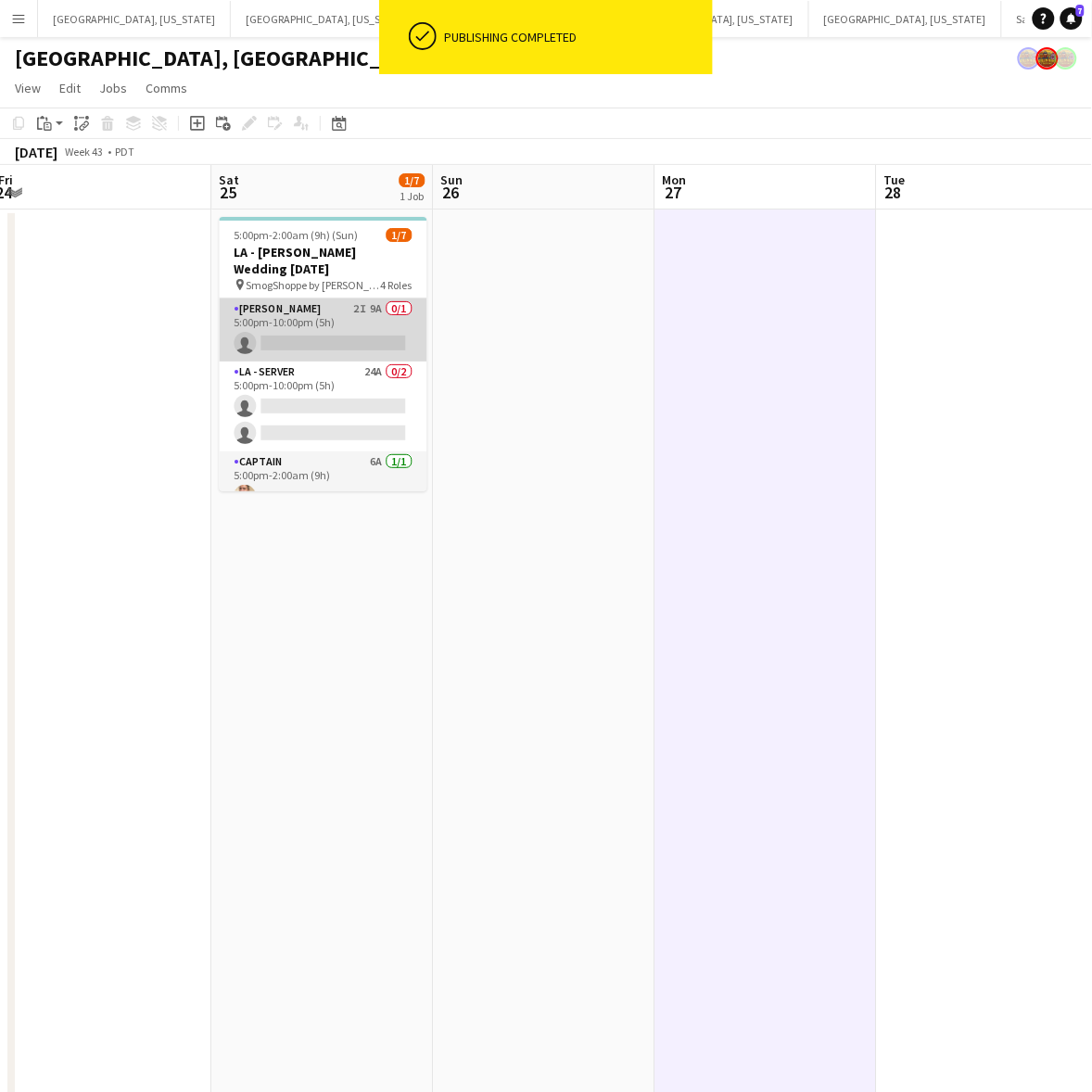
click at [317, 310] on app-card-role "[PERSON_NAME] 2I 9A 0/1 5:00pm-10:00pm (5h) single-neutral-actions" at bounding box center [323, 330] width 208 height 63
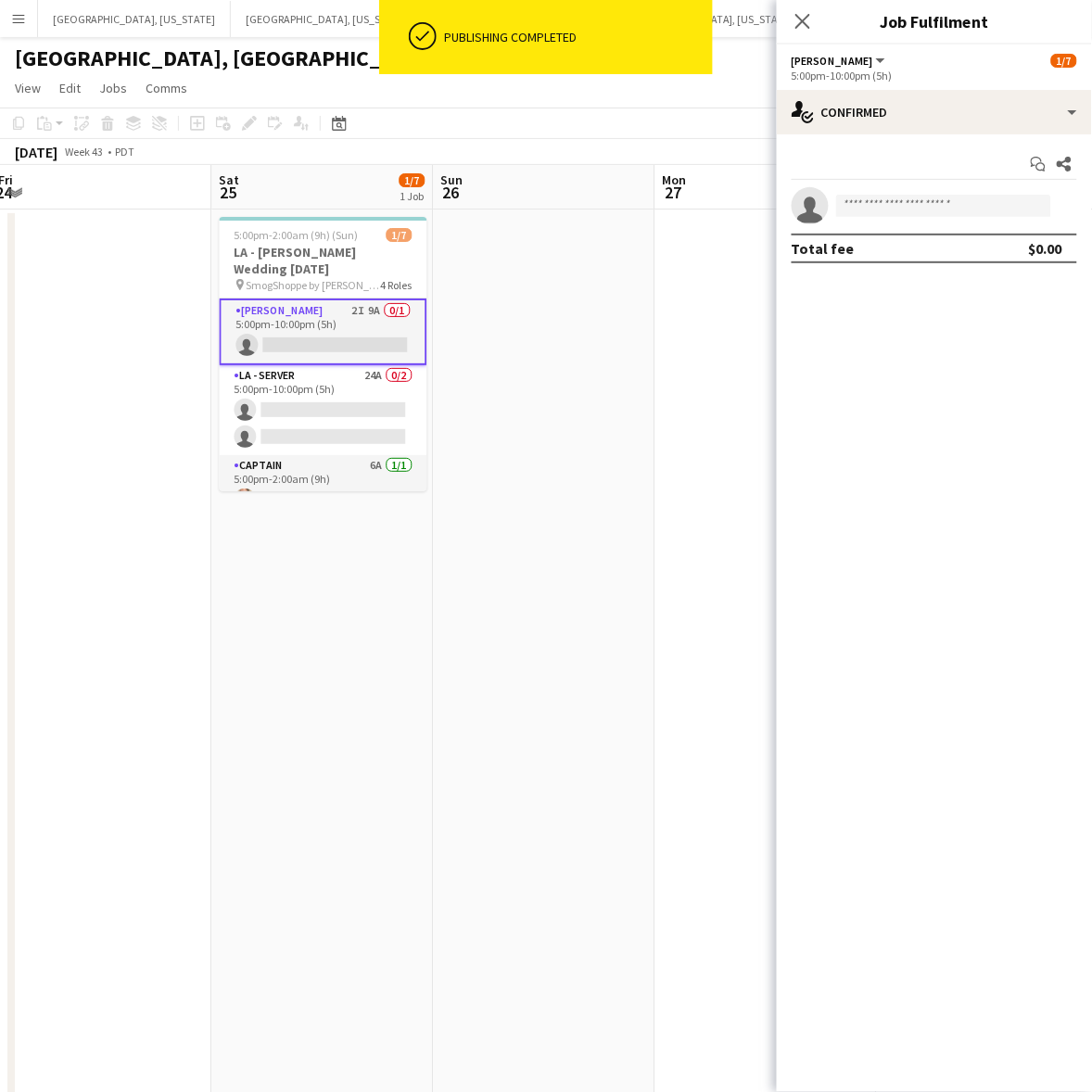
click at [955, 85] on app-options-switcher "[PERSON_NAME] All roles [PERSON_NAME] [DATE] 5:00pm-10:00pm (5h)" at bounding box center [934, 66] width 315 height 45
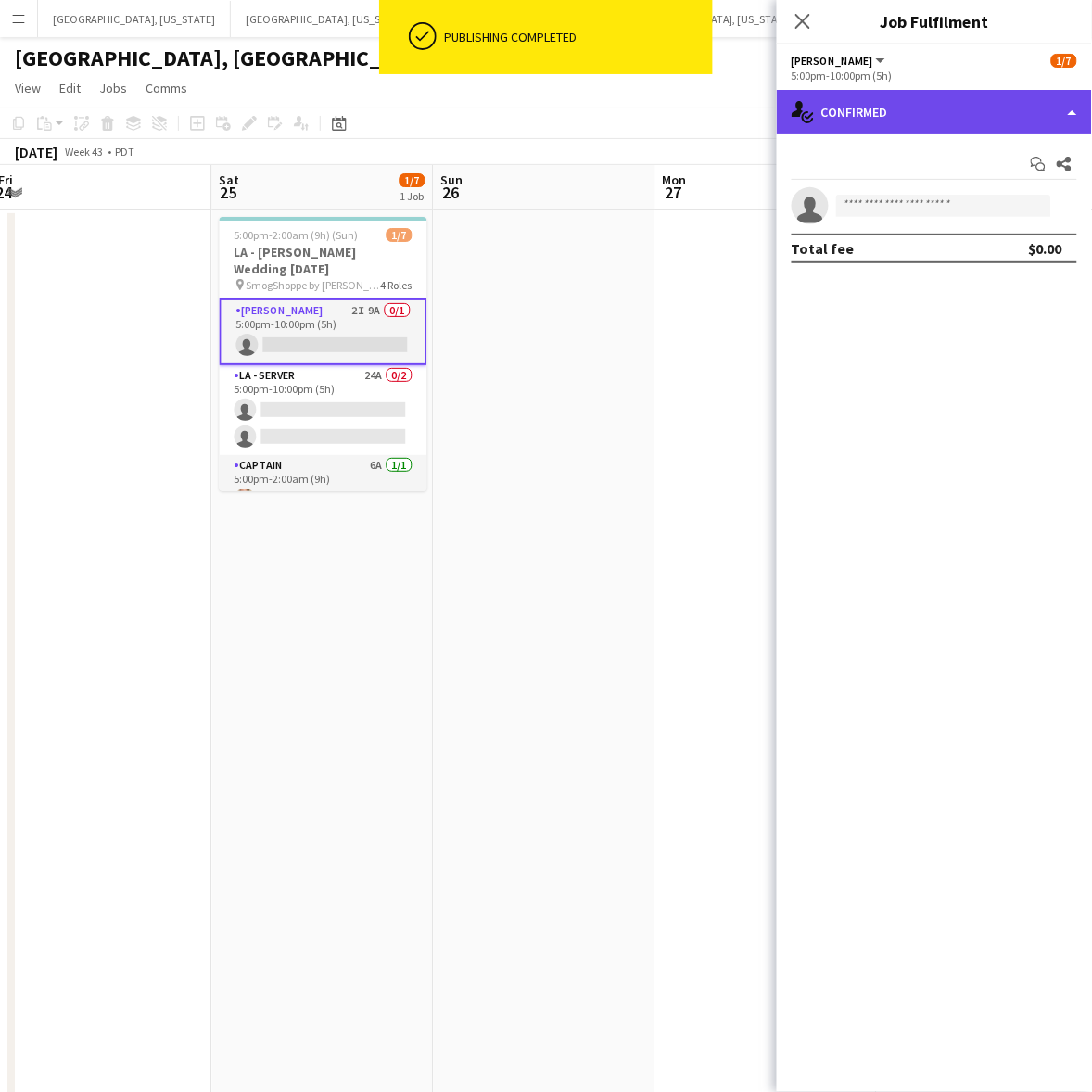
click at [955, 114] on div "single-neutral-actions-check-2 Confirmed" at bounding box center [934, 112] width 315 height 44
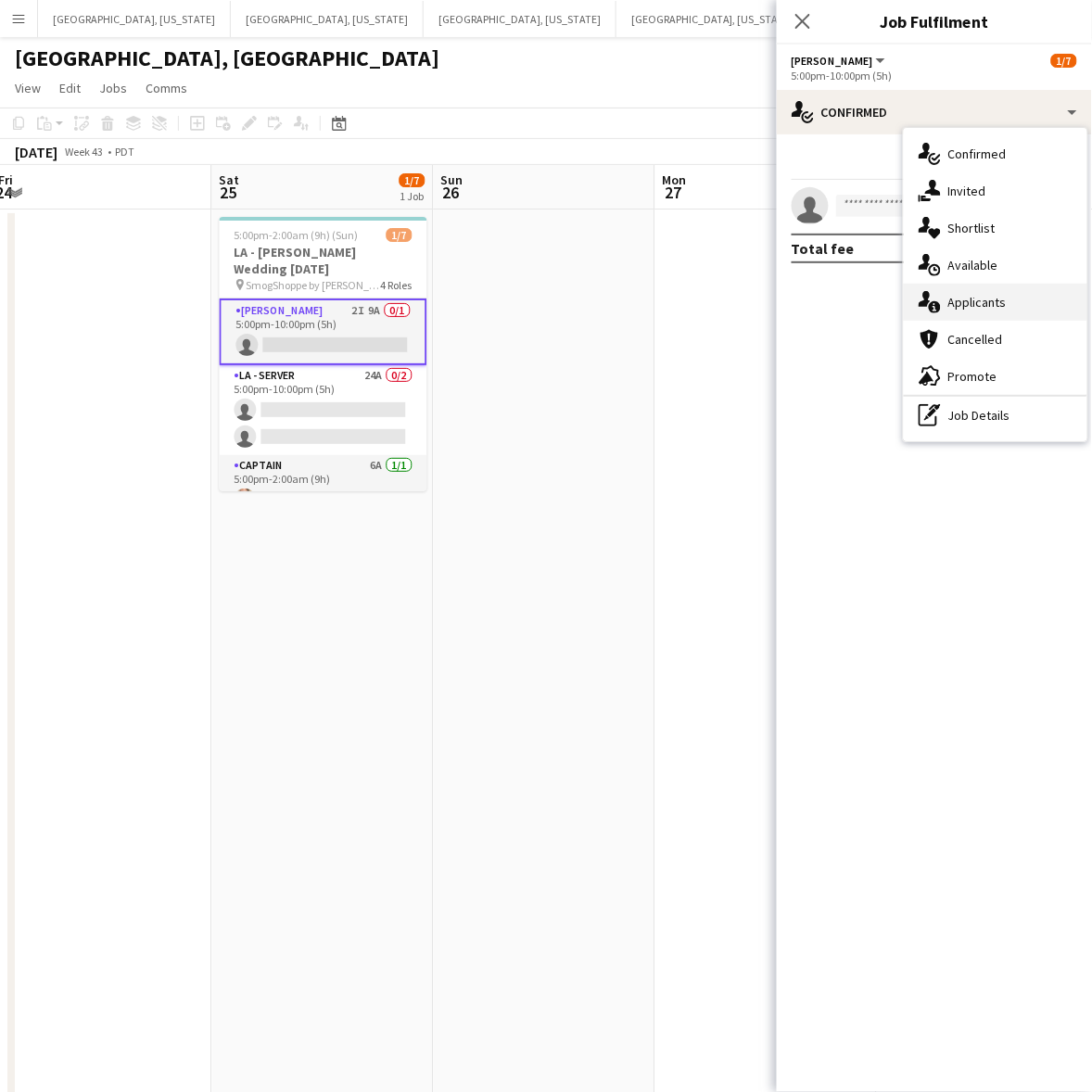
click at [981, 294] on span "Applicants" at bounding box center [977, 302] width 58 height 16
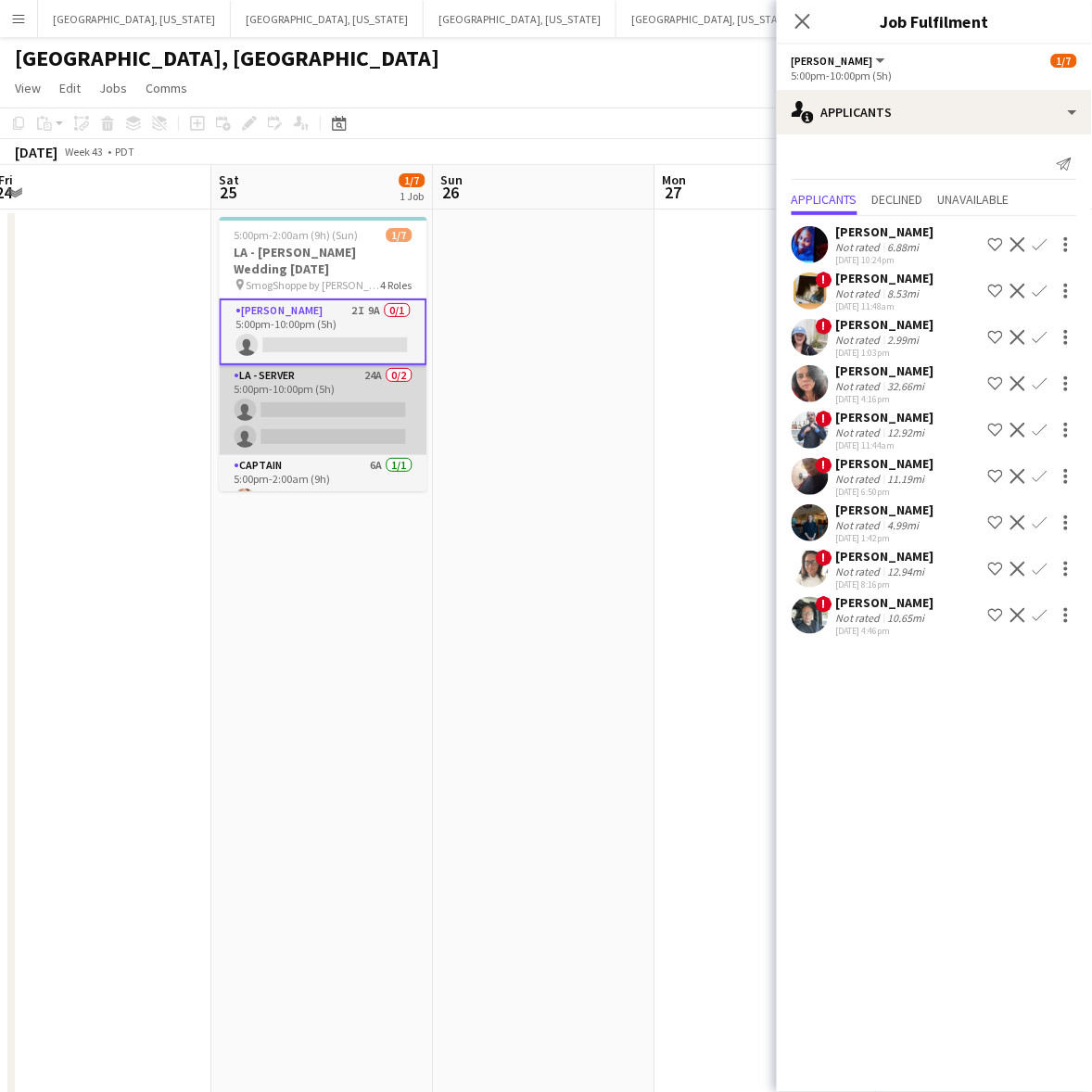
click at [326, 391] on app-card-role "LA - Server 24A 0/2 5:00pm-10:00pm (5h) single-neutral-actions single-neutral-a…" at bounding box center [323, 410] width 208 height 90
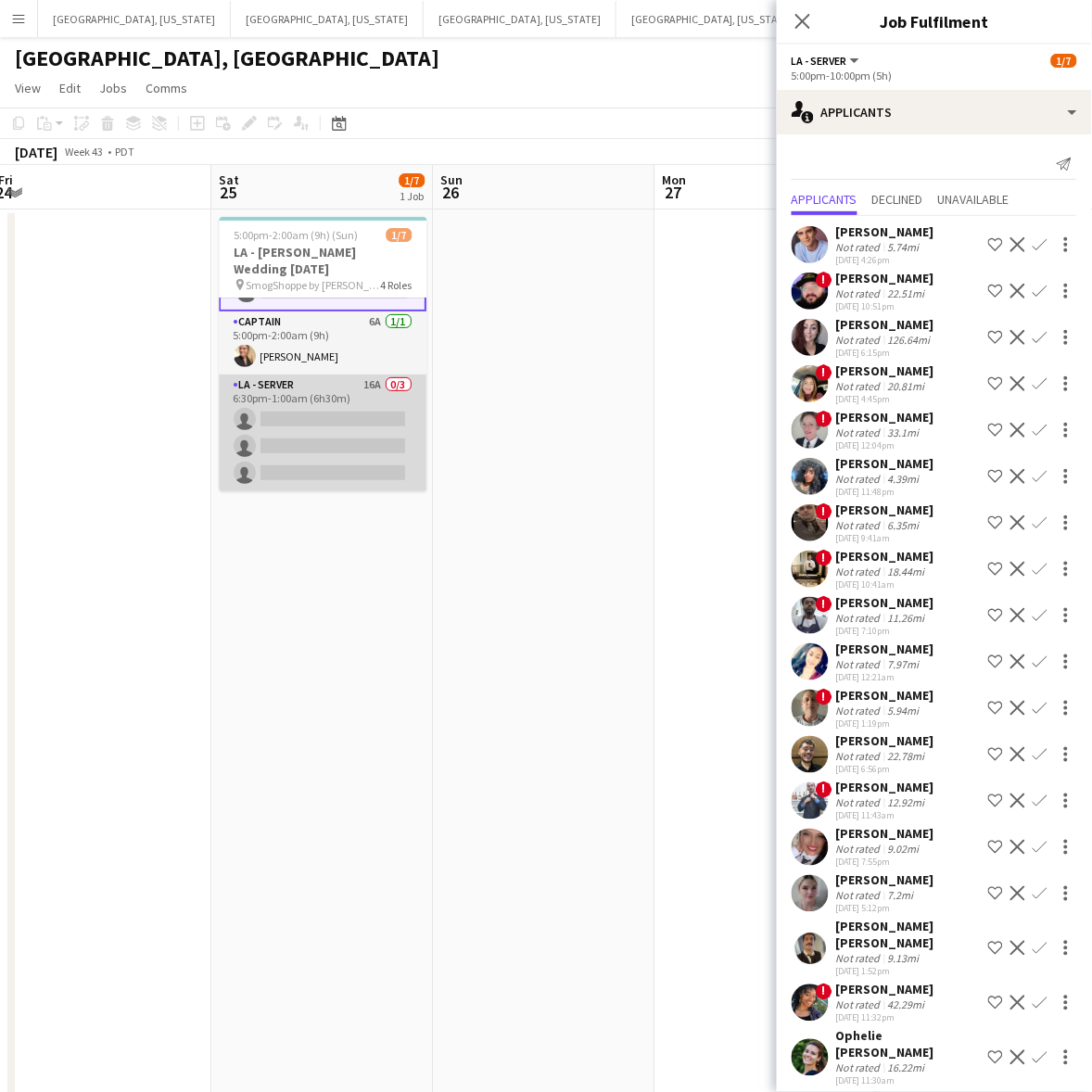
click at [326, 411] on app-card-role "LA - Server 16A 0/3 6:30pm-1:00am (6h30m) single-neutral-actions single-neutral…" at bounding box center [323, 433] width 208 height 117
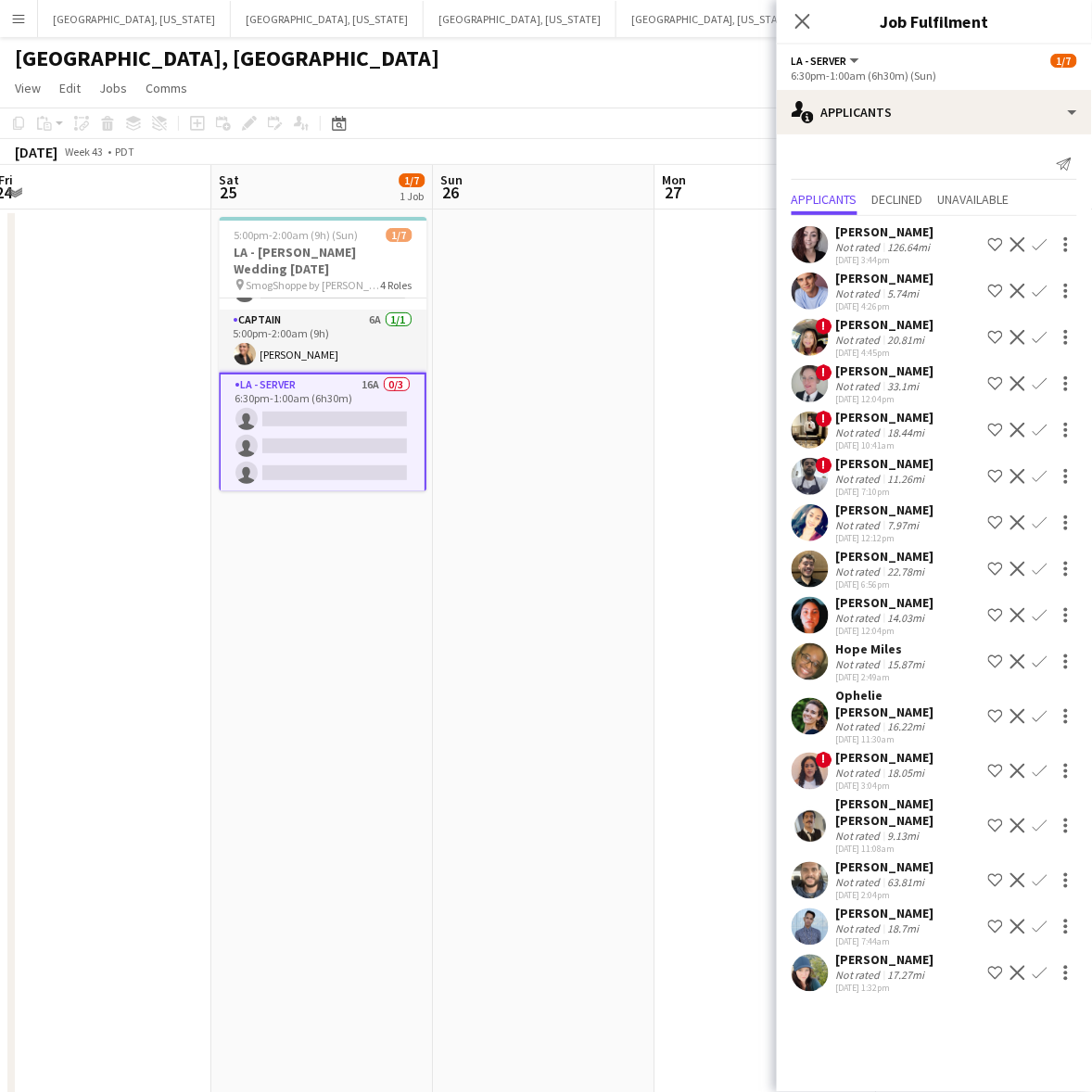
scroll to position [144, 0]
click at [343, 94] on app-page-menu "View Day view expanded Day view collapsed Month view Date picker Jump to [DATE]…" at bounding box center [546, 89] width 1092 height 35
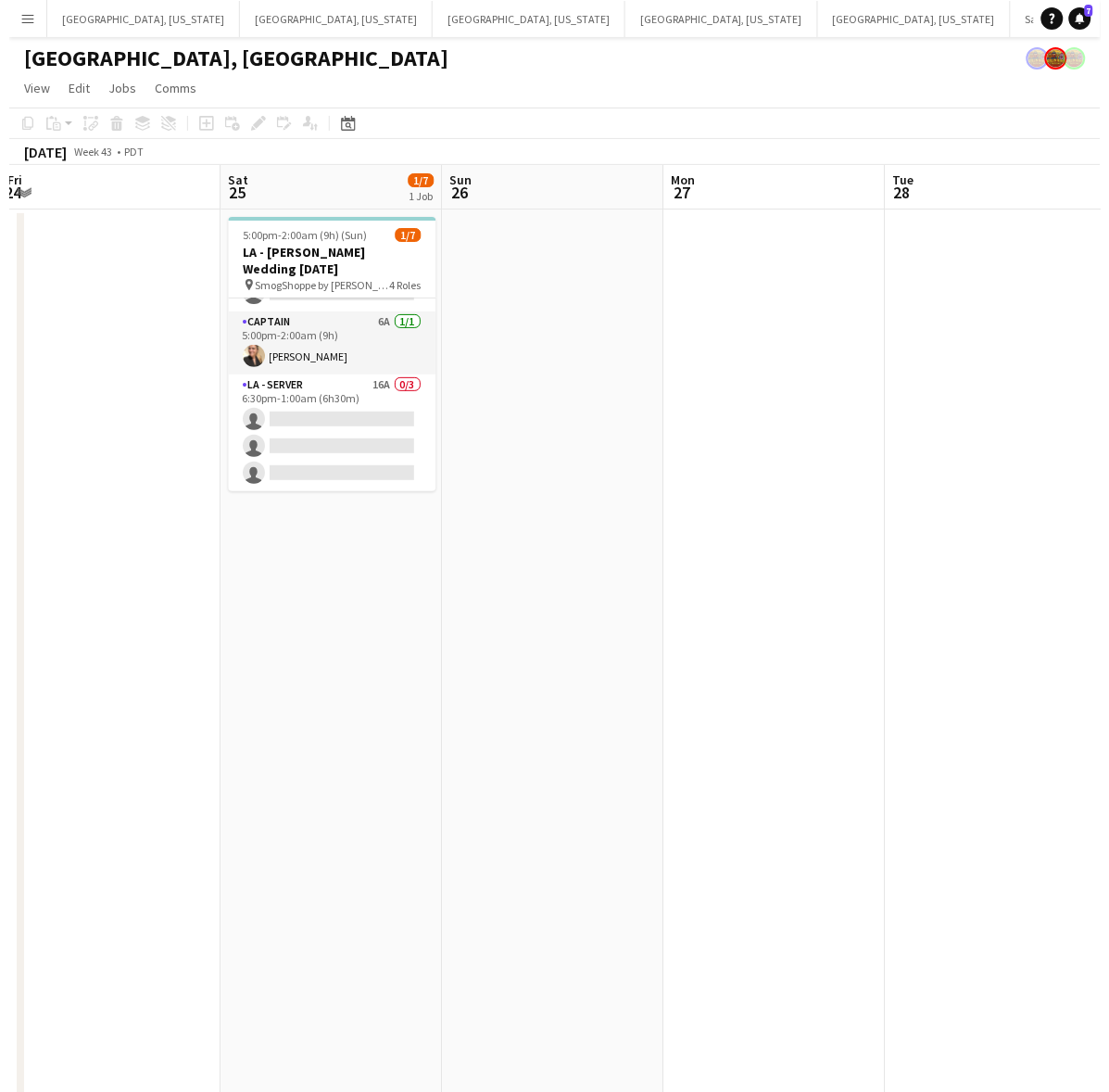
scroll to position [142, 0]
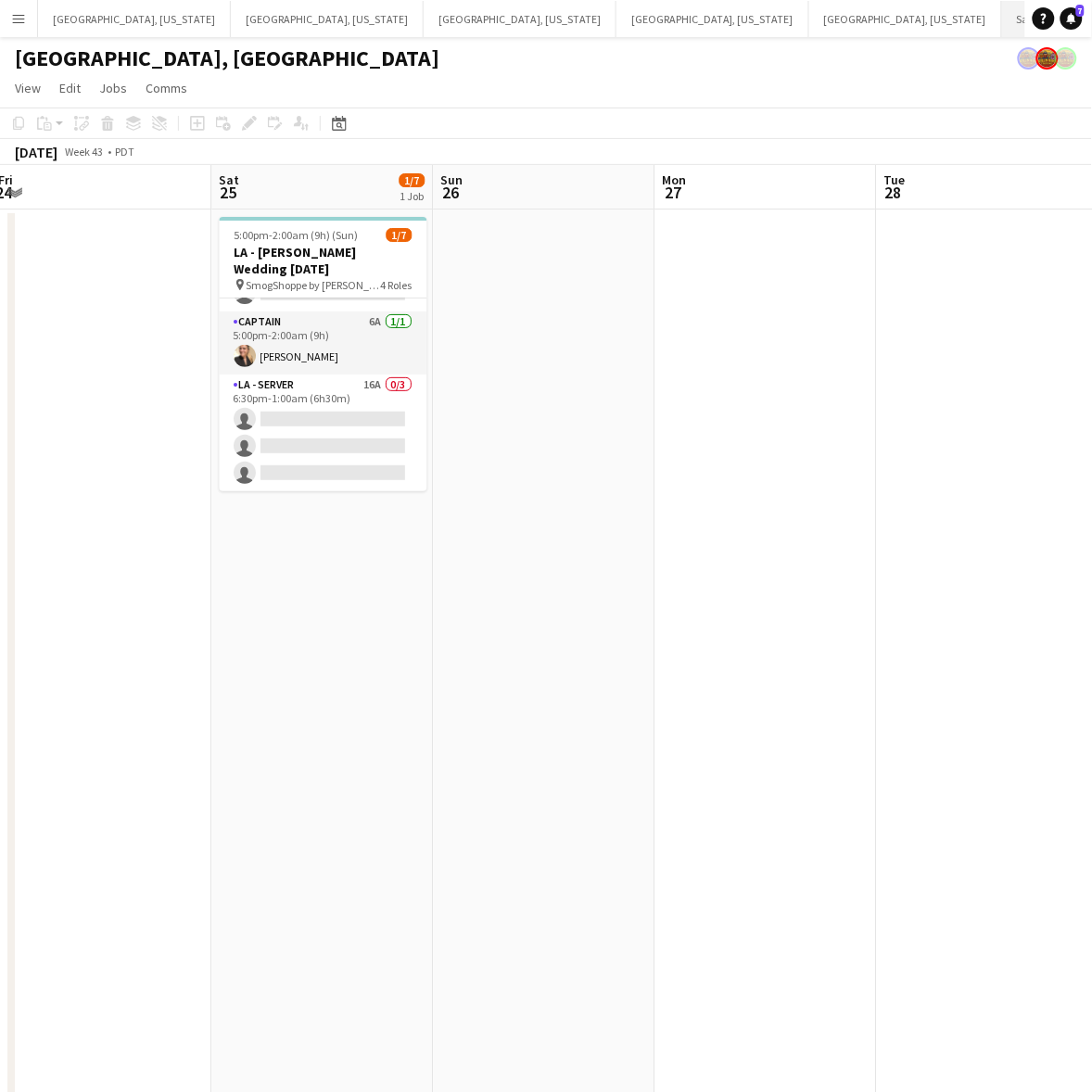
click at [1002, 23] on button "Santa [PERSON_NAME] Close" at bounding box center [1072, 19] width 140 height 36
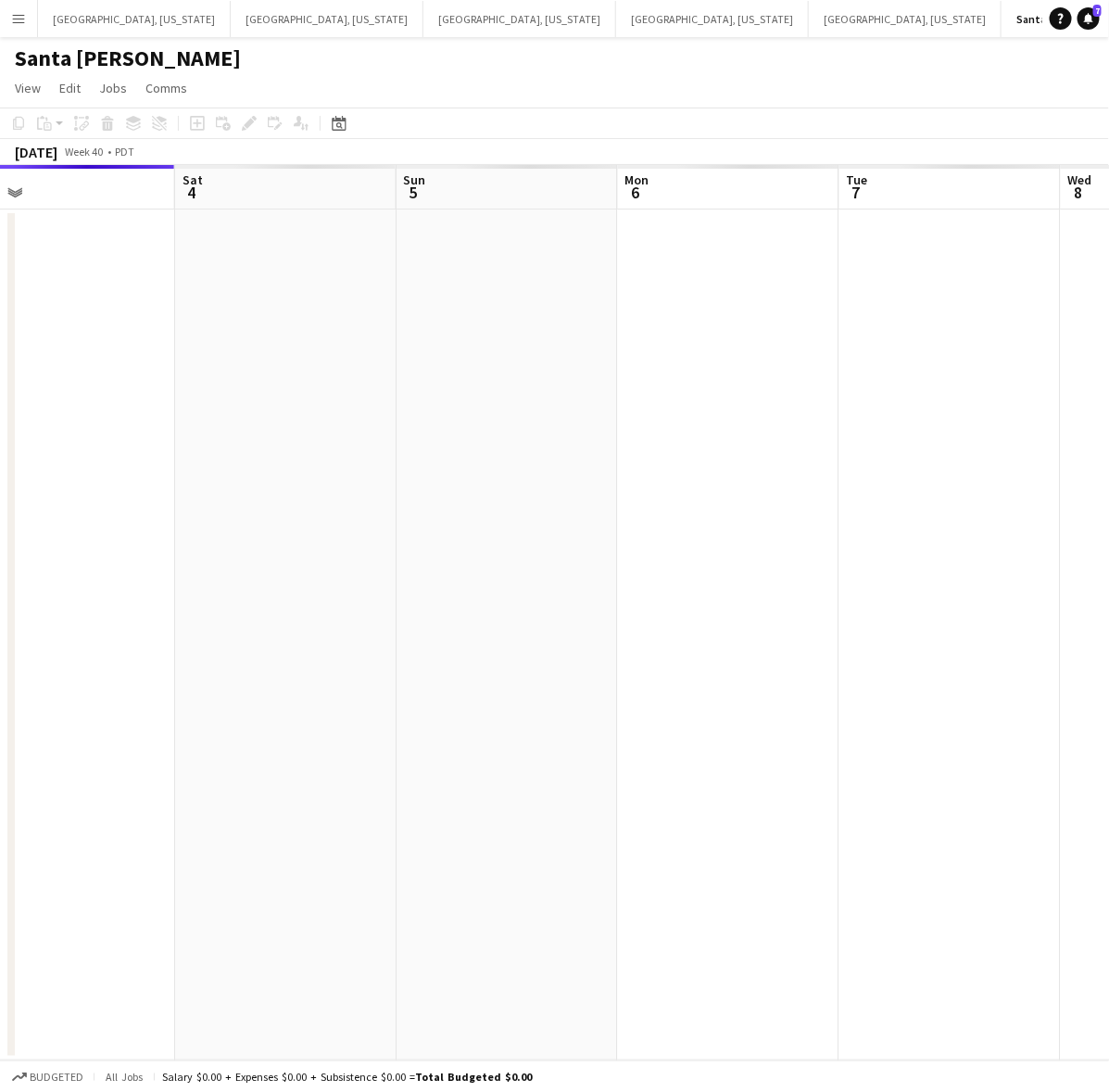
drag, startPoint x: 918, startPoint y: 691, endPoint x: 599, endPoint y: 742, distance: 323.1
click at [602, 743] on app-calendar-viewport "Tue 30 Wed 1 Thu 2 Fri 3 Sat 4 Sun 5 Mon 6 Tue 7 Wed 8 Thu 9" at bounding box center [554, 612] width 1109 height 896
drag, startPoint x: 577, startPoint y: 723, endPoint x: 56, endPoint y: 766, distance: 522.8
click at [0, 776] on html "Menu Boards Boards Boards All jobs Status Workforce Workforce My Workforce Recr…" at bounding box center [554, 546] width 1109 height 1092
drag, startPoint x: 744, startPoint y: 635, endPoint x: 215, endPoint y: 737, distance: 538.7
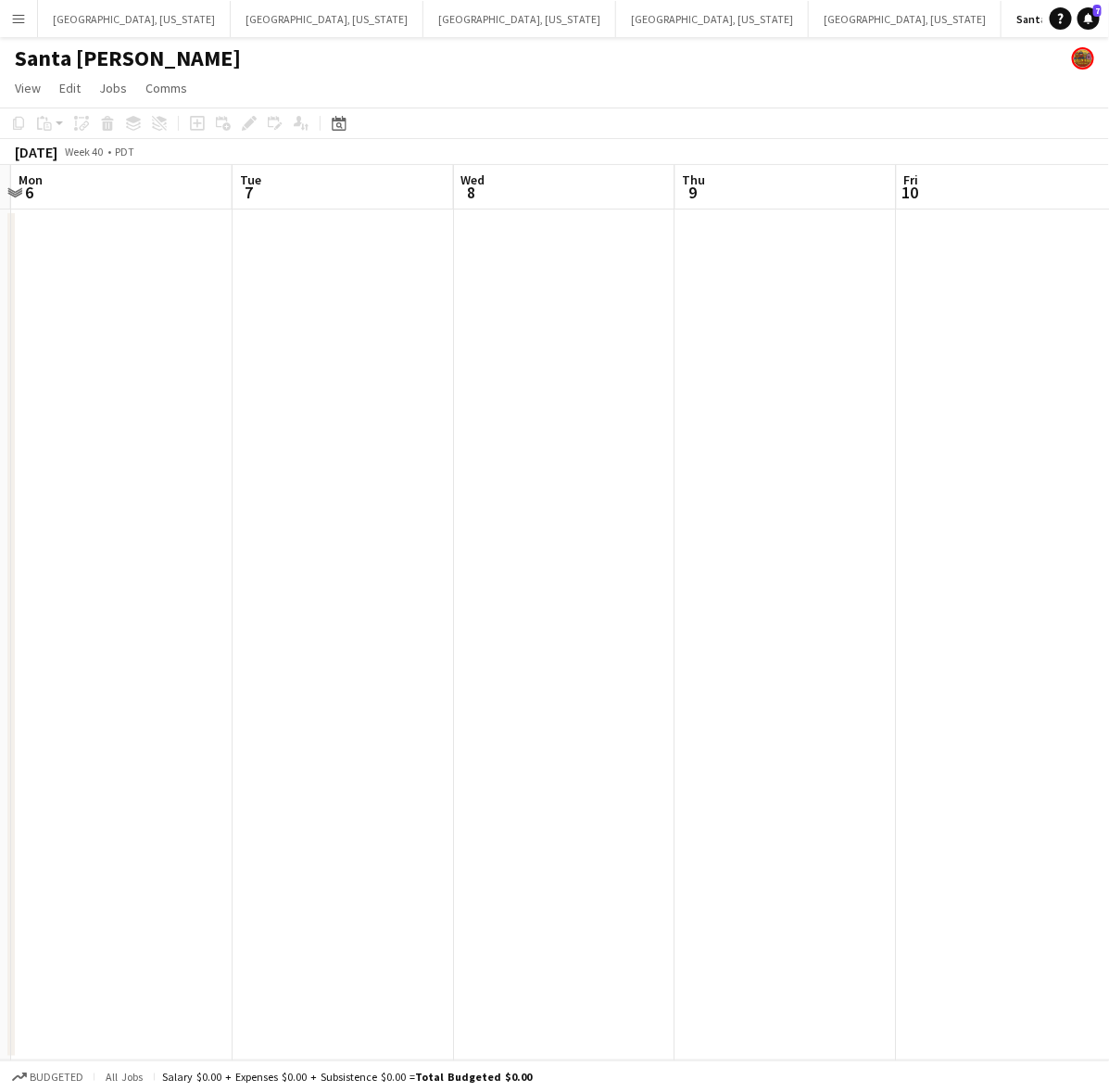
click at [220, 735] on app-calendar-viewport "Fri 3 Sat 4 Sun 5 Mon 6 Tue 7 Wed 8 Thu 9 Fri 10 Sat 11 3/14 1 Job Sun 12 11:30…" at bounding box center [554, 612] width 1109 height 896
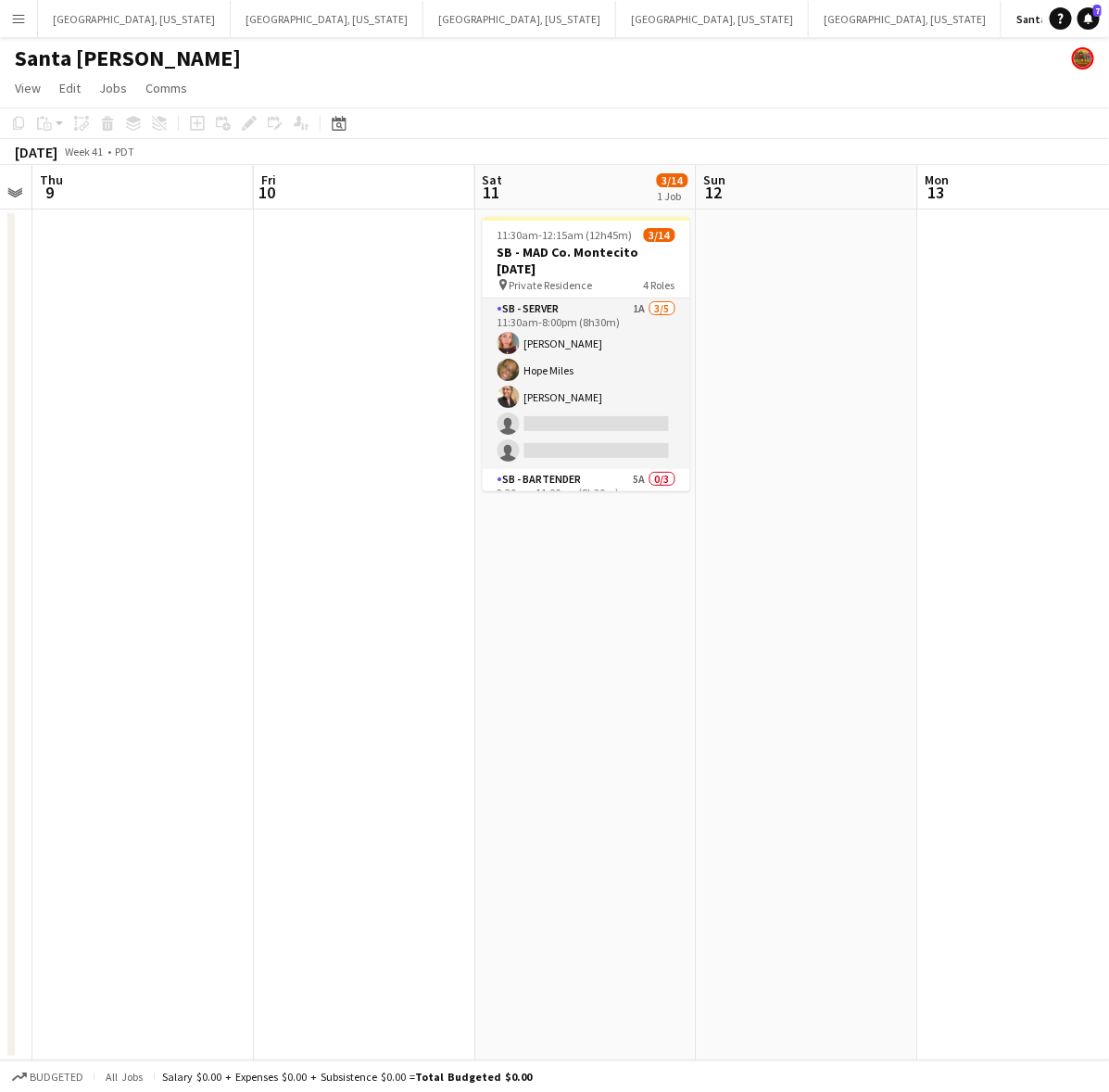
drag, startPoint x: 880, startPoint y: 607, endPoint x: 699, endPoint y: 624, distance: 181.8
click at [719, 626] on app-calendar-viewport "Mon 6 Tue 7 Wed 8 Thu 9 Fri 10 Sat 11 3/14 1 Job Sun 12 Mon 13 Tue 14 Wed 15 11…" at bounding box center [554, 612] width 1109 height 896
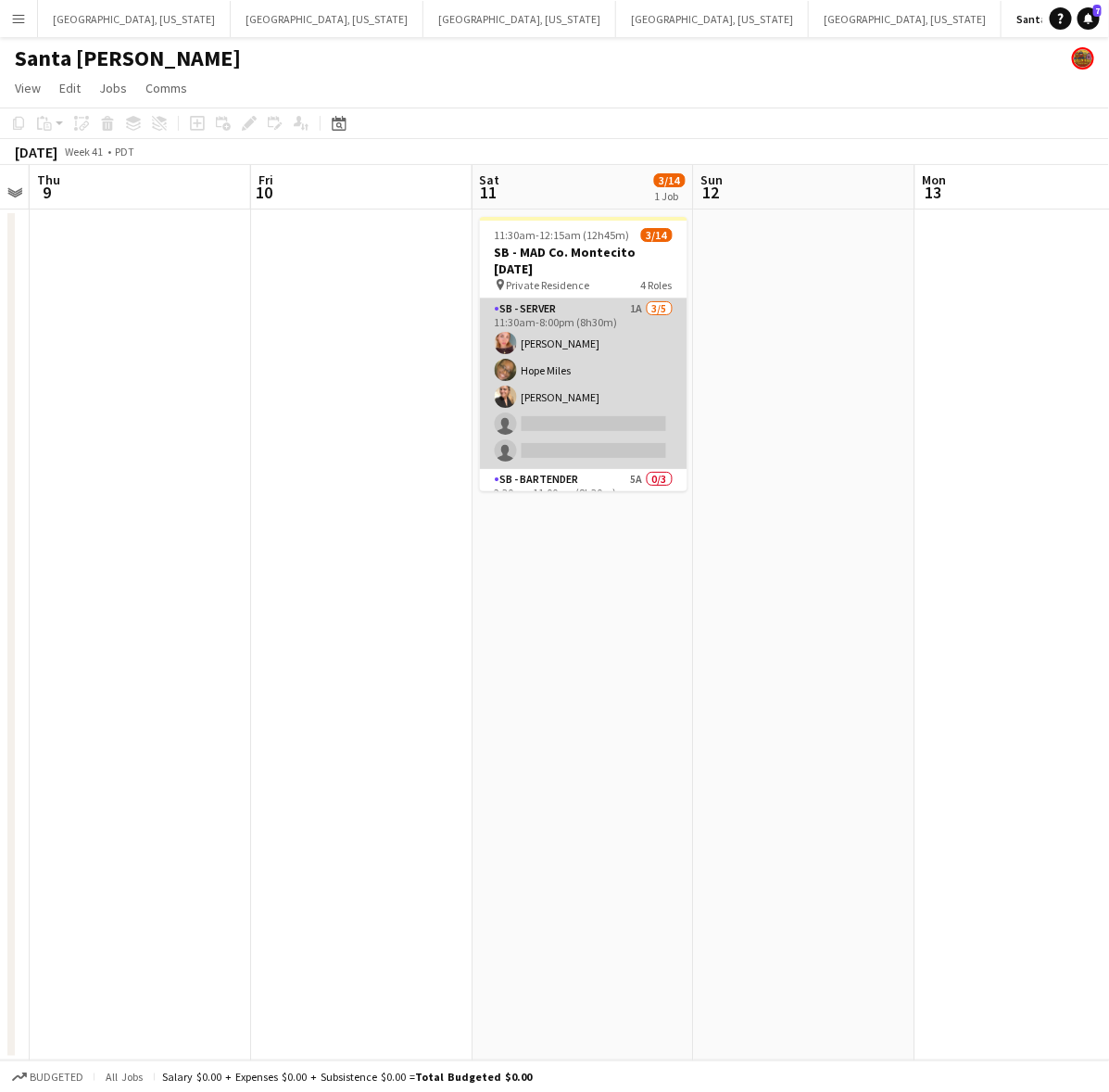
click at [612, 375] on app-card-role "SB - Server 1A [DATE] 11:30am-8:00pm (8h30m) [PERSON_NAME] [PERSON_NAME] single…" at bounding box center [583, 384] width 208 height 171
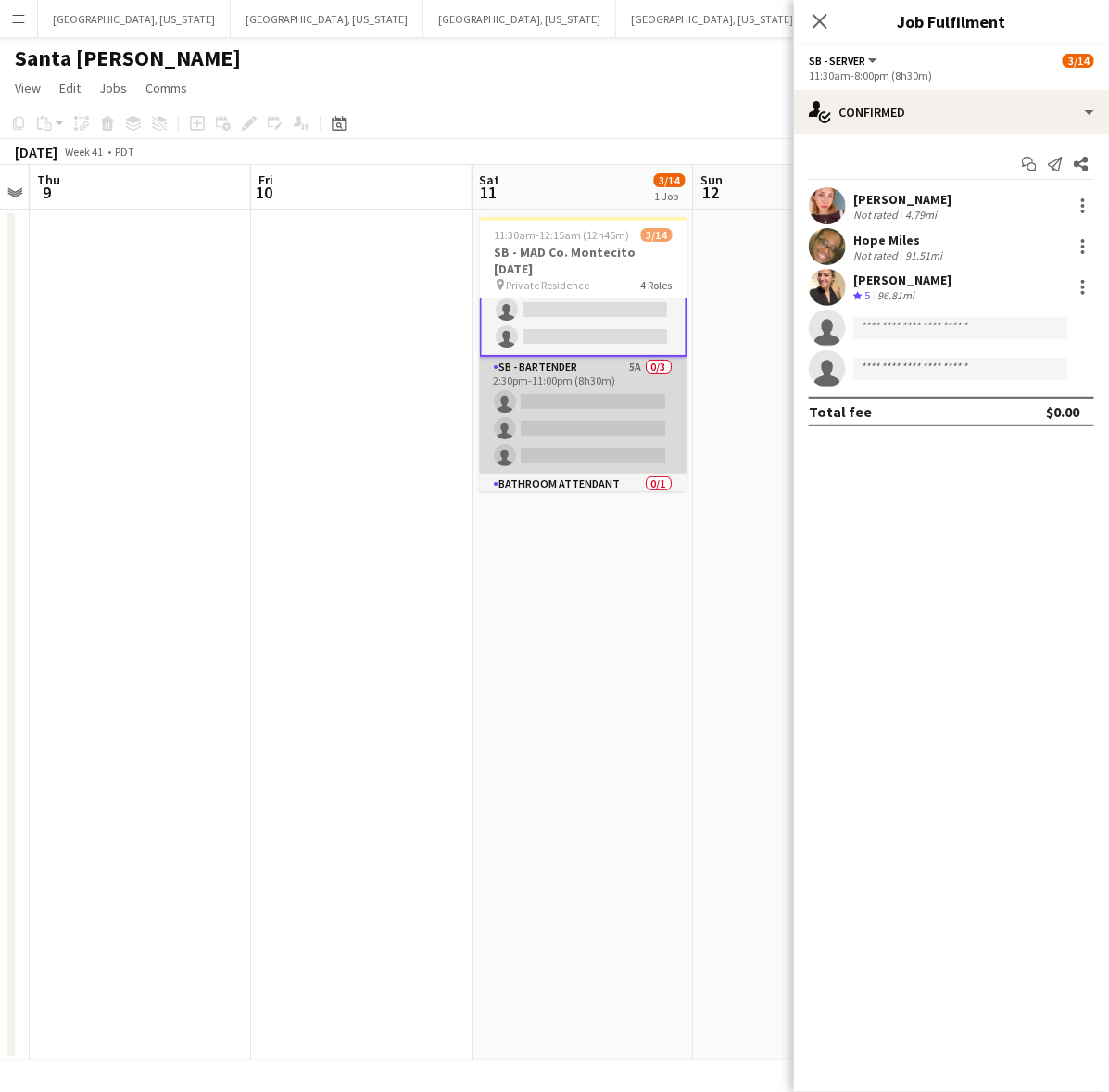
click at [613, 385] on app-card-role "SB - Bartender 5A 0/3 2:30pm-11:00pm (8h30m) single-neutral-actions single-neut…" at bounding box center [583, 415] width 208 height 117
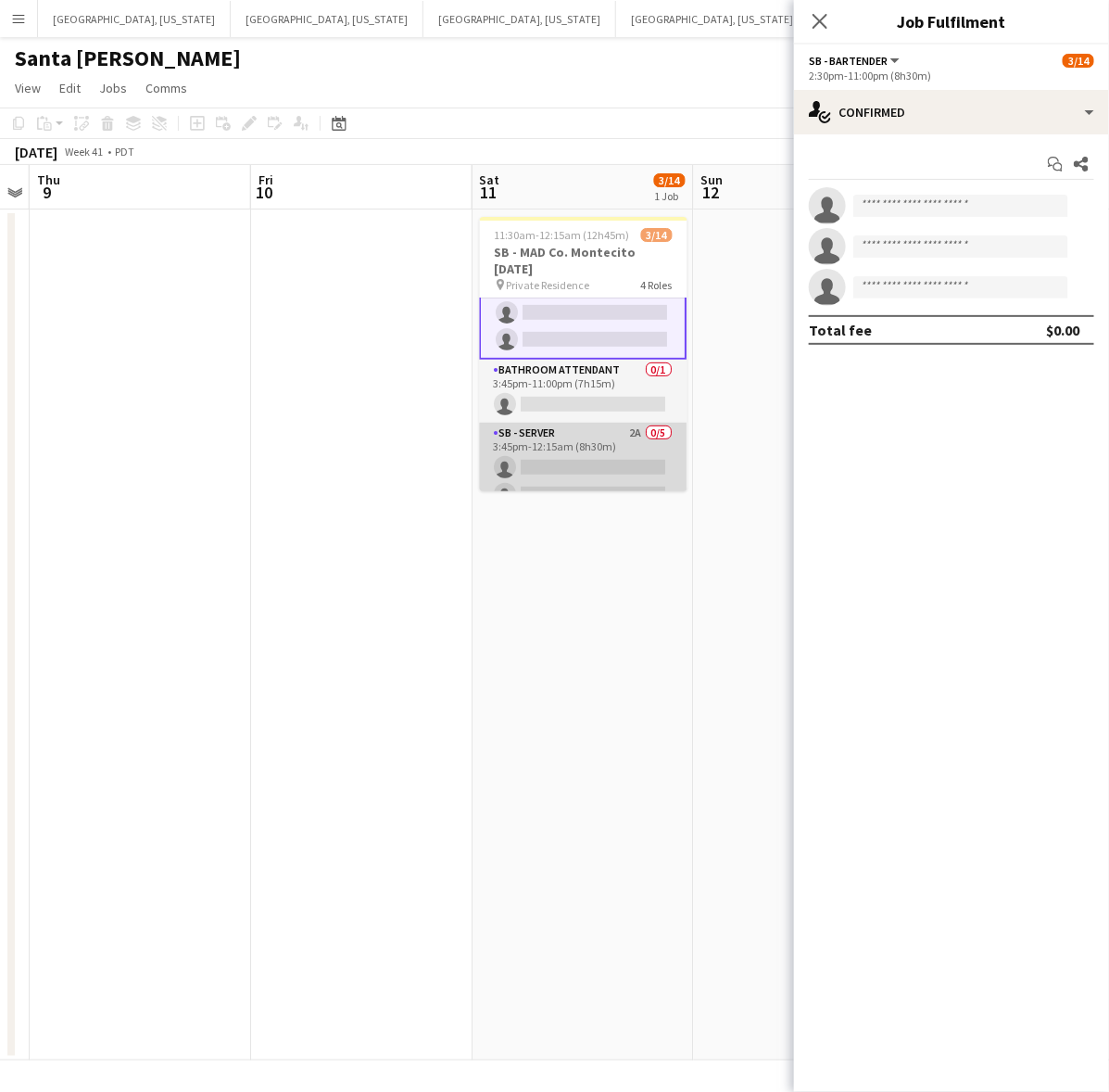
click at [600, 455] on app-card-role "SB - Server 2A 0/5 3:45pm-12:15am (8h30m) single-neutral-actions single-neutral…" at bounding box center [583, 508] width 208 height 171
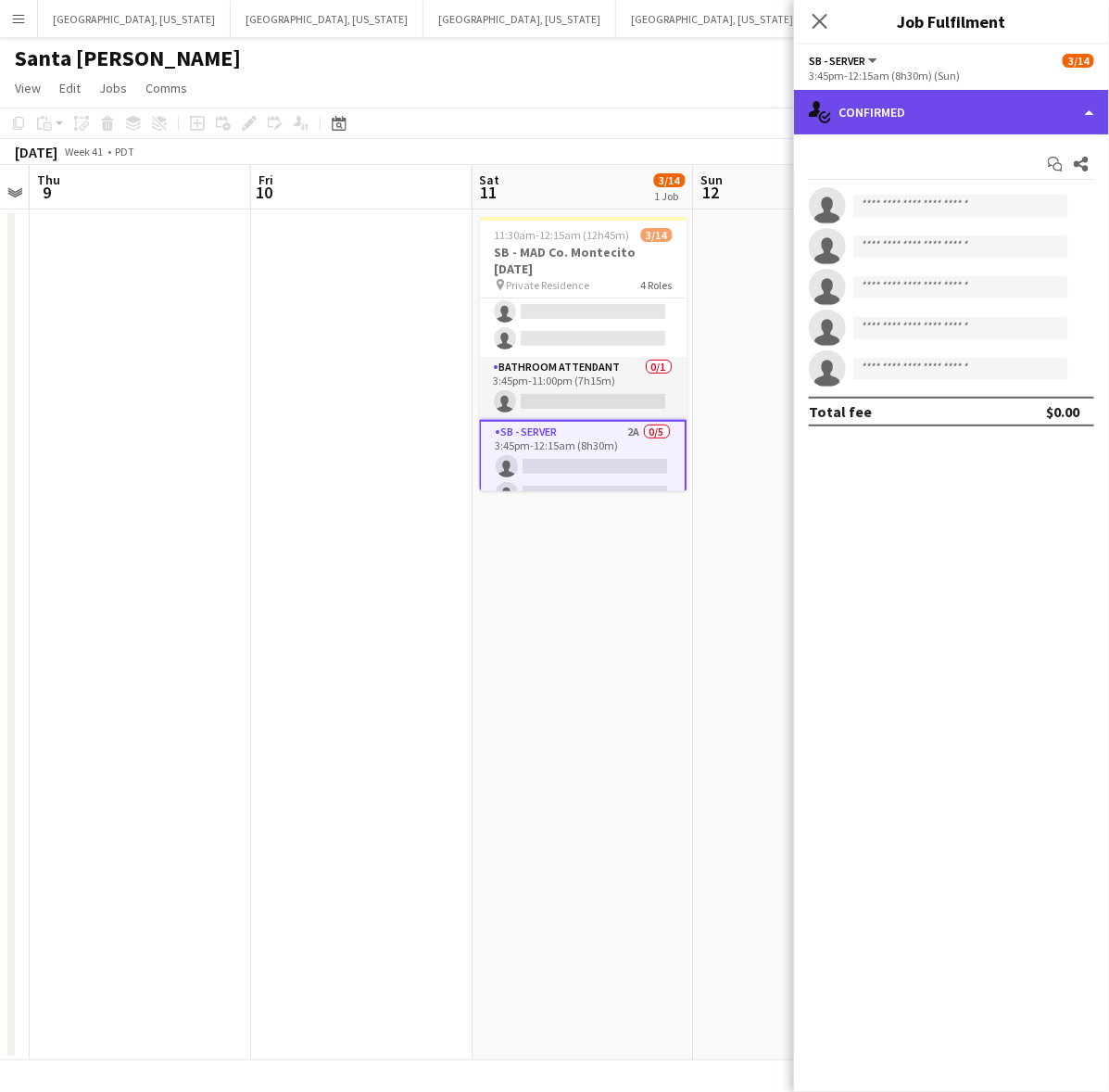
click at [858, 123] on div "single-neutral-actions-check-2 Confirmed" at bounding box center [951, 112] width 315 height 44
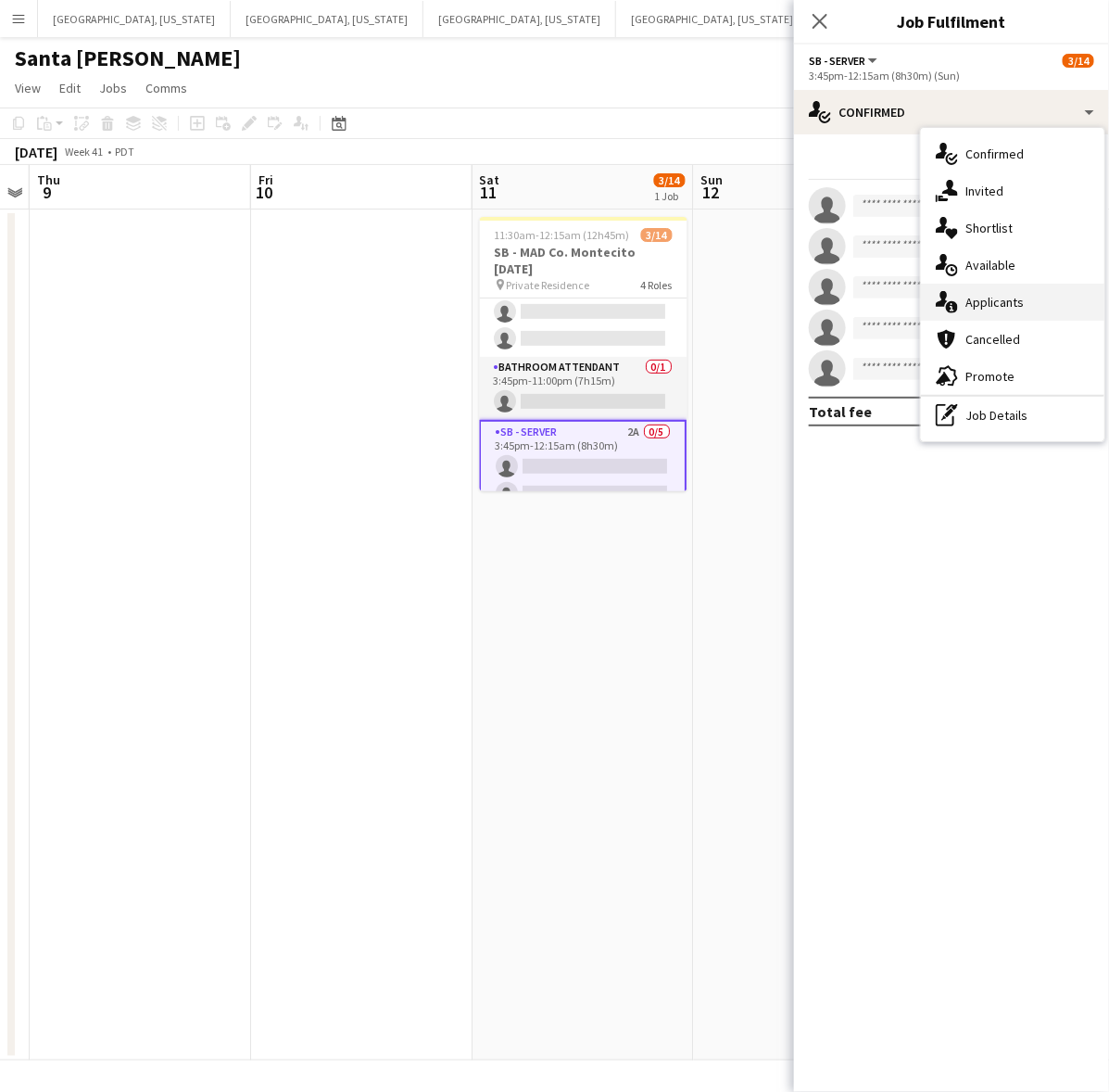
click at [955, 284] on div "single-neutral-actions-information Applicants" at bounding box center [1013, 302] width 184 height 37
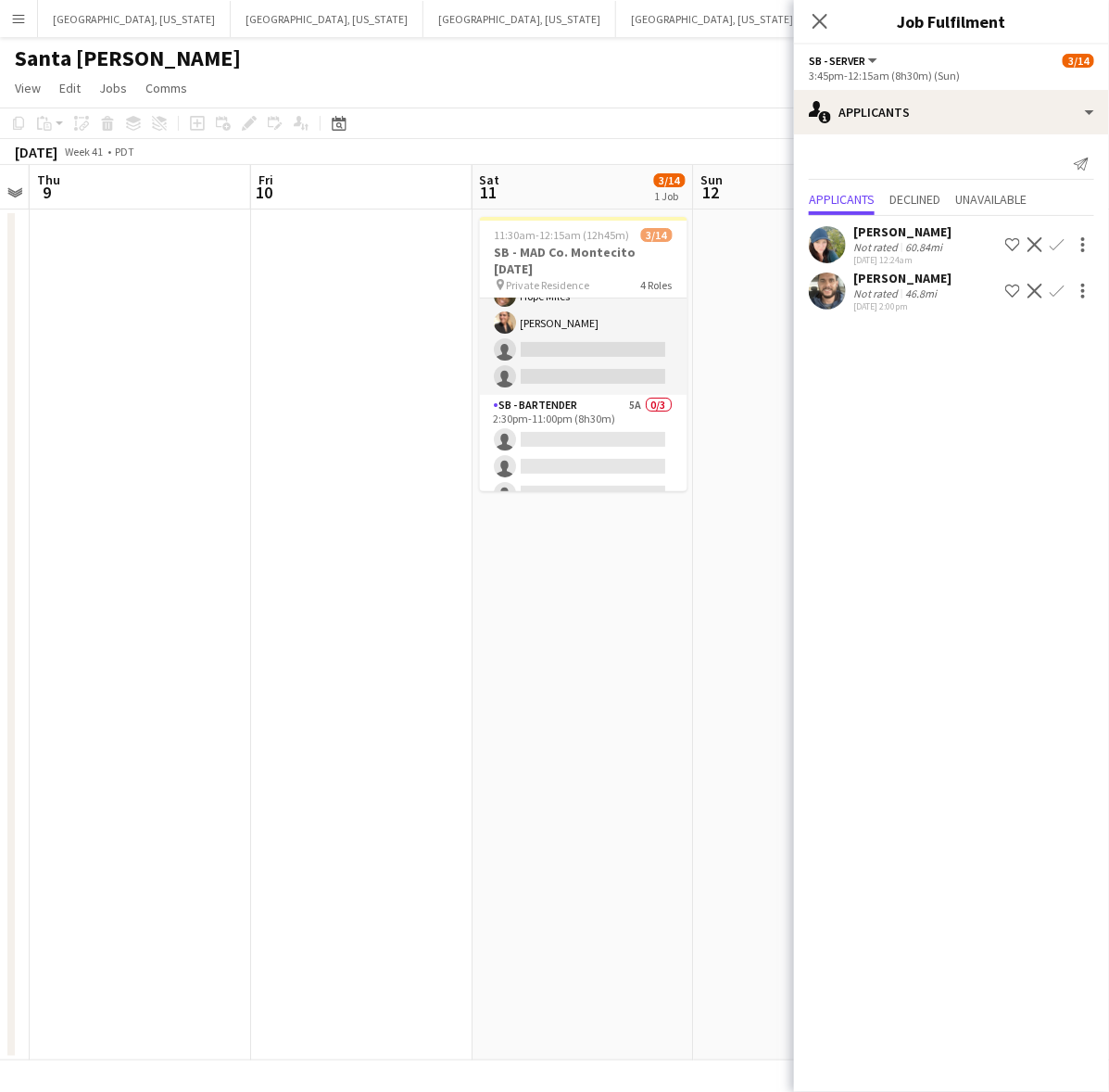
scroll to position [0, 0]
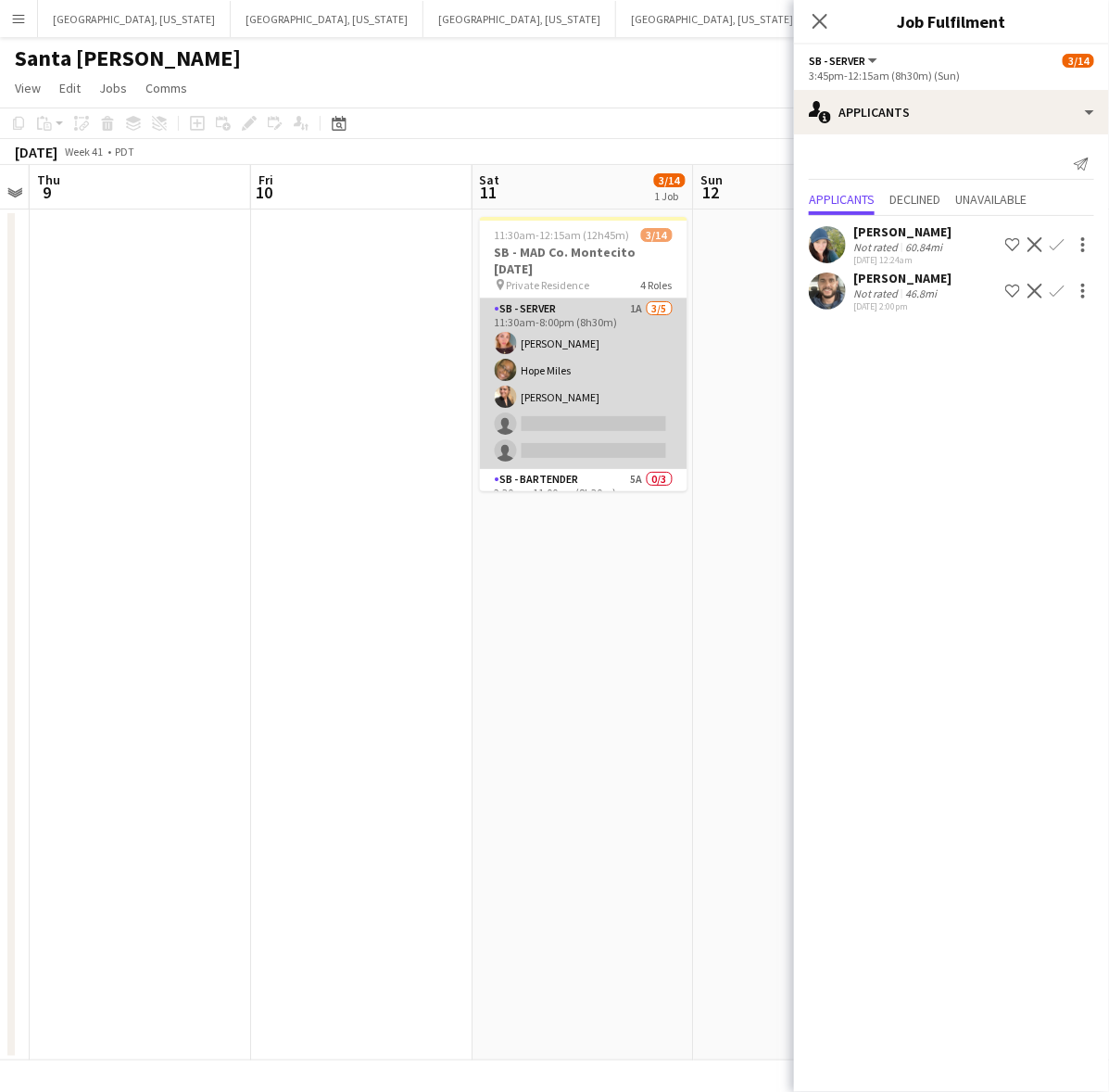
click at [598, 364] on app-card-role "SB - Server 1A [DATE] 11:30am-8:00pm (8h30m) [PERSON_NAME] [PERSON_NAME] single…" at bounding box center [583, 384] width 208 height 171
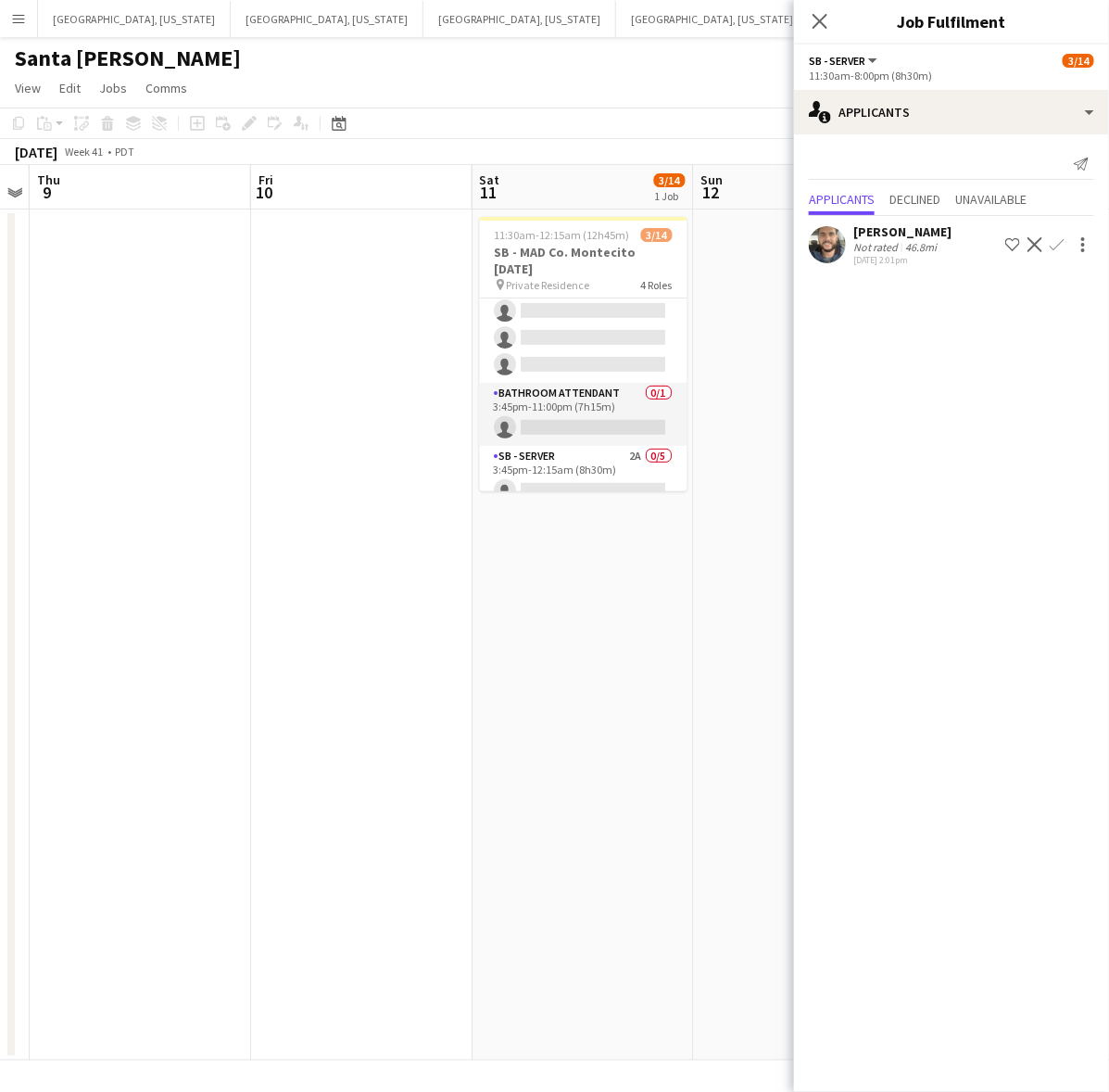
scroll to position [232, 0]
drag, startPoint x: 396, startPoint y: 338, endPoint x: 413, endPoint y: 330, distance: 18.8
click at [398, 338] on app-date-cell at bounding box center [361, 635] width 221 height 851
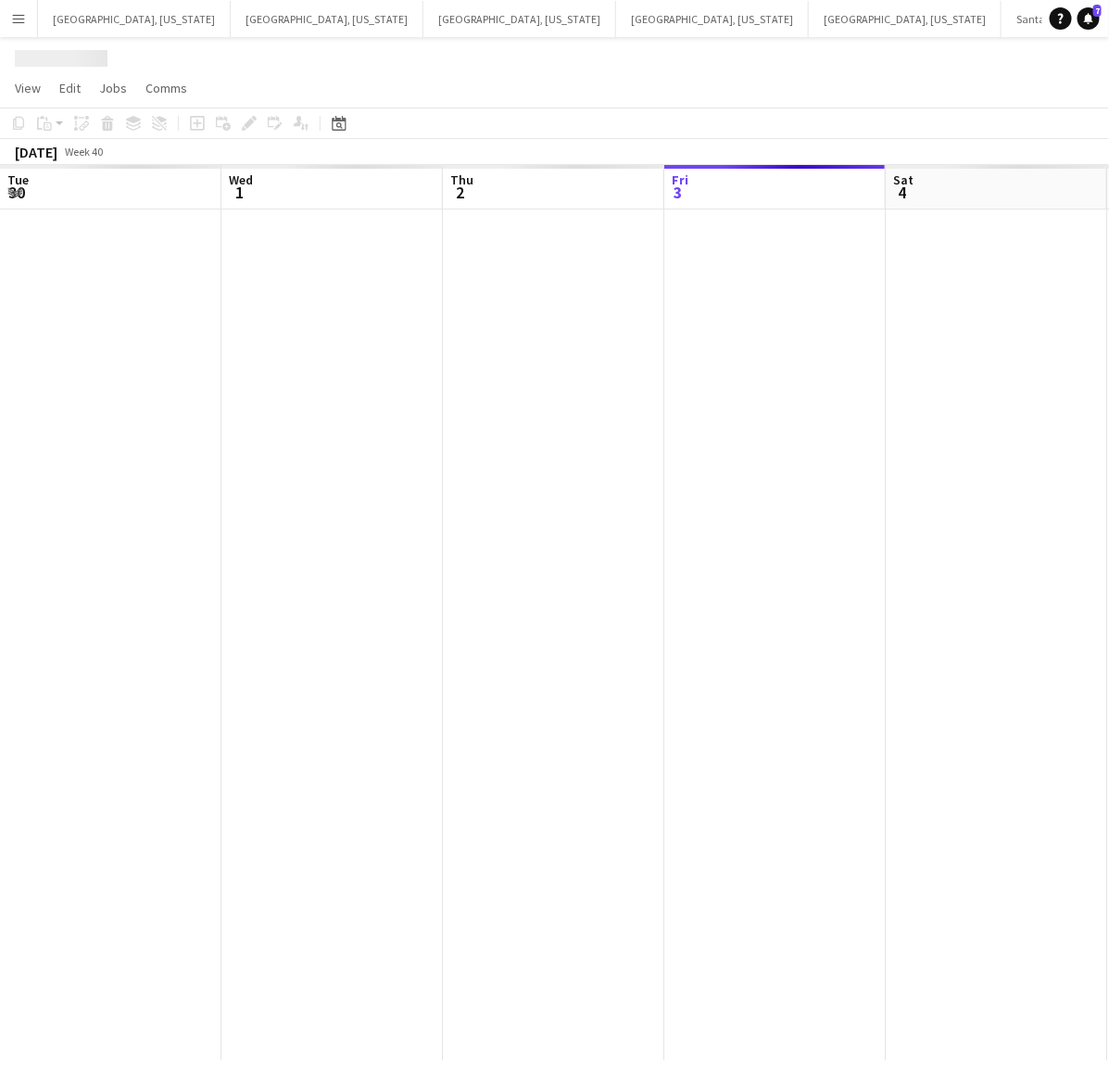
scroll to position [0, 441]
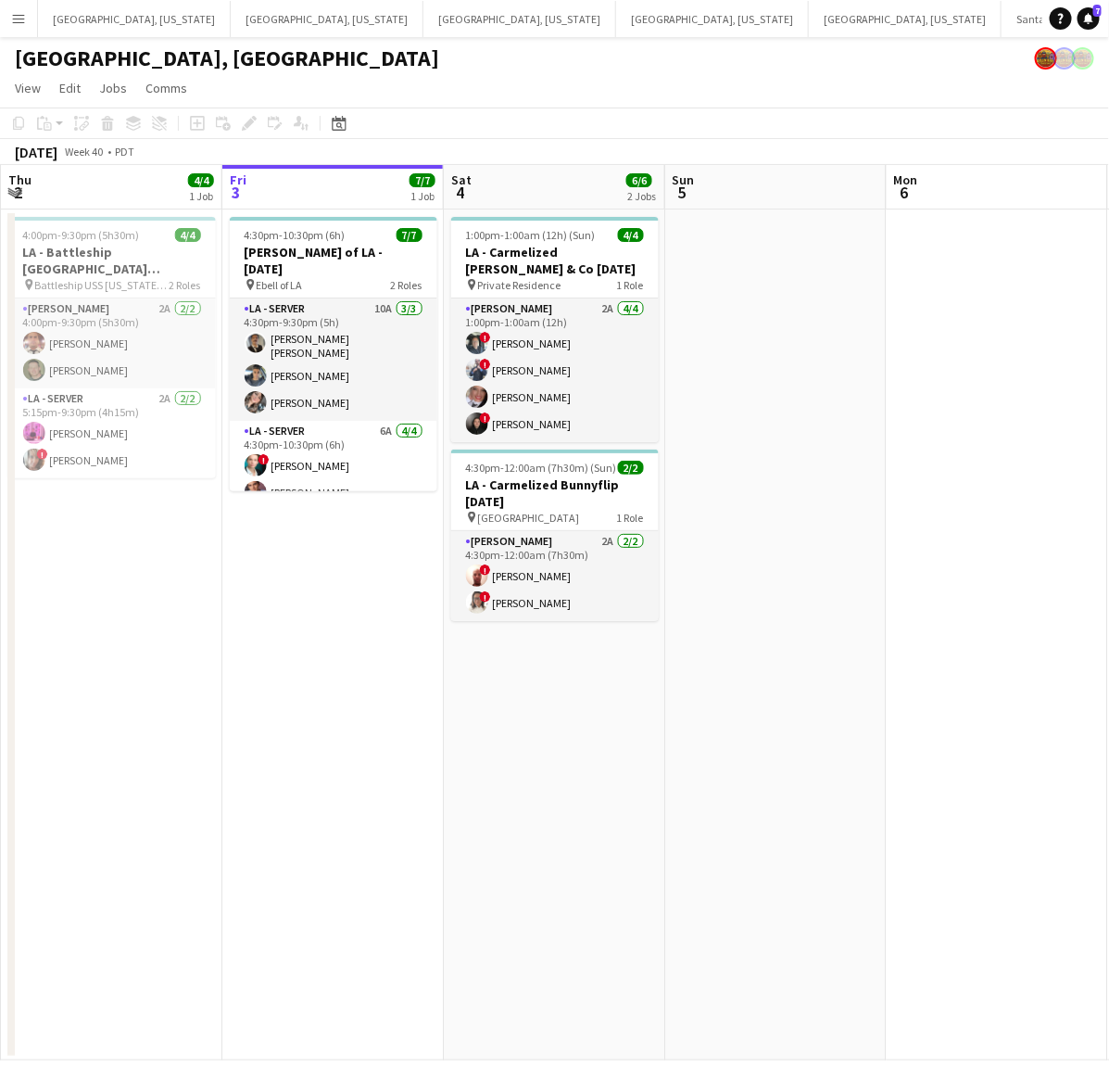
drag, startPoint x: 804, startPoint y: 315, endPoint x: 371, endPoint y: 410, distance: 443.3
click at [404, 403] on app-calendar-viewport "Tue 30 Wed 1 Thu 2 4/4 1 Job Fri 3 7/7 1 Job Sat 4 6/6 2 Jobs Sun 5 Mon 6 Tue 7…" at bounding box center [554, 612] width 1109 height 896
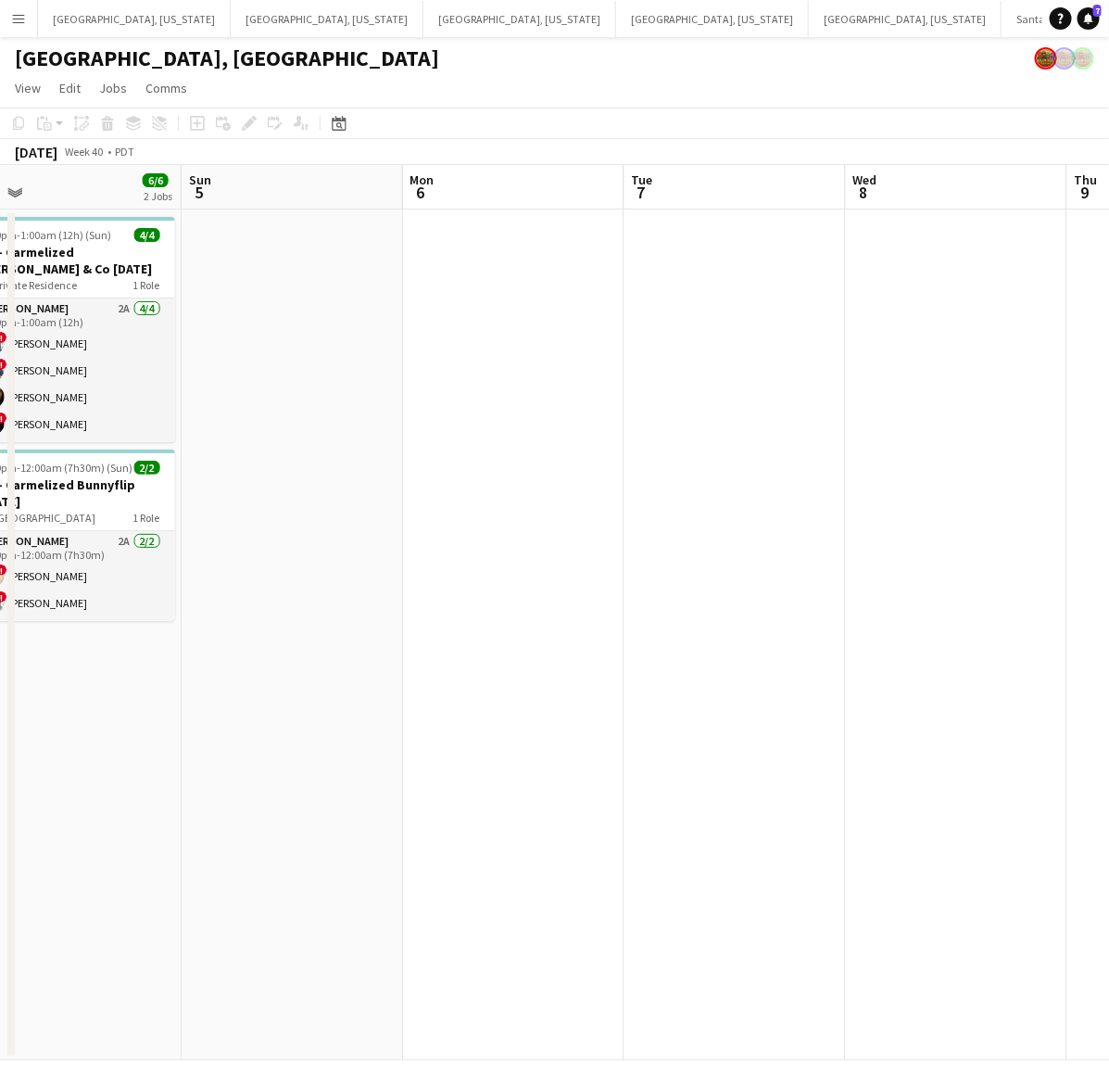
drag, startPoint x: 375, startPoint y: 568, endPoint x: 248, endPoint y: 584, distance: 128.0
click at [235, 584] on app-calendar-viewport "Wed 1 Thu 2 4/4 1 Job Fri 3 7/7 1 Job Sat 4 6/6 2 Jobs Sun 5 Mon 6 Tue 7 Wed 8 …" at bounding box center [554, 612] width 1109 height 896
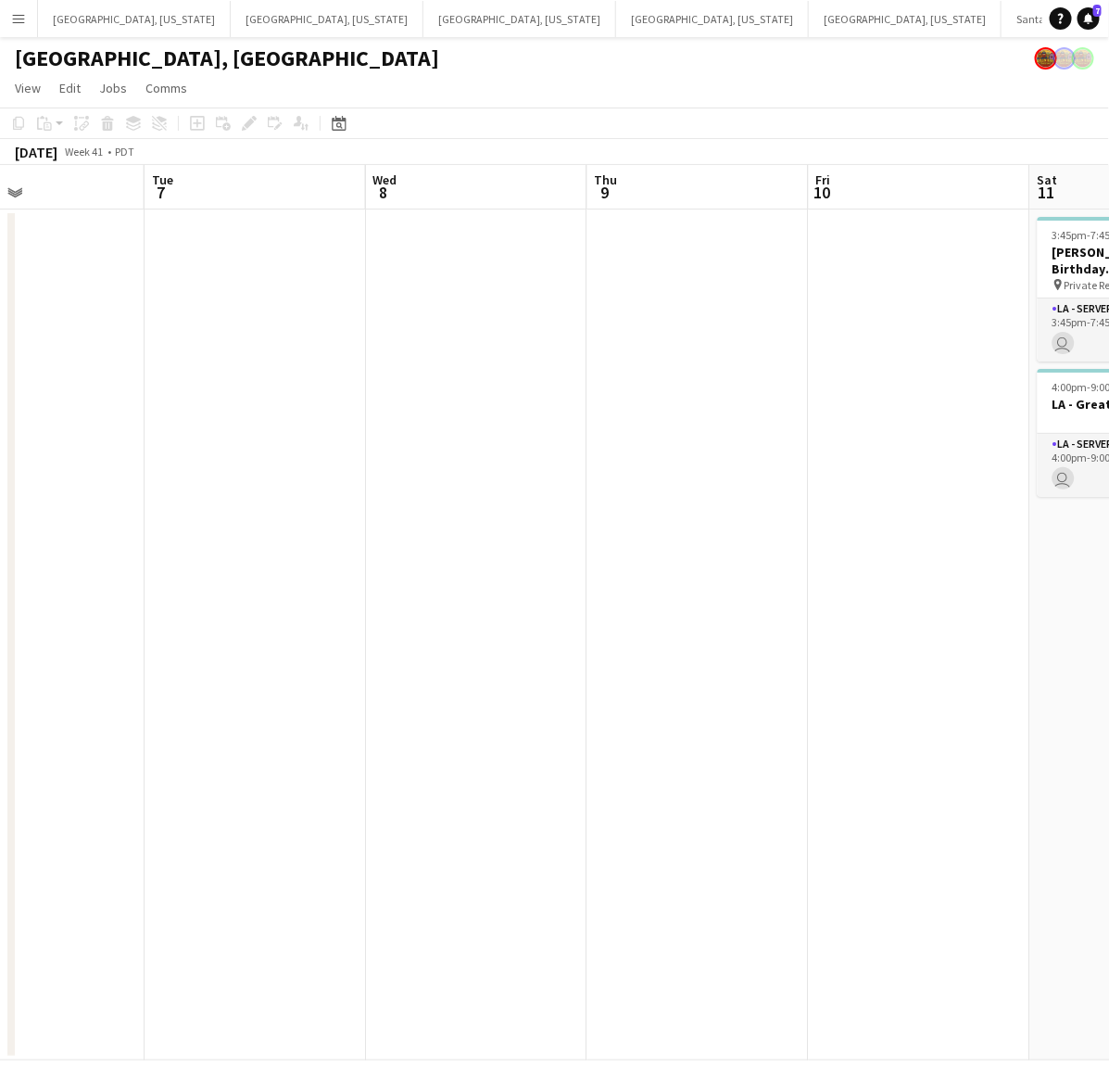
drag, startPoint x: 603, startPoint y: 601, endPoint x: 183, endPoint y: 641, distance: 421.9
click at [0, 697] on html "Menu Boards Boards Boards All jobs Status Workforce Workforce My Workforce Recr…" at bounding box center [554, 546] width 1109 height 1092
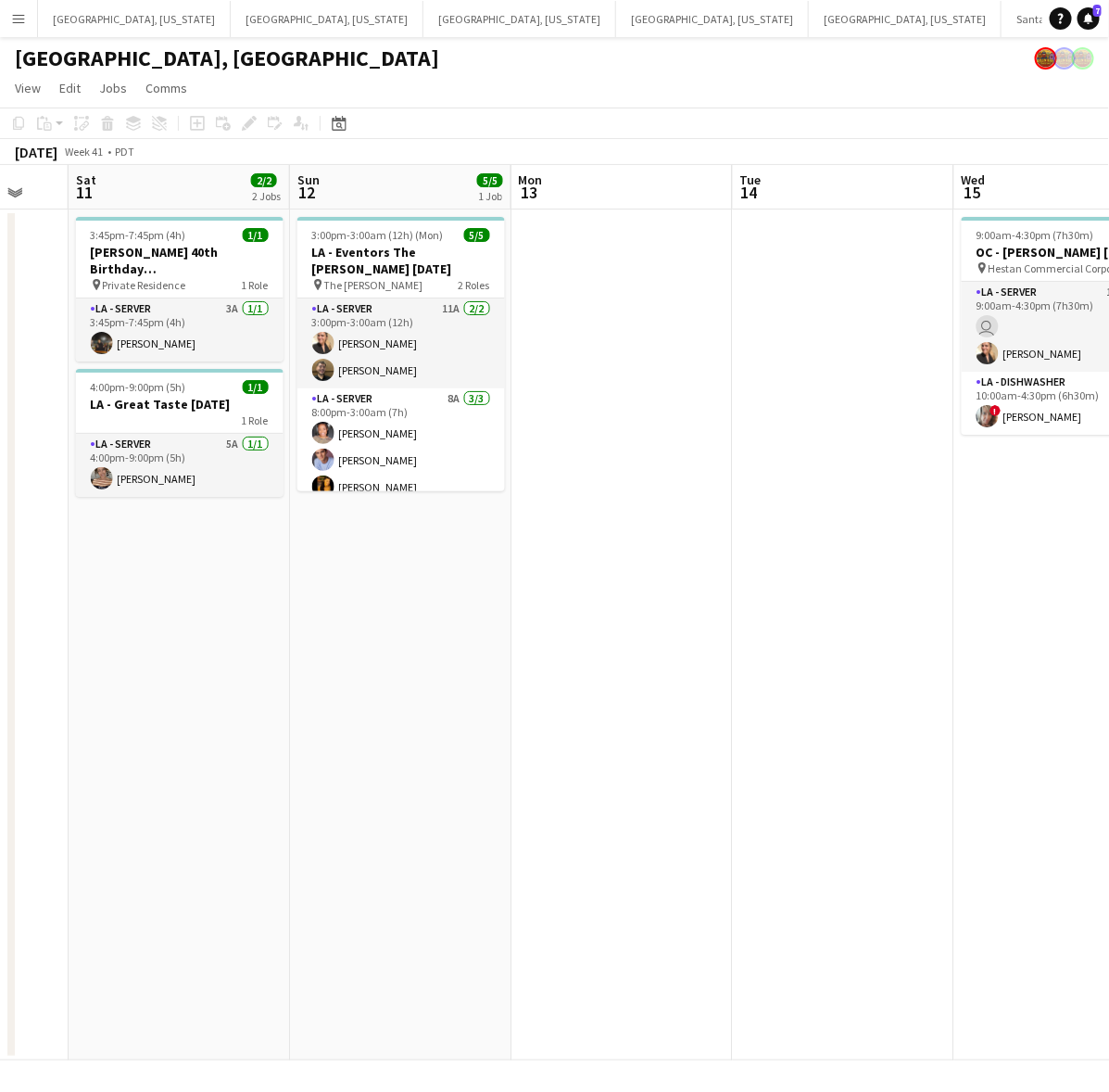
drag, startPoint x: 693, startPoint y: 566, endPoint x: 267, endPoint y: 621, distance: 429.5
click at [267, 621] on app-calendar-viewport "Wed 8 Thu 9 Fri 10 Sat 11 2/2 2 Jobs Sun 12 5/5 1 Job Mon 13 Tue 14 Wed 15 3/3 …" at bounding box center [554, 612] width 1109 height 896
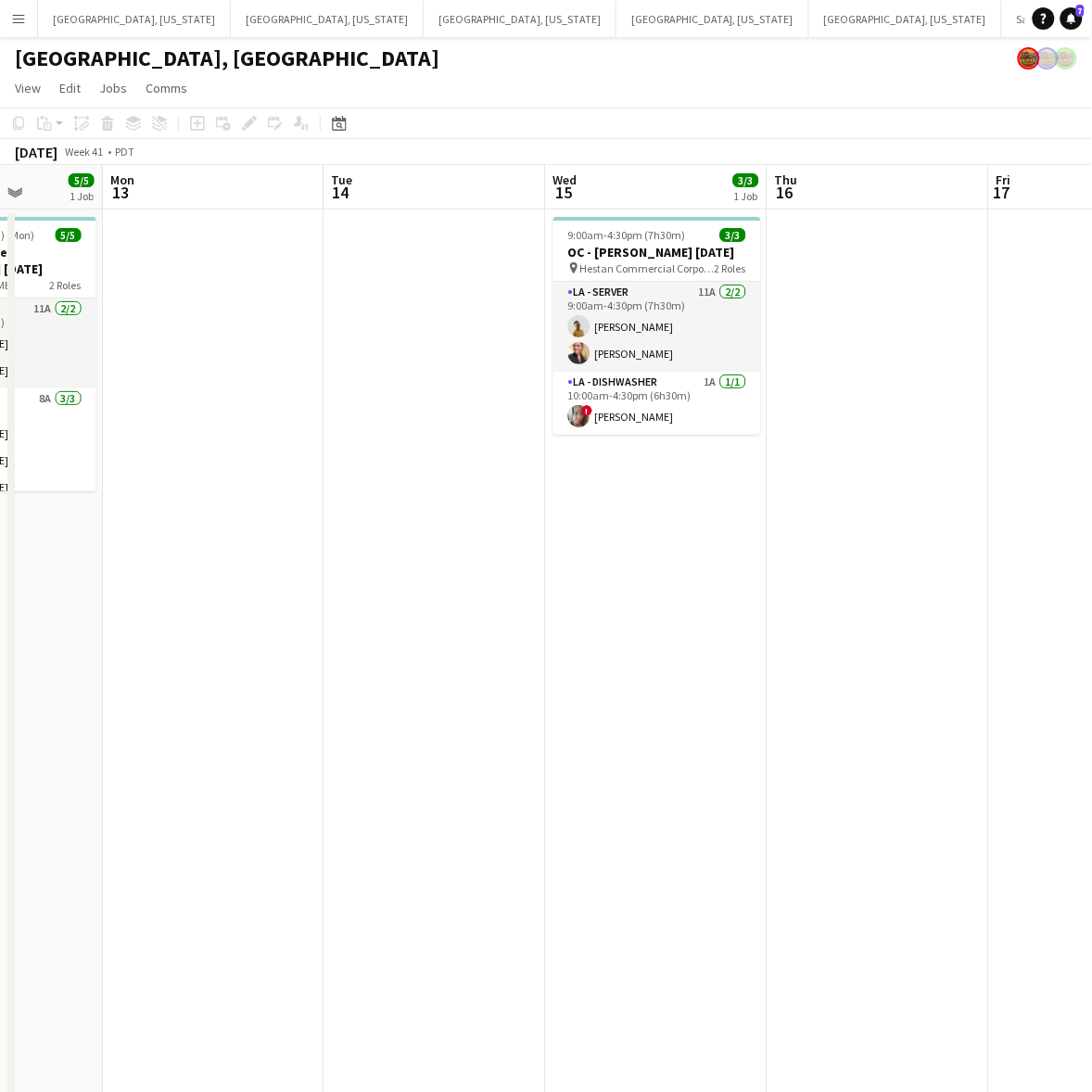
drag, startPoint x: 681, startPoint y: 373, endPoint x: 325, endPoint y: 413, distance: 358.2
click at [325, 413] on app-calendar-viewport "Fri 10 Sat 11 2/2 2 Jobs Sun 12 5/5 1 Job Mon 13 Tue 14 Wed 15 3/3 1 Job Thu 16…" at bounding box center [546, 681] width 1092 height 1033
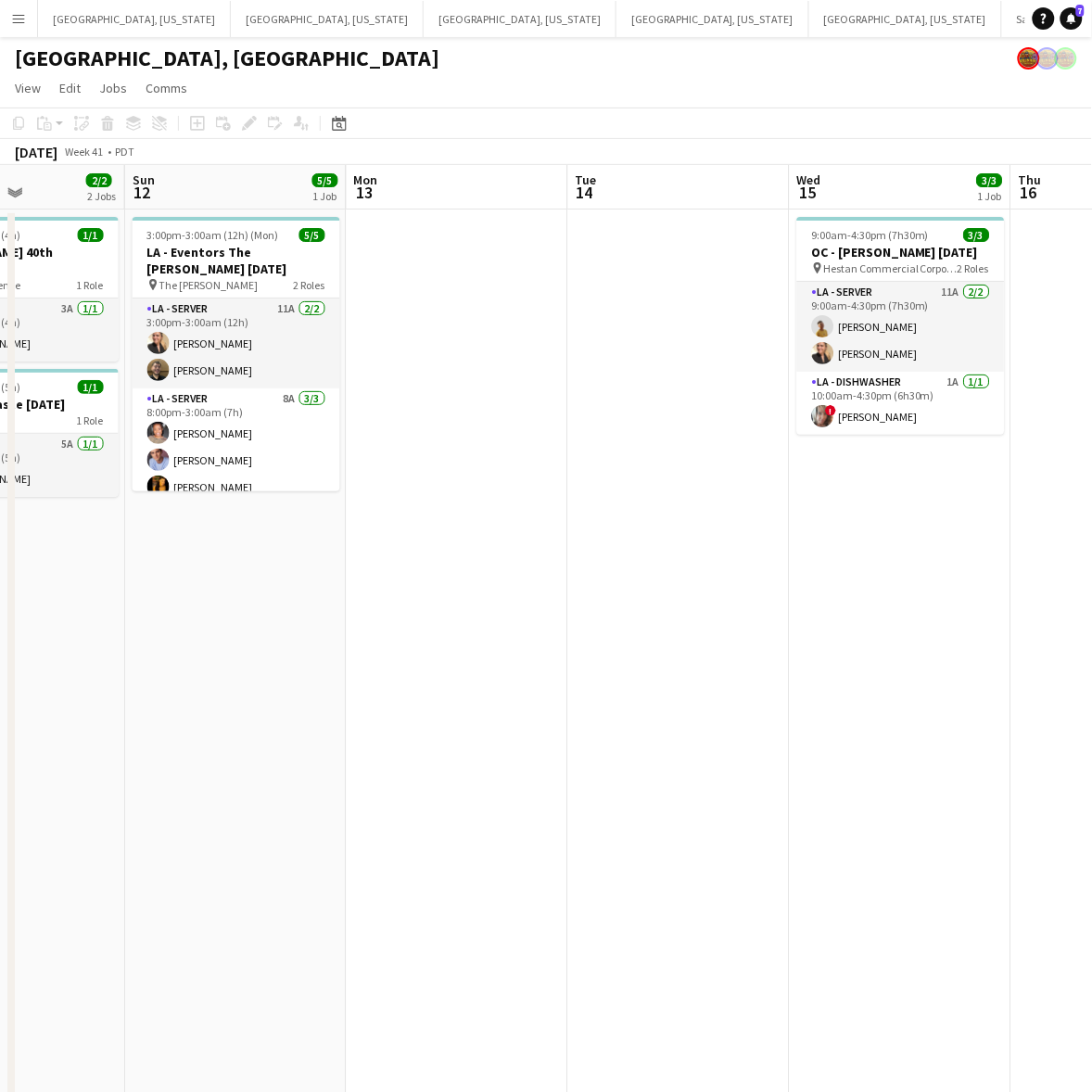
drag, startPoint x: 369, startPoint y: 404, endPoint x: 660, endPoint y: 341, distance: 297.7
click at [651, 346] on app-calendar-viewport "Thu 9 Fri 10 Sat 11 2/2 2 Jobs Sun 12 5/5 1 Job Mon 13 Tue 14 Wed 15 3/3 1 Job …" at bounding box center [546, 681] width 1092 height 1033
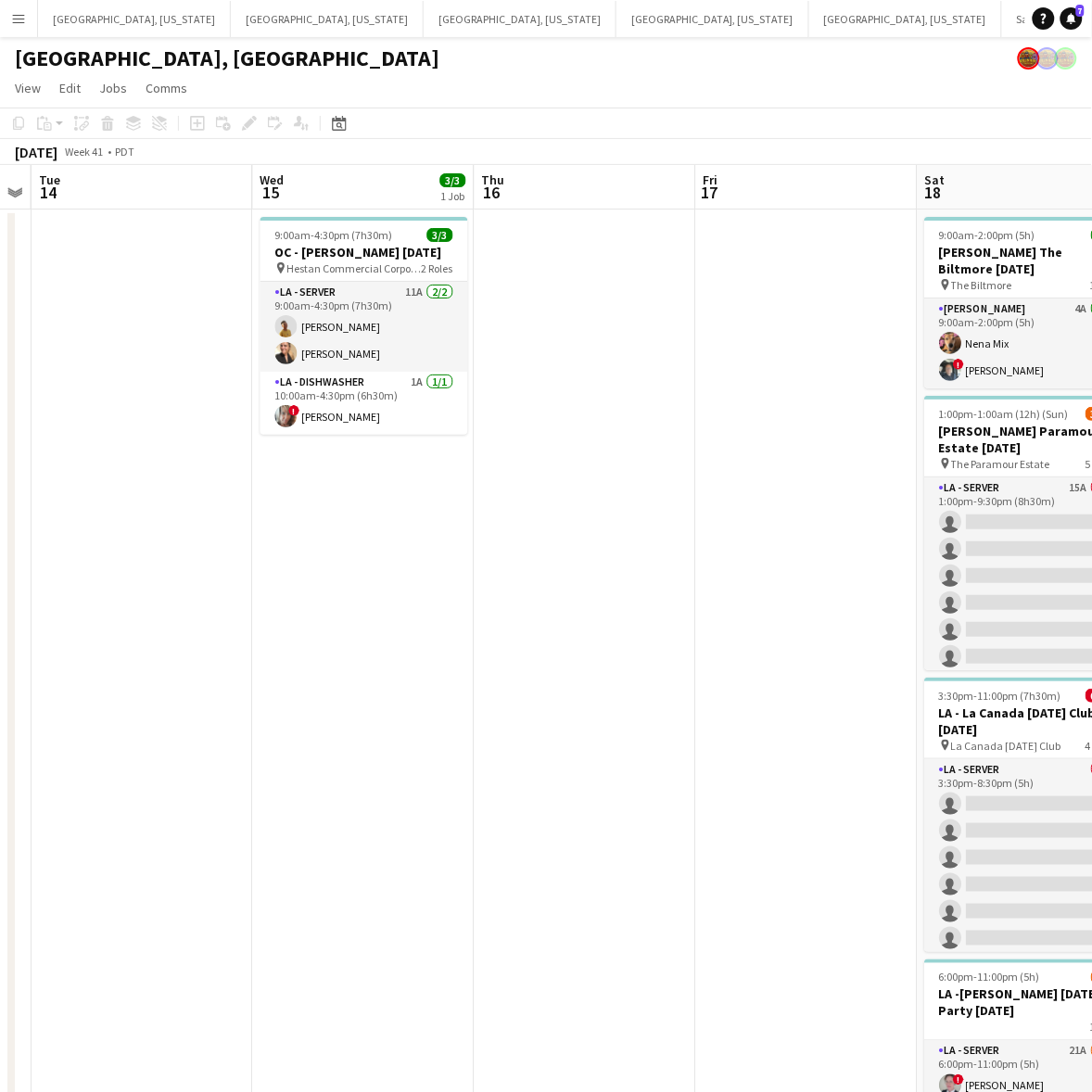
drag, startPoint x: 787, startPoint y: 299, endPoint x: 135, endPoint y: 511, distance: 685.6
click at [167, 510] on app-calendar-viewport "Sat 11 2/2 2 Jobs Sun 12 5/5 1 Job Mon 13 Tue 14 Wed 15 3/3 1 Job Thu 16 Fri 17…" at bounding box center [546, 681] width 1092 height 1033
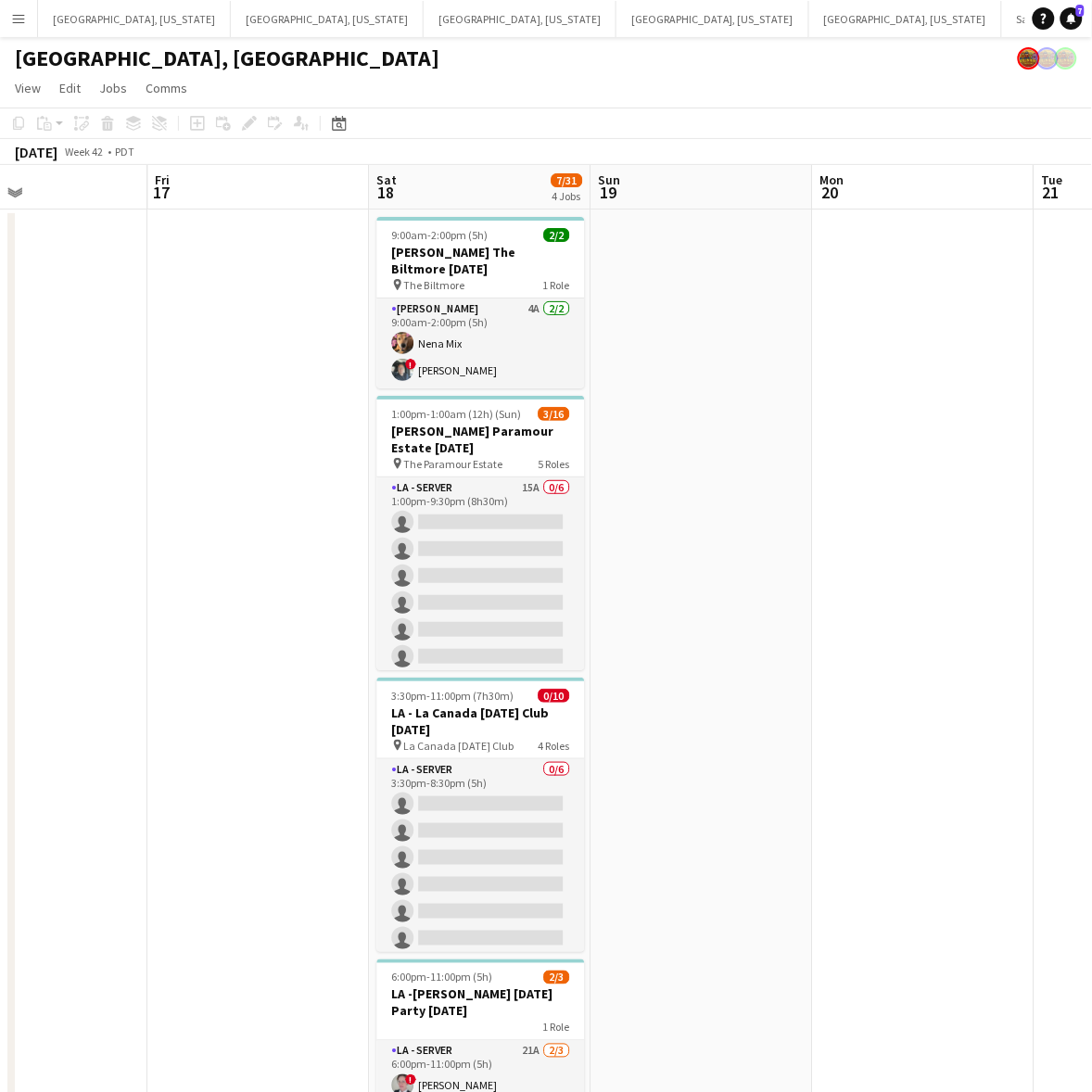
scroll to position [0, 743]
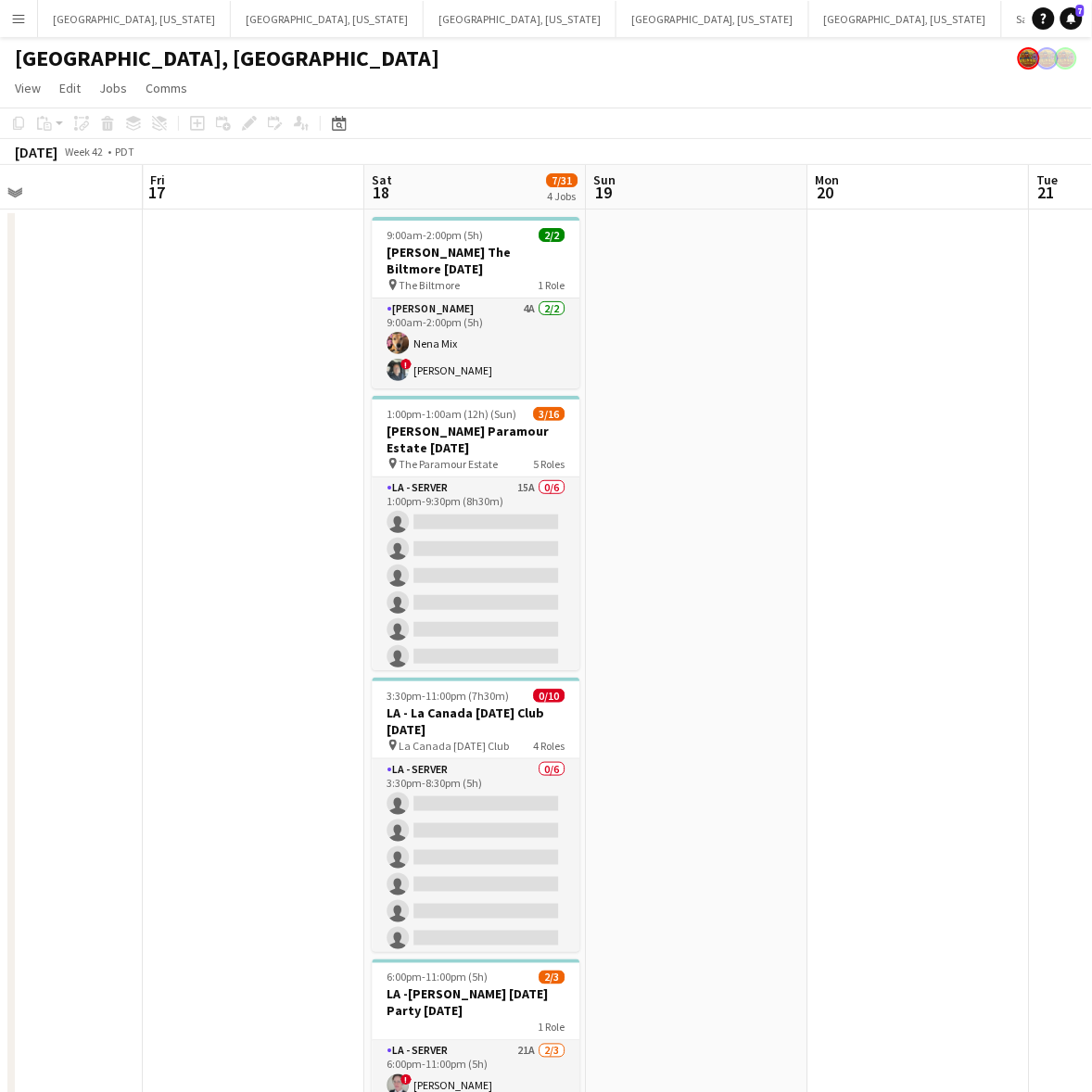
drag, startPoint x: 665, startPoint y: 373, endPoint x: 195, endPoint y: 483, distance: 482.7
click at [195, 483] on app-calendar-viewport "Mon 13 Tue 14 Wed 15 3/3 1 Job Thu 16 Fri 17 Sat 18 7/31 4 Jobs Sun 19 Mon 20 T…" at bounding box center [546, 681] width 1092 height 1033
click at [443, 417] on span "1:00pm-1:00am (12h) (Sun)" at bounding box center [450, 414] width 129 height 14
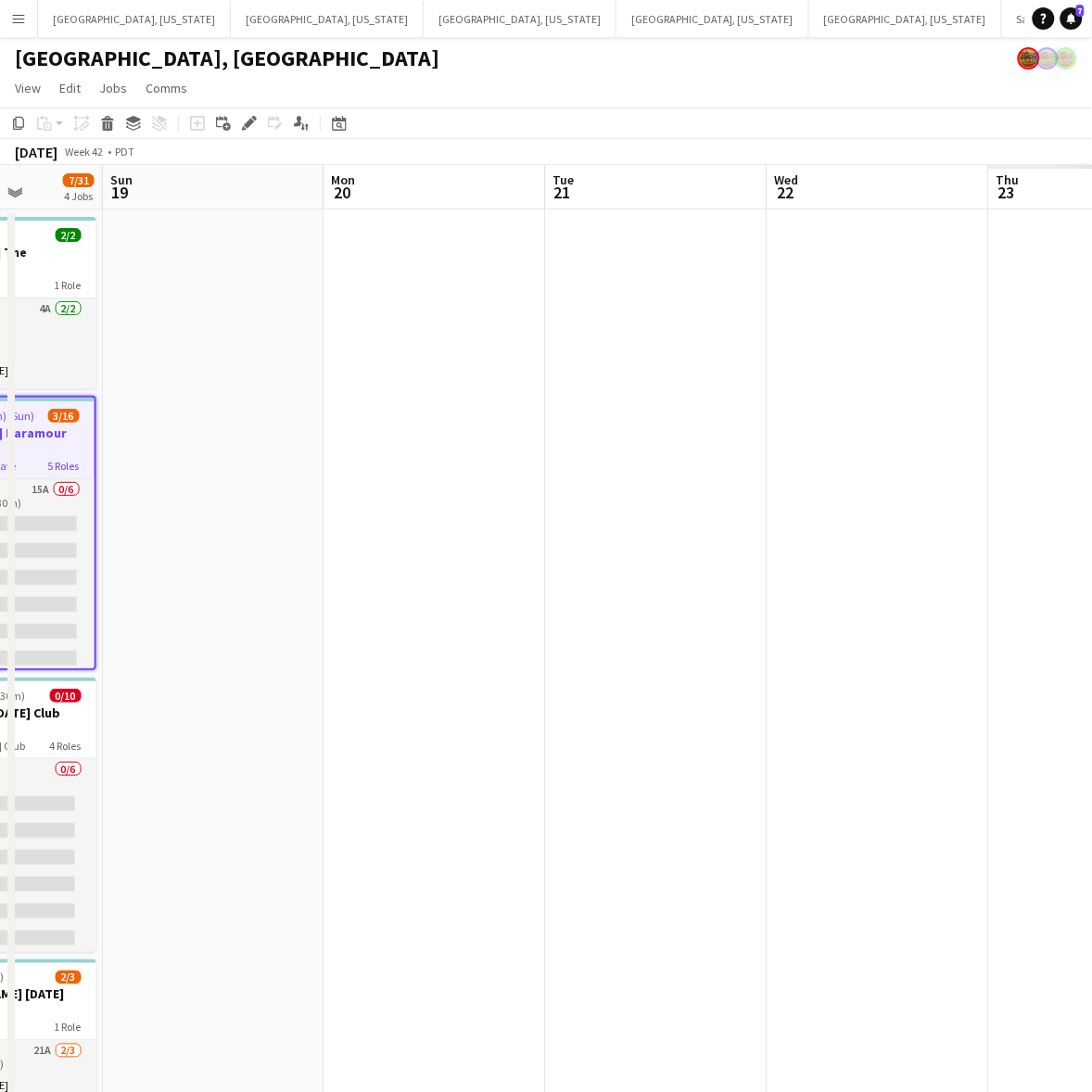
drag, startPoint x: 442, startPoint y: 641, endPoint x: 292, endPoint y: 671, distance: 153.0
click at [310, 670] on app-calendar-viewport "Thu 16 Fri 17 Sat 18 7/31 4 Jobs Sun 19 Mon 20 Tue 21 Wed 22 Thu 23 Fri 24 Sat …" at bounding box center [546, 681] width 1092 height 1033
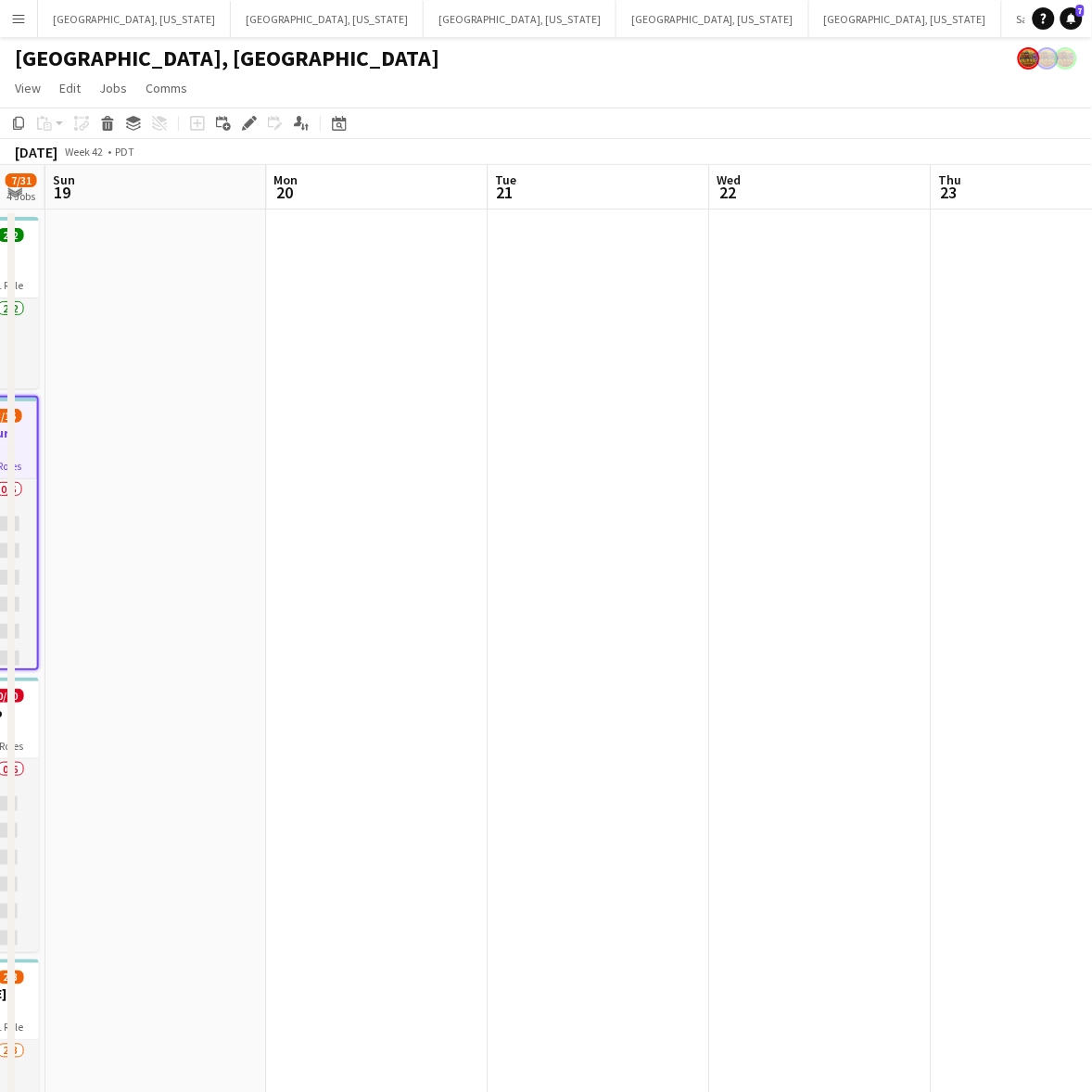
drag, startPoint x: 668, startPoint y: 630, endPoint x: 285, endPoint y: 712, distance: 391.7
click at [275, 709] on app-calendar-viewport "Thu 16 Fri 17 Sat 18 7/31 4 Jobs Sun 19 Mon 20 Tue 21 Wed 22 Thu 23 Fri 24 Sat …" at bounding box center [546, 681] width 1092 height 1033
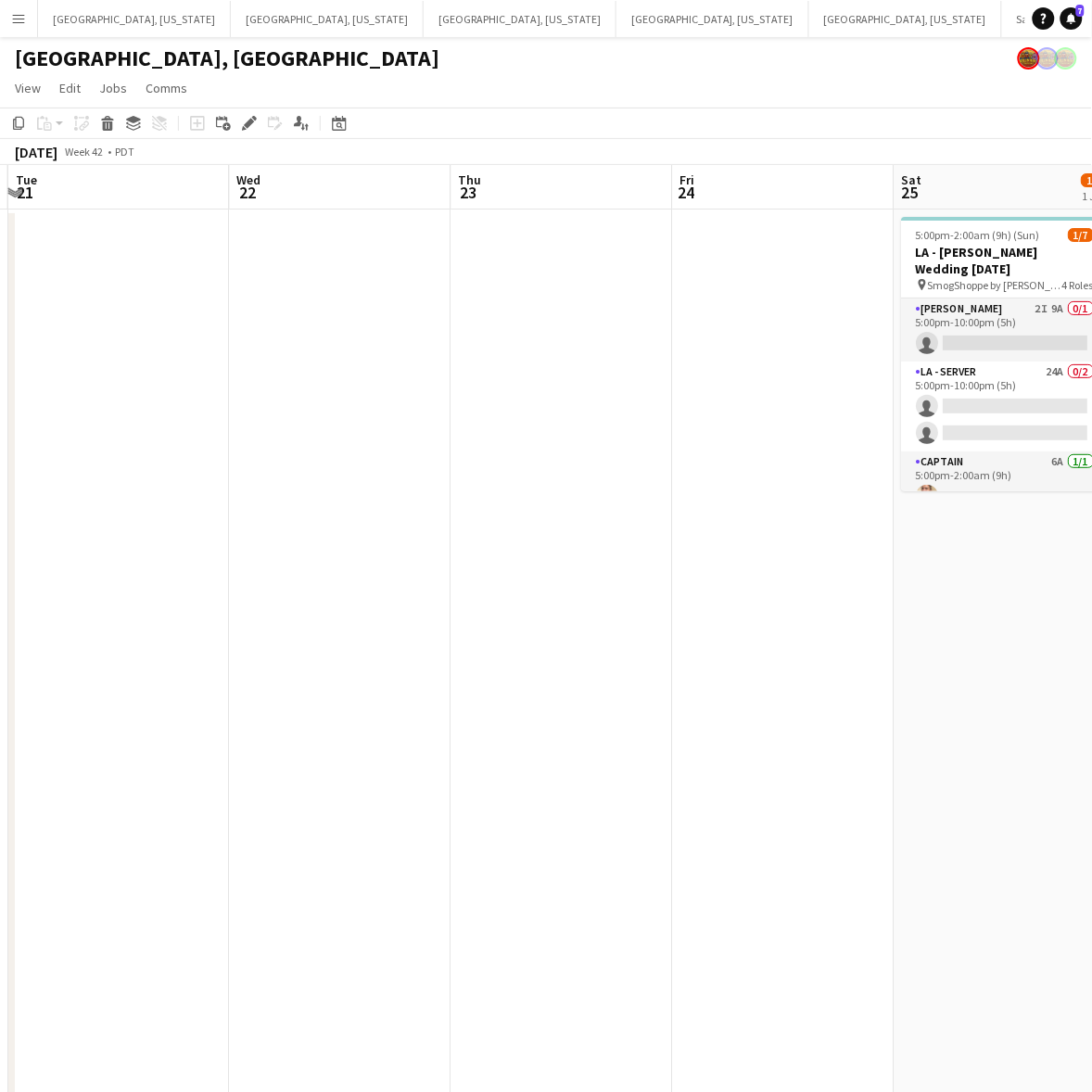
scroll to position [0, 672]
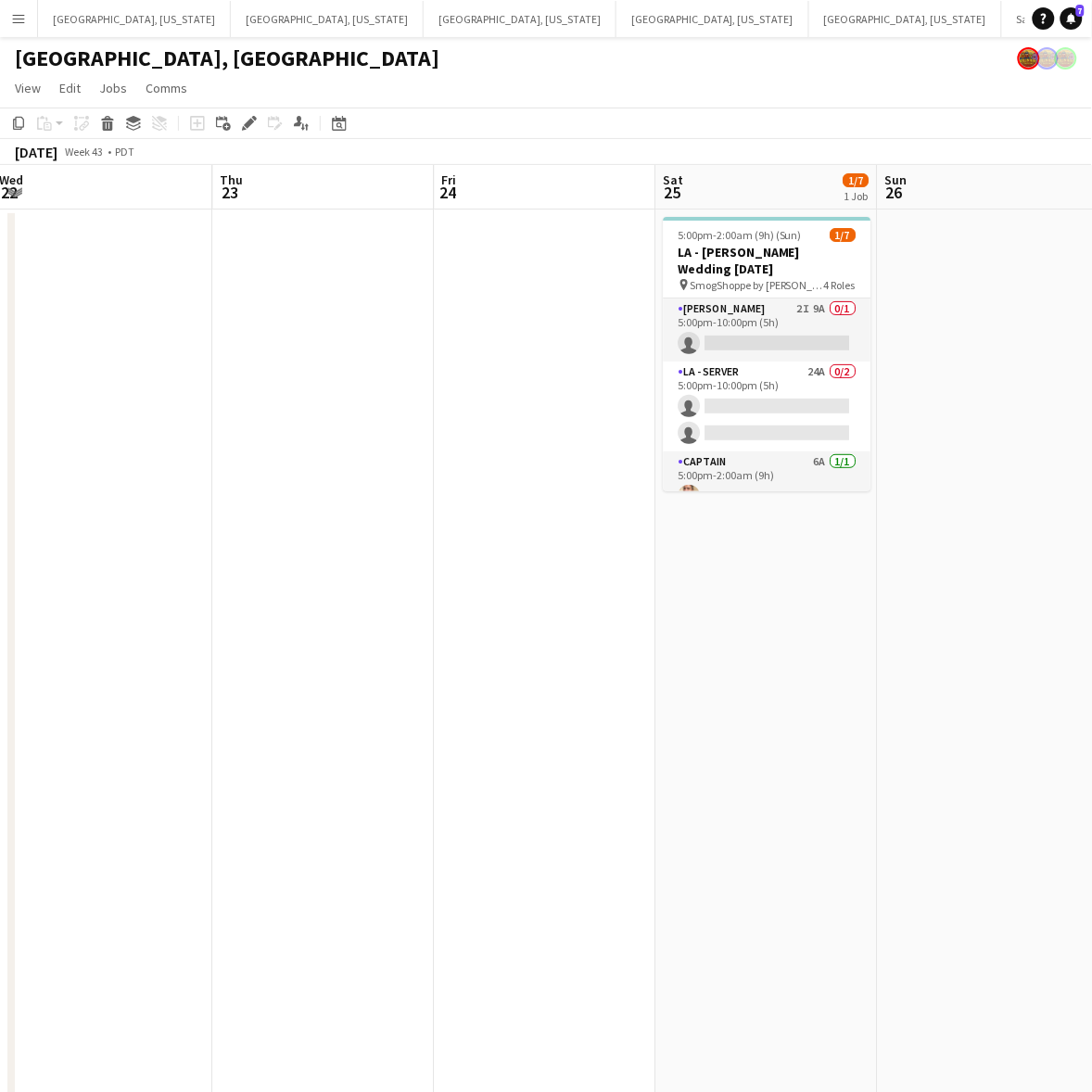
drag, startPoint x: 157, startPoint y: 725, endPoint x: -199, endPoint y: 782, distance: 360.5
click at [0, 782] on html "Menu Boards Boards Boards All jobs Status Workforce Workforce My Workforce Recr…" at bounding box center [546, 599] width 1092 height 1197
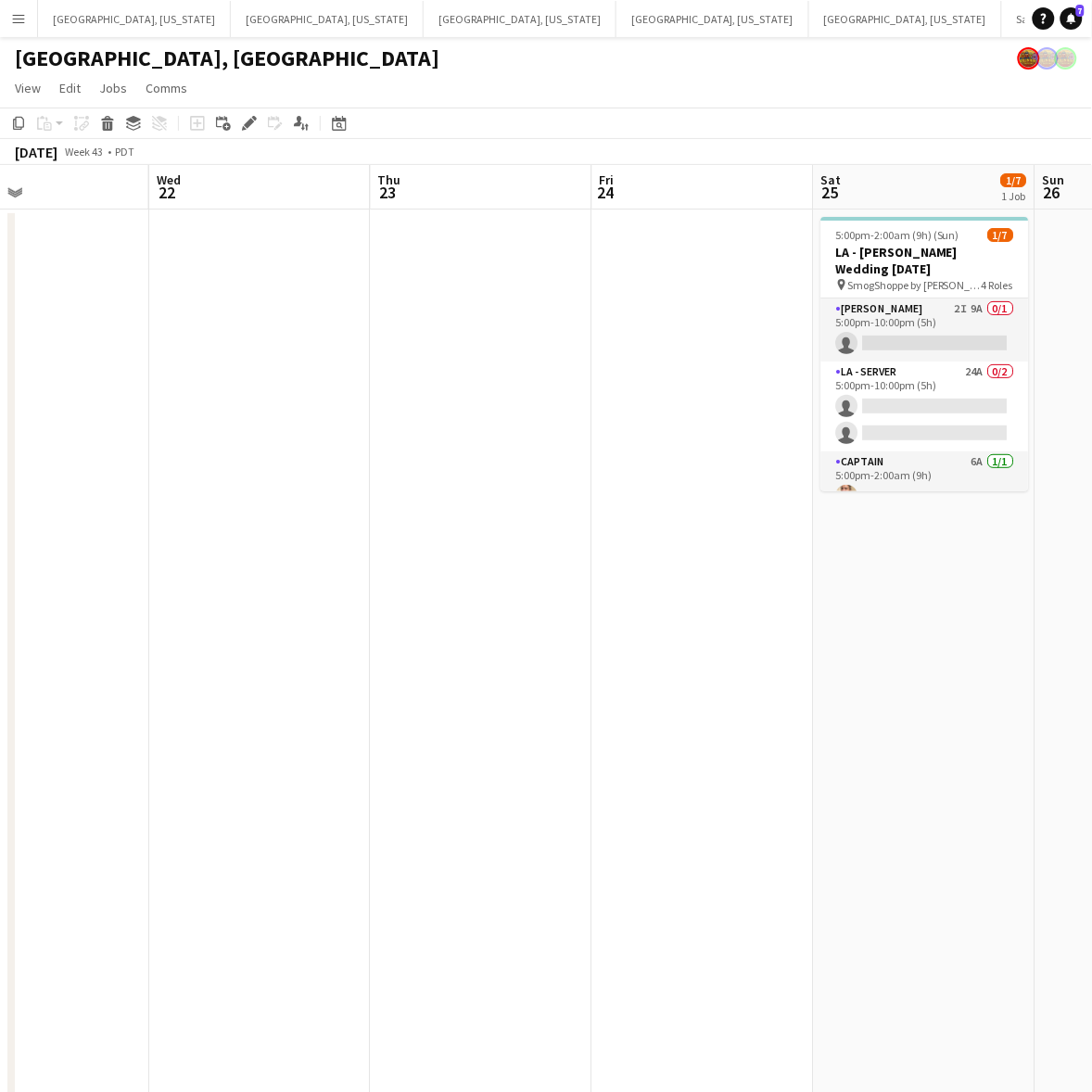
drag, startPoint x: 299, startPoint y: 704, endPoint x: 966, endPoint y: 475, distance: 705.2
click at [965, 478] on app-calendar-viewport "Sun 19 Mon 20 Tue 21 Wed 22 Thu 23 Fri 24 Sat 25 1/7 1 Job Sun 26 Mon 27 Tue 28…" at bounding box center [546, 681] width 1092 height 1033
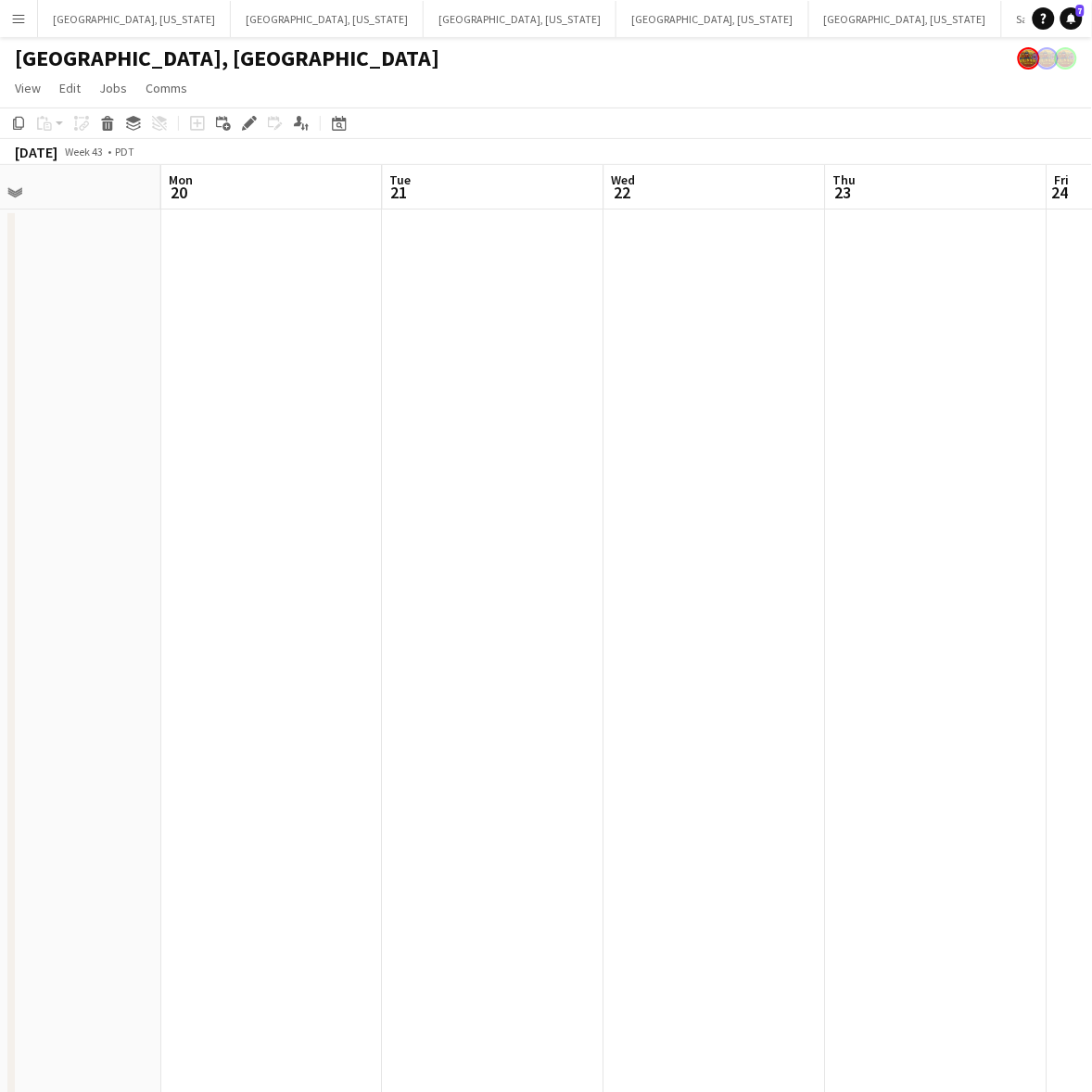
drag, startPoint x: 537, startPoint y: 478, endPoint x: 923, endPoint y: 359, distance: 403.9
click at [910, 369] on app-calendar-viewport "Fri 17 Sat 18 7/31 4 Jobs Sun 19 Mon 20 Tue 21 Wed 22 Thu 23 Fri 24 Sat 25 1/7 …" at bounding box center [546, 681] width 1092 height 1033
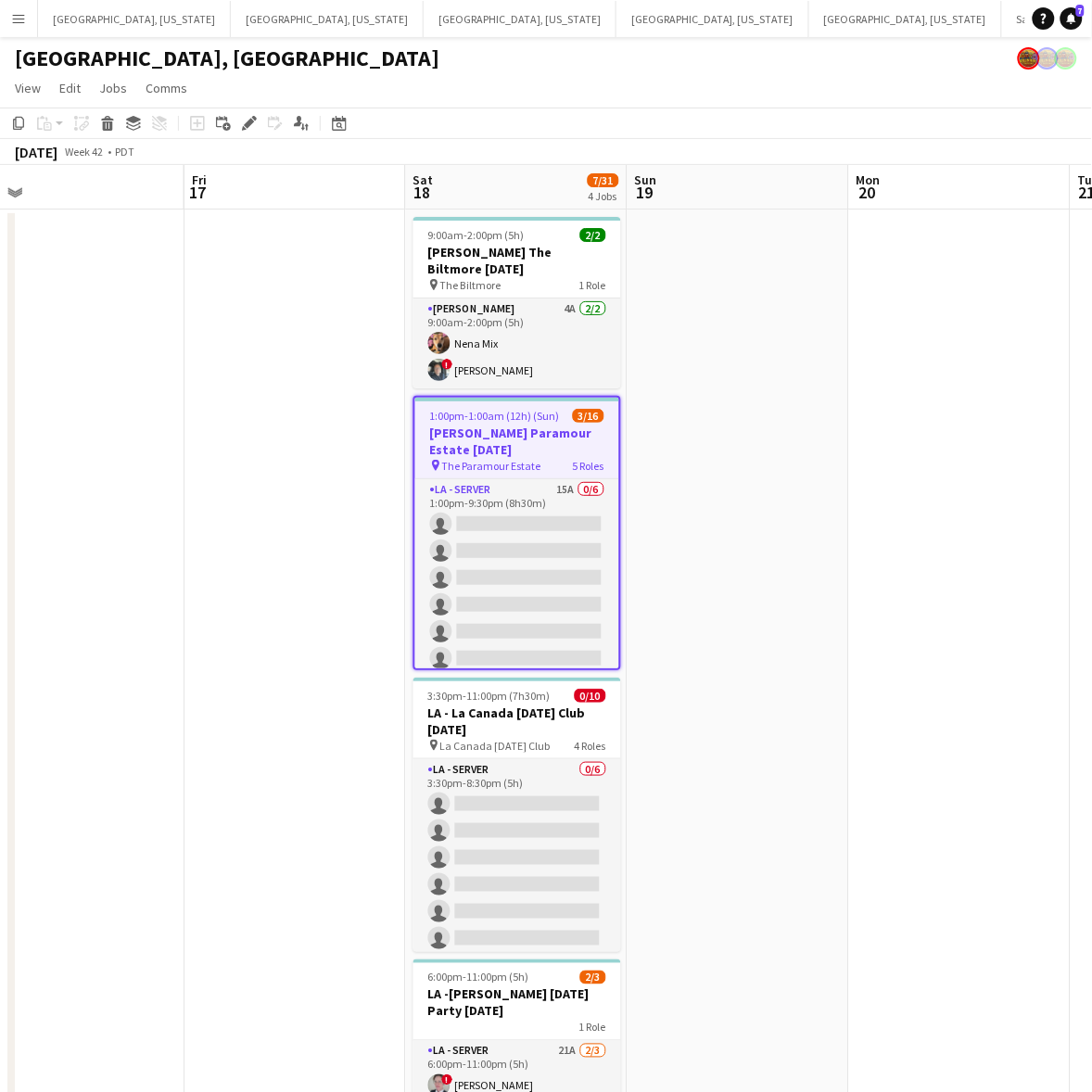
drag, startPoint x: 371, startPoint y: 528, endPoint x: 674, endPoint y: 404, distance: 327.4
click at [674, 404] on app-calendar-viewport "Tue 14 Wed 15 3/3 1 Job Thu 16 Fri 17 Sat 18 7/31 4 Jobs Sun 19 Mon 20 Tue 21 W…" at bounding box center [546, 681] width 1092 height 1033
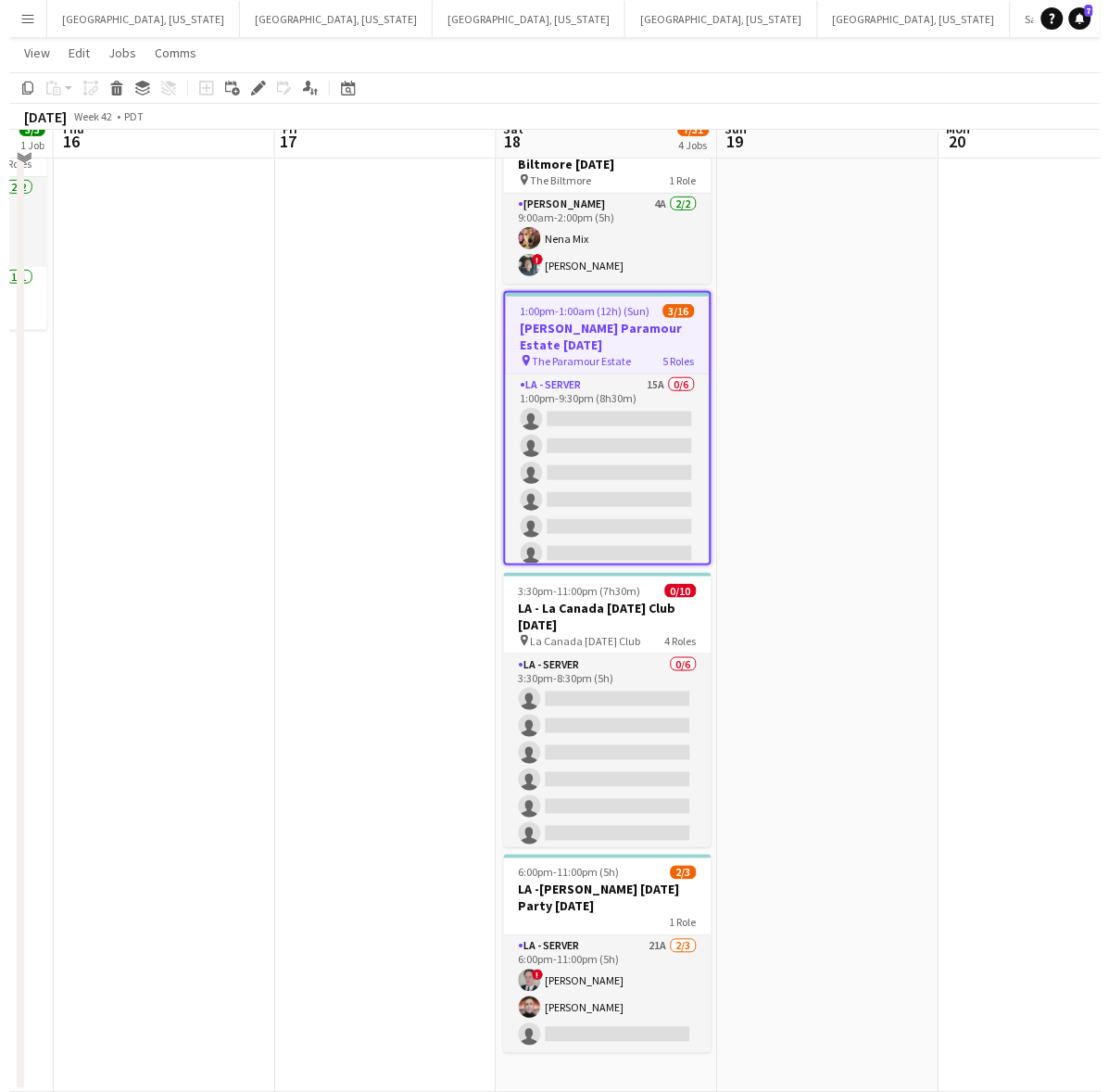
scroll to position [0, 0]
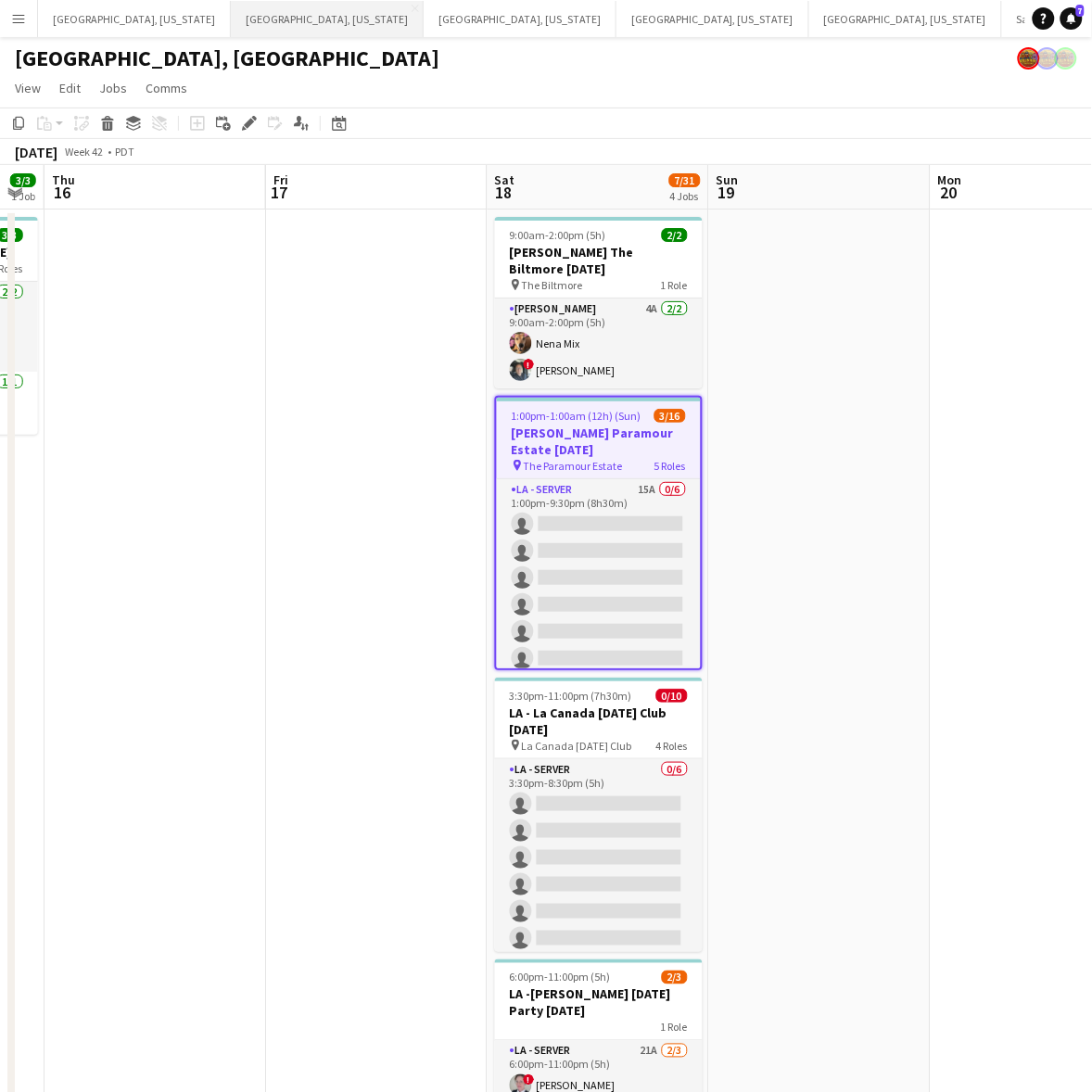
click at [231, 12] on button "[GEOGRAPHIC_DATA], [US_STATE] Close" at bounding box center [327, 19] width 193 height 36
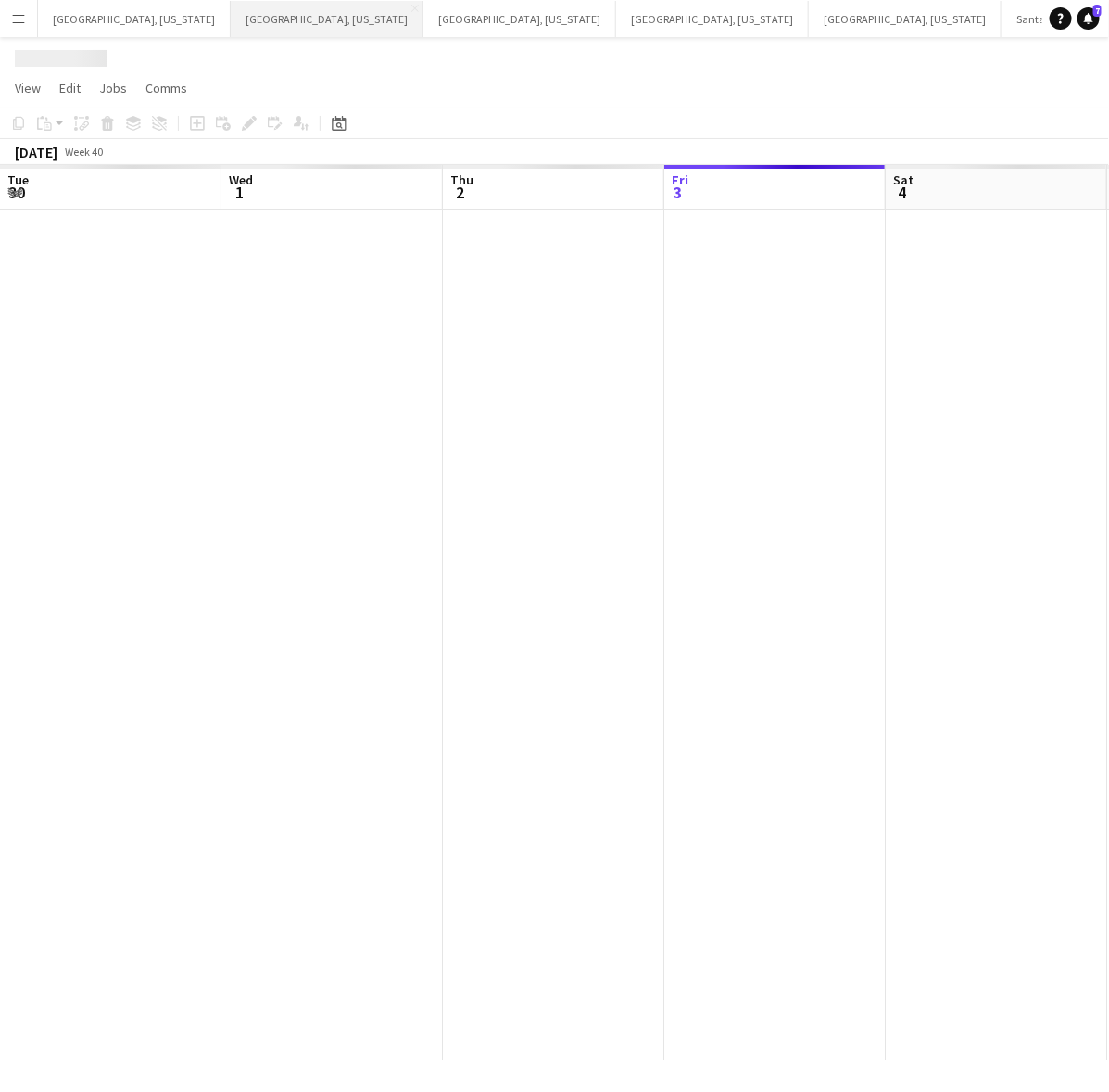
scroll to position [0, 441]
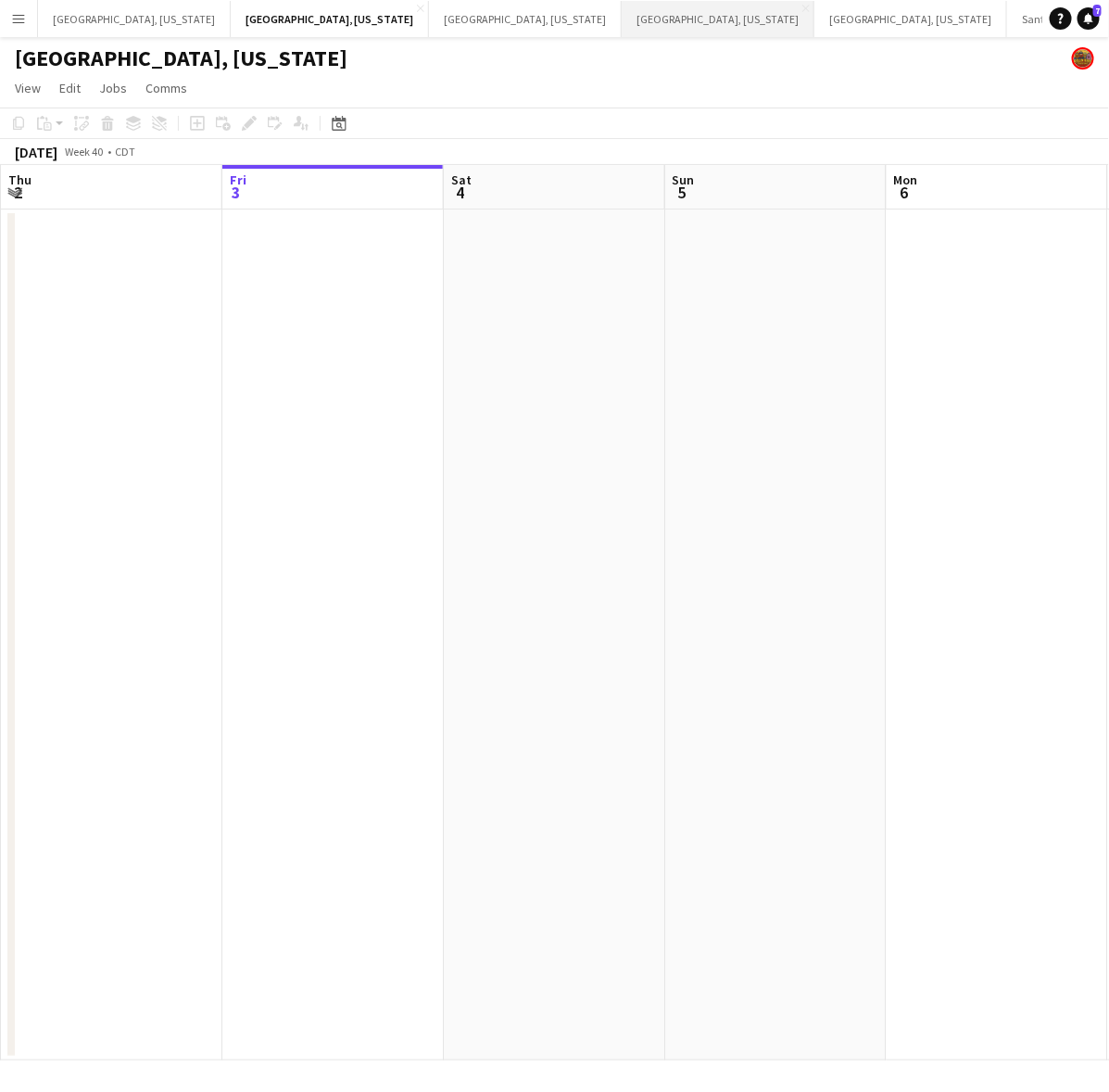
click at [622, 26] on button "[GEOGRAPHIC_DATA], [US_STATE] Close" at bounding box center [717, 19] width 192 height 36
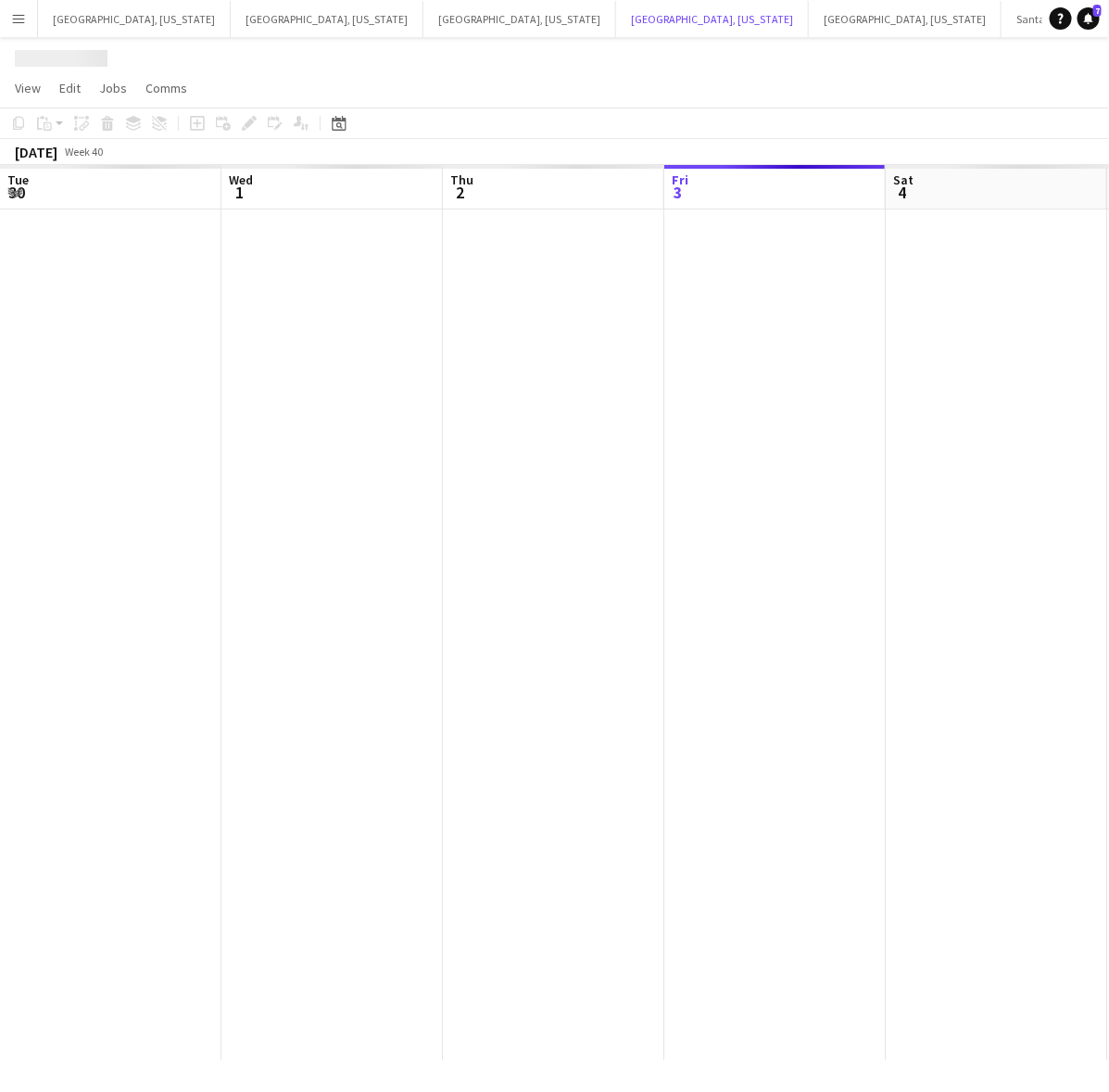
scroll to position [0, 441]
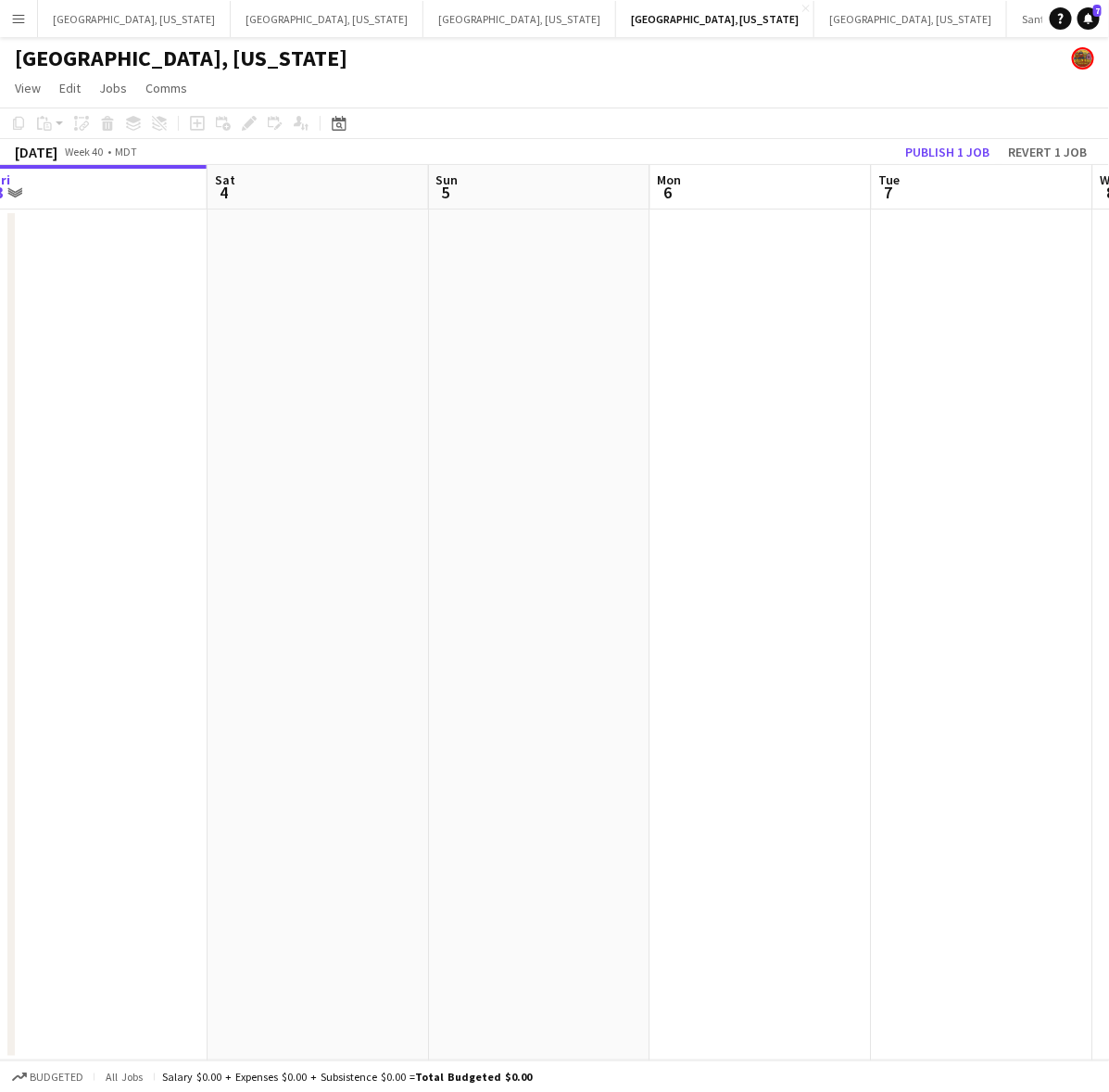
drag, startPoint x: 943, startPoint y: 383, endPoint x: 386, endPoint y: 508, distance: 570.9
click at [406, 507] on app-calendar-viewport "Tue 30 Wed 1 Thu 2 Fri 3 Sat 4 Sun 5 Mon 6 Tue 7 Wed 8 Thu 9" at bounding box center [554, 612] width 1109 height 896
drag, startPoint x: 815, startPoint y: 533, endPoint x: 554, endPoint y: 613, distance: 273.0
click at [590, 613] on app-calendar-viewport "Thu 2 Fri 3 Sat 4 Sun 5 Mon 6 Tue 7 Wed 8 Thu 9 Fri 10 Sat 11" at bounding box center [554, 612] width 1109 height 896
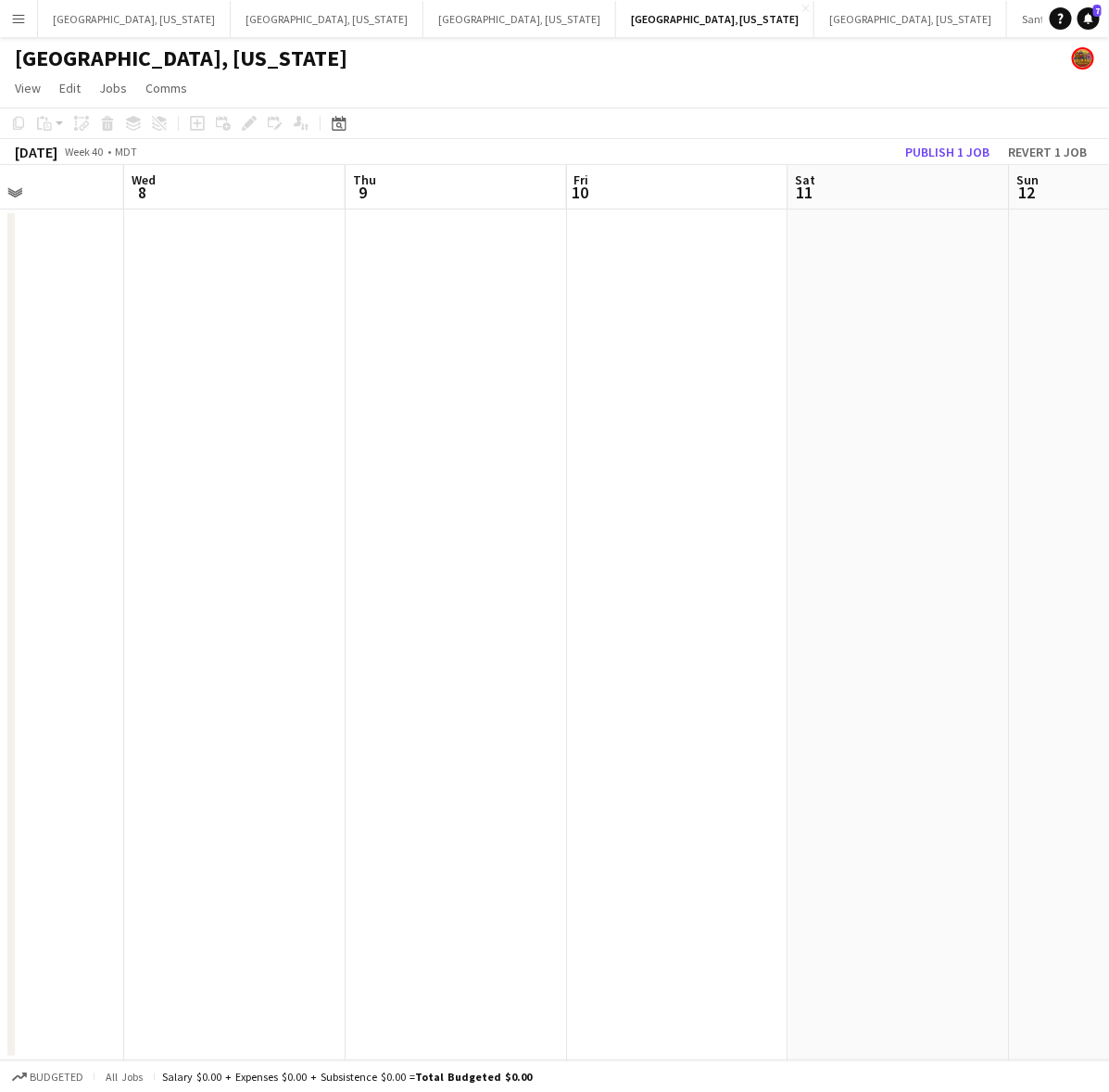
drag, startPoint x: 480, startPoint y: 624, endPoint x: 432, endPoint y: 632, distance: 48.7
click at [432, 632] on app-calendar-viewport "Sun 5 Mon 6 Tue 7 Wed 8 Thu 9 Fri 10 Sat 11 Sun 12 Mon 13 Tue 14" at bounding box center [554, 612] width 1109 height 896
drag, startPoint x: 996, startPoint y: 585, endPoint x: 811, endPoint y: 642, distance: 193.6
click at [517, 664] on app-calendar-viewport "Sun 5 Mon 6 Tue 7 Wed 8 Thu 9 Fri 10 Sat 11 Sun 12 Mon 13 Tue 14" at bounding box center [554, 612] width 1109 height 896
drag, startPoint x: 734, startPoint y: 649, endPoint x: 557, endPoint y: 686, distance: 180.8
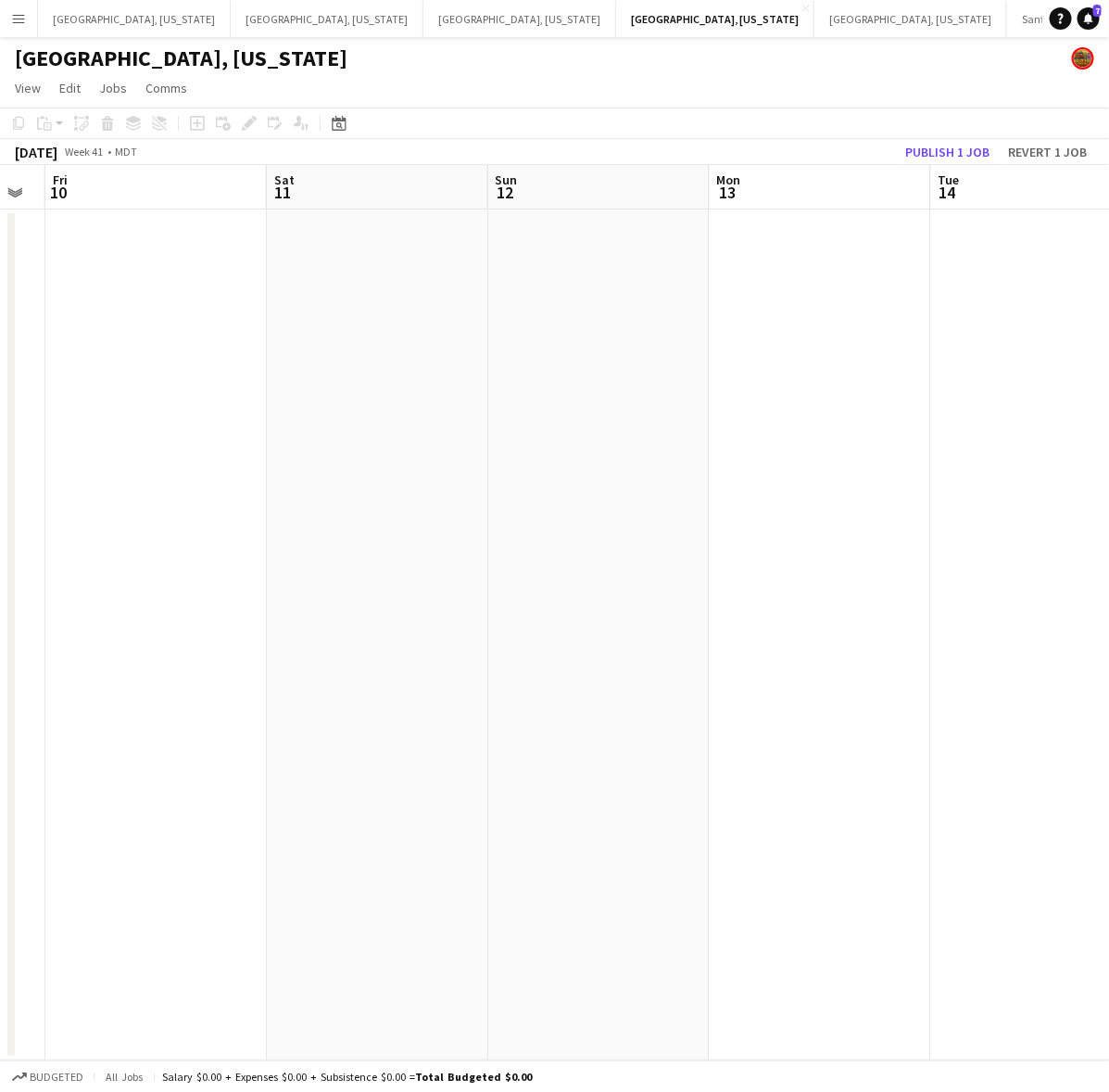
click at [557, 686] on app-calendar-viewport "Tue 7 Wed 8 Thu 9 Fri 10 Sat 11 Sun 12 Mon 13 Tue 14 Wed 15 Thu 16" at bounding box center [554, 612] width 1109 height 896
drag, startPoint x: 880, startPoint y: 646, endPoint x: 371, endPoint y: 755, distance: 520.5
click at [414, 748] on app-calendar-viewport "Wed 8 Thu 9 Fri 10 Sat 11 Sun 12 Mon 13 Tue 14 Wed 15 Thu 16 Fri 17" at bounding box center [554, 612] width 1109 height 896
drag, startPoint x: 669, startPoint y: 716, endPoint x: 625, endPoint y: 715, distance: 44.0
click at [452, 727] on app-calendar-viewport "Sat 11 Sun 12 Mon 13 Tue 14 Wed 15 Thu 16 Fri 17 Sat 18 Sun 19 Mon 20" at bounding box center [554, 612] width 1109 height 896
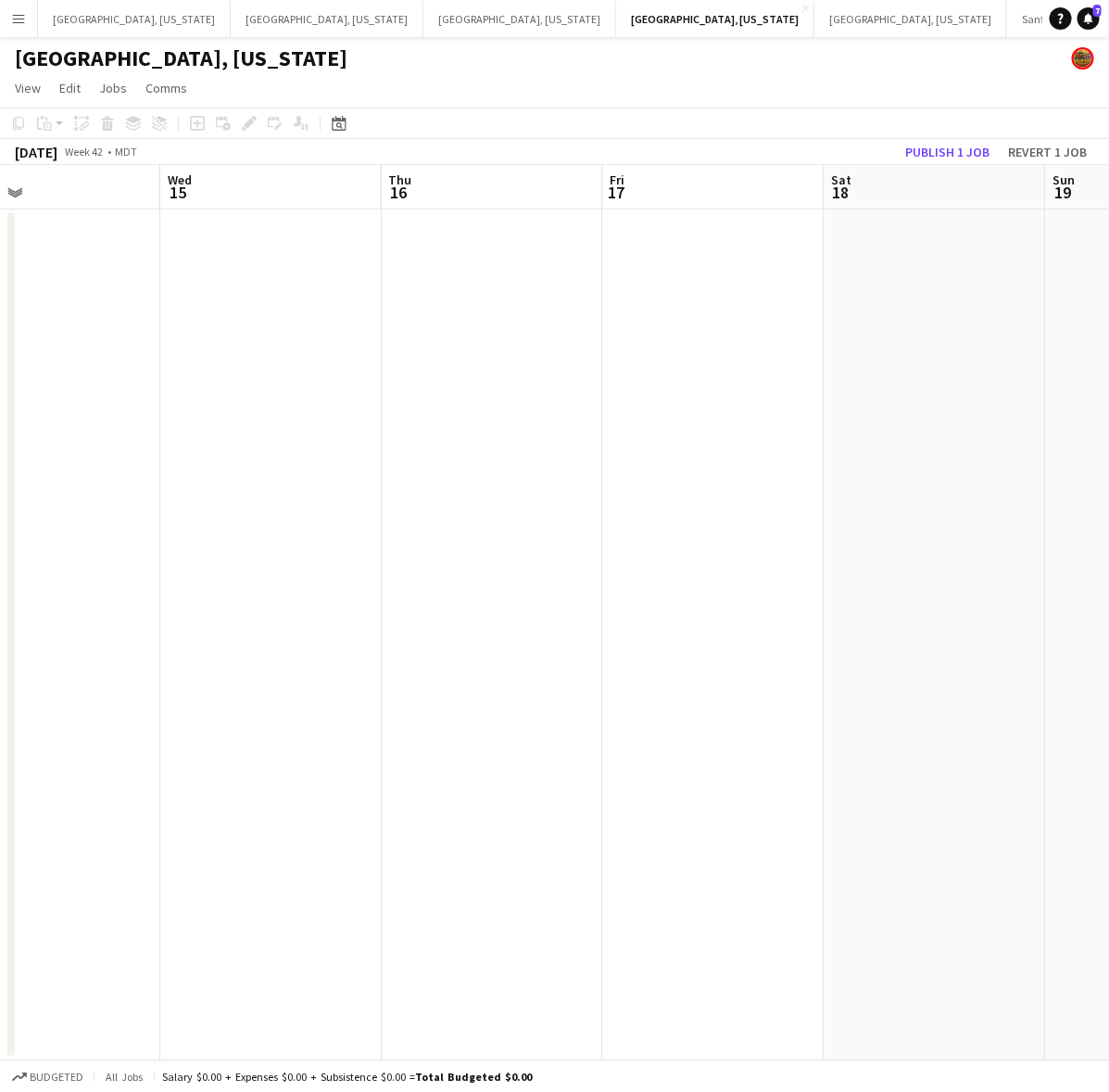
drag, startPoint x: 988, startPoint y: 614, endPoint x: 340, endPoint y: 739, distance: 659.9
click at [336, 723] on app-calendar-viewport "Sat 11 Sun 12 Mon 13 Tue 14 Wed 15 Thu 16 Fri 17 Sat 18 Sun 19 Mon 20" at bounding box center [554, 612] width 1109 height 896
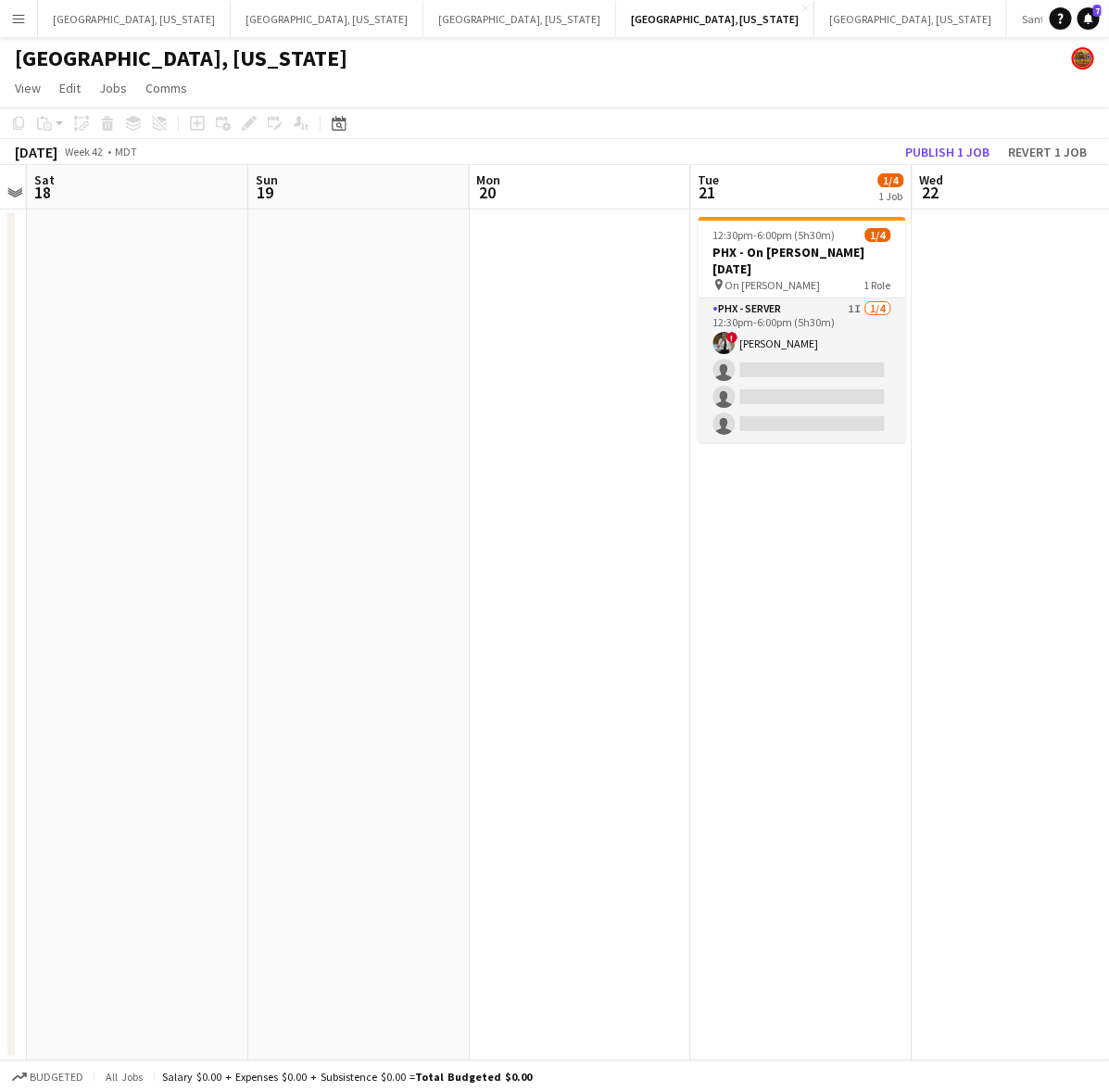
drag, startPoint x: 779, startPoint y: 624, endPoint x: 534, endPoint y: 717, distance: 262.1
click at [457, 724] on app-calendar-viewport "Wed 15 Thu 16 Fri 17 Sat 18 Sun 19 Mon 20 Tue 21 1/4 1 Job Wed 22 Thu 23 Fri 24…" at bounding box center [554, 612] width 1109 height 896
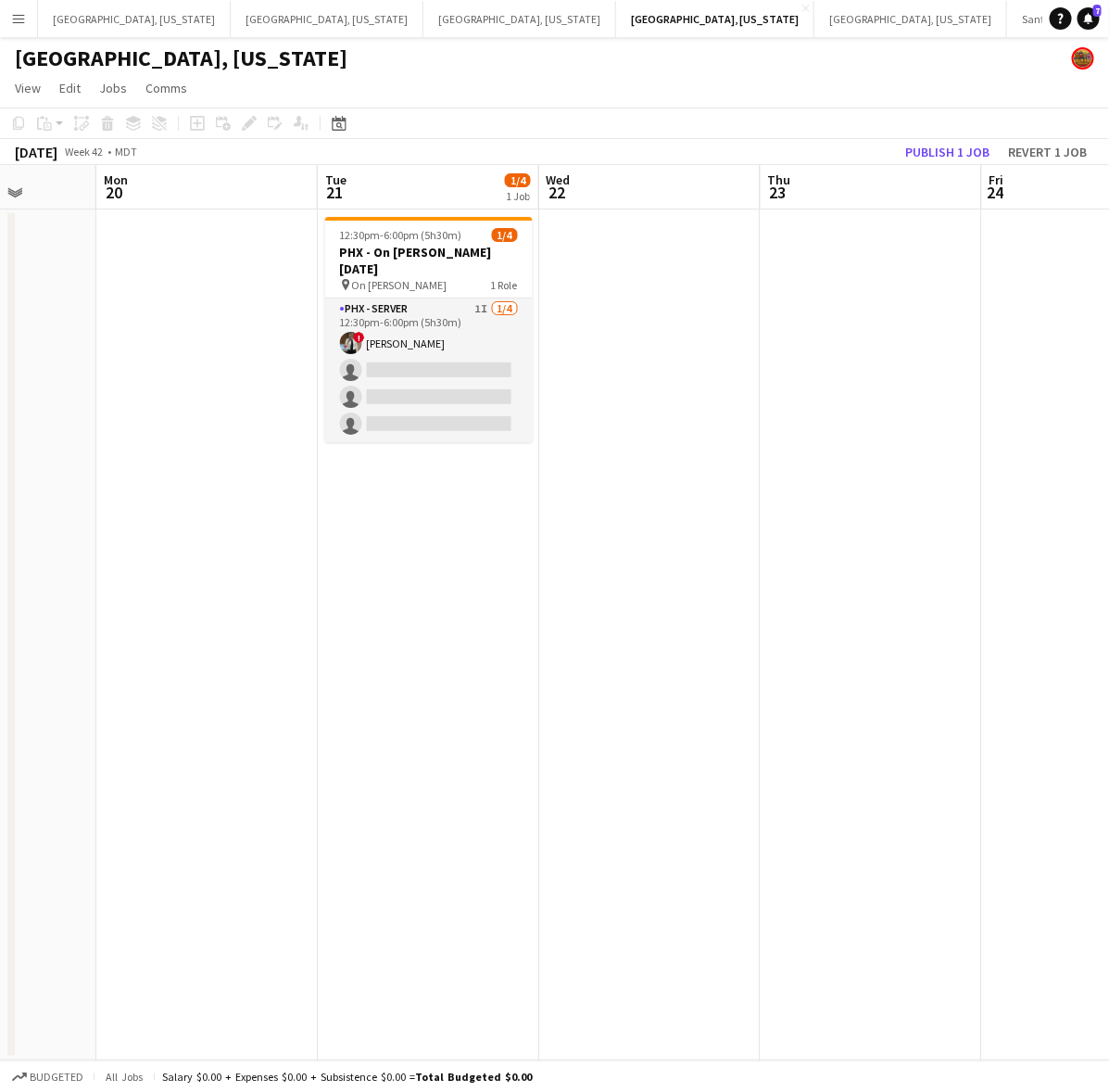
drag, startPoint x: 566, startPoint y: 678, endPoint x: 335, endPoint y: 719, distance: 234.6
click at [353, 717] on app-calendar-viewport "Fri 17 Sat 18 Sun 19 Mon 20 Tue 21 1/4 1 Job Wed 22 Thu 23 Fri 24 Sat 25 Sun 26…" at bounding box center [554, 612] width 1109 height 896
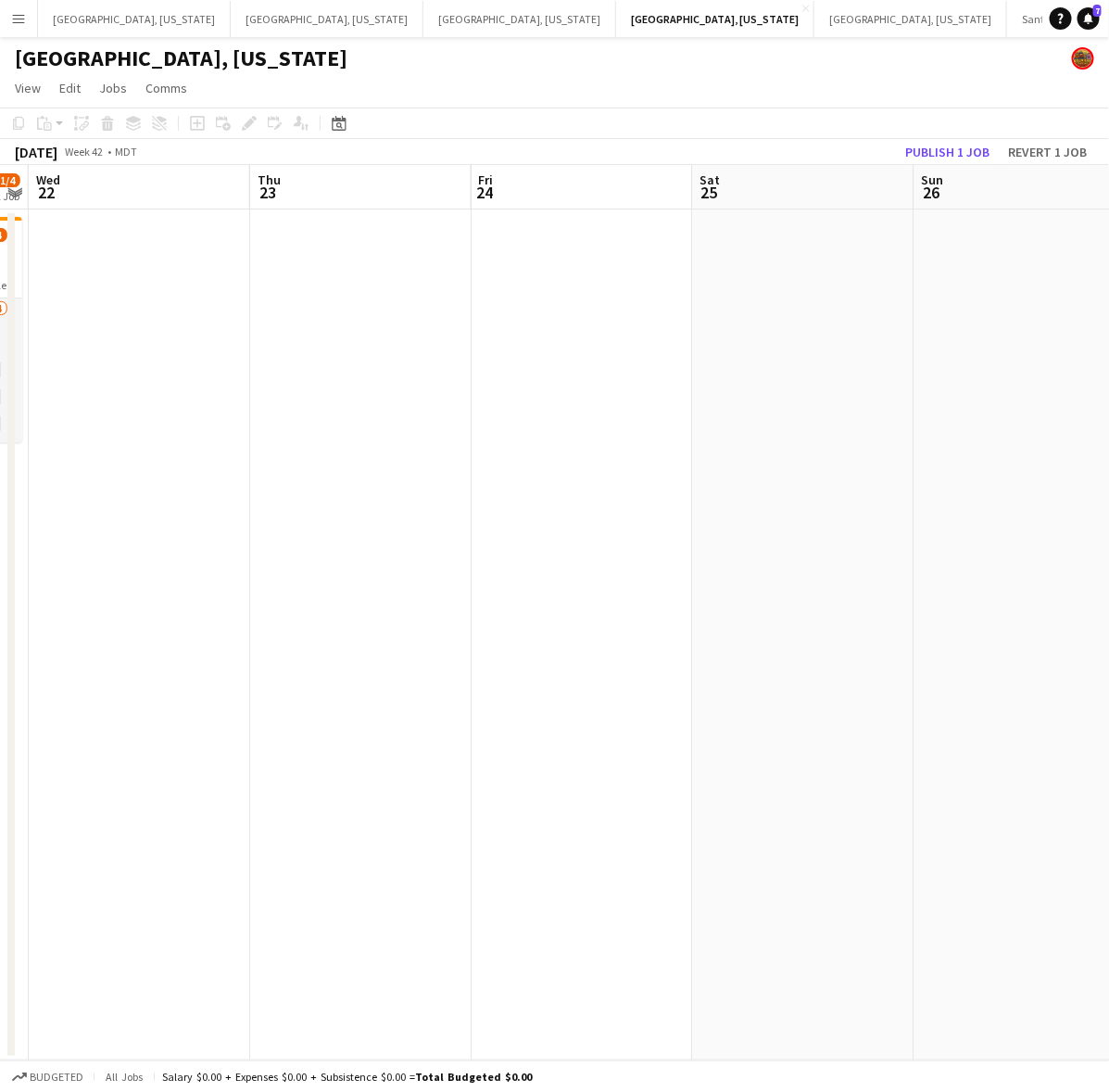
drag, startPoint x: 1025, startPoint y: 628, endPoint x: 327, endPoint y: 765, distance: 711.3
click at [362, 757] on app-calendar-viewport "Sun 19 Mon 20 Tue 21 1/4 1 Job Wed 22 Thu 23 Fri 24 Sat 25 Sun 26 Mon 27 Tue 28…" at bounding box center [554, 612] width 1109 height 896
click at [363, 756] on app-calendar-viewport "Wed 22 Thu 23 Fri 24 Sat 25 Sun 26 Mon 27 Tue 28 Wed 29 Thu 30 Fri 31" at bounding box center [554, 612] width 1109 height 896
drag, startPoint x: 753, startPoint y: 689, endPoint x: 737, endPoint y: 707, distance: 24.1
click at [485, 756] on app-calendar-viewport "Sat 25 Sun 26 Mon 27 Tue 28 Wed 29 Thu 30 Fri 31 Sat 1 Sun 2 Mon 3" at bounding box center [554, 612] width 1109 height 896
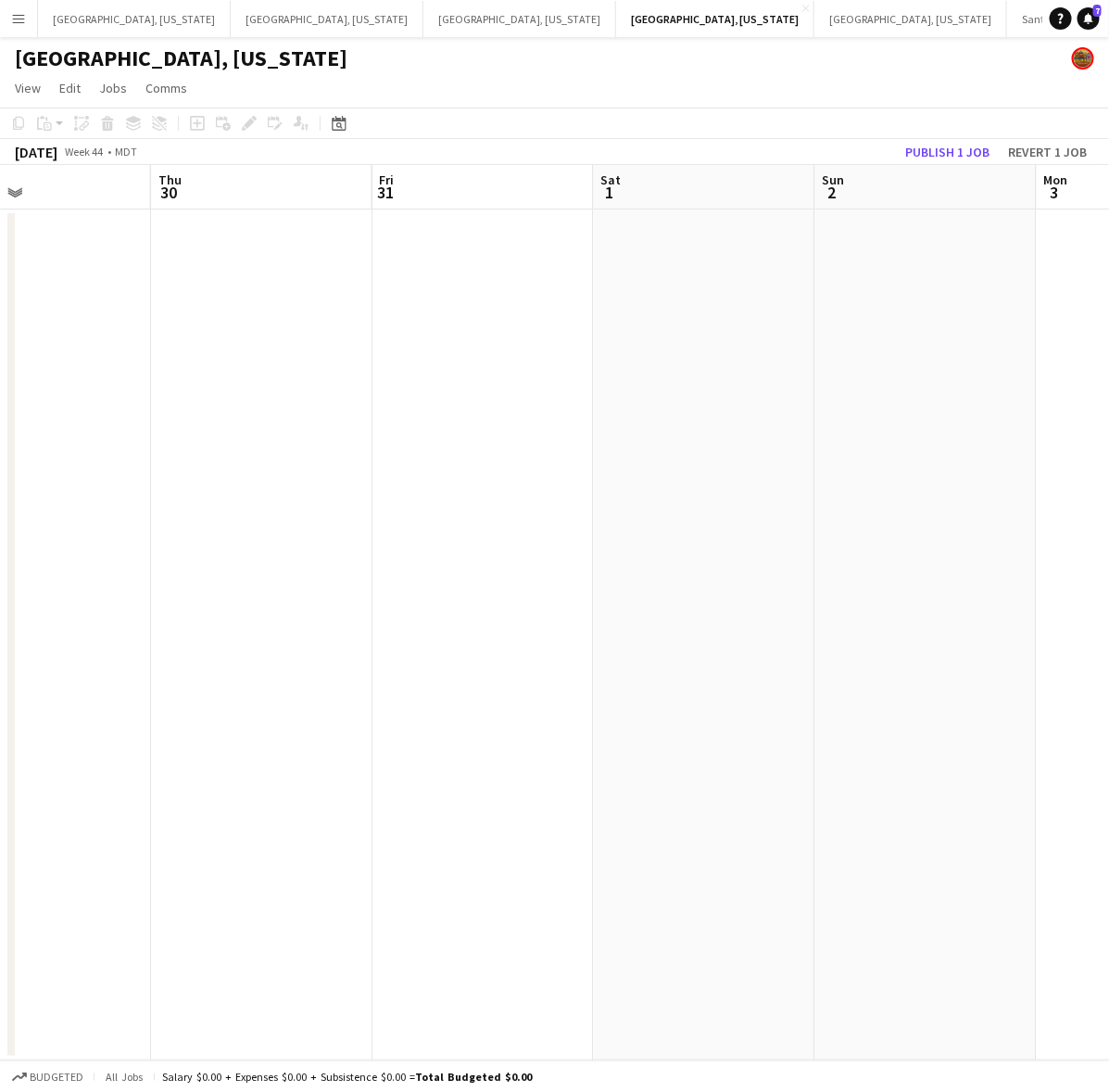
drag, startPoint x: 795, startPoint y: 669, endPoint x: 219, endPoint y: 793, distance: 589.2
click at [334, 770] on app-calendar-viewport "Sun 26 Mon 27 Tue 28 Wed 29 Thu 30 Fri 31 Sat 1 Sun 2 Mon 3 Tue 4" at bounding box center [554, 612] width 1109 height 896
drag, startPoint x: 910, startPoint y: 699, endPoint x: 446, endPoint y: 793, distance: 473.4
click at [446, 793] on app-calendar-viewport "Wed 29 Thu 30 Fri 31 Sat 1 Sun 2 Mon 3 Tue 4 Wed 5 Thu 6 Fri 7" at bounding box center [554, 612] width 1109 height 896
drag, startPoint x: 500, startPoint y: 802, endPoint x: 91, endPoint y: 890, distance: 418.4
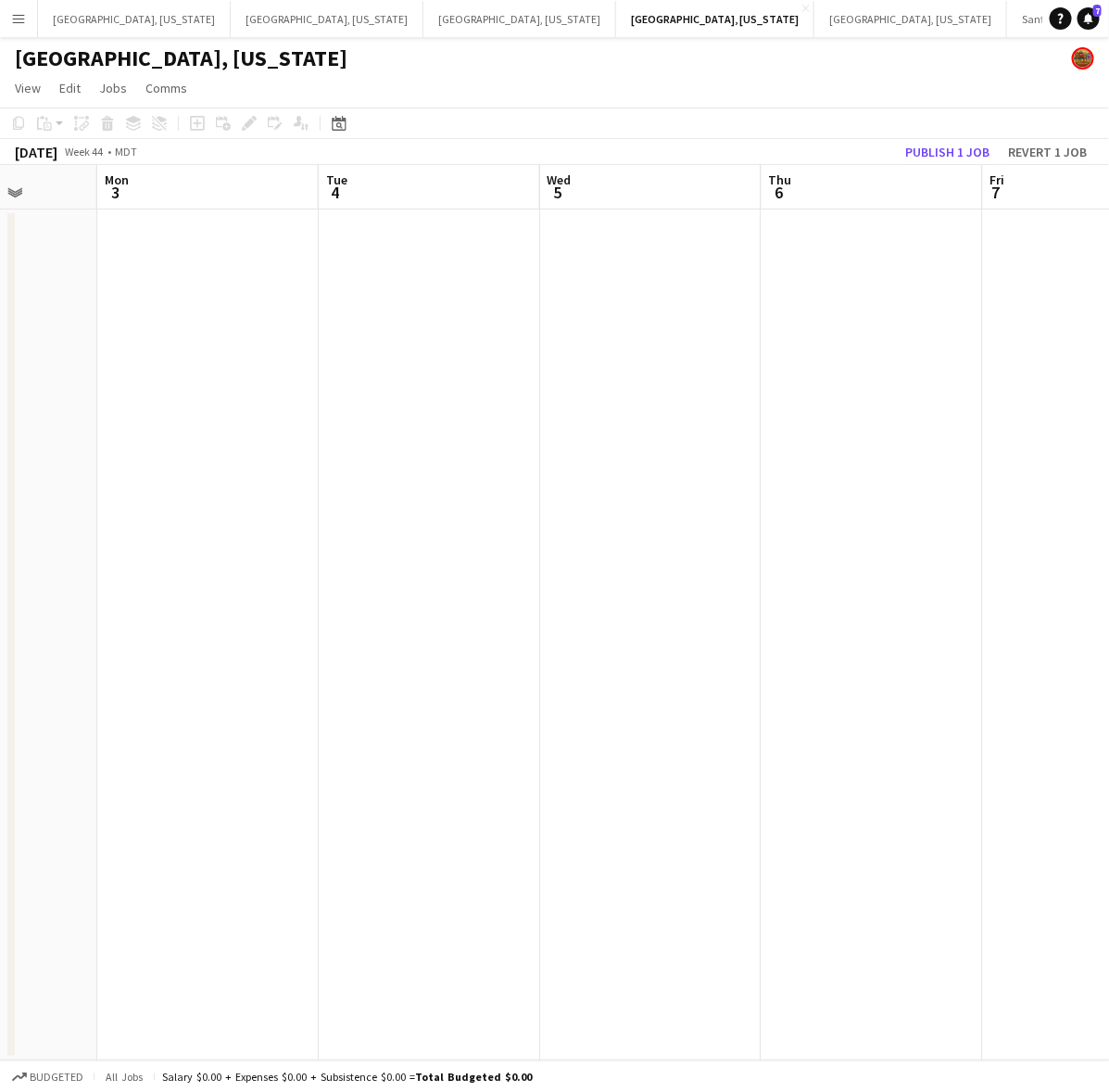
click at [131, 882] on app-calendar-viewport "Fri 31 Sat 1 Sun 2 Mon 3 Tue 4 Wed 5 Thu 6 Fri 7 Sat 8 Sun 9" at bounding box center [554, 612] width 1109 height 896
drag, startPoint x: 633, startPoint y: 755, endPoint x: 207, endPoint y: 880, distance: 444.0
click at [215, 877] on app-calendar-viewport "Tue 4 Wed 5 Thu 6 Fri 7 Sat 8 Sun 9 Mon 10 Tue 11 Wed 12 Thu 13" at bounding box center [554, 612] width 1109 height 896
drag, startPoint x: 681, startPoint y: 705, endPoint x: 265, endPoint y: 784, distance: 423.4
click at [325, 769] on app-calendar-viewport "Wed 5 Thu 6 Fri 7 Sat 8 Sun 9 Mon 10 Tue 11 Wed 12 Thu 13 Fri 14" at bounding box center [554, 612] width 1109 height 896
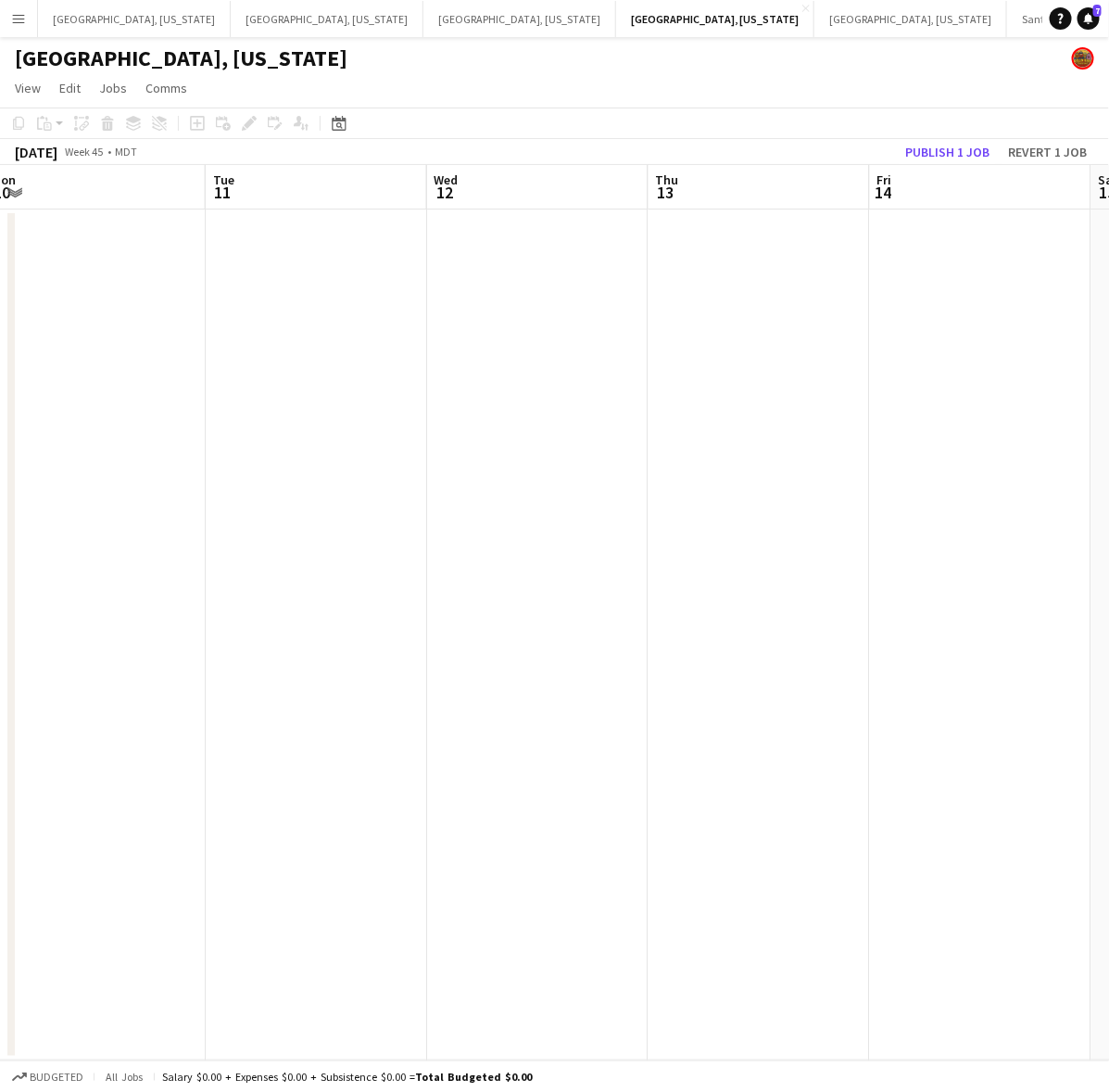
drag, startPoint x: 790, startPoint y: 669, endPoint x: 427, endPoint y: 769, distance: 376.5
click at [323, 781] on app-calendar-viewport "Fri 7 Sat 8 Sun 9 Mon 10 Tue 11 Wed 12 Thu 13 Fri 14 Sat 15 Sun 16" at bounding box center [554, 612] width 1109 height 896
drag, startPoint x: 868, startPoint y: 687, endPoint x: 299, endPoint y: 815, distance: 583.2
click at [224, 826] on app-calendar-viewport "Sun 9 Mon 10 Tue 11 Wed 12 Thu 13 Fri 14 Sat 15 Sun 16 Mon 17 Tue 18" at bounding box center [554, 612] width 1109 height 896
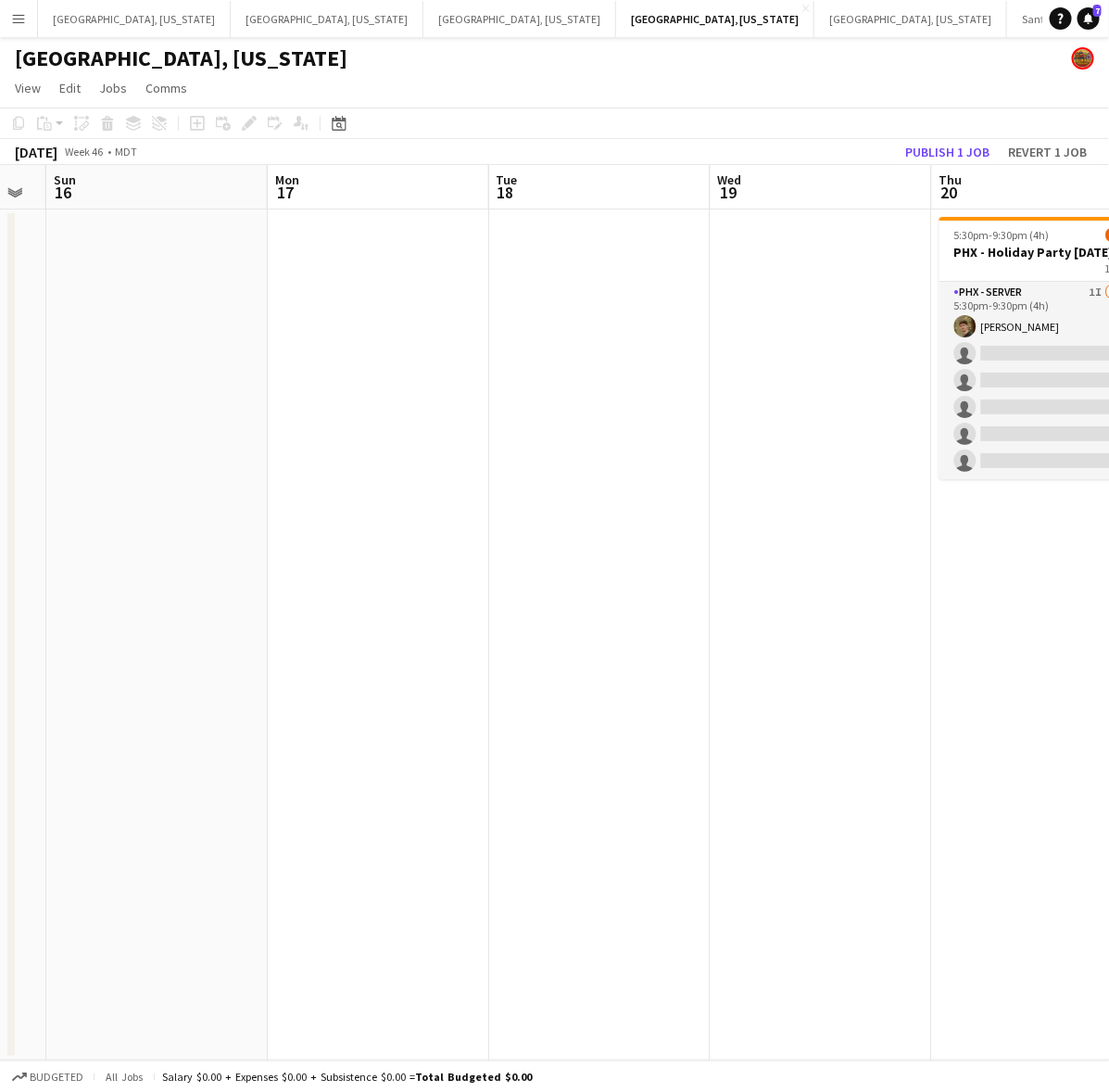
drag, startPoint x: 741, startPoint y: 684, endPoint x: 210, endPoint y: 817, distance: 547.4
click at [241, 808] on app-calendar-viewport "Thu 13 Fri 14 Sat 15 Sun 16 Mon 17 Tue 18 Wed 19 Thu 20 1/6 1 Job Fri 21 Sat 22…" at bounding box center [554, 612] width 1109 height 896
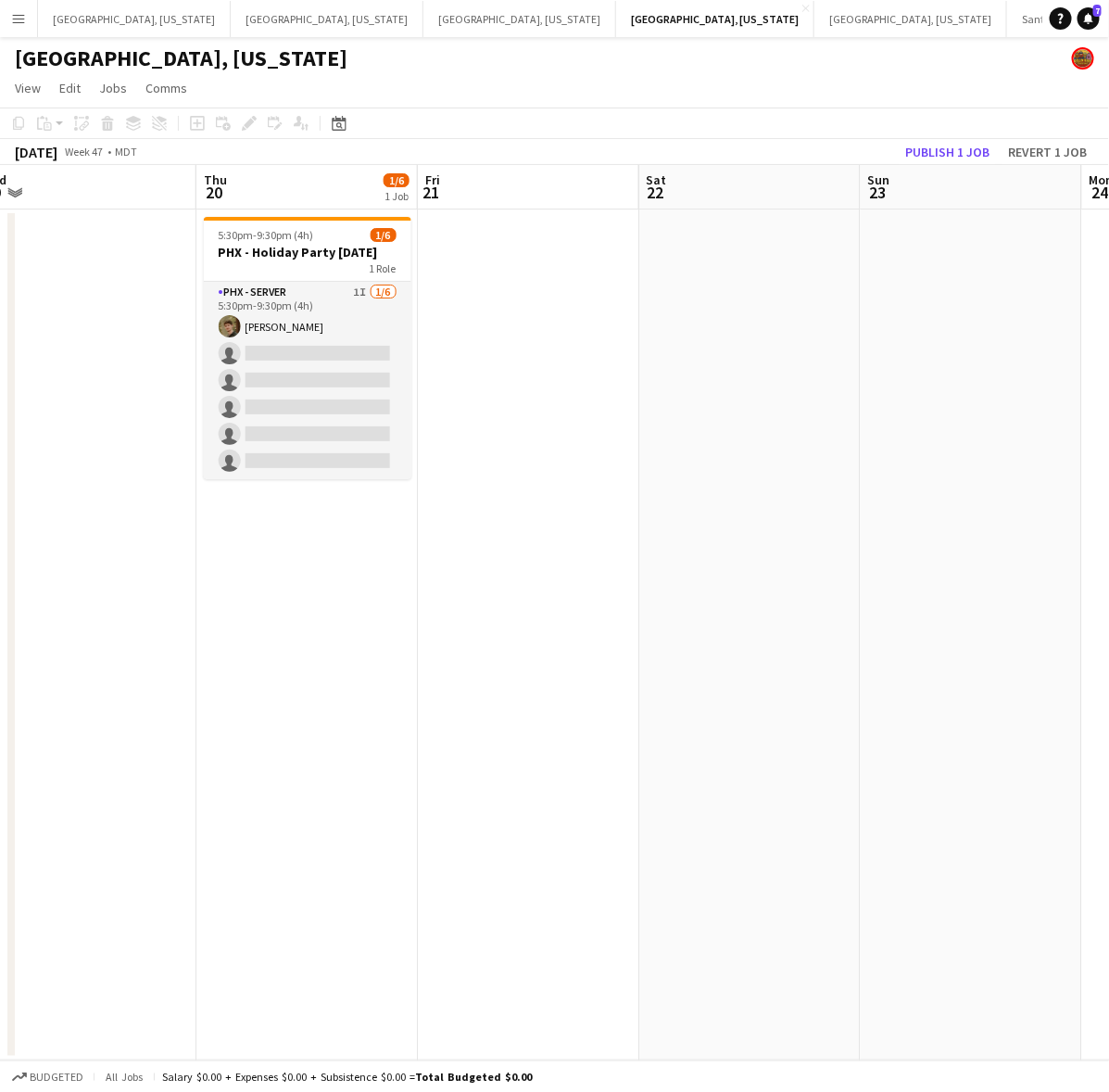
scroll to position [0, 459]
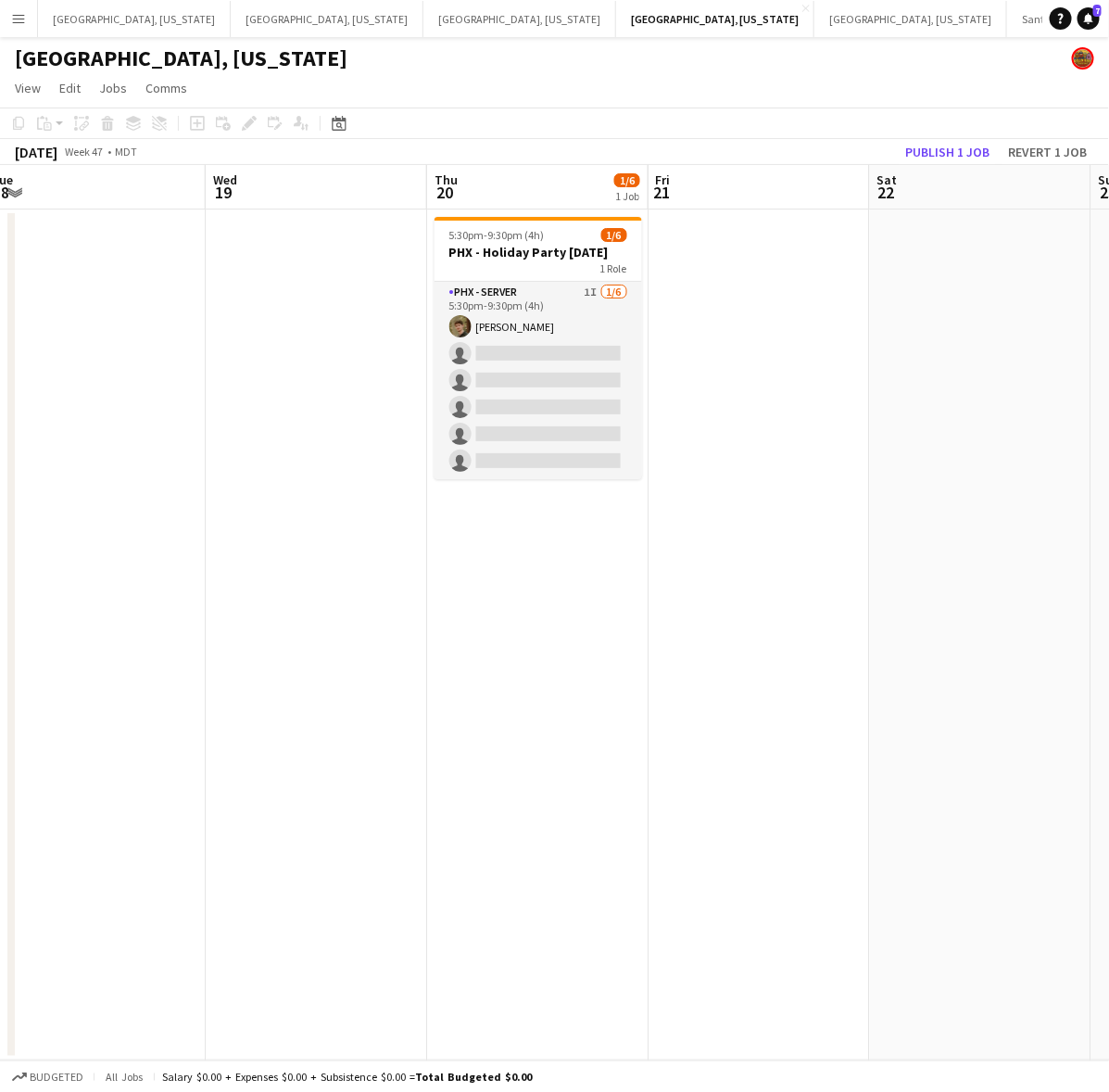
drag, startPoint x: 854, startPoint y: 646, endPoint x: 802, endPoint y: 749, distance: 115.4
click at [802, 749] on app-calendar-viewport "Sun 16 Mon 17 Tue 18 Wed 19 Thu 20 1/6 1 Job Fri 21 Sat 22 Sun 23 Mon 24 Tue 25…" at bounding box center [554, 612] width 1109 height 896
